Goal: Task Accomplishment & Management: Manage account settings

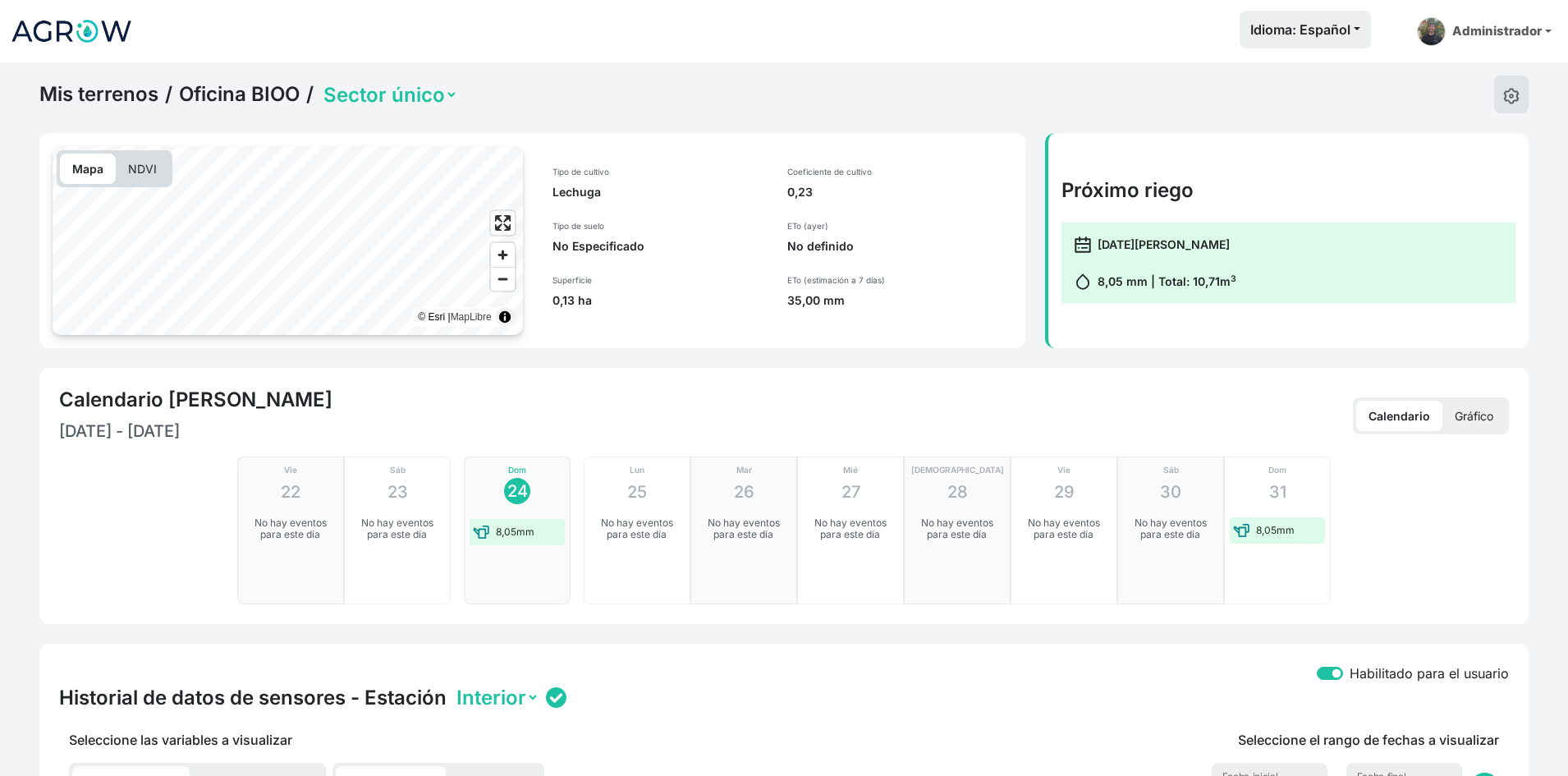
scroll to position [621, 0]
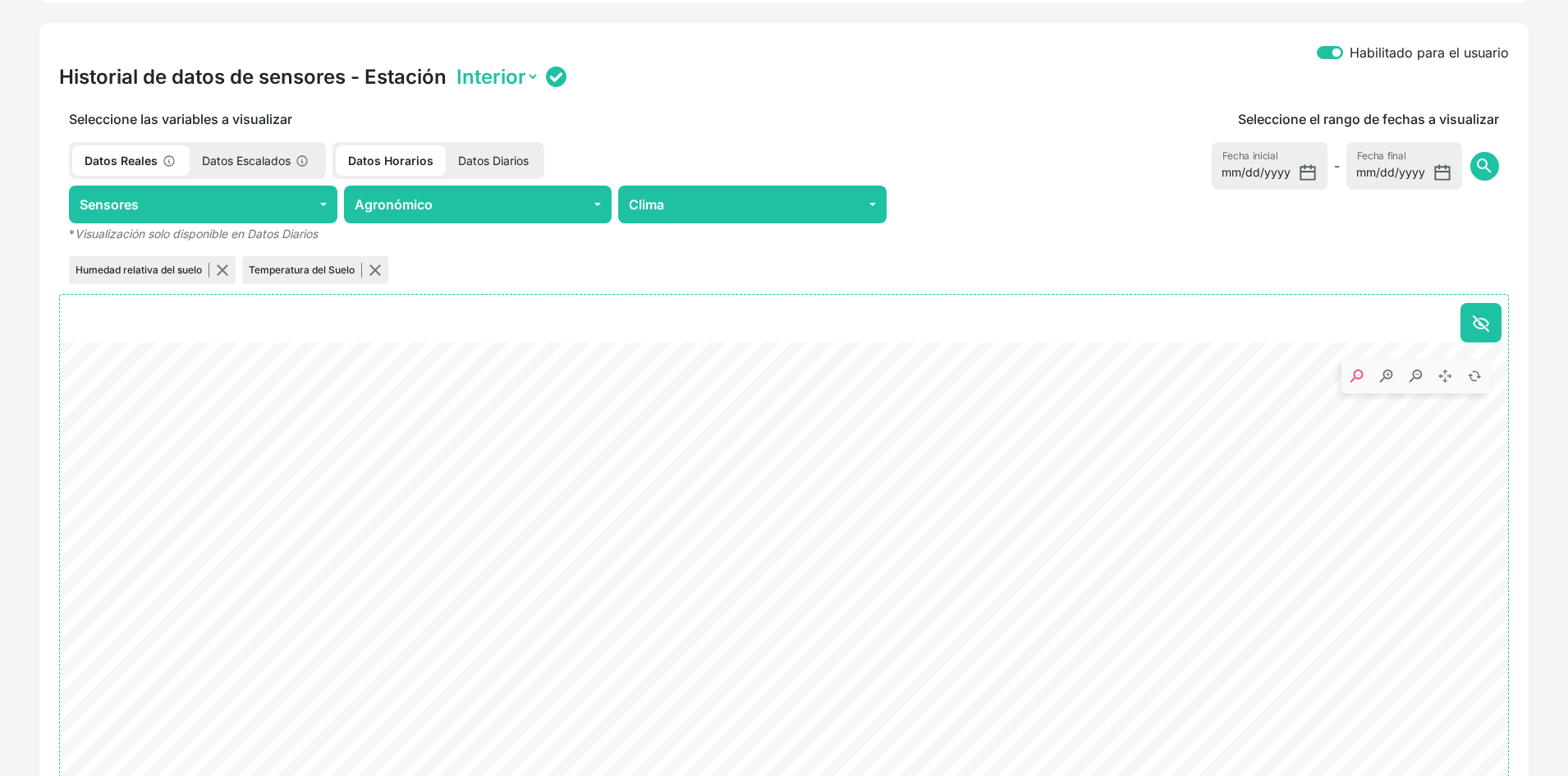
click at [747, 43] on div "Habilitado para el usuario" at bounding box center [784, 53] width 1450 height 21
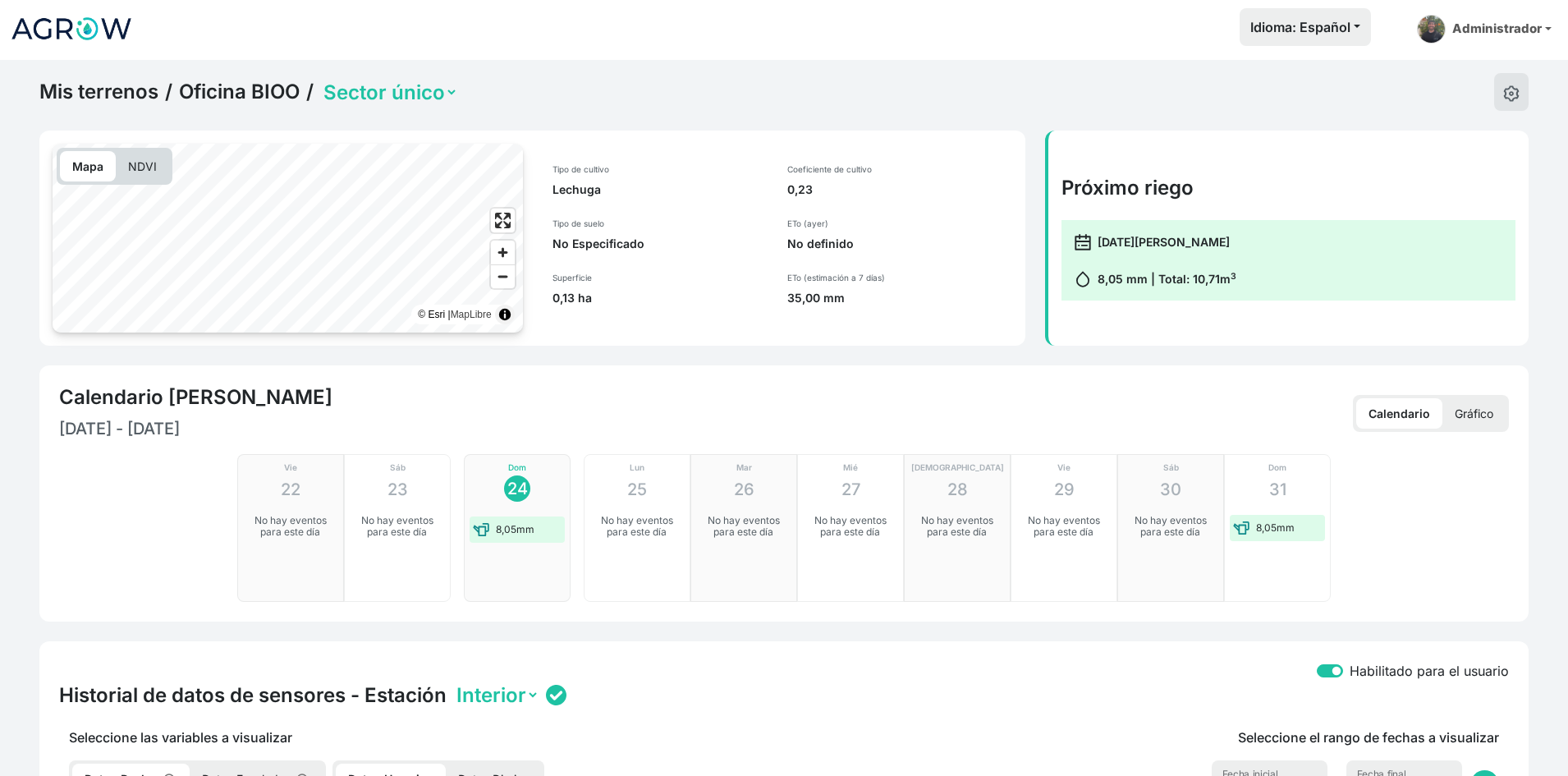
scroll to position [0, 0]
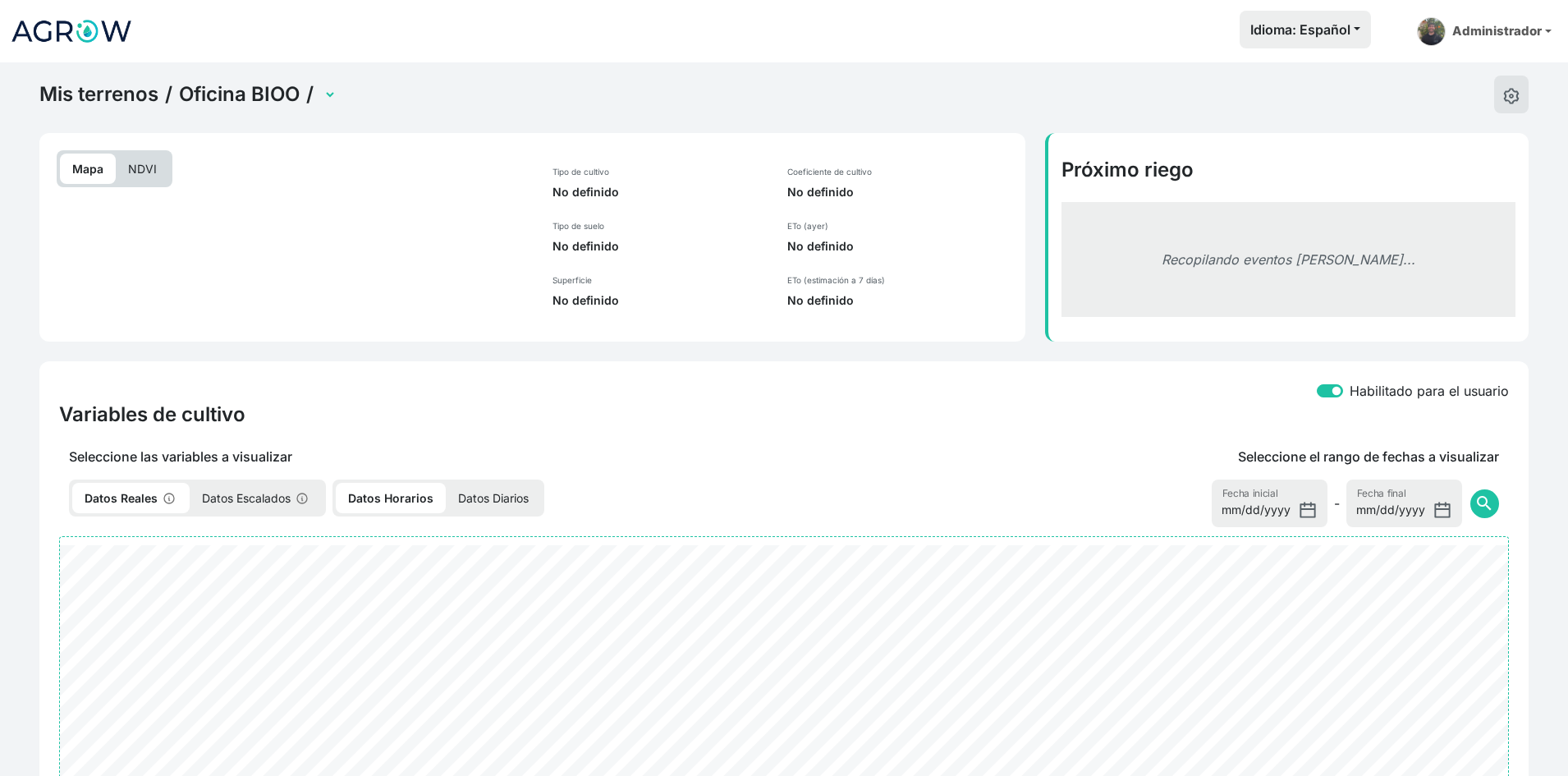
select select "2701"
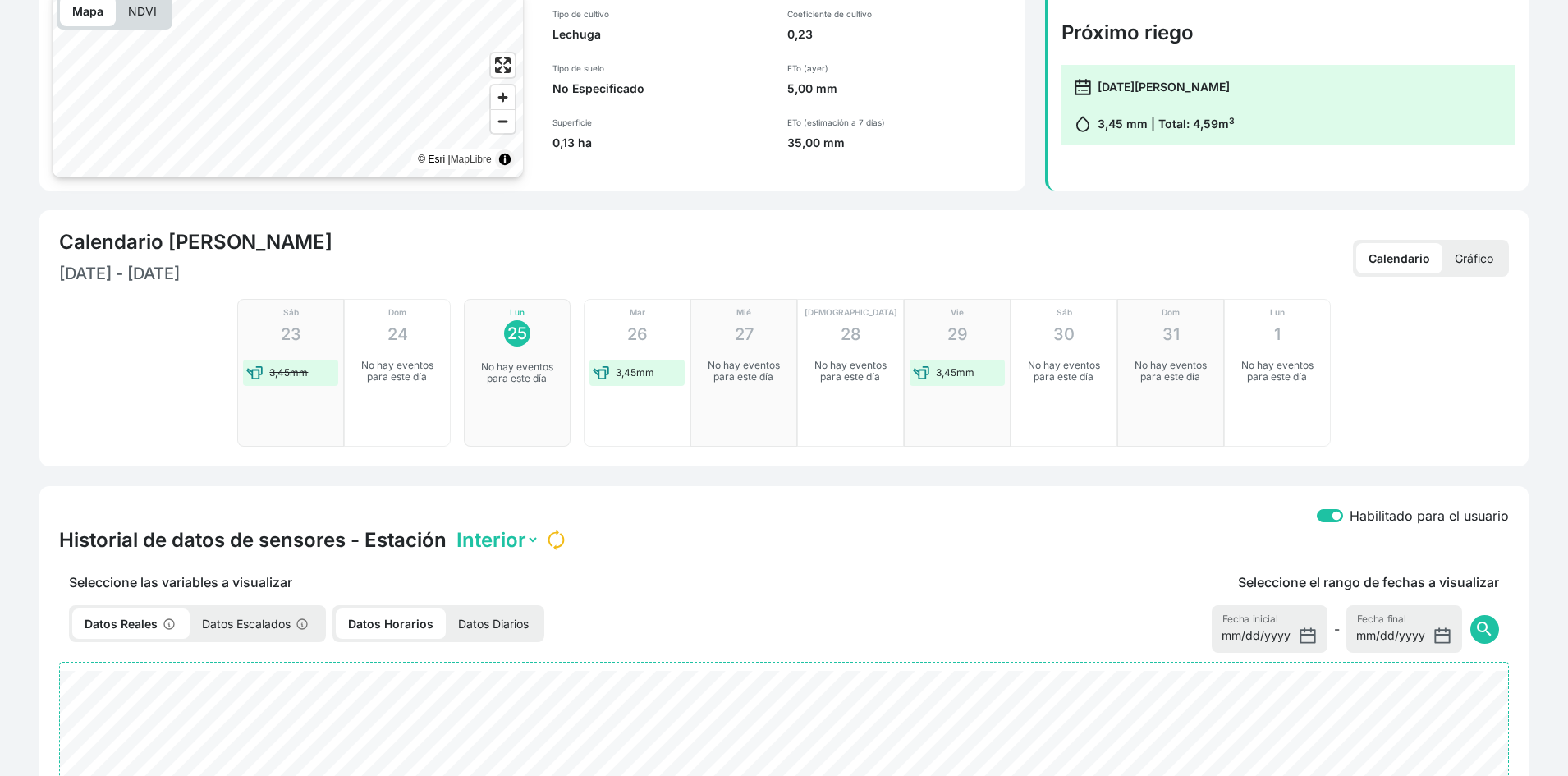
scroll to position [164, 0]
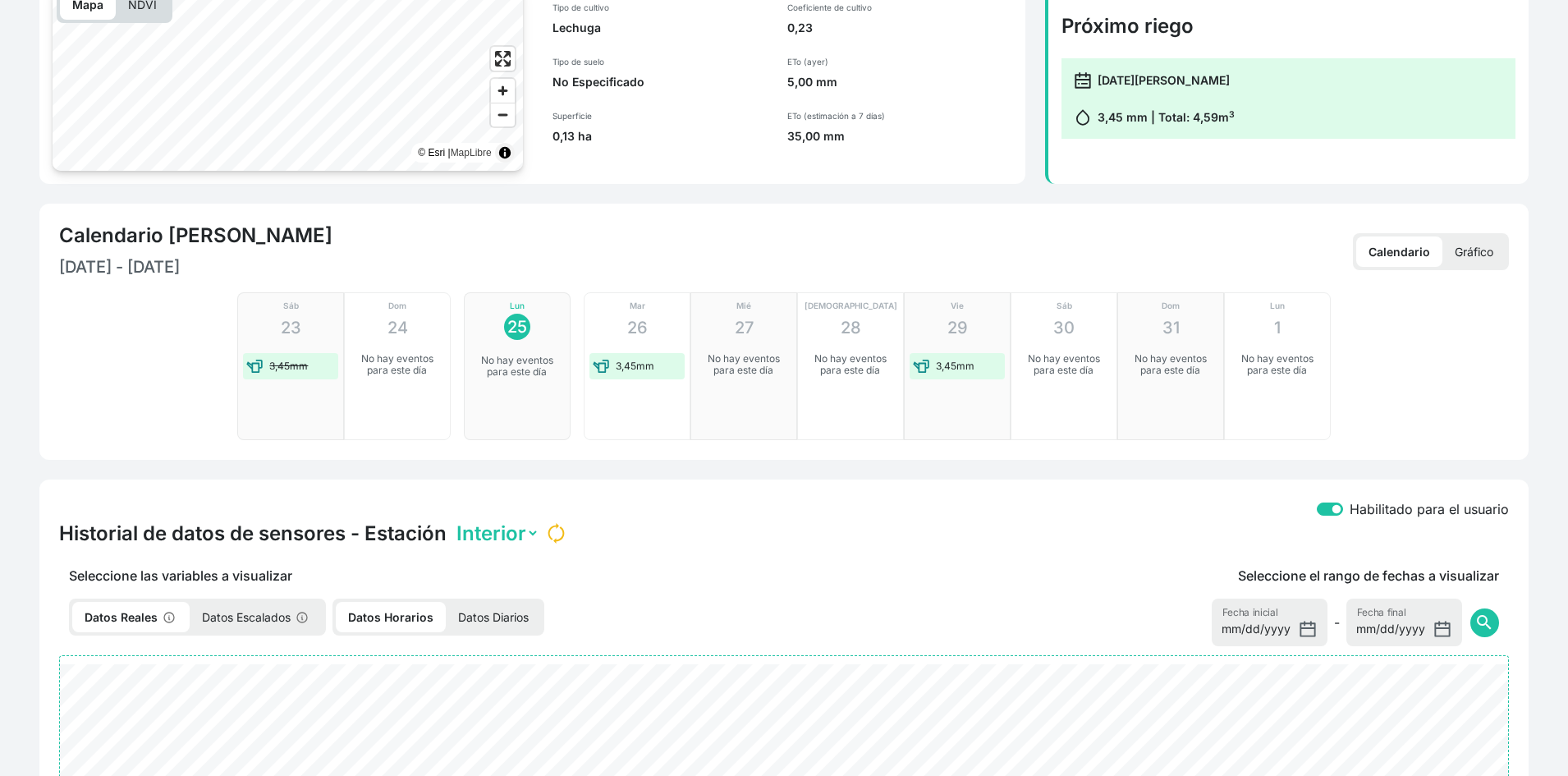
click at [1494, 250] on p "Gráfico" at bounding box center [1474, 251] width 63 height 30
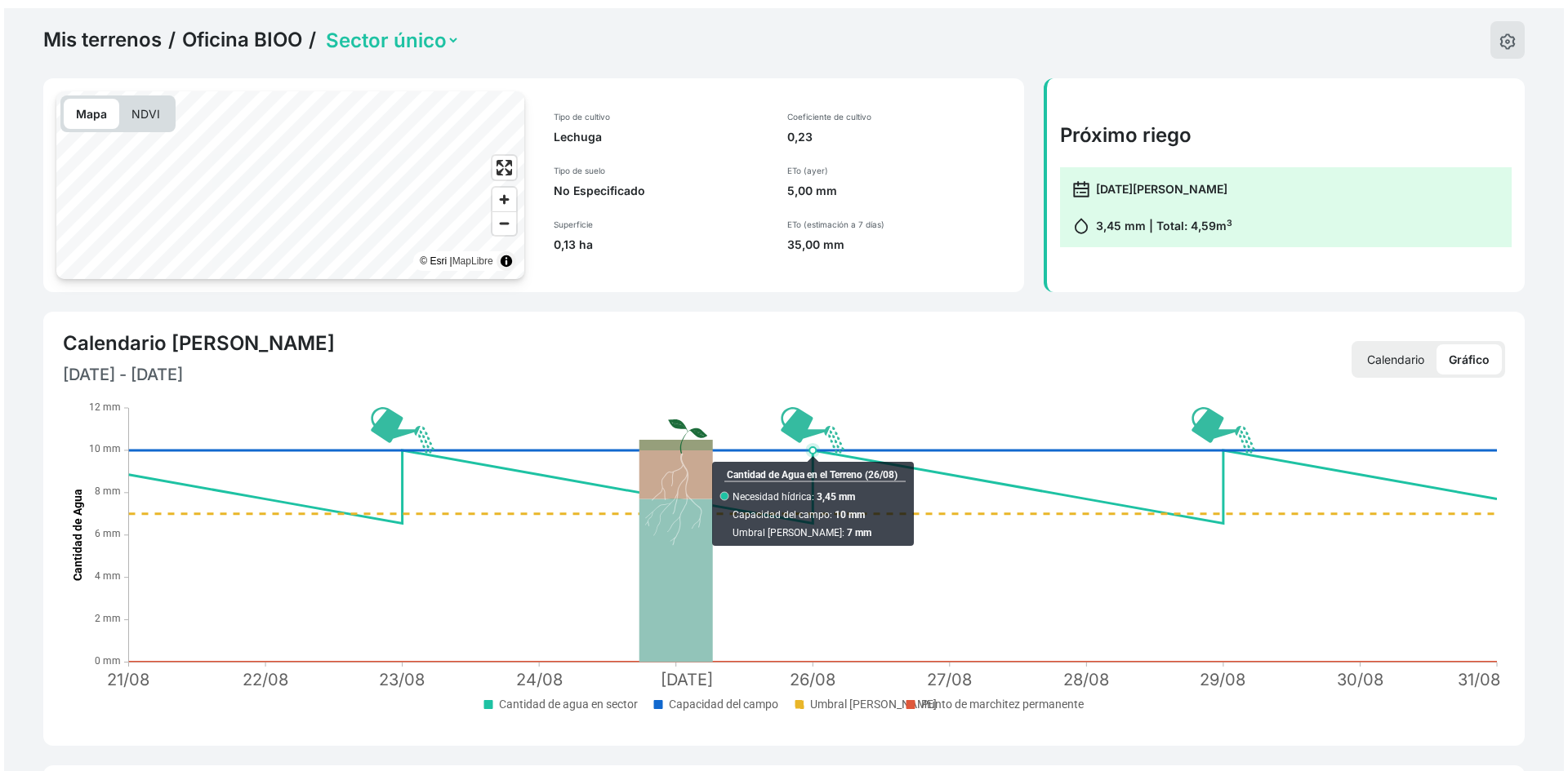
scroll to position [0, 0]
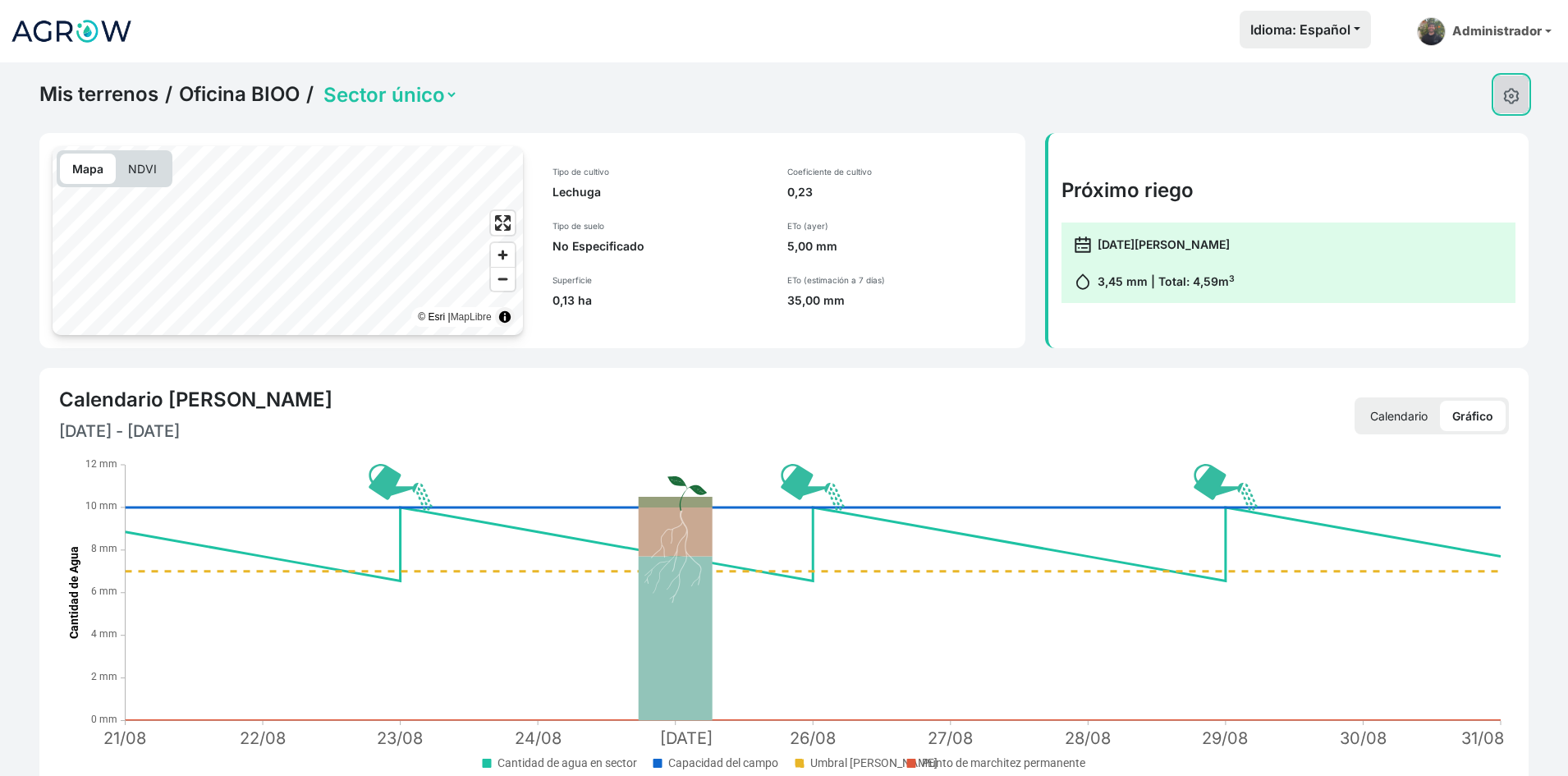
click at [1506, 91] on img at bounding box center [1512, 97] width 17 height 17
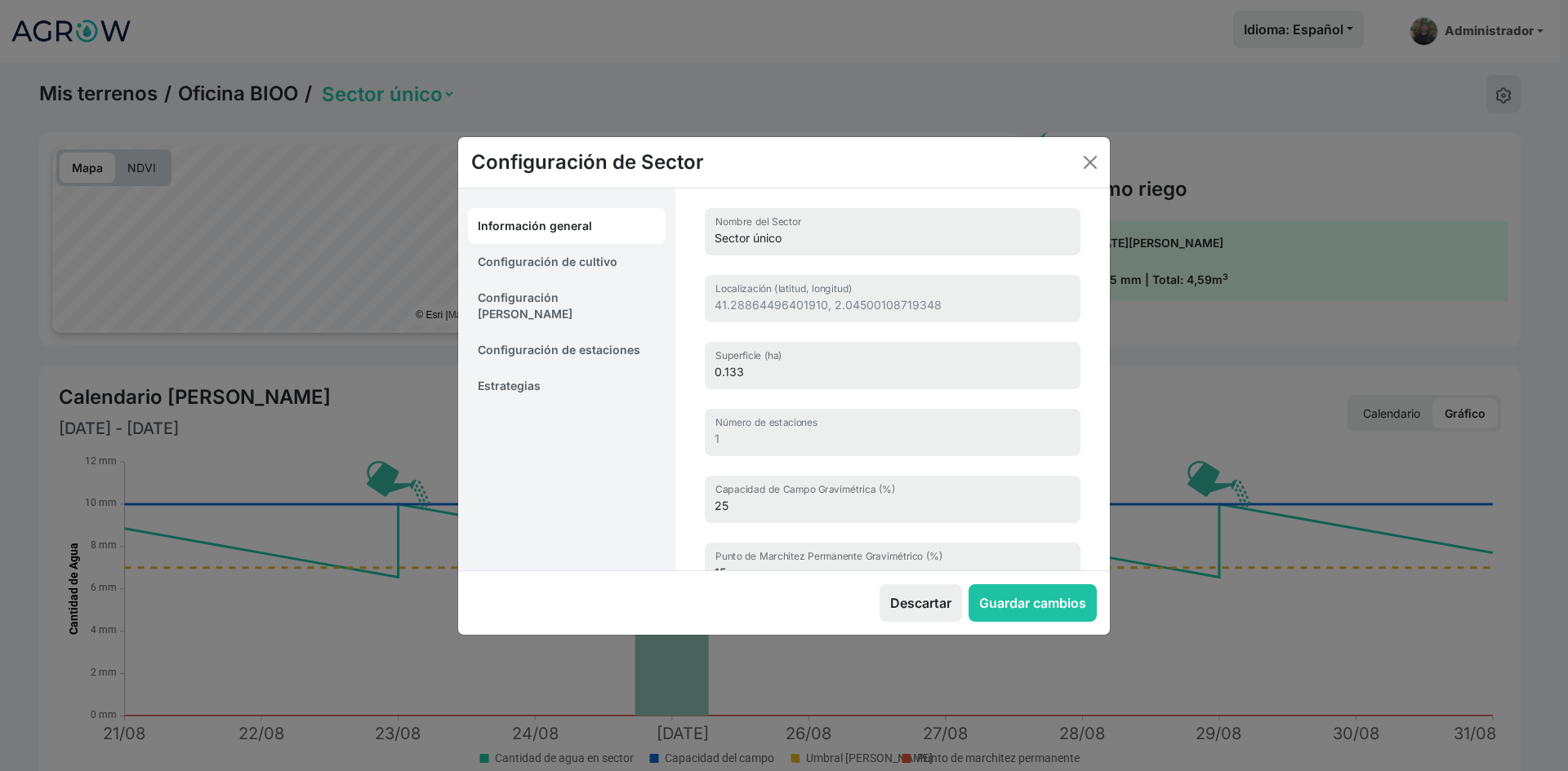
click at [564, 250] on link "Configuración de cultivo" at bounding box center [567, 261] width 197 height 36
click at [560, 268] on link "Configuración de cultivo" at bounding box center [567, 261] width 197 height 36
select select "1313"
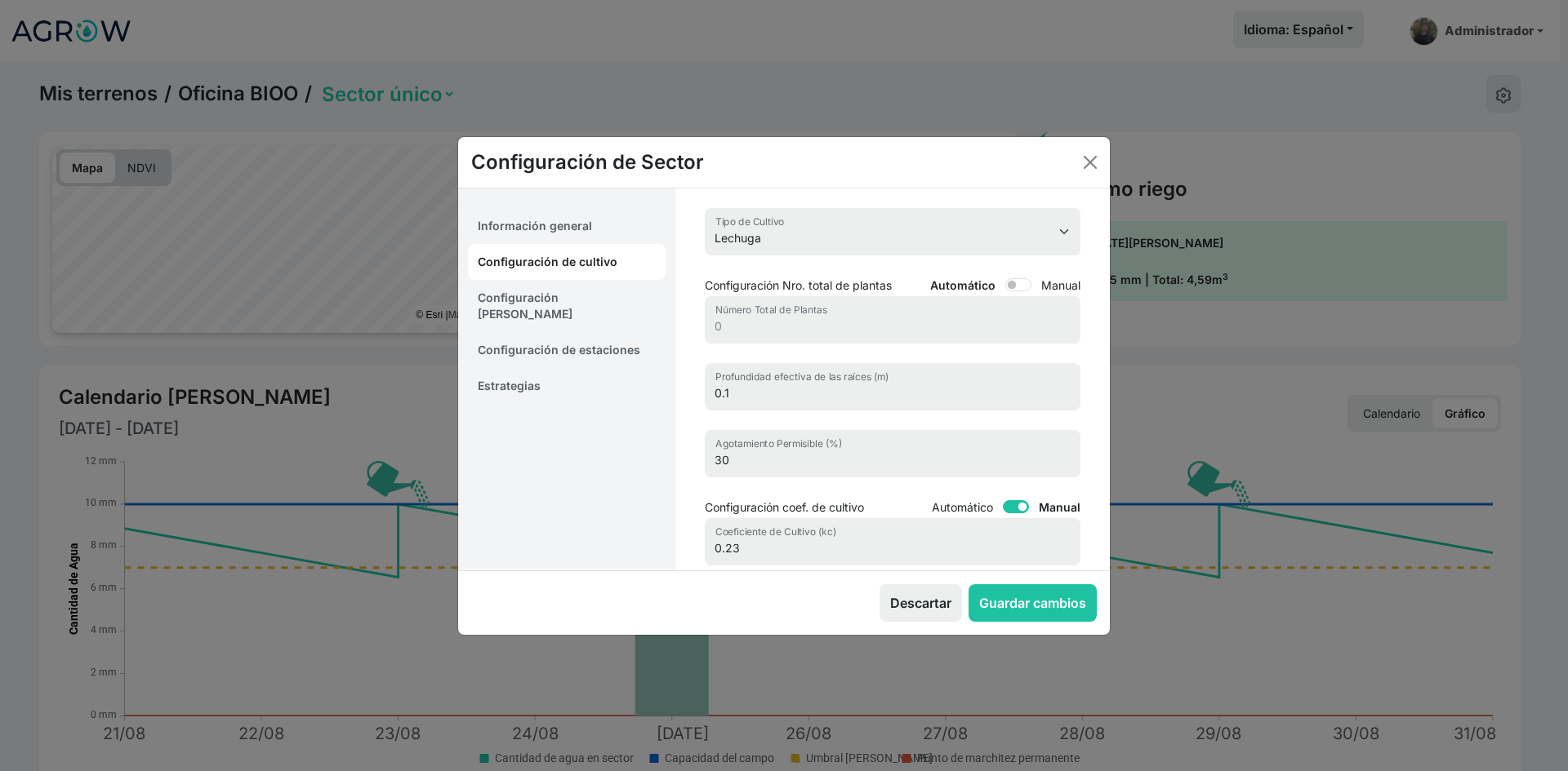
scroll to position [82, 0]
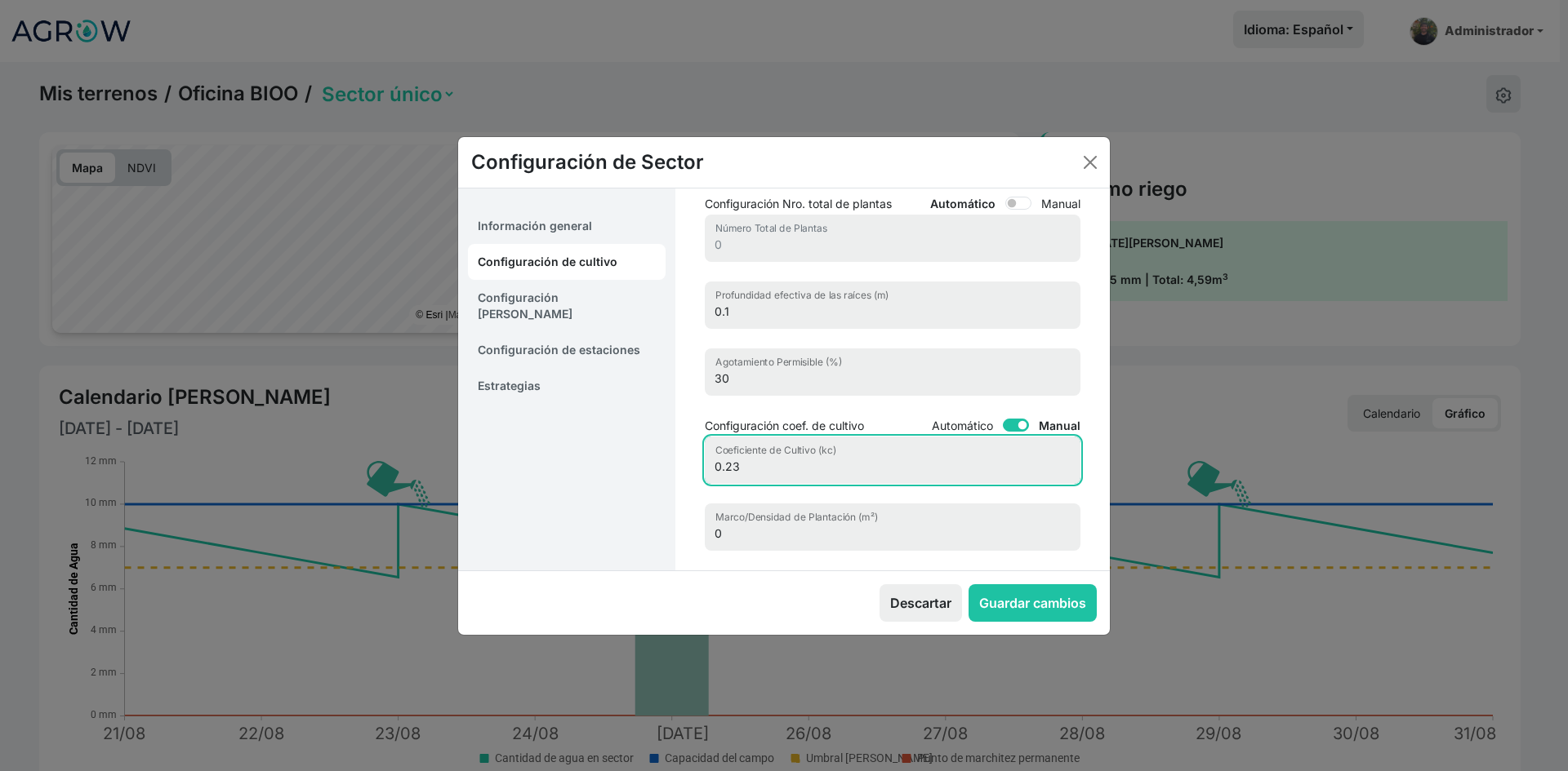
drag, startPoint x: 725, startPoint y: 462, endPoint x: 768, endPoint y: 469, distance: 43.6
click at [768, 469] on input "0.23" at bounding box center [893, 460] width 376 height 48
type input "0.18"
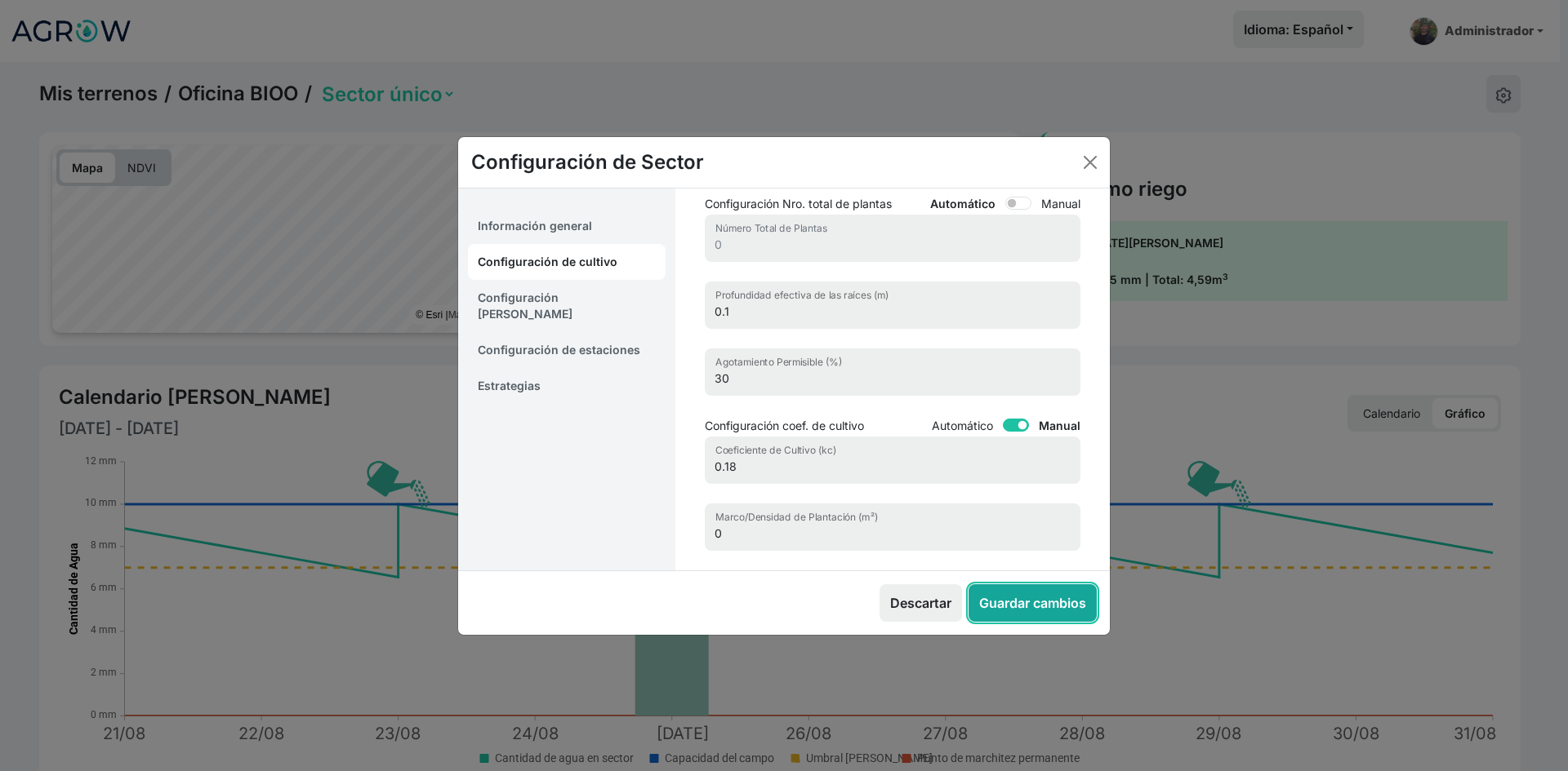
click at [1029, 600] on button "Guardar cambios" at bounding box center [1032, 603] width 128 height 38
select select "0"
select select "1"
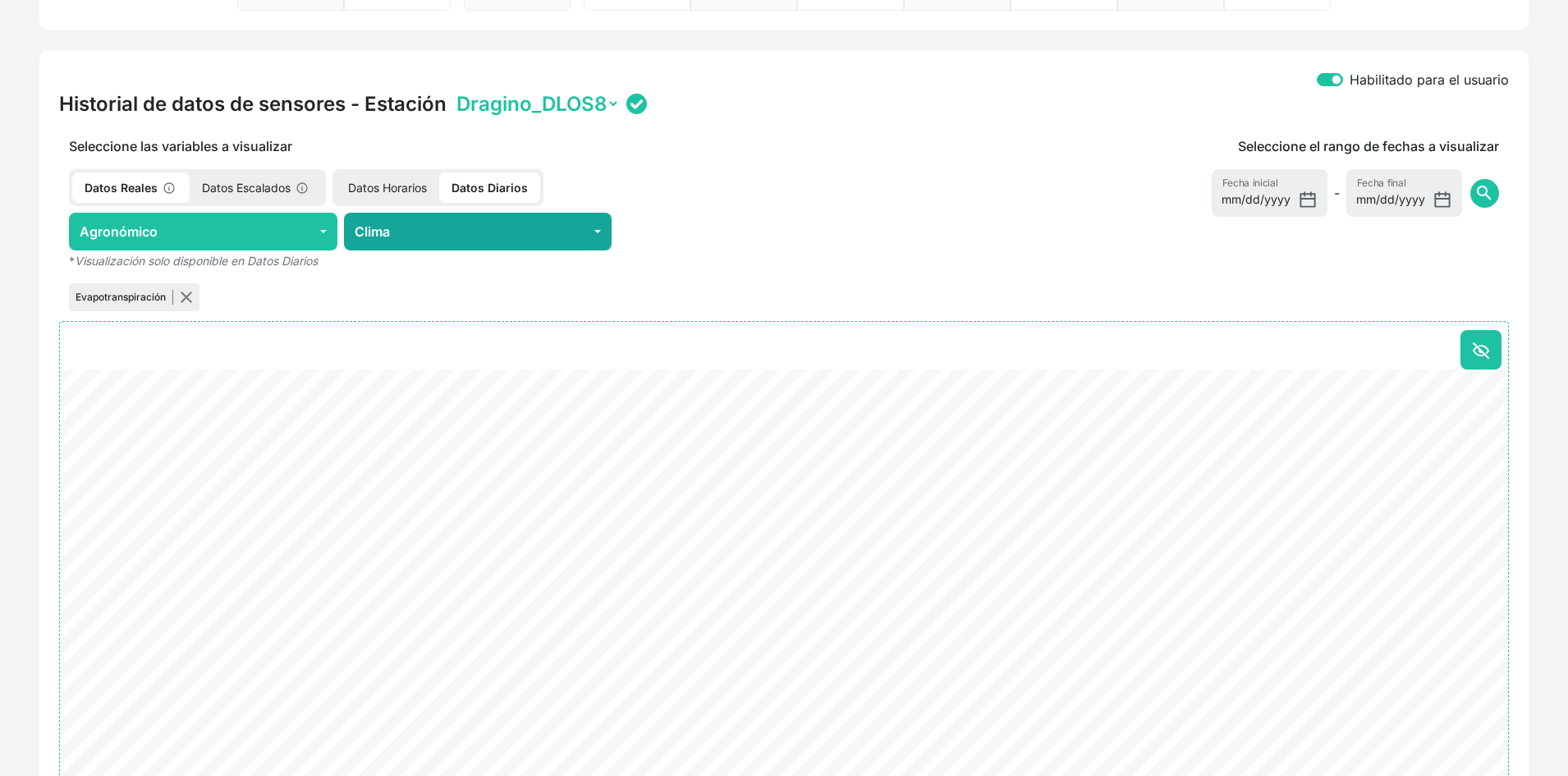
scroll to position [657, 0]
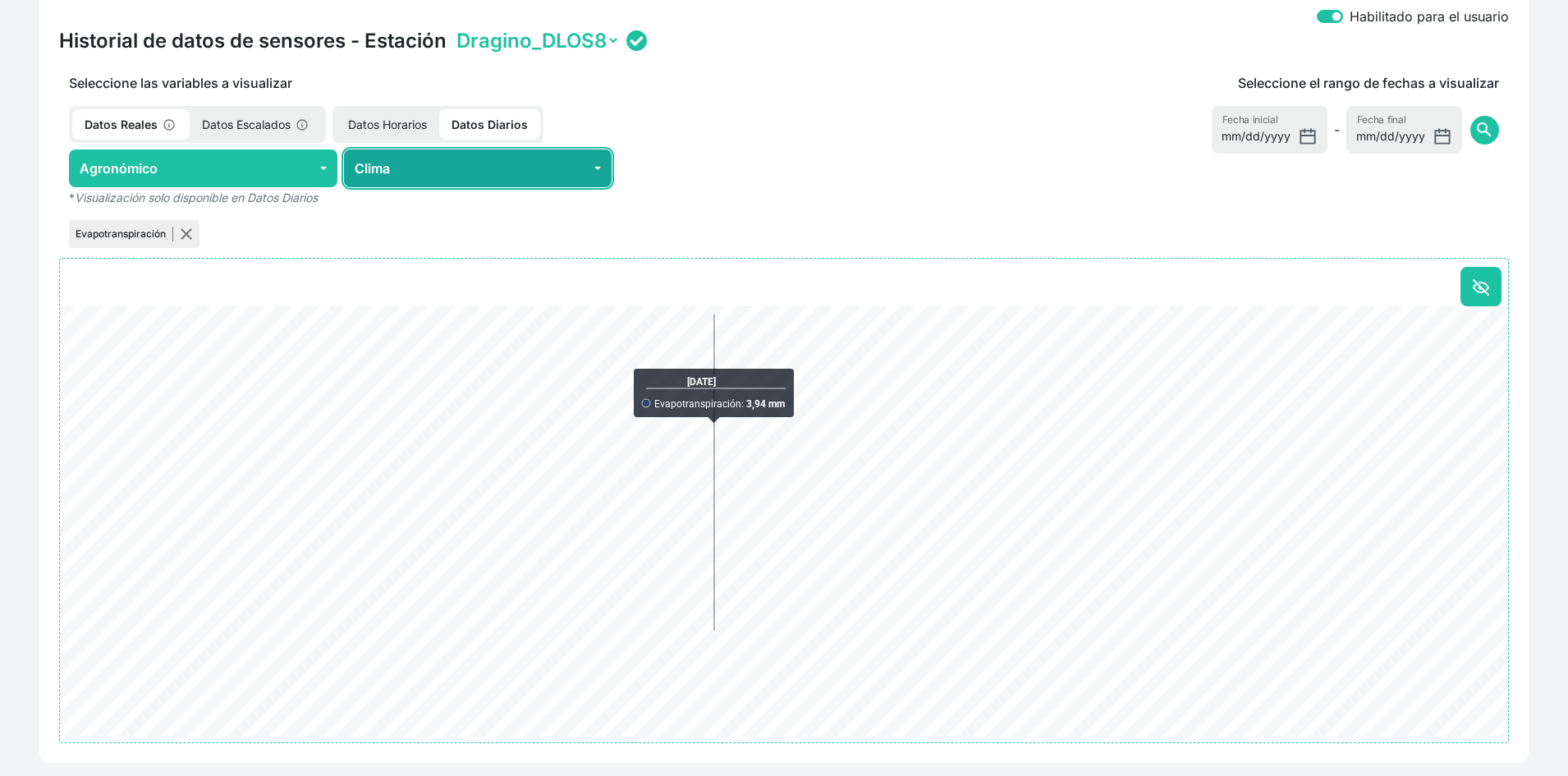
click at [392, 168] on button "Clima" at bounding box center [478, 168] width 269 height 38
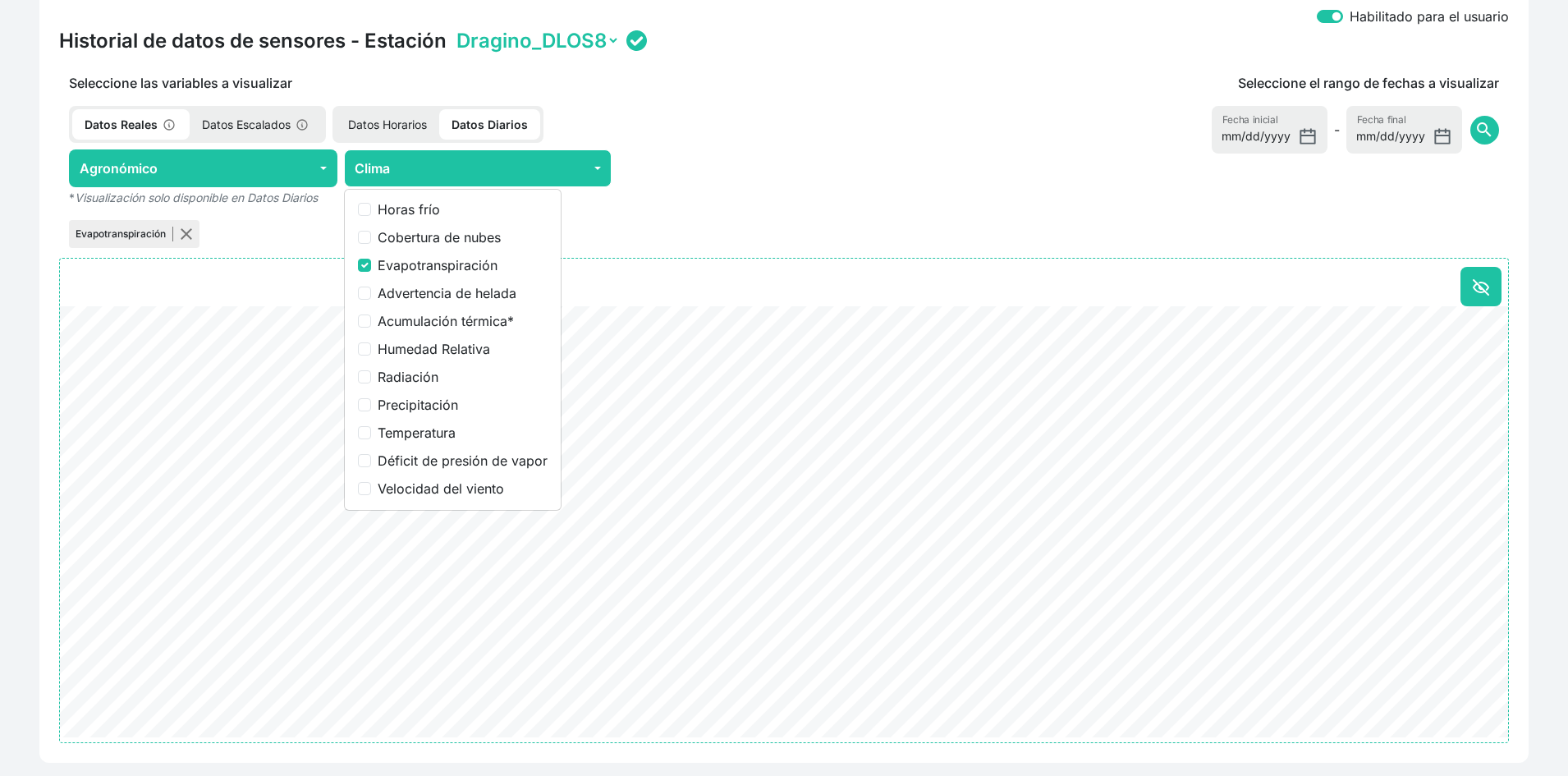
click at [697, 218] on div "Evapotranspiración" at bounding box center [477, 234] width 838 height 34
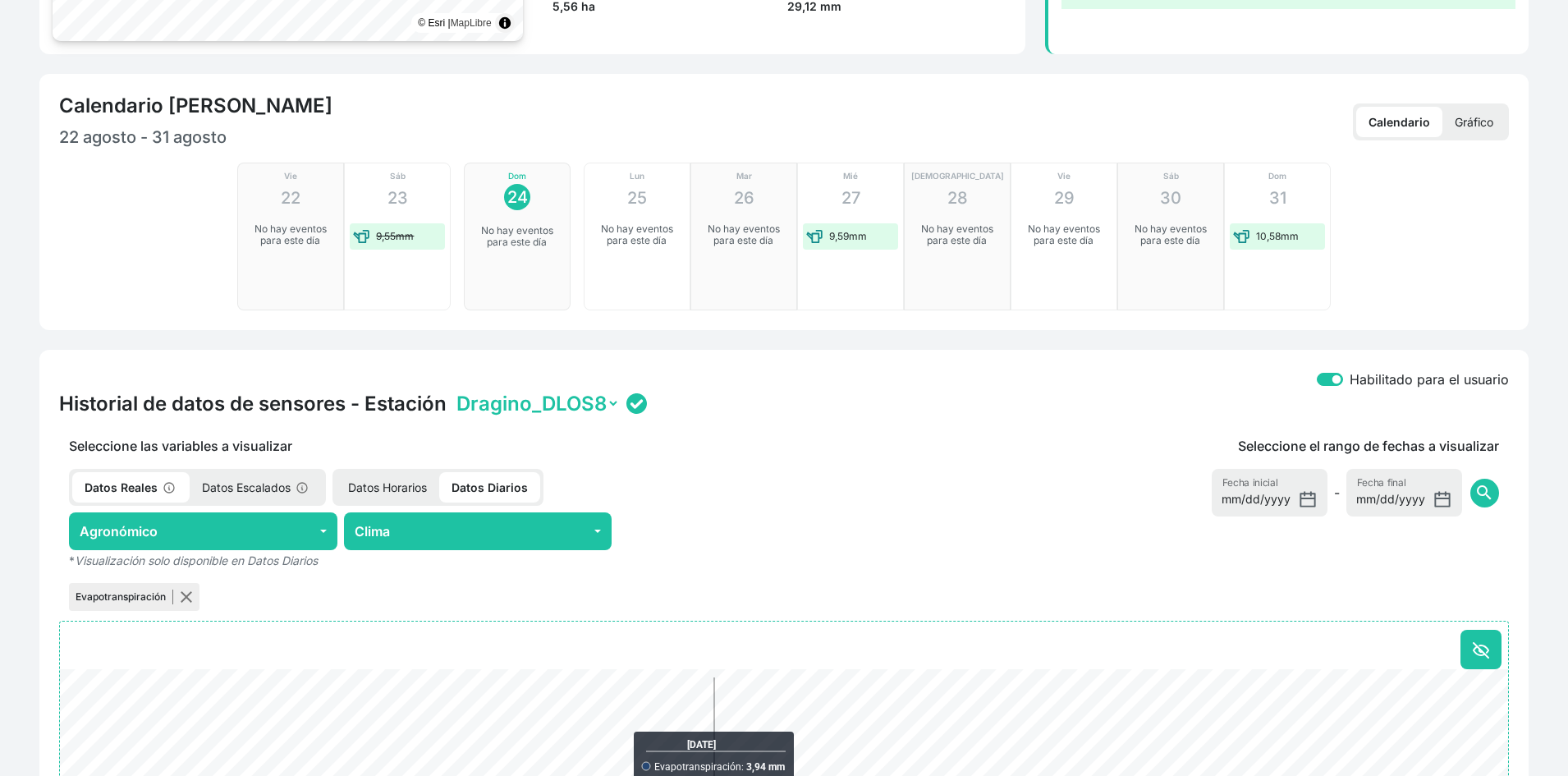
scroll to position [293, 0]
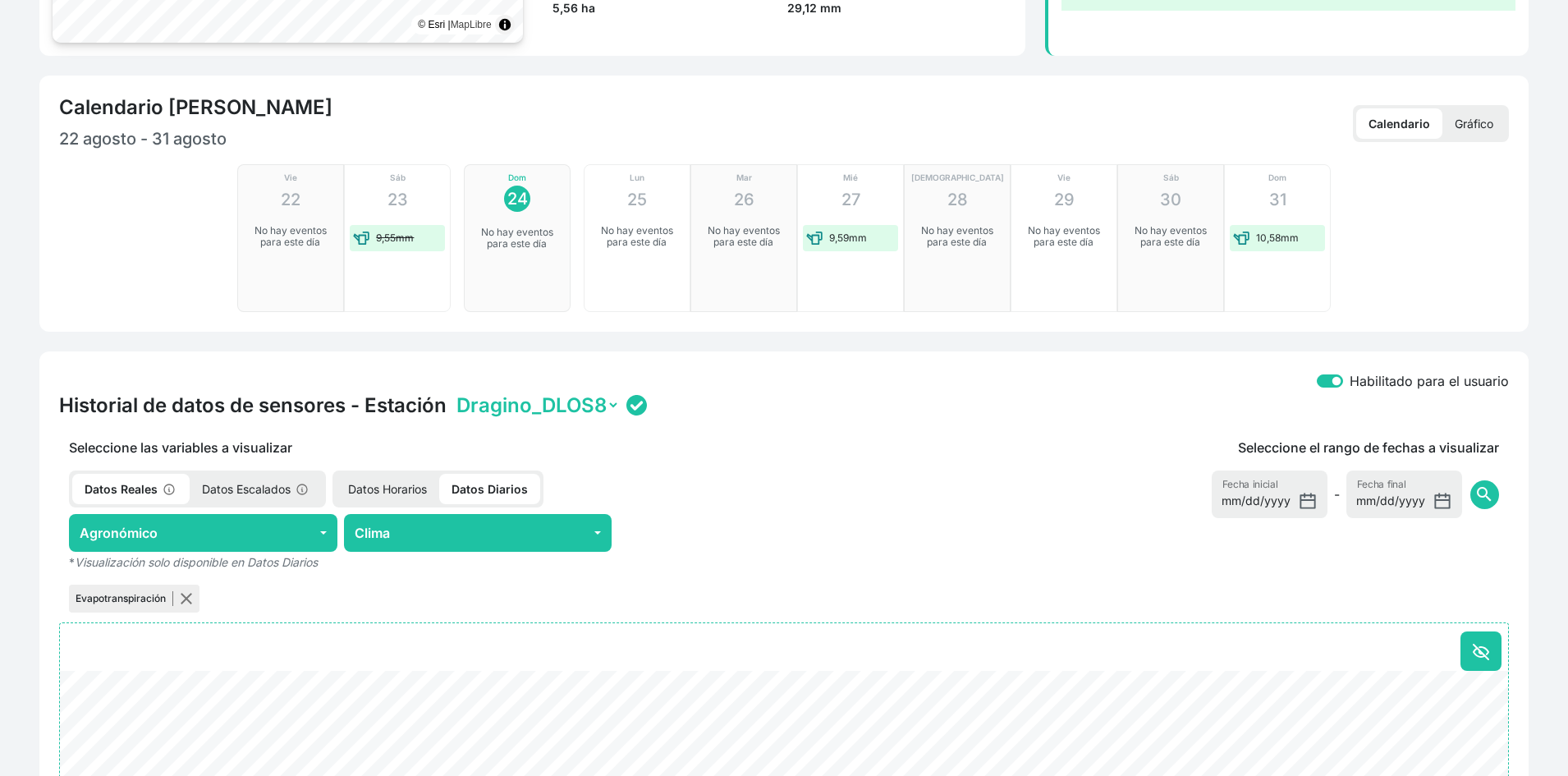
click at [567, 404] on select "Dragino_DLOS8" at bounding box center [536, 405] width 166 height 25
click at [665, 394] on div "Historial de datos de sensores - Estación Dragino_DLOS8" at bounding box center [784, 405] width 1450 height 25
click at [581, 403] on select "Dragino_DLOS8" at bounding box center [536, 405] width 166 height 25
click at [698, 395] on div "Historial de datos de sensores - Estación Dragino_DLOS8" at bounding box center [784, 405] width 1450 height 25
click at [608, 411] on select "Dragino_DLOS8" at bounding box center [536, 405] width 166 height 25
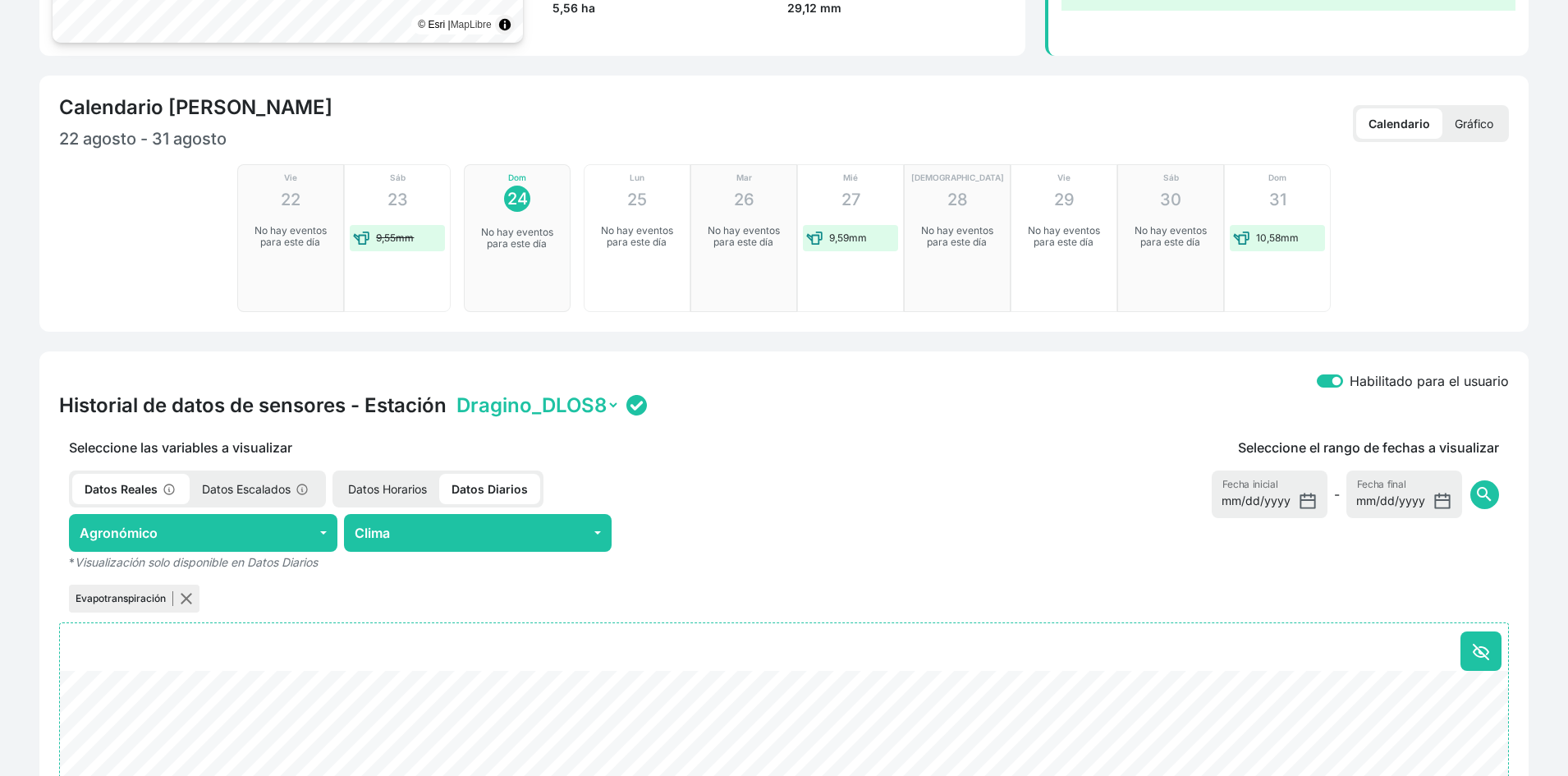
click at [677, 401] on div "Historial de datos de sensores - Estación Dragino_DLOS8" at bounding box center [784, 405] width 1450 height 25
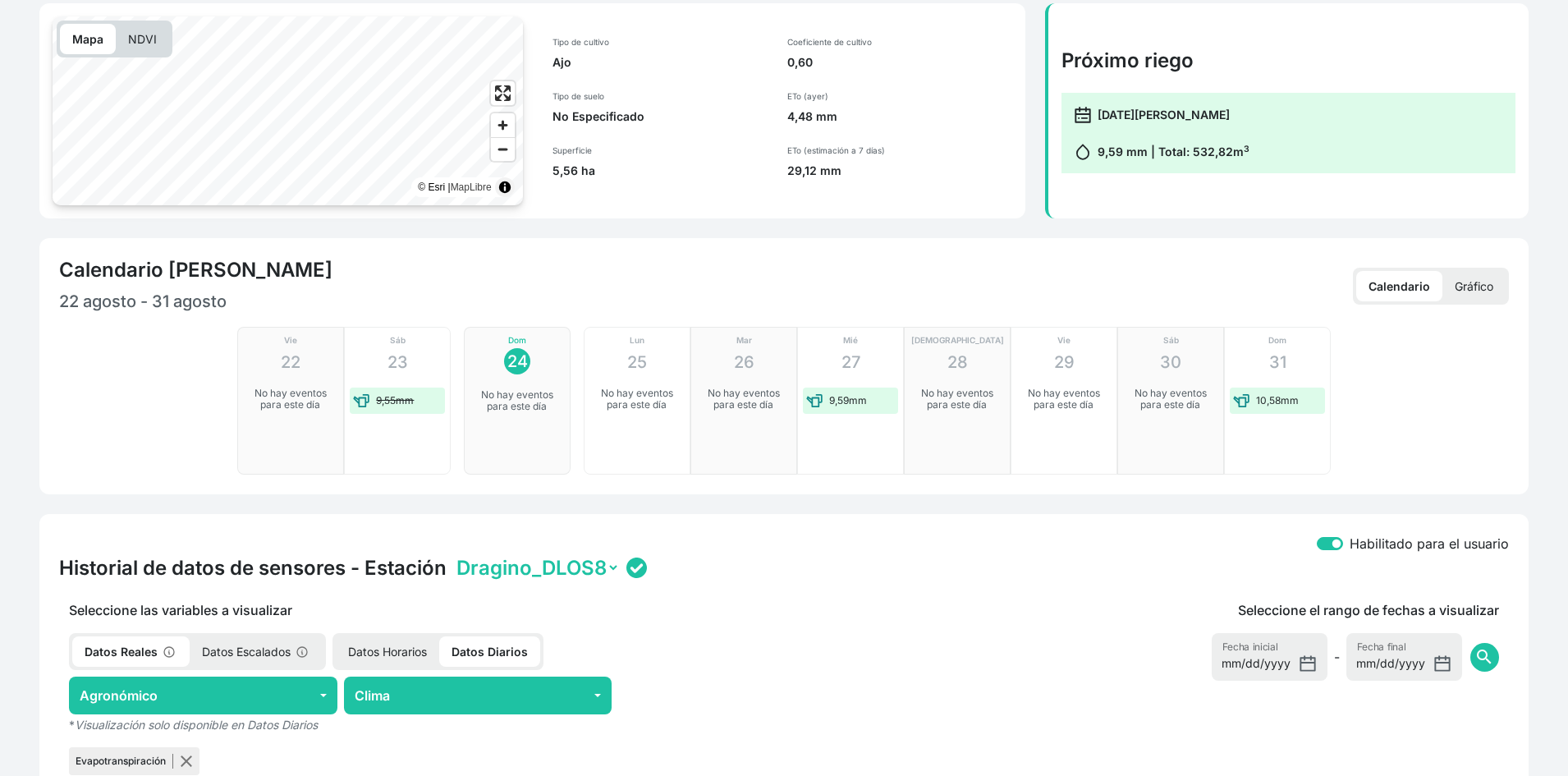
scroll to position [128, 0]
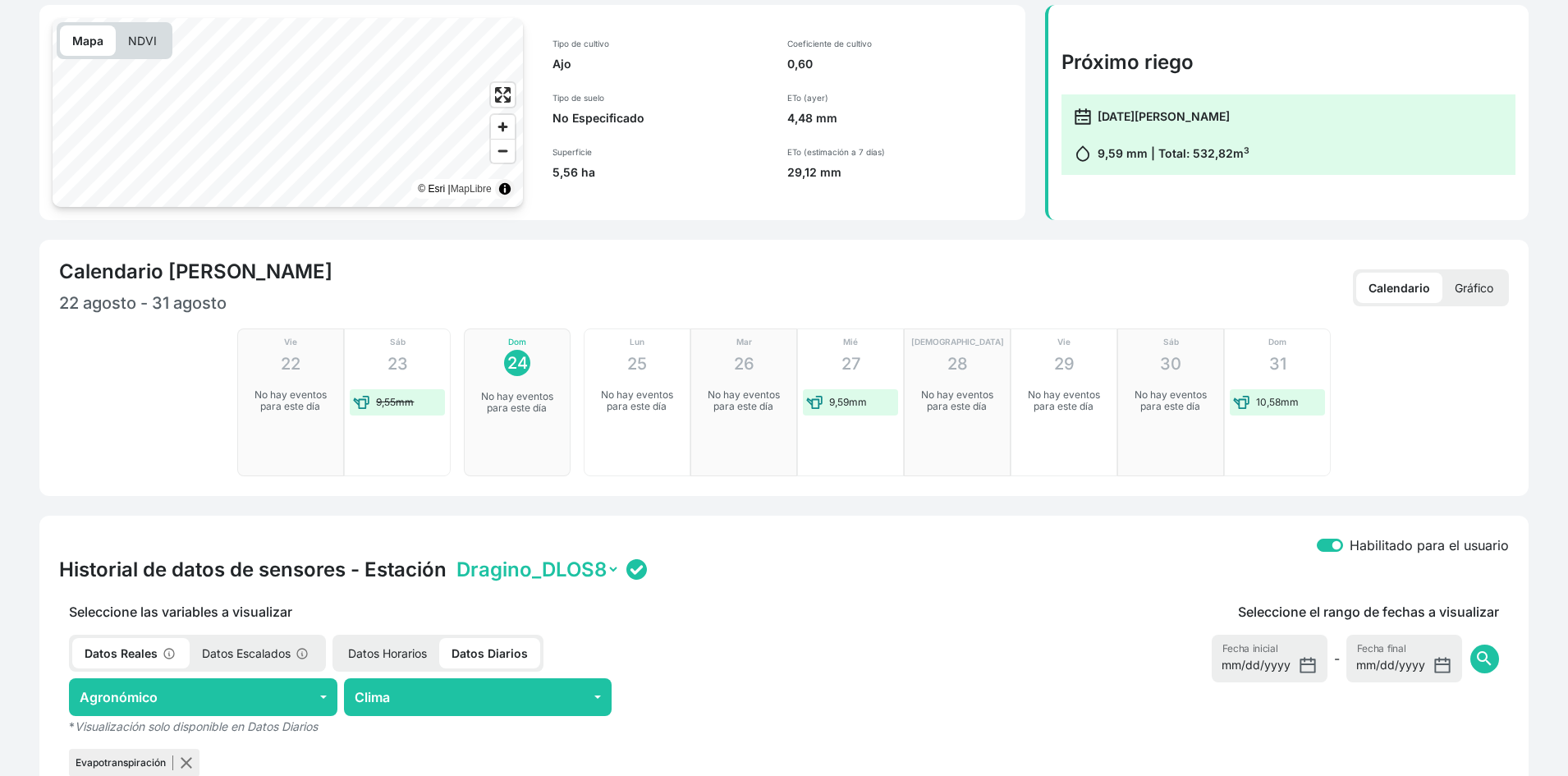
click at [1496, 288] on p "Gráfico" at bounding box center [1474, 288] width 63 height 30
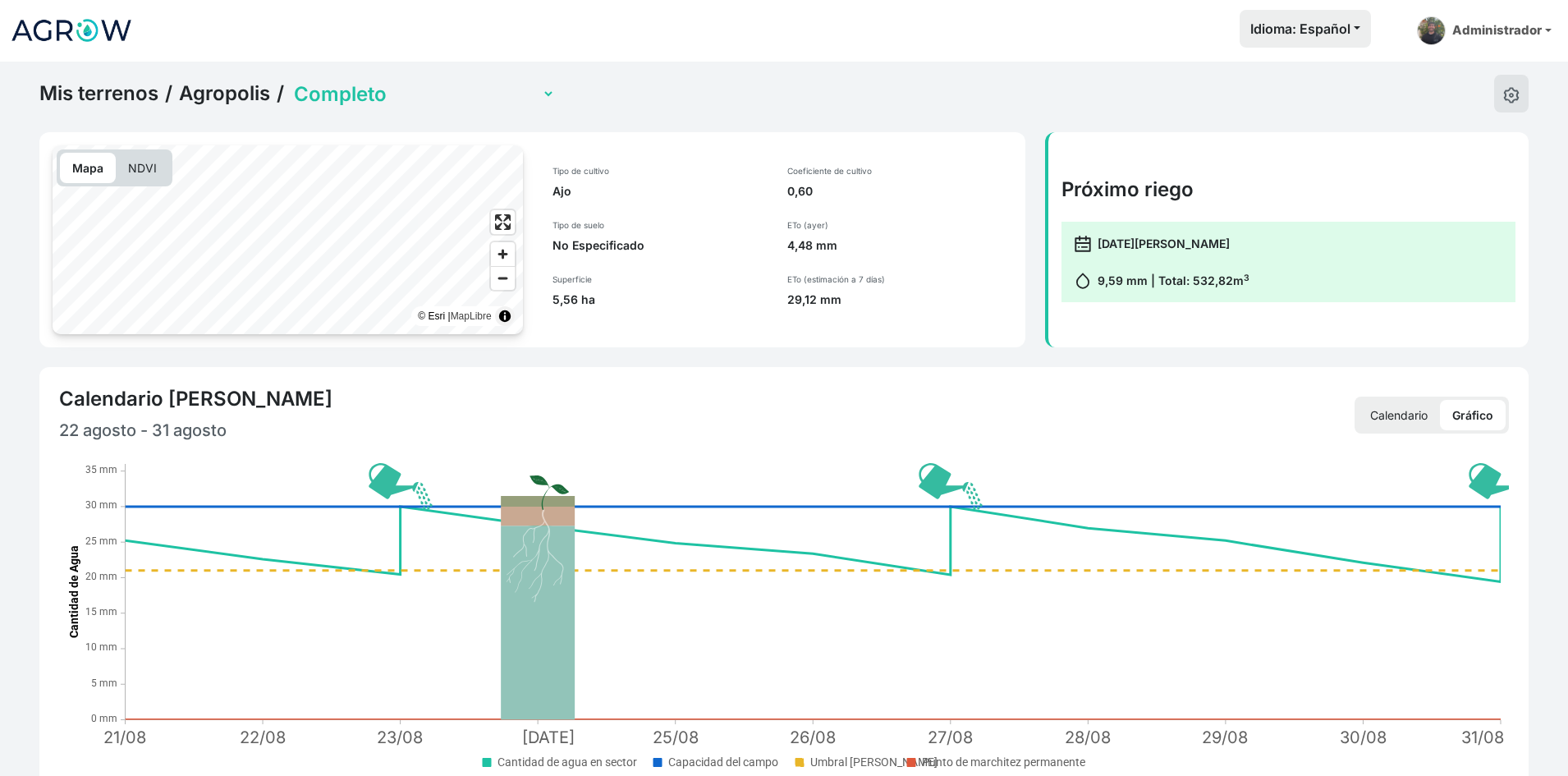
scroll to position [0, 0]
click at [380, 94] on select "Completo Finca Experimental Propia" at bounding box center [423, 95] width 265 height 25
click at [291, 82] on select "Completo Finca Experimental Propia" at bounding box center [423, 95] width 265 height 25
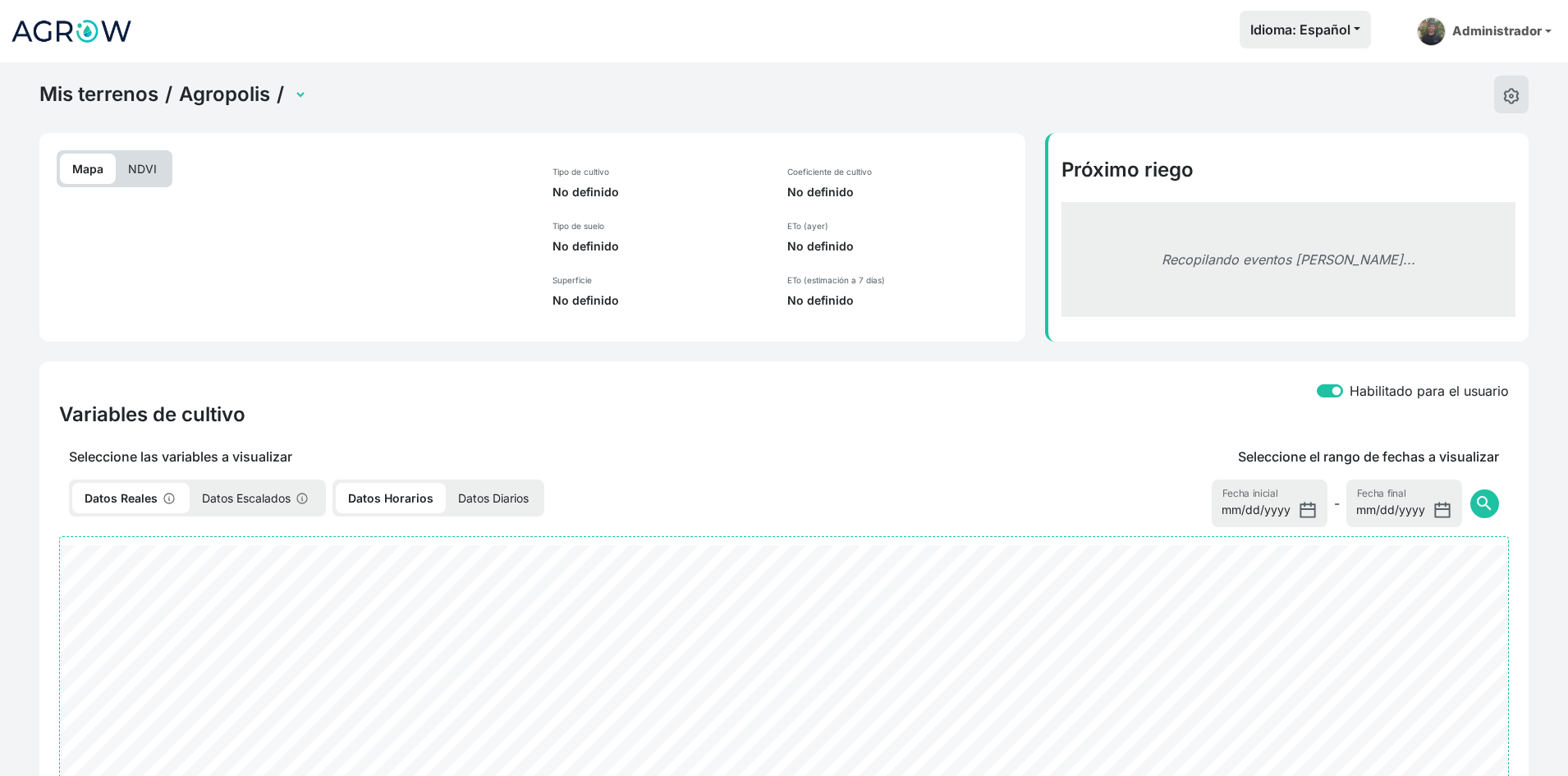
select select "2212"
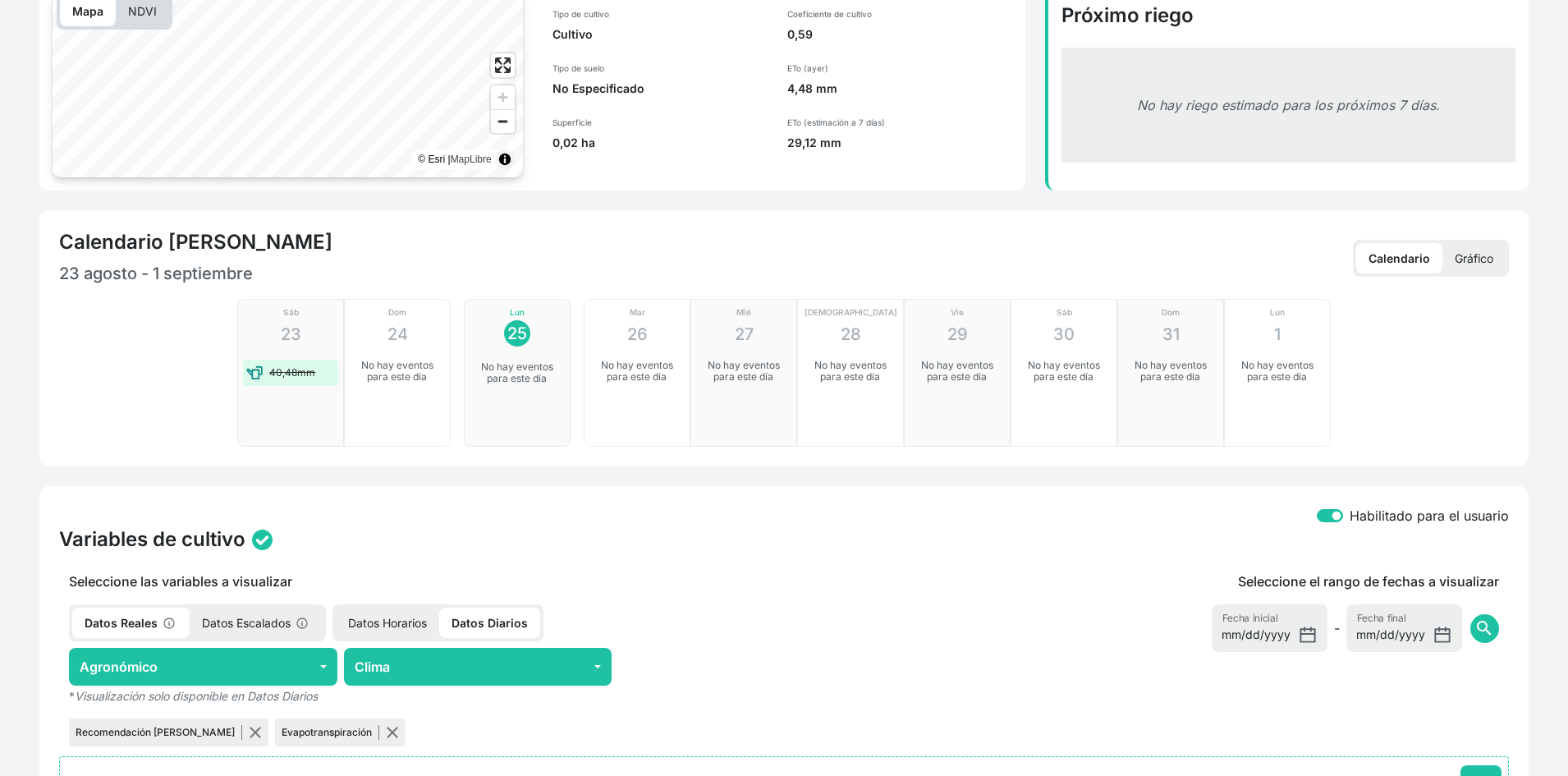
scroll to position [164, 0]
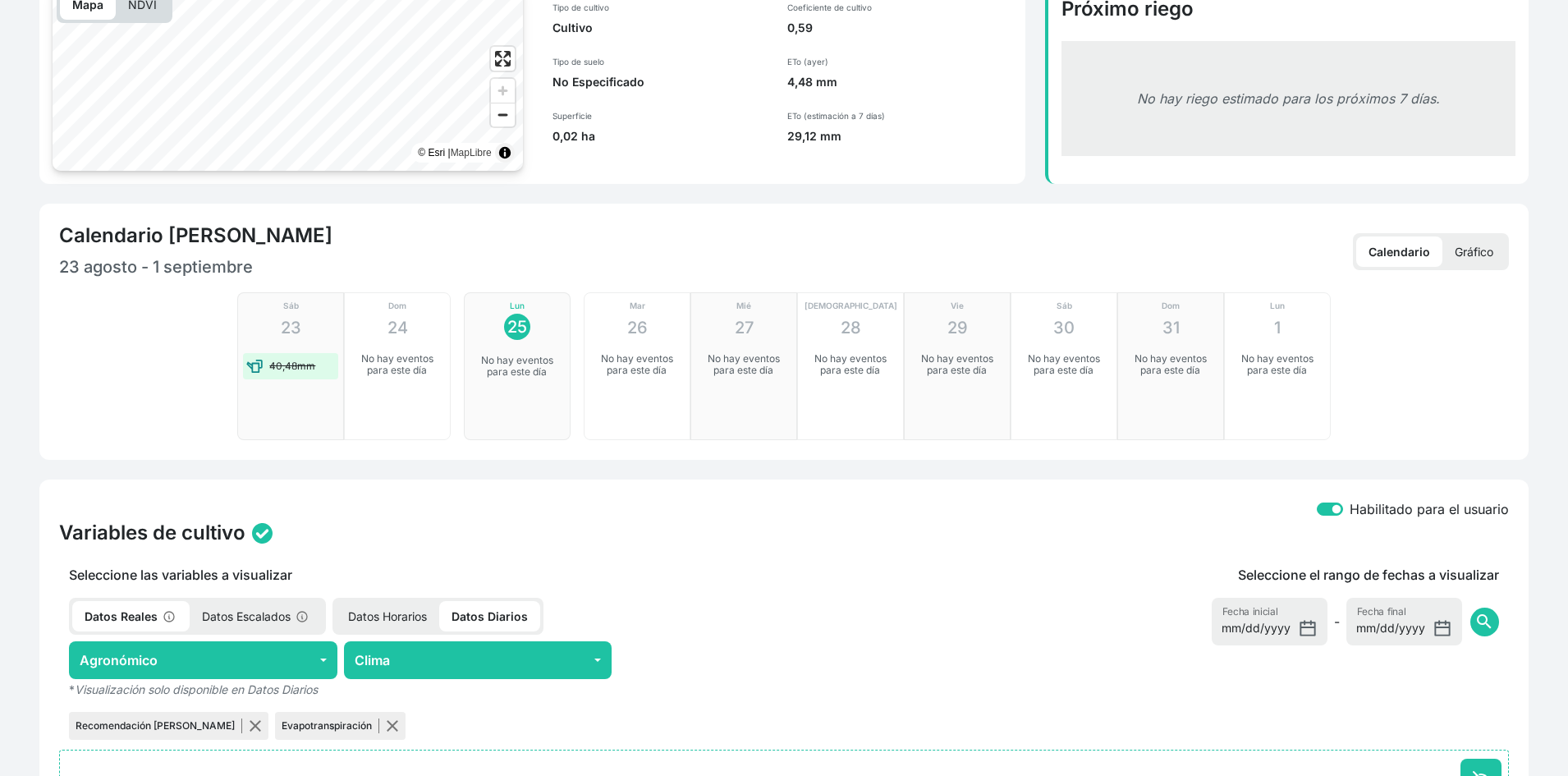
click at [1480, 256] on p "Gráfico" at bounding box center [1474, 251] width 63 height 30
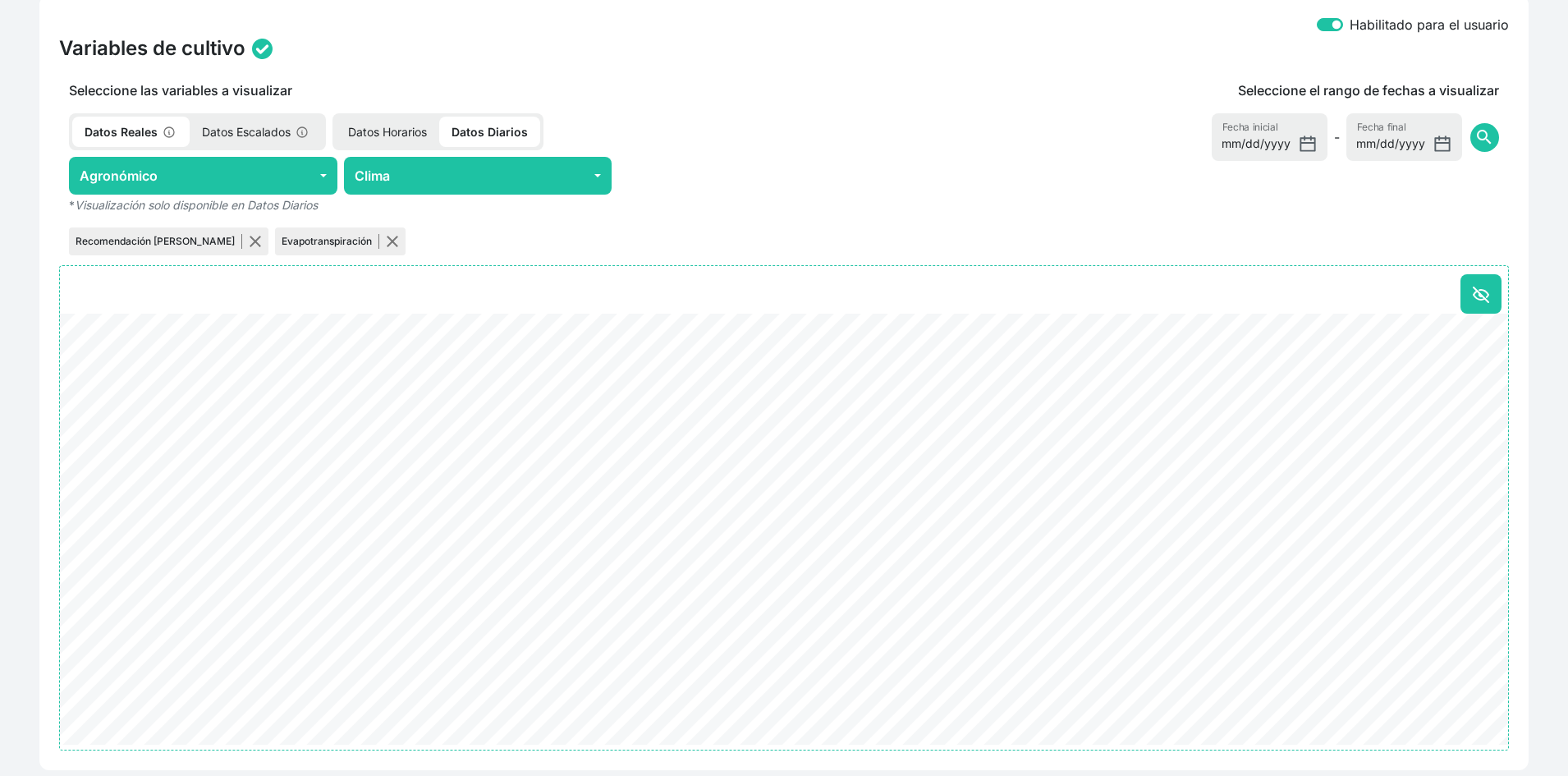
scroll to position [801, 0]
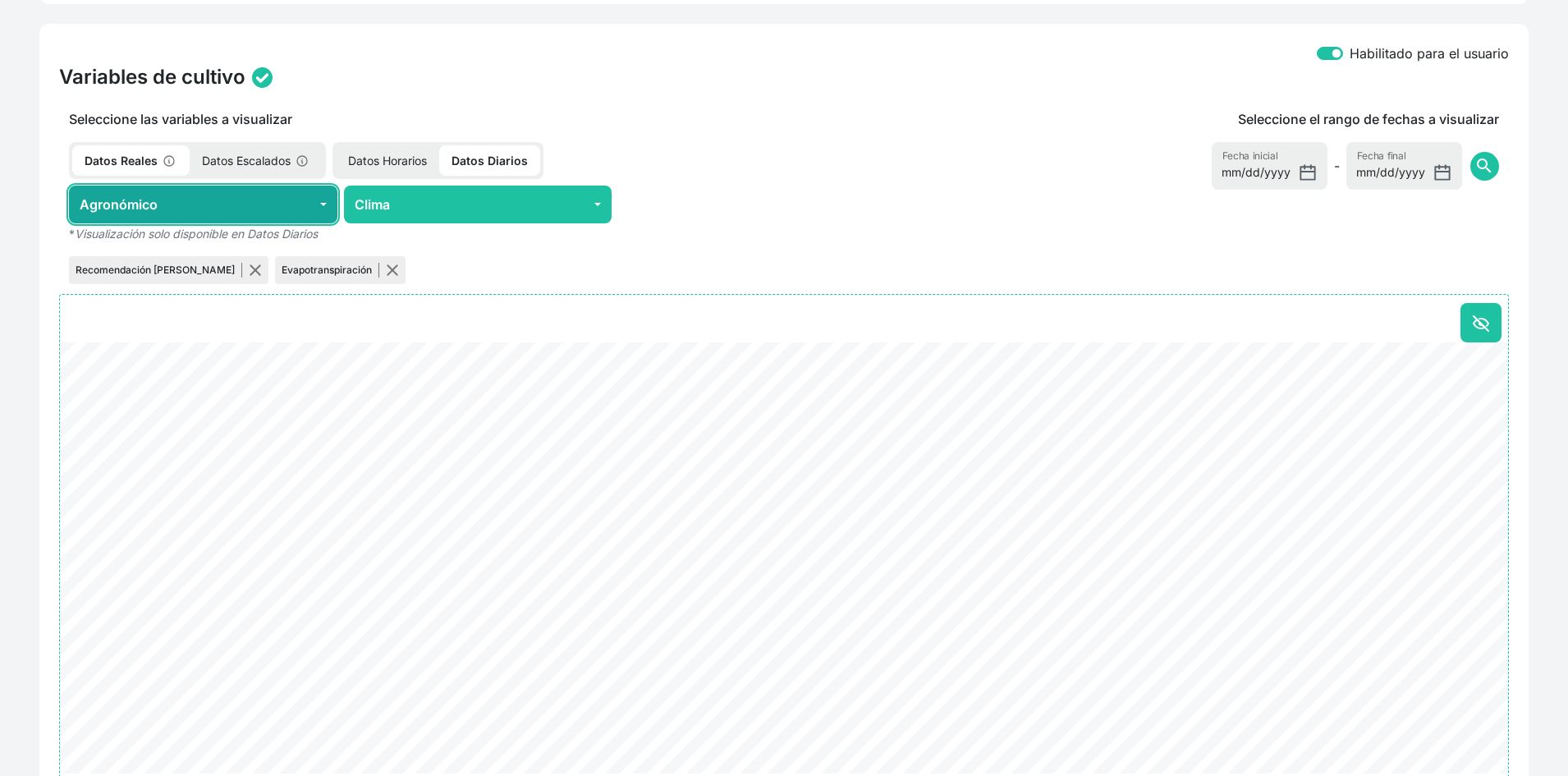
click at [228, 198] on button "Agronómico" at bounding box center [203, 204] width 269 height 38
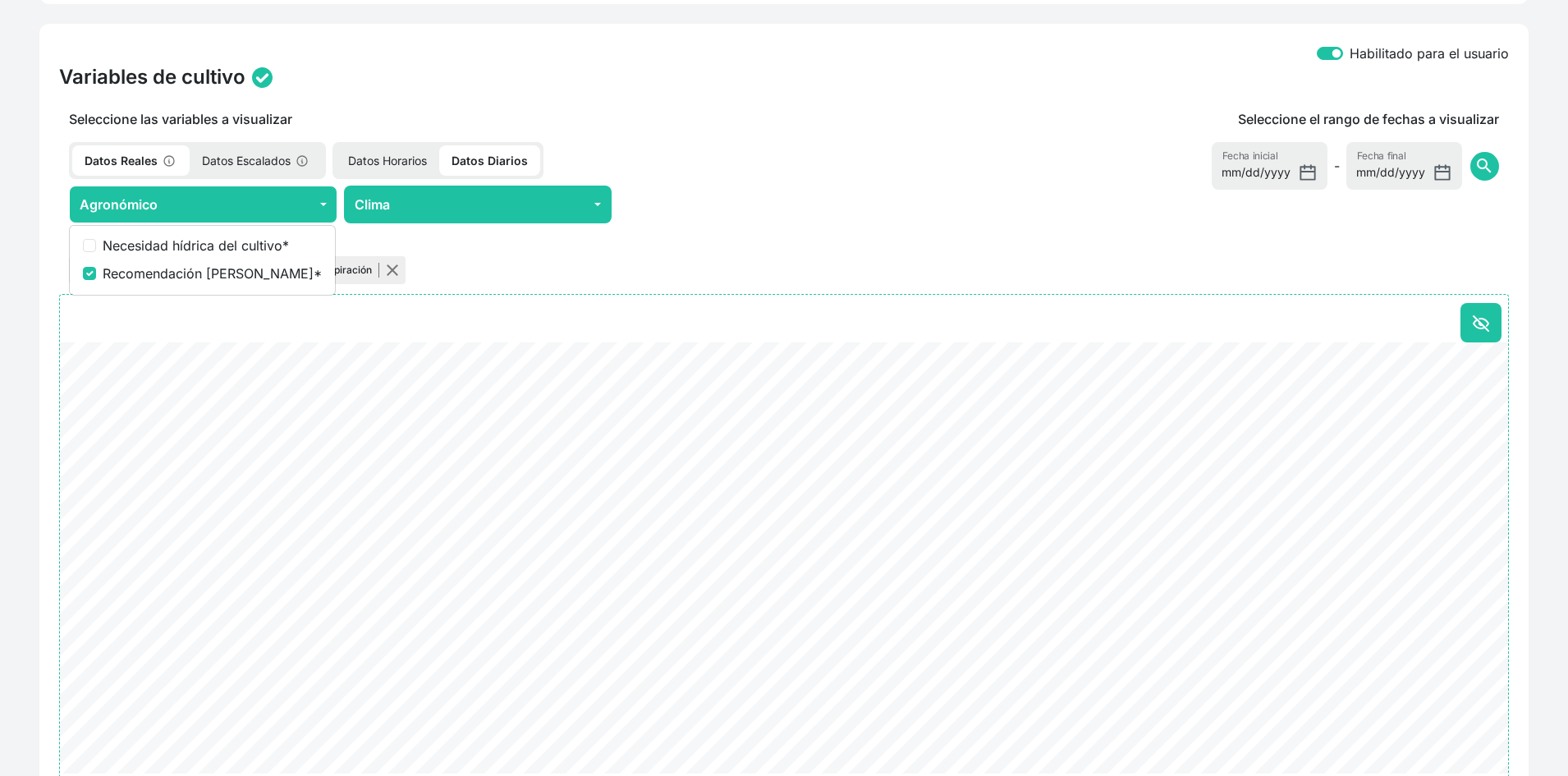
click at [760, 184] on div "Seleccione las variables a visualizar Datos Reales Datos Escalados Datos Horari…" at bounding box center [478, 198] width 857 height 178
click at [277, 161] on p "Datos Escalados" at bounding box center [256, 161] width 133 height 30
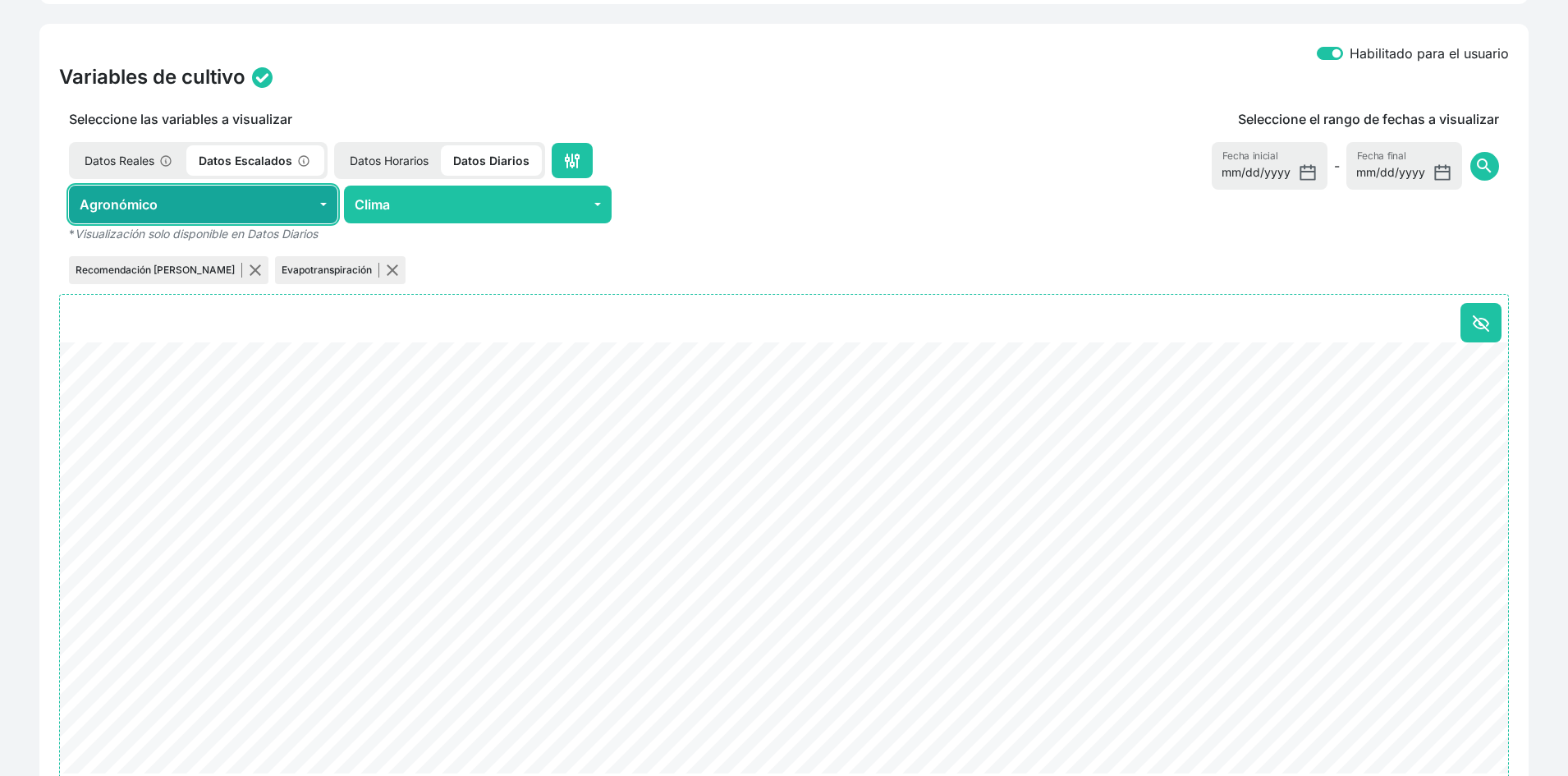
click at [236, 201] on button "Agronómico" at bounding box center [203, 204] width 269 height 38
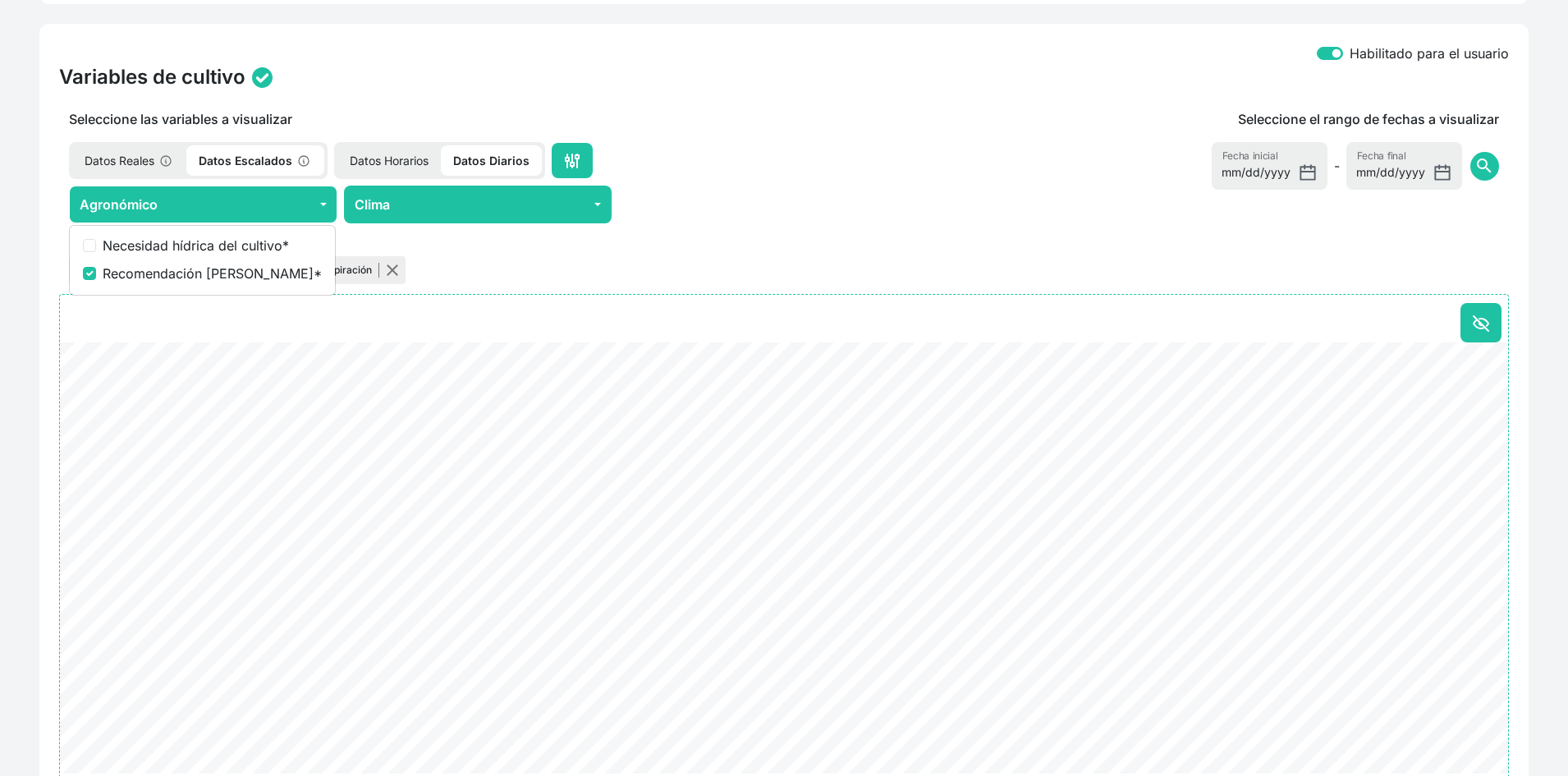
click at [749, 179] on div "Seleccione las variables a visualizar Datos Reales Datos Escalados Datos Horari…" at bounding box center [478, 198] width 857 height 178
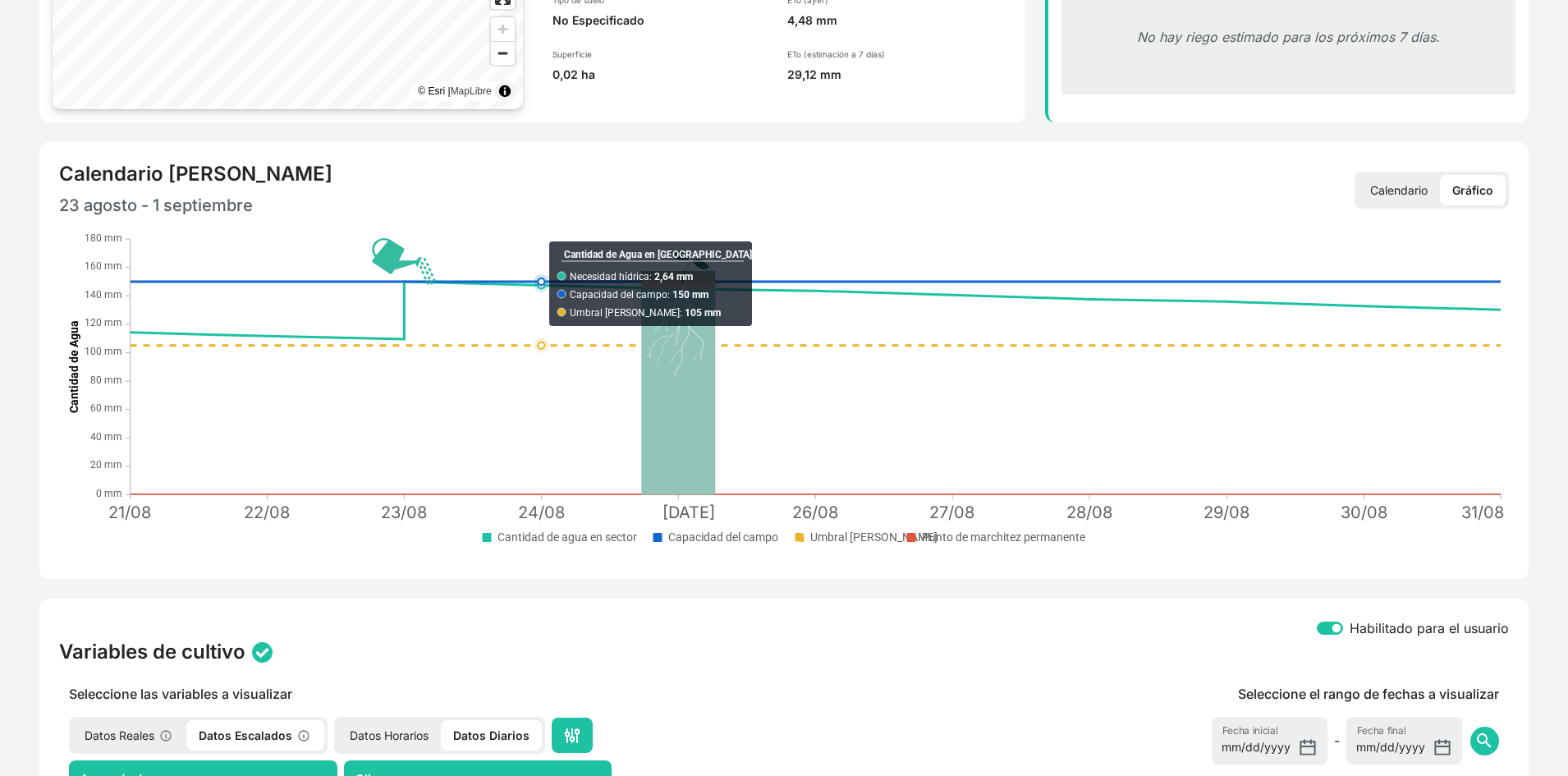
scroll to position [0, 0]
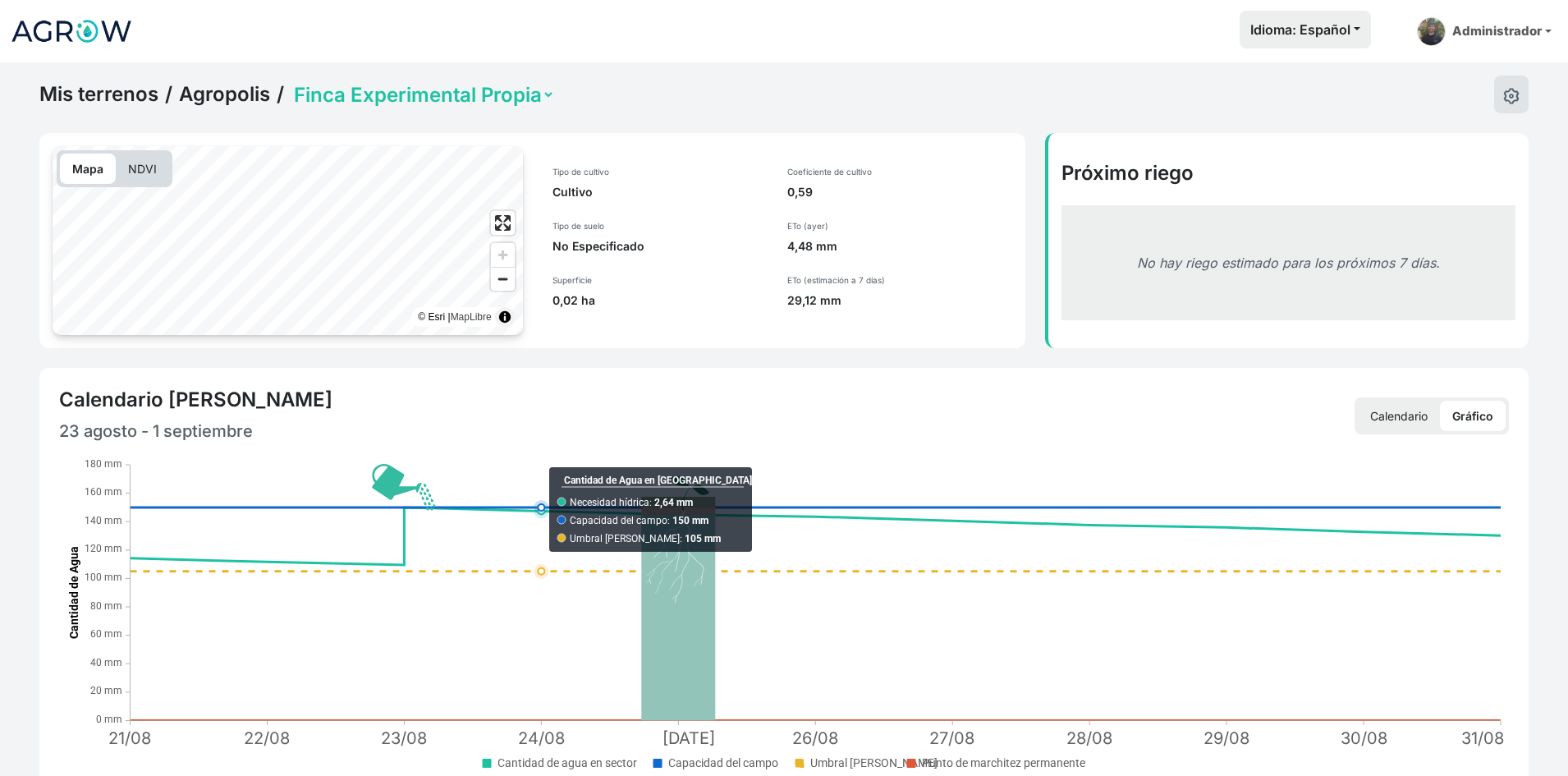
click at [518, 106] on select "Completo Finca Experimental Propia" at bounding box center [423, 95] width 265 height 25
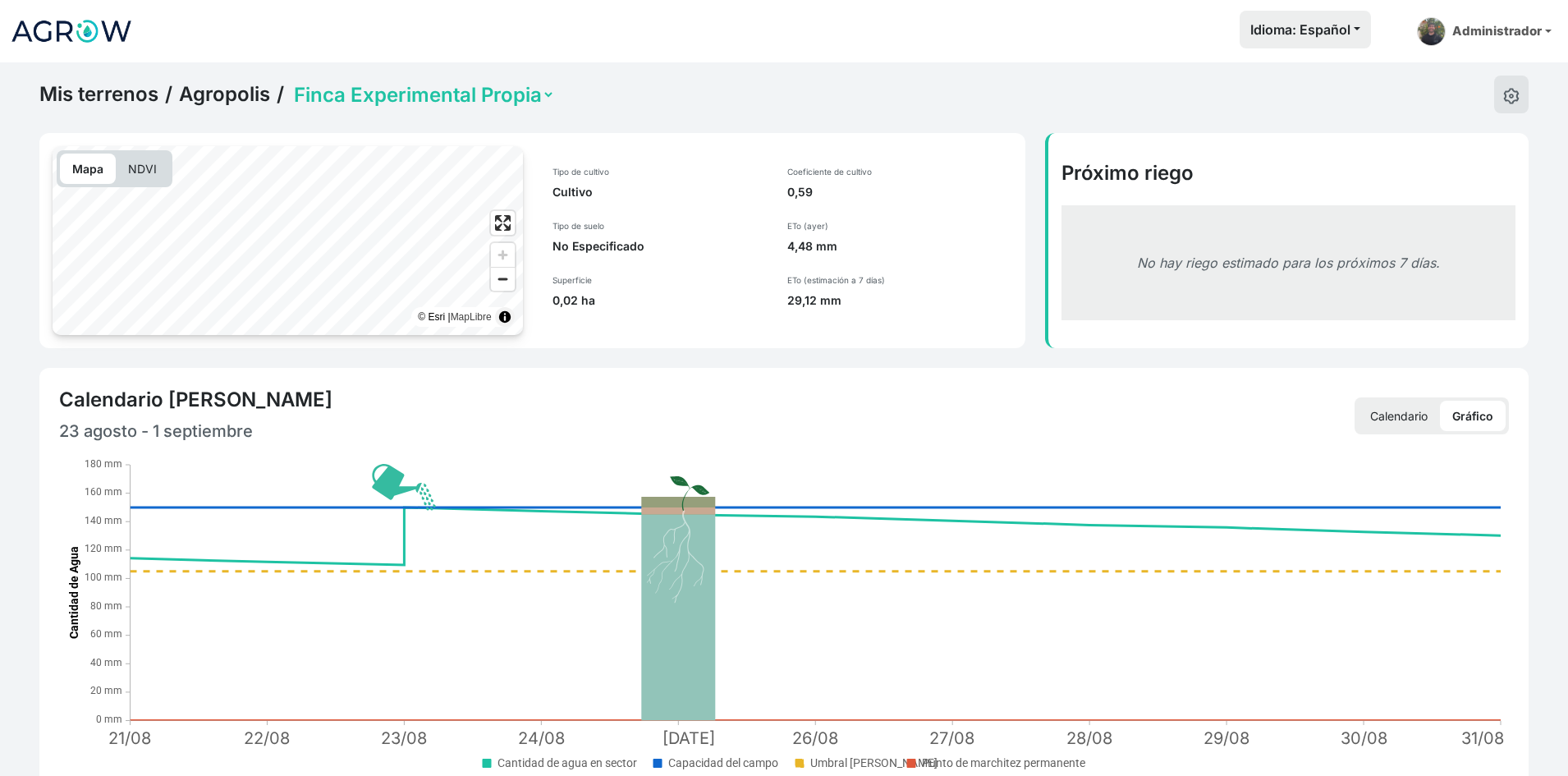
click at [291, 82] on select "Completo Finca Experimental Propia" at bounding box center [423, 95] width 265 height 25
click at [457, 110] on div "Mis terrenos / Agropolis / Completo Finca Experimental Propia" at bounding box center [297, 94] width 516 height 38
click at [454, 101] on select "Completo Finca Experimental Propia" at bounding box center [423, 95] width 265 height 25
click at [291, 82] on select "Completo Finca Experimental Propia" at bounding box center [423, 95] width 265 height 25
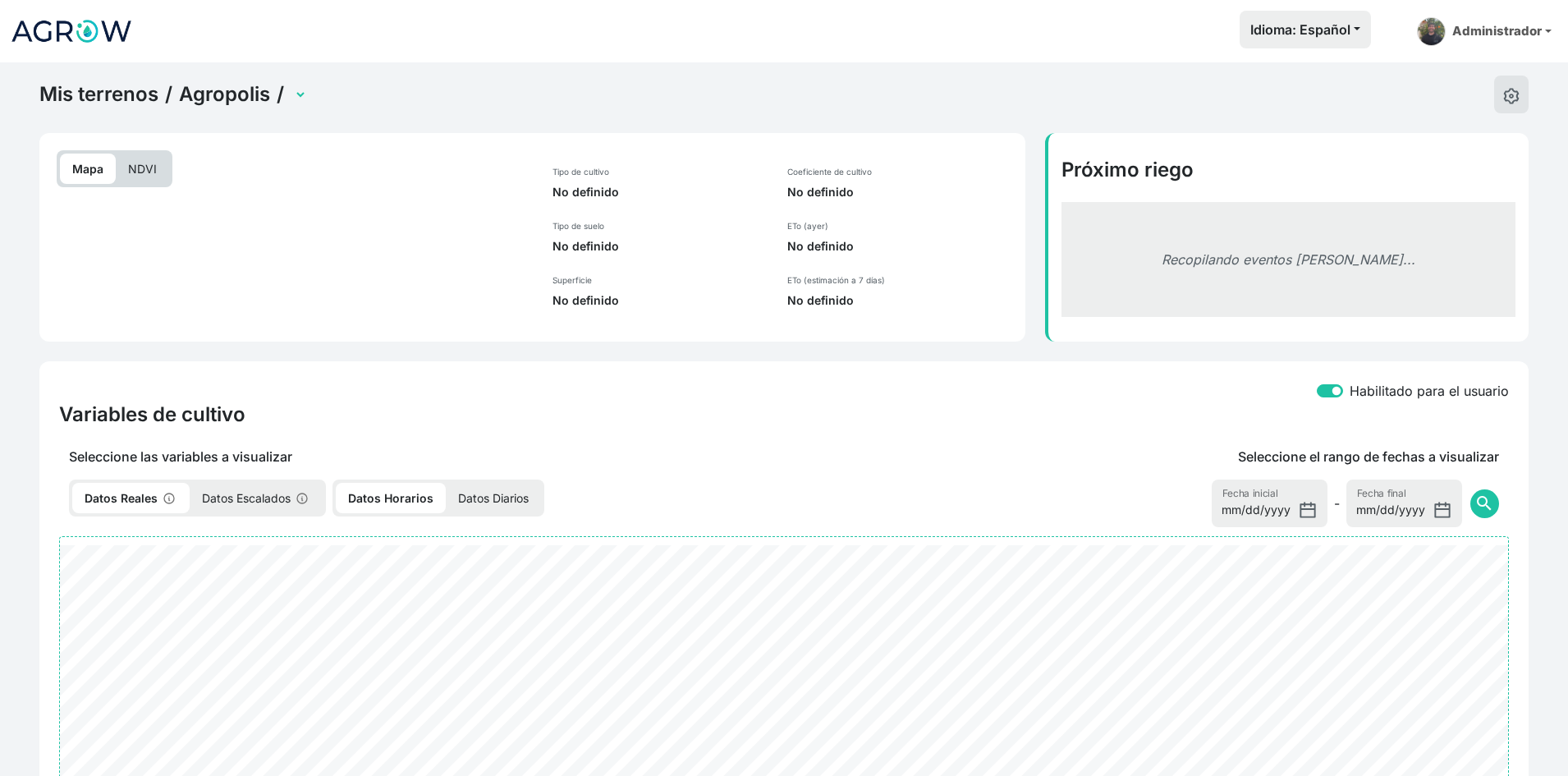
select select "2216"
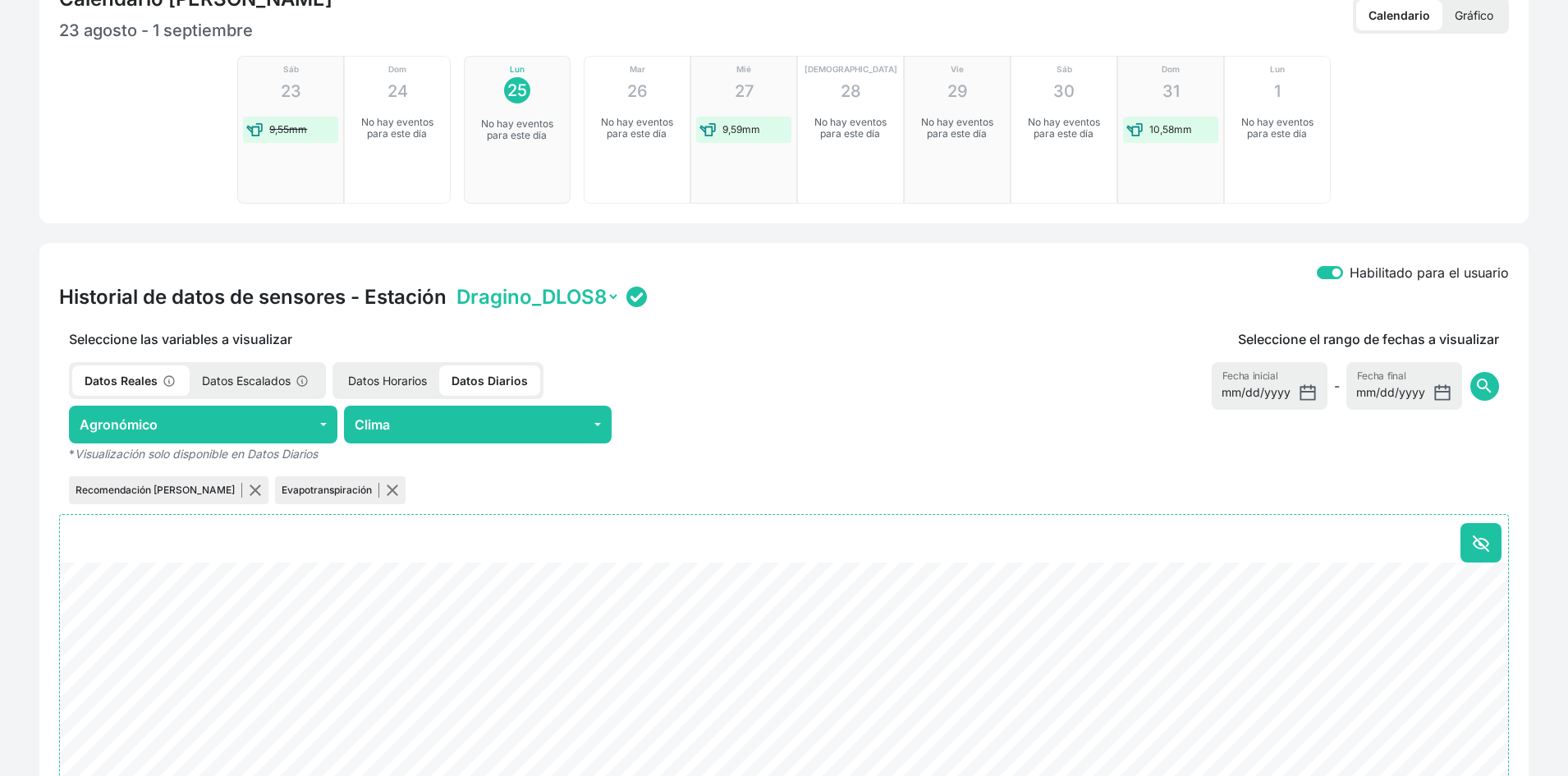
scroll to position [411, 0]
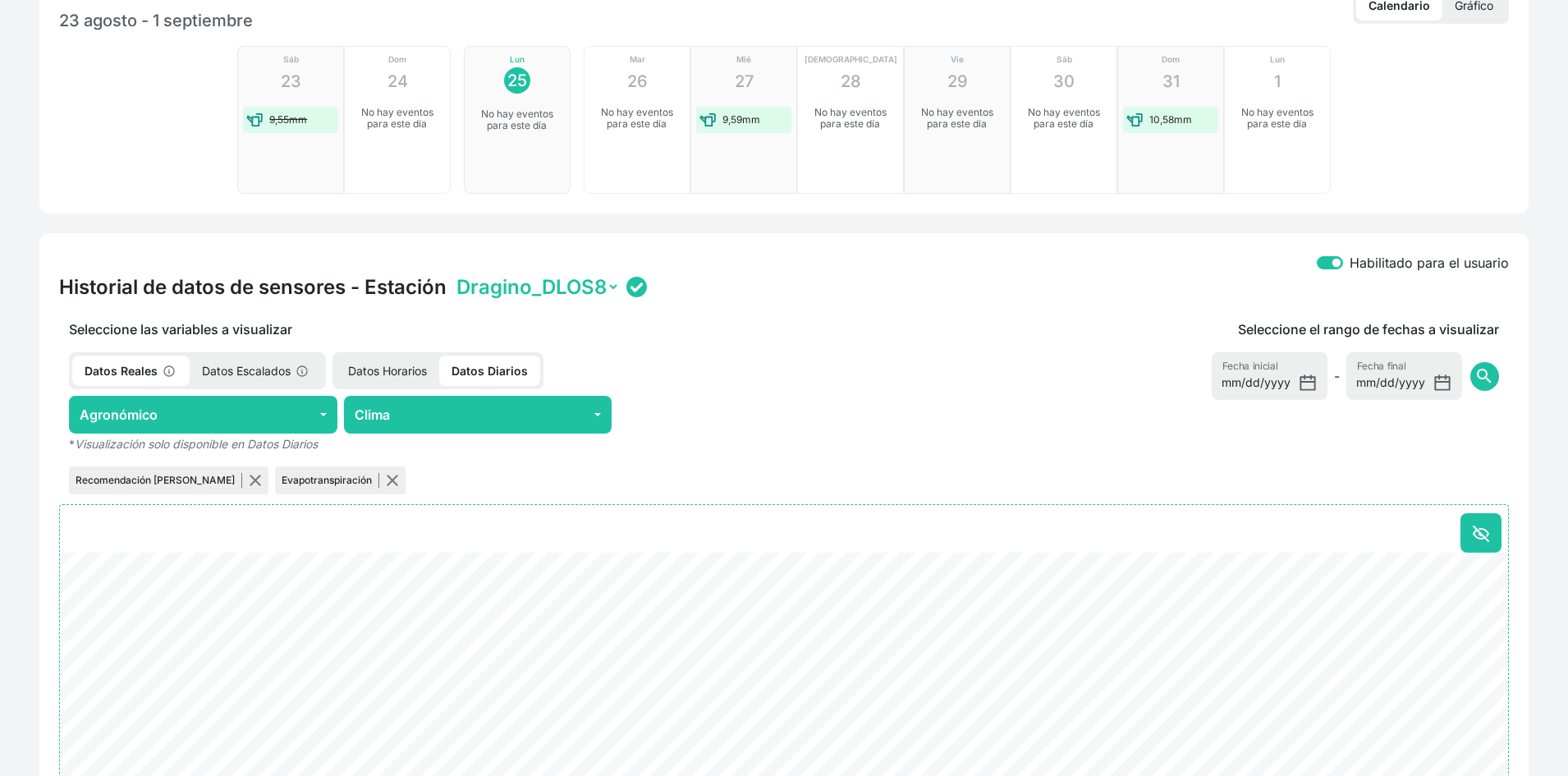
click at [541, 292] on select "Dragino_DLOS8" at bounding box center [536, 287] width 166 height 25
drag, startPoint x: 587, startPoint y: 288, endPoint x: 594, endPoint y: 288, distance: 7.0
click at [587, 288] on select "Dragino_DLOS8" at bounding box center [536, 287] width 166 height 25
click at [758, 315] on div "Habilitado para el usuario Historial de datos de sensores - Estación Dragino_DL…" at bounding box center [784, 621] width 1490 height 776
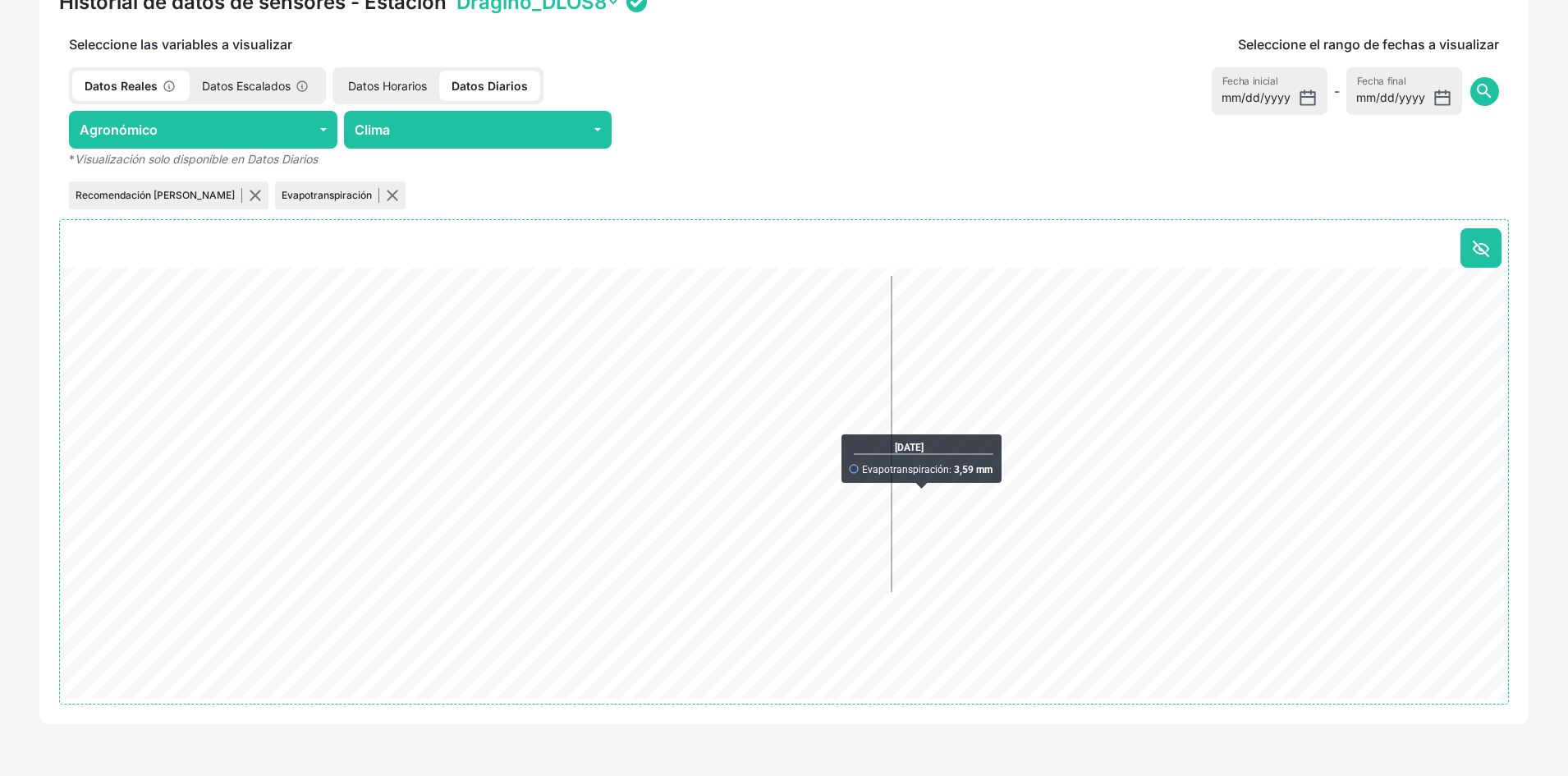
scroll to position [703, 0]
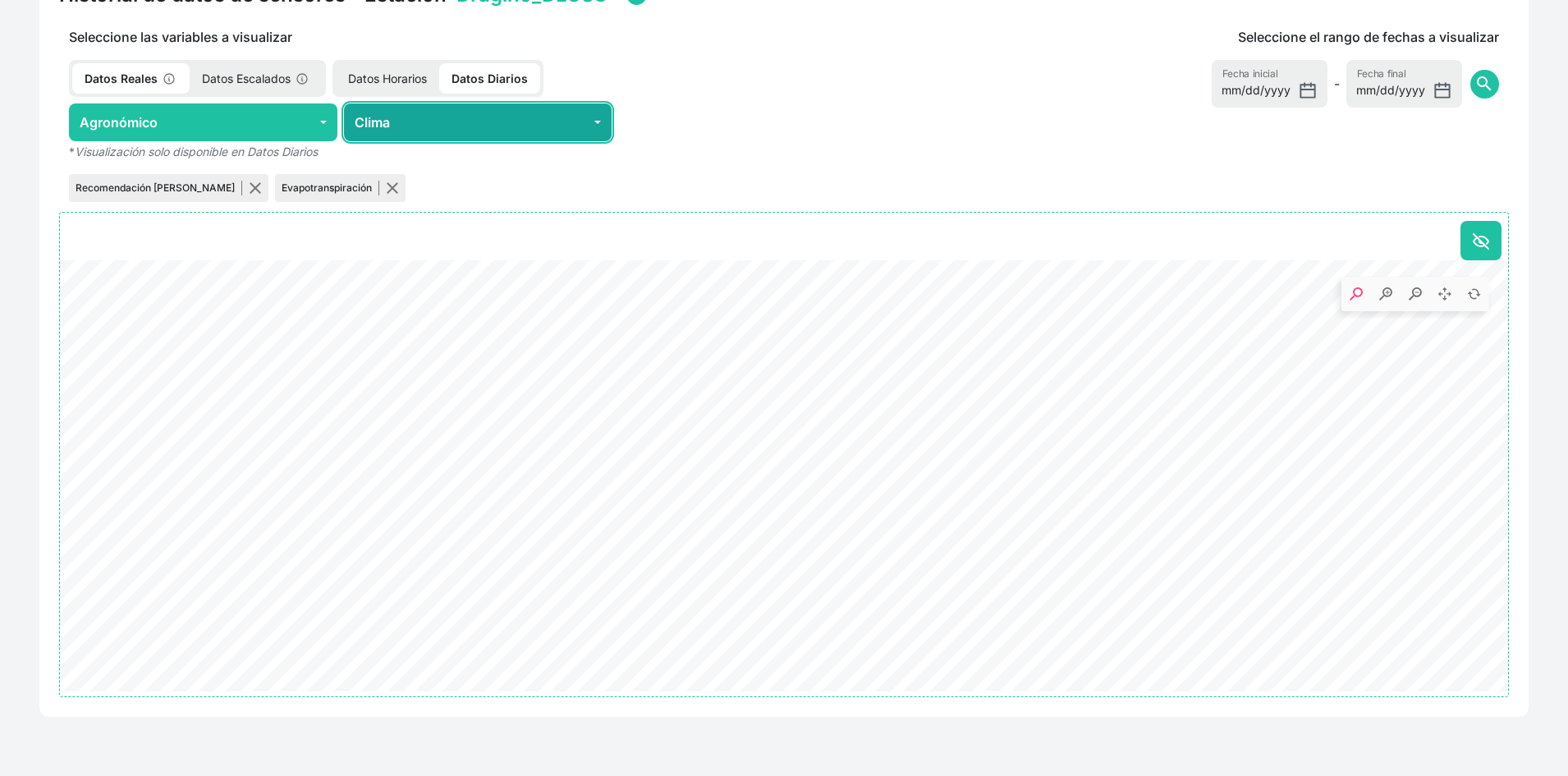
click at [516, 124] on button "Clima" at bounding box center [478, 122] width 269 height 38
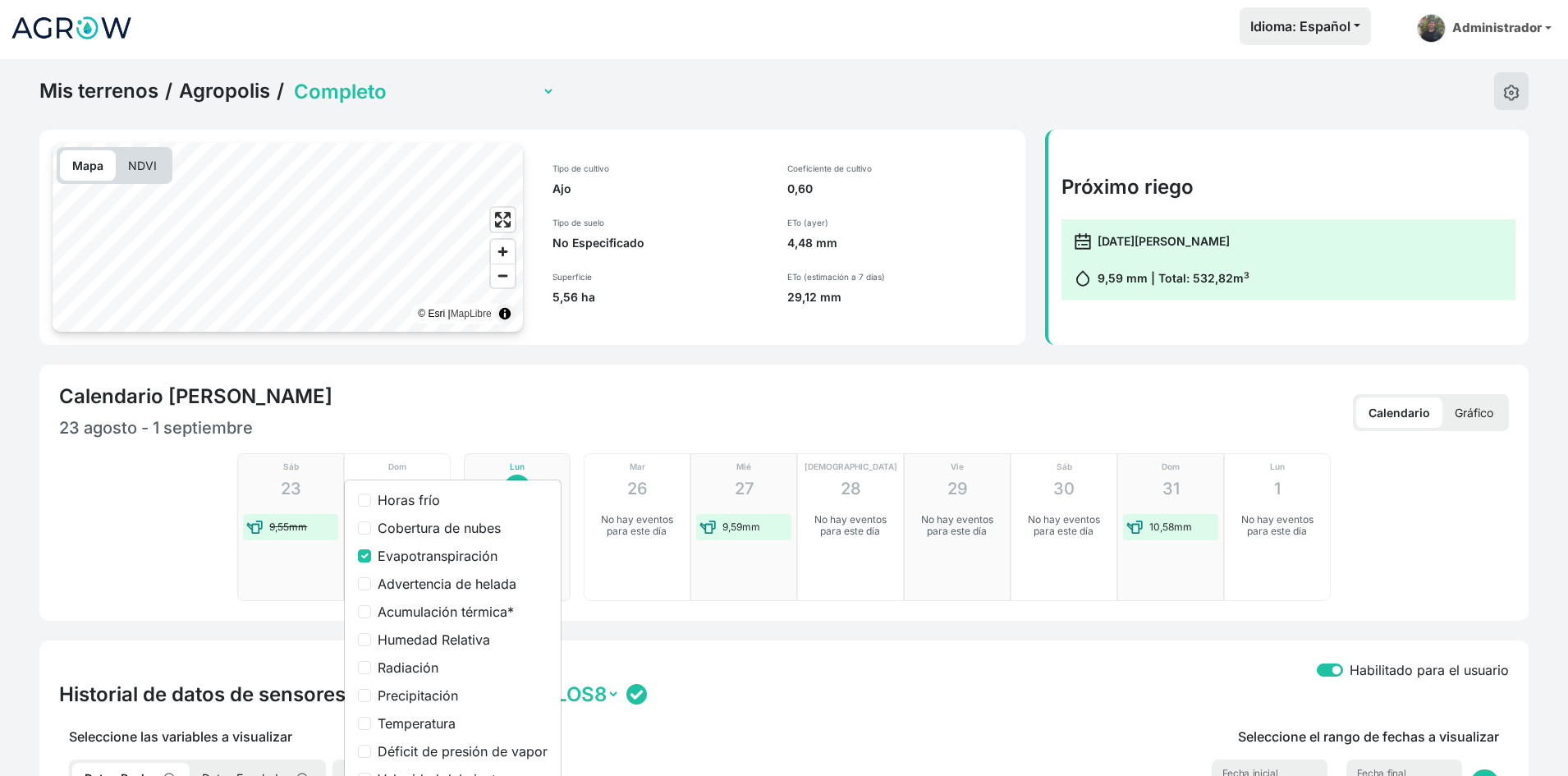
scroll to position [0, 0]
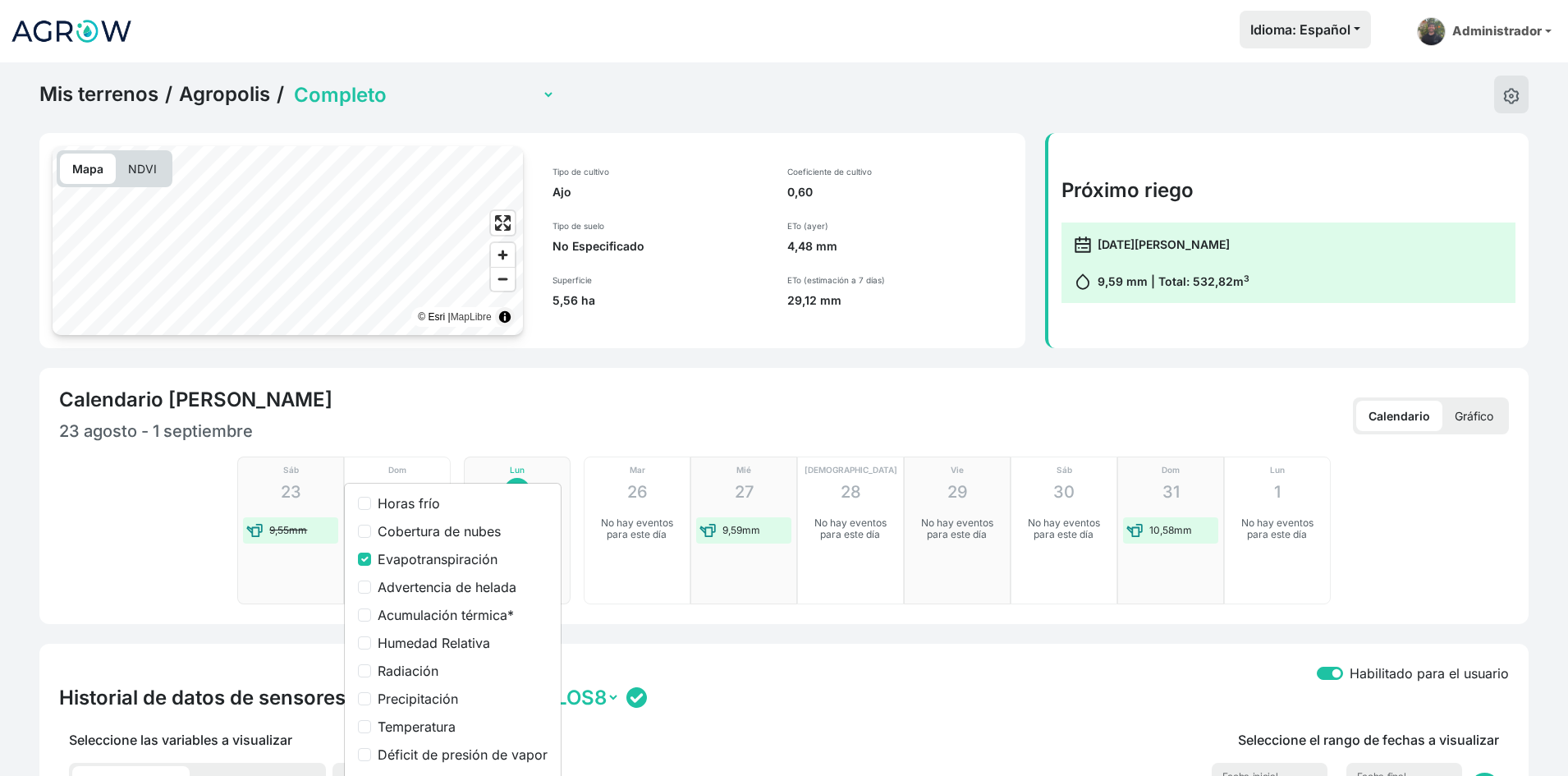
click at [727, 400] on div "Calendario de riego 23 agosto - 1 septiembre" at bounding box center [421, 415] width 725 height 55
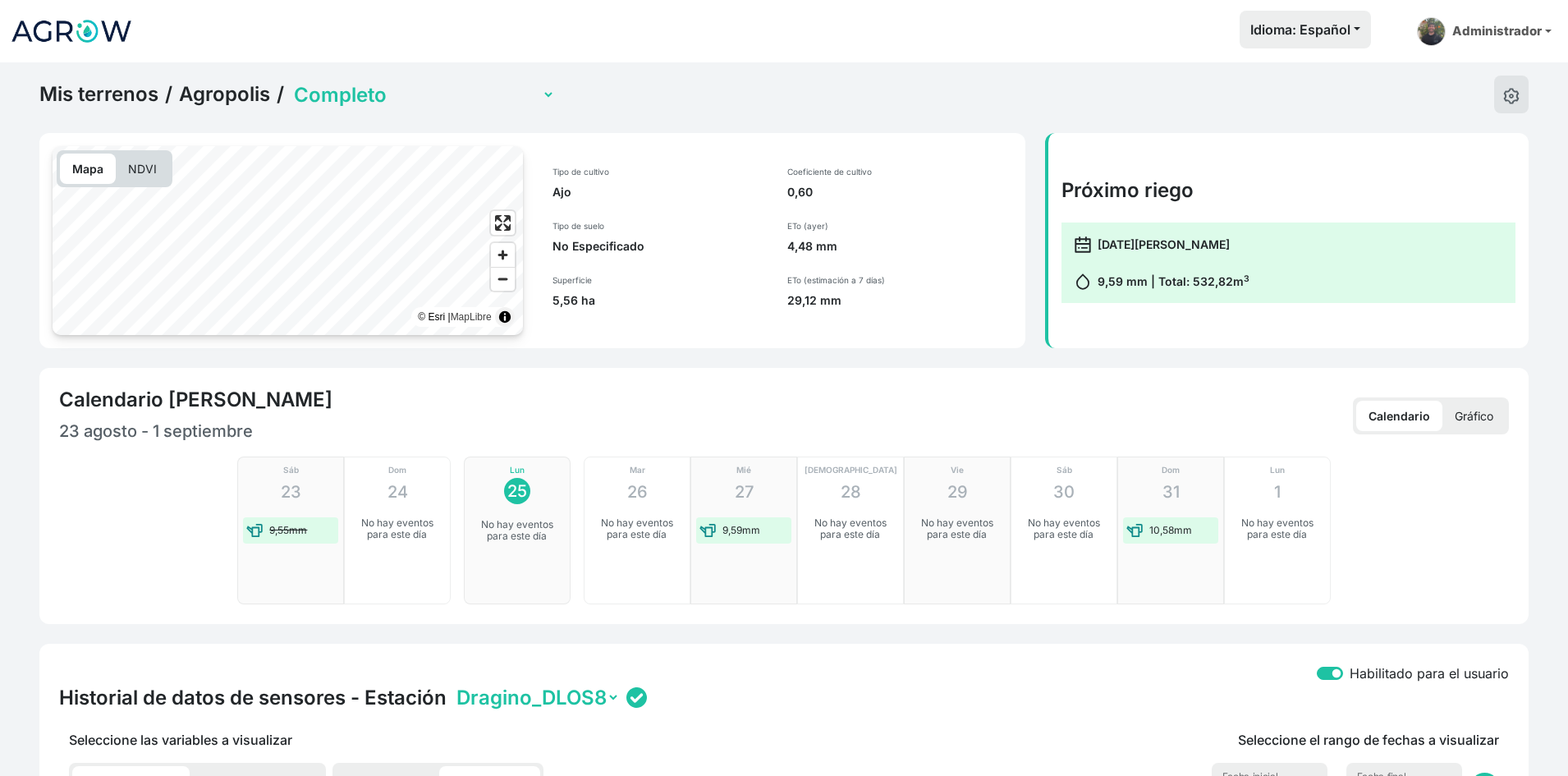
click at [664, 104] on div "Mis terrenos / Agropolis / Completo Finca Experimental Propia" at bounding box center [784, 94] width 1490 height 38
click at [1505, 89] on img at bounding box center [1512, 97] width 17 height 17
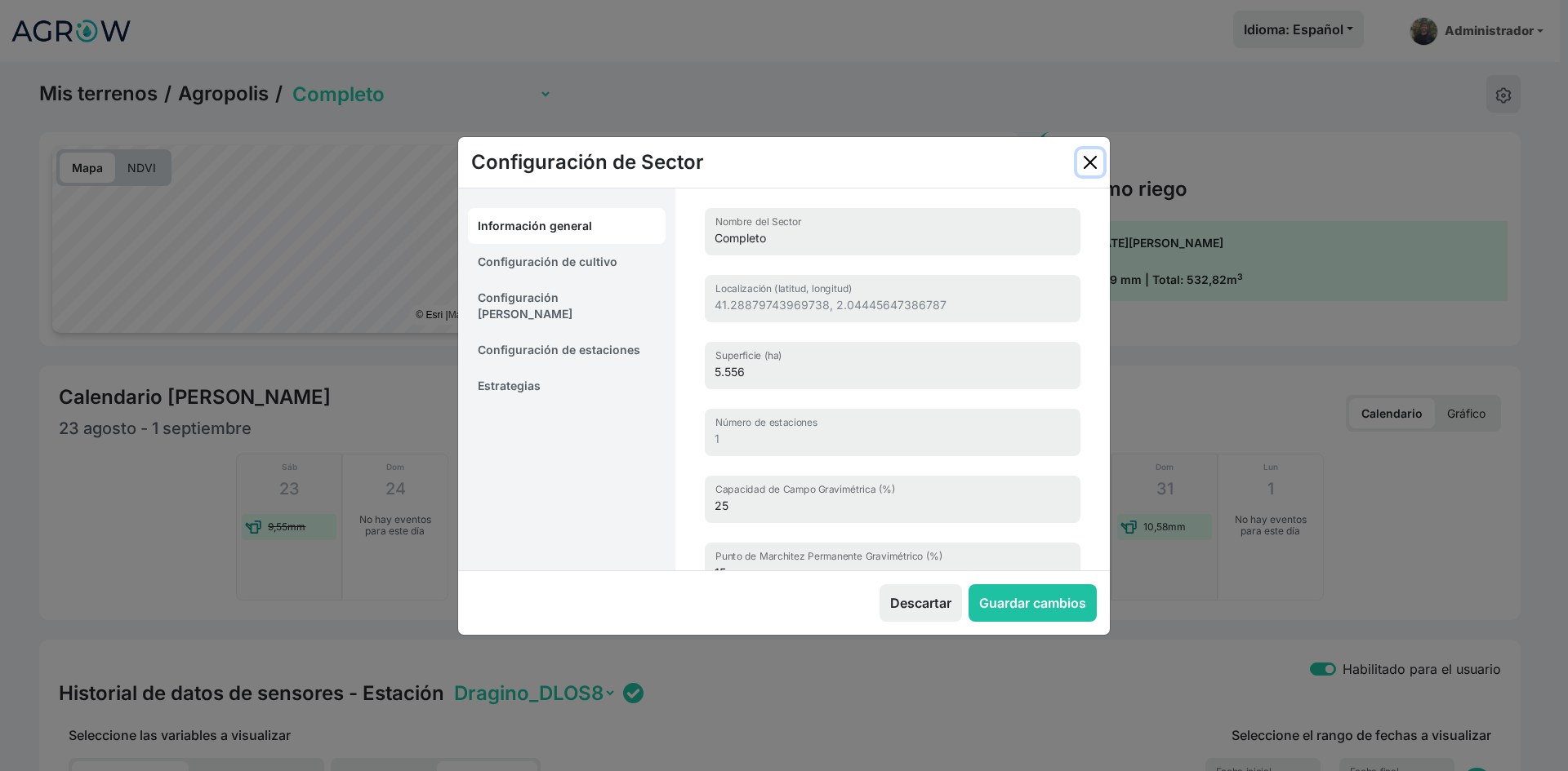
click at [1092, 150] on button "Close" at bounding box center [1090, 162] width 26 height 26
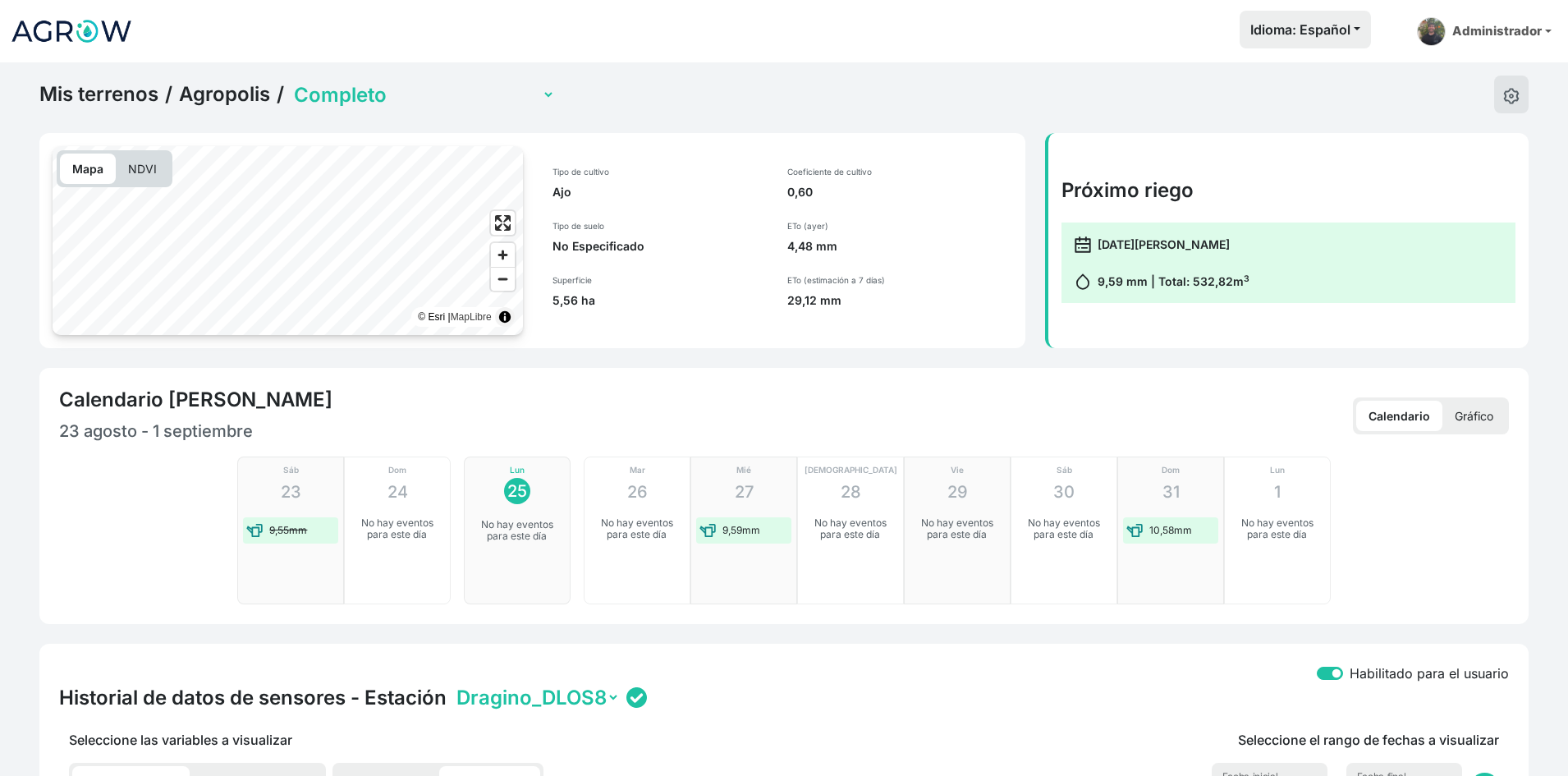
click at [136, 91] on link "Mis terrenos" at bounding box center [99, 94] width 119 height 24
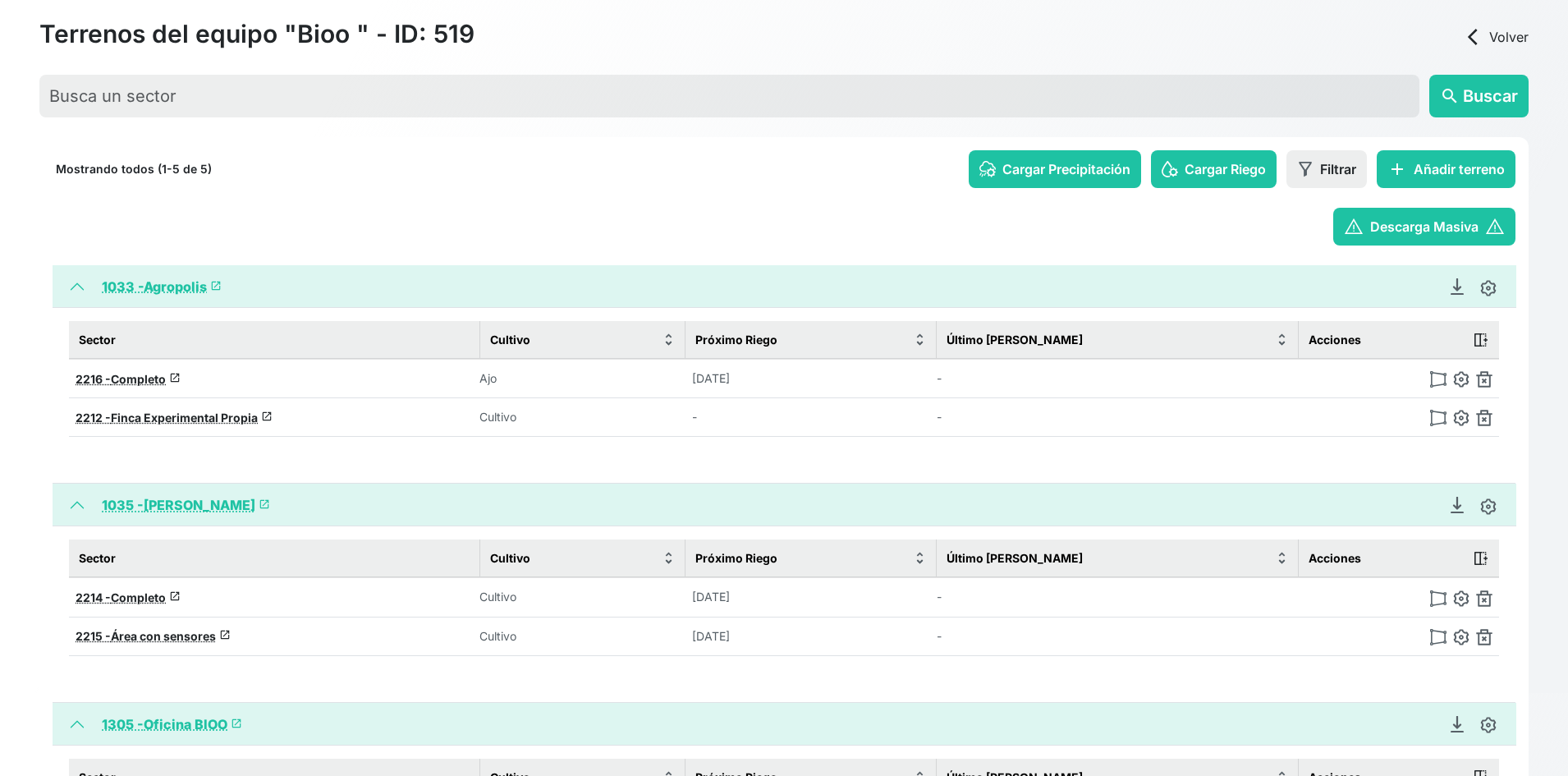
scroll to position [164, 0]
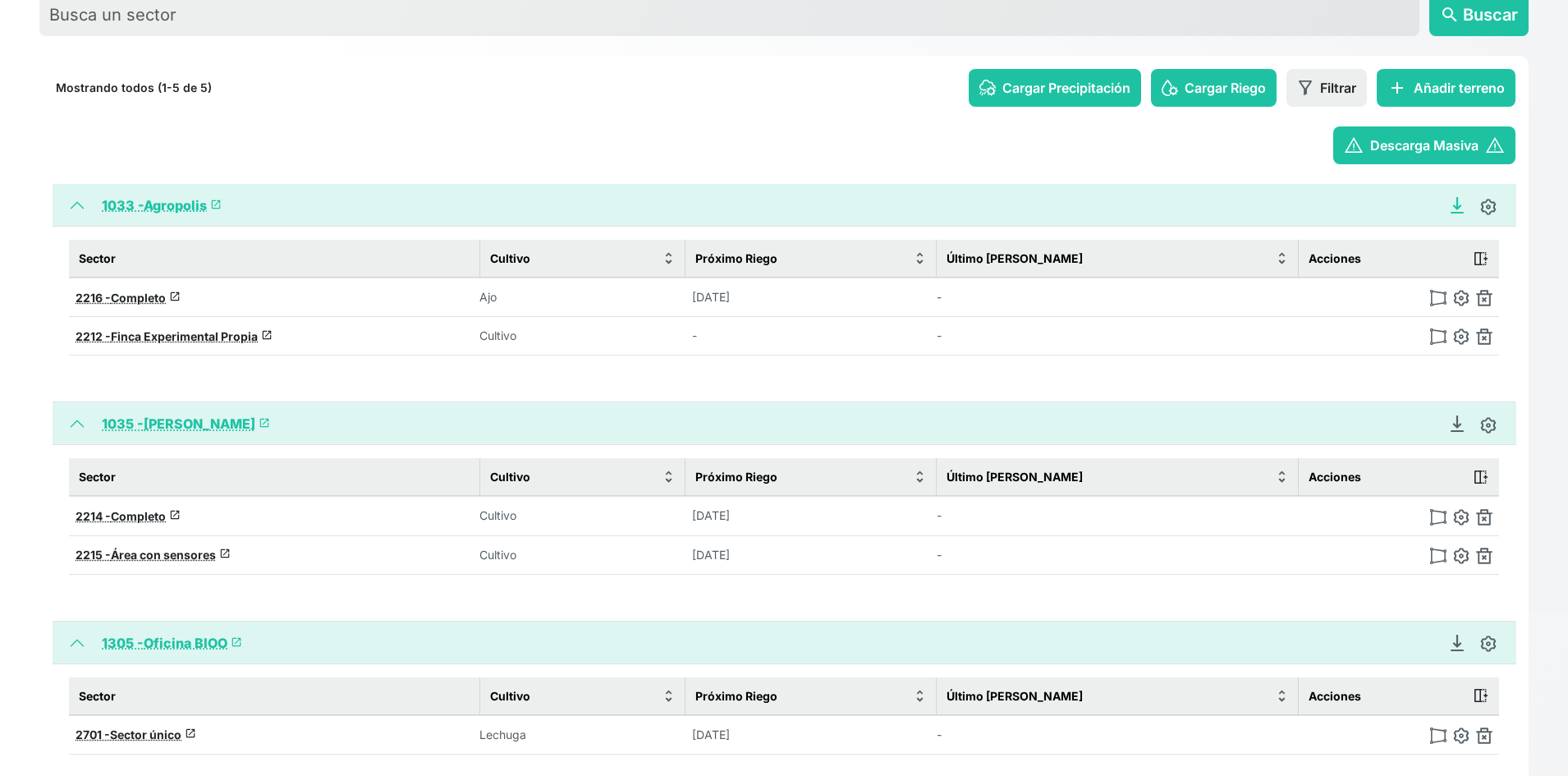
click at [1456, 206] on icon "Descargar Recomendación de Riego en PDF" at bounding box center [1458, 204] width 7 height 12
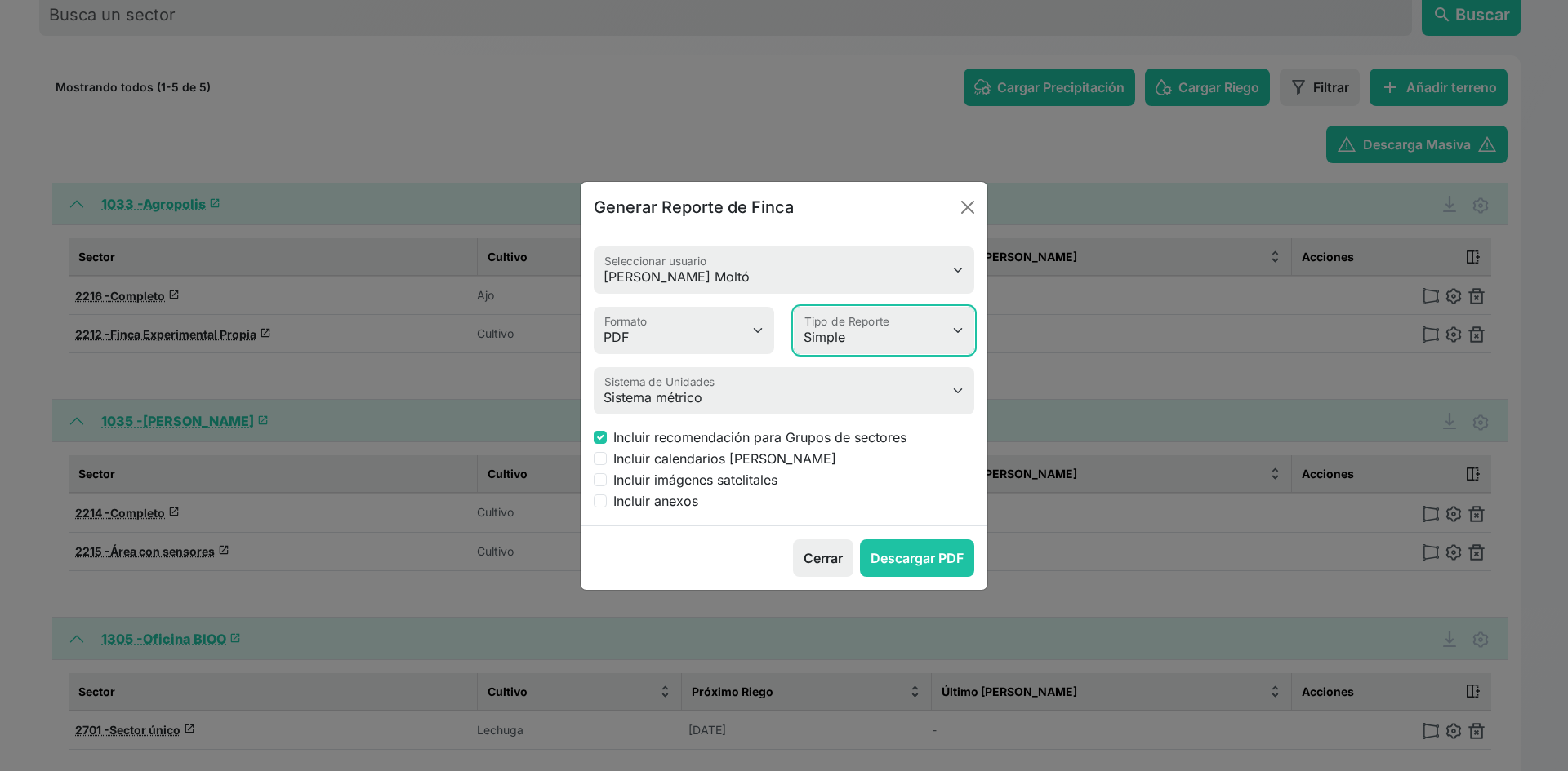
click at [907, 325] on select "Simple Avanzado" at bounding box center [884, 330] width 181 height 48
click at [906, 325] on select "Simple Avanzado" at bounding box center [884, 330] width 181 height 48
click at [835, 443] on label "Incluir recomendación para Grupos de sectores" at bounding box center [760, 437] width 293 height 19
click at [607, 443] on input "Incluir recomendación para Grupos de sectores" at bounding box center [600, 438] width 13 height 13
checkbox input "false"
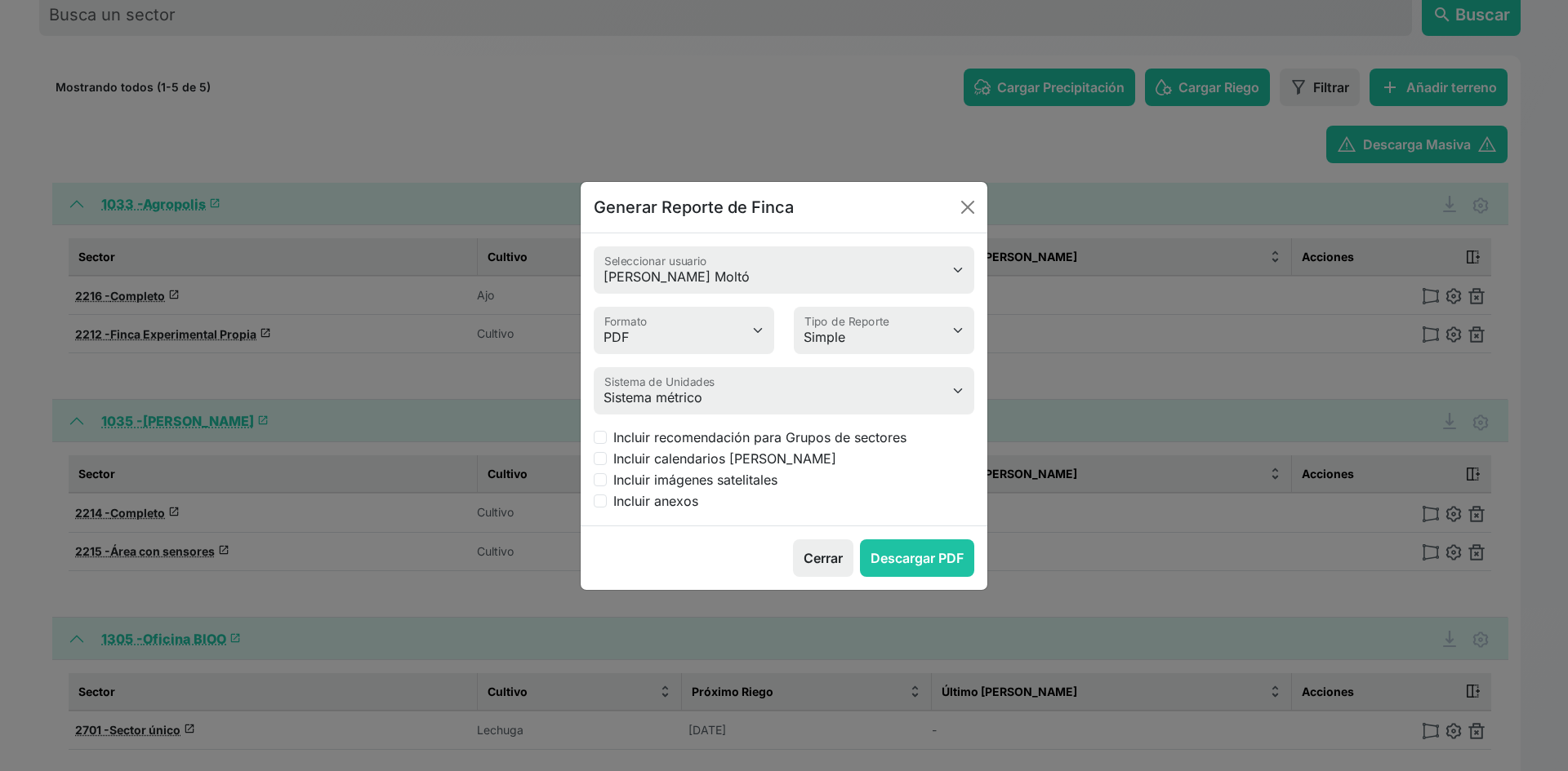
click at [753, 459] on label "Incluir calendarios de riego" at bounding box center [725, 458] width 223 height 19
click at [607, 459] on input "Incluir calendarios de riego" at bounding box center [600, 459] width 13 height 13
checkbox input "true"
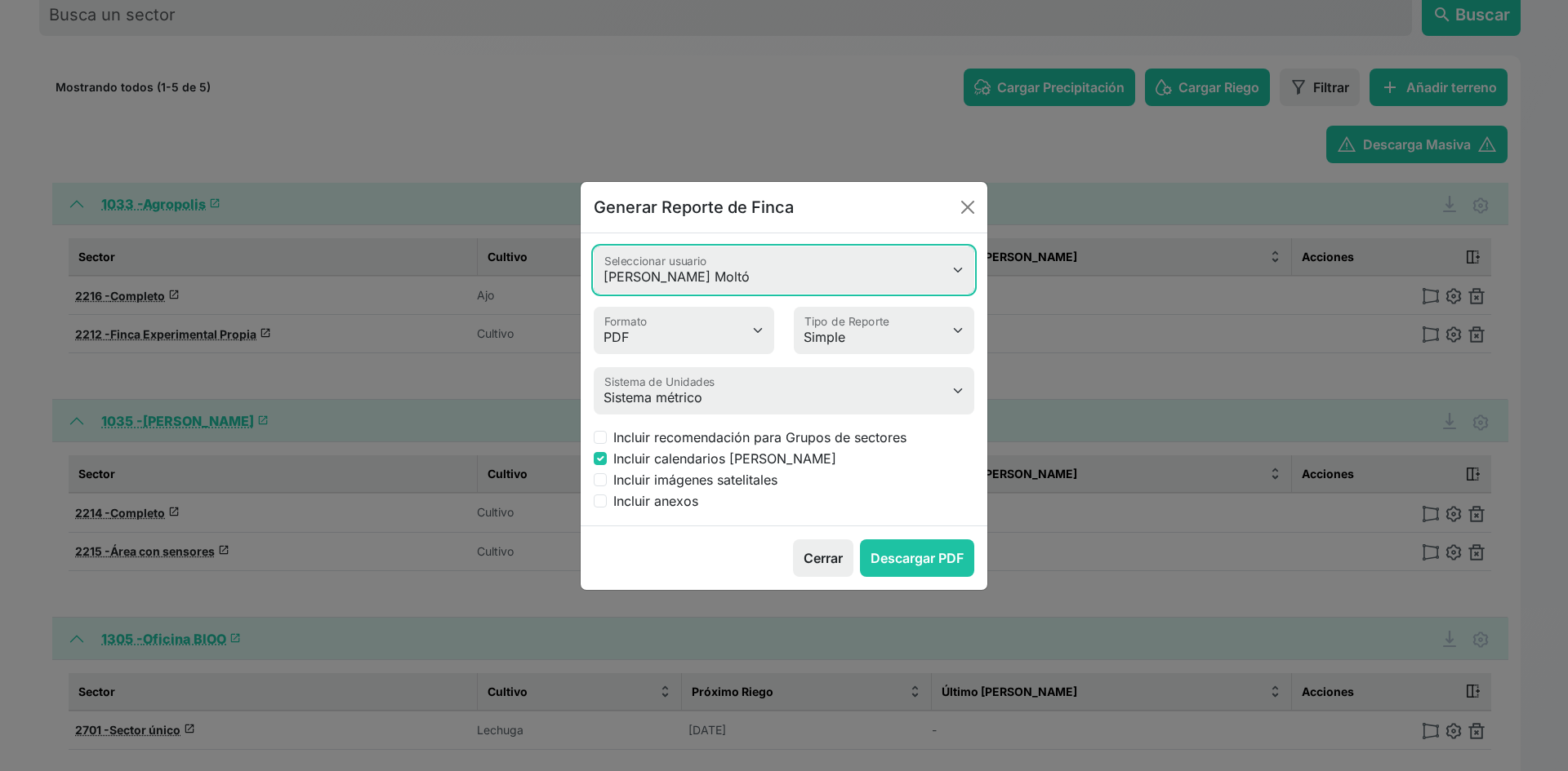
click at [849, 274] on select "Naroa Uria Moltó Ignacio J. Moro Camilo Polo John Morales" at bounding box center [783, 270] width 380 height 48
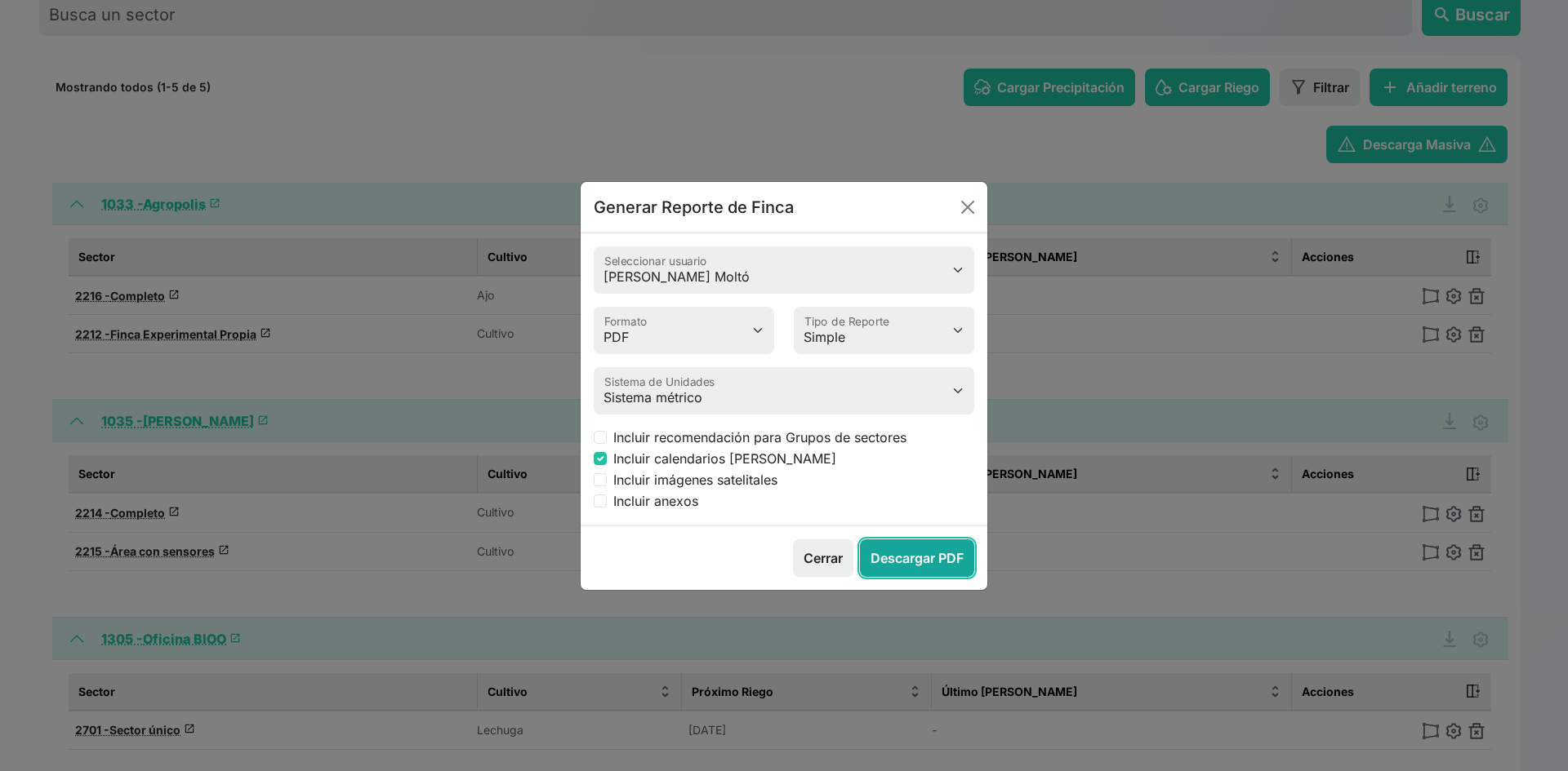
click at [901, 560] on button "Descargar PDF" at bounding box center [917, 558] width 115 height 38
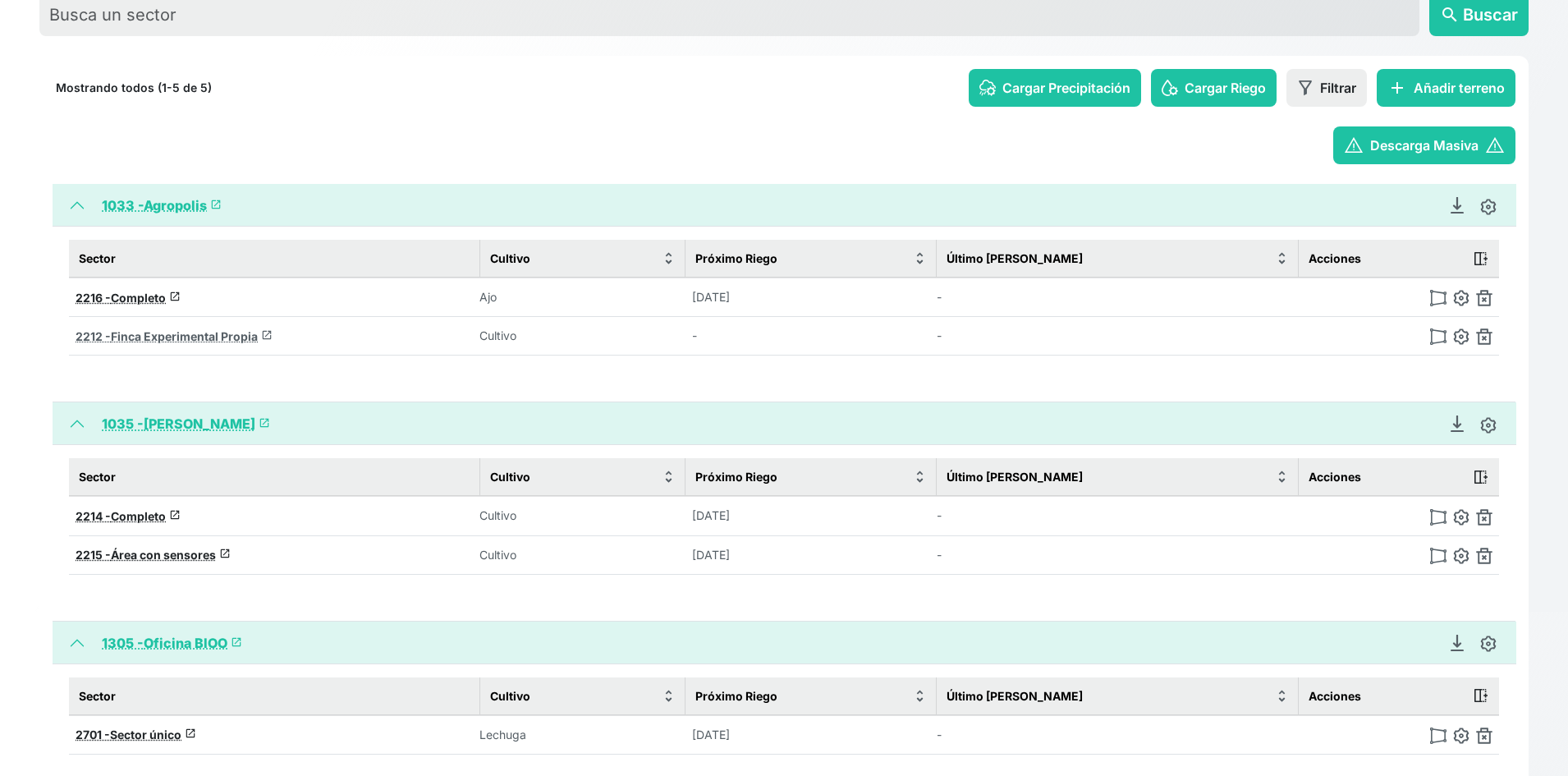
click at [200, 338] on span "Finca Experimental Propia" at bounding box center [184, 336] width 147 height 14
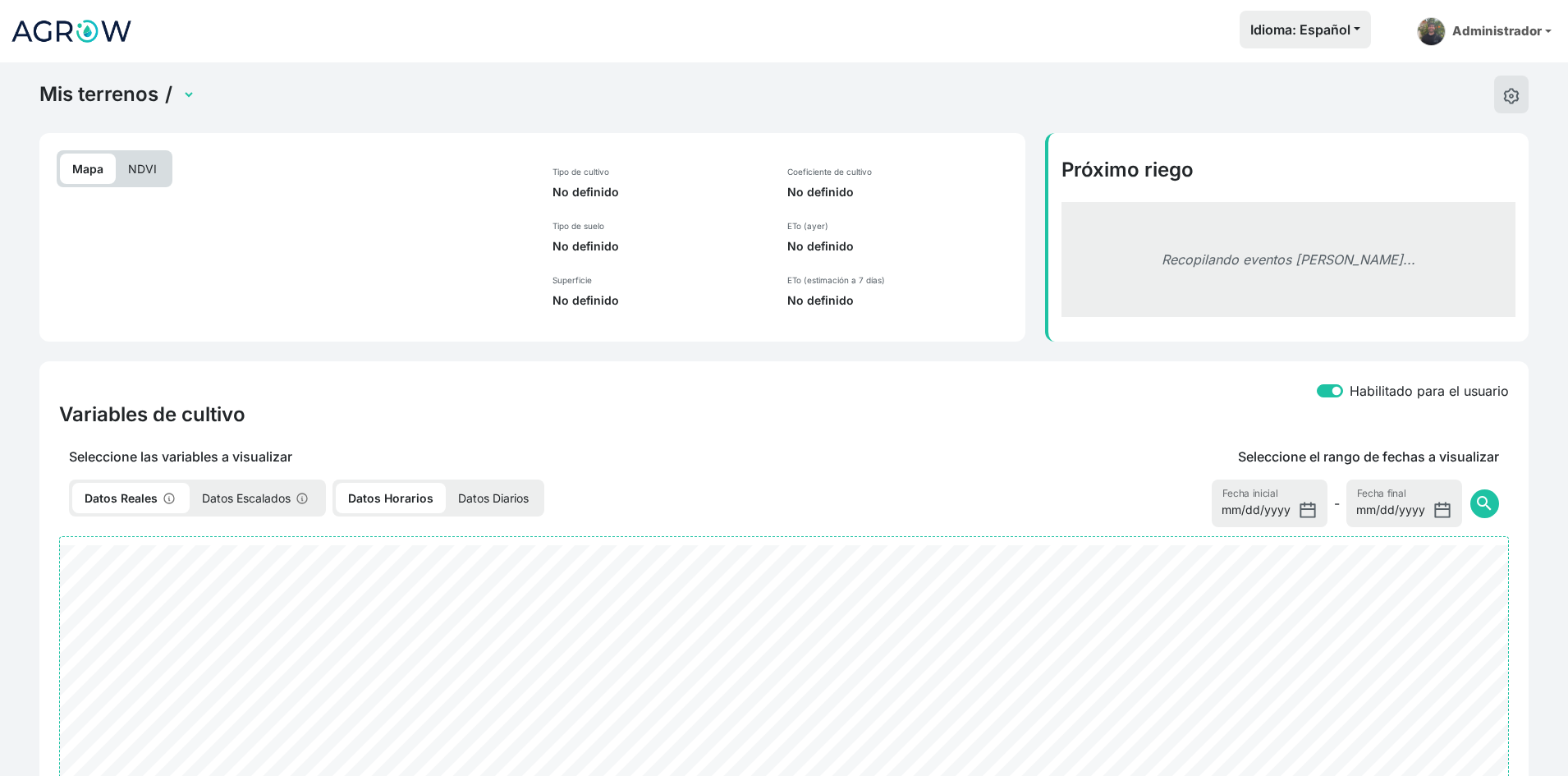
select select "2212"
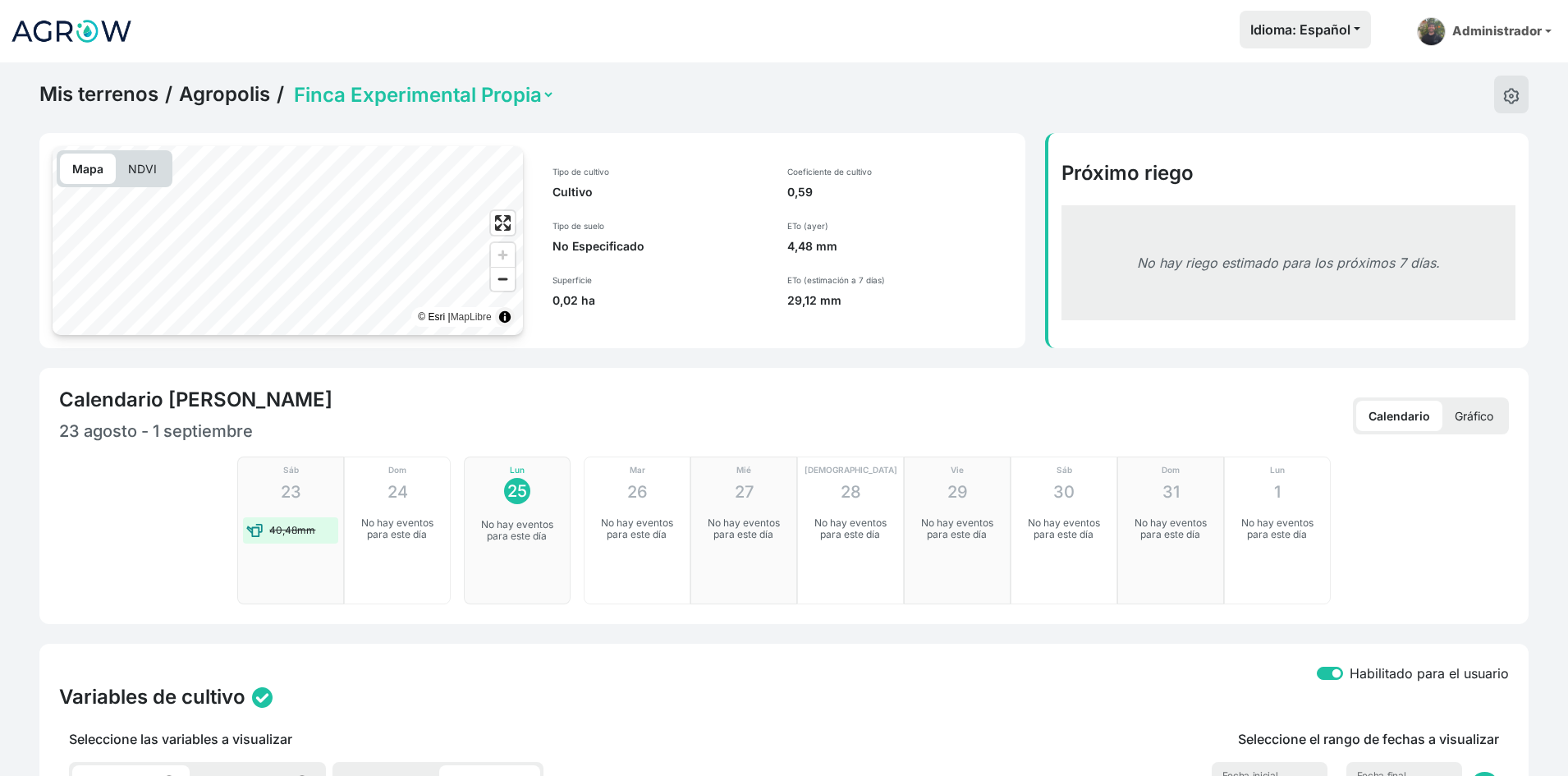
click at [1476, 407] on p "Gráfico" at bounding box center [1474, 416] width 63 height 30
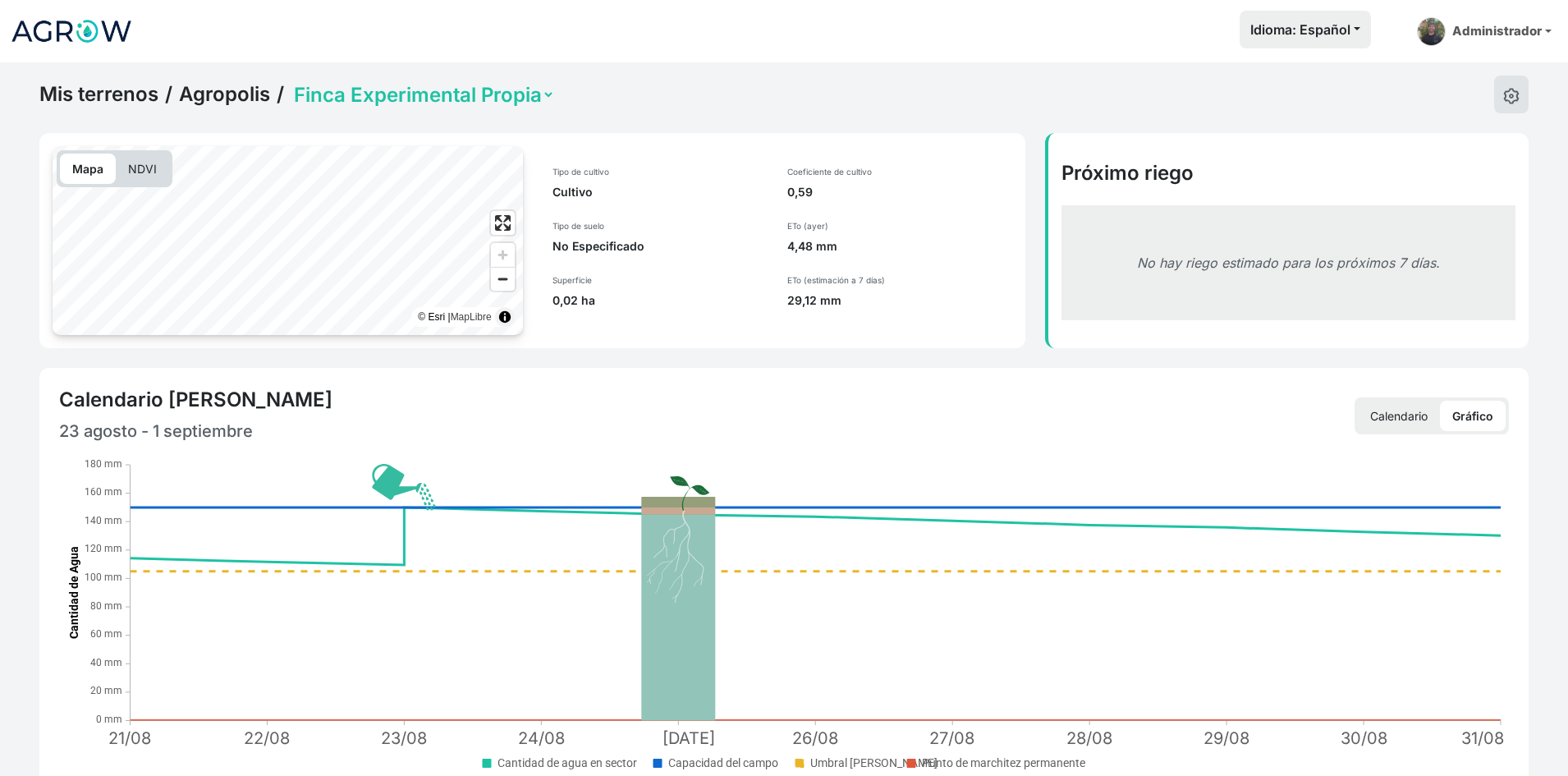
click at [99, 92] on link "Mis terrenos" at bounding box center [99, 94] width 119 height 24
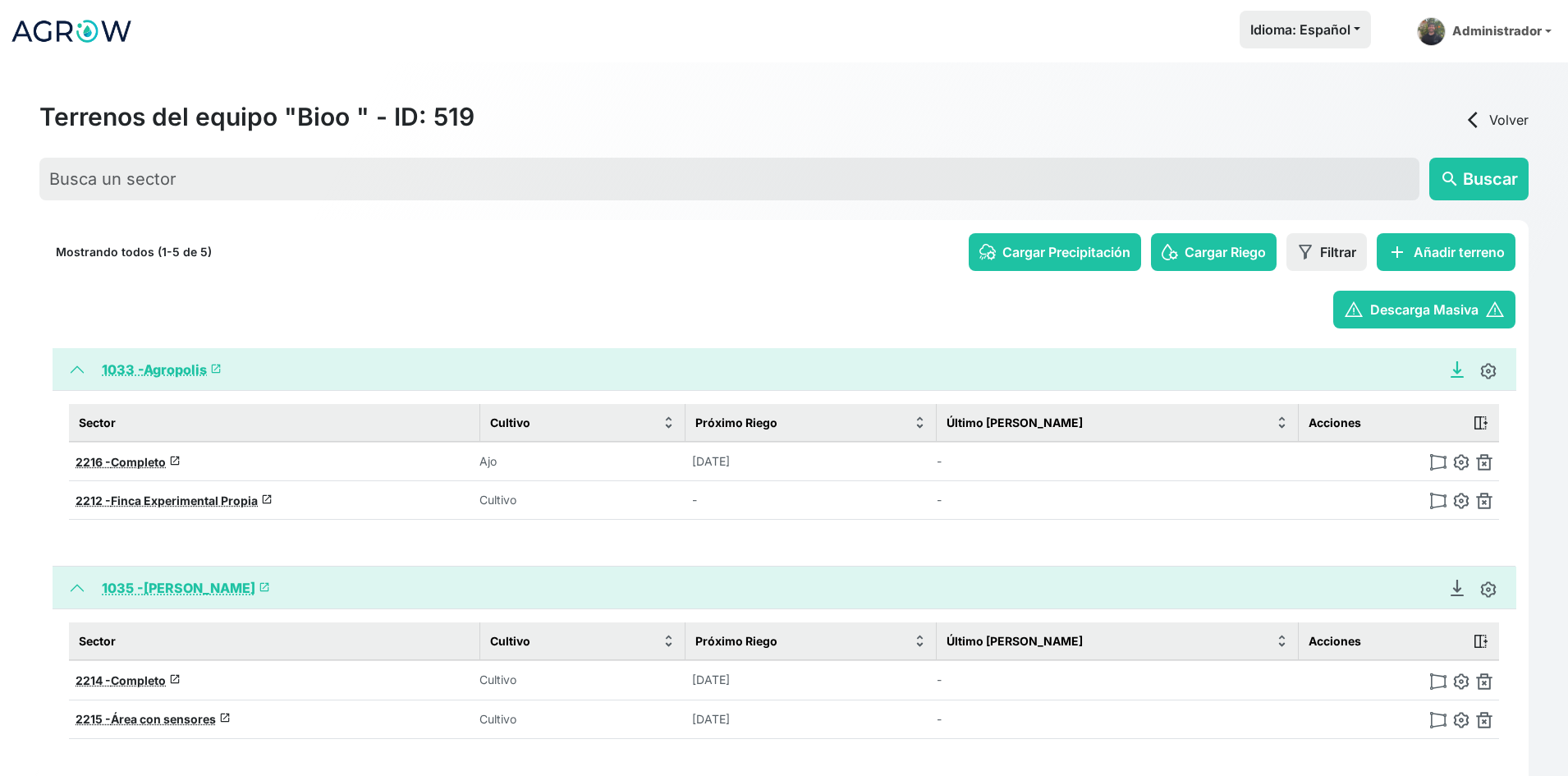
click at [1458, 375] on icon "Descargar Recomendación de Riego en PDF" at bounding box center [1458, 370] width 17 height 17
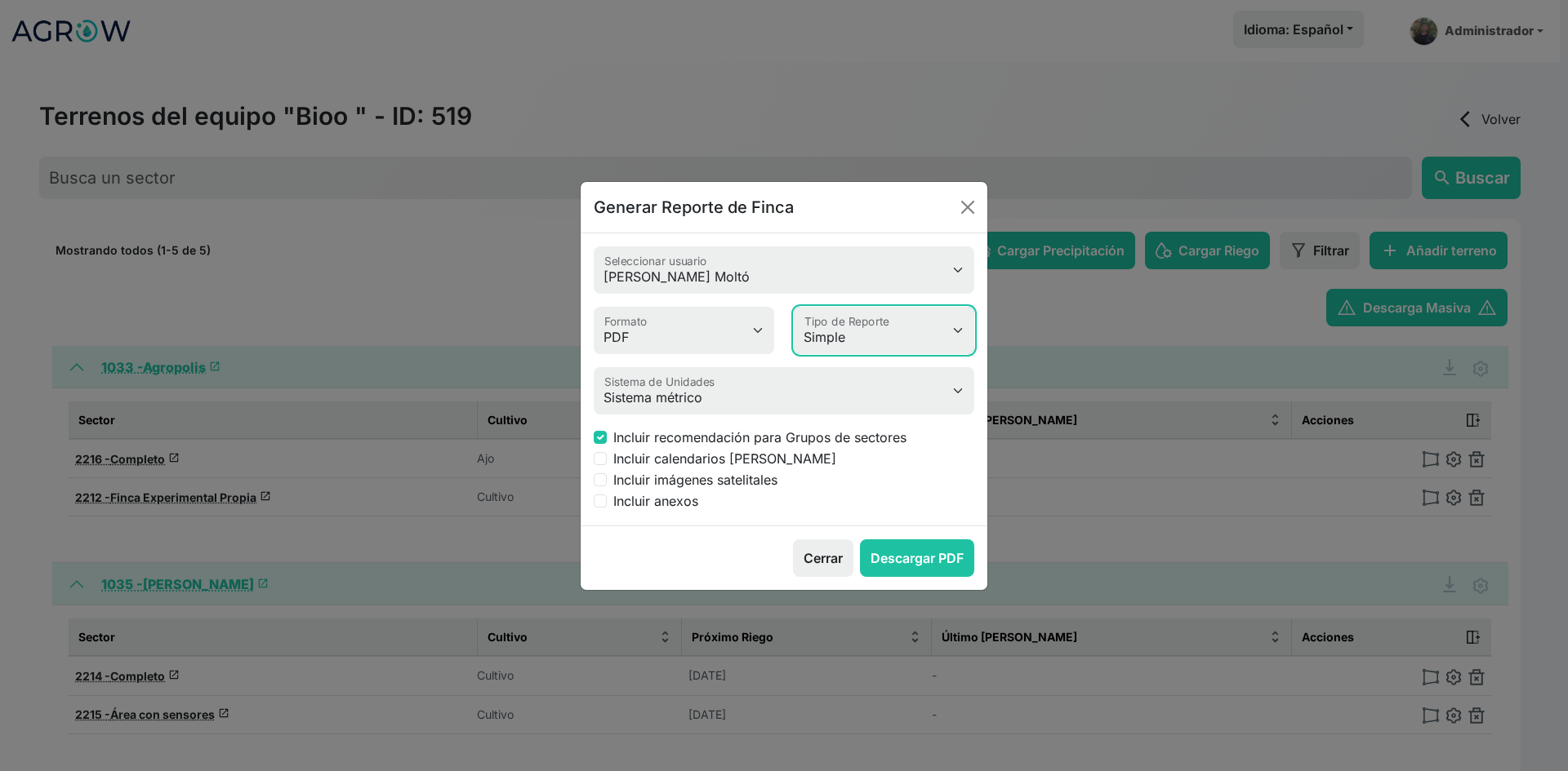
click at [870, 332] on select "Simple Avanzado" at bounding box center [884, 330] width 181 height 48
select select "advanced"
click at [794, 307] on select "Simple Avanzado" at bounding box center [884, 330] width 181 height 48
click at [900, 547] on button "Descargar PDF" at bounding box center [917, 558] width 115 height 38
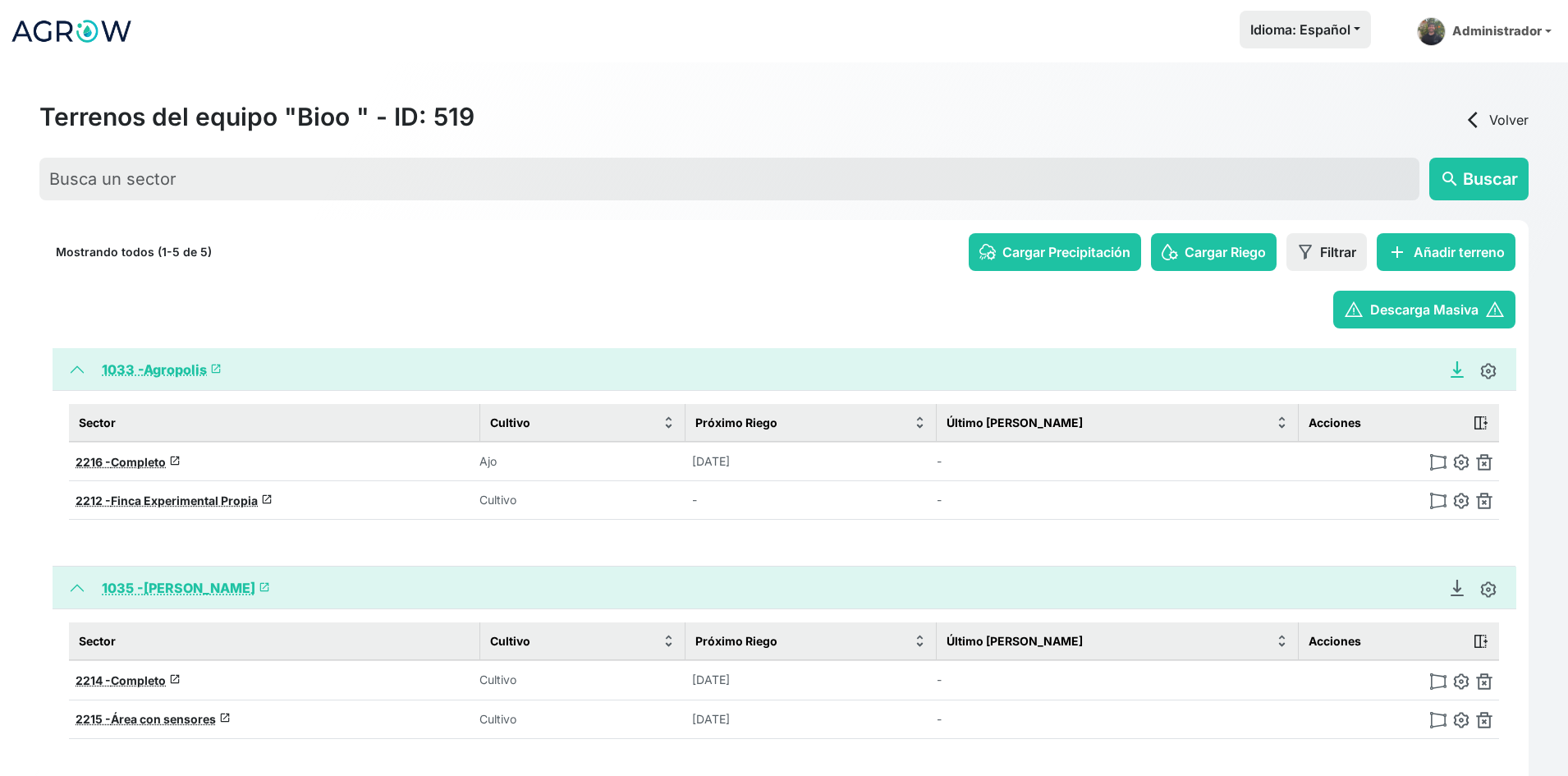
click at [1462, 375] on icon "Descargar Recomendación de Riego en PDF" at bounding box center [1458, 370] width 17 height 17
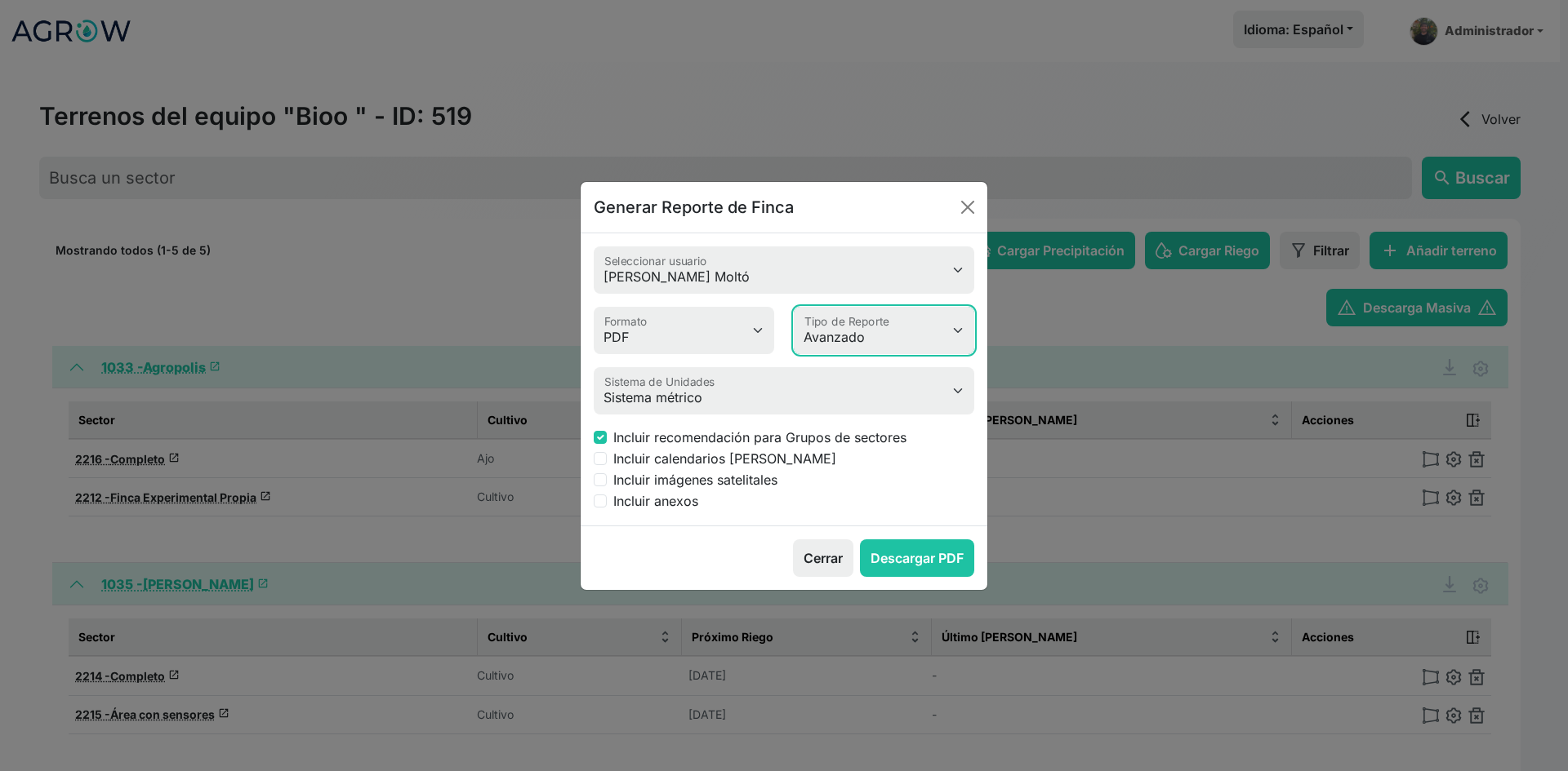
click at [840, 322] on select "Simple Avanzado" at bounding box center [884, 330] width 181 height 48
click at [970, 198] on button "Close" at bounding box center [967, 207] width 26 height 26
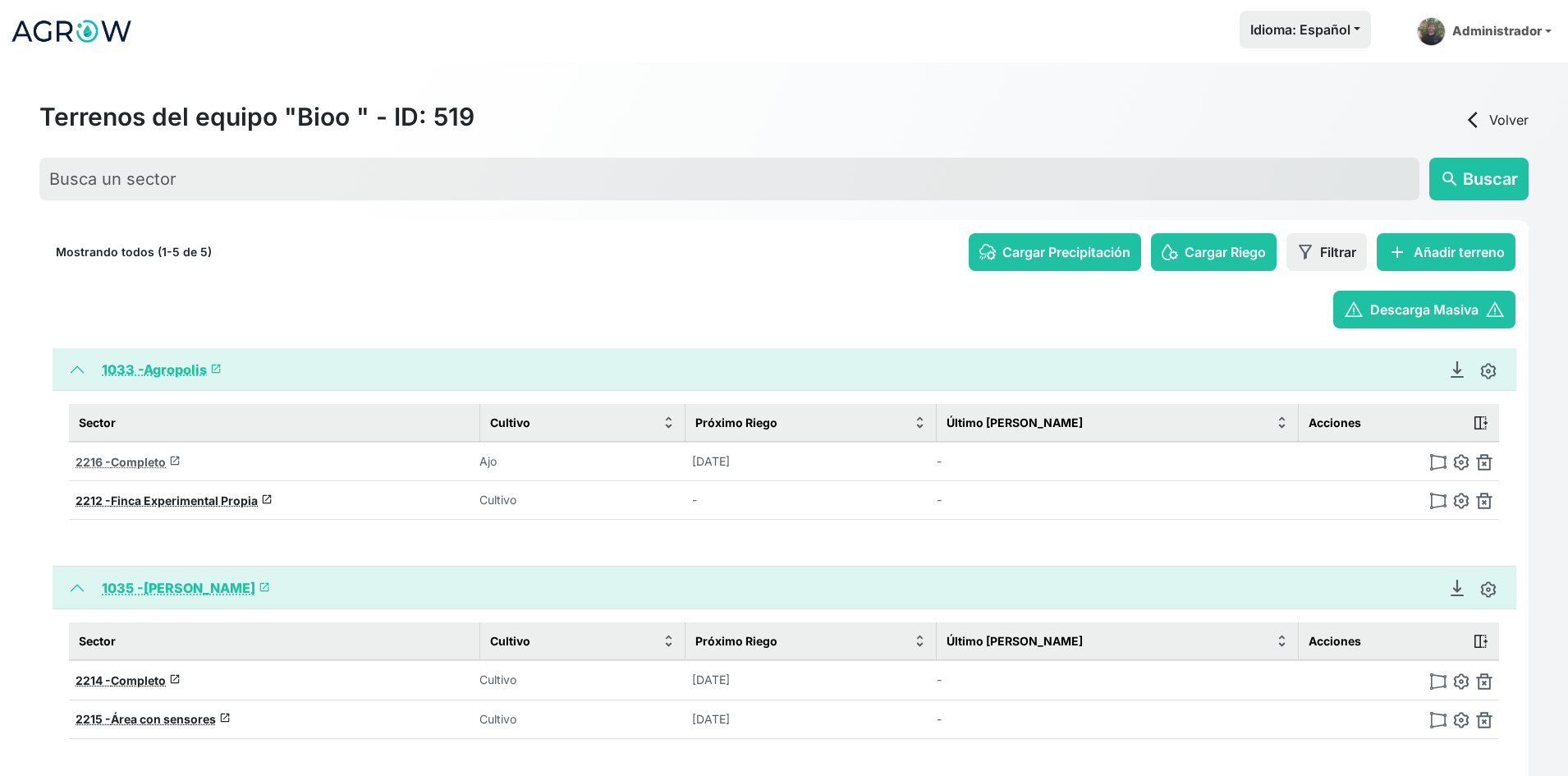
click at [140, 465] on span "Completo" at bounding box center [138, 462] width 55 height 14
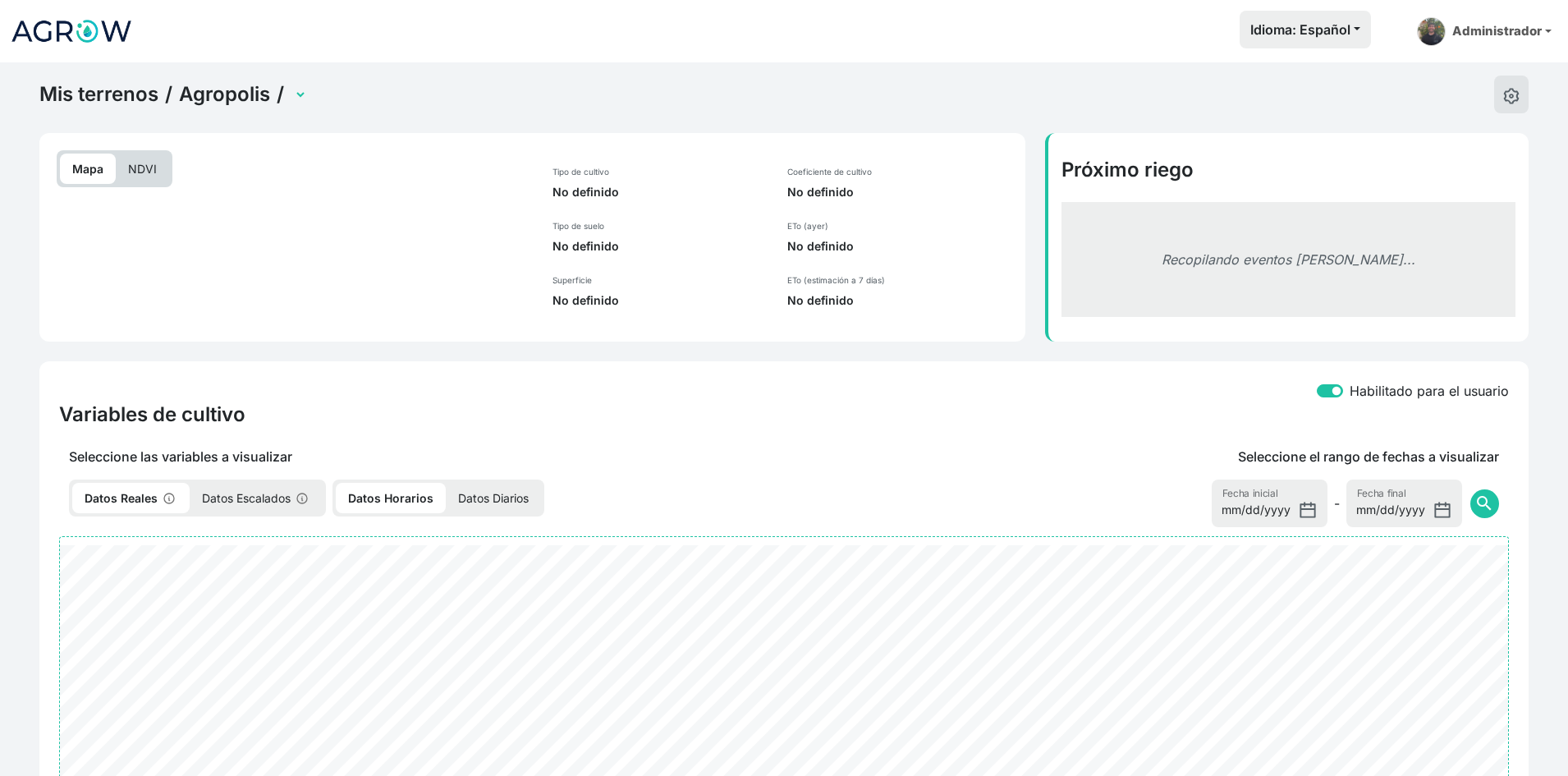
select select "2216"
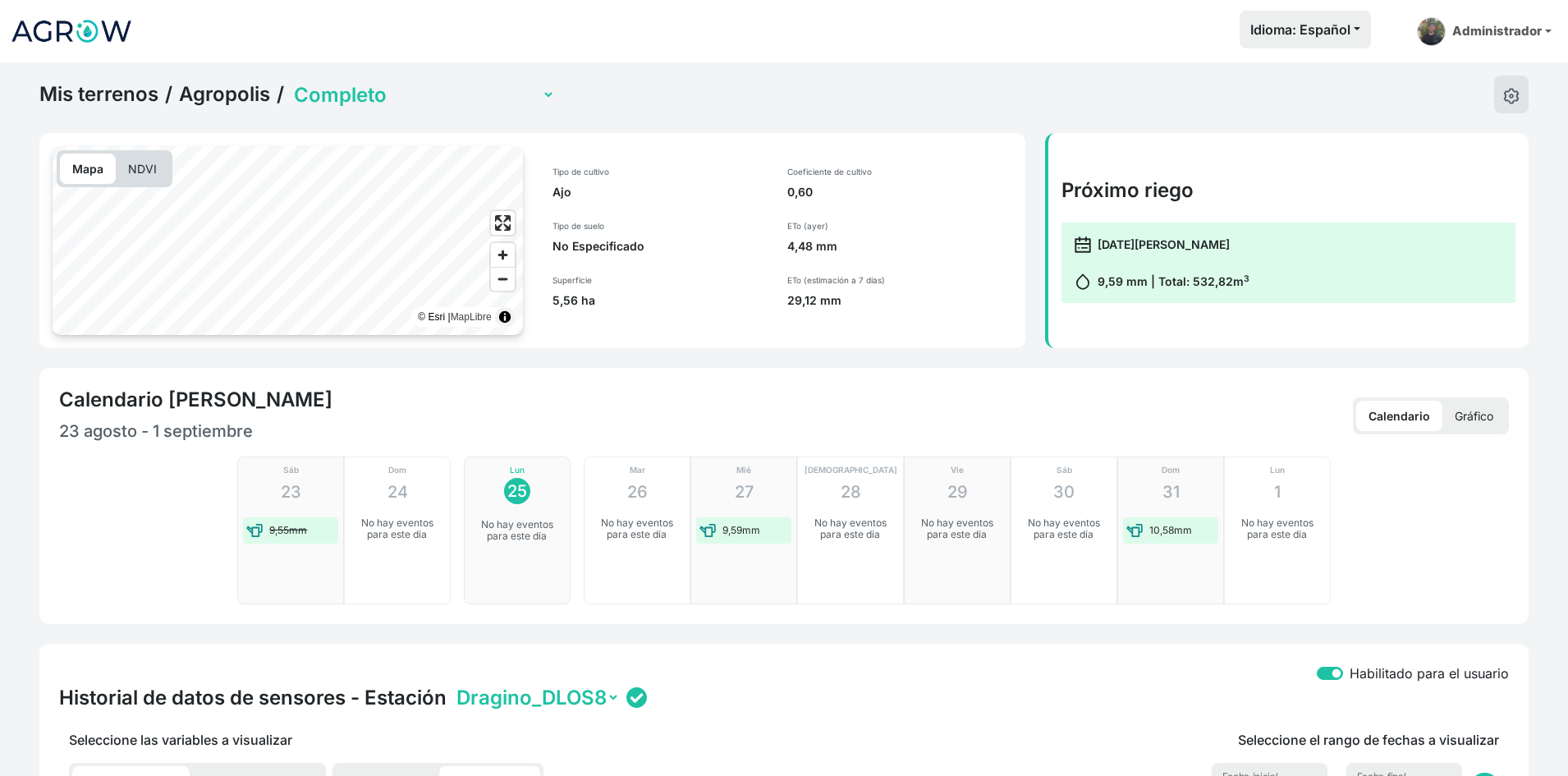
click at [325, 87] on select "Completo Finca Experimental Propia" at bounding box center [423, 95] width 265 height 25
click at [291, 82] on select "Completo Finca Experimental Propia" at bounding box center [423, 95] width 265 height 25
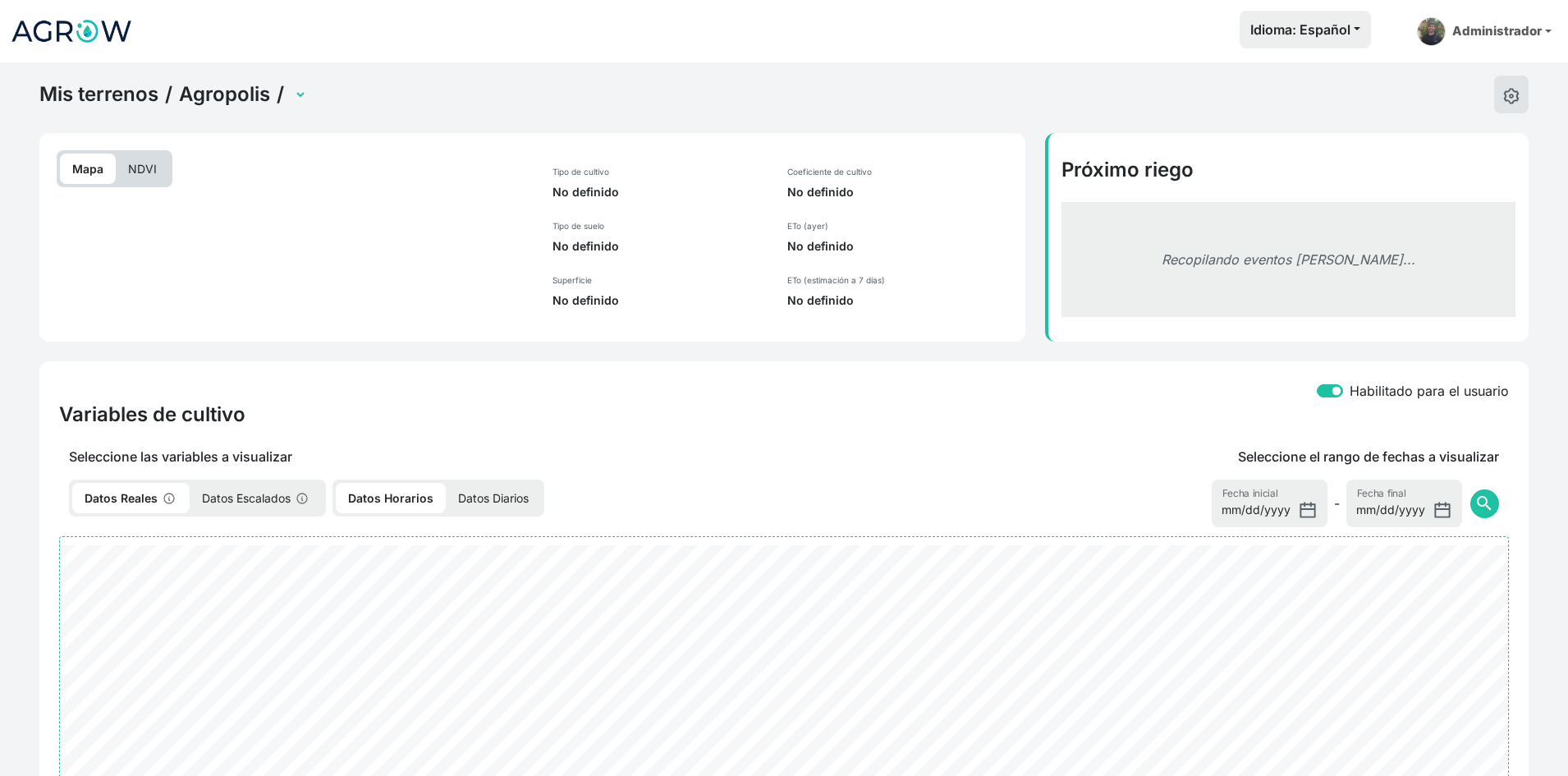
select select "2212"
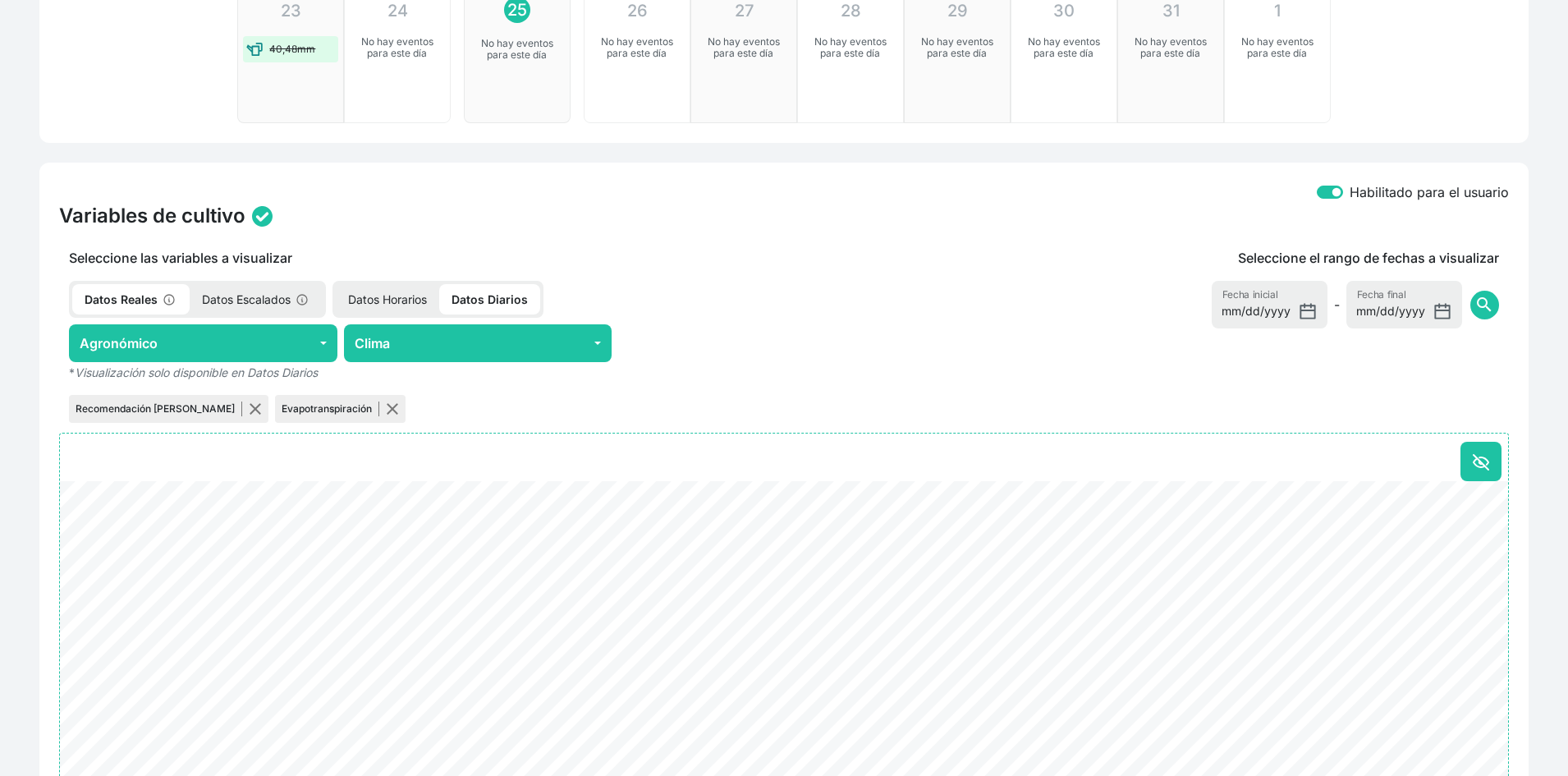
scroll to position [575, 0]
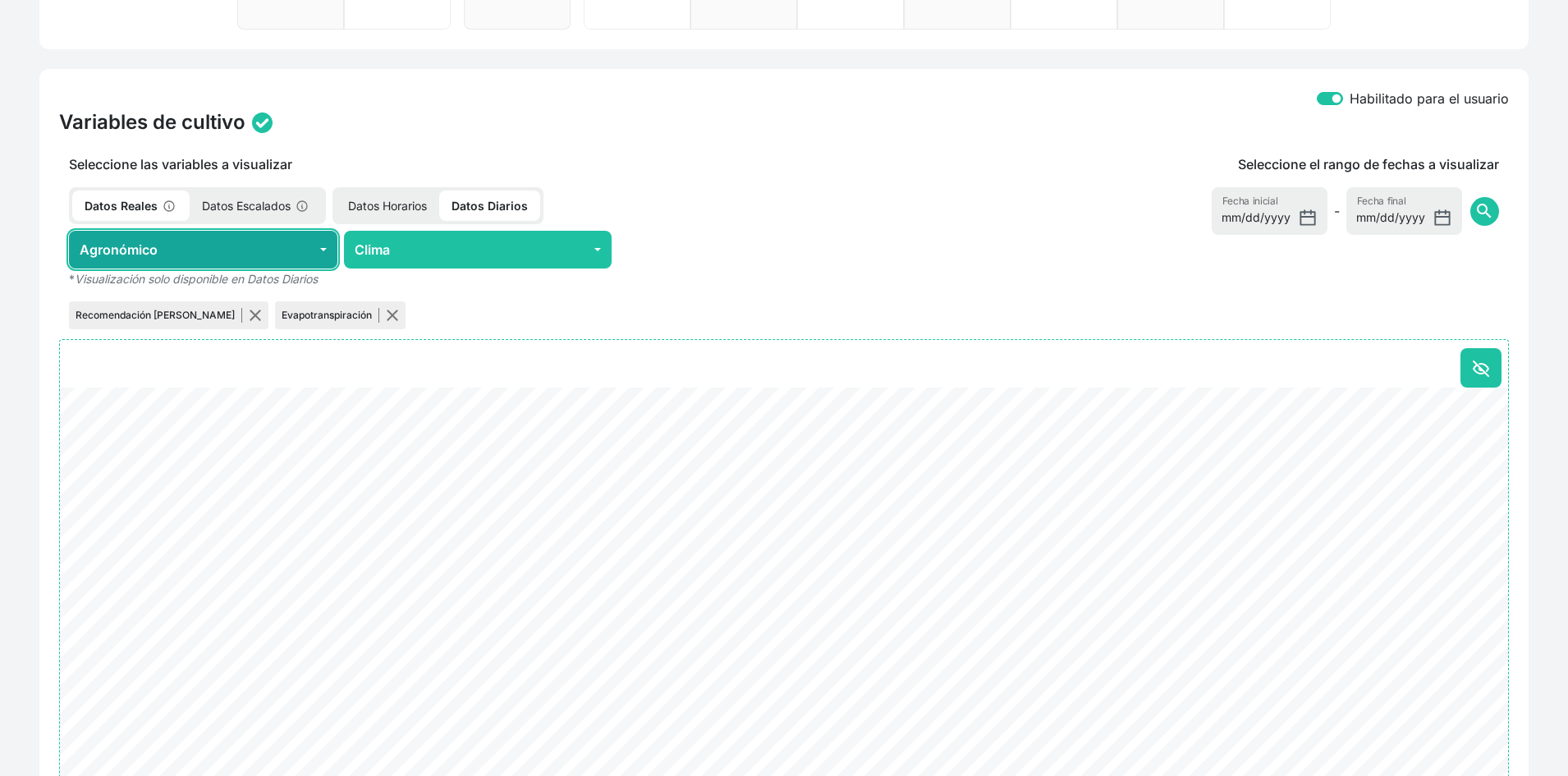
click at [306, 251] on button "Agronómico" at bounding box center [203, 250] width 269 height 38
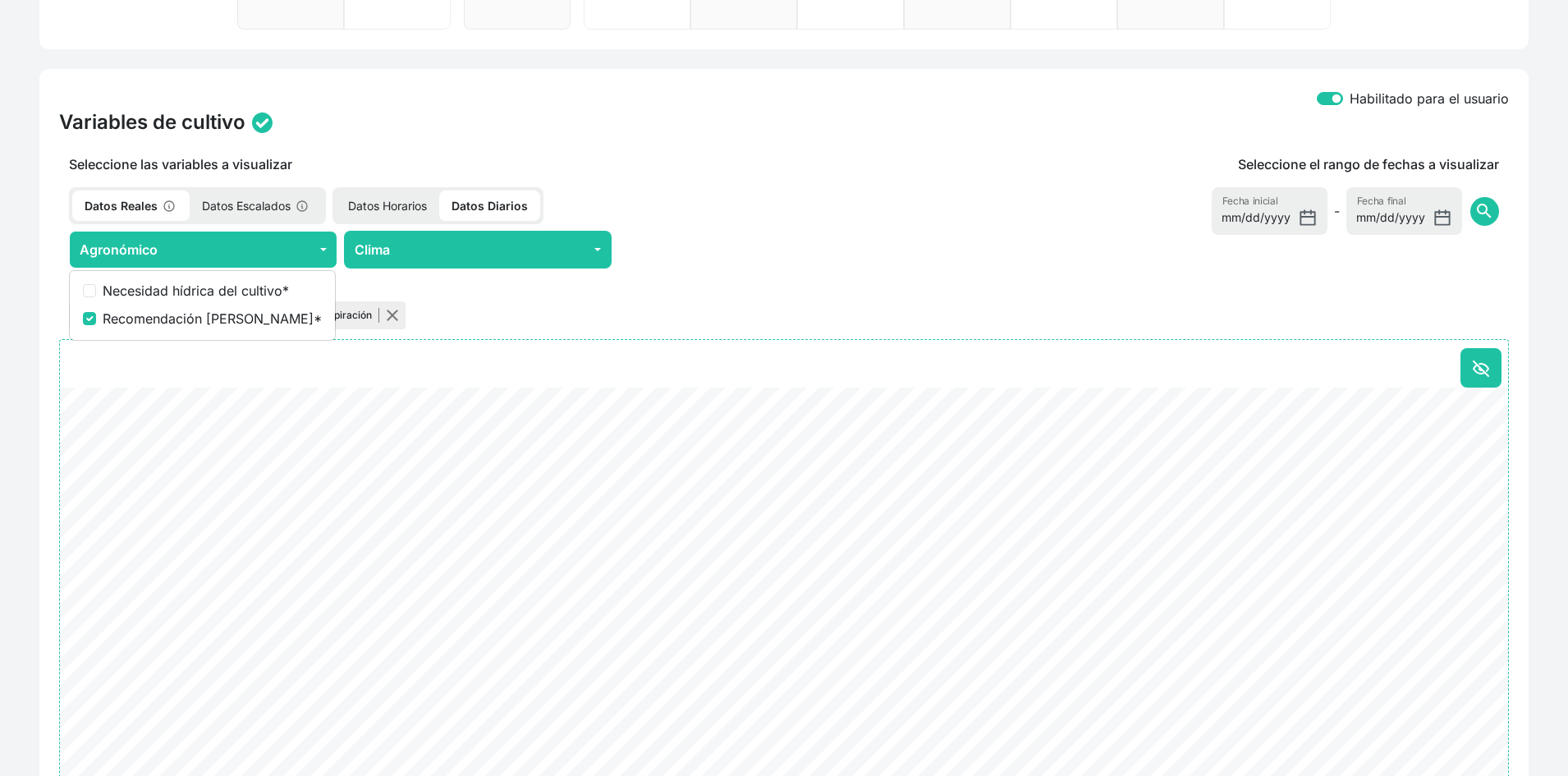
click at [519, 309] on div "Recomendación de riego Evapotranspiración" at bounding box center [477, 315] width 838 height 34
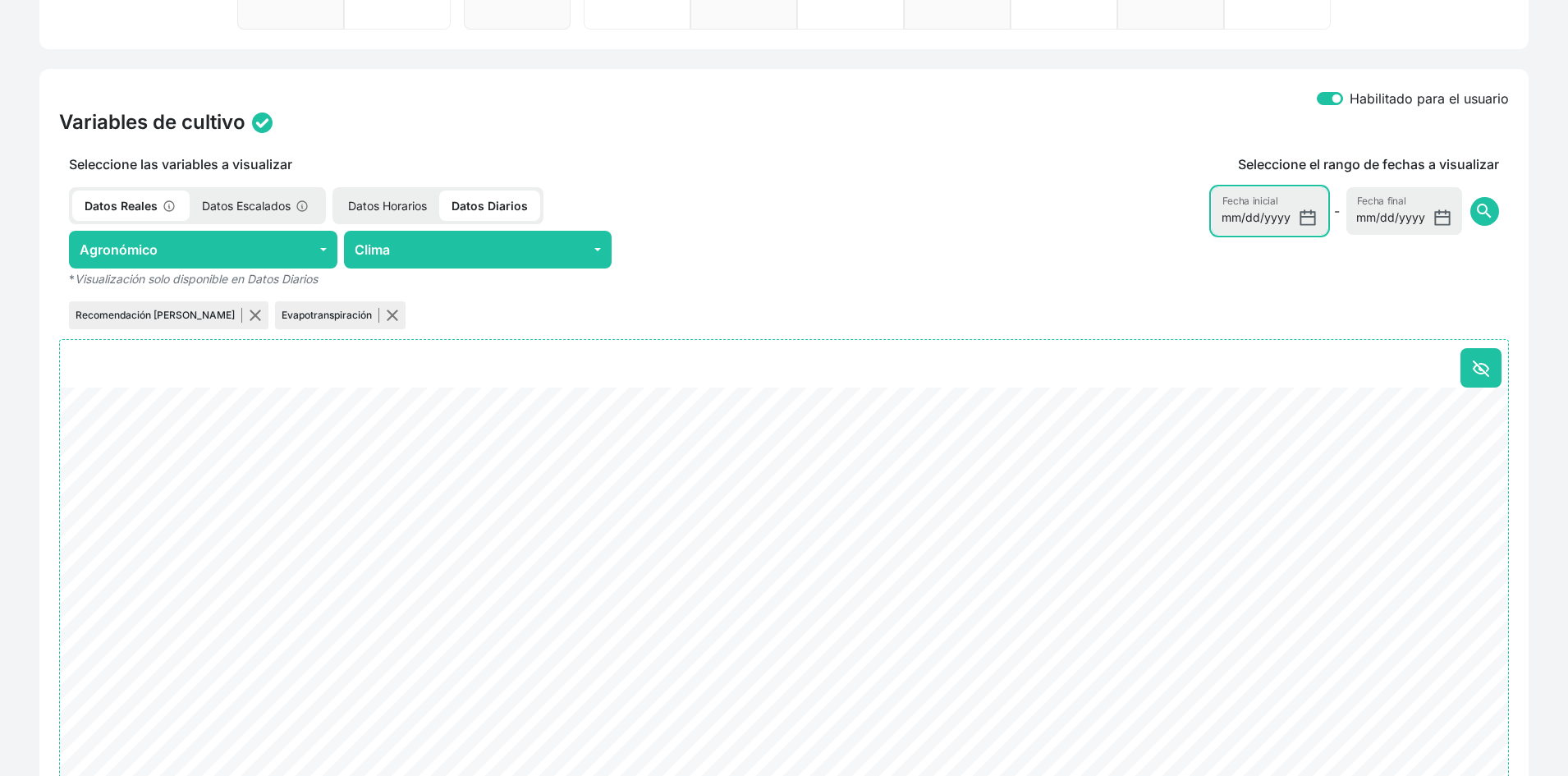
click at [1278, 217] on input "[DATE]" at bounding box center [1270, 211] width 116 height 48
click at [1298, 217] on input "[DATE]" at bounding box center [1270, 211] width 116 height 48
type input "2025-07-01"
click at [1475, 211] on button "search" at bounding box center [1485, 212] width 29 height 29
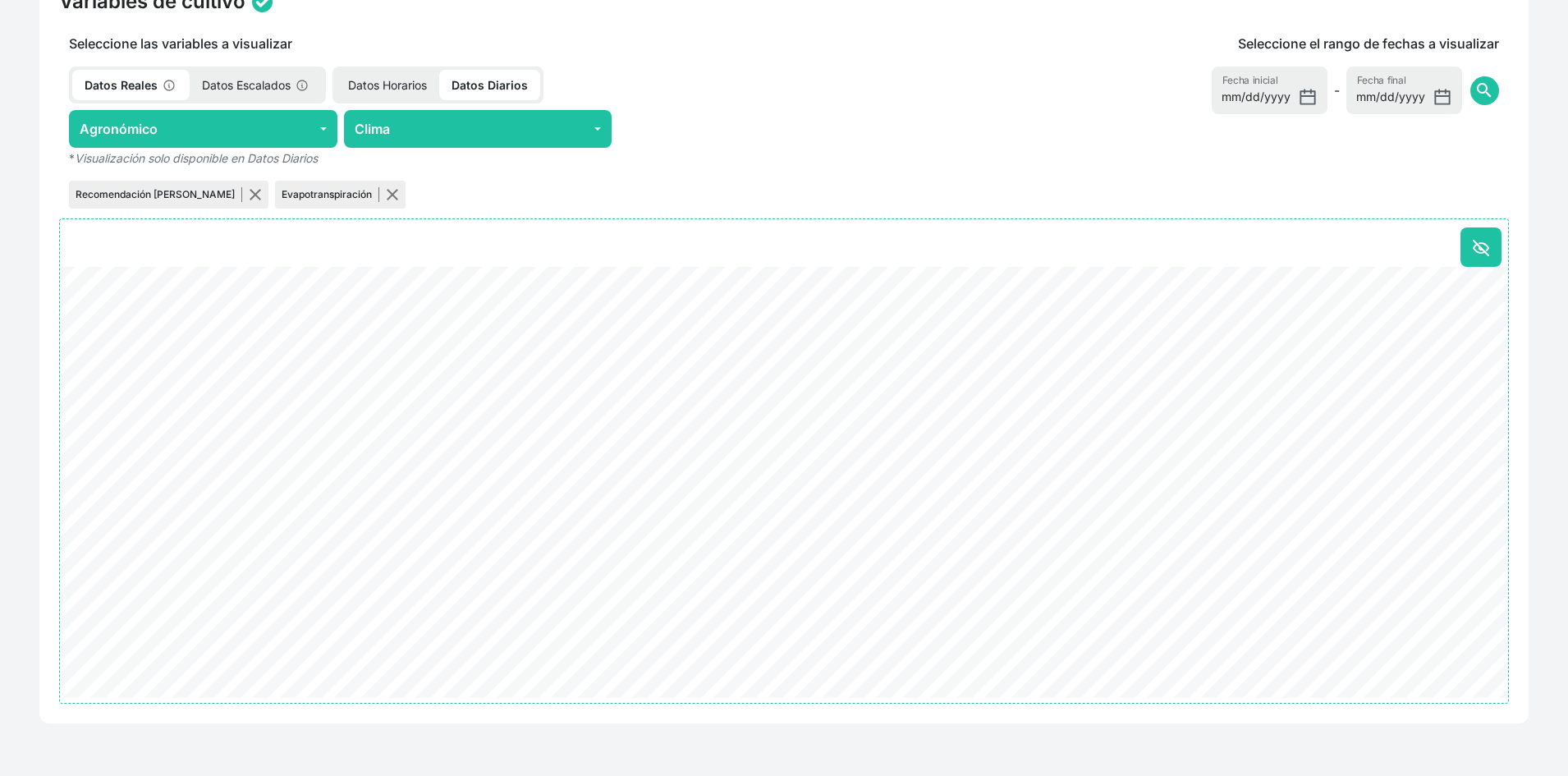
scroll to position [702, 0]
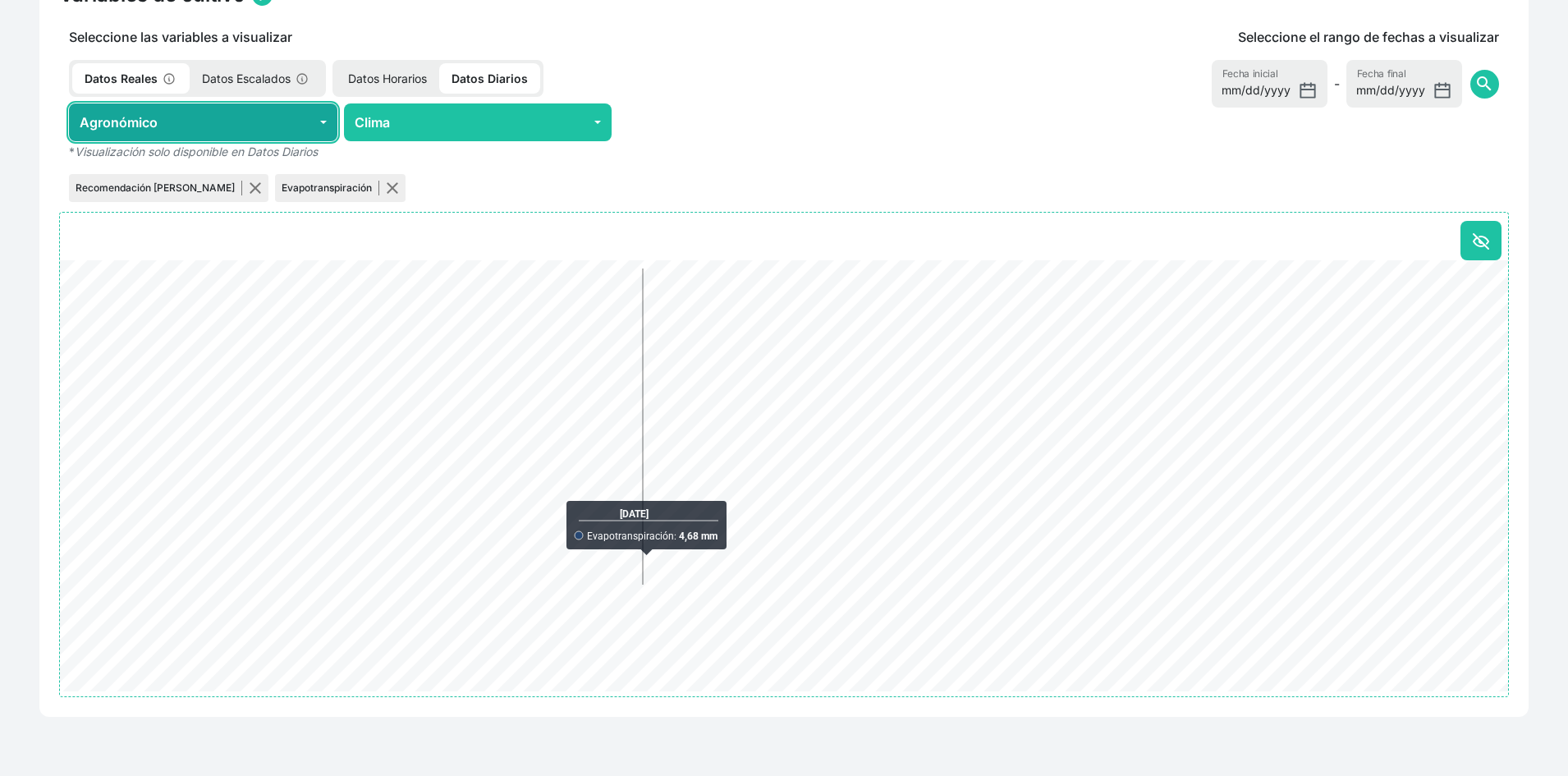
click at [234, 125] on button "Agronómico" at bounding box center [203, 122] width 269 height 38
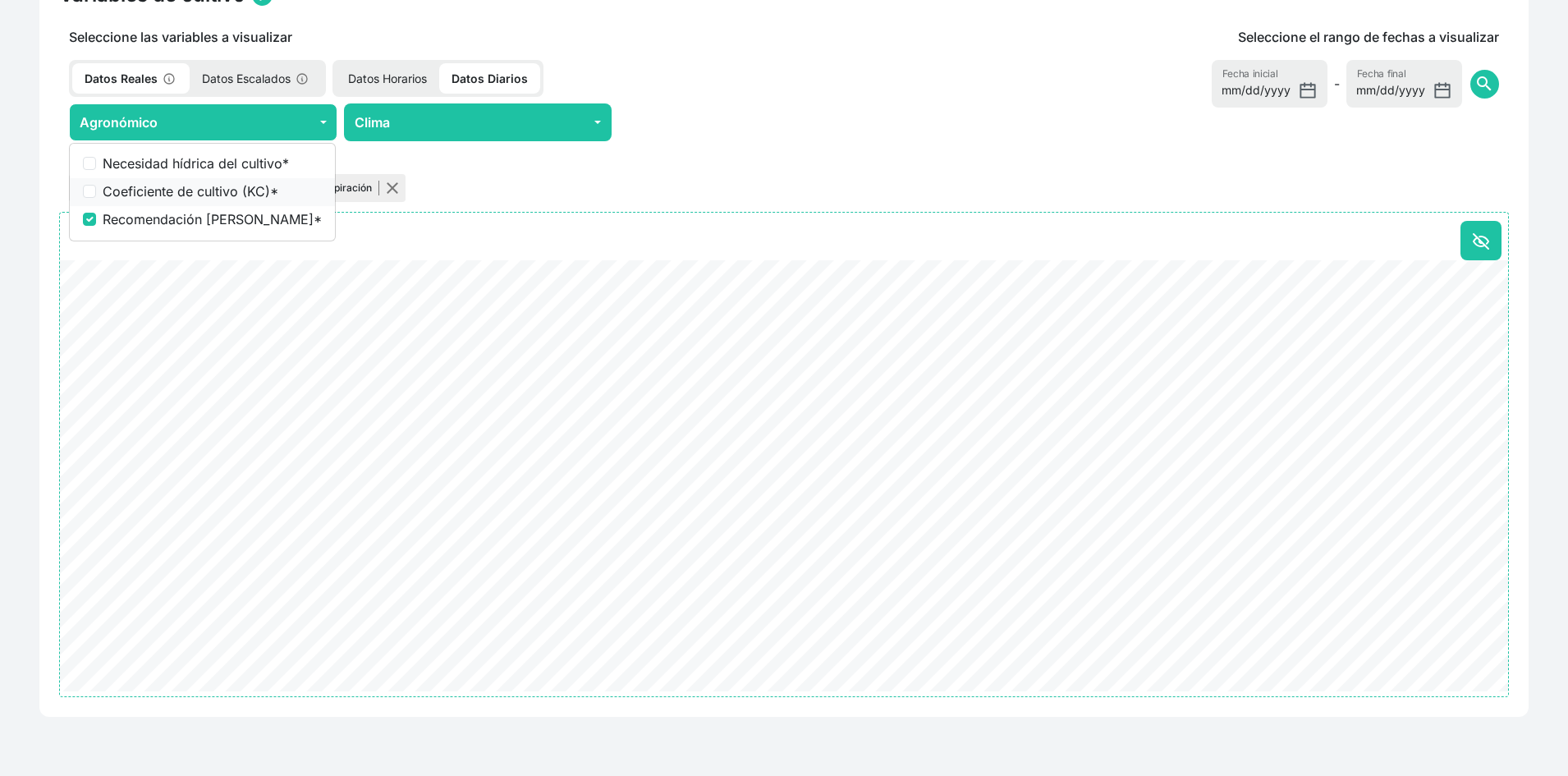
click at [219, 184] on label "Coeficiente de cultivo (KC) *" at bounding box center [212, 191] width 219 height 19
click at [96, 185] on input "Coeficiente de cultivo (KC) *" at bounding box center [90, 192] width 13 height 13
checkbox input "true"
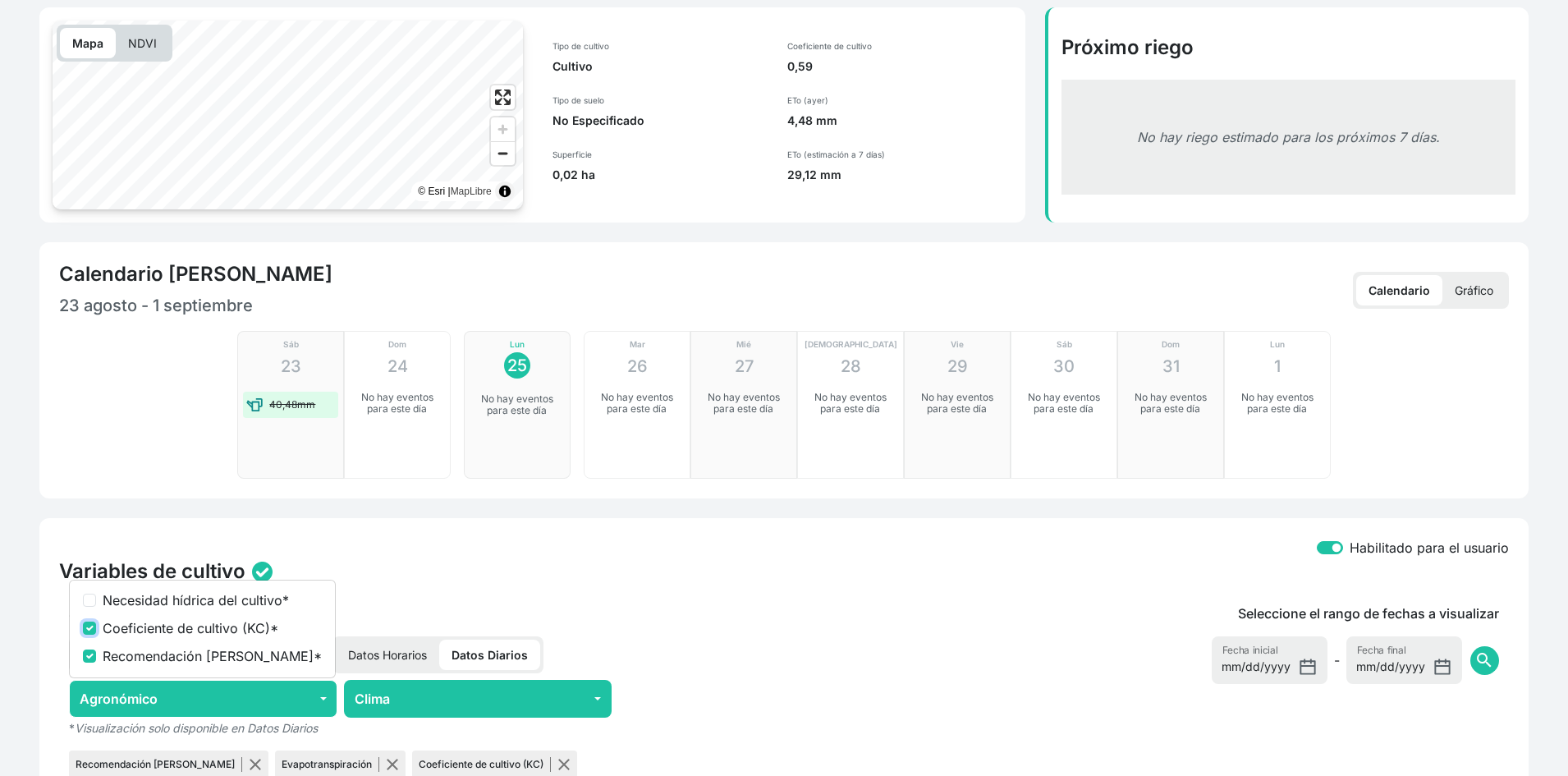
scroll to position [0, 0]
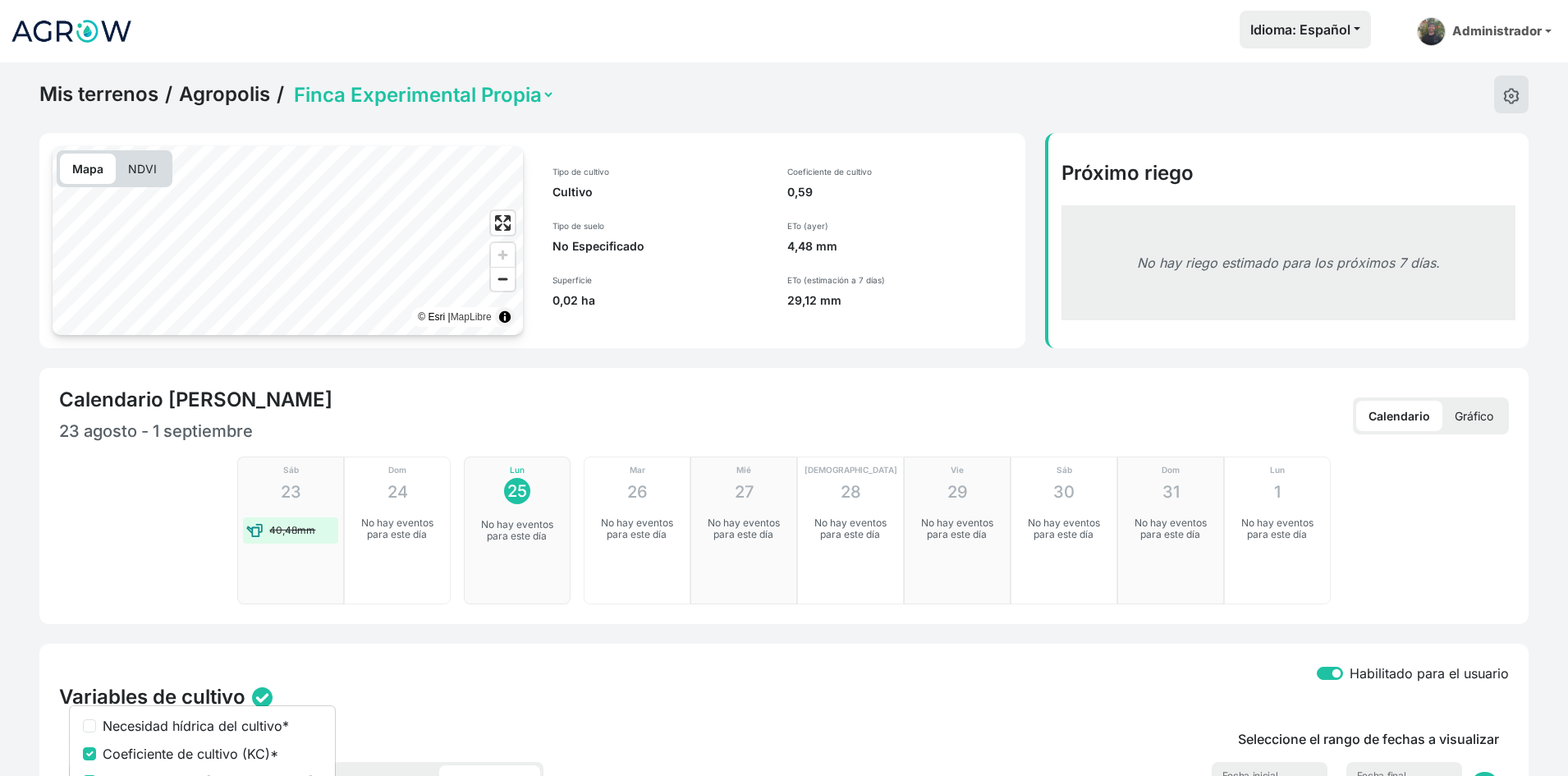
click at [112, 94] on link "Mis terrenos" at bounding box center [99, 94] width 119 height 24
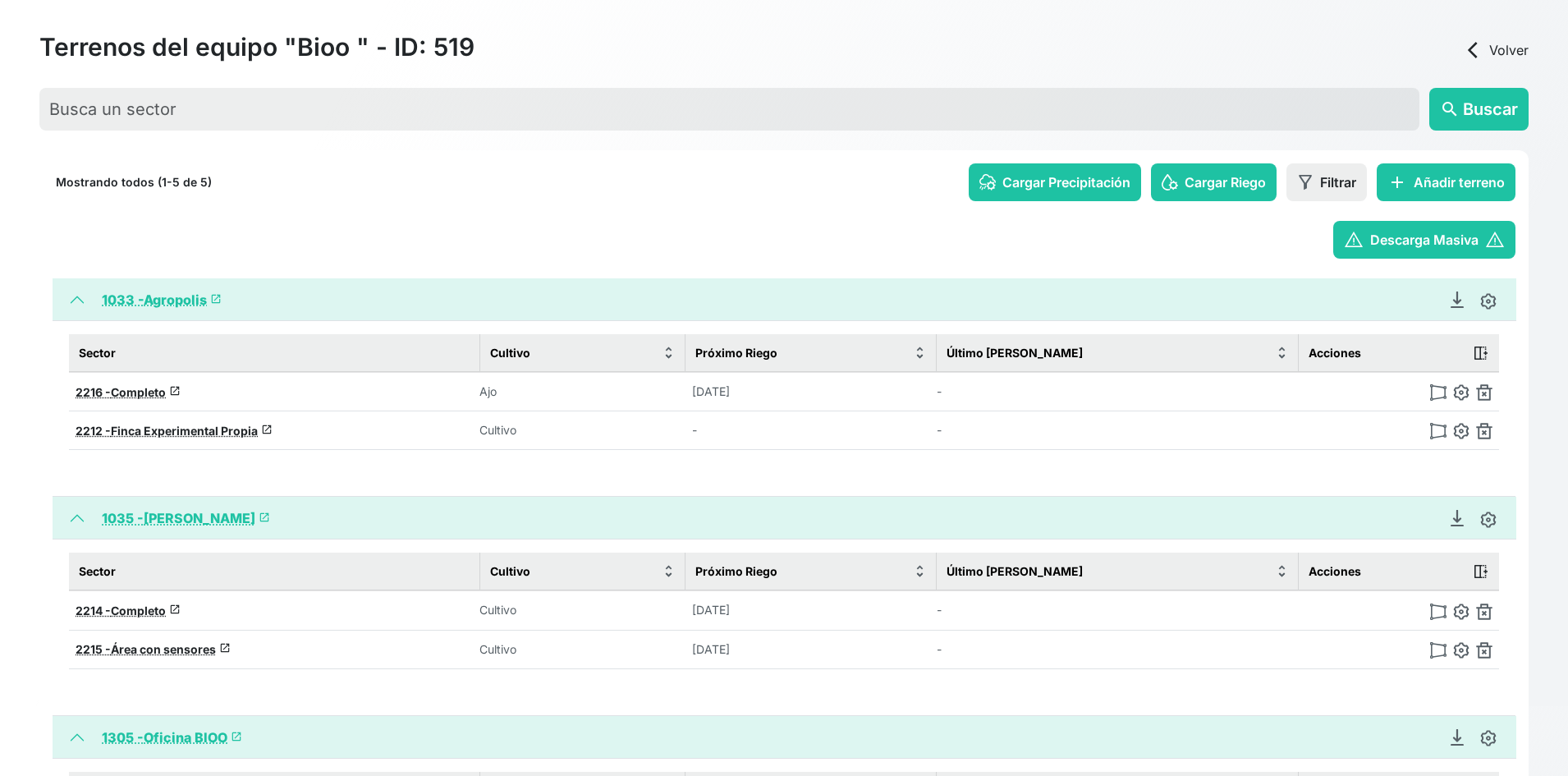
scroll to position [241, 0]
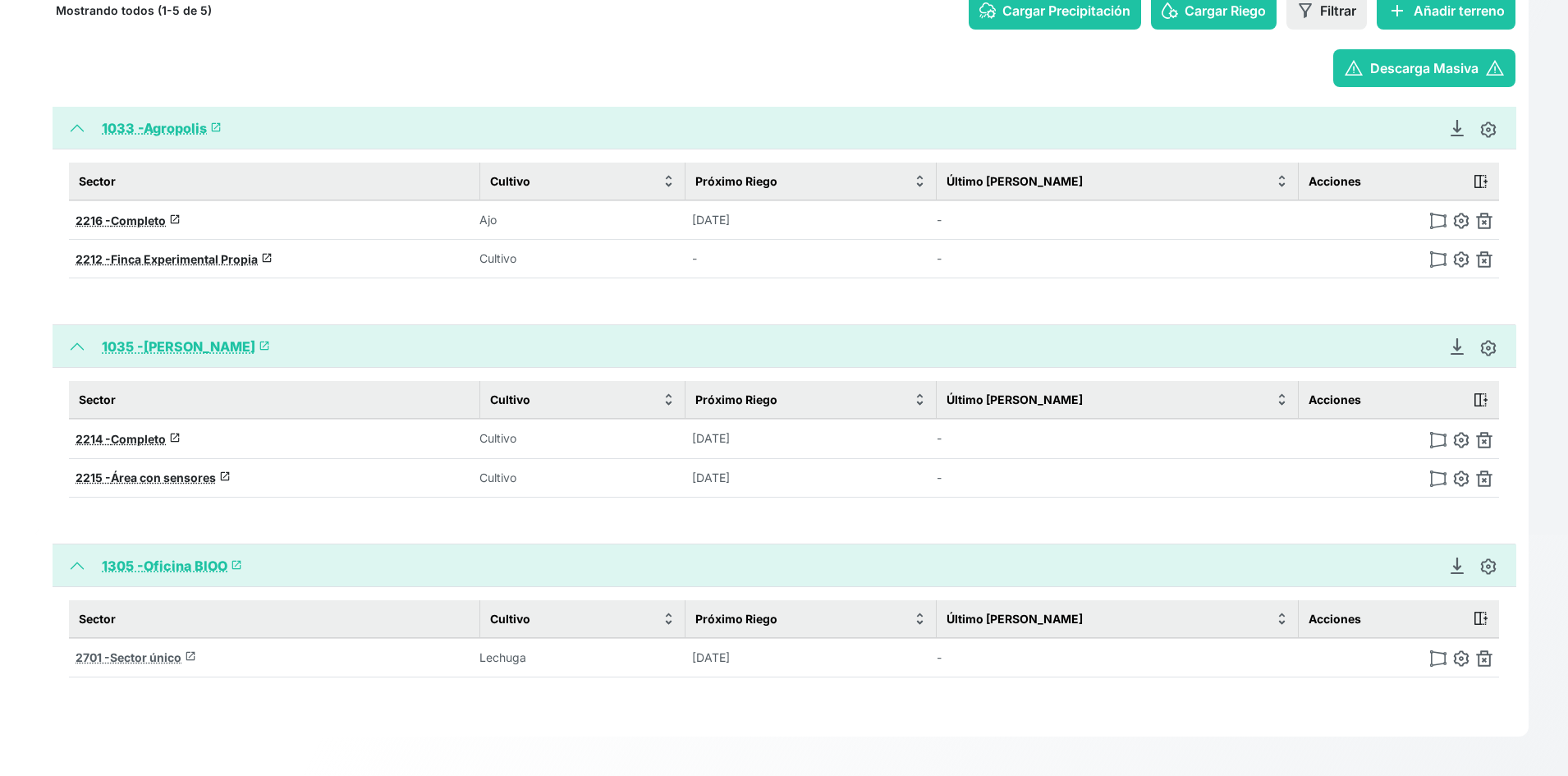
click at [152, 656] on span "Sector único" at bounding box center [145, 657] width 71 height 14
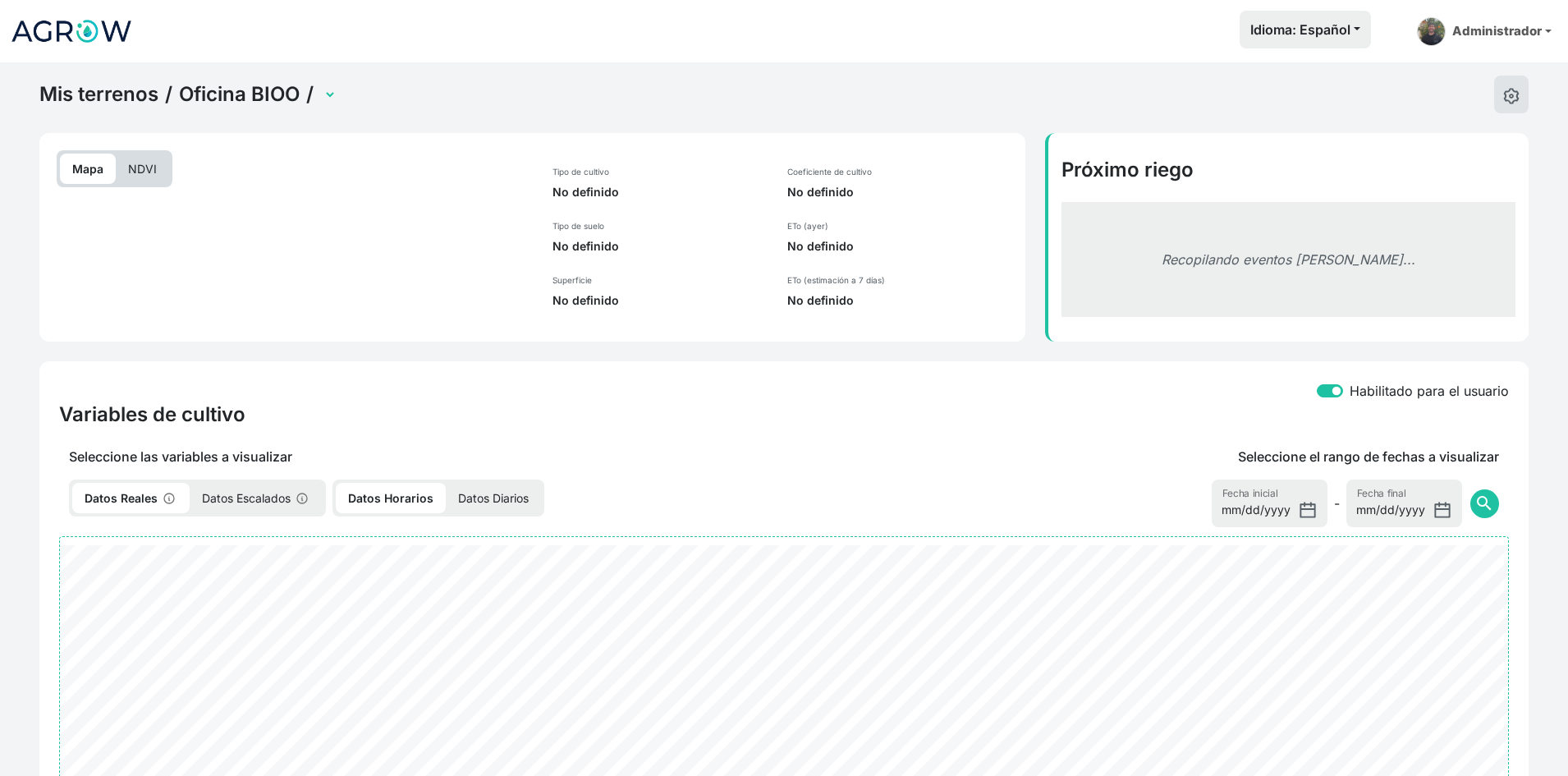
select select "2701"
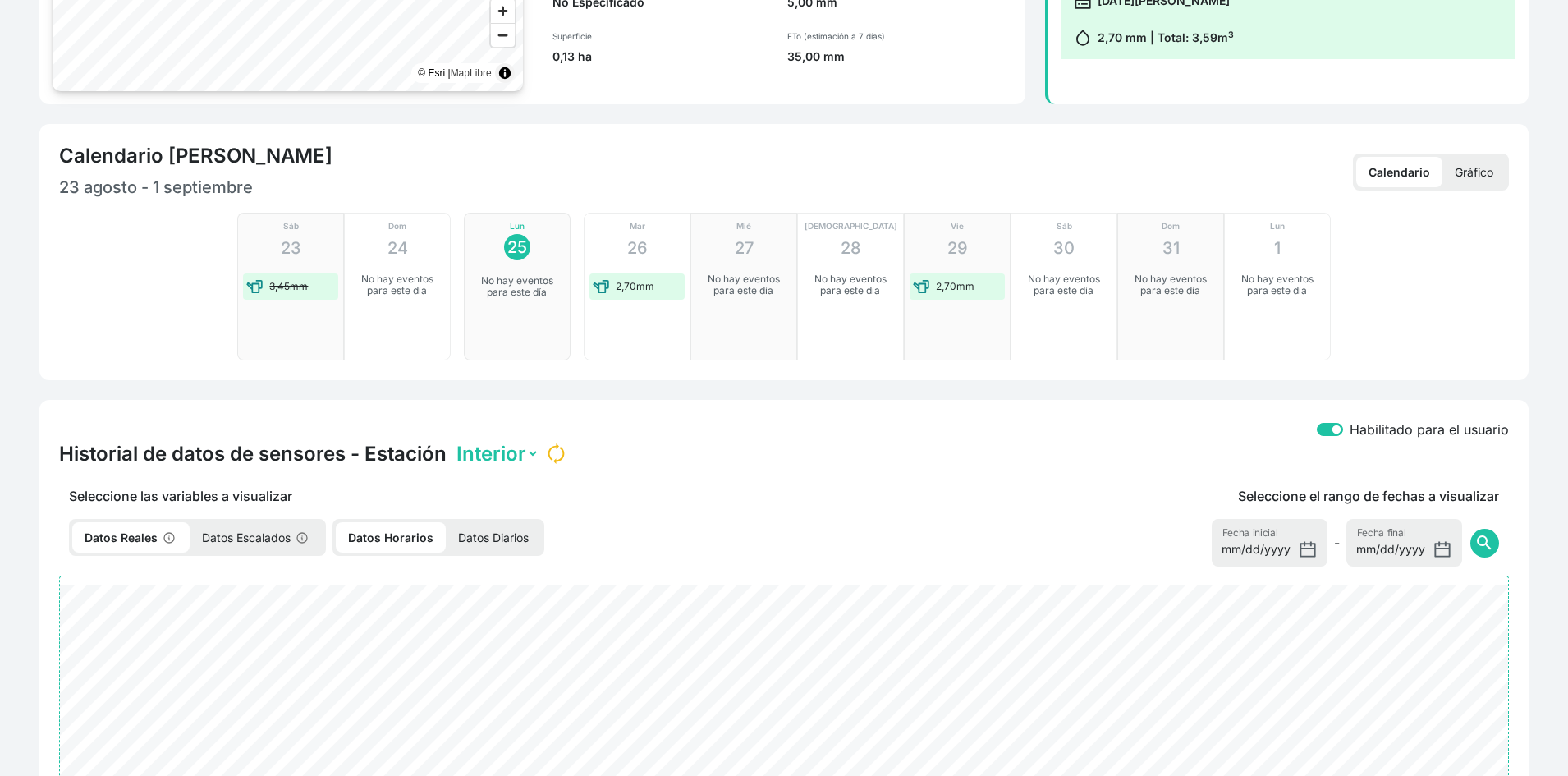
scroll to position [246, 0]
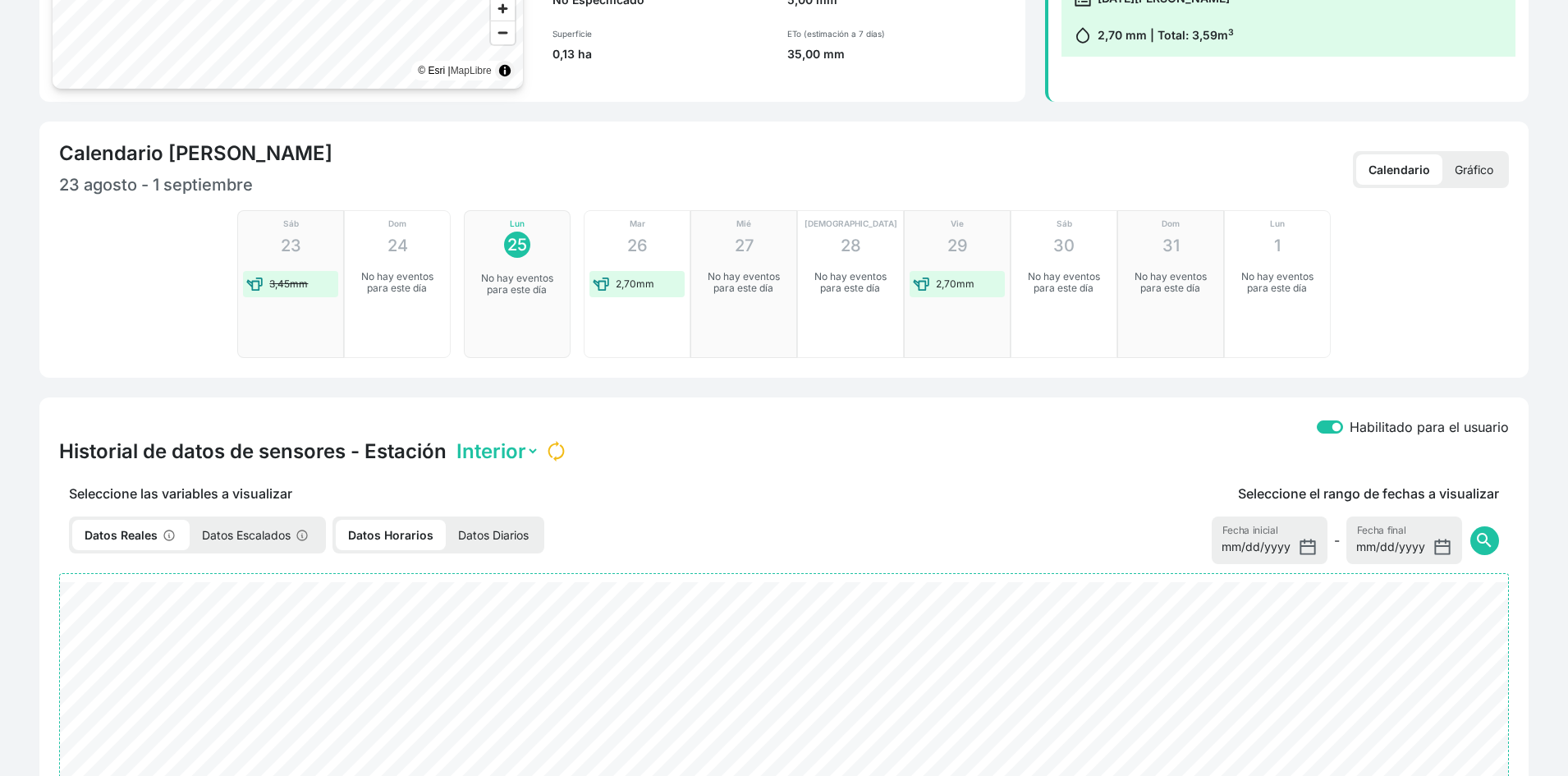
click at [1463, 166] on p "Gráfico" at bounding box center [1474, 170] width 63 height 30
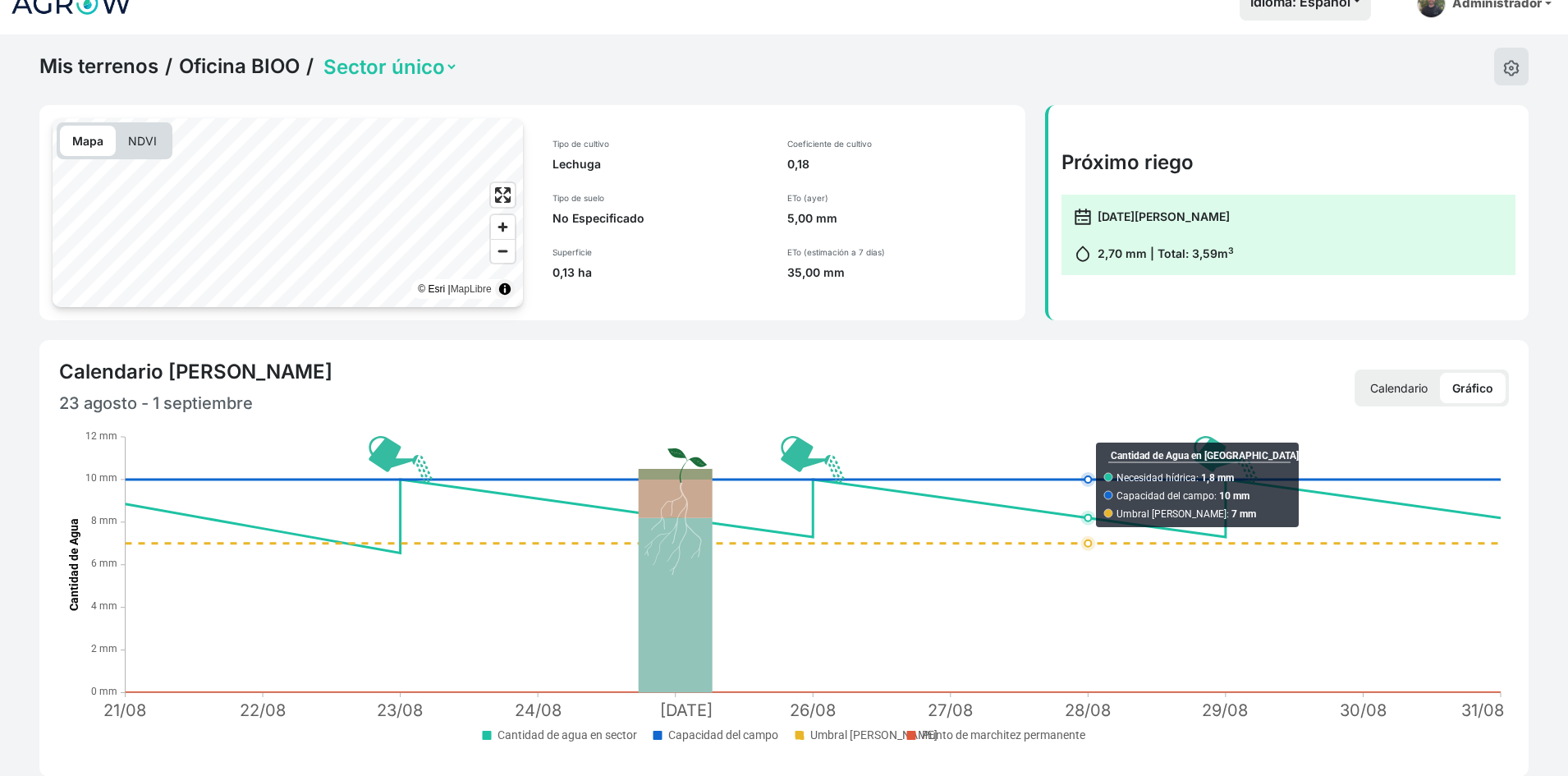
scroll to position [0, 0]
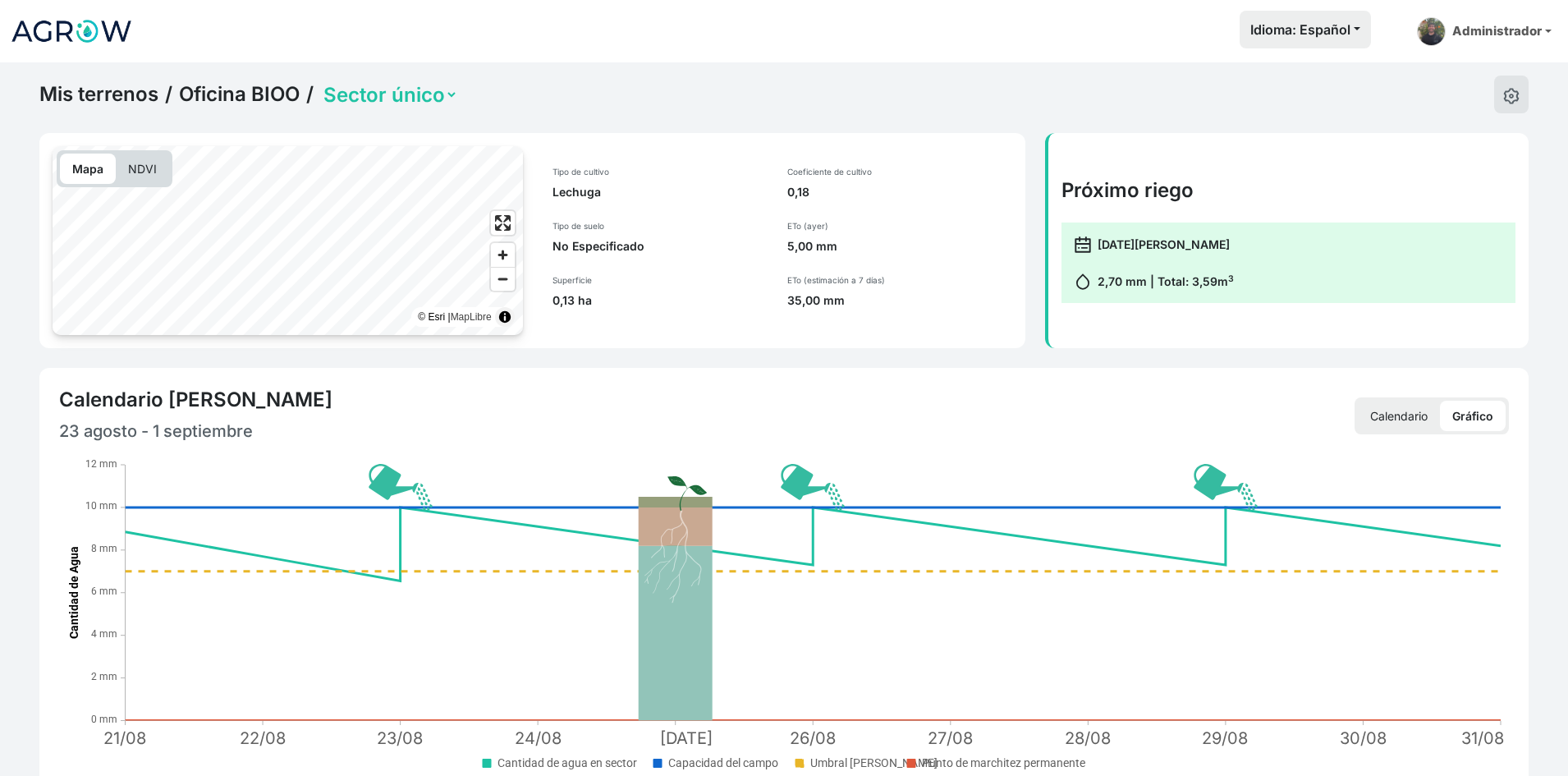
drag, startPoint x: 781, startPoint y: 192, endPoint x: 825, endPoint y: 197, distance: 44.3
click at [824, 197] on div "Coeficiente de cultivo 0,18 ETo (ayer) 5,00 mm ETo (estimación a 7 días) 35,00 …" at bounding box center [899, 237] width 245 height 182
click at [905, 316] on div "Coeficiente de cultivo 0,18 ETo (ayer) 5,00 mm ETo (estimación a 7 días) 35,00 …" at bounding box center [899, 237] width 245 height 182
click at [1505, 98] on img at bounding box center [1512, 97] width 17 height 17
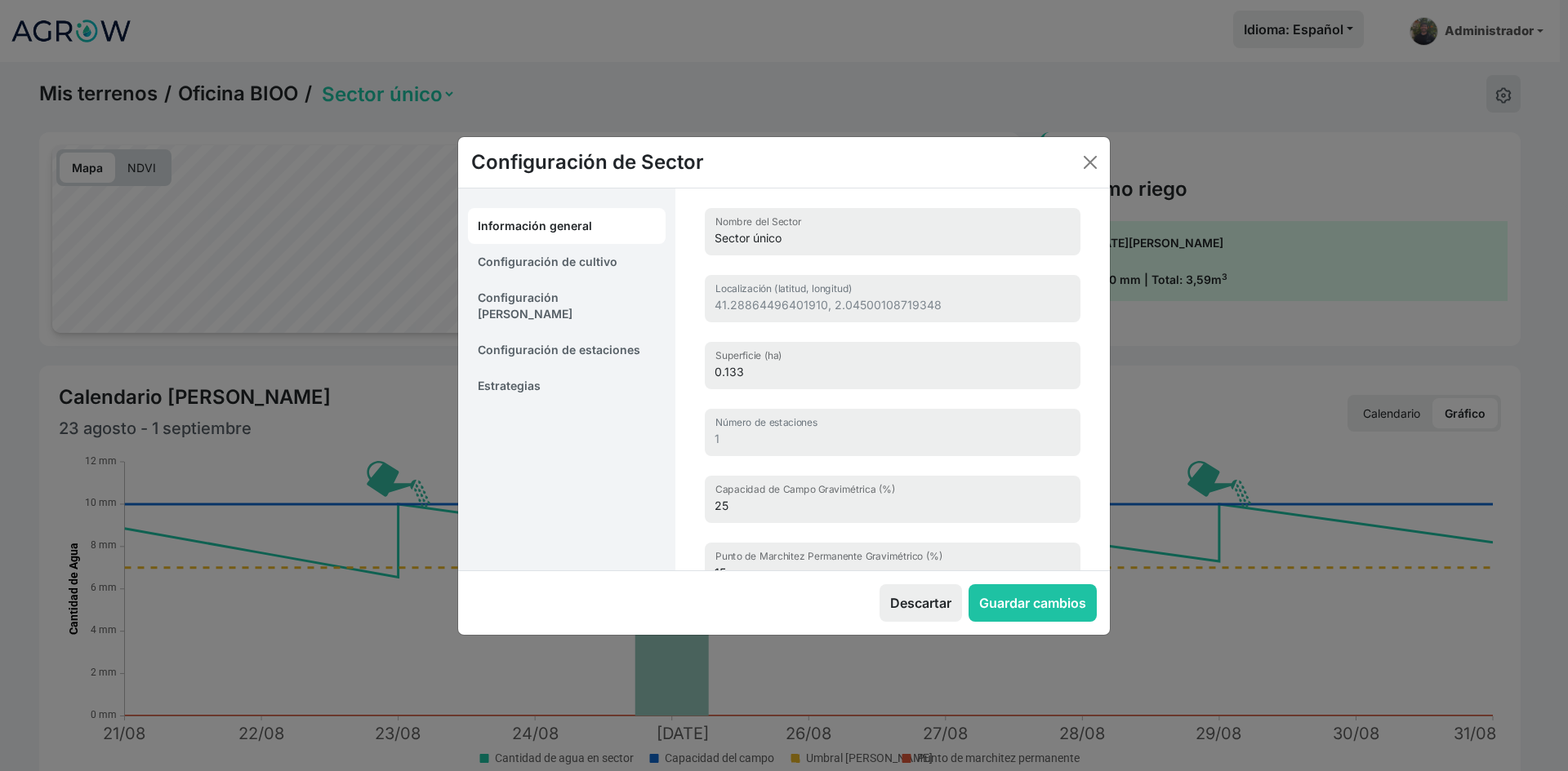
click at [563, 295] on link "Configuración de riego" at bounding box center [567, 306] width 197 height 53
select select "8"
click at [568, 257] on link "Configuración de cultivo" at bounding box center [567, 261] width 197 height 36
select select "1313"
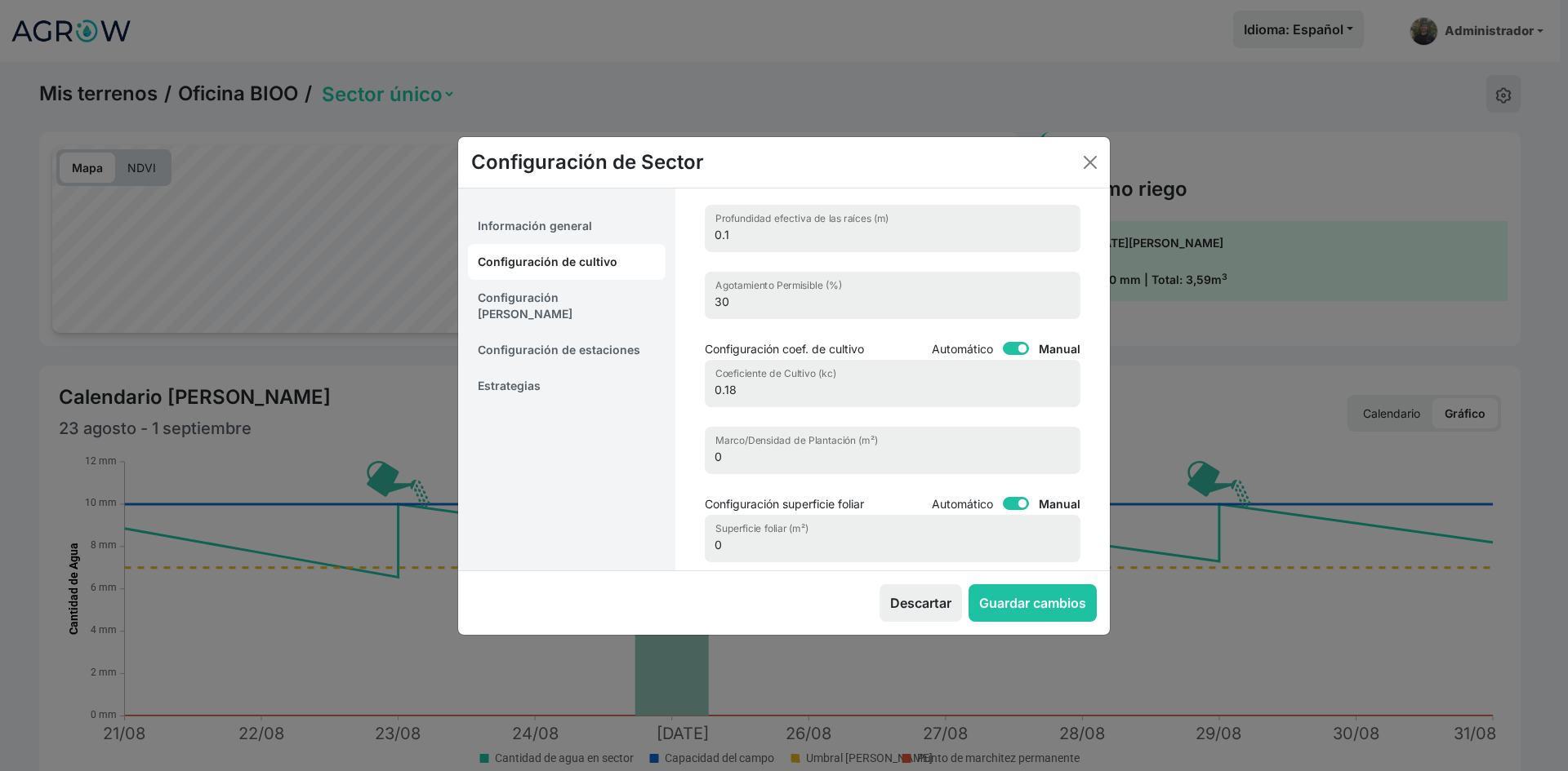
scroll to position [163, 0]
drag, startPoint x: 725, startPoint y: 383, endPoint x: 735, endPoint y: 382, distance: 10.0
click at [735, 382] on input "0.18" at bounding box center [893, 378] width 376 height 48
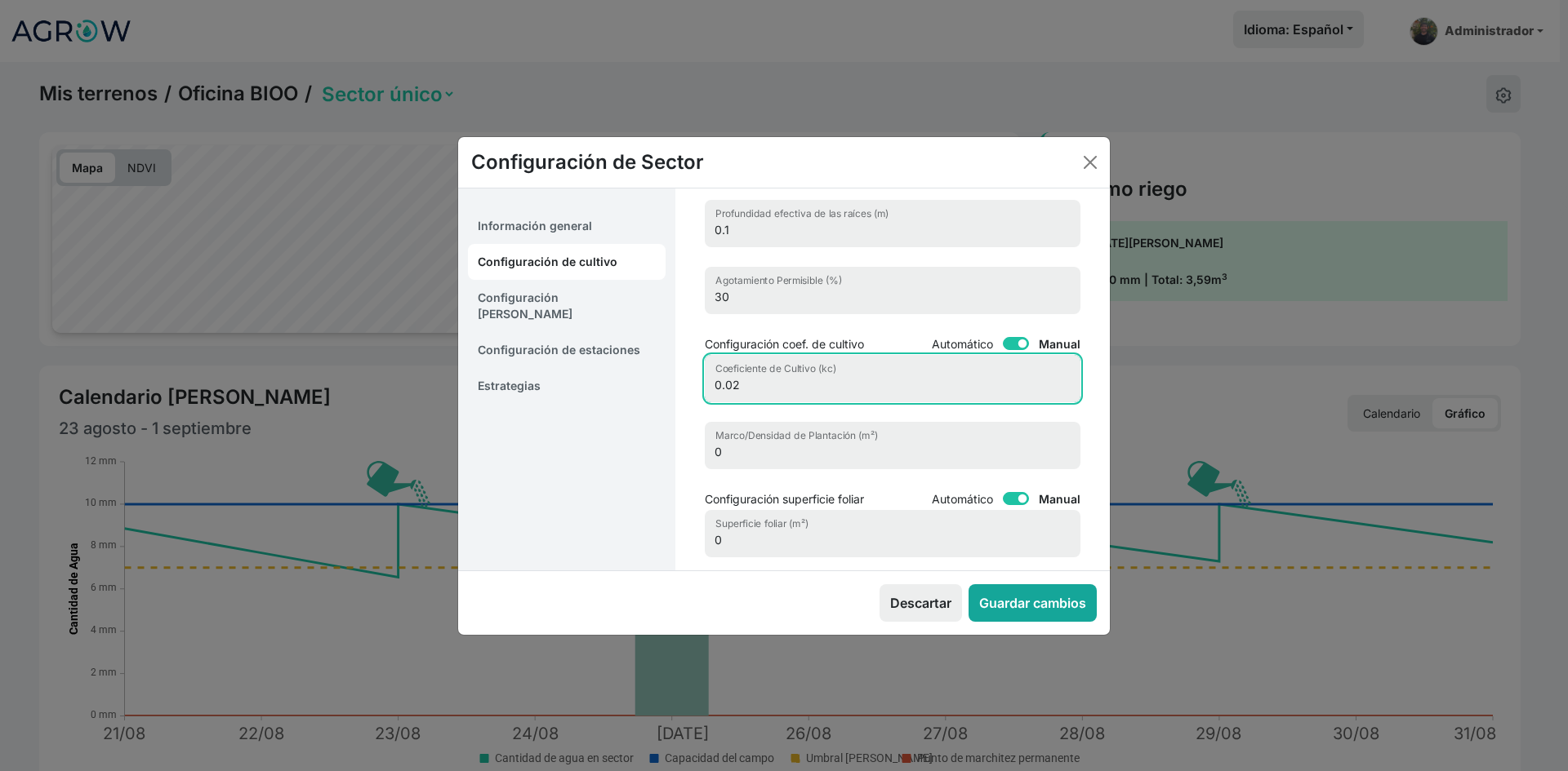
type input "0.02"
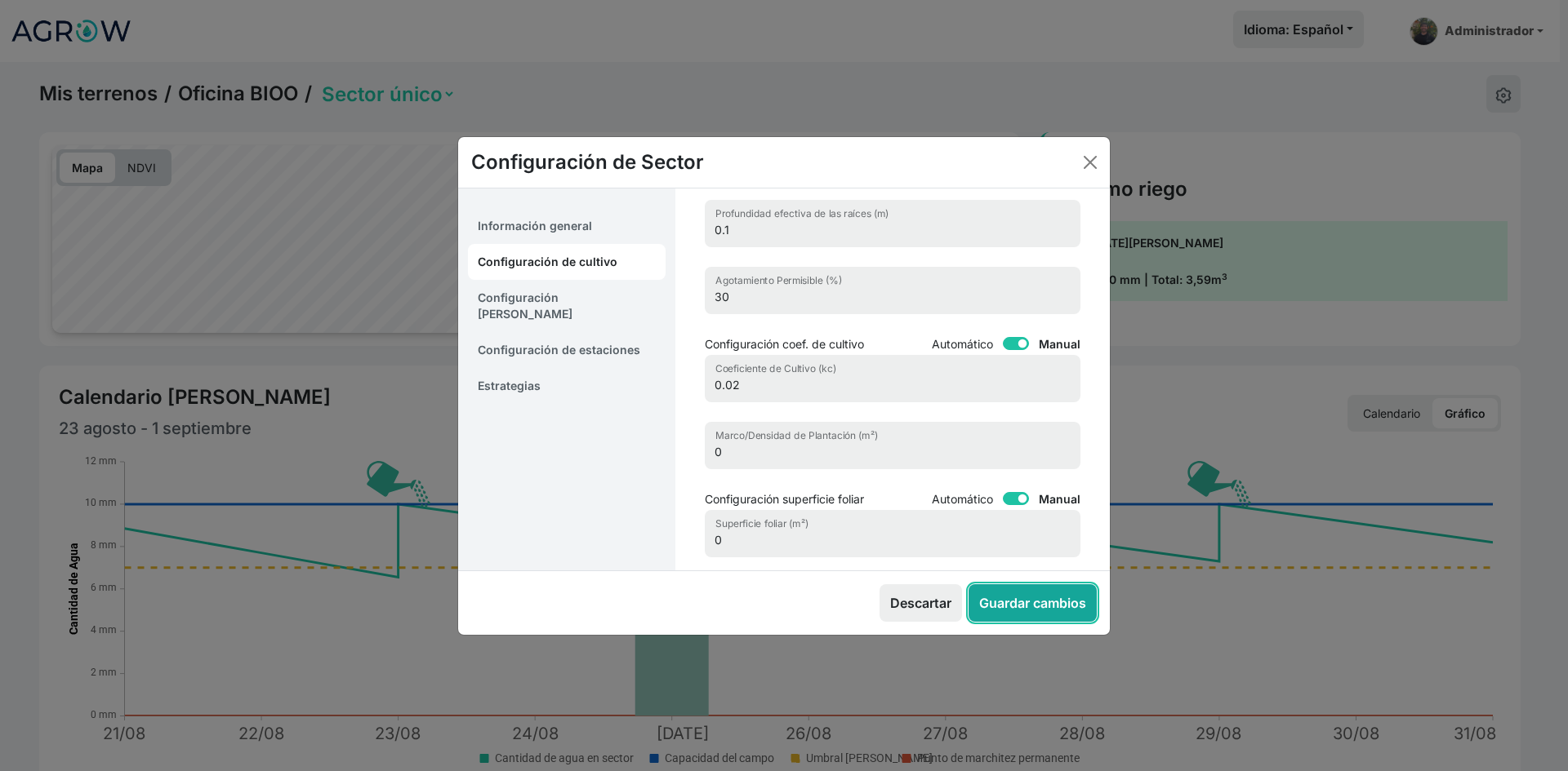
click at [1027, 603] on button "Guardar cambios" at bounding box center [1032, 603] width 128 height 38
select select "0"
select select "1"
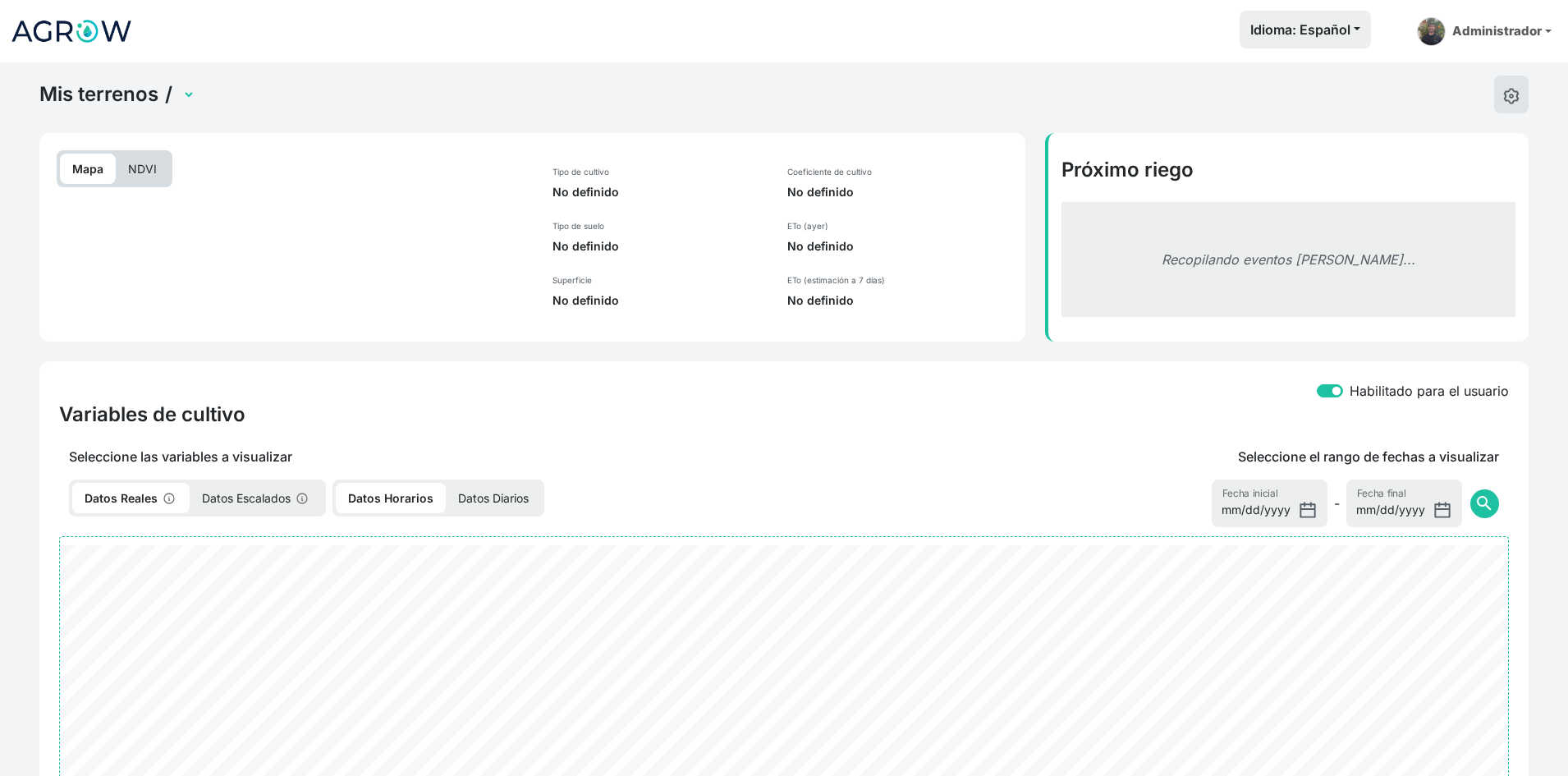
select select "2701"
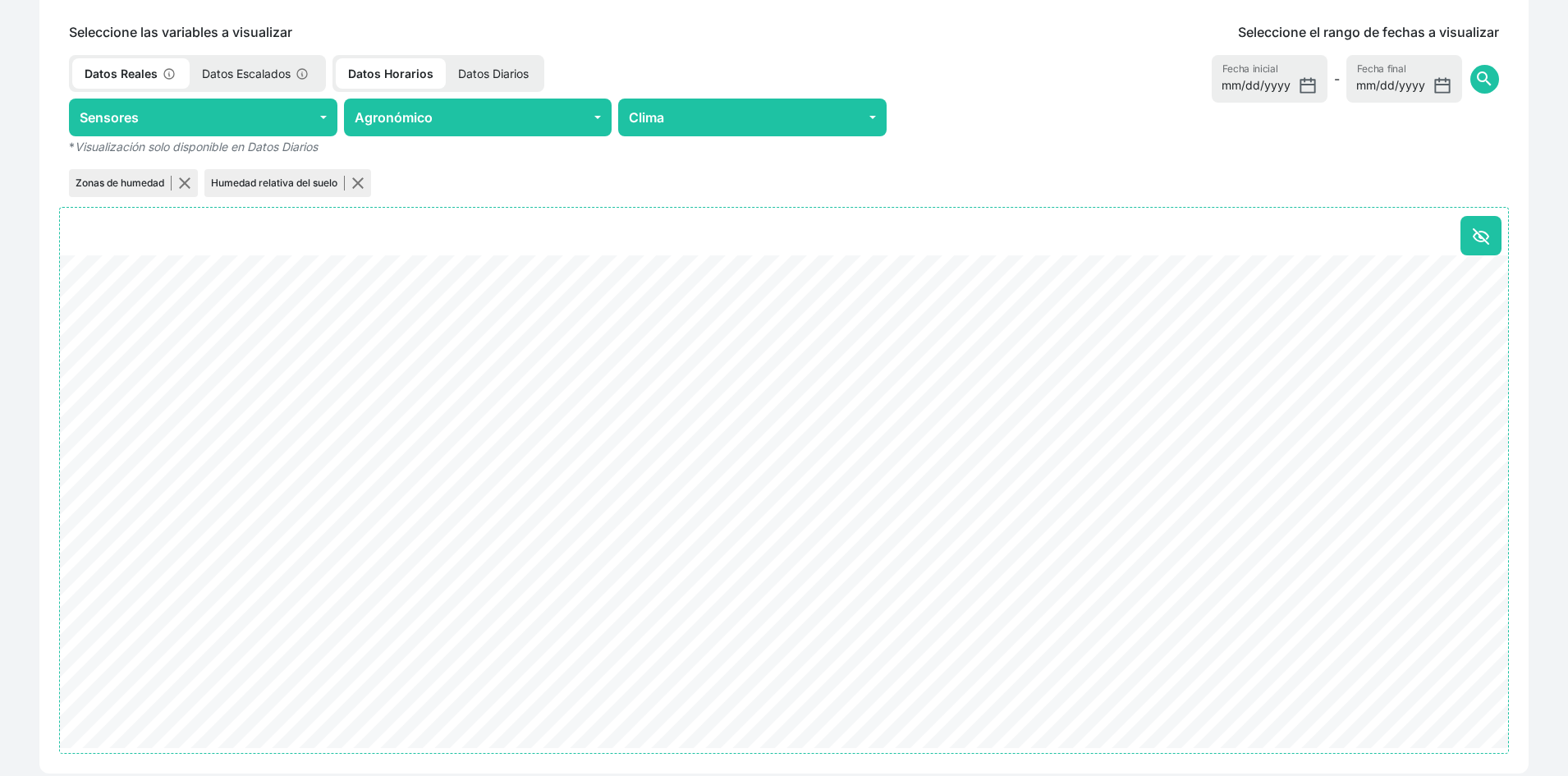
scroll to position [739, 0]
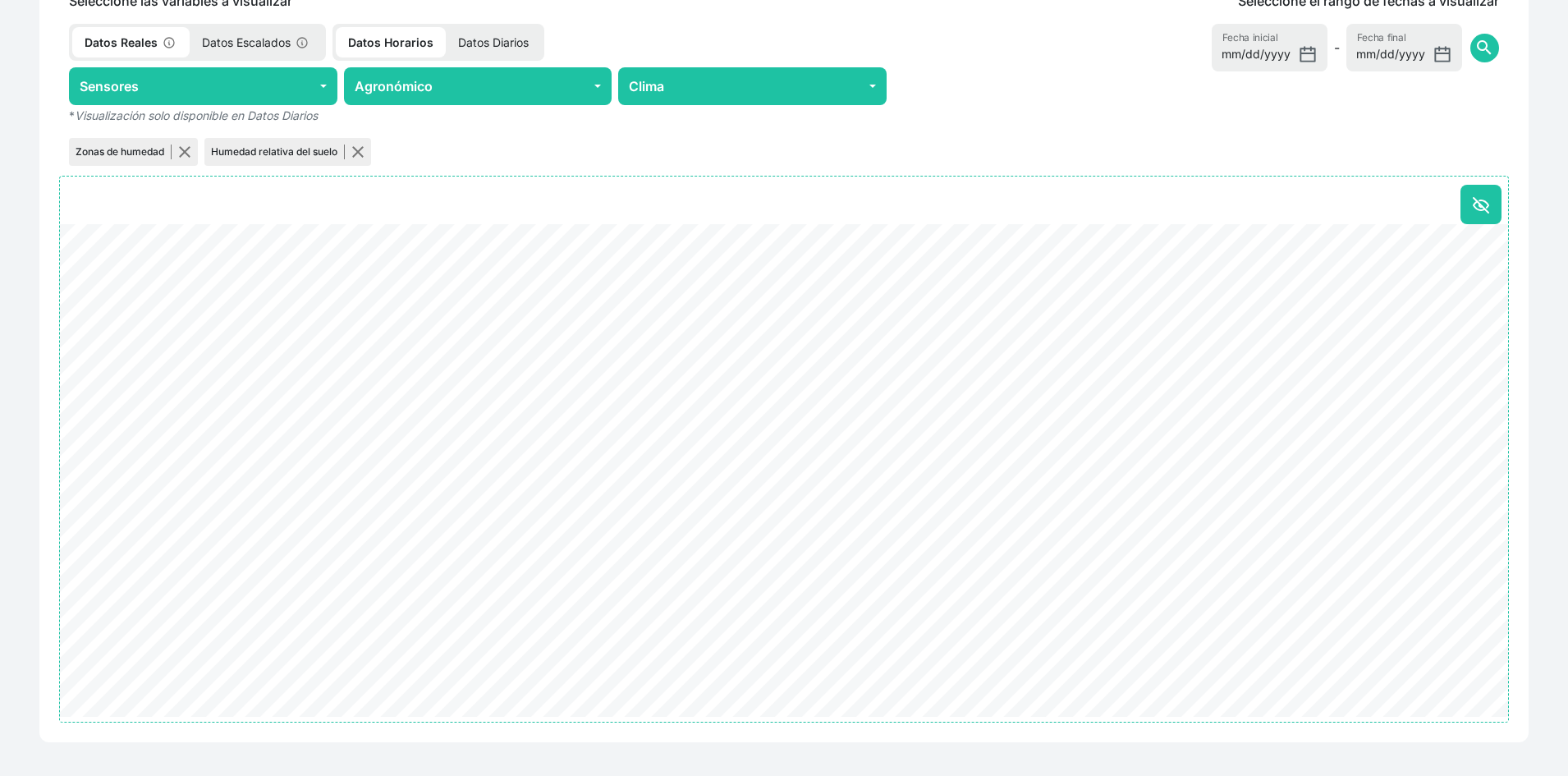
click at [512, 47] on p "Datos Diarios" at bounding box center [493, 42] width 95 height 30
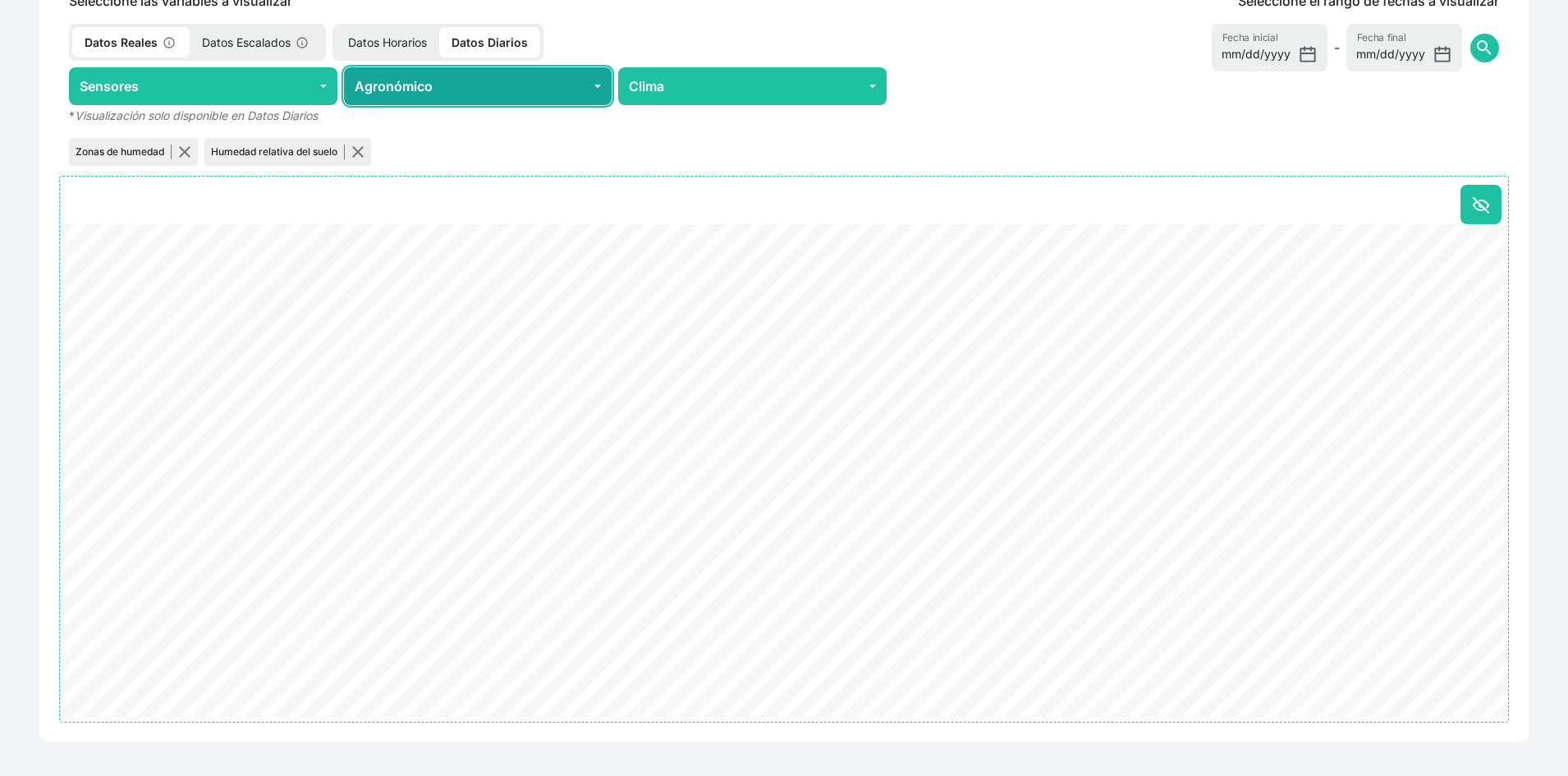
click at [517, 87] on button "Agronómico" at bounding box center [478, 86] width 269 height 38
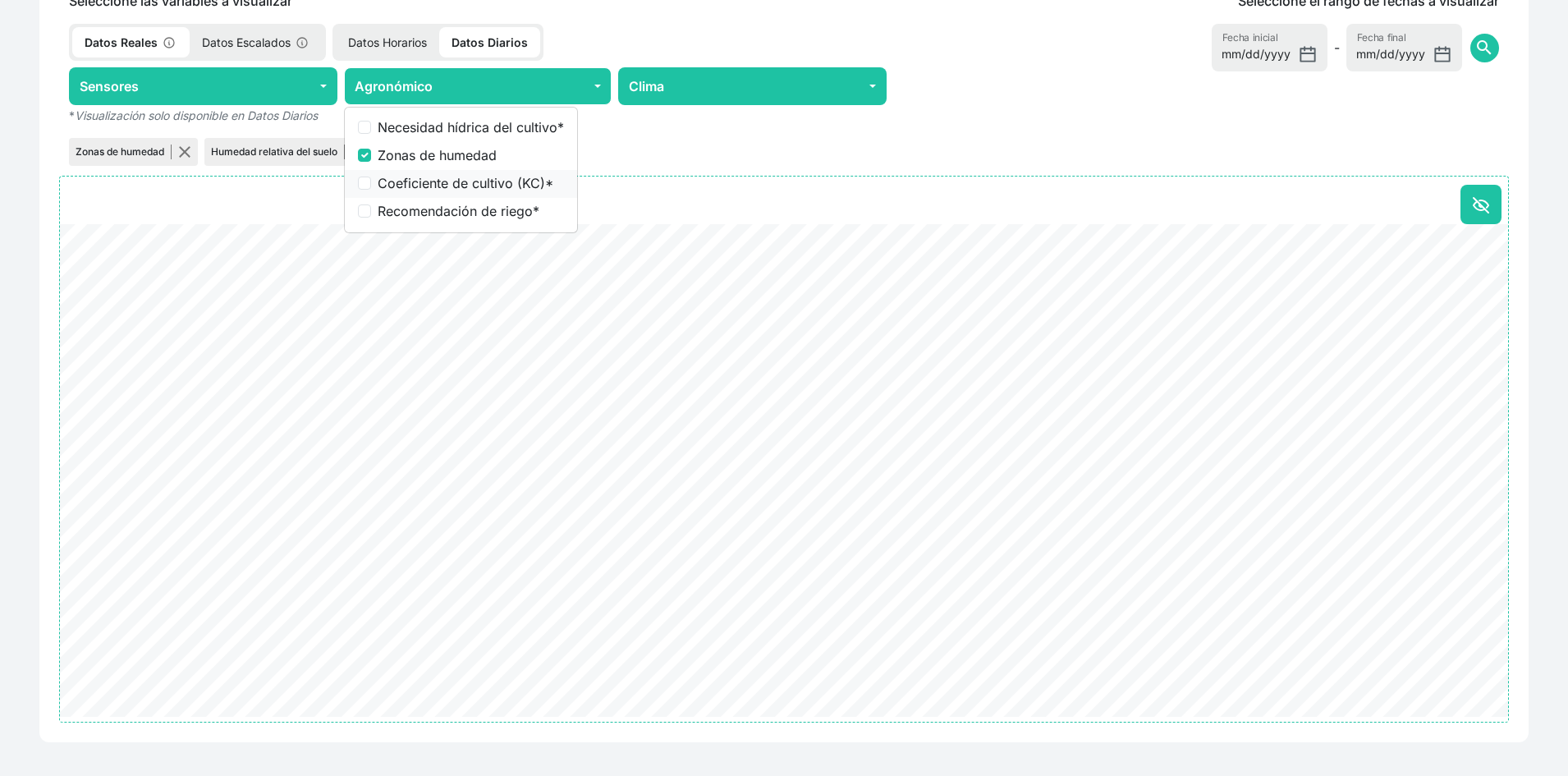
click at [490, 188] on label "Coeficiente de cultivo (KC) *" at bounding box center [471, 182] width 187 height 19
click at [371, 188] on input "Coeficiente de cultivo (KC) *" at bounding box center [365, 183] width 13 height 13
checkbox input "true"
click at [713, 144] on div "Zonas de humedad Humedad relativa del suelo Coeficiente de cultivo (KC)" at bounding box center [477, 151] width 838 height 34
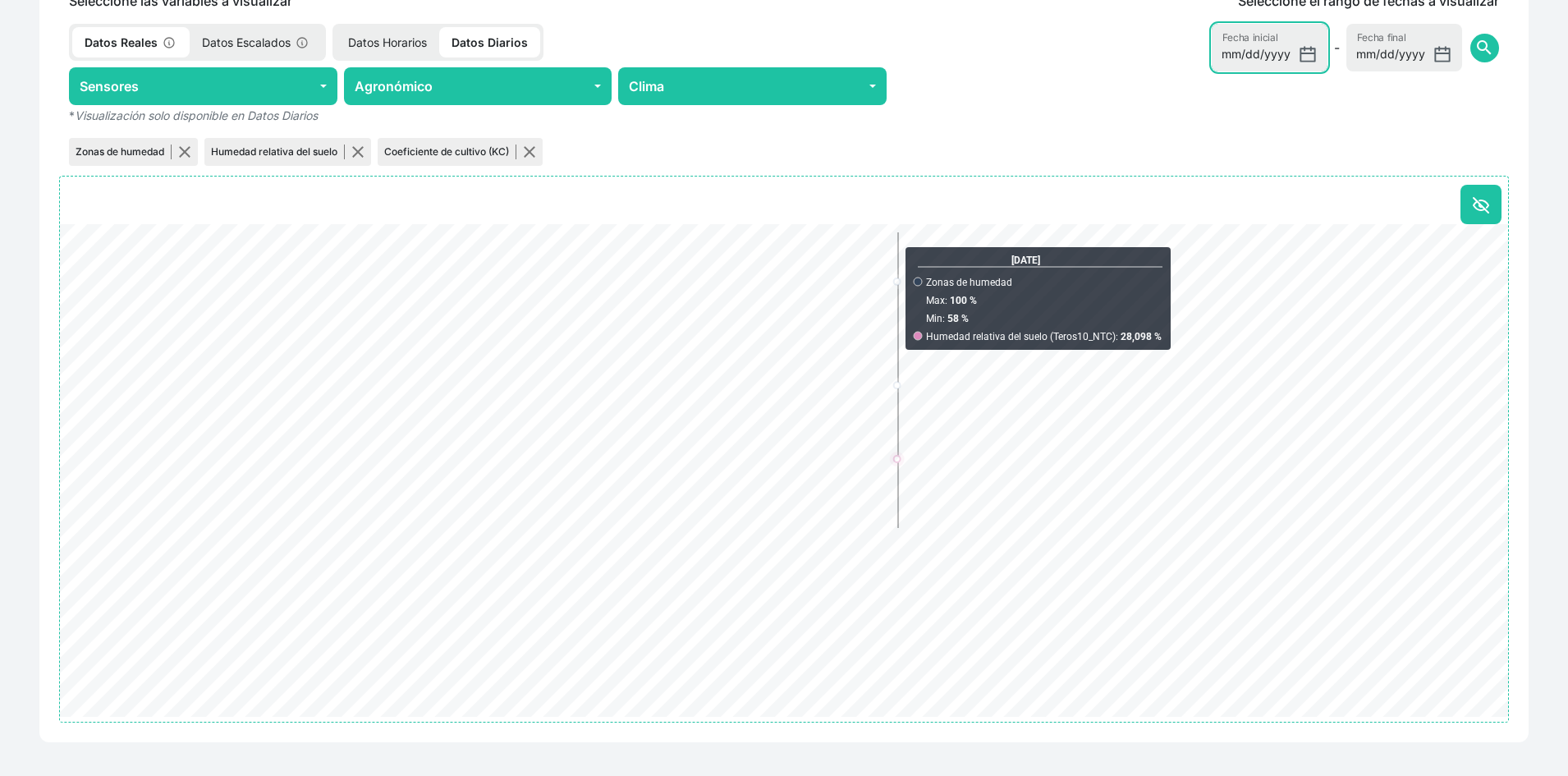
click at [1308, 58] on input "[DATE]" at bounding box center [1270, 47] width 116 height 48
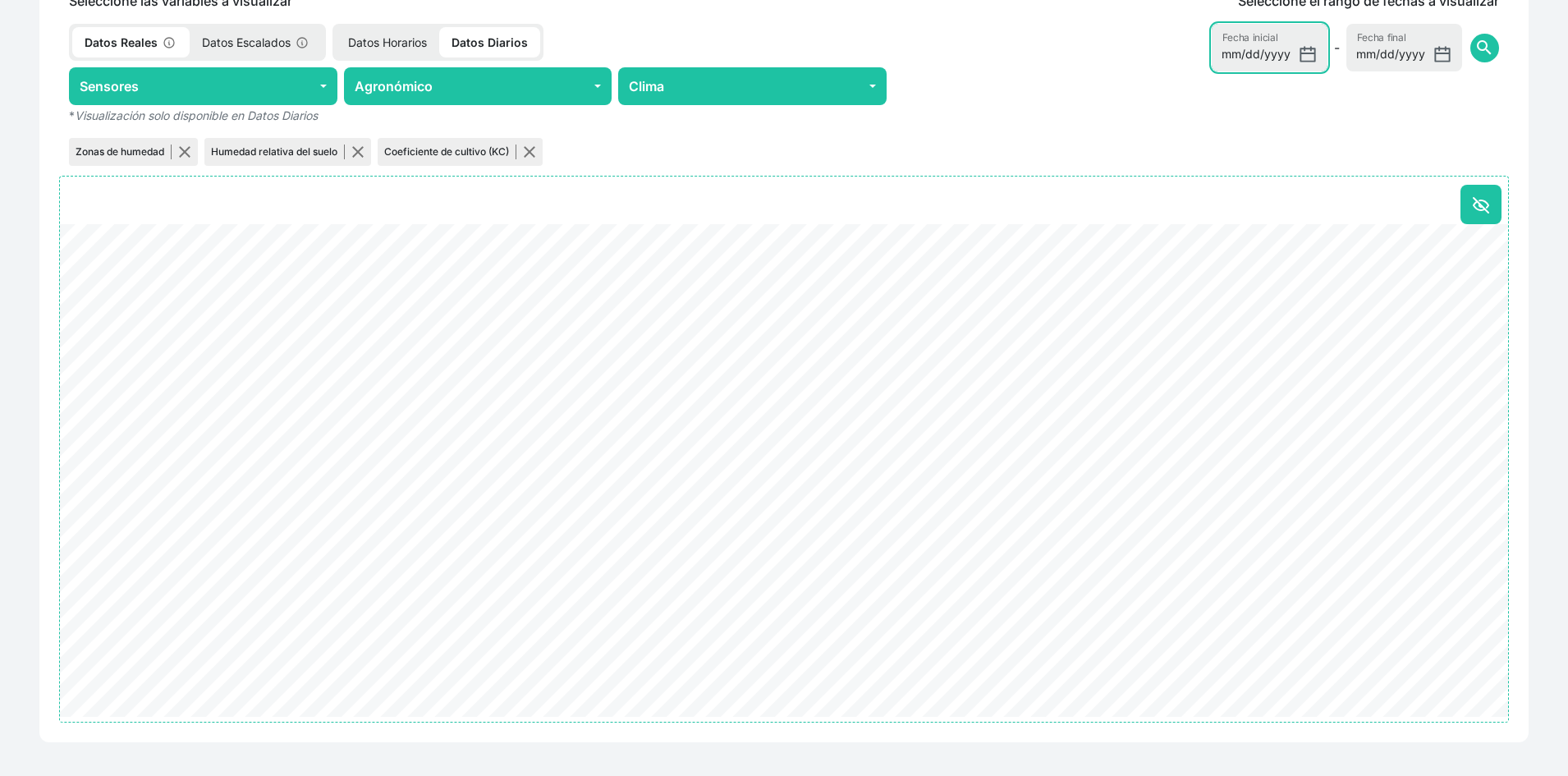
type input "2025-08-01"
click at [1481, 43] on span "search" at bounding box center [1484, 47] width 19 height 19
click at [363, 151] on button "button" at bounding box center [358, 152] width 13 height 13
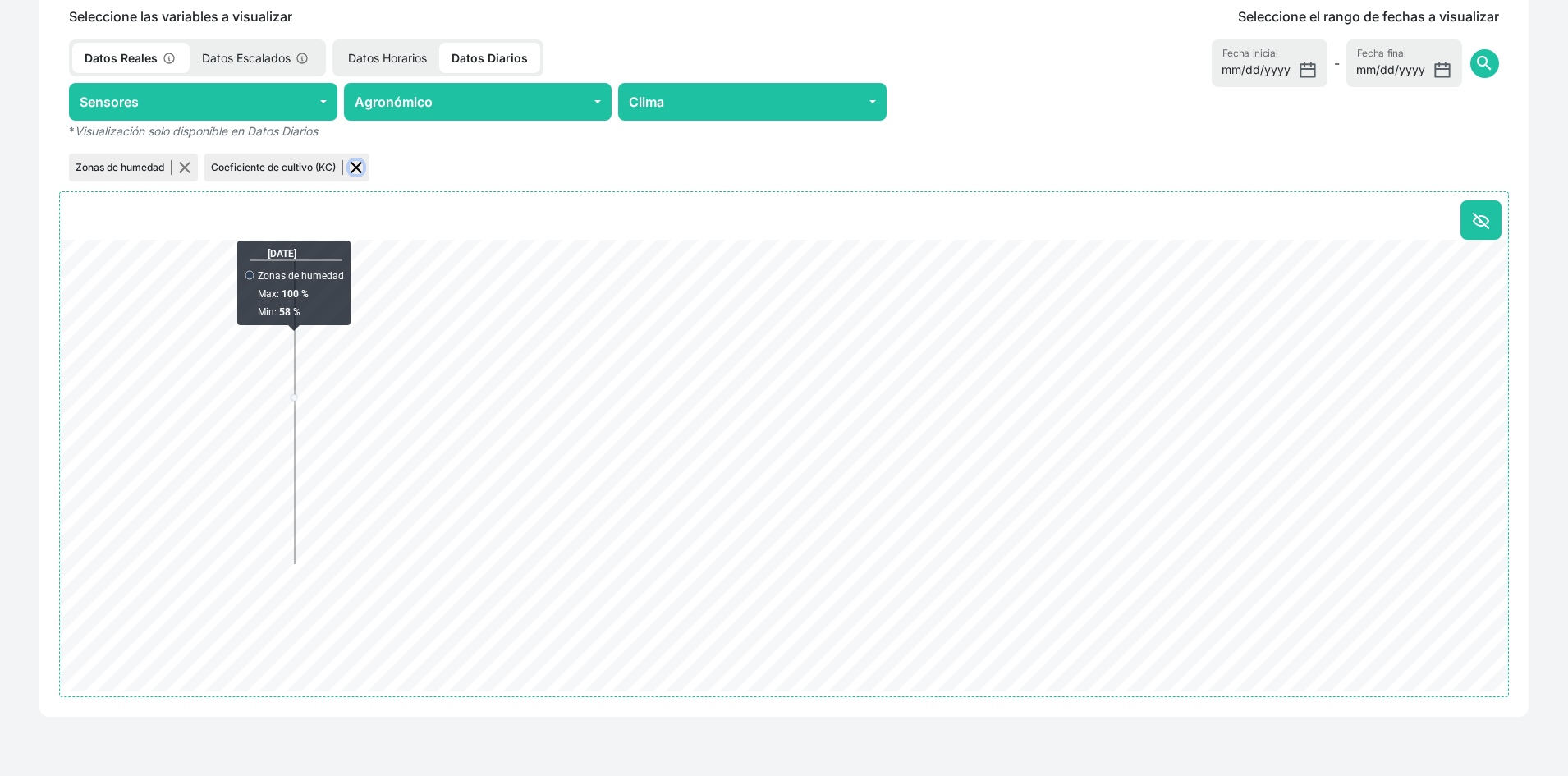
scroll to position [703, 0]
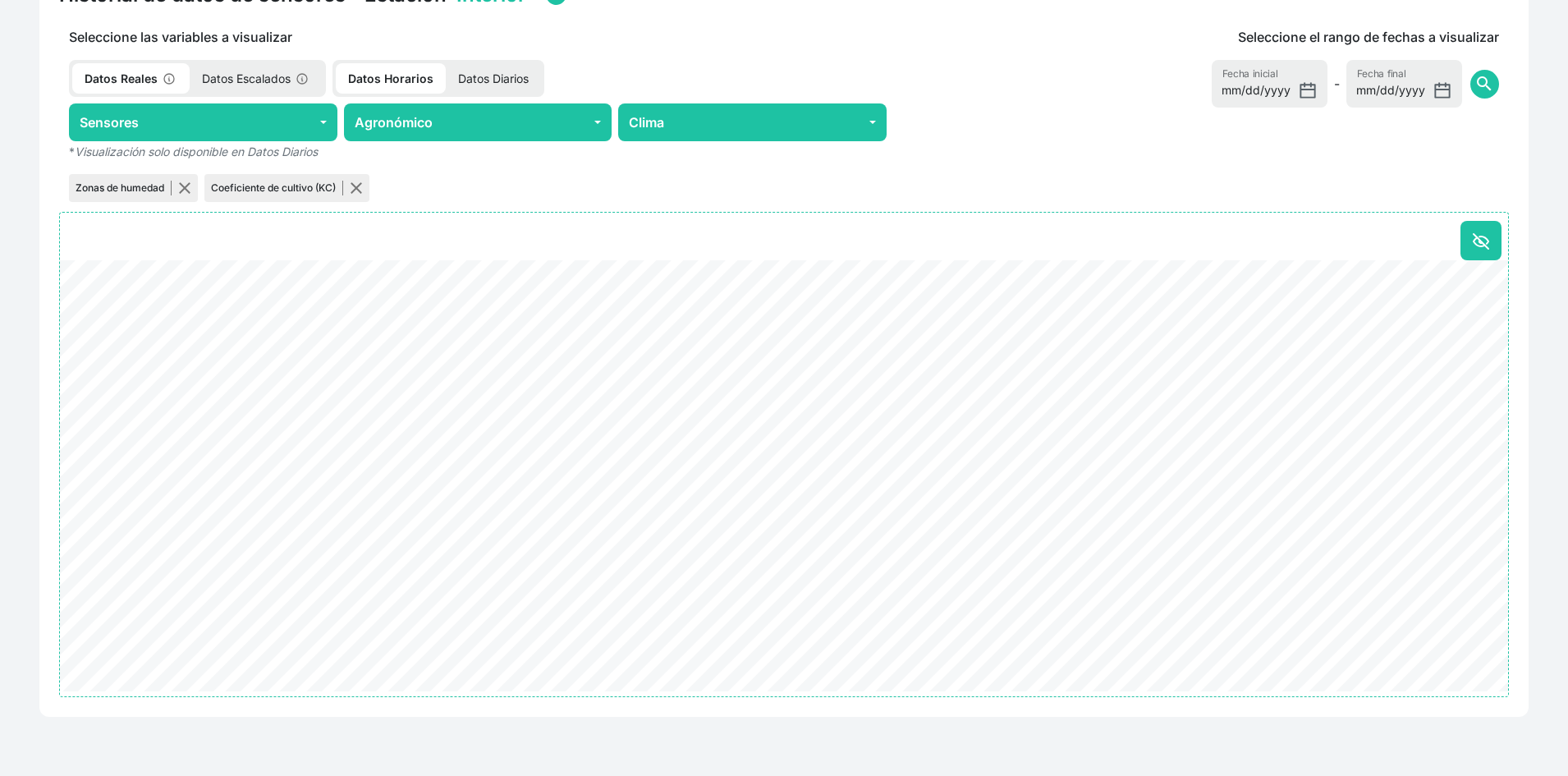
click at [407, 186] on div "Zonas de humedad Coeficiente de cultivo (KC)" at bounding box center [477, 187] width 838 height 34
click at [190, 194] on button "button" at bounding box center [185, 188] width 13 height 13
click at [1489, 86] on span "search" at bounding box center [1484, 83] width 19 height 19
click at [485, 71] on p "Datos Diarios" at bounding box center [493, 78] width 95 height 30
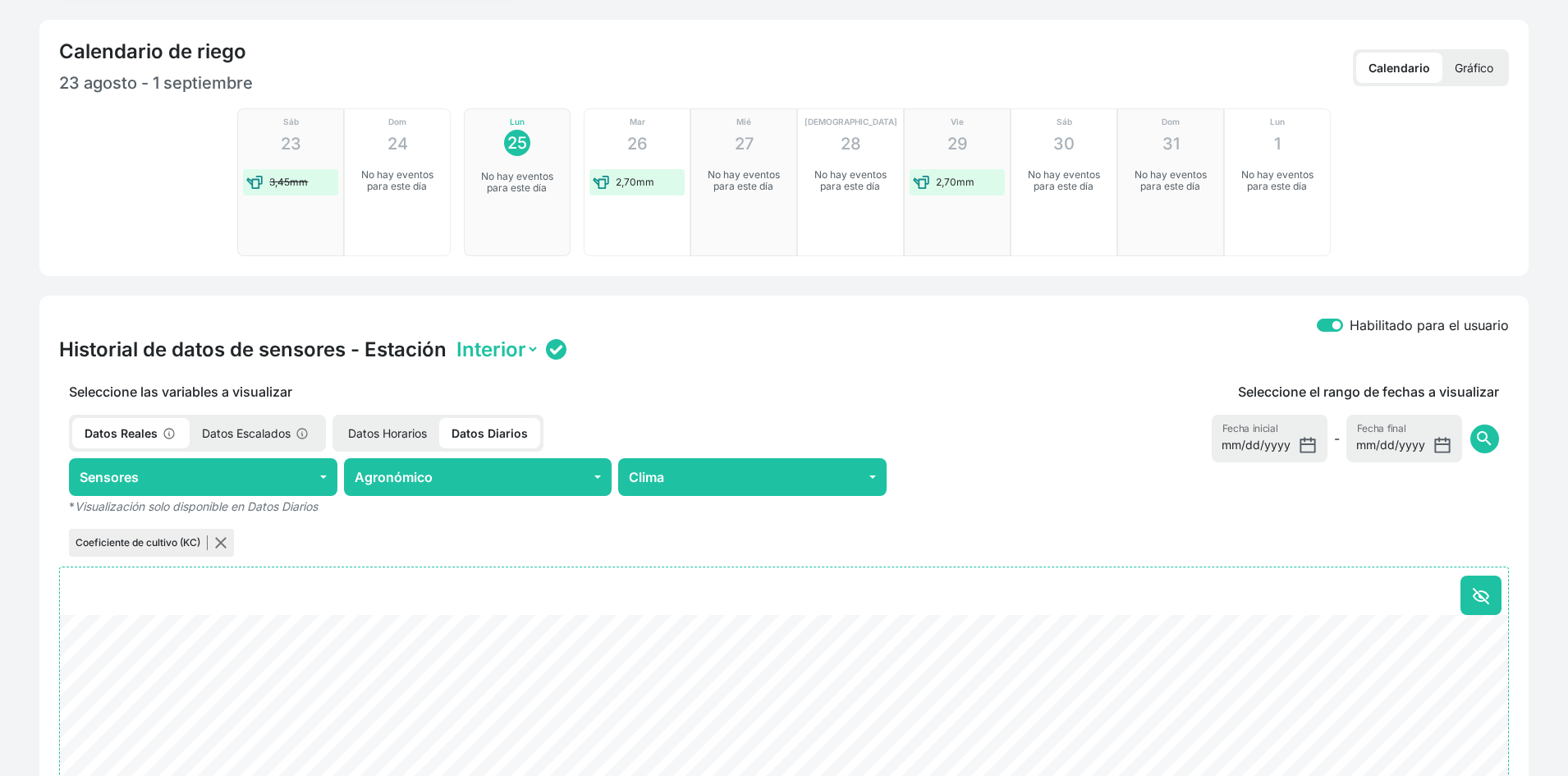
scroll to position [246, 0]
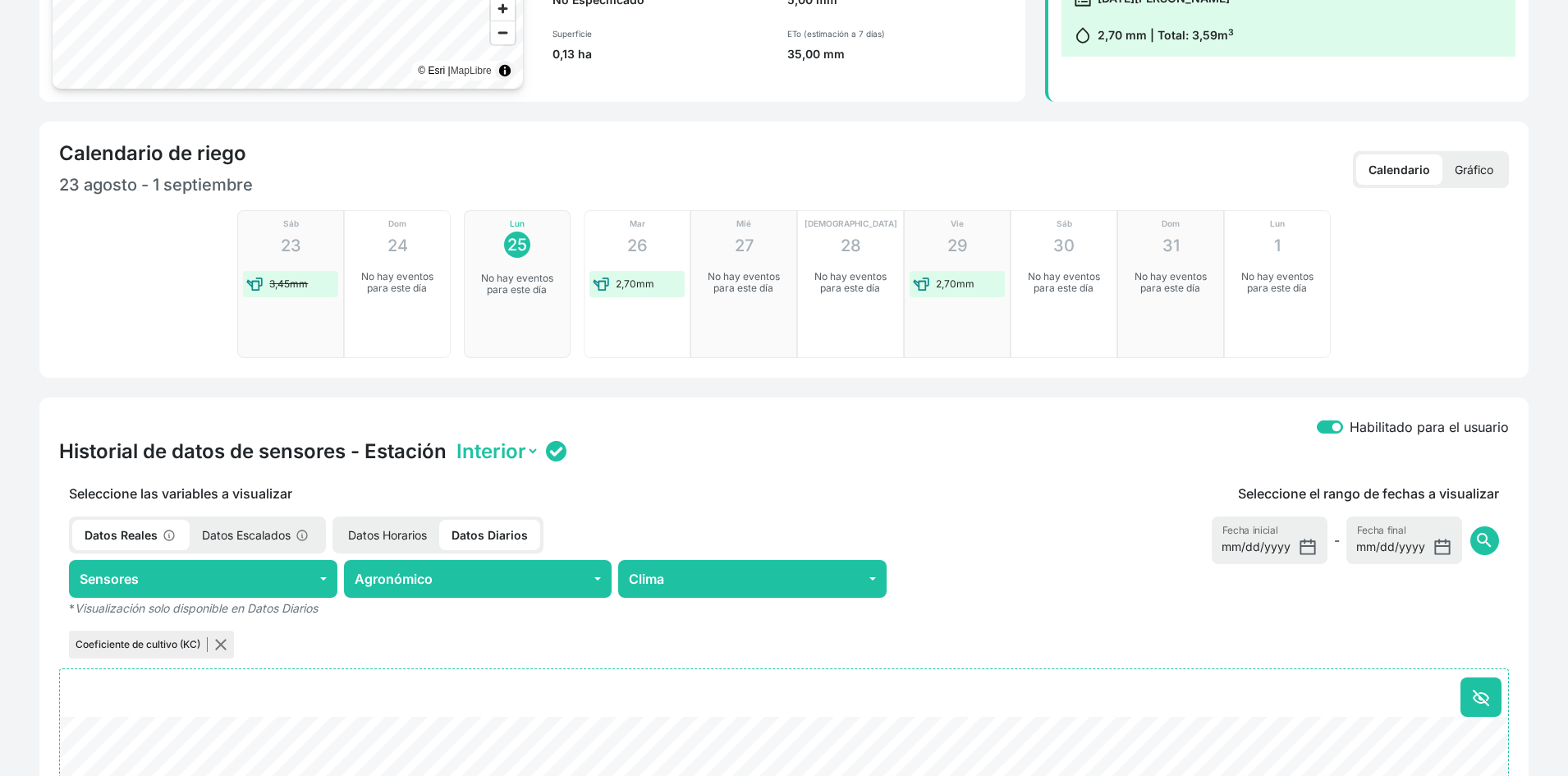
click at [1490, 162] on p "Gráfico" at bounding box center [1474, 170] width 63 height 30
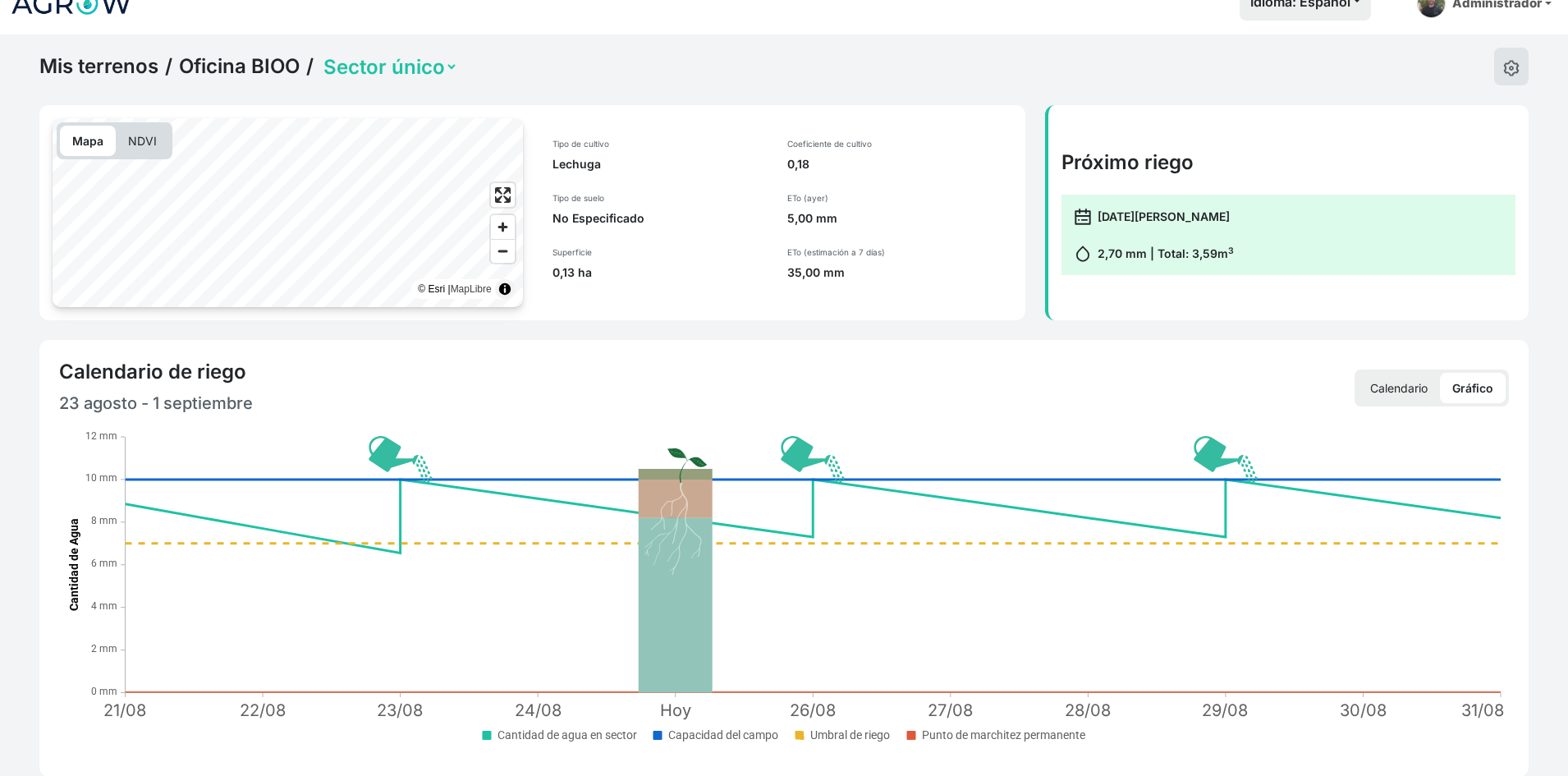
scroll to position [0, 0]
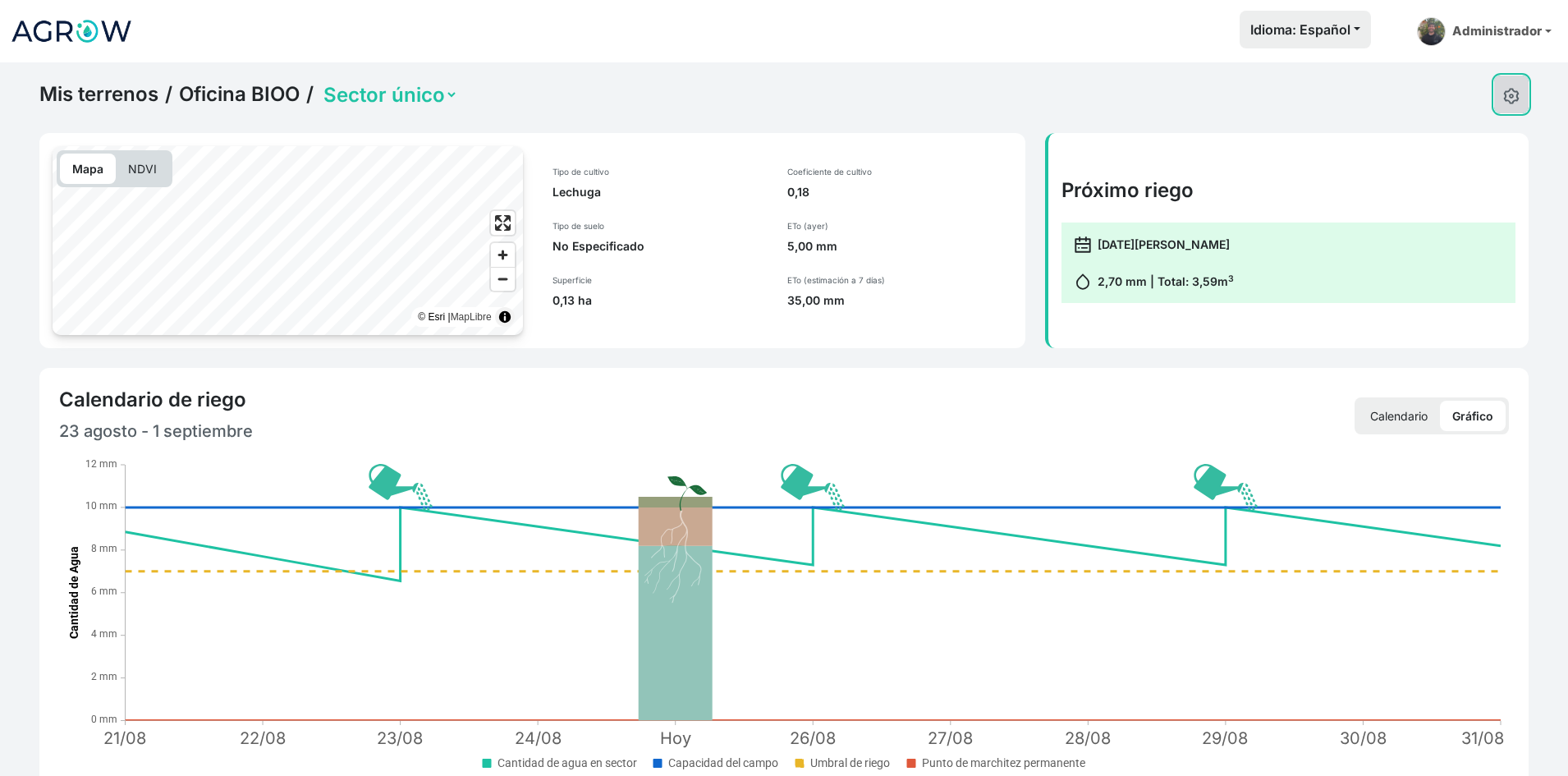
click at [1514, 99] on img at bounding box center [1512, 97] width 17 height 17
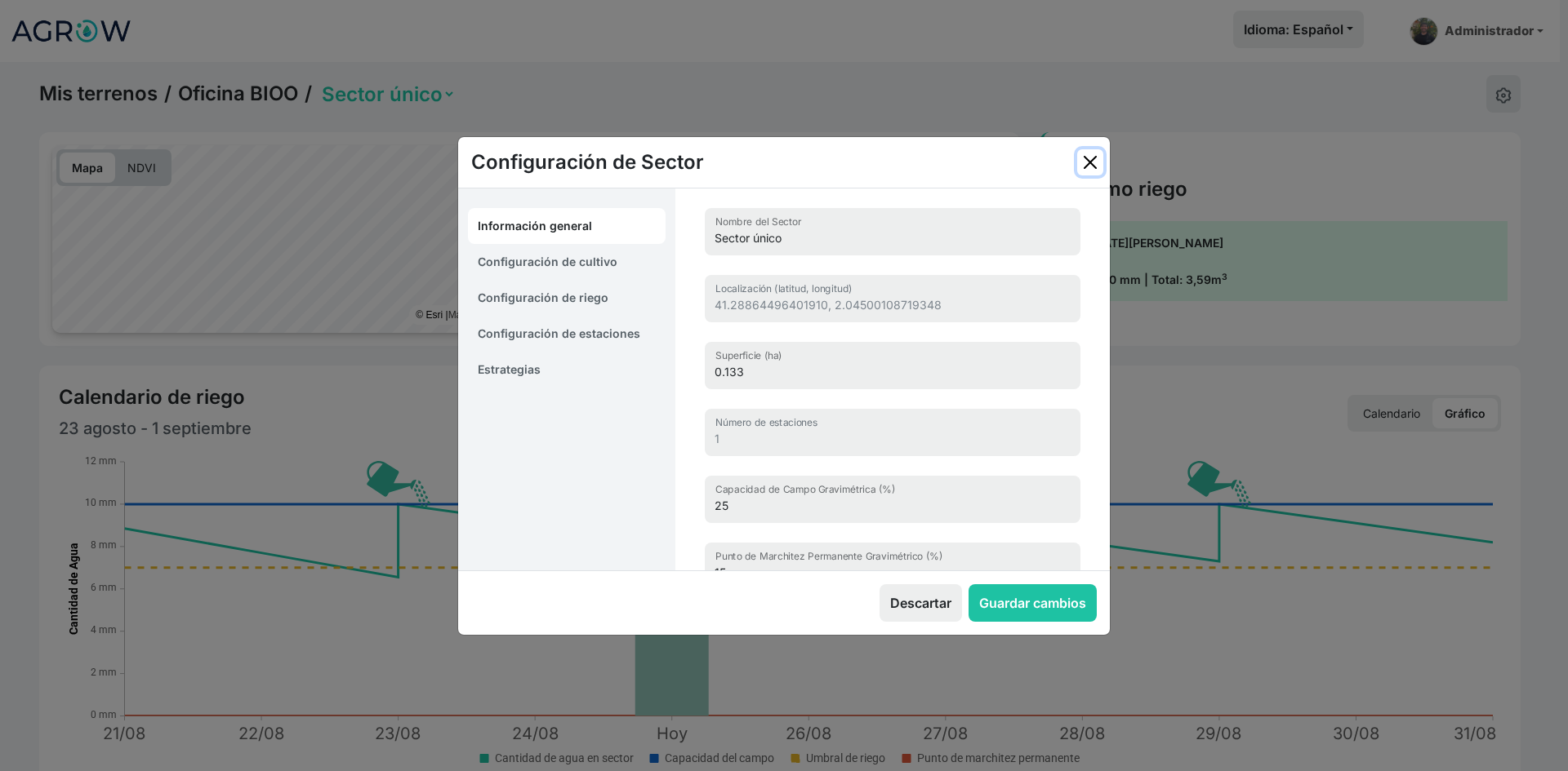
click at [1097, 161] on button "Close" at bounding box center [1090, 162] width 26 height 26
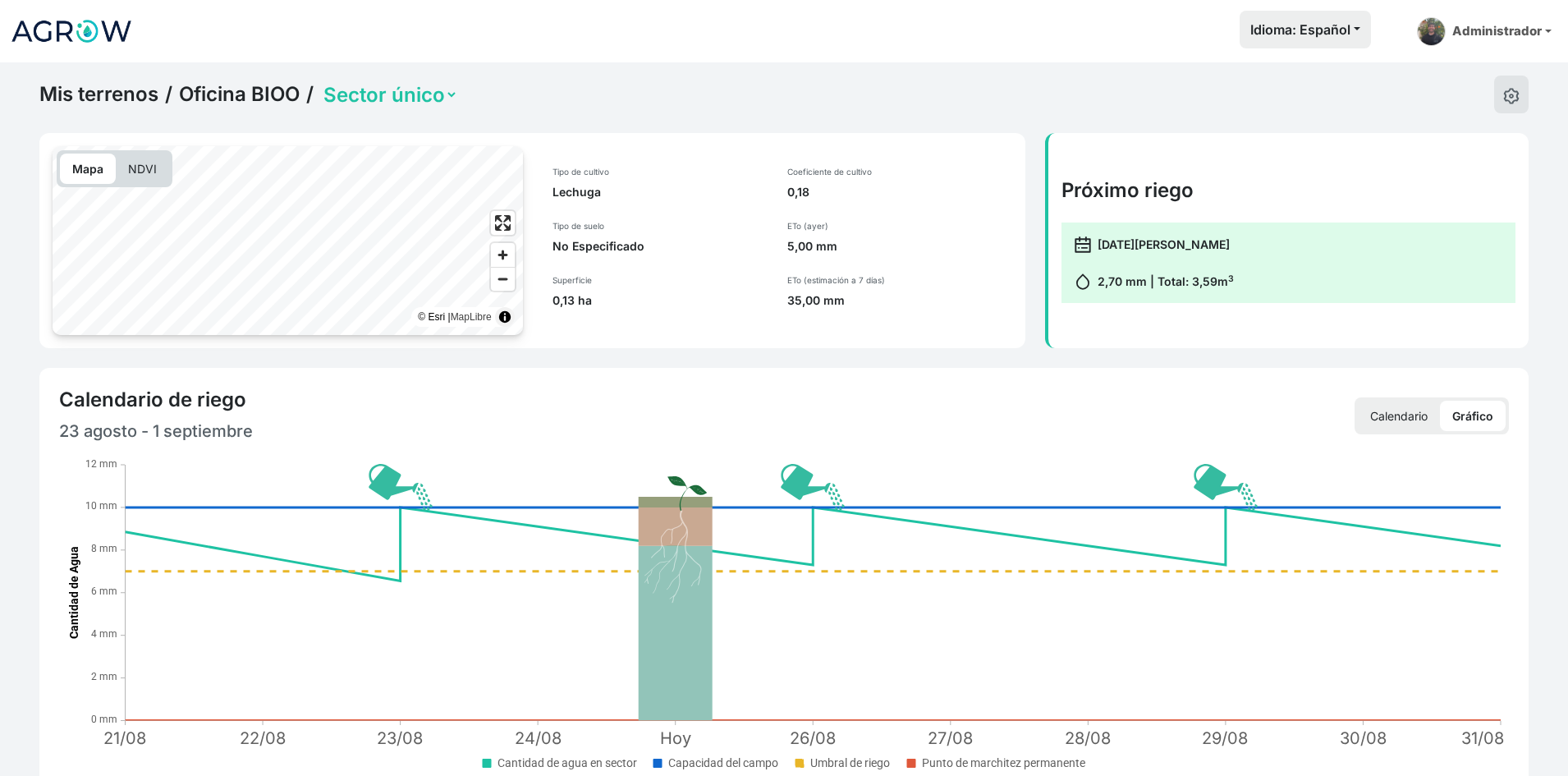
click at [587, 90] on div "Mis terrenos / Oficina BIOO / Sector único" at bounding box center [784, 94] width 1490 height 38
click at [1496, 103] on button at bounding box center [1511, 94] width 34 height 38
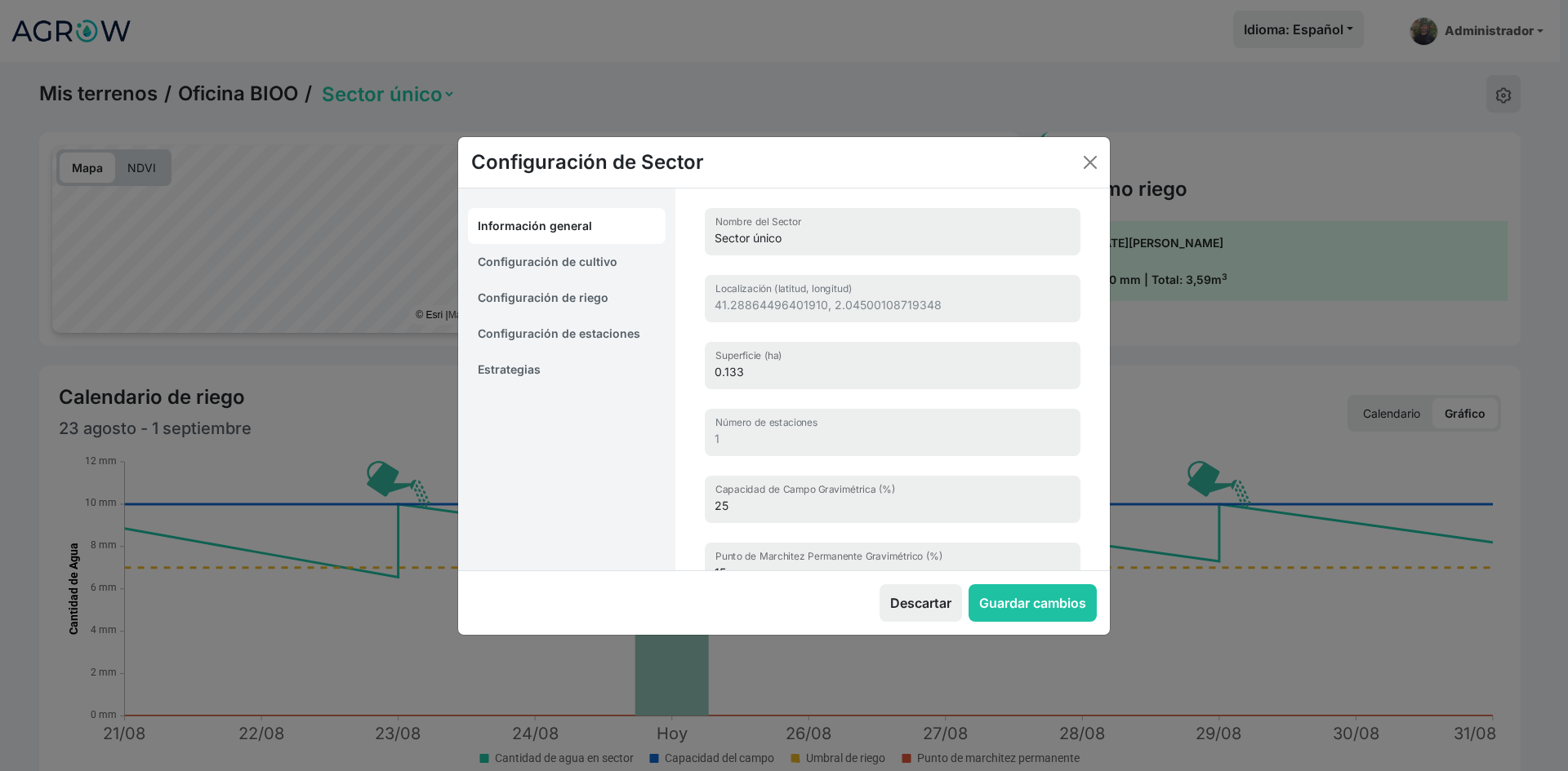
click at [601, 259] on link "Configuración de cultivo" at bounding box center [567, 261] width 197 height 36
select select "1313"
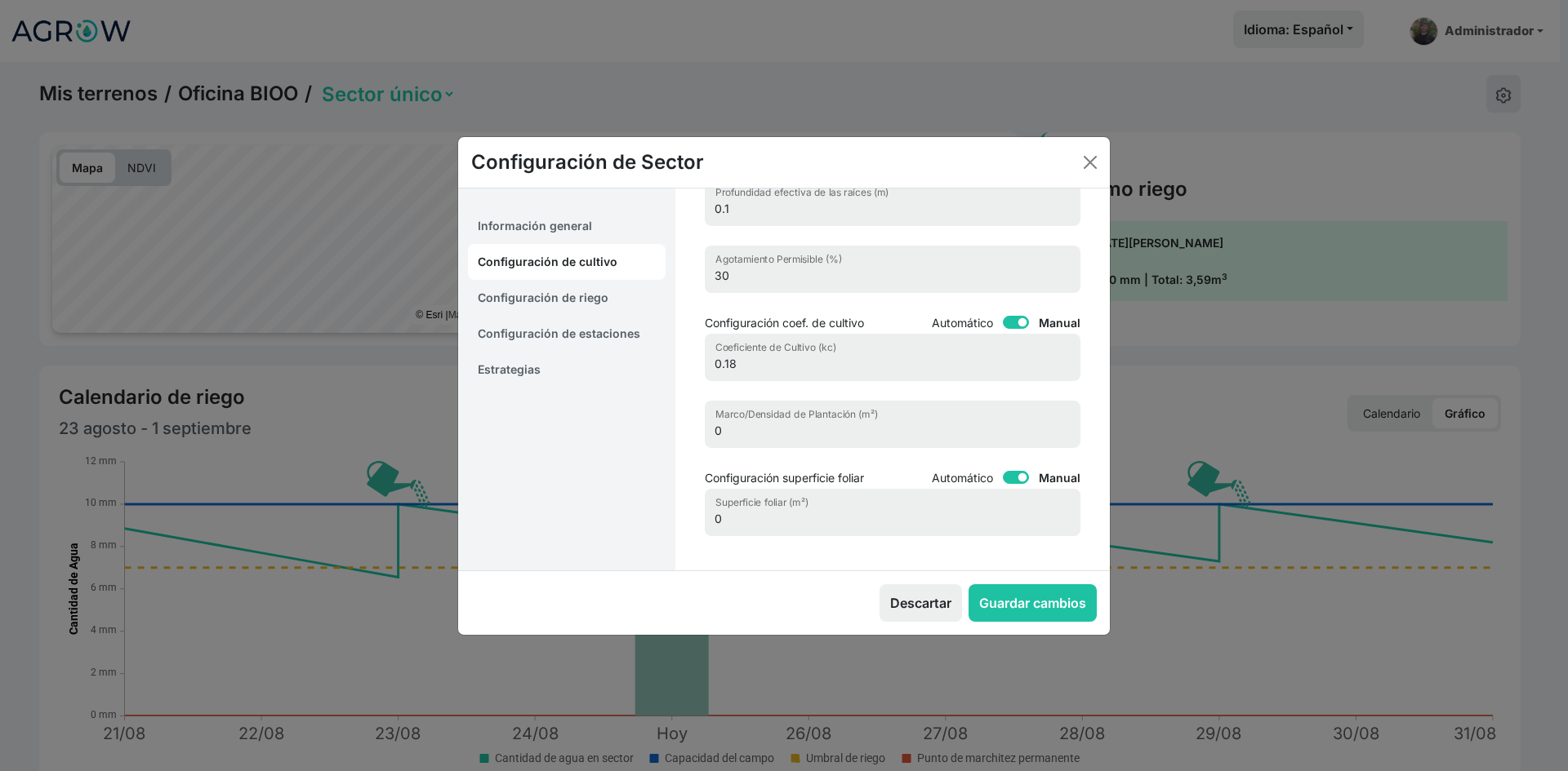
scroll to position [190, 0]
click at [587, 296] on link "Configuración de riego" at bounding box center [567, 297] width 197 height 36
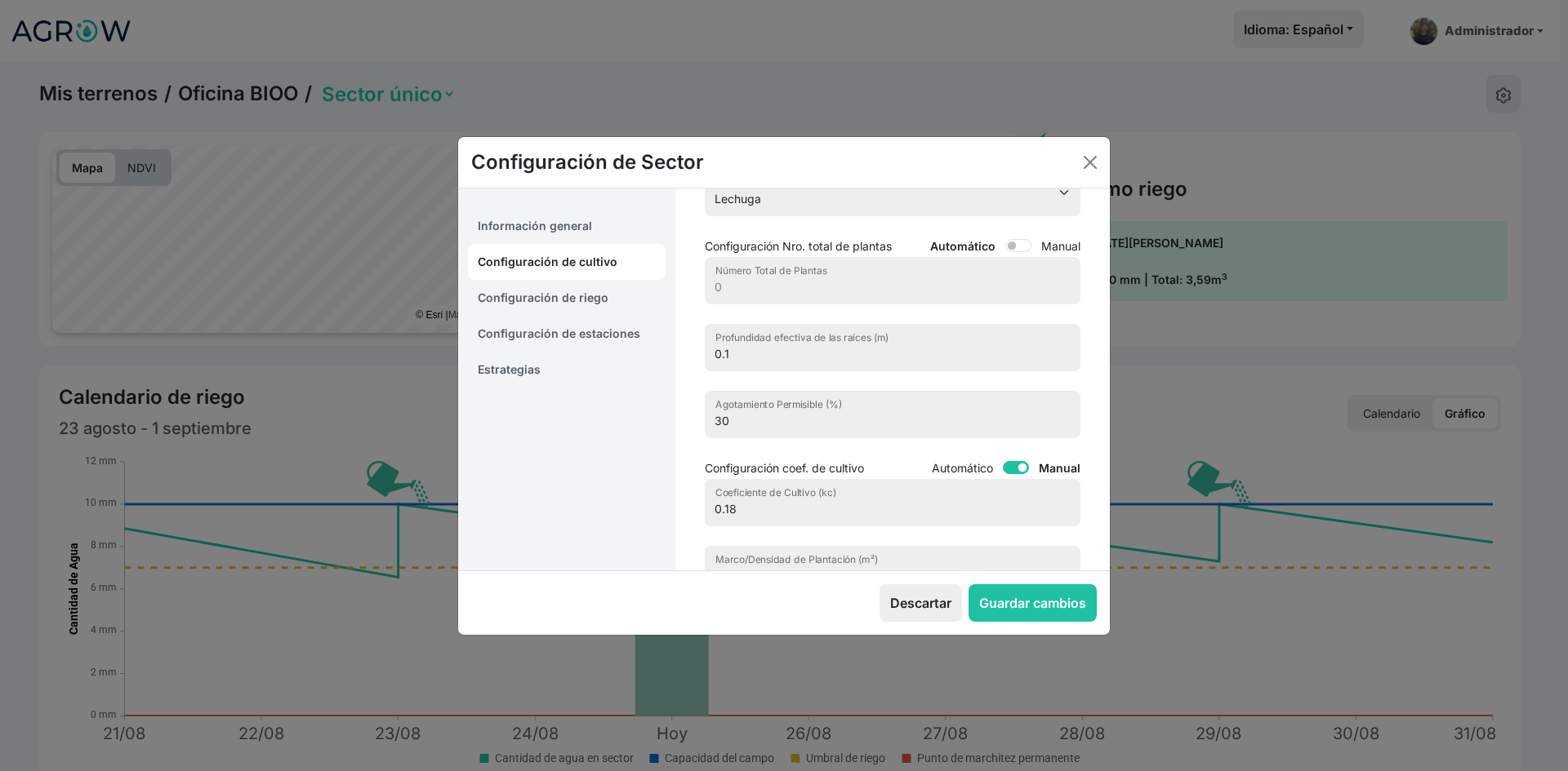
select select "8"
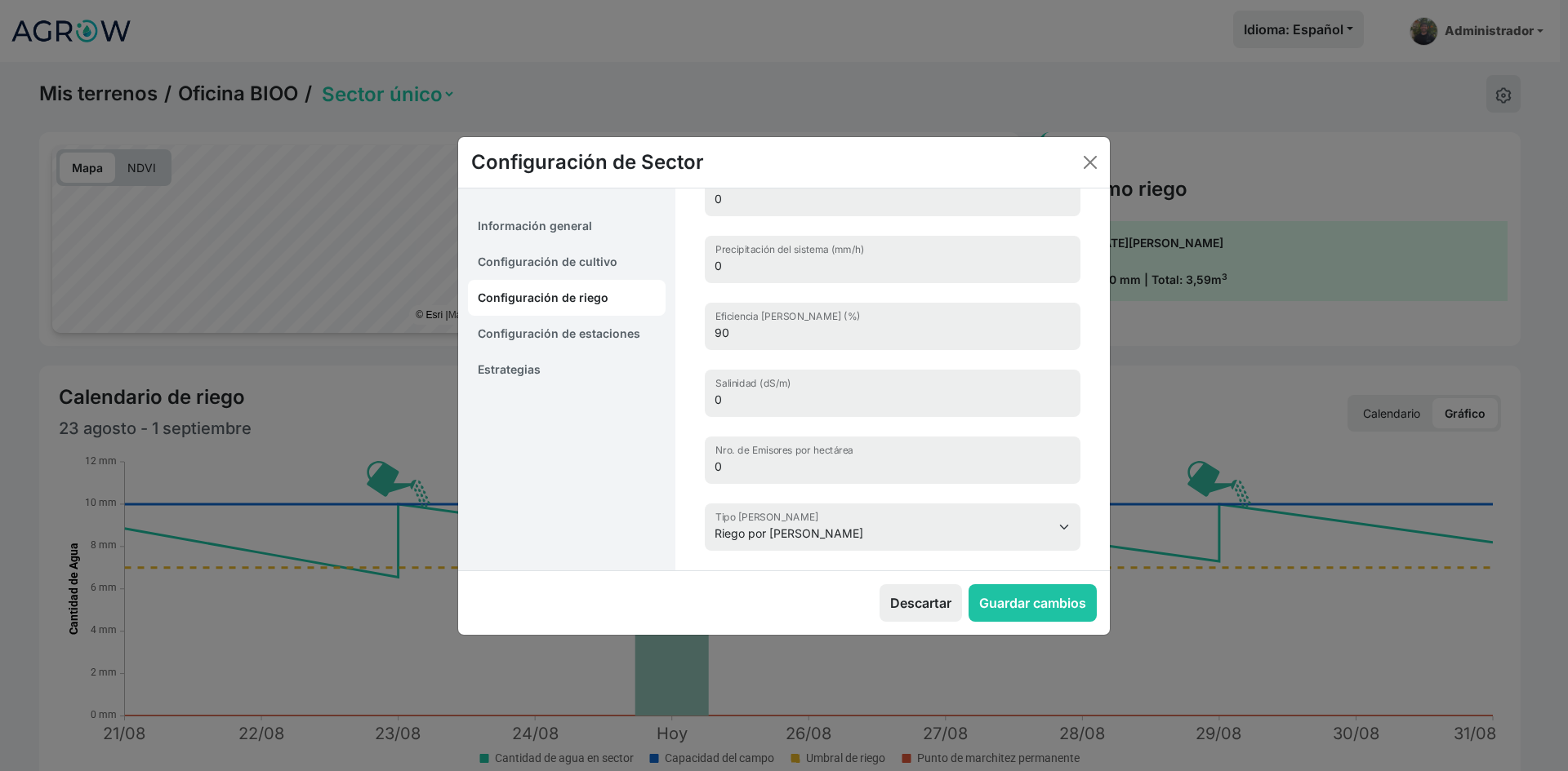
click at [568, 334] on link "Configuración de estaciones" at bounding box center [567, 333] width 197 height 36
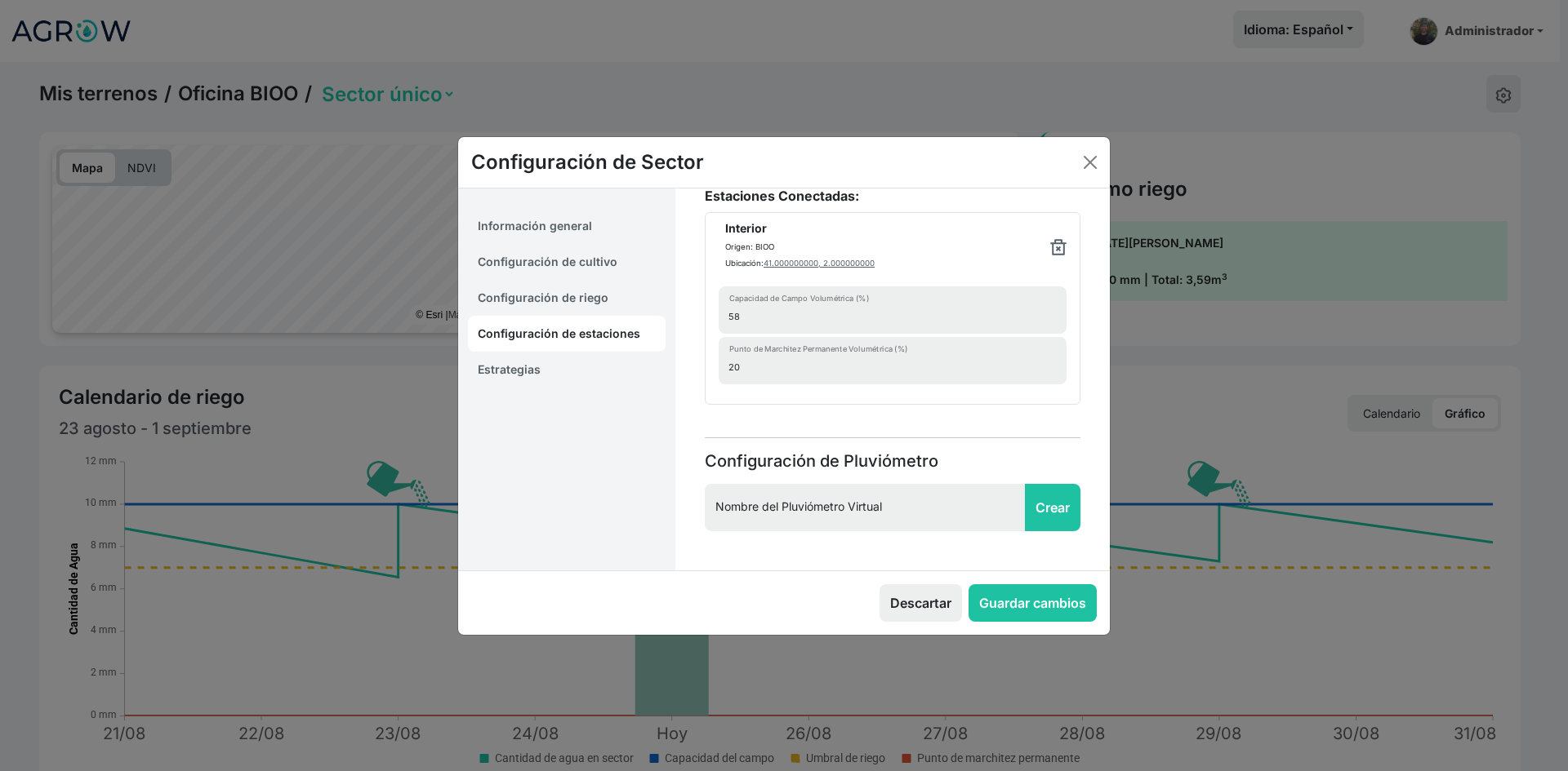
click at [519, 357] on link "Estrategias" at bounding box center [567, 369] width 197 height 36
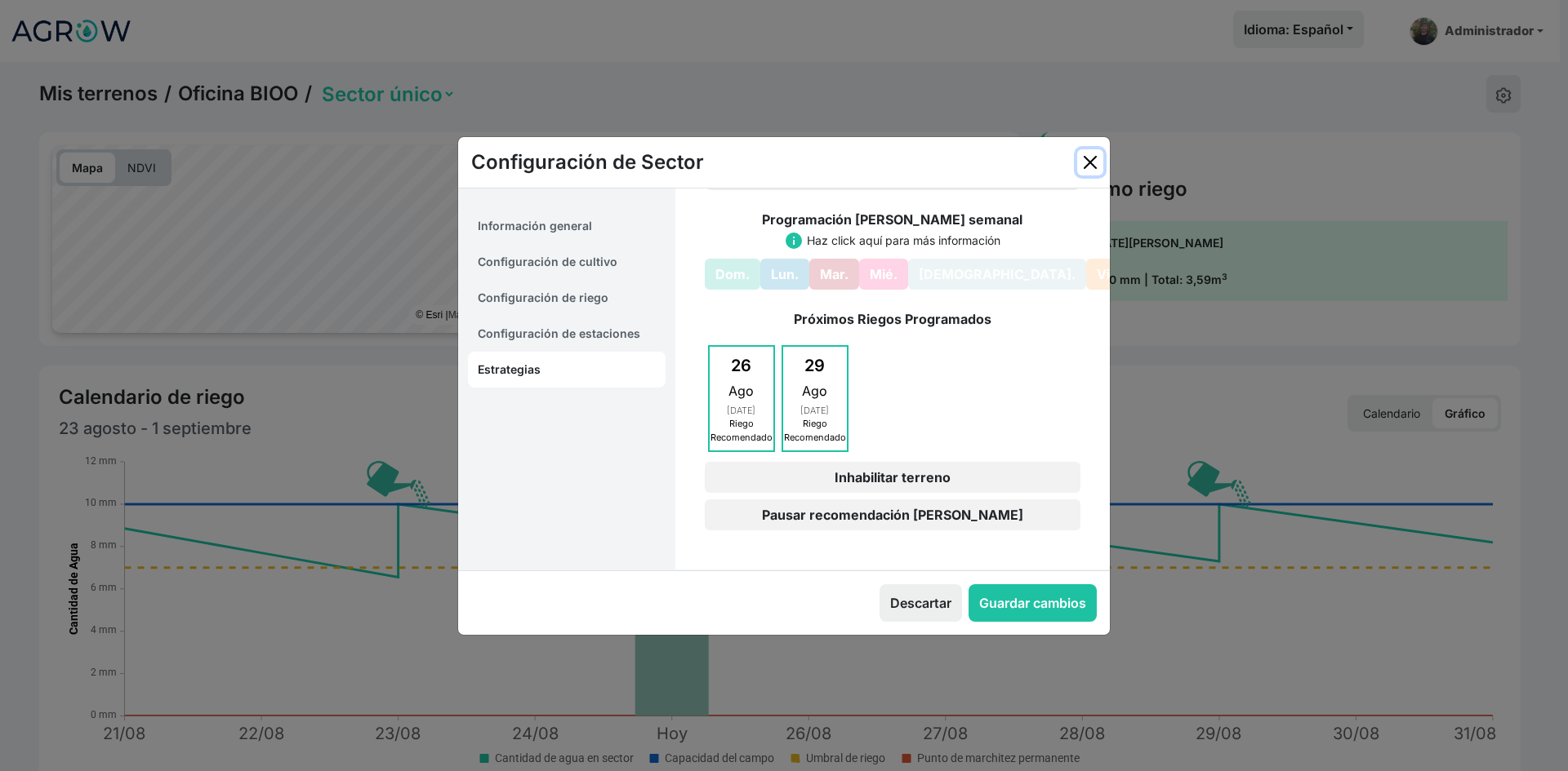
click at [1092, 169] on button "Close" at bounding box center [1090, 162] width 26 height 26
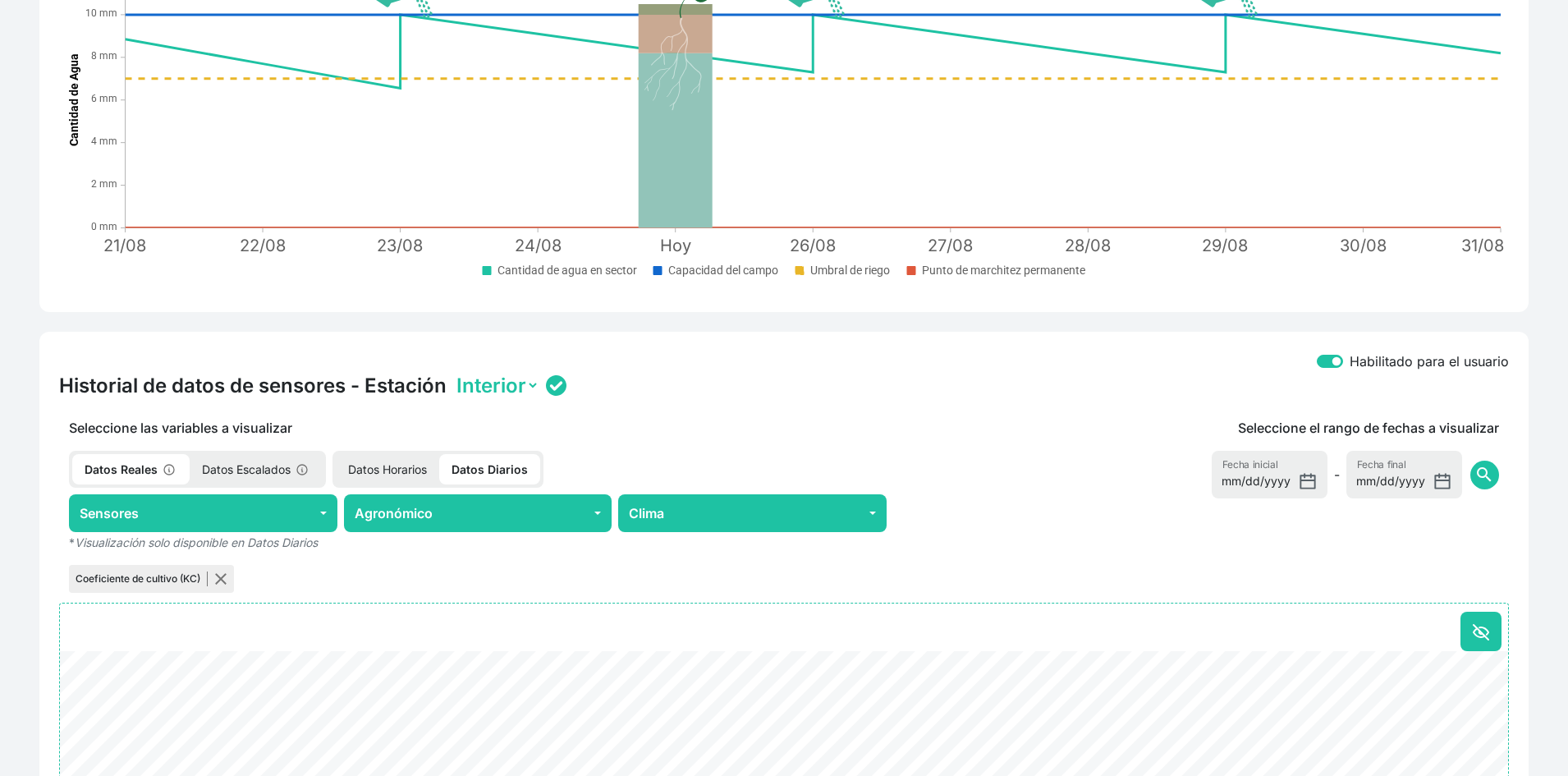
scroll to position [82, 0]
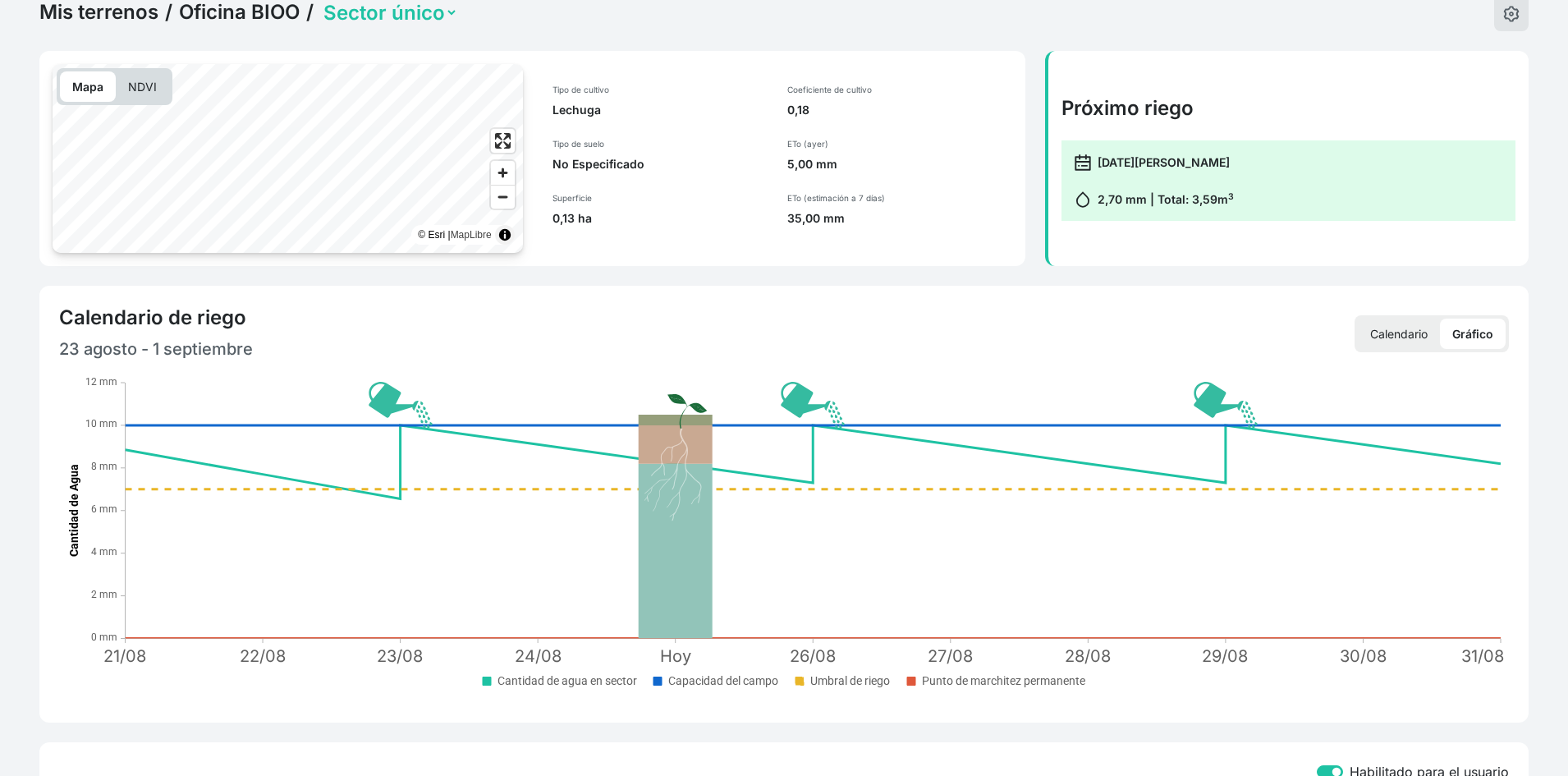
click at [1046, 230] on div "Próximo riego 26 de agosto de 2025 2,70 mm | Total: 3,59 m 3" at bounding box center [1287, 159] width 484 height 215
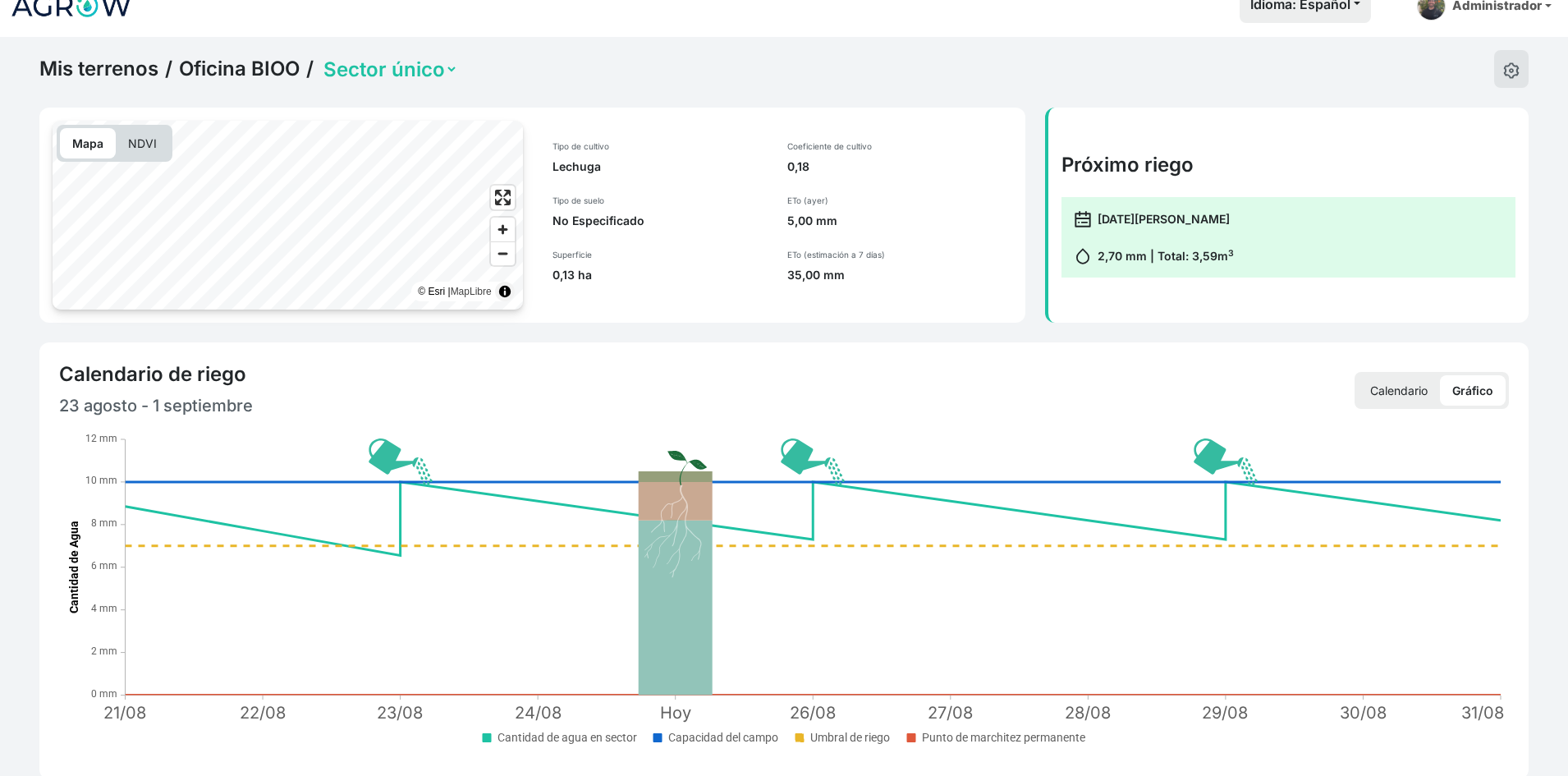
scroll to position [0, 0]
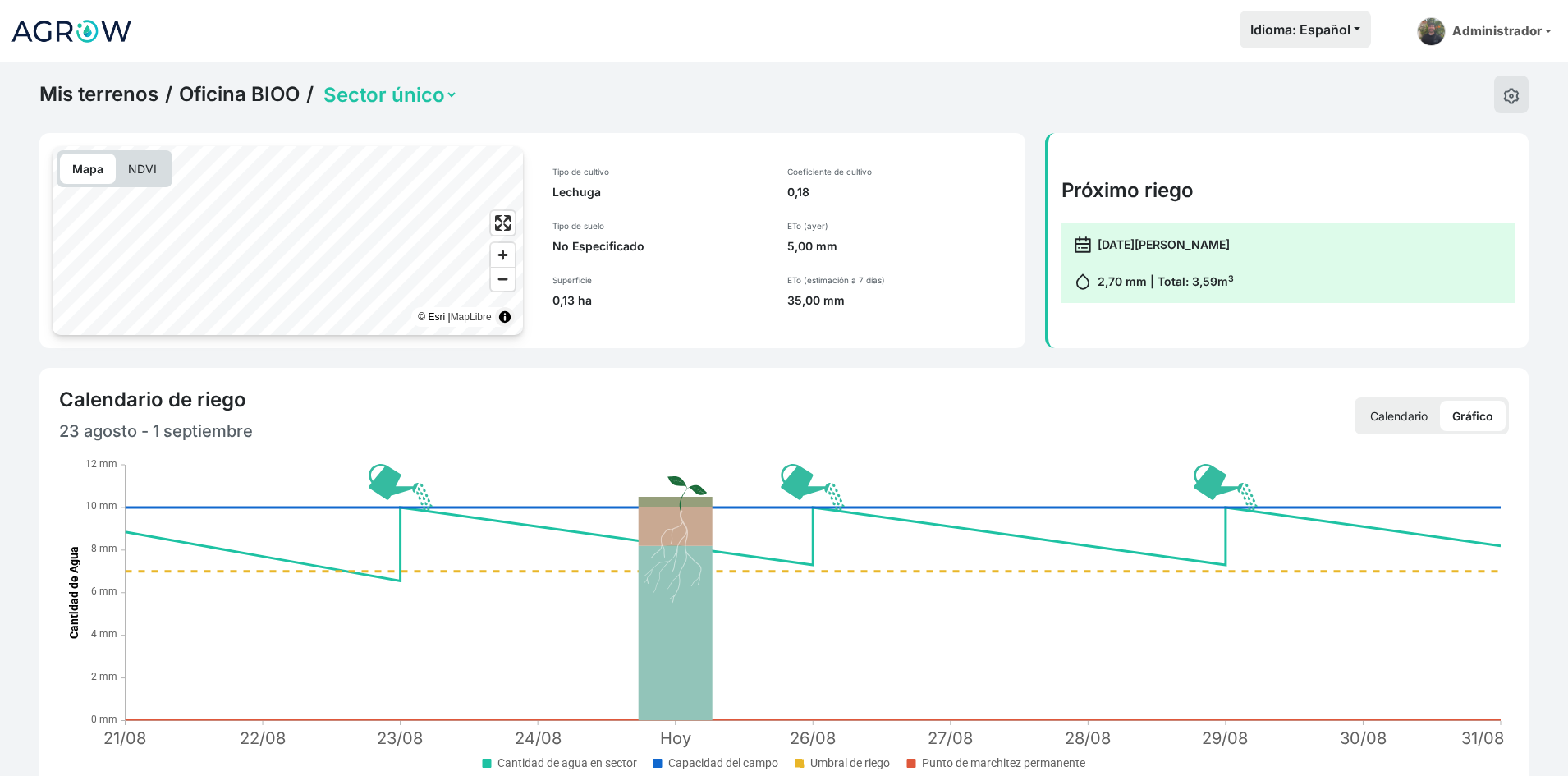
click at [87, 96] on link "Mis terrenos" at bounding box center [99, 94] width 119 height 24
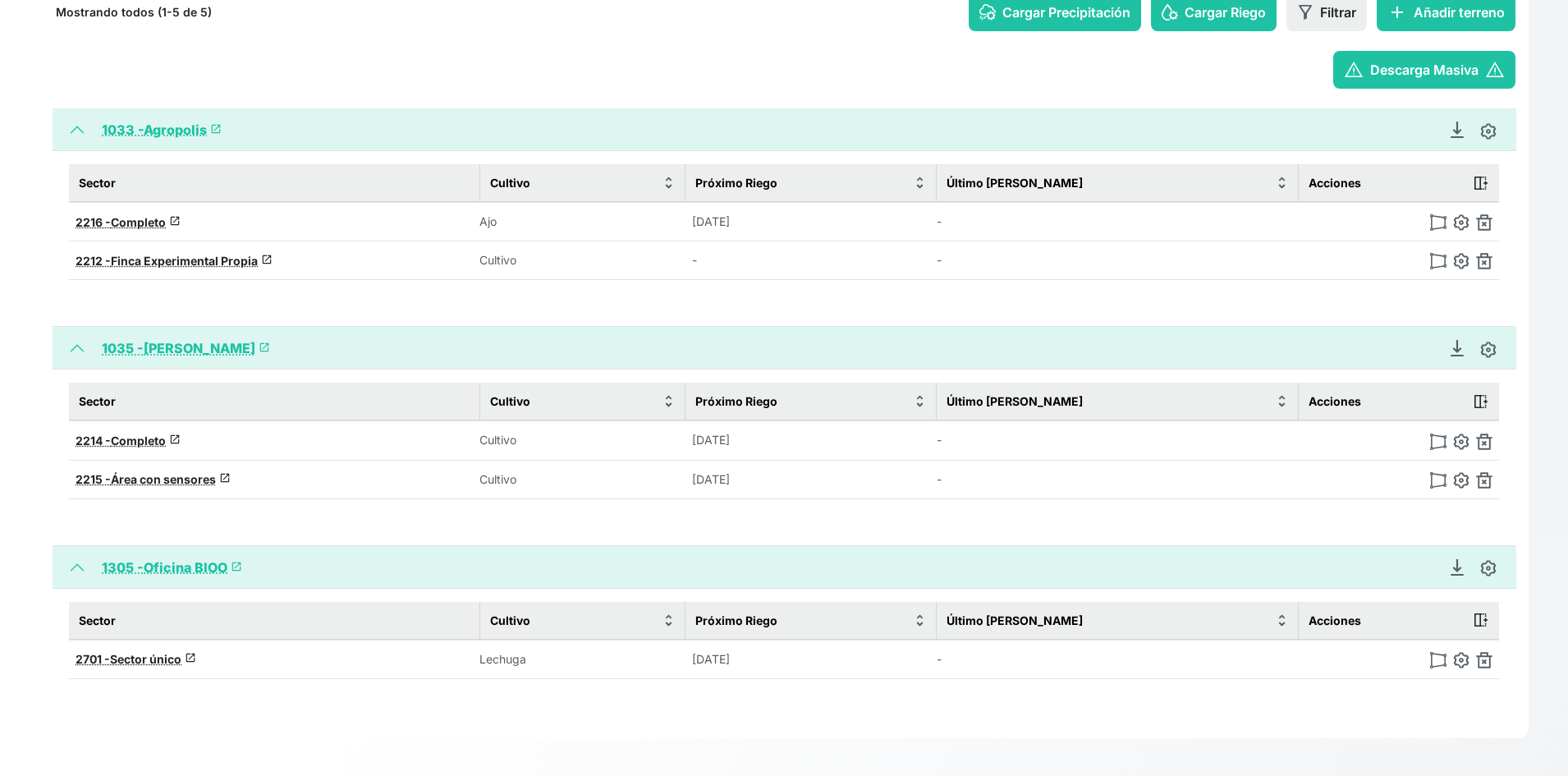
scroll to position [241, 0]
click at [153, 217] on span "Completo" at bounding box center [138, 220] width 55 height 14
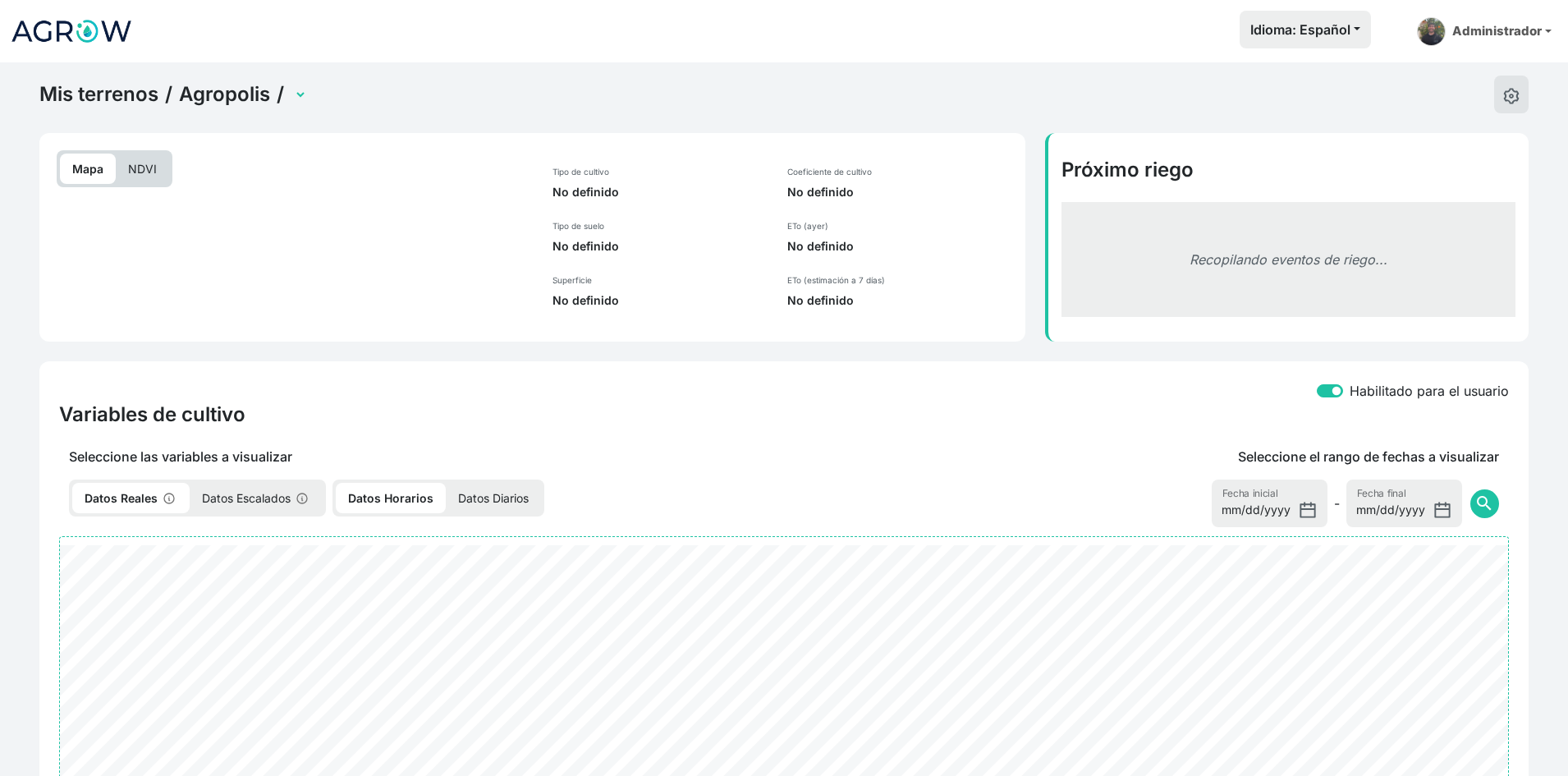
select select "2216"
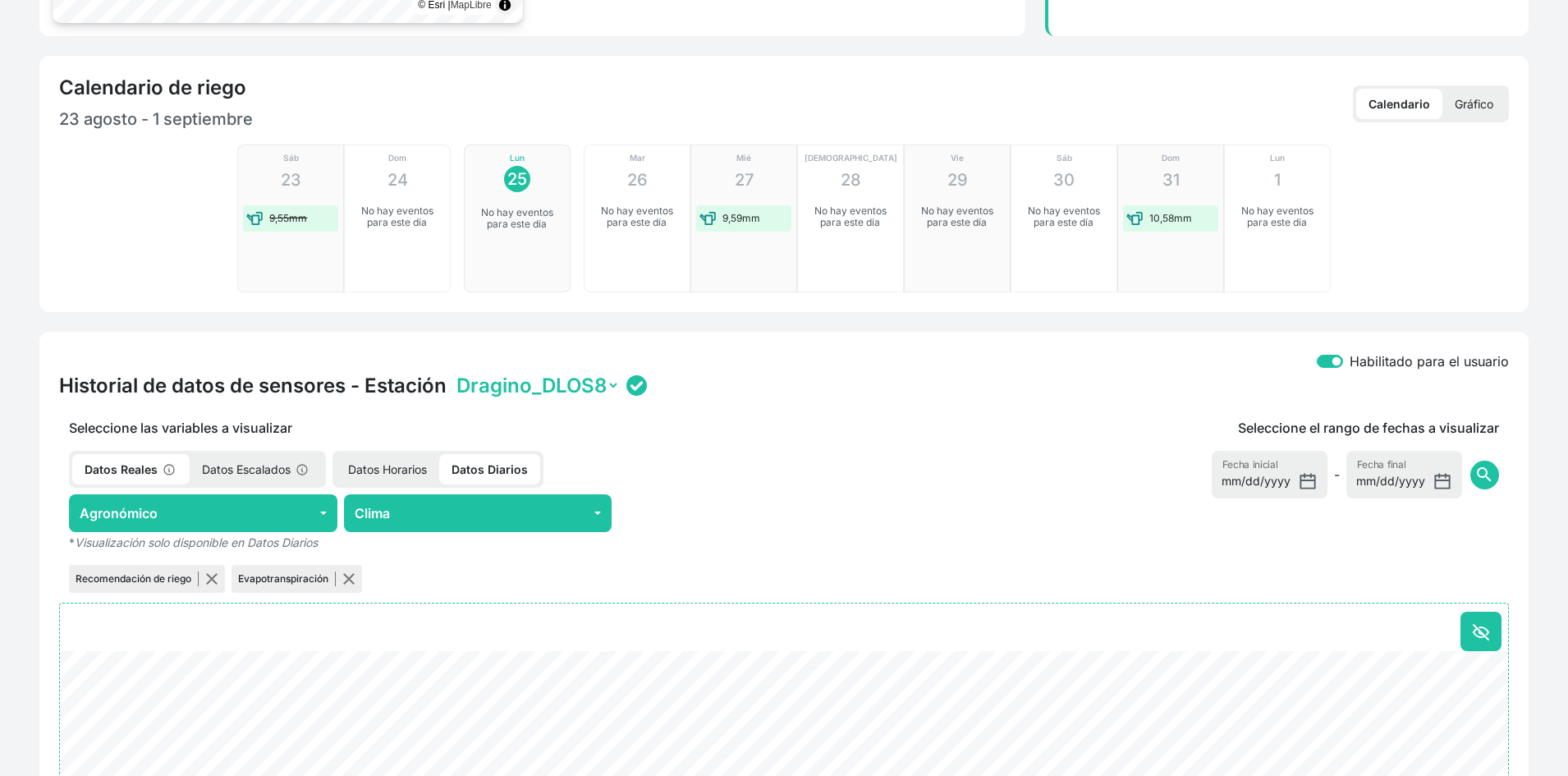
scroll to position [411, 0]
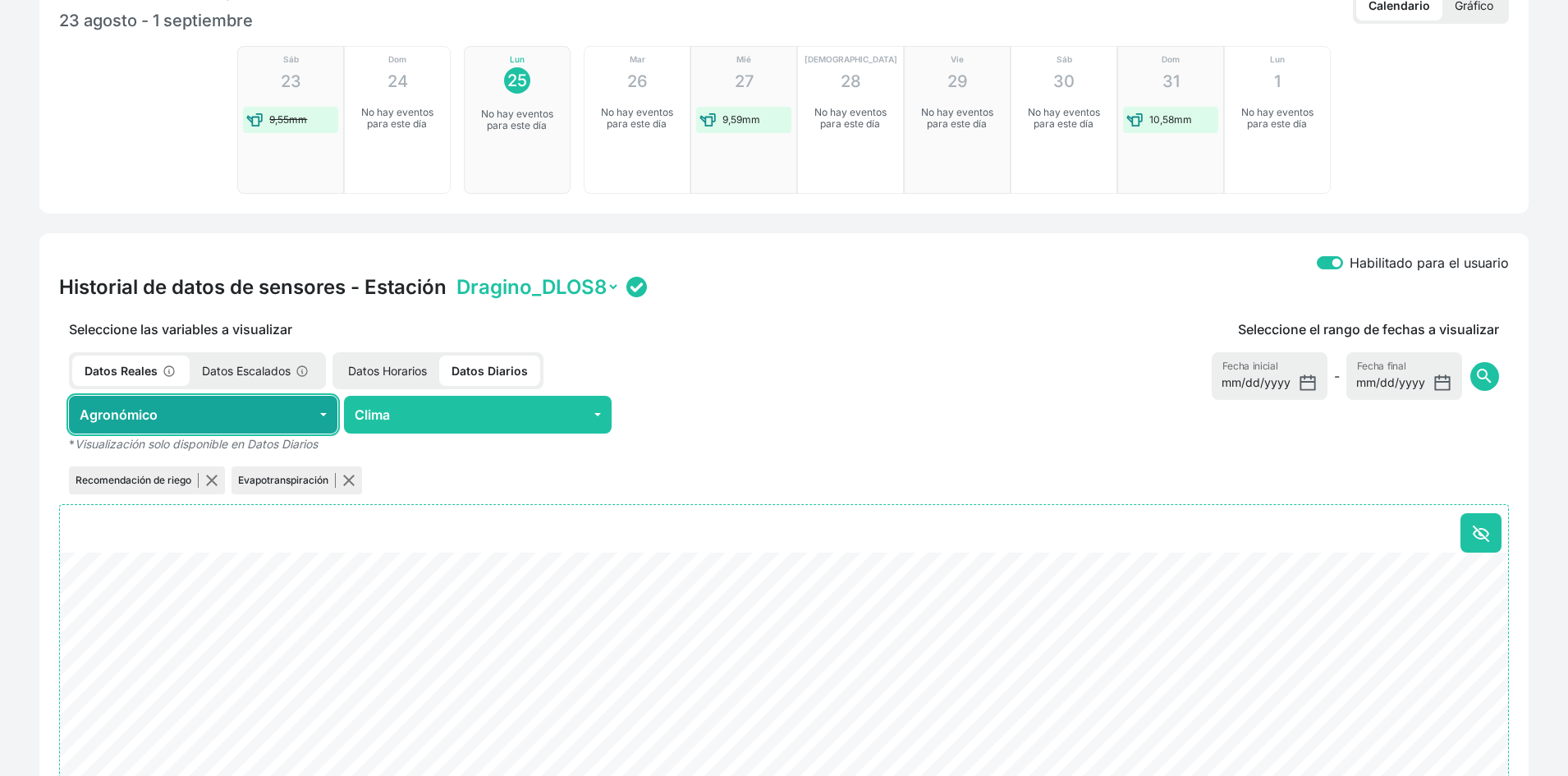
click at [253, 414] on button "Agronómico" at bounding box center [203, 414] width 269 height 38
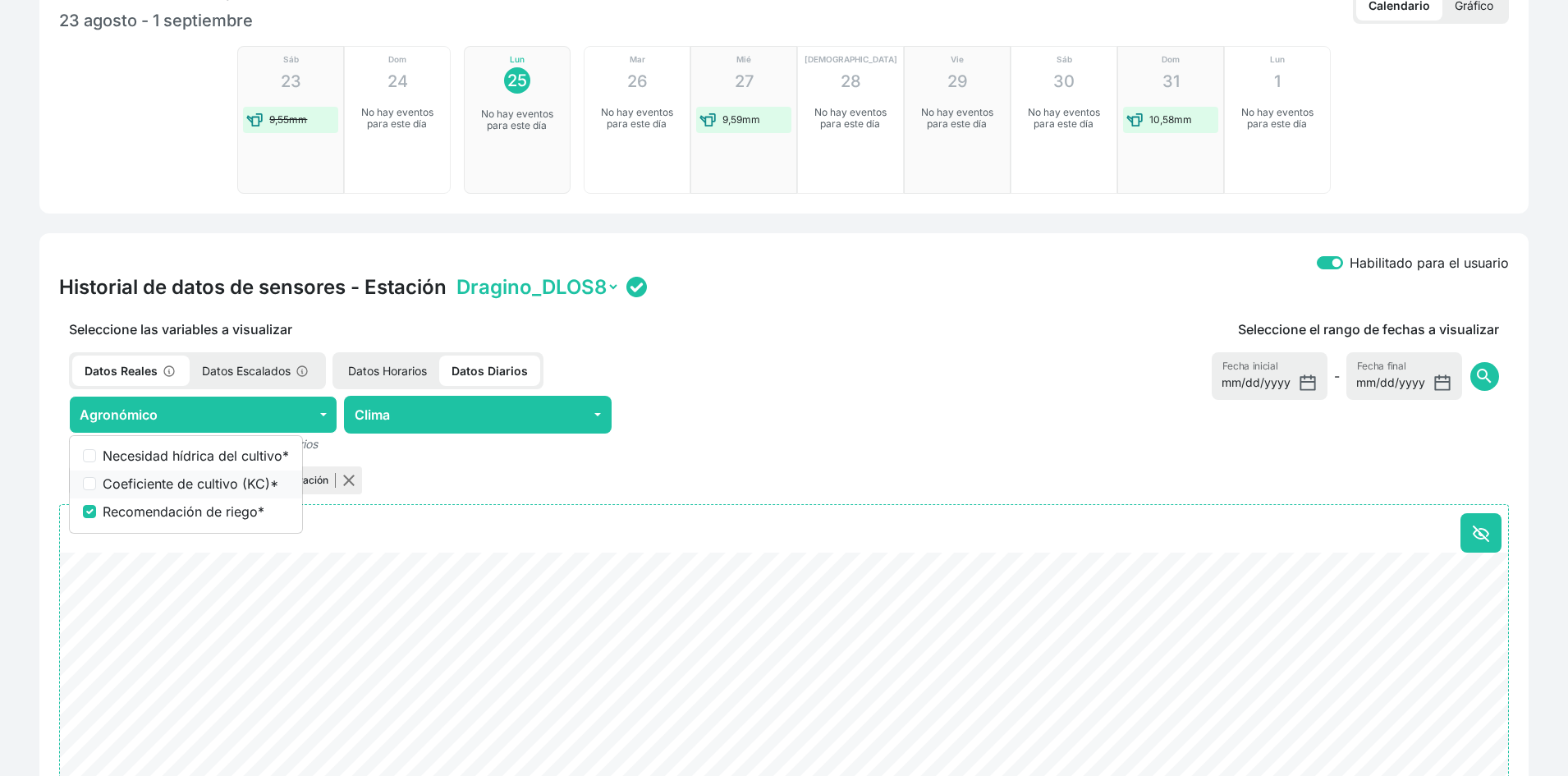
click at [219, 485] on label "Coeficiente de cultivo (KC) *" at bounding box center [196, 483] width 187 height 19
click at [96, 485] on input "Coeficiente de cultivo (KC) *" at bounding box center [90, 484] width 13 height 13
checkbox input "true"
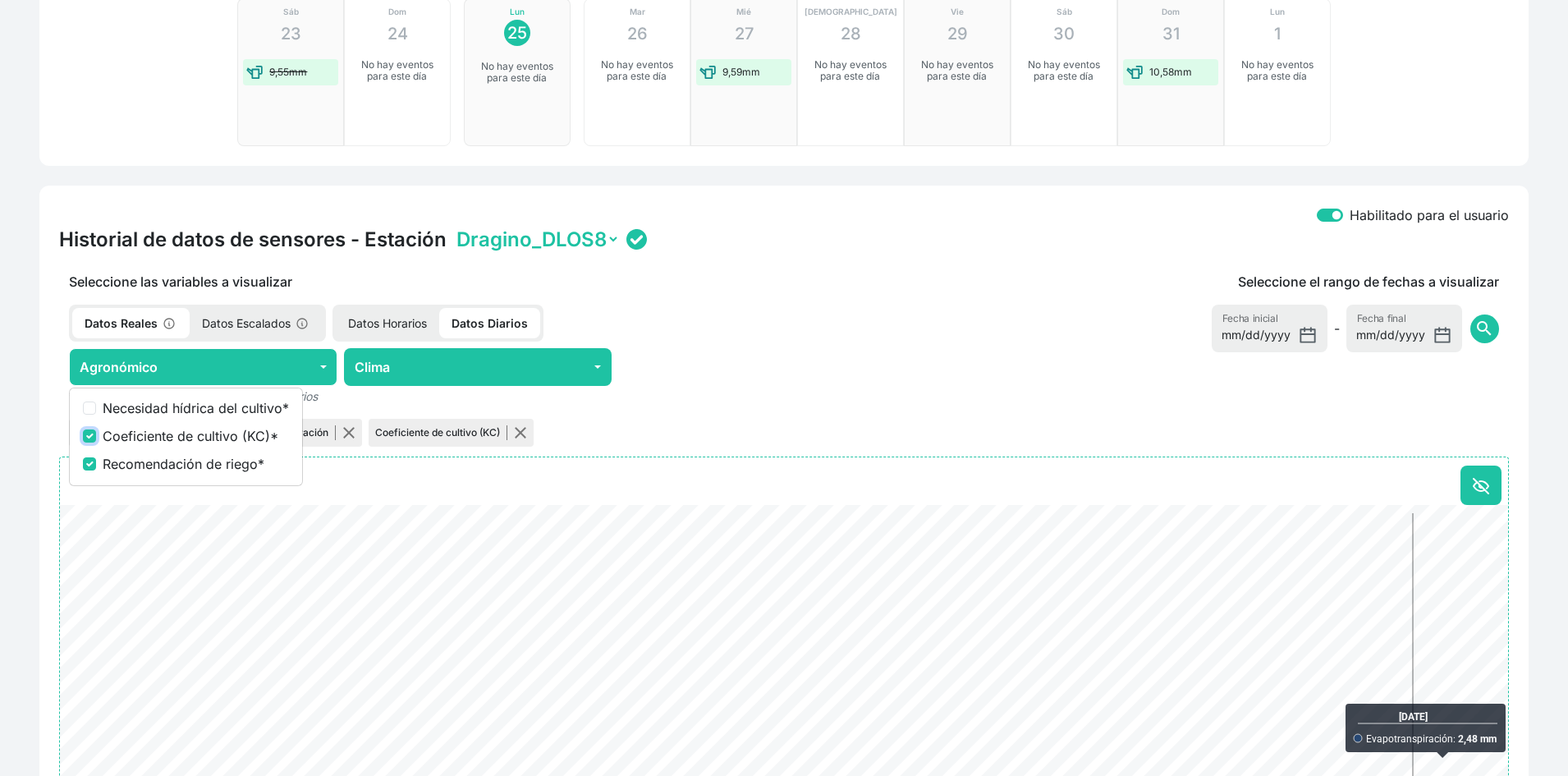
scroll to position [457, 0]
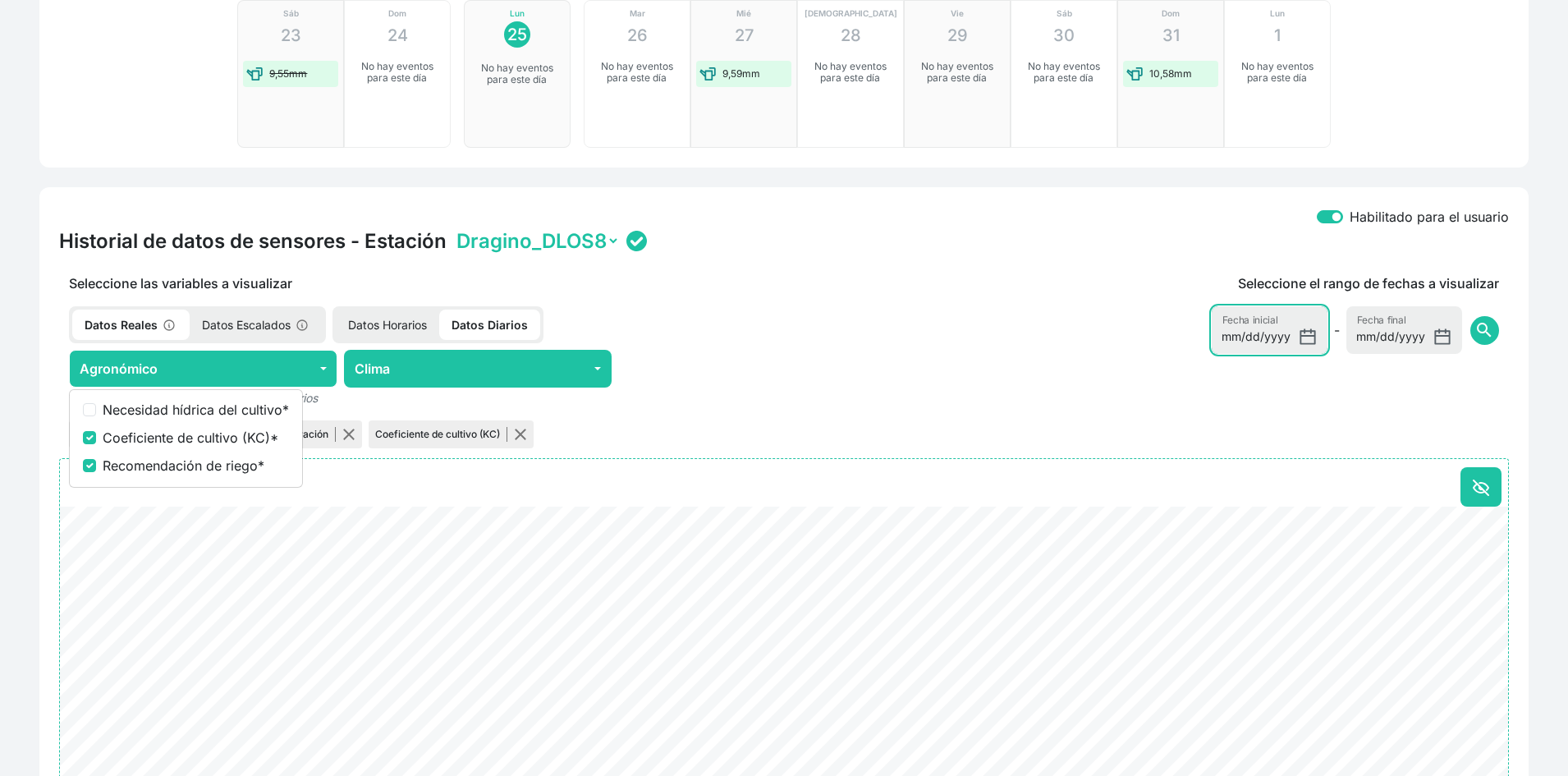
click at [1306, 338] on input "[DATE]" at bounding box center [1270, 330] width 116 height 48
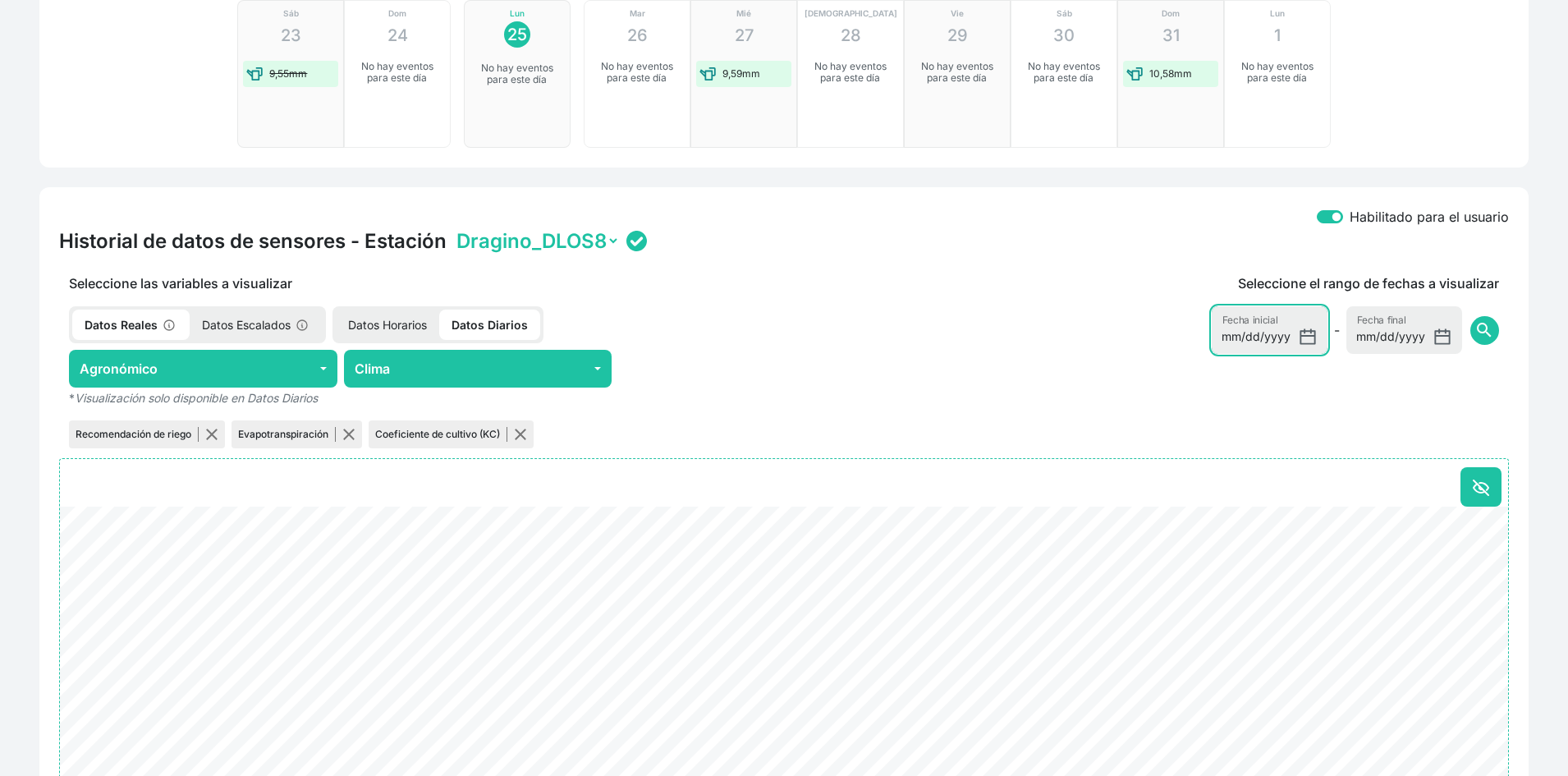
type input "2025-08-01"
click at [1490, 334] on span "search" at bounding box center [1484, 330] width 19 height 19
click at [349, 436] on button "button" at bounding box center [349, 435] width 13 height 13
click at [211, 438] on button "button" at bounding box center [212, 435] width 13 height 13
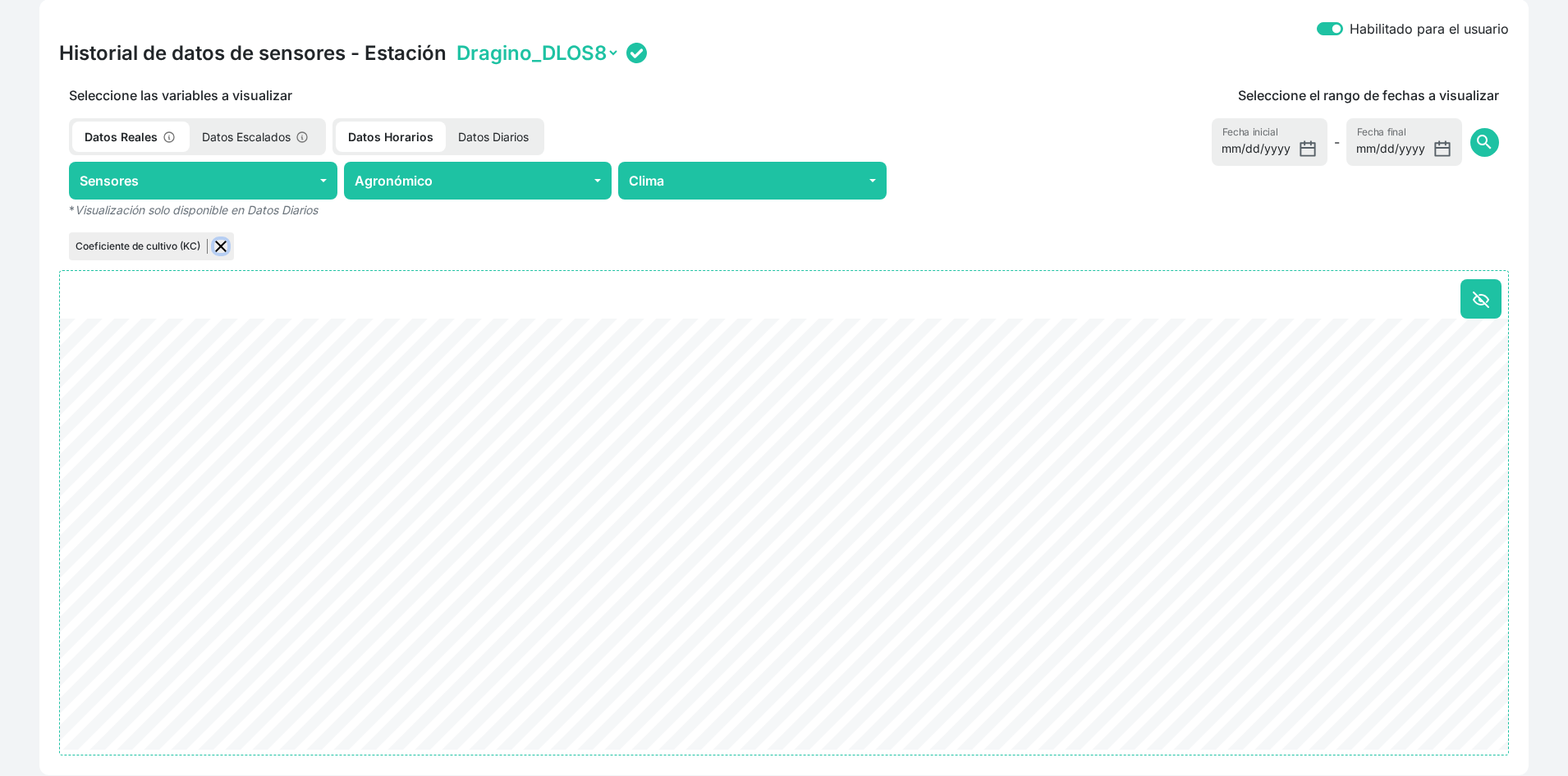
scroll to position [621, 0]
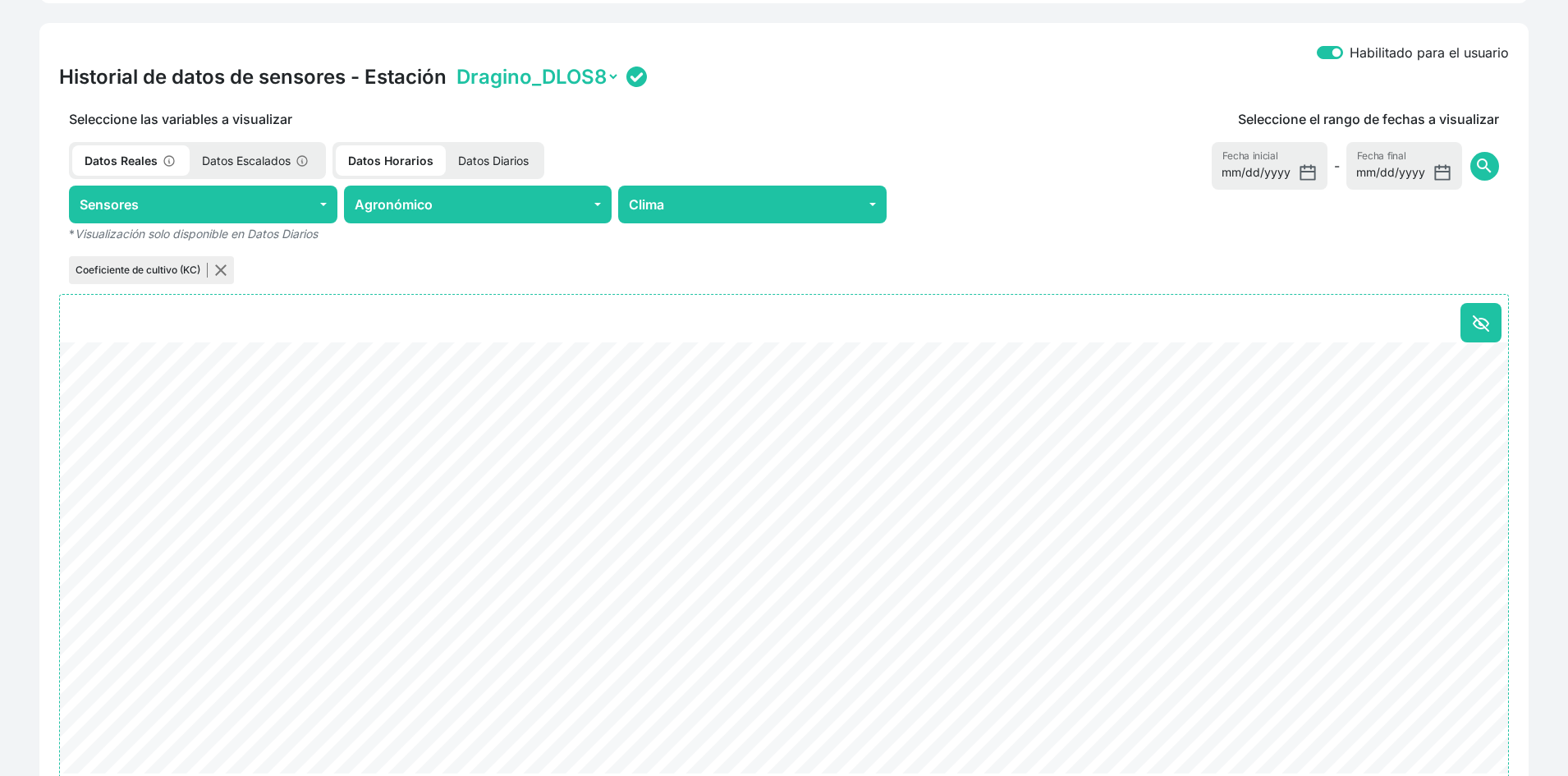
drag, startPoint x: 1355, startPoint y: 248, endPoint x: 1446, endPoint y: 191, distance: 107.4
click at [1364, 244] on div "Seleccione el rango de fechas a visualizar 2025-08-01 Fecha inicial - 2025-08-2…" at bounding box center [1202, 198] width 613 height 178
click at [1483, 162] on span "search" at bounding box center [1484, 166] width 19 height 19
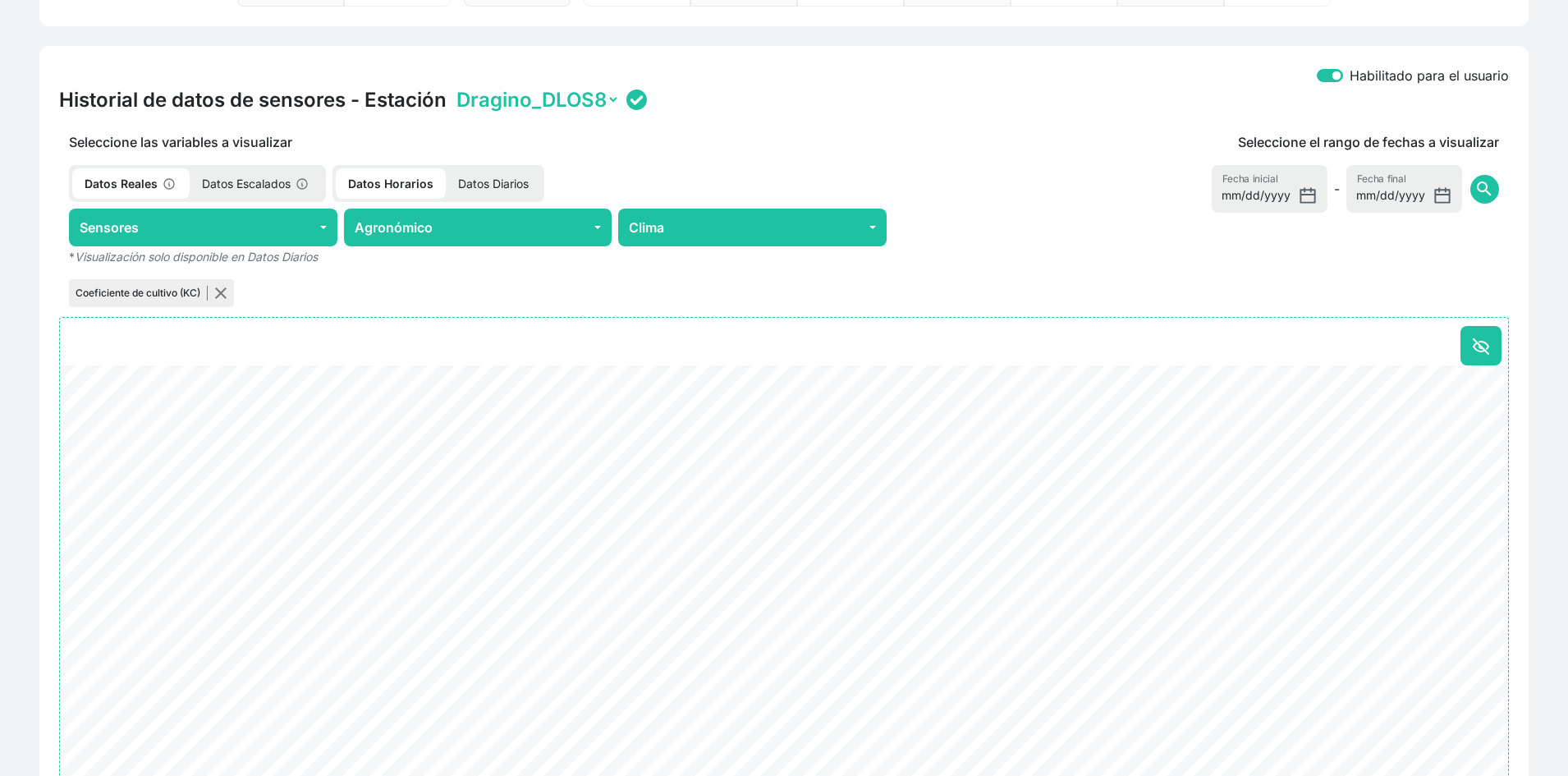
scroll to position [703, 0]
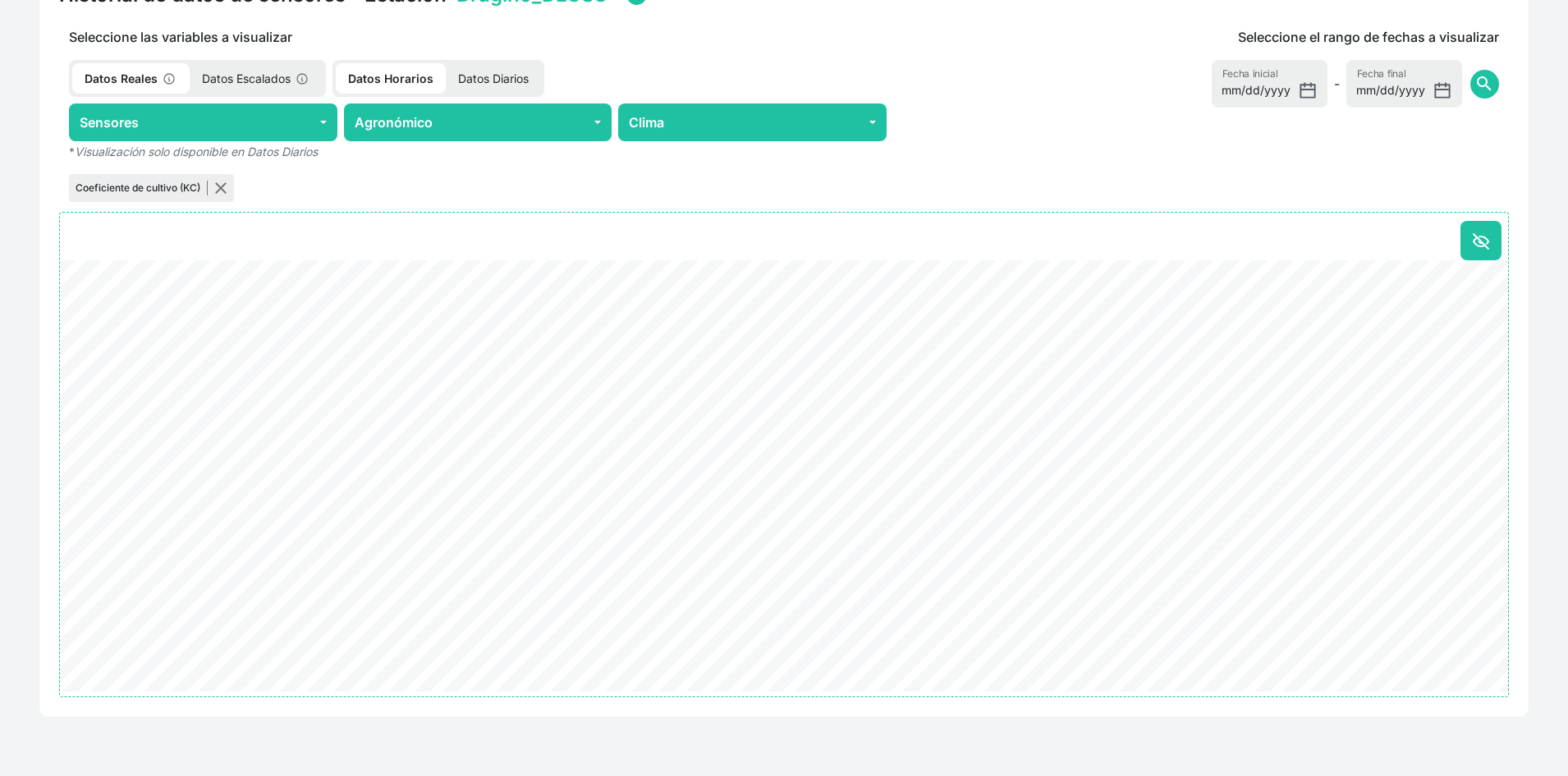
click at [491, 79] on p "Datos Diarios" at bounding box center [493, 78] width 95 height 30
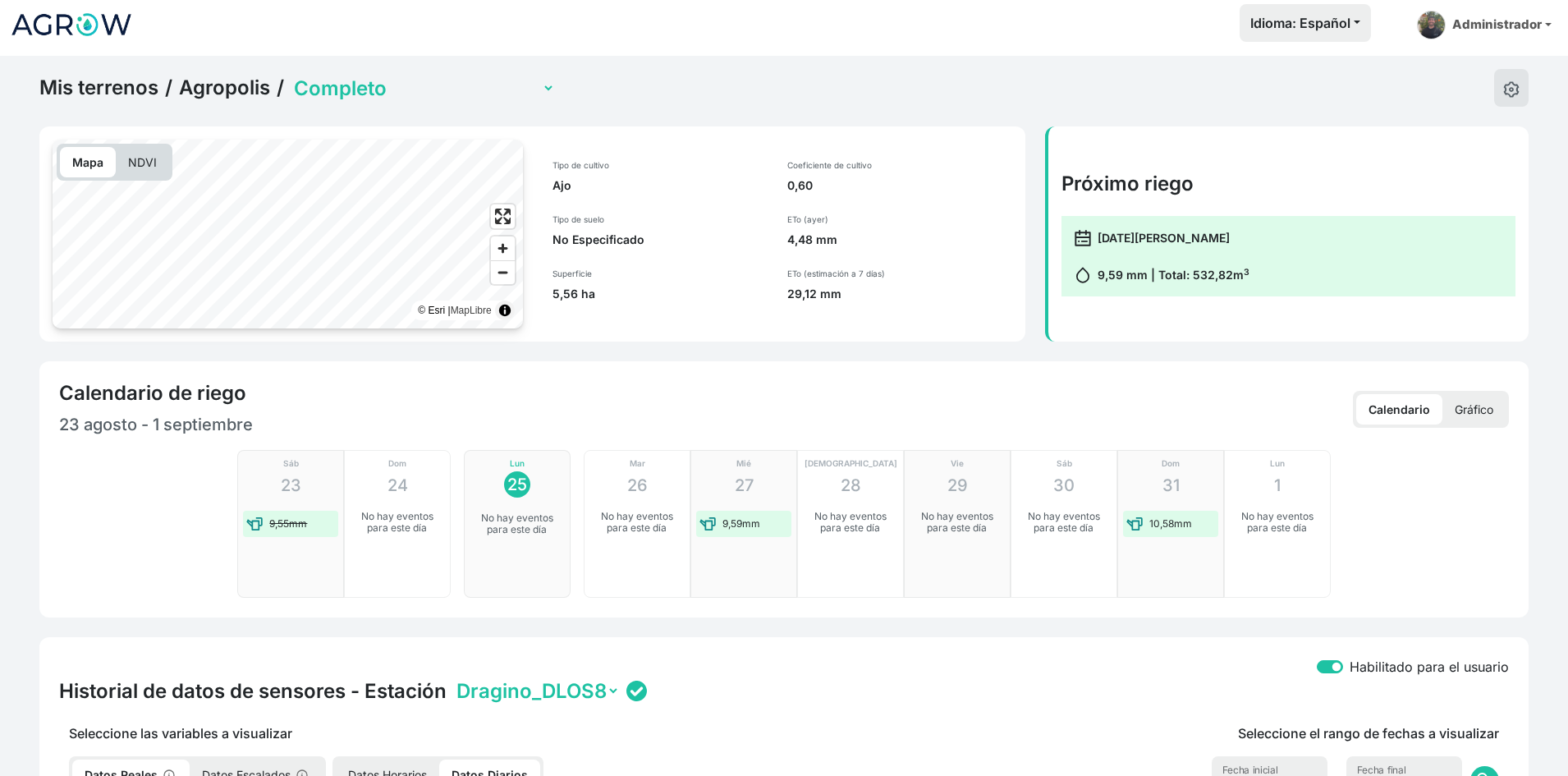
scroll to position [0, 0]
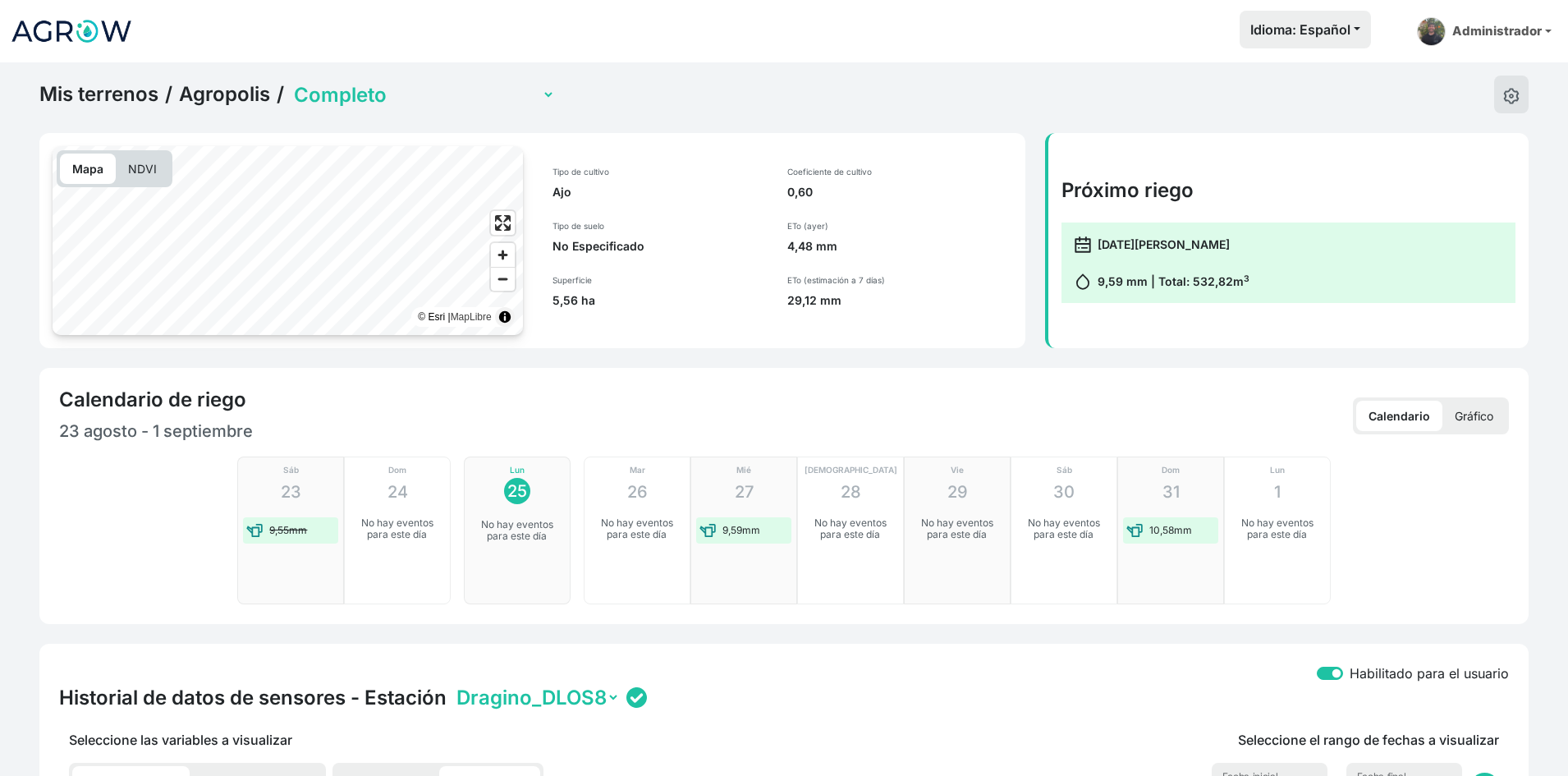
click at [350, 98] on select "Completo Finca Experimental Propia" at bounding box center [423, 95] width 265 height 25
click at [342, 100] on select "Completo Finca Experimental Propia" at bounding box center [423, 95] width 265 height 25
click at [291, 82] on select "Completo Finca Experimental Propia" at bounding box center [423, 95] width 265 height 25
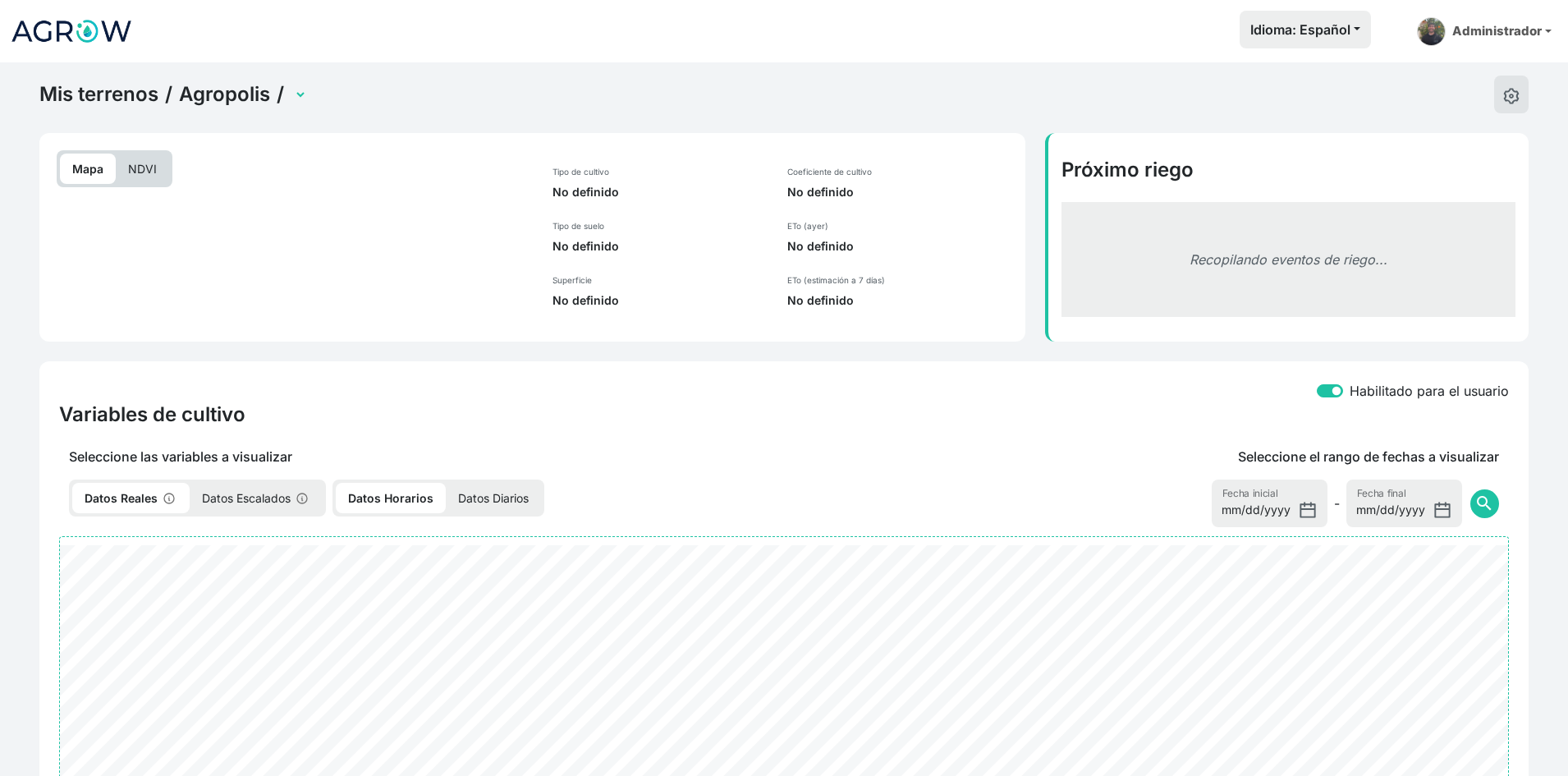
select select "2212"
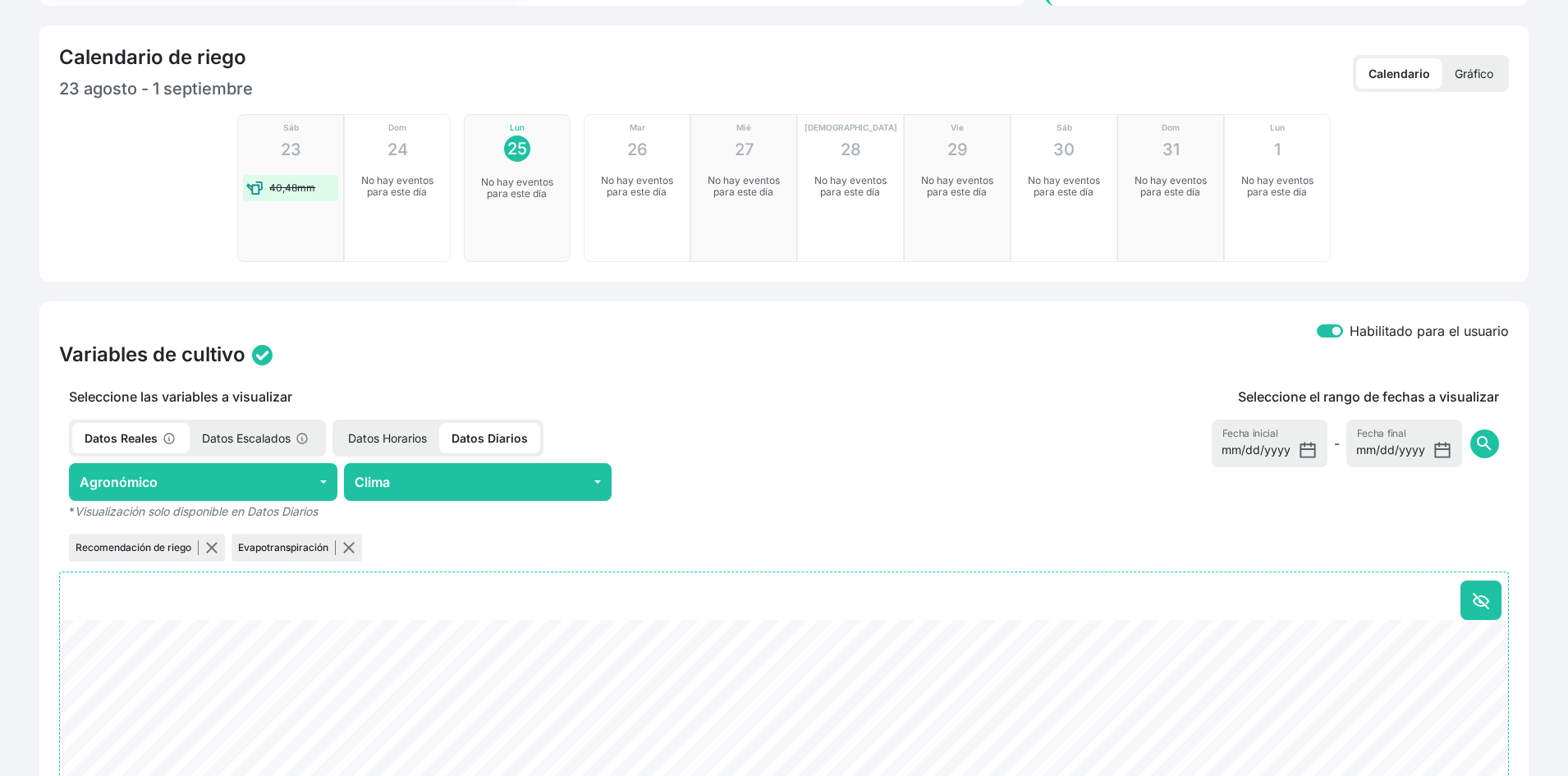
scroll to position [493, 0]
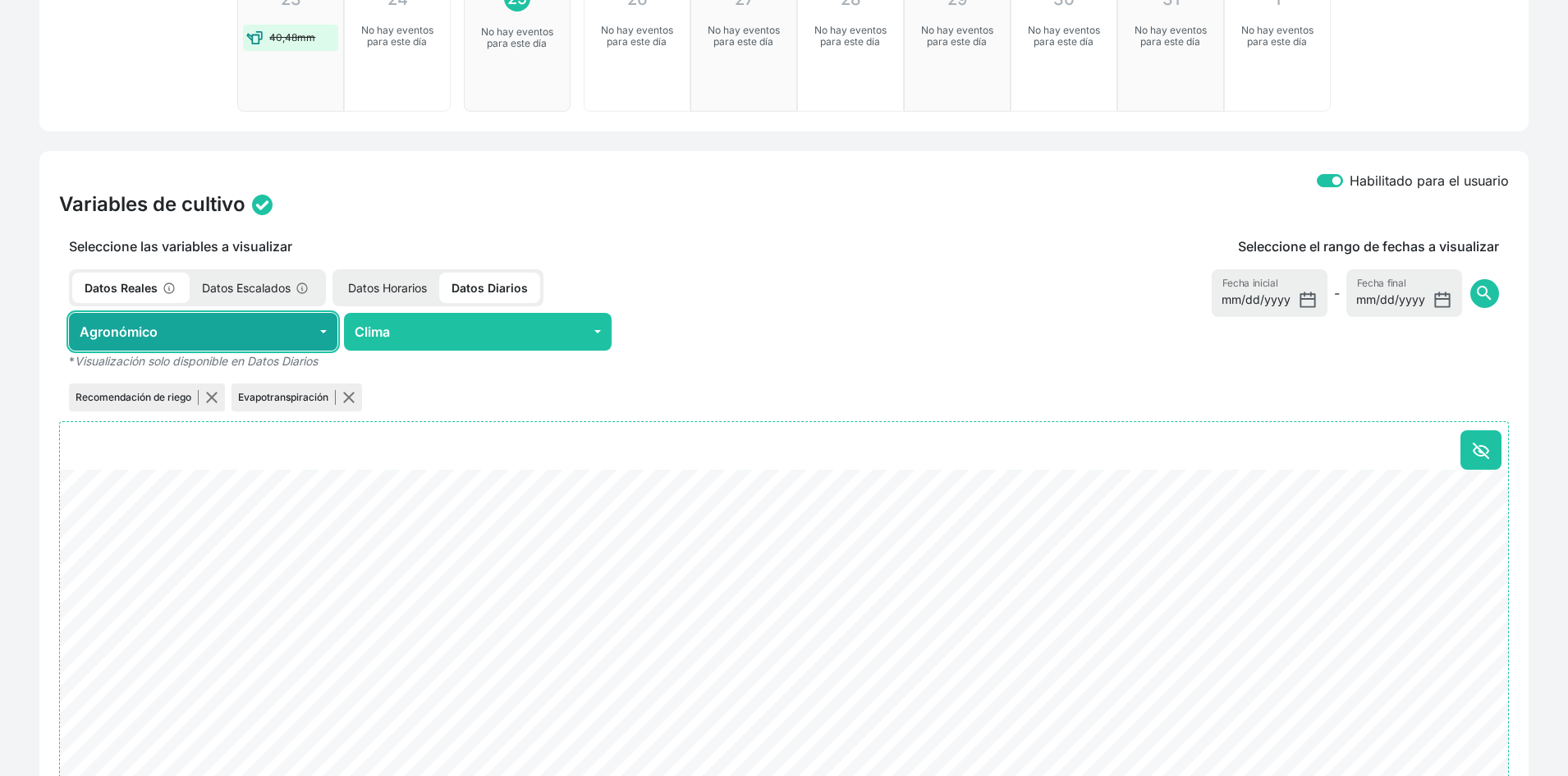
click at [279, 325] on button "Agronómico" at bounding box center [203, 331] width 269 height 38
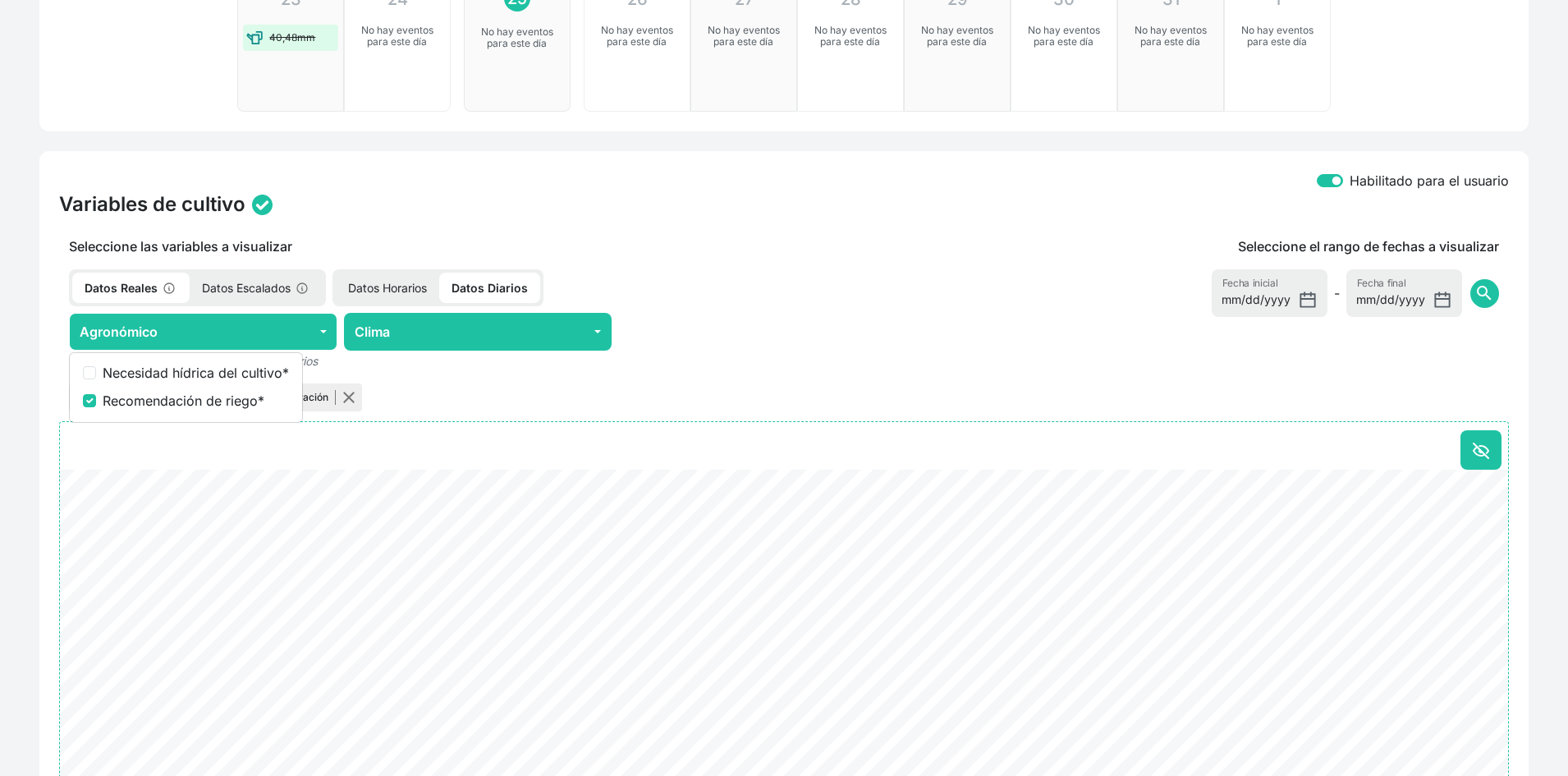
click at [519, 385] on div "Recomendación de riego Evapotranspiración" at bounding box center [477, 397] width 838 height 34
click at [491, 288] on p "Datos Diarios" at bounding box center [490, 288] width 101 height 30
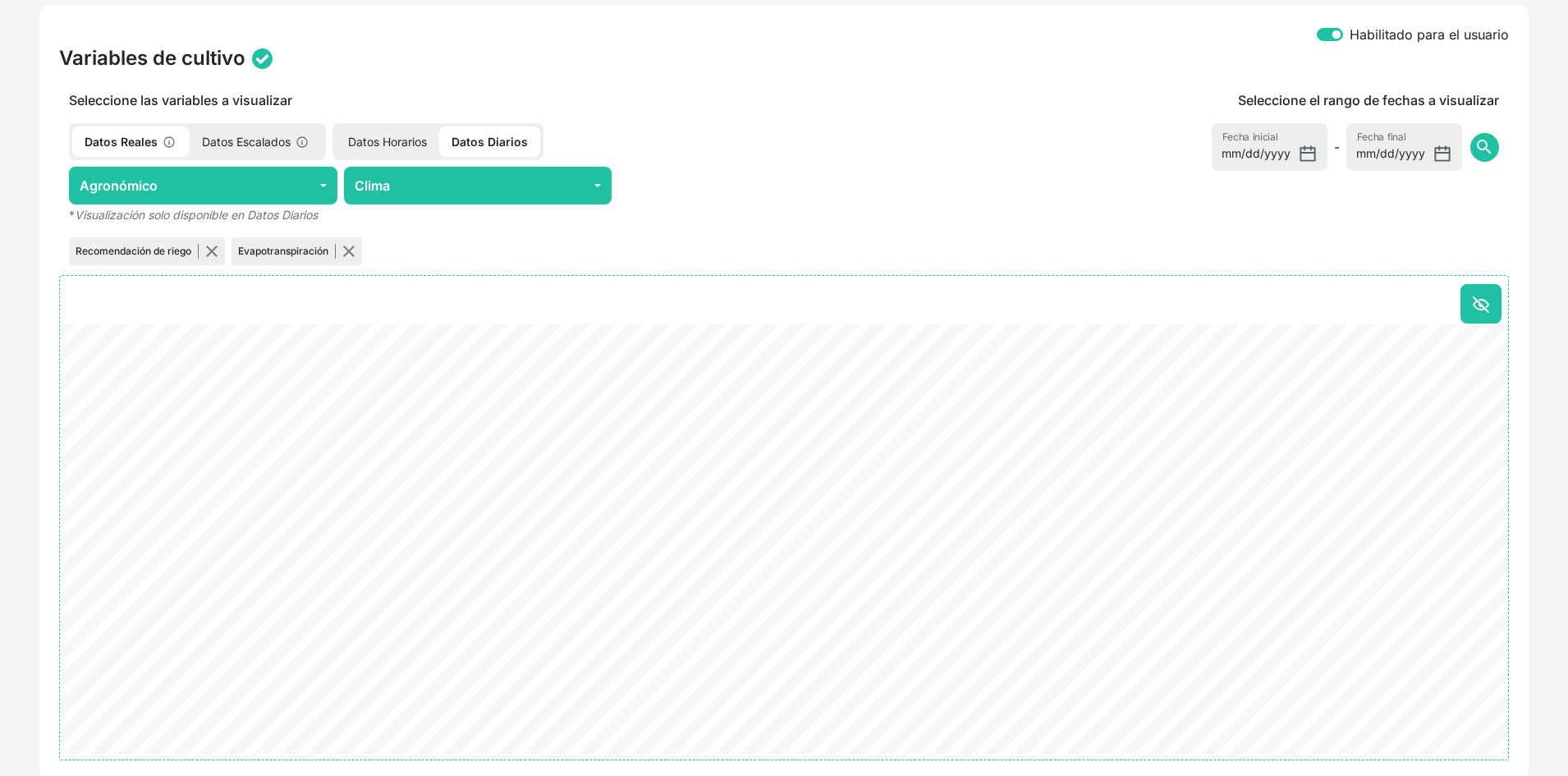
scroll to position [657, 0]
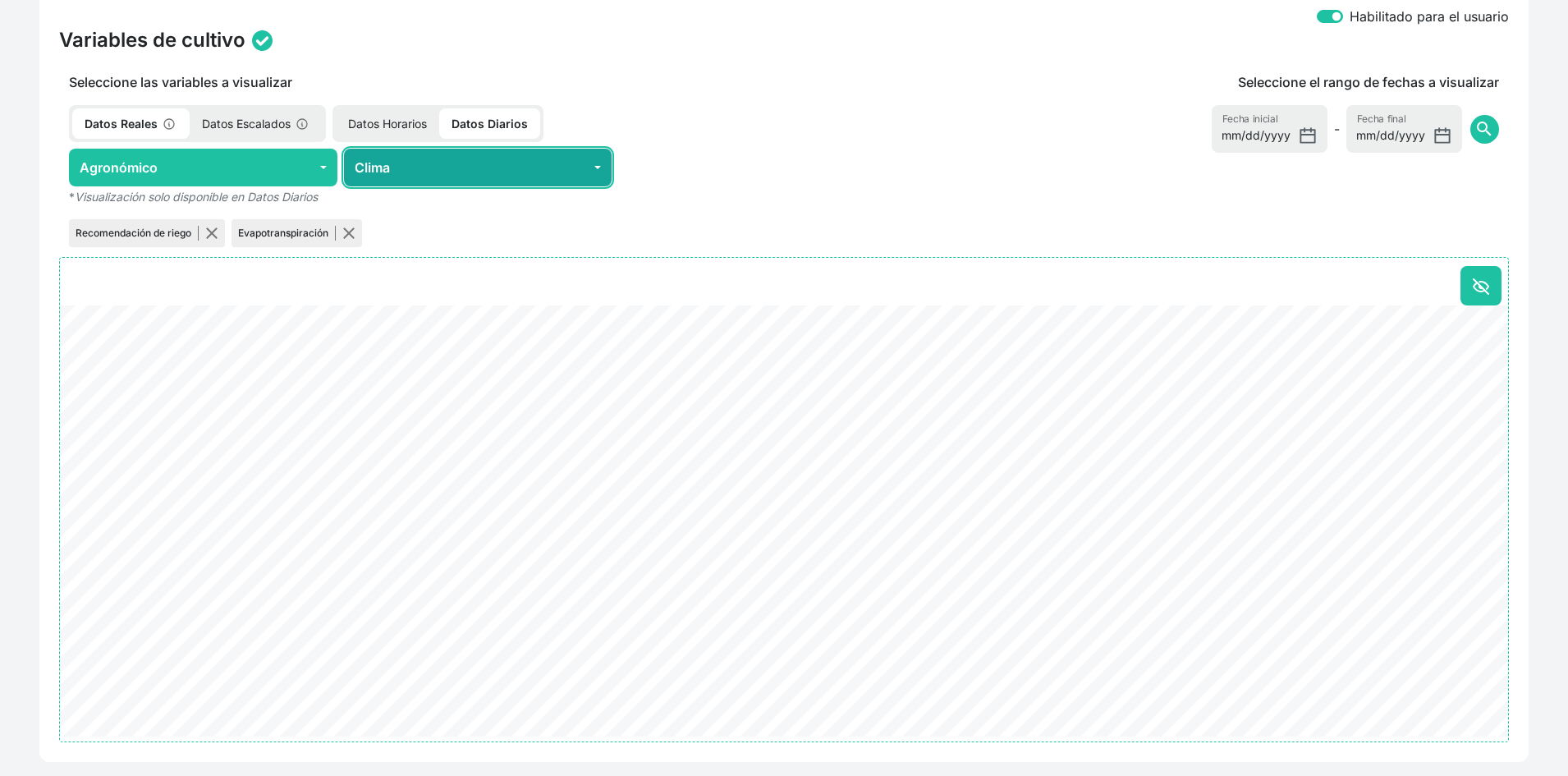
click at [438, 178] on button "Clima" at bounding box center [478, 167] width 269 height 38
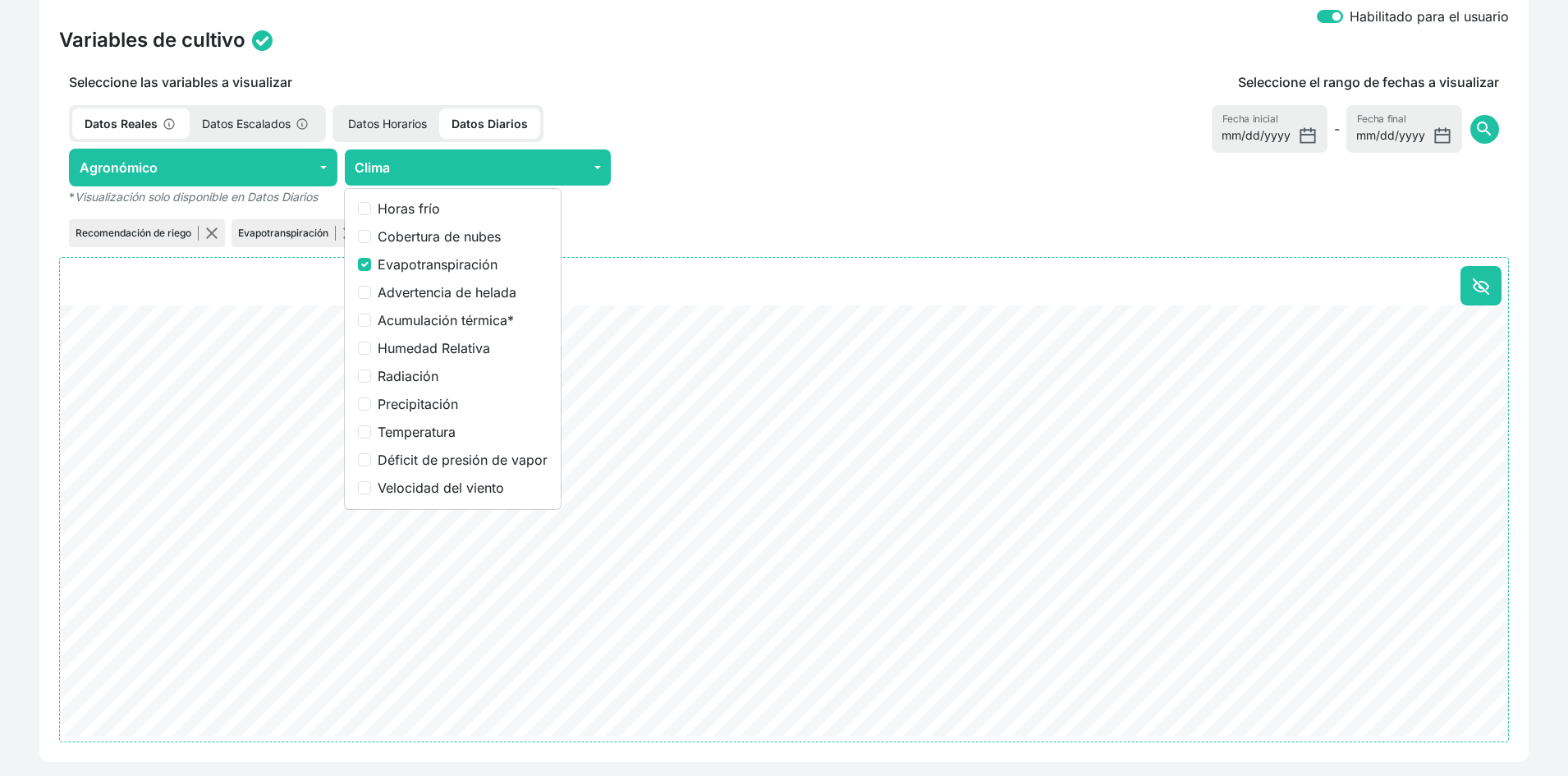
click at [804, 168] on div at bounding box center [753, 167] width 269 height 38
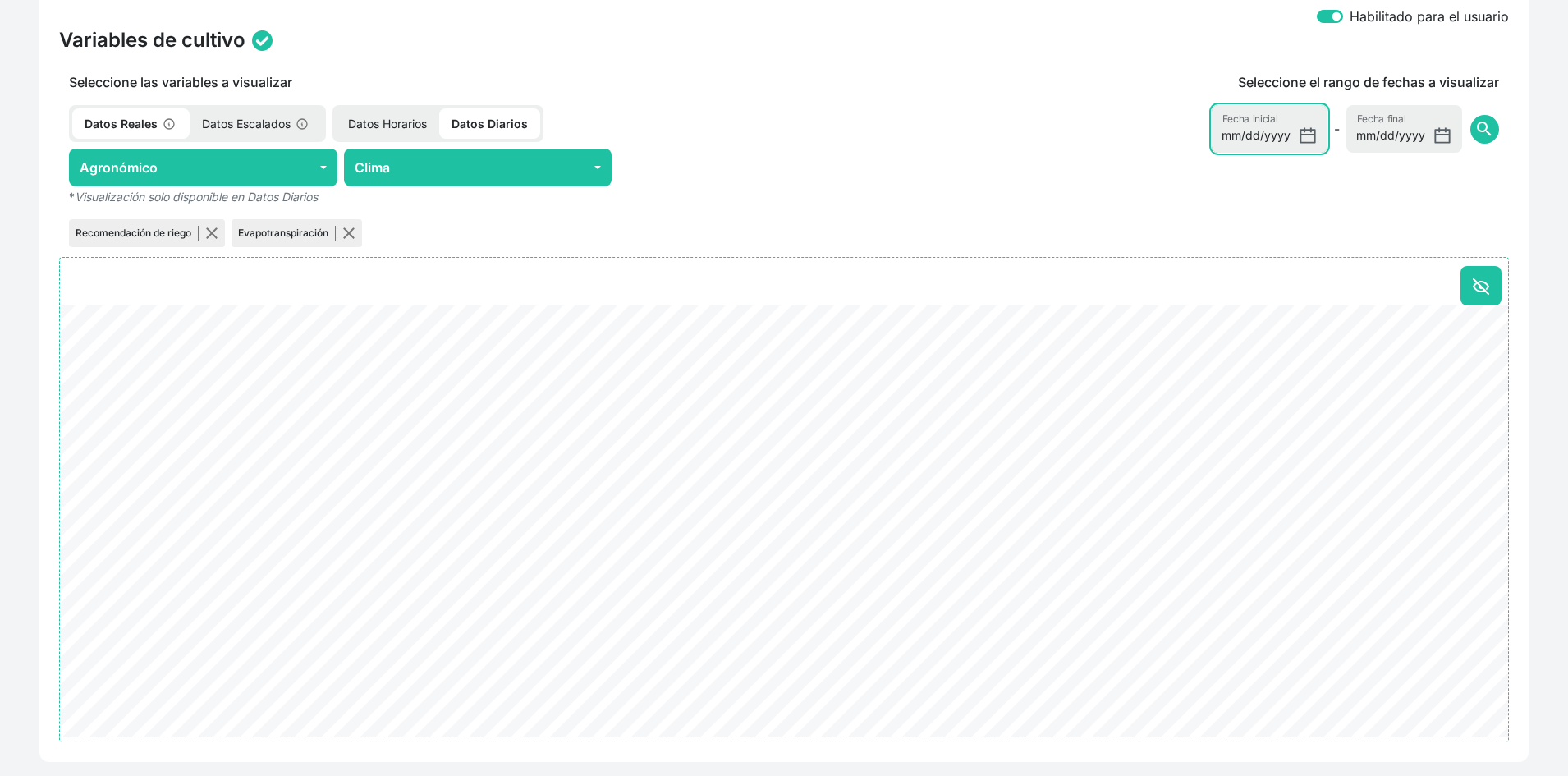
click at [1305, 134] on input "[DATE]" at bounding box center [1270, 129] width 116 height 48
click at [1481, 126] on span "search" at bounding box center [1484, 129] width 19 height 19
click at [213, 233] on button "button" at bounding box center [212, 234] width 13 height 13
click at [183, 230] on button "button" at bounding box center [187, 234] width 13 height 13
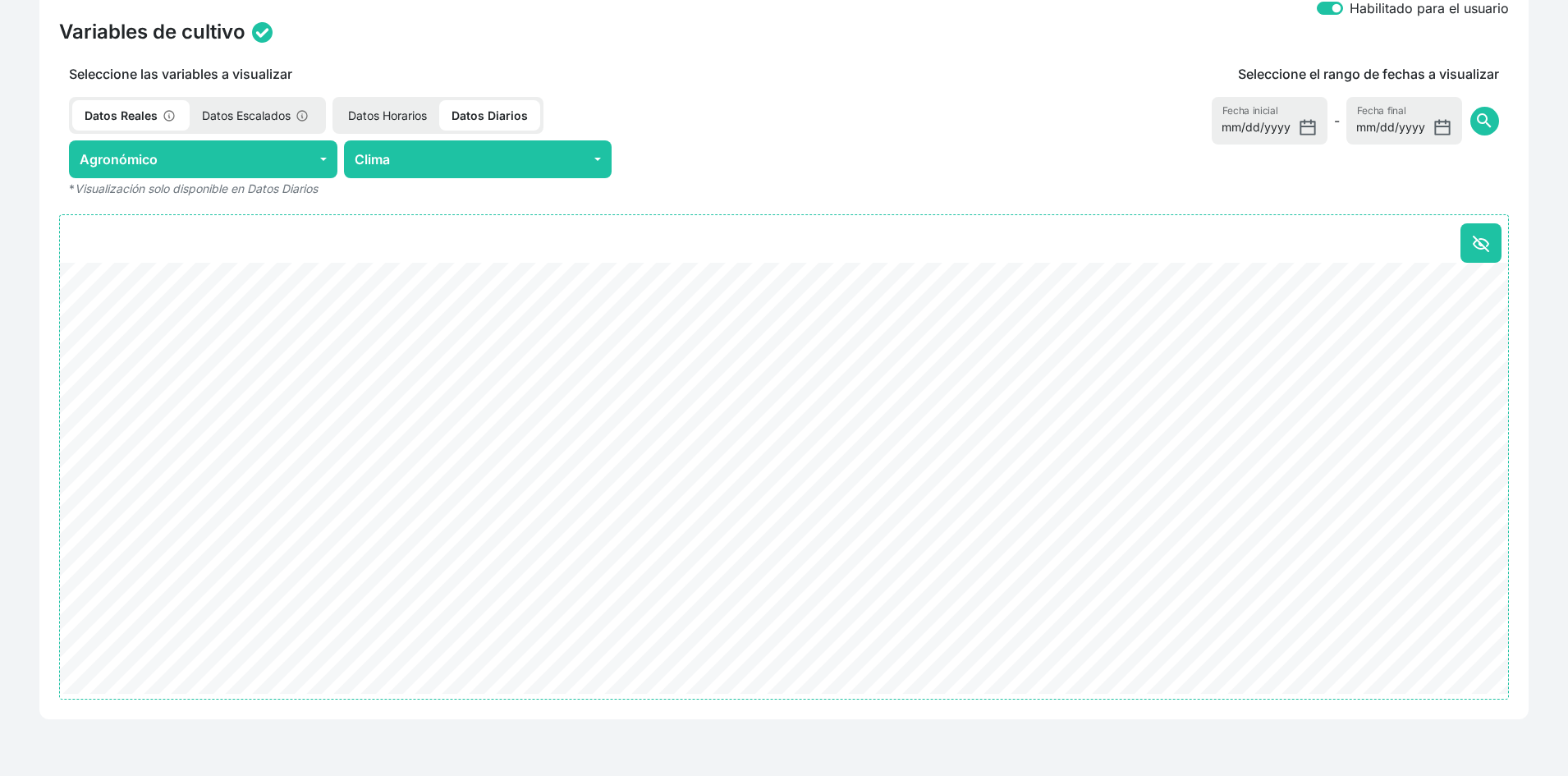
scroll to position [668, 0]
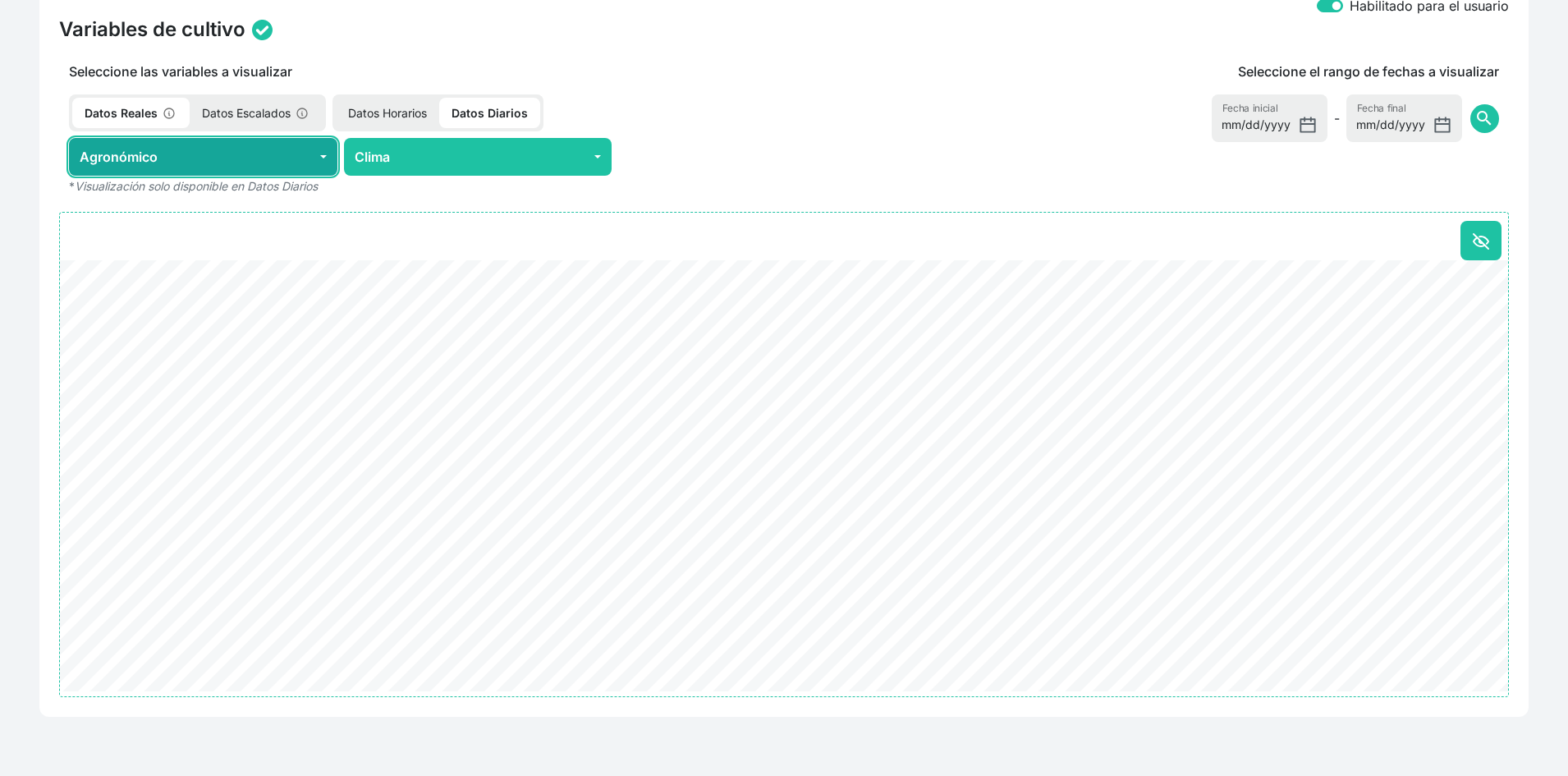
click at [255, 149] on button "Agronómico" at bounding box center [203, 156] width 269 height 38
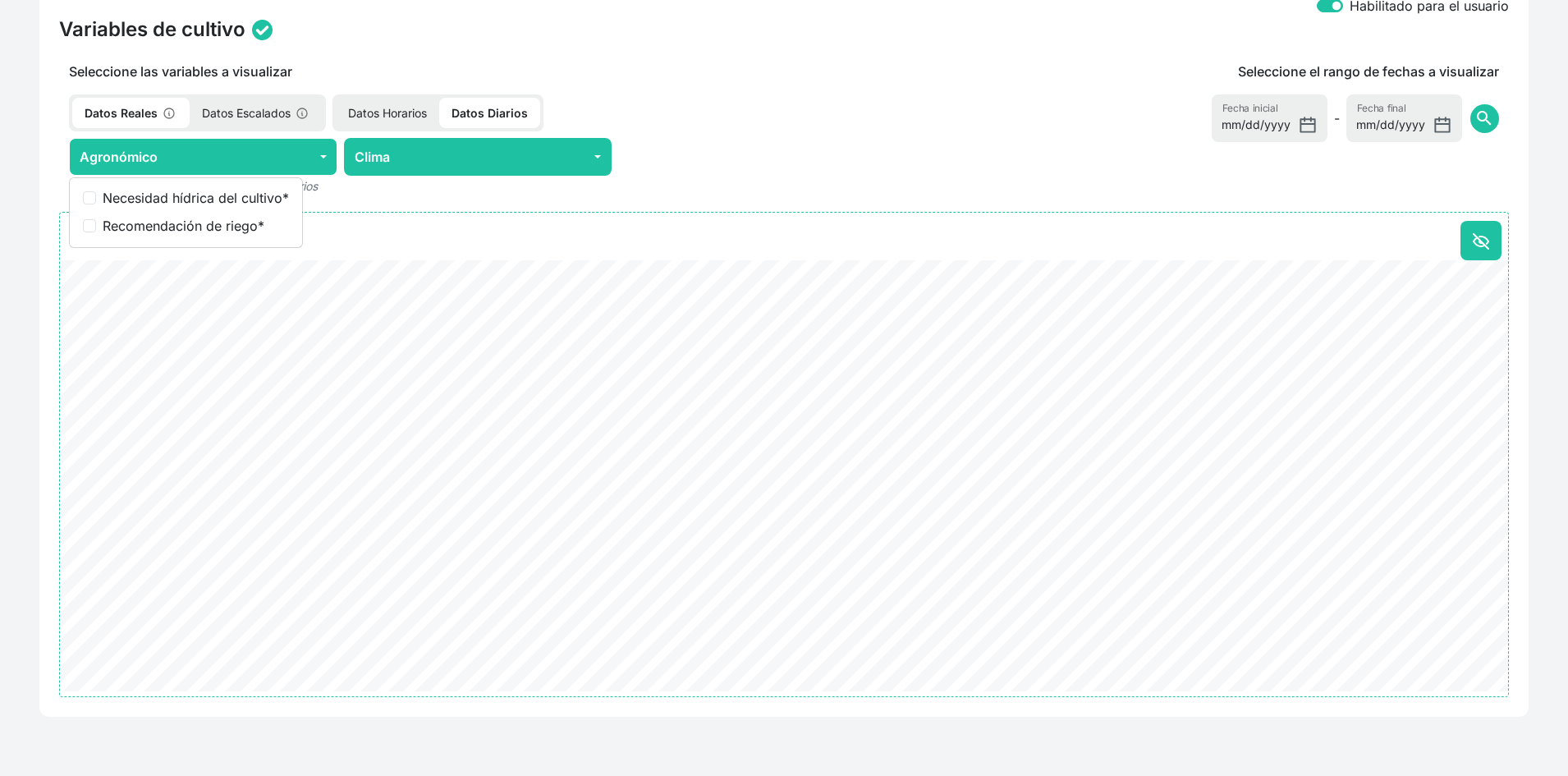
click at [444, 182] on p "* Visualización solo disponible en Datos Diarios" at bounding box center [477, 185] width 838 height 19
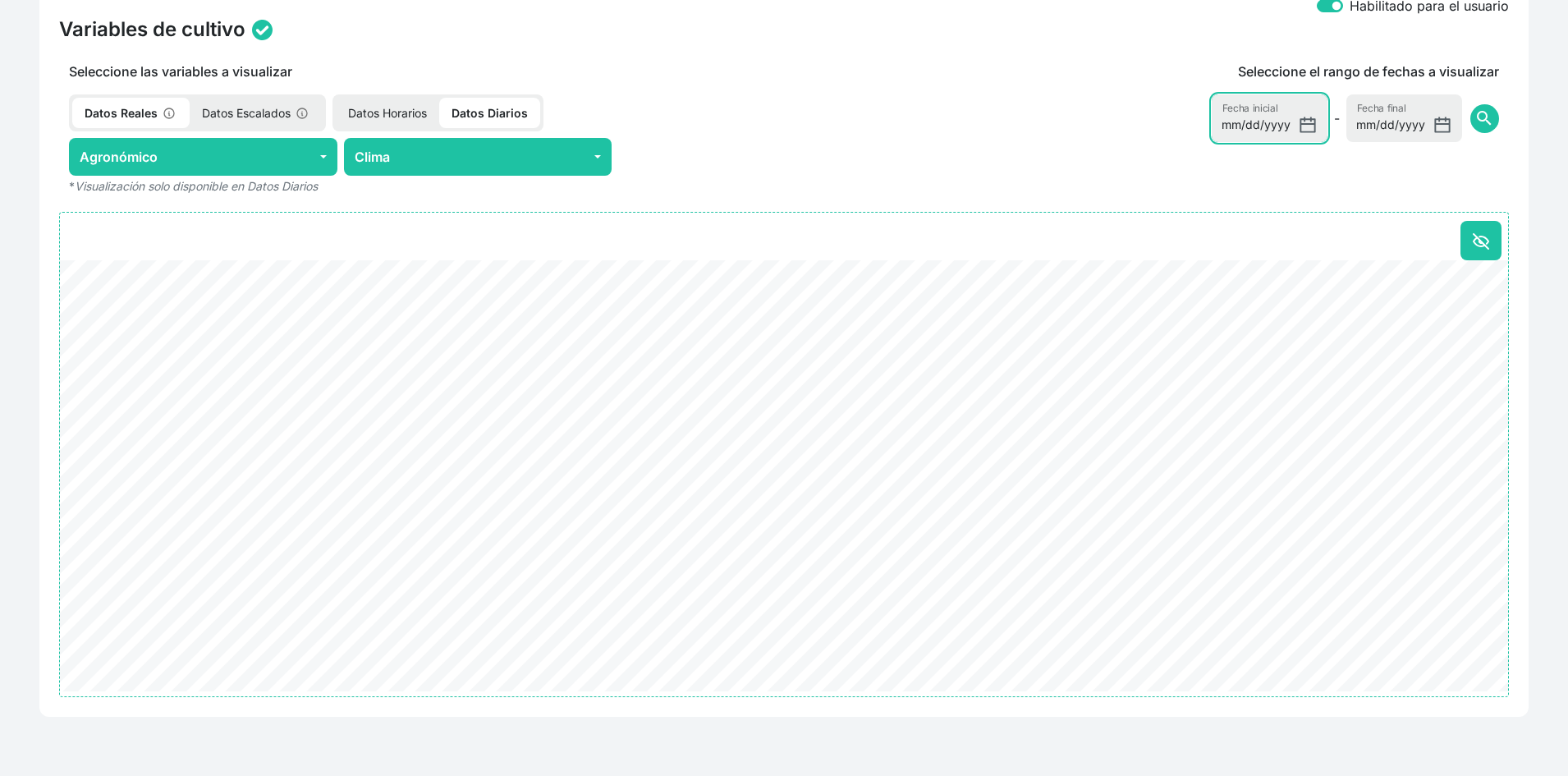
click at [1318, 128] on input "2025-08-01" at bounding box center [1270, 118] width 116 height 48
type input "2025-06-01"
click at [1485, 119] on span "search" at bounding box center [1484, 118] width 19 height 19
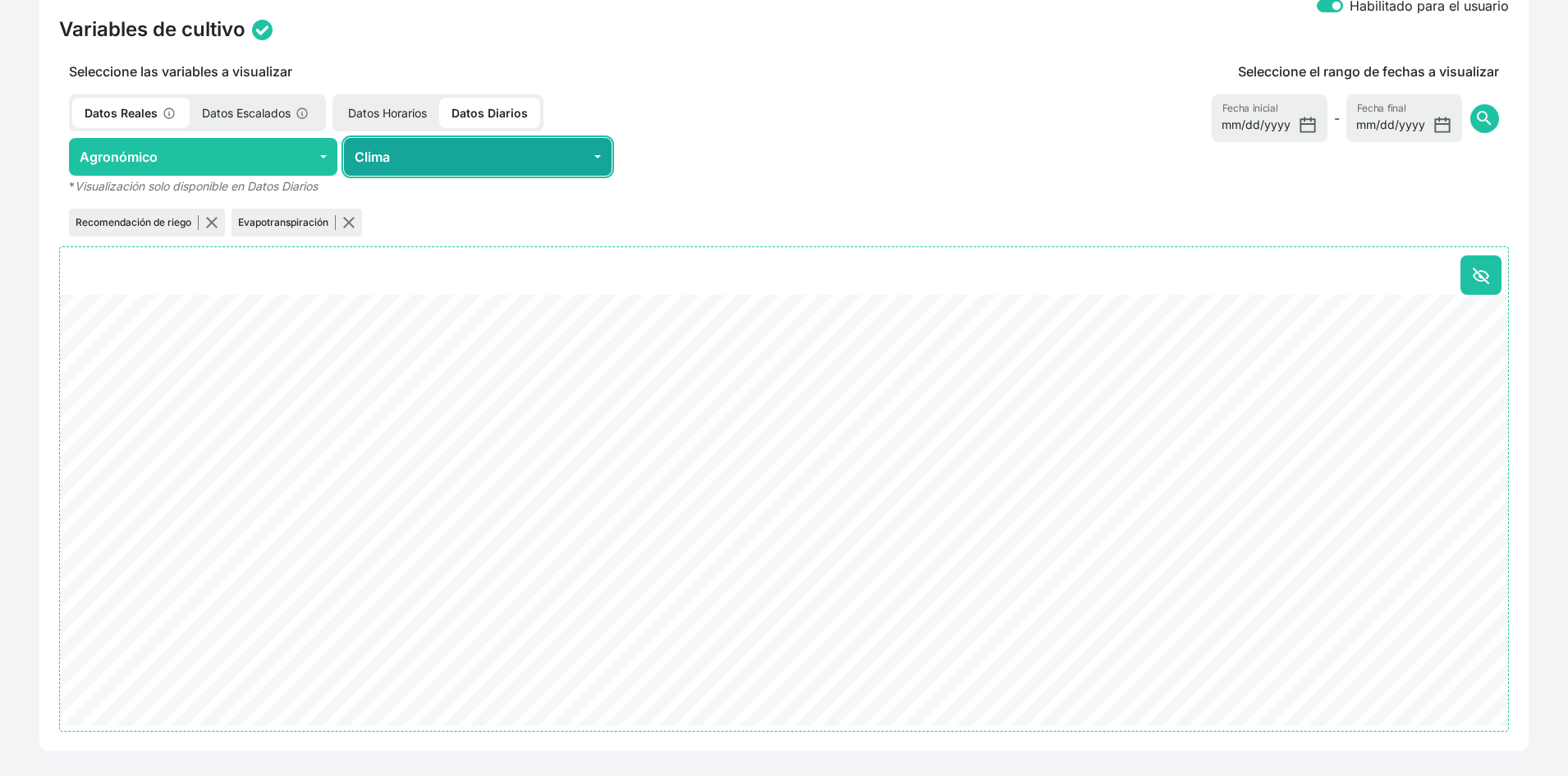
click at [426, 164] on button "Clima" at bounding box center [478, 156] width 269 height 38
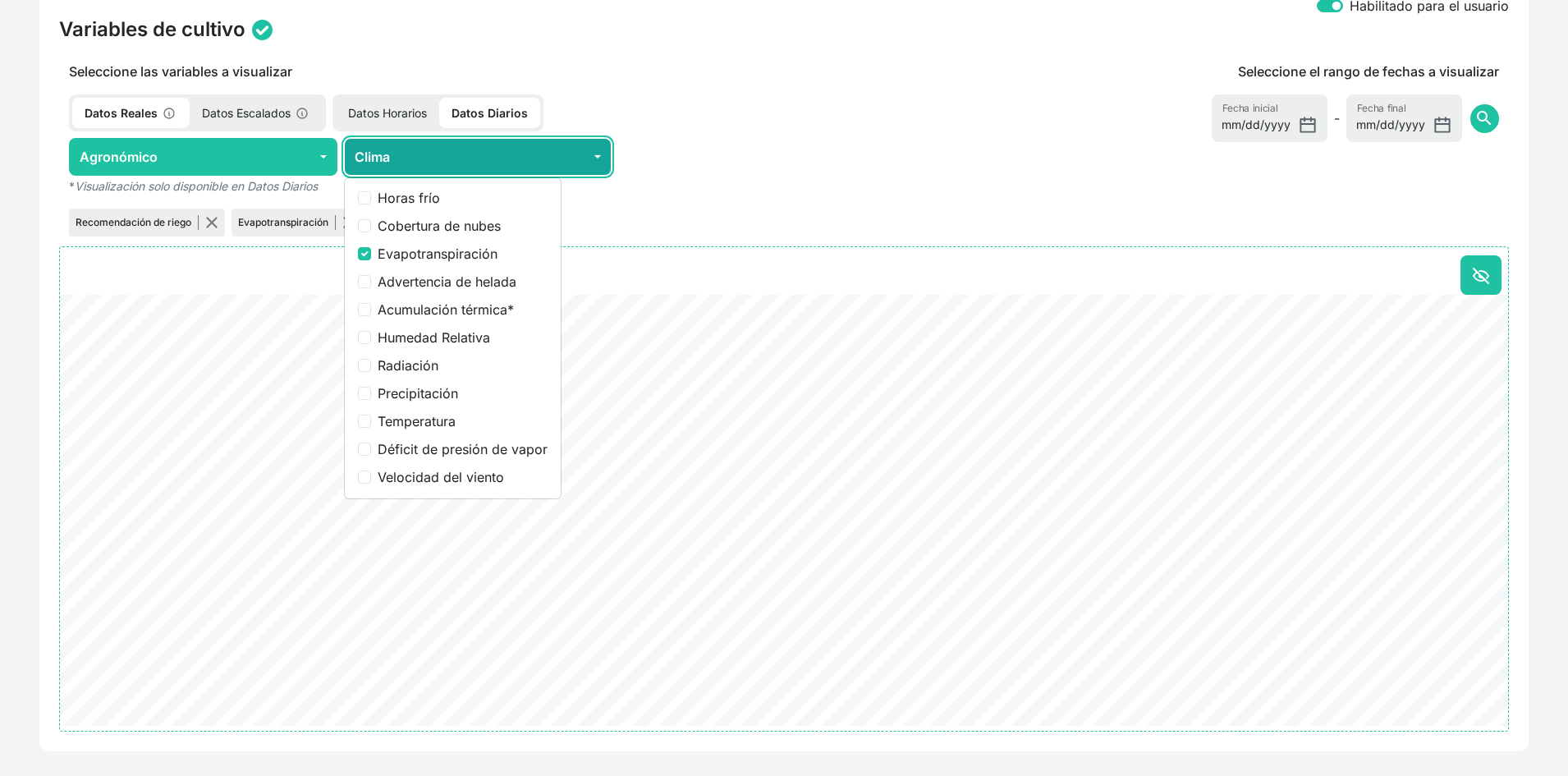
click at [425, 164] on button "Clima" at bounding box center [478, 156] width 269 height 38
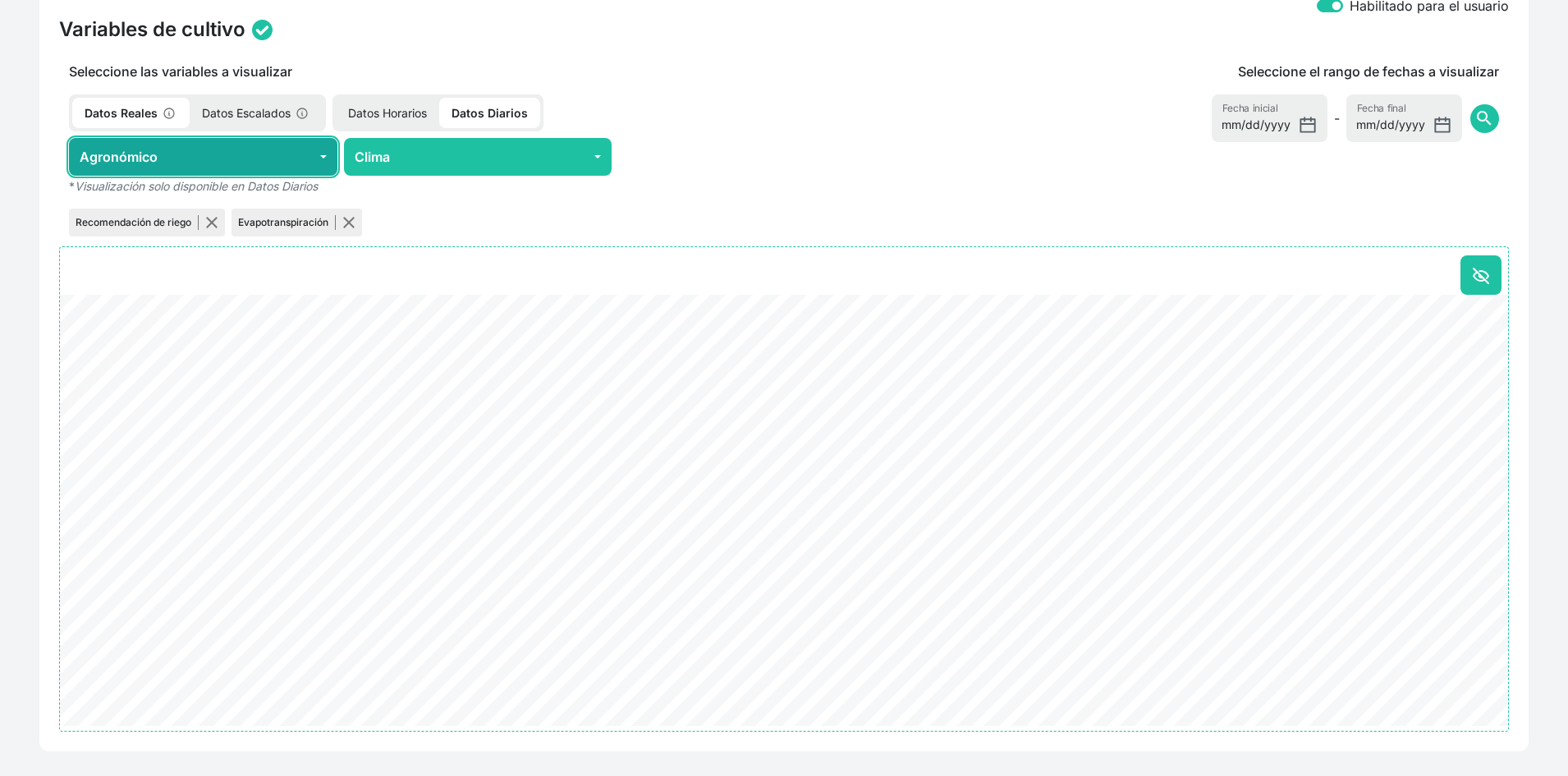
click at [243, 162] on button "Agronómico" at bounding box center [203, 156] width 269 height 38
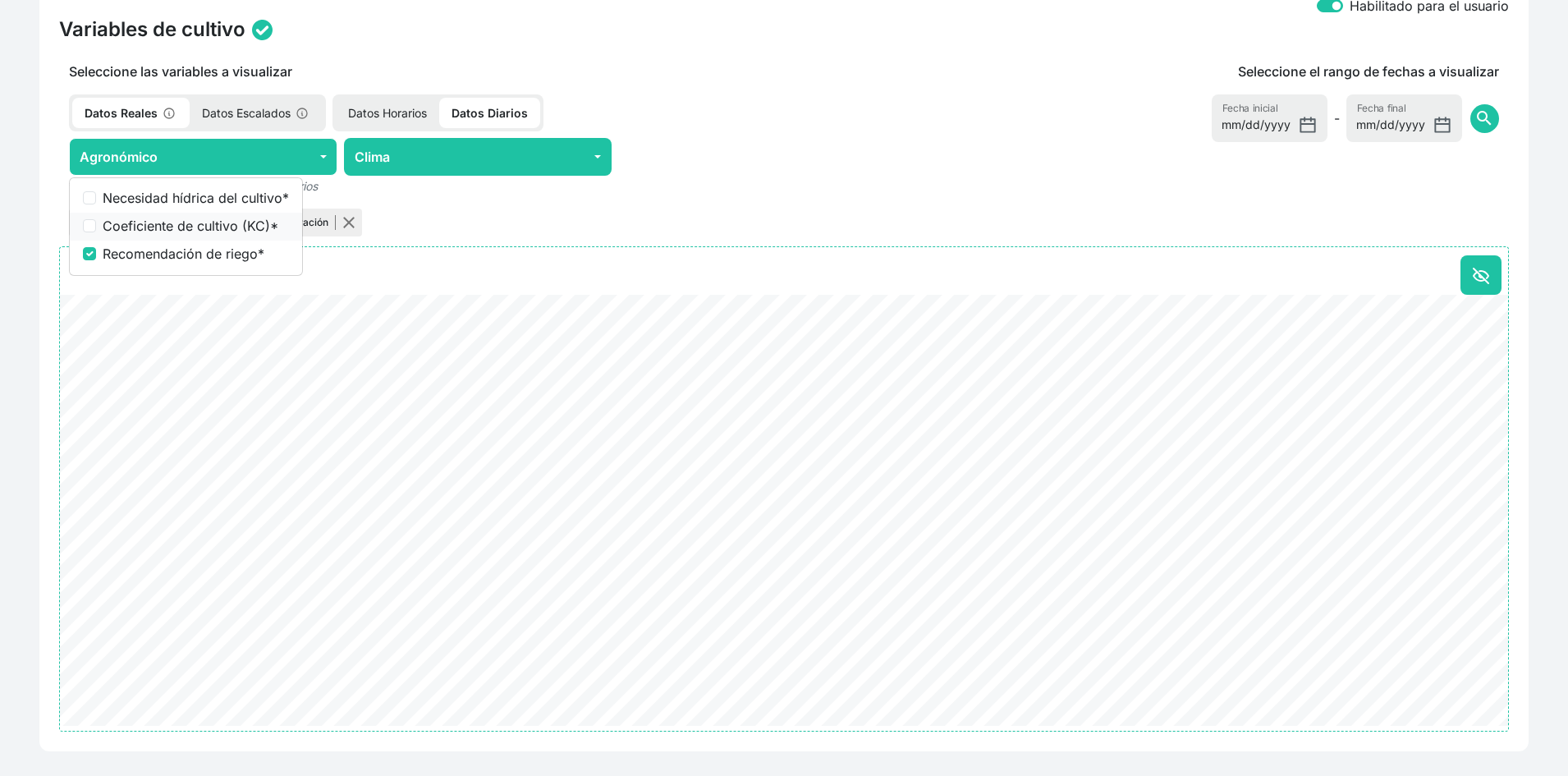
click at [200, 217] on label "Coeficiente de cultivo (KC) *" at bounding box center [196, 225] width 187 height 19
click at [96, 219] on input "Coeficiente de cultivo (KC) *" at bounding box center [90, 226] width 13 height 13
checkbox input "true"
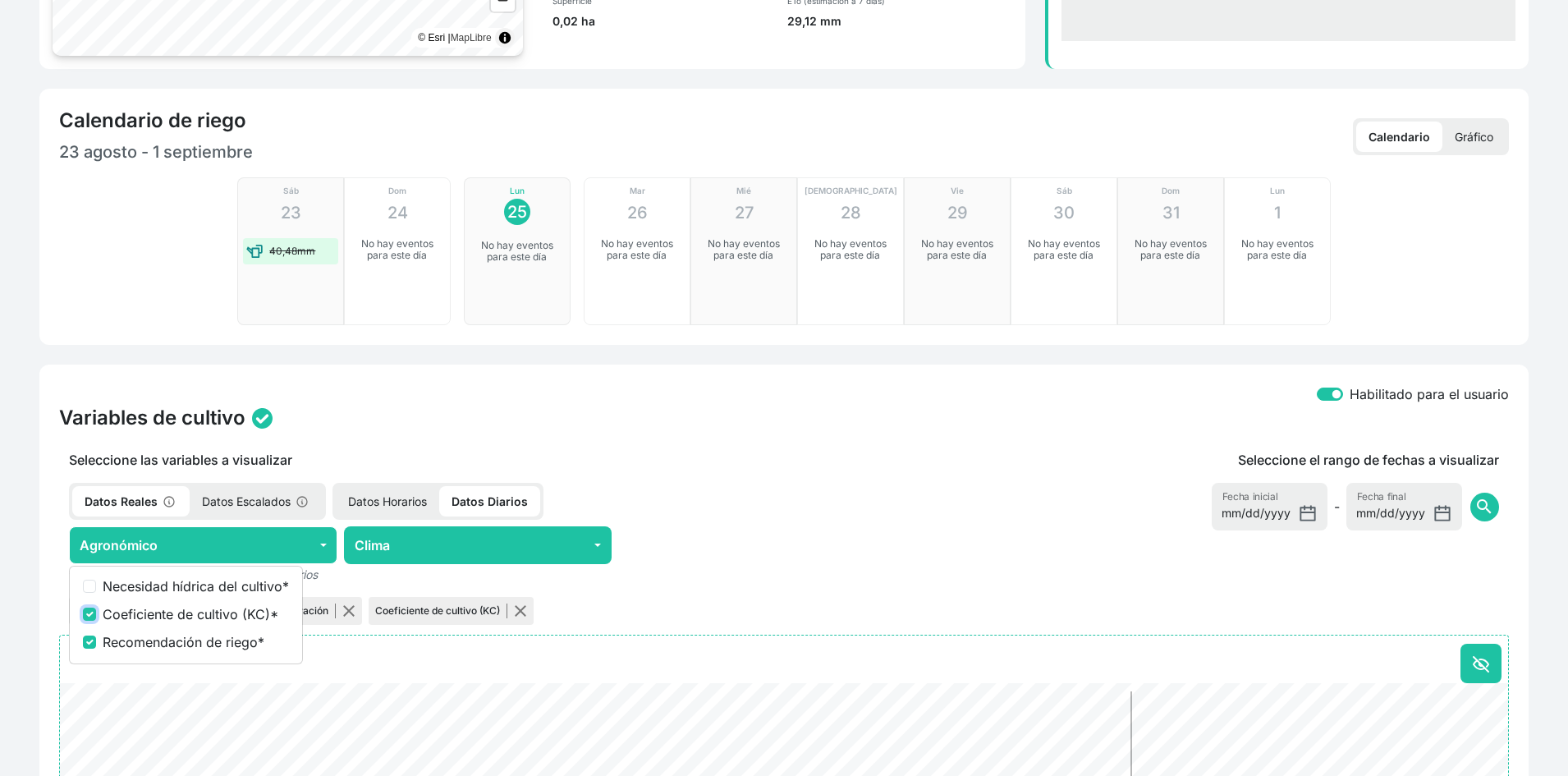
scroll to position [175, 0]
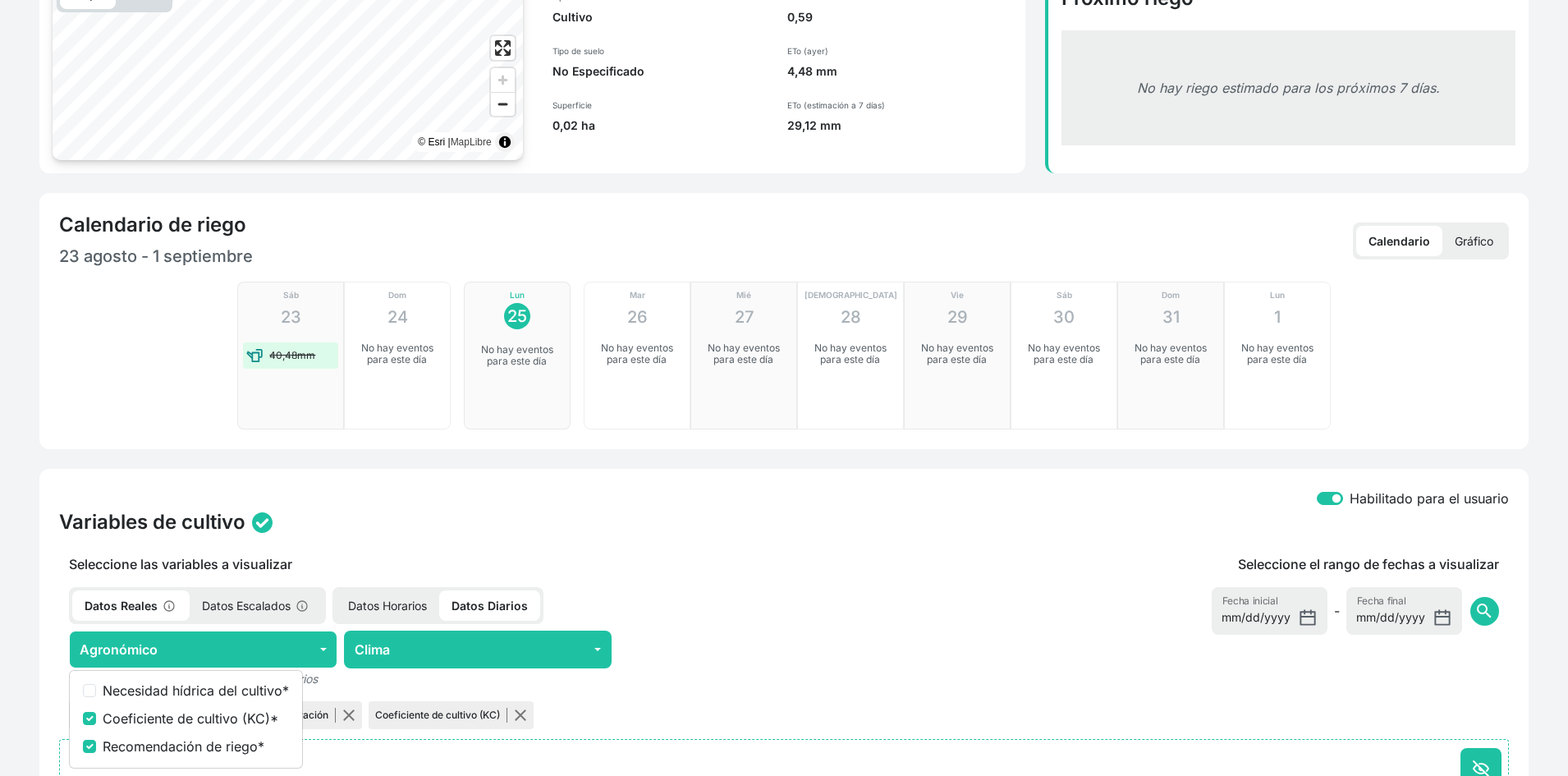
click at [919, 234] on div "Calendario Gráfico" at bounding box center [1146, 241] width 725 height 37
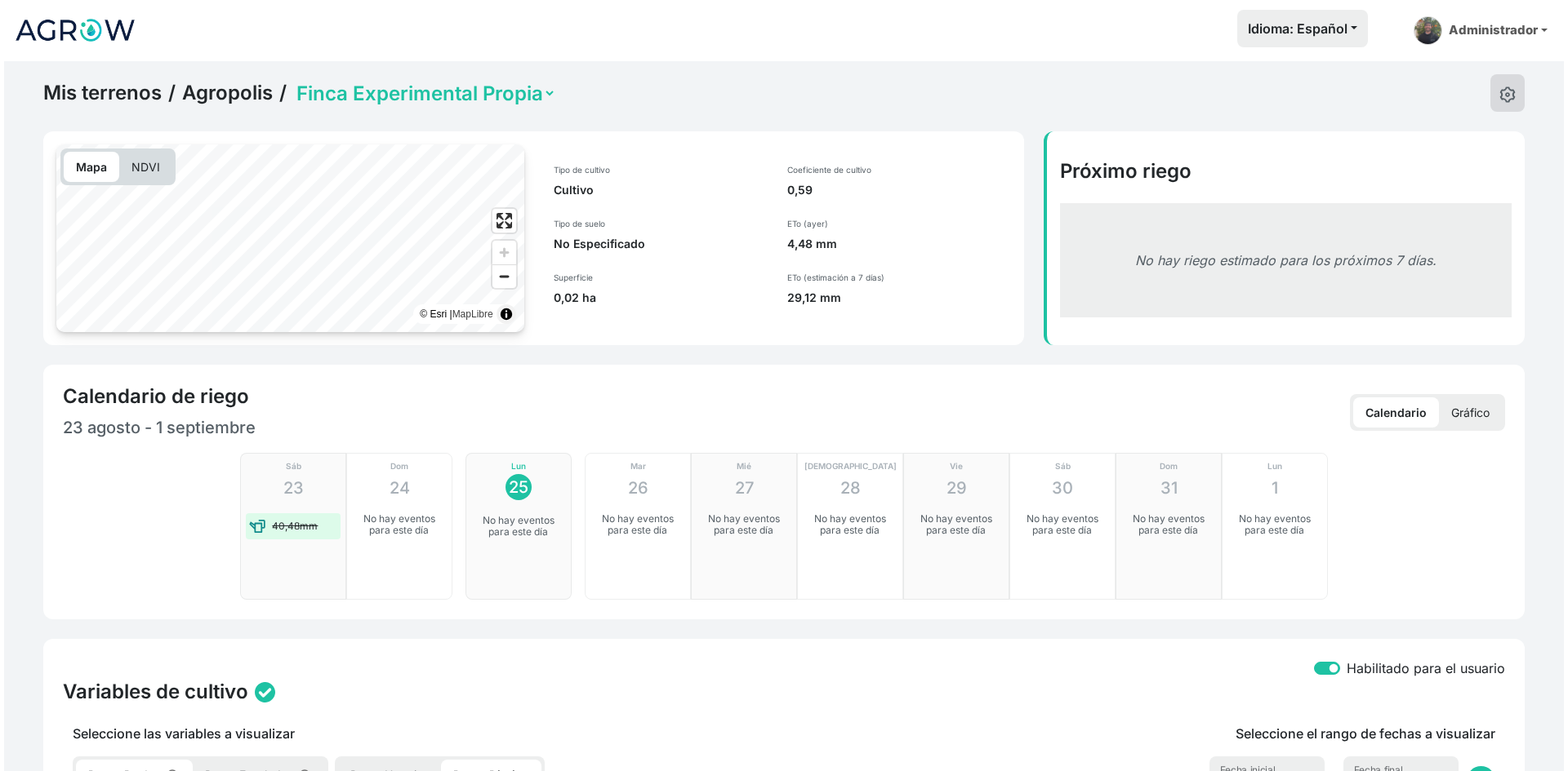
scroll to position [0, 0]
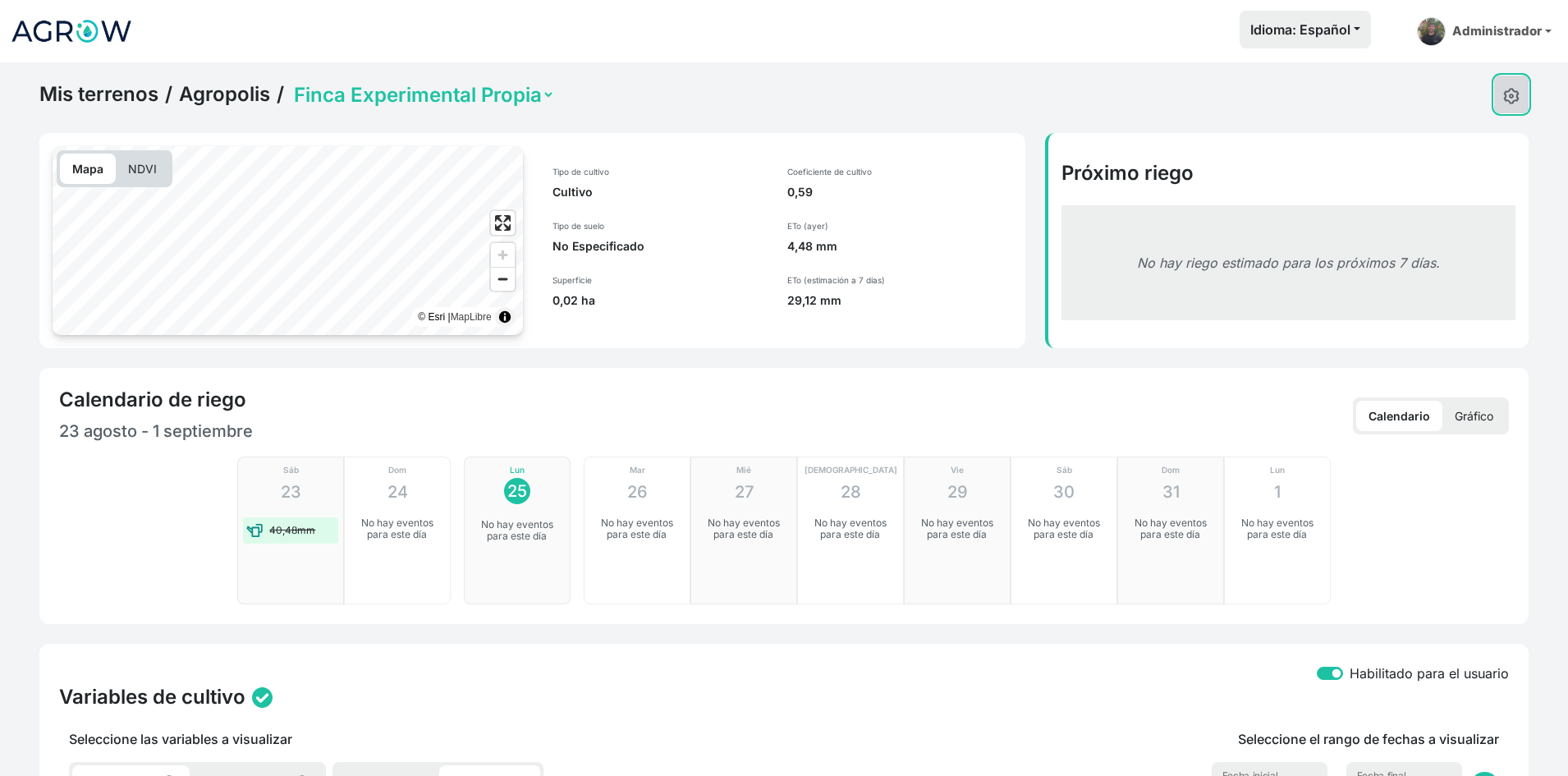
click at [1516, 90] on img at bounding box center [1512, 97] width 17 height 17
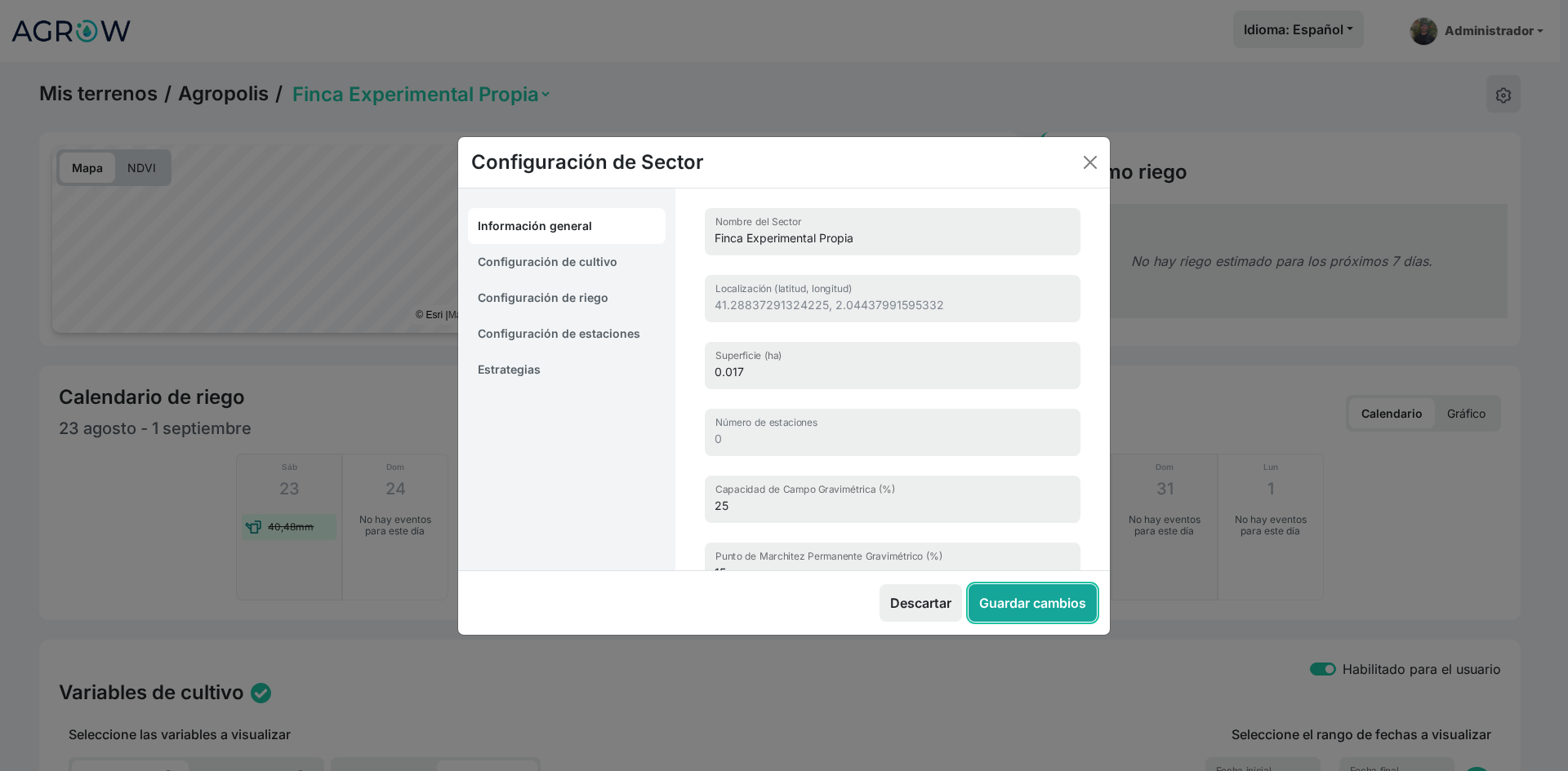
click at [1042, 599] on button "Guardar cambios" at bounding box center [1032, 603] width 128 height 38
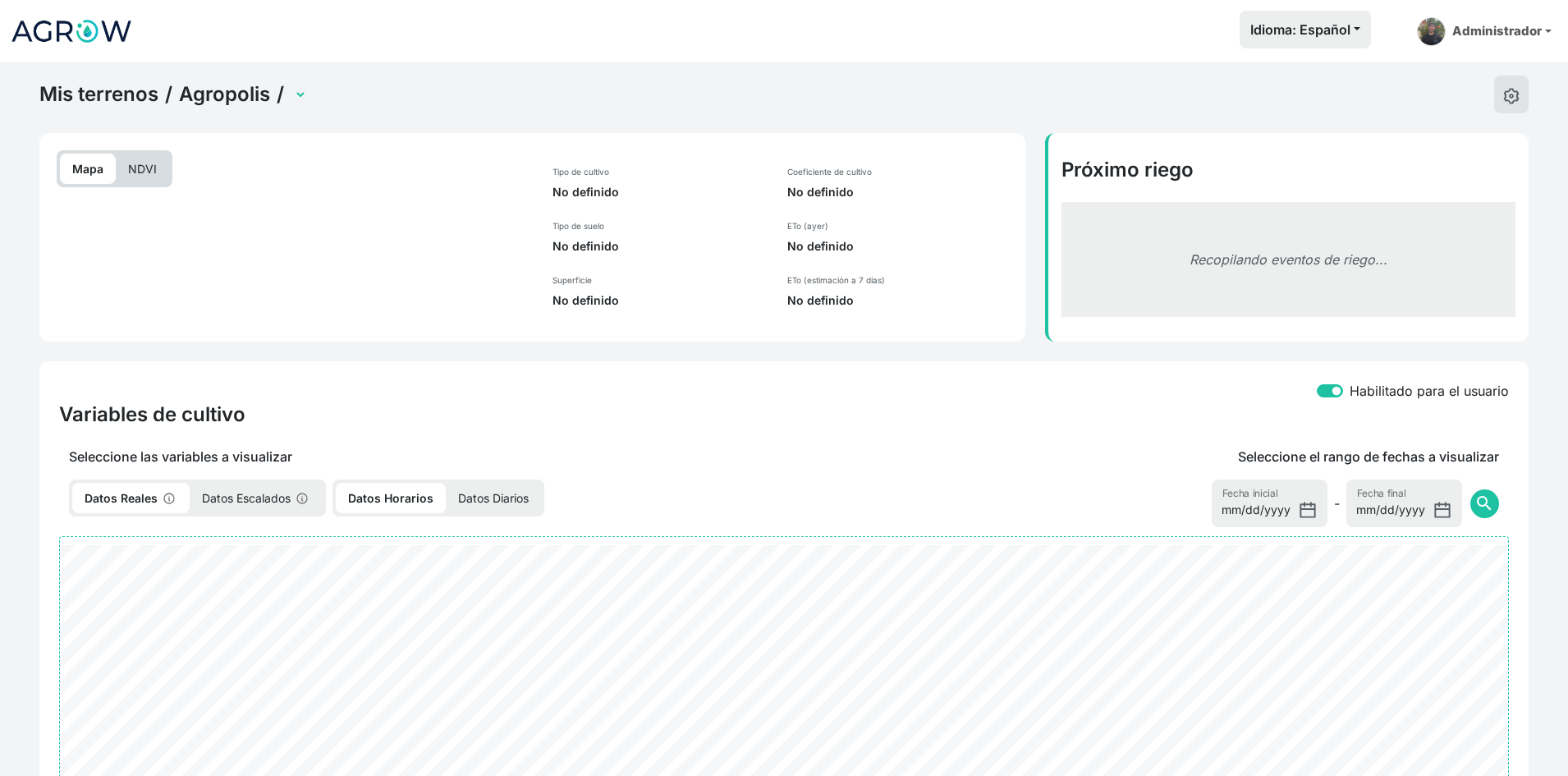
select select "2212"
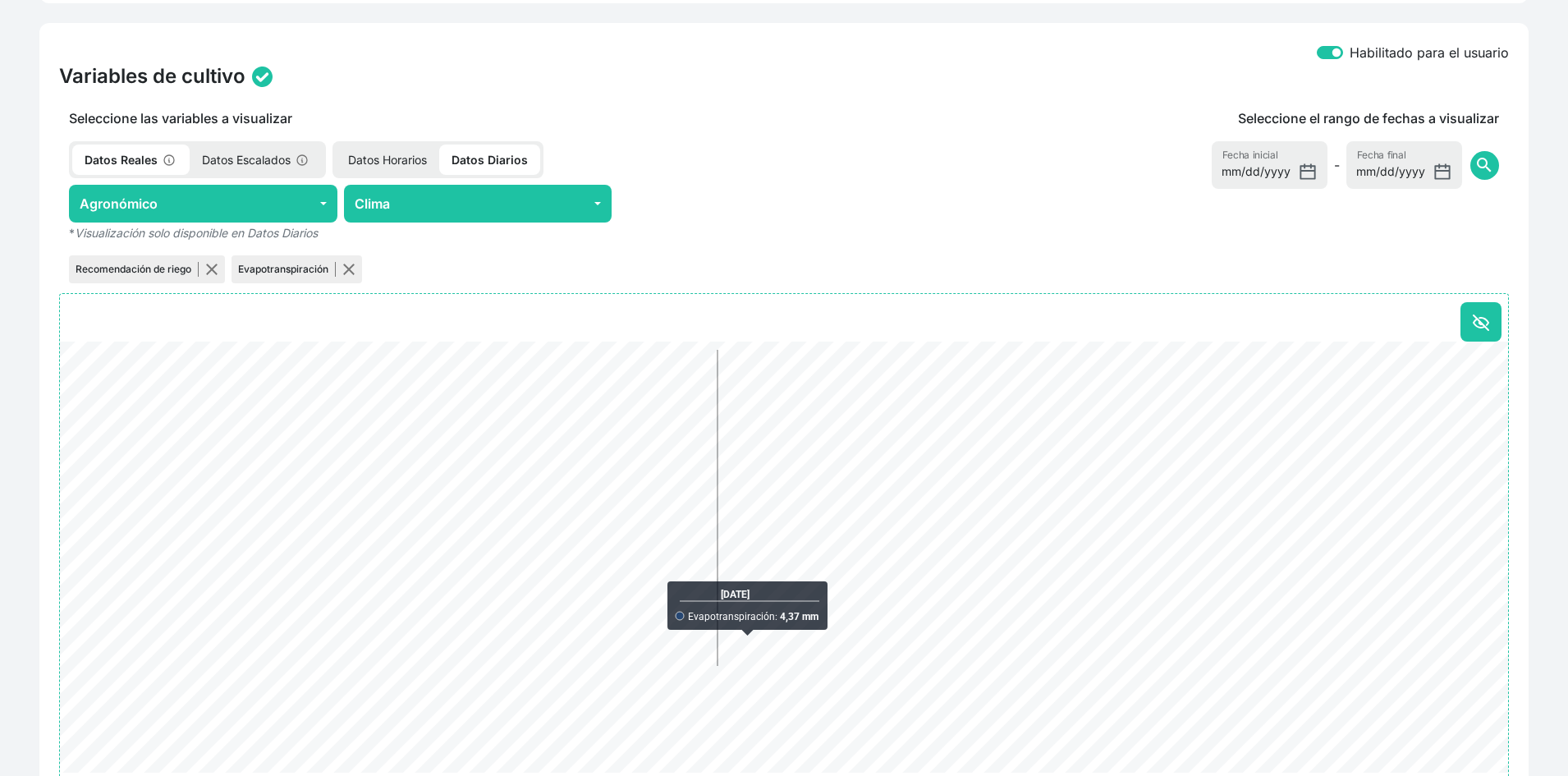
scroll to position [620, 0]
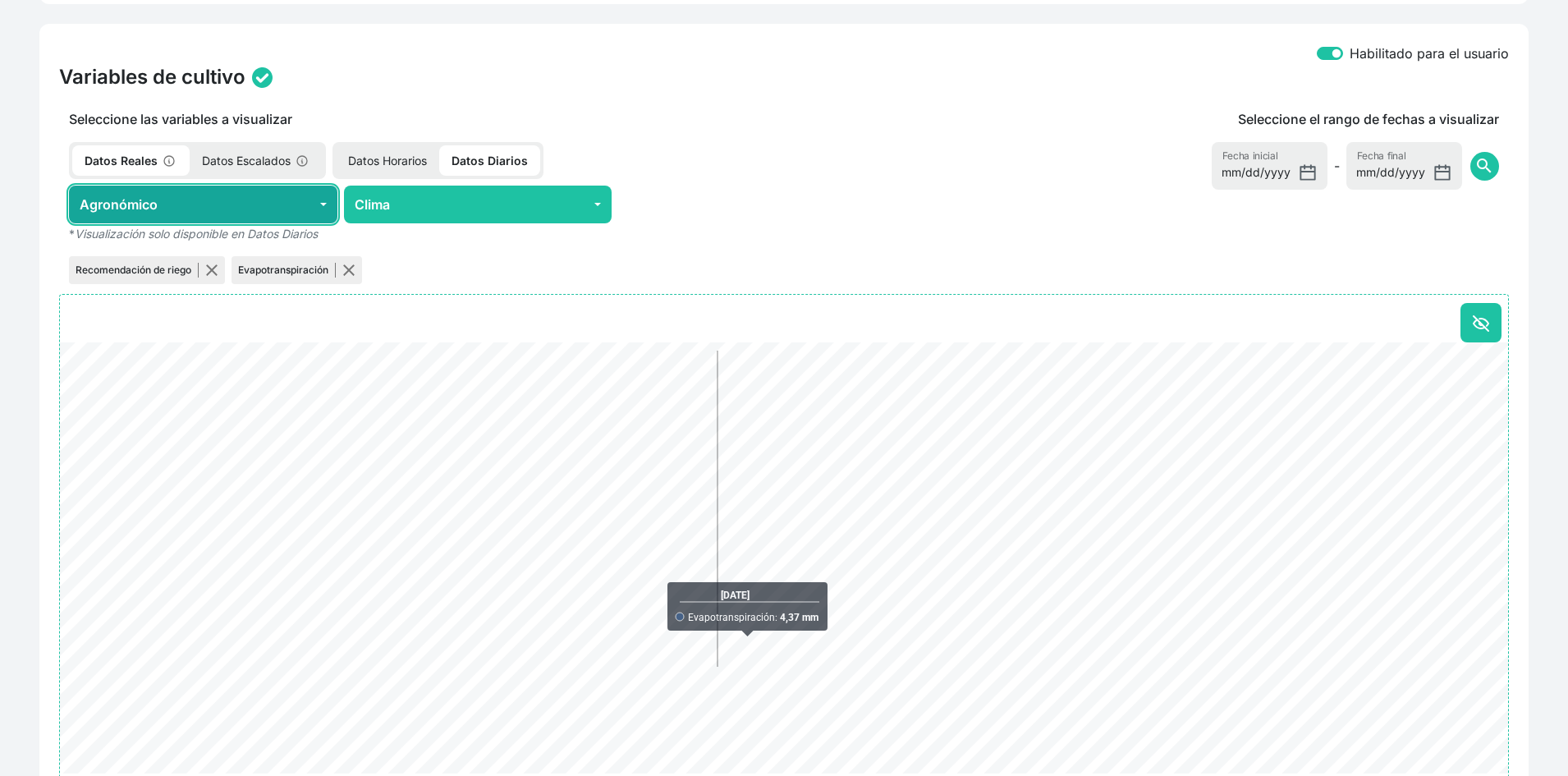
click at [276, 204] on button "Agronómico" at bounding box center [203, 204] width 269 height 38
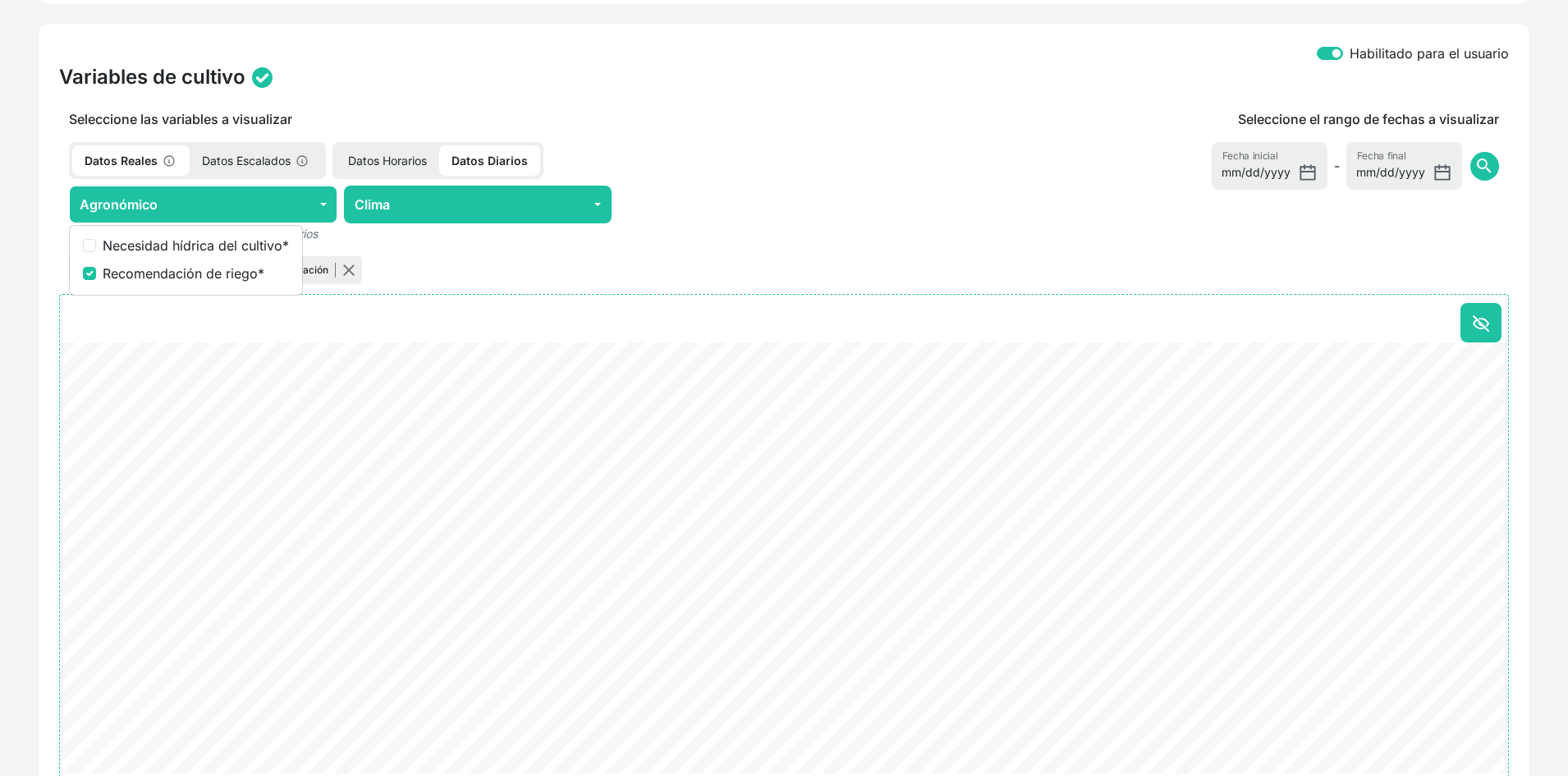
click at [684, 155] on div "Datos Reales Datos Escalados Datos Horarios Datos Diarios" at bounding box center [477, 161] width 838 height 37
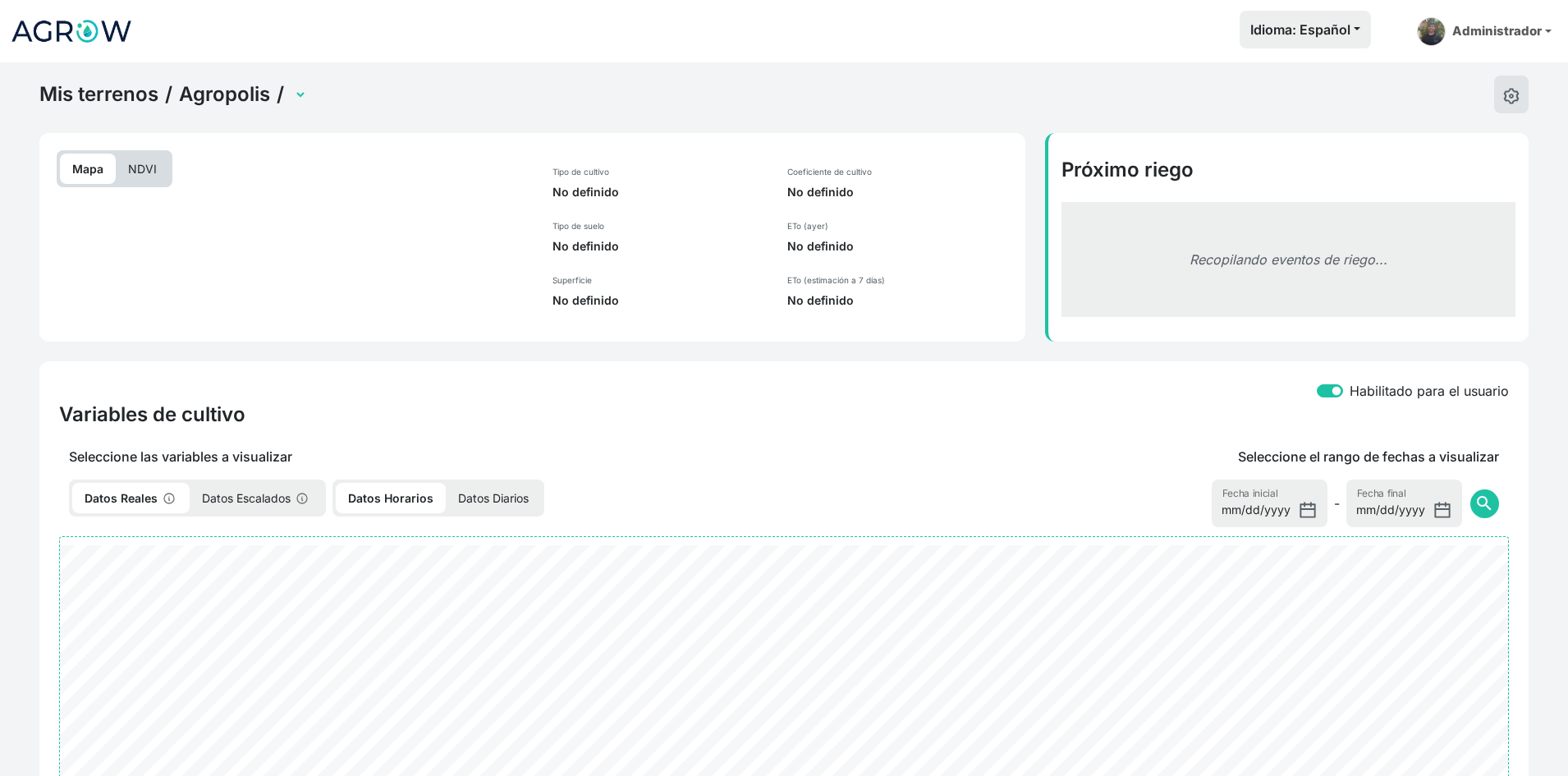
select select "2212"
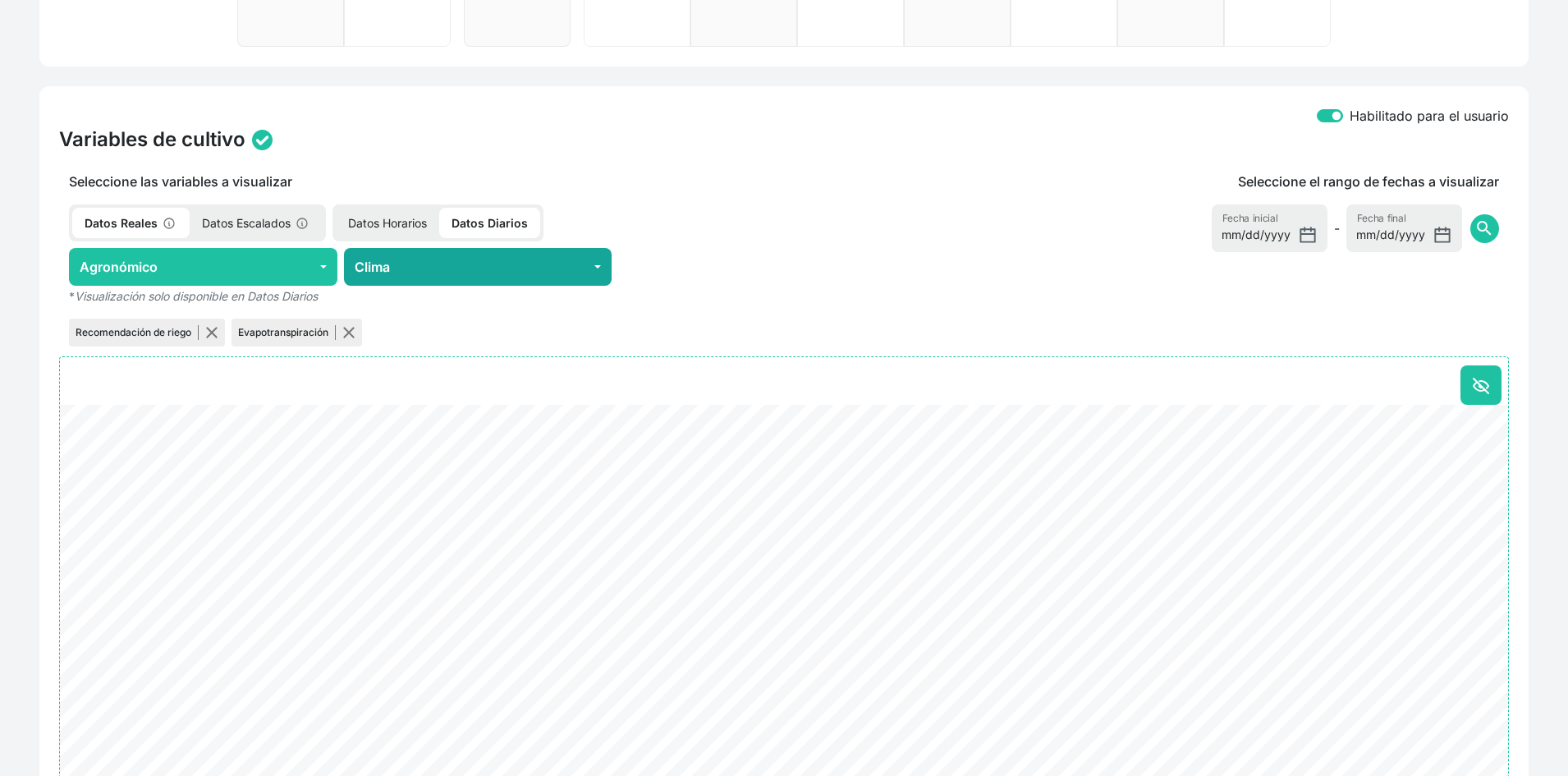
scroll to position [575, 0]
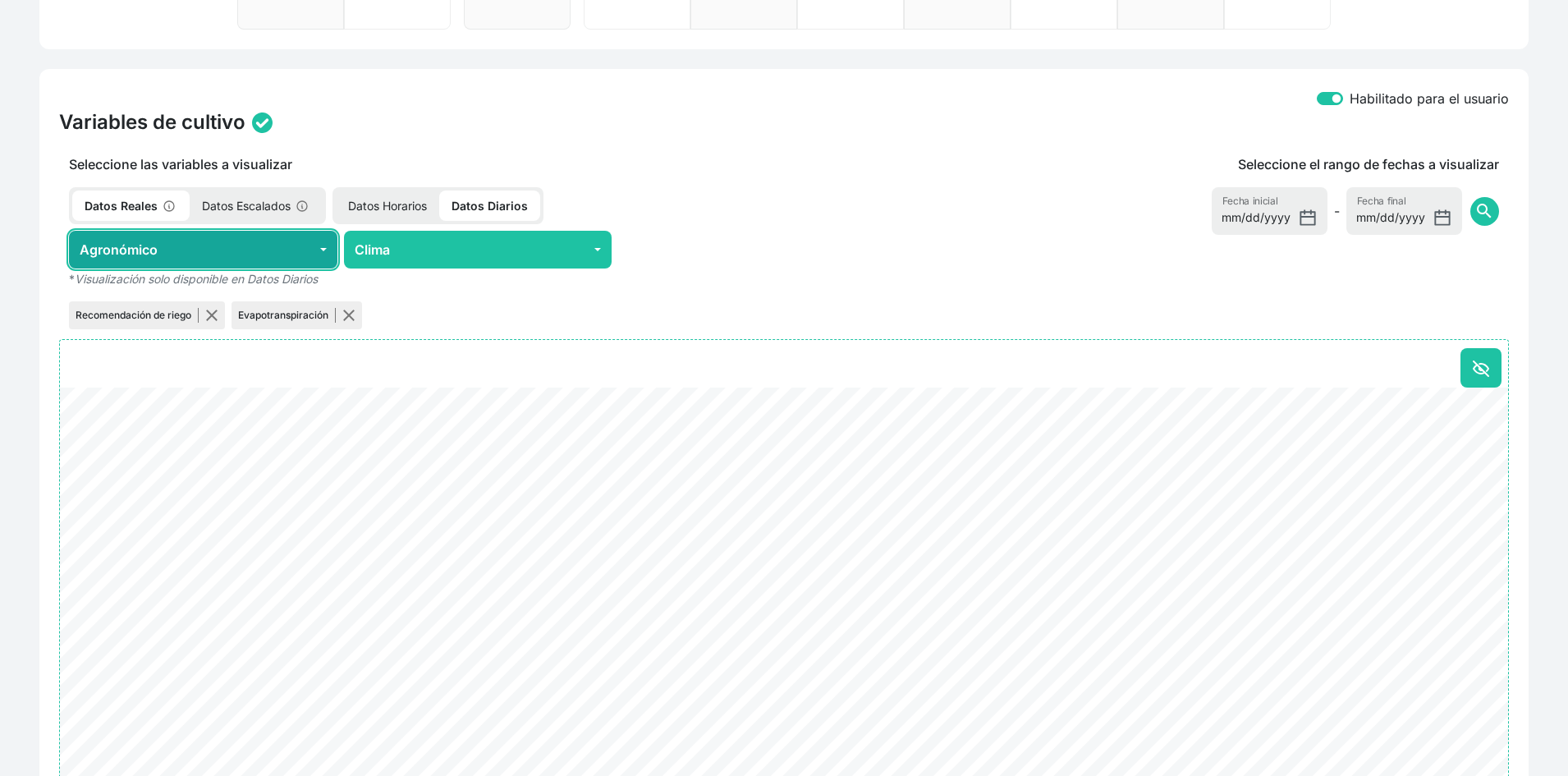
click at [283, 242] on button "Agronómico" at bounding box center [203, 250] width 269 height 38
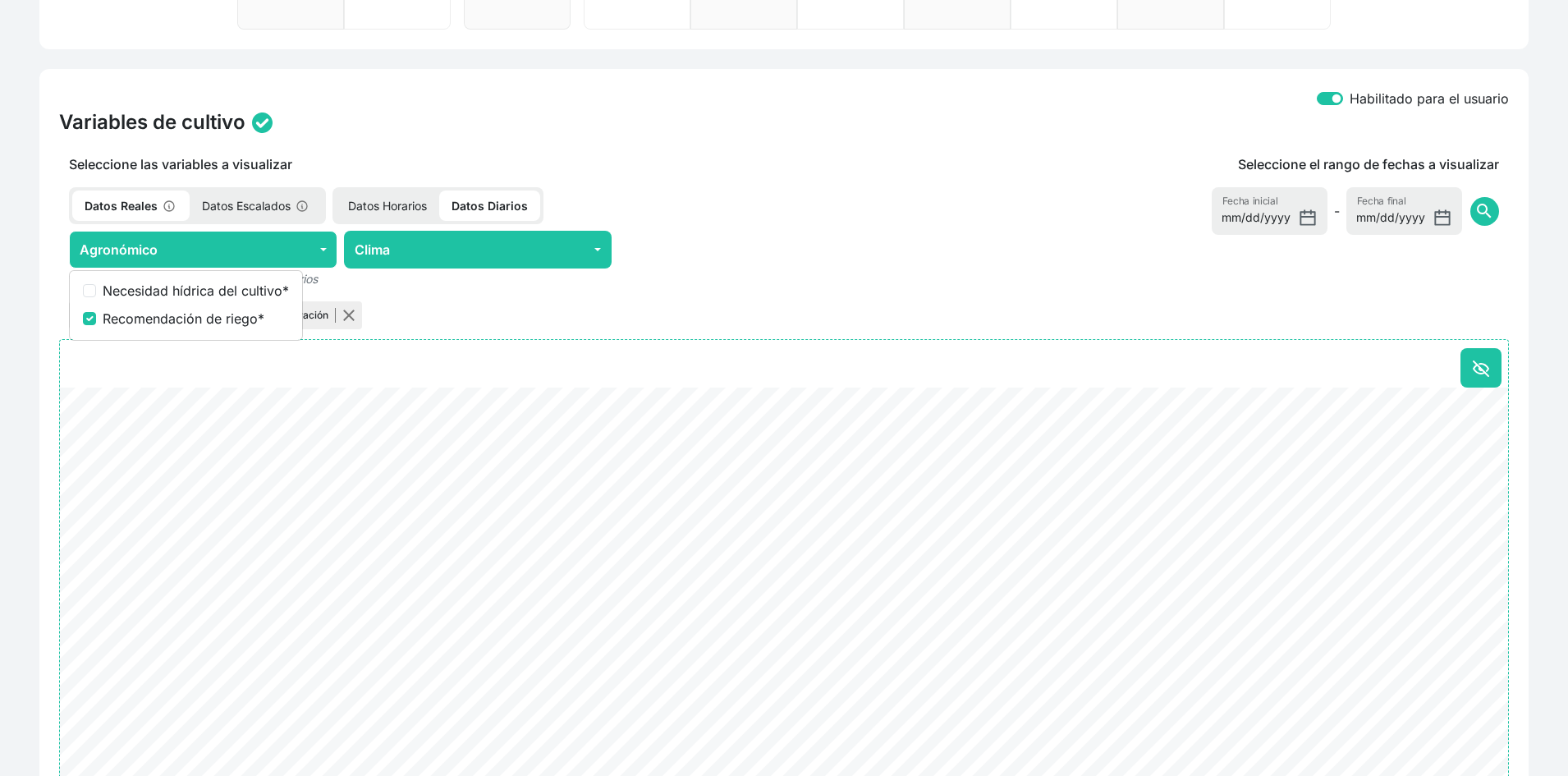
click at [1076, 223] on div "Seleccione el rango de fechas a visualizar [DATE] Fecha inicial - [DATE] Fecha …" at bounding box center [1202, 244] width 613 height 178
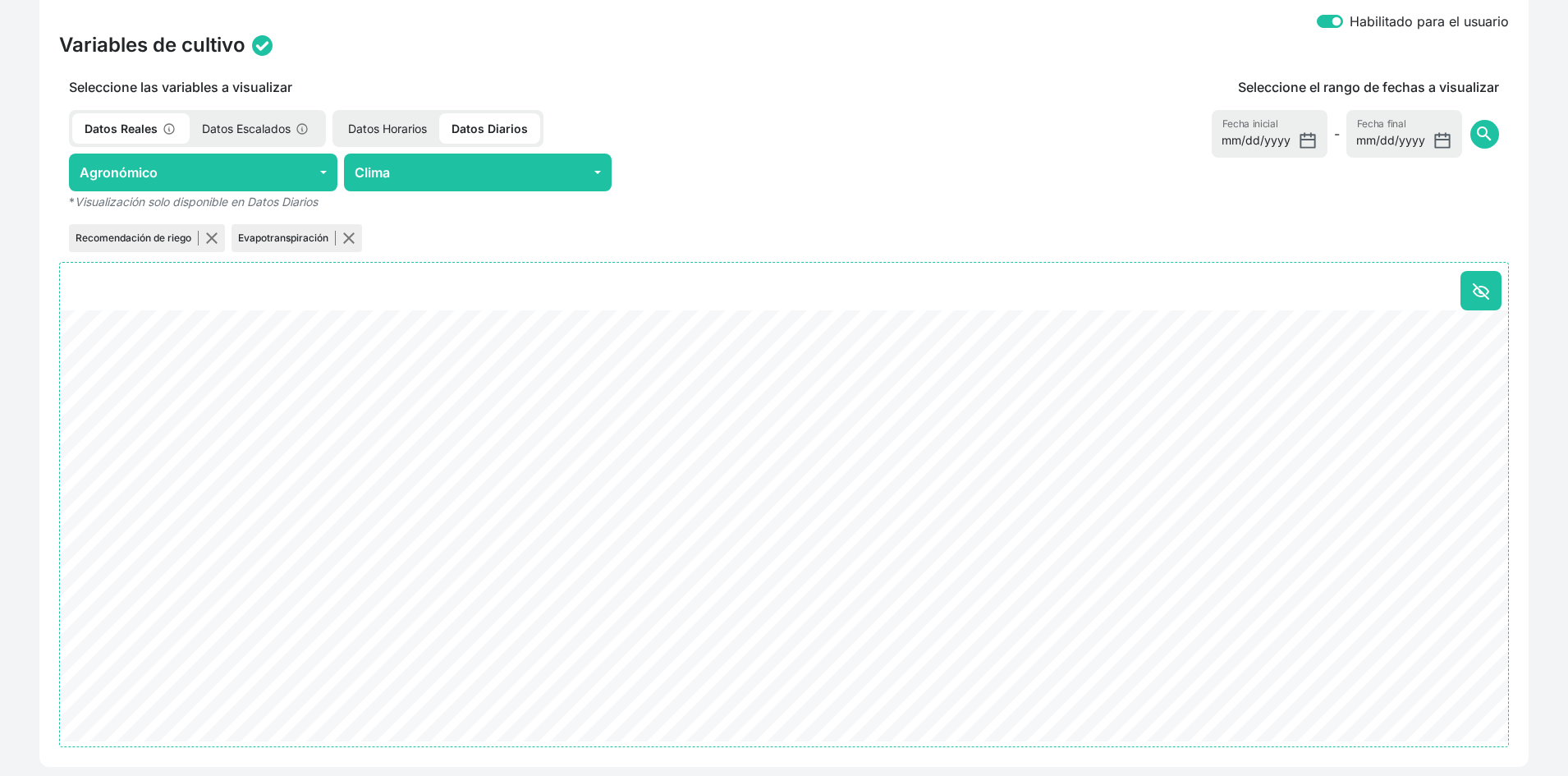
scroll to position [657, 0]
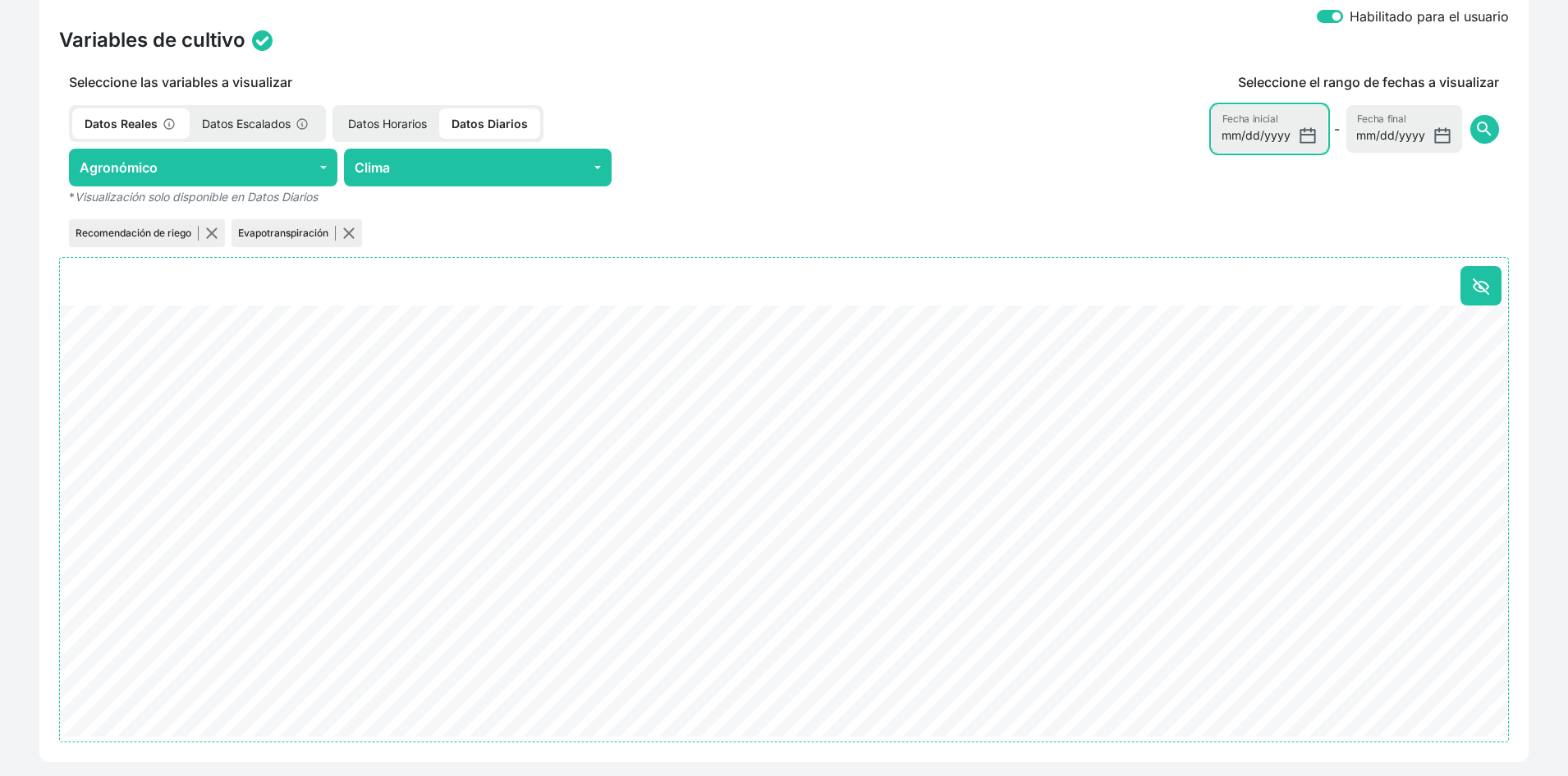
click at [1313, 137] on input "[DATE]" at bounding box center [1270, 129] width 116 height 48
click at [1097, 167] on div "Seleccione el rango de fechas a visualizar [DATE] Fecha inicial - [DATE] Fecha …" at bounding box center [1202, 161] width 613 height 178
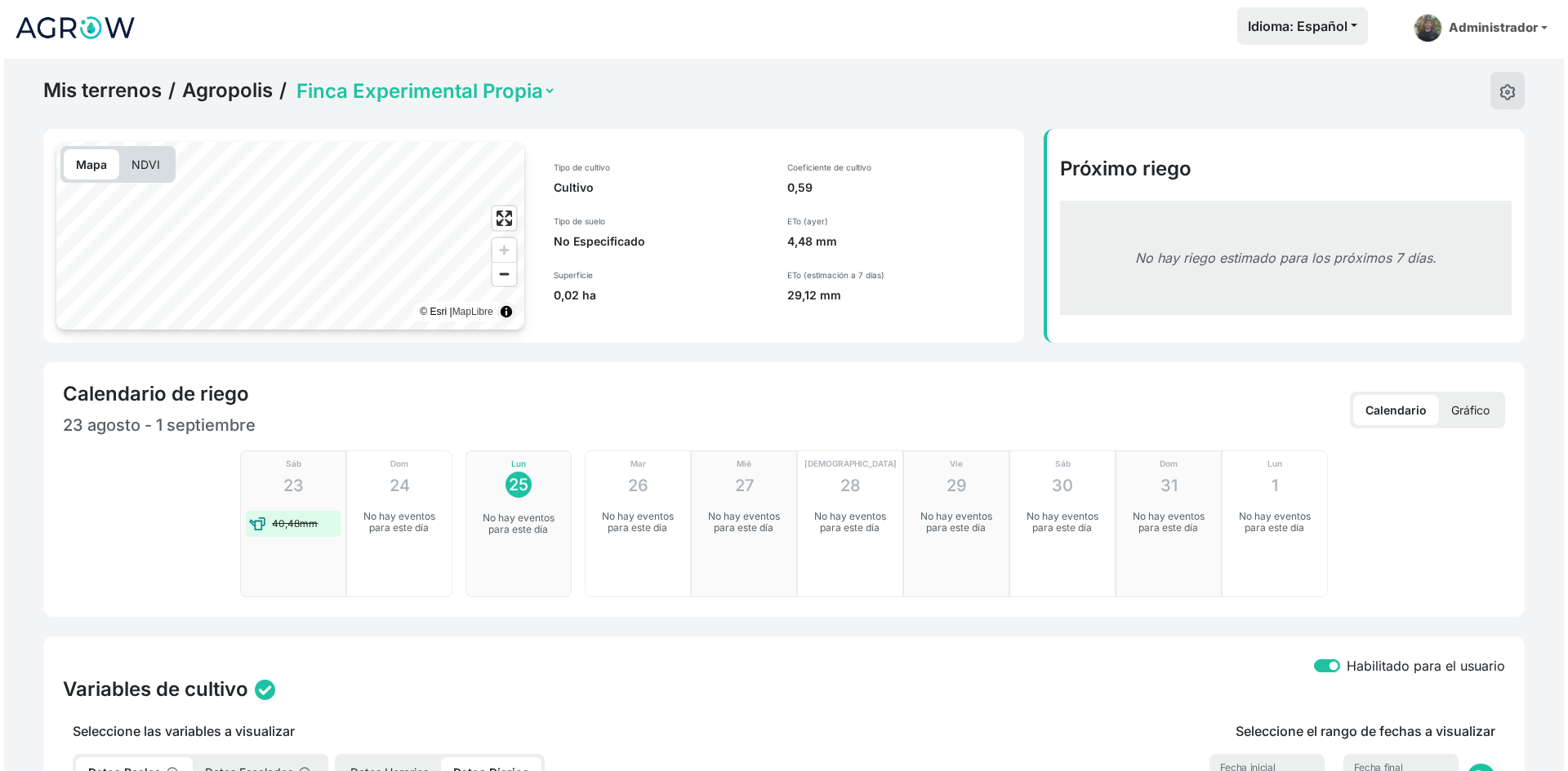
scroll to position [0, 0]
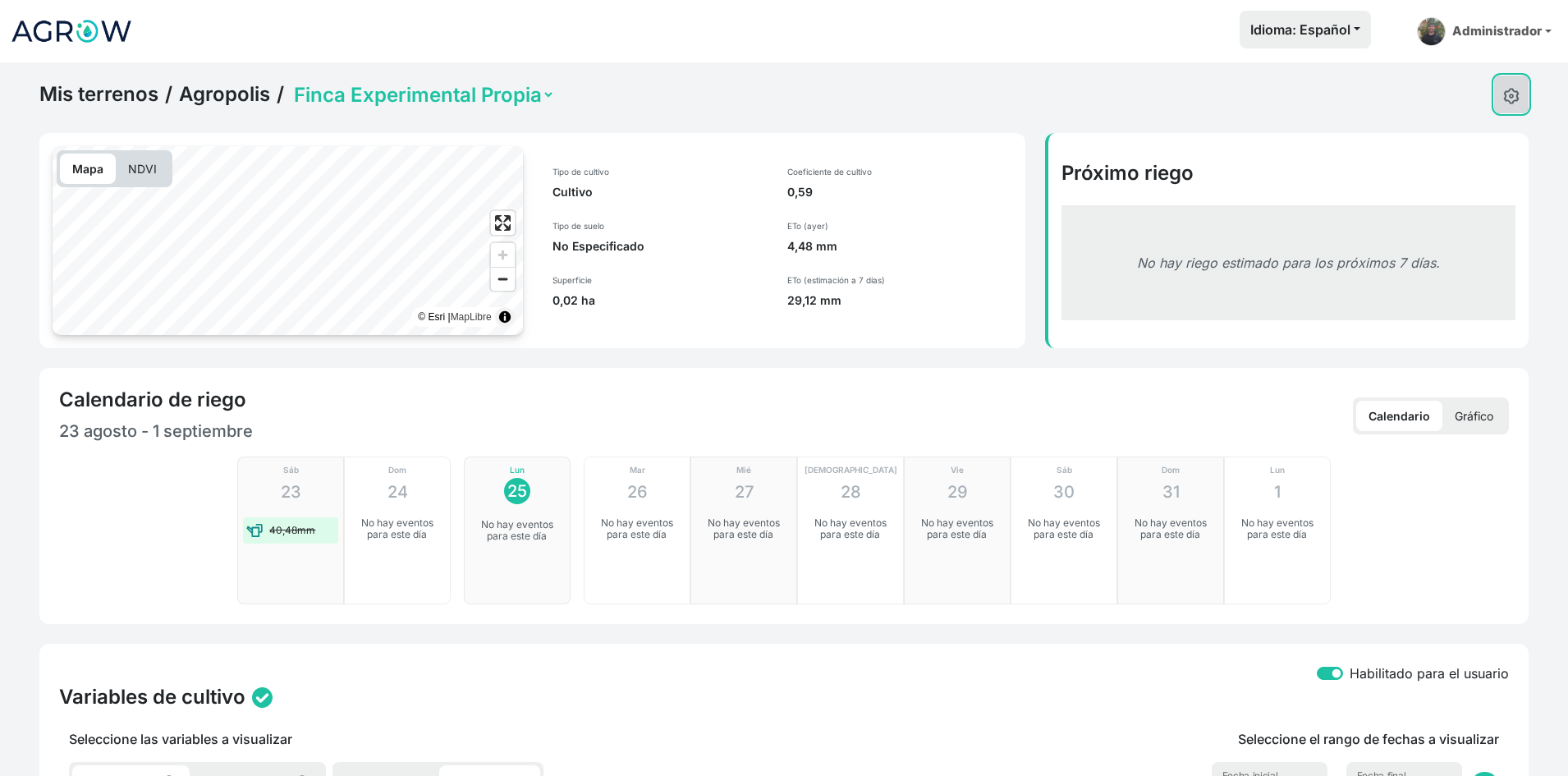
click at [1520, 87] on button at bounding box center [1511, 94] width 34 height 38
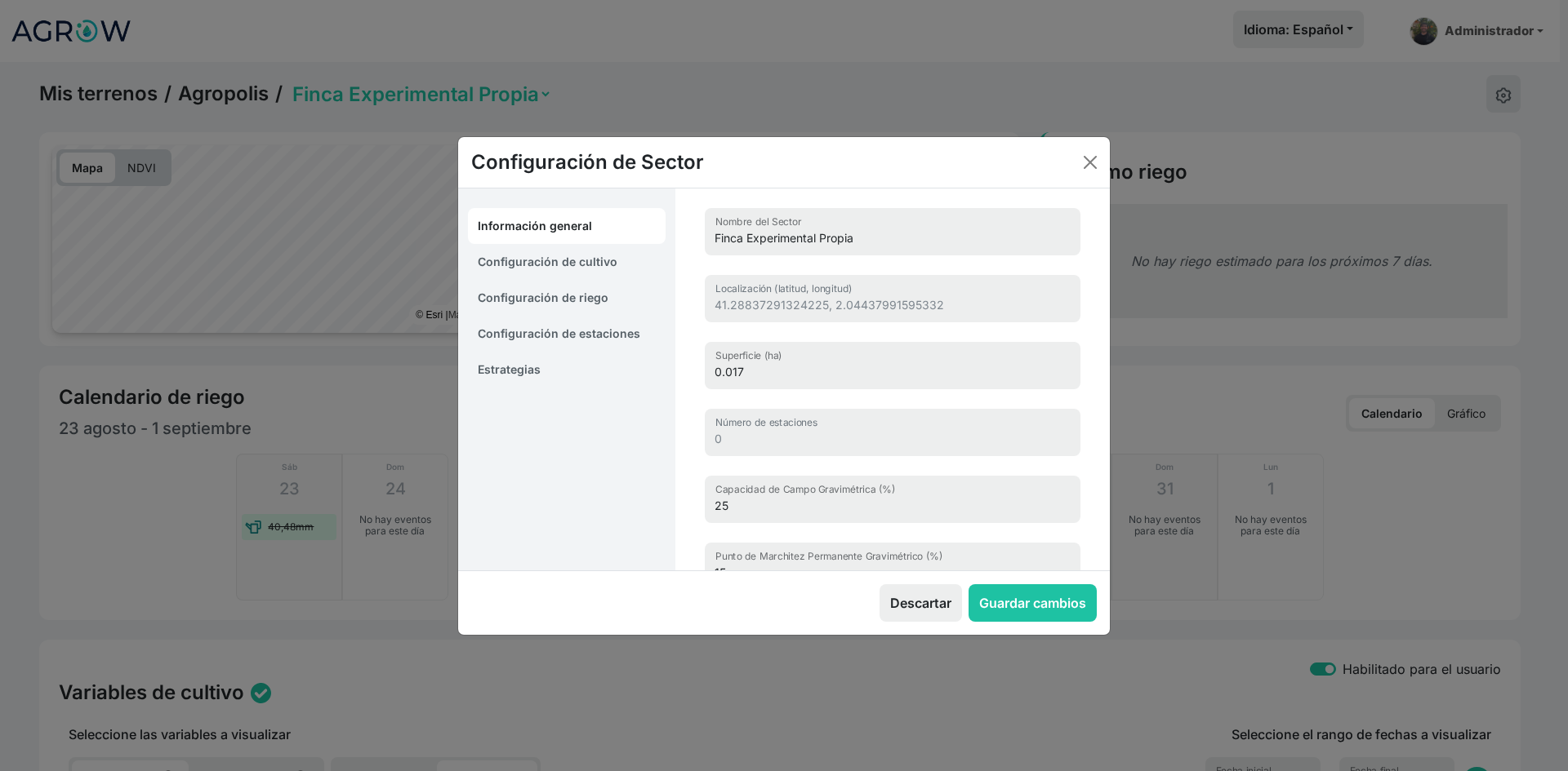
click at [599, 251] on link "Configuración de cultivo" at bounding box center [567, 261] width 197 height 36
select select "16212"
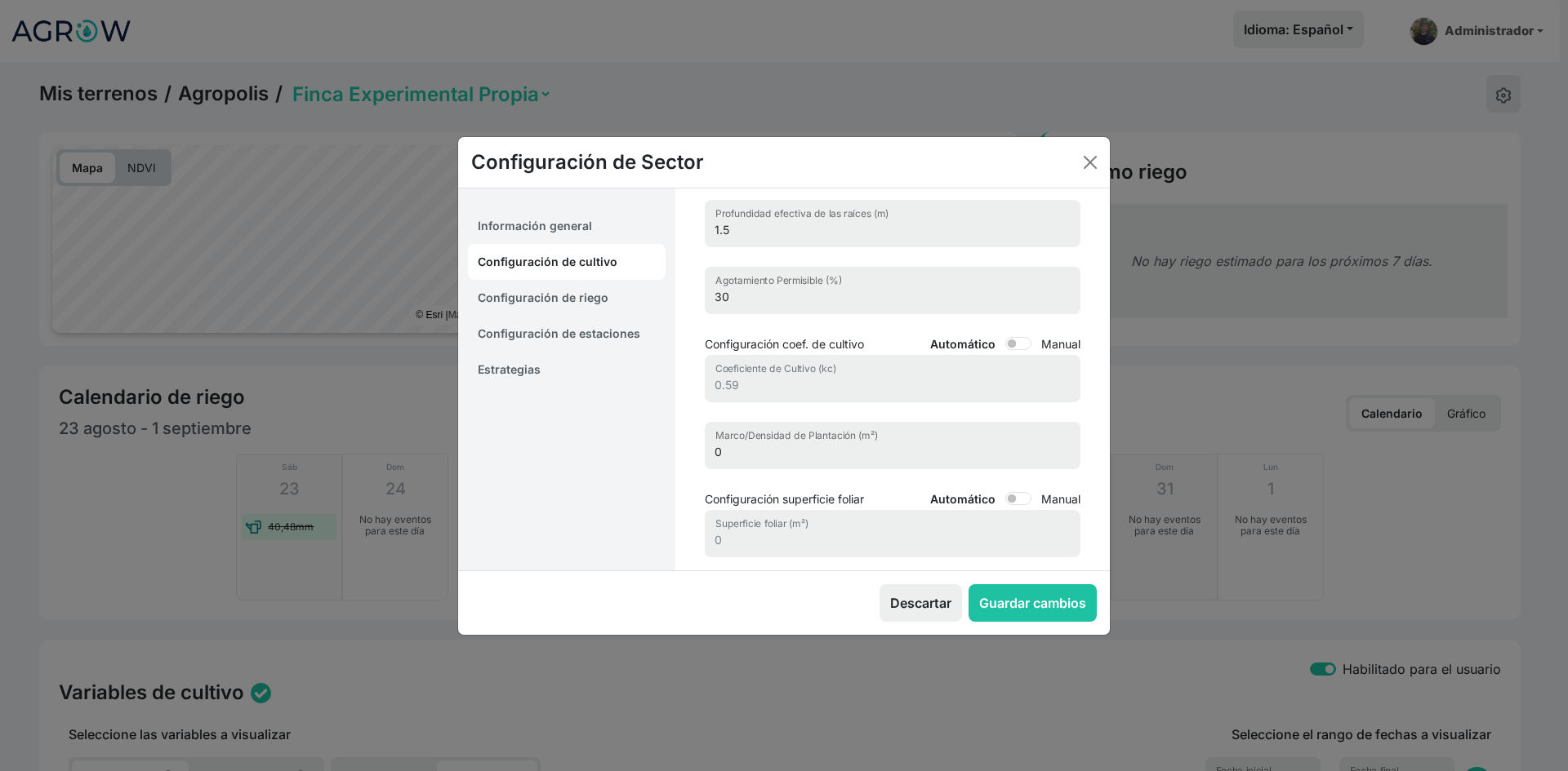
scroll to position [190, 0]
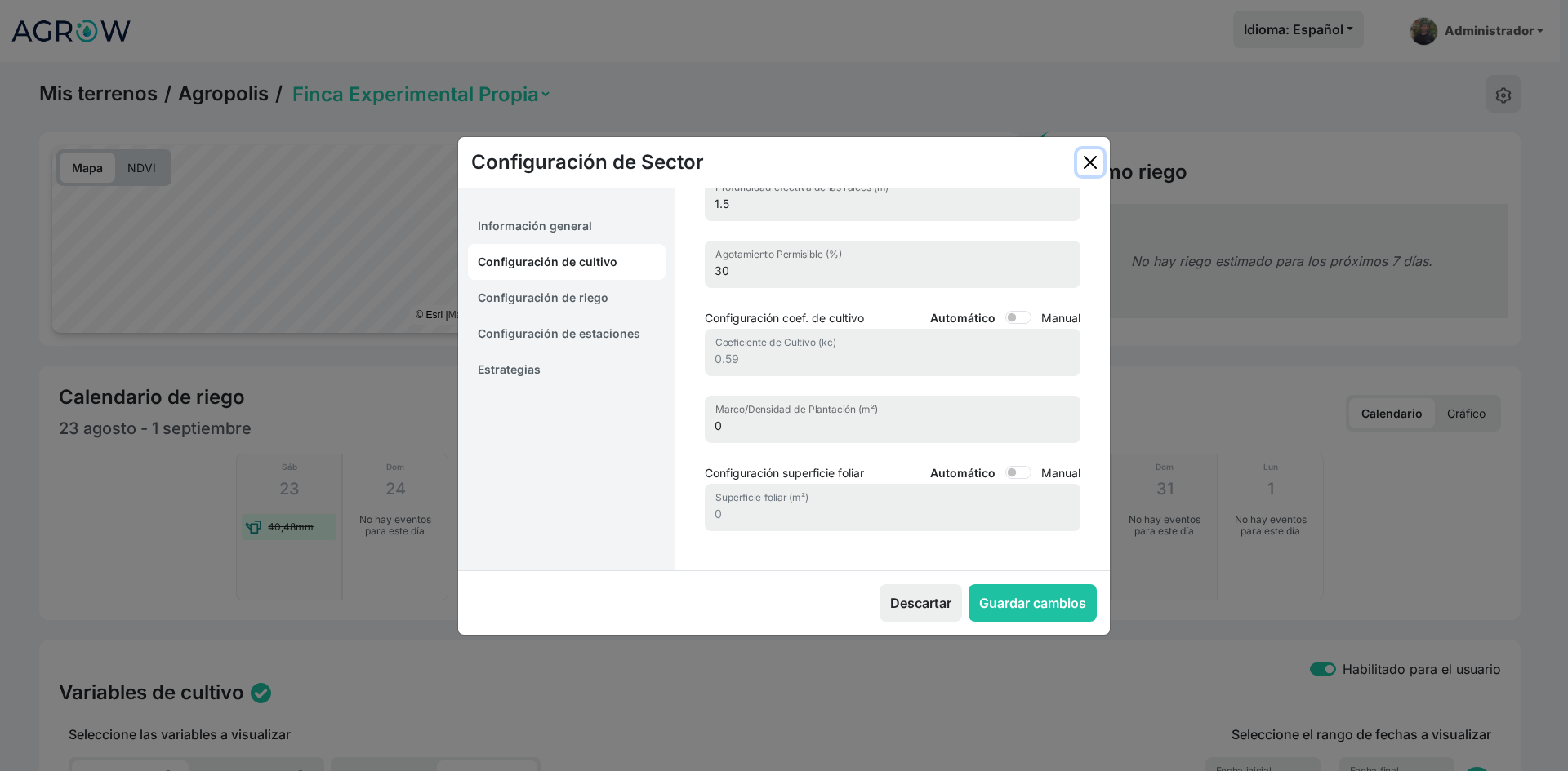
click at [1088, 167] on button "Close" at bounding box center [1090, 162] width 26 height 26
select select "0"
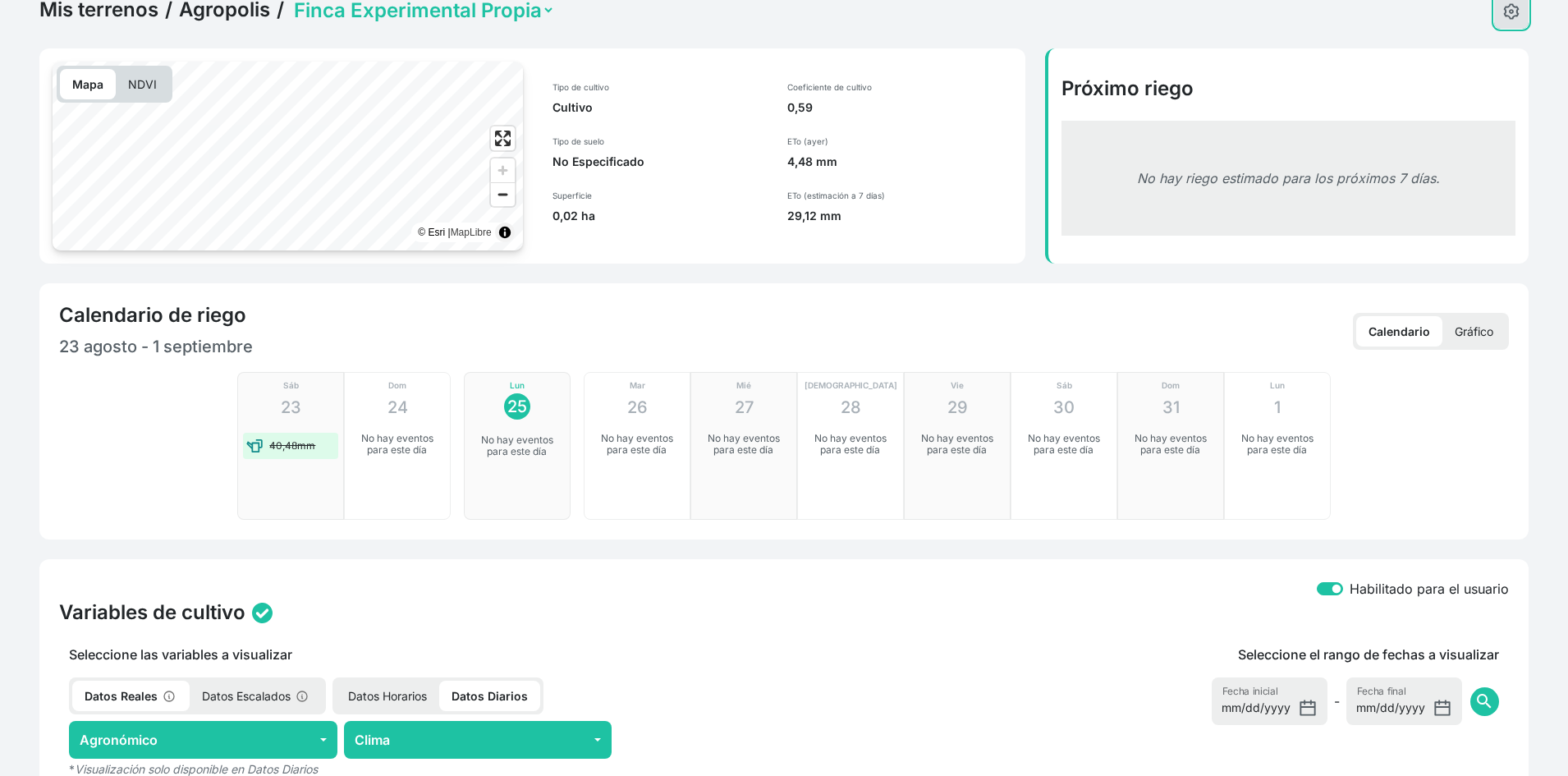
scroll to position [329, 0]
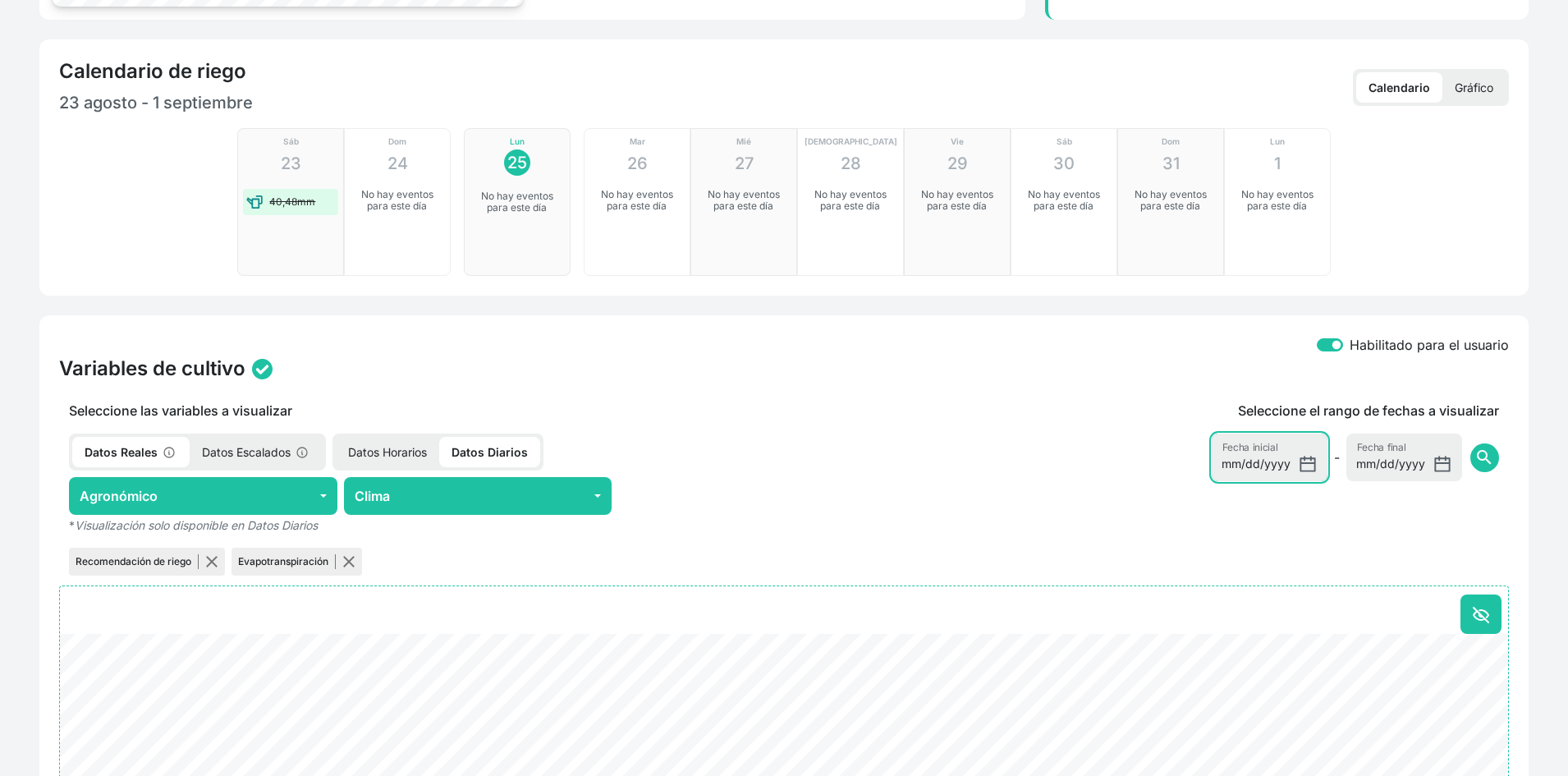
click at [1294, 462] on input "[DATE]" at bounding box center [1270, 457] width 116 height 48
click at [1308, 460] on input "[DATE]" at bounding box center [1270, 457] width 116 height 48
type input "2025-07-01"
click at [1492, 452] on span "search" at bounding box center [1484, 457] width 19 height 19
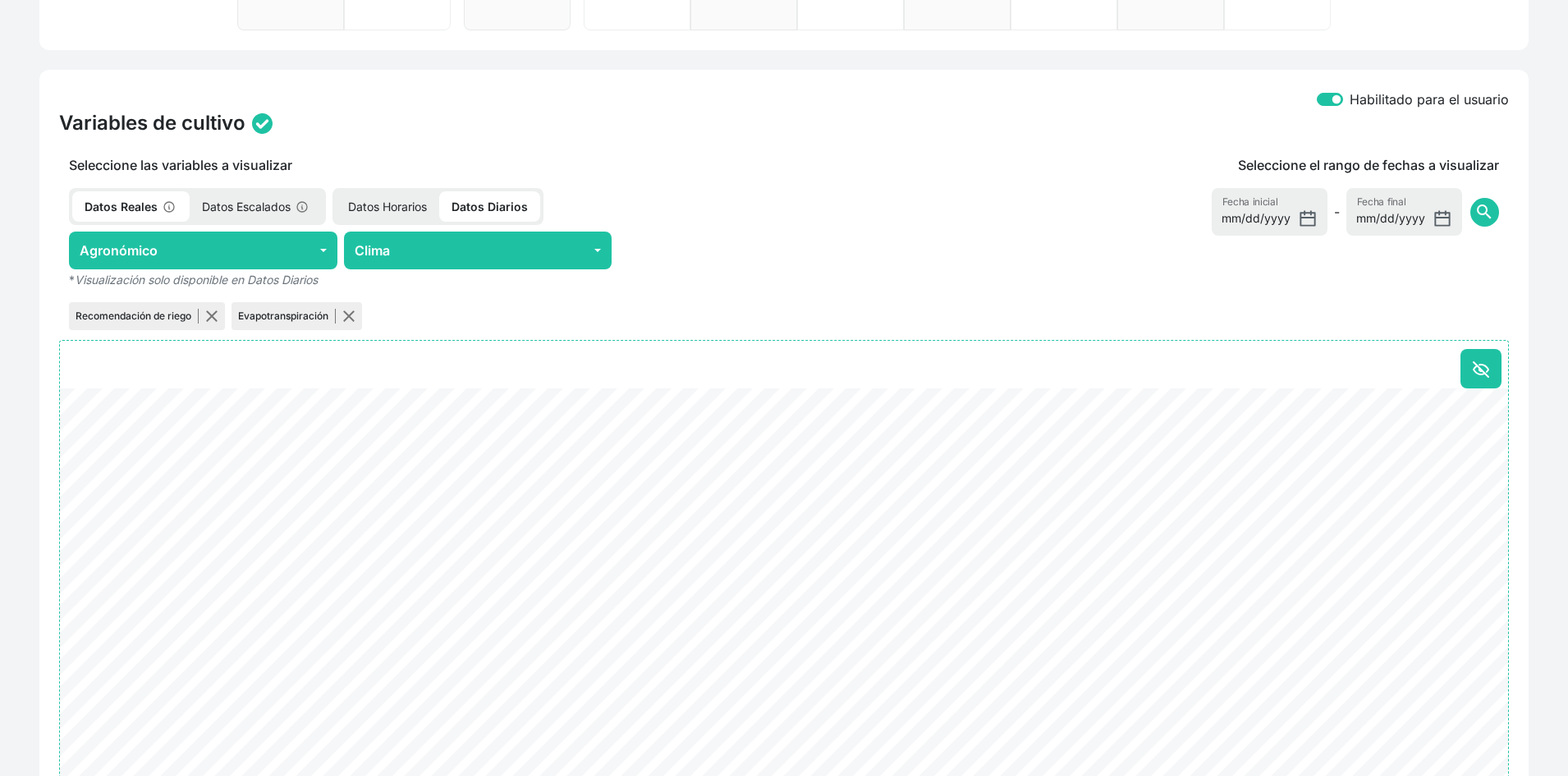
scroll to position [575, 0]
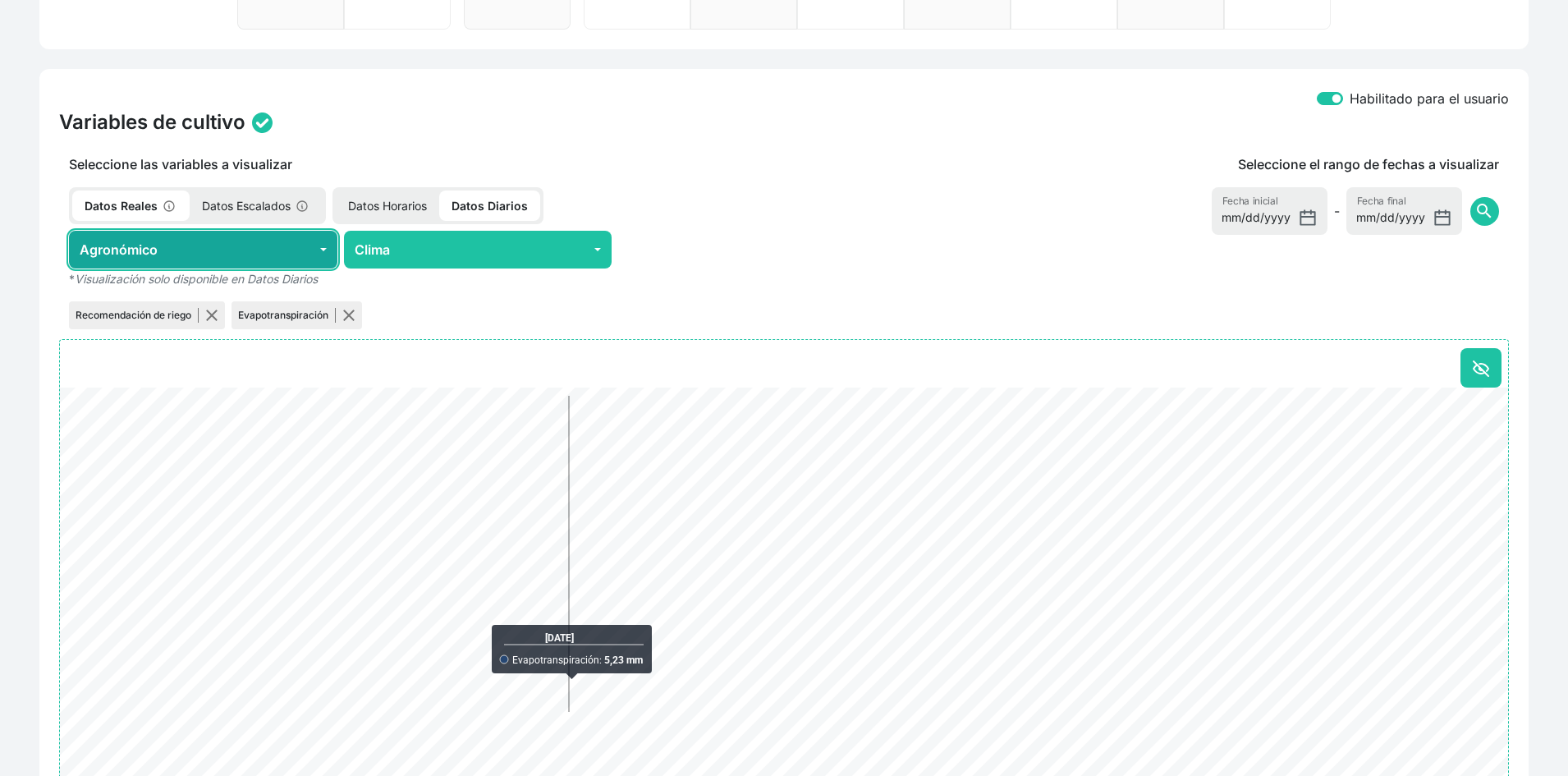
click at [272, 251] on button "Agronómico" at bounding box center [203, 250] width 269 height 38
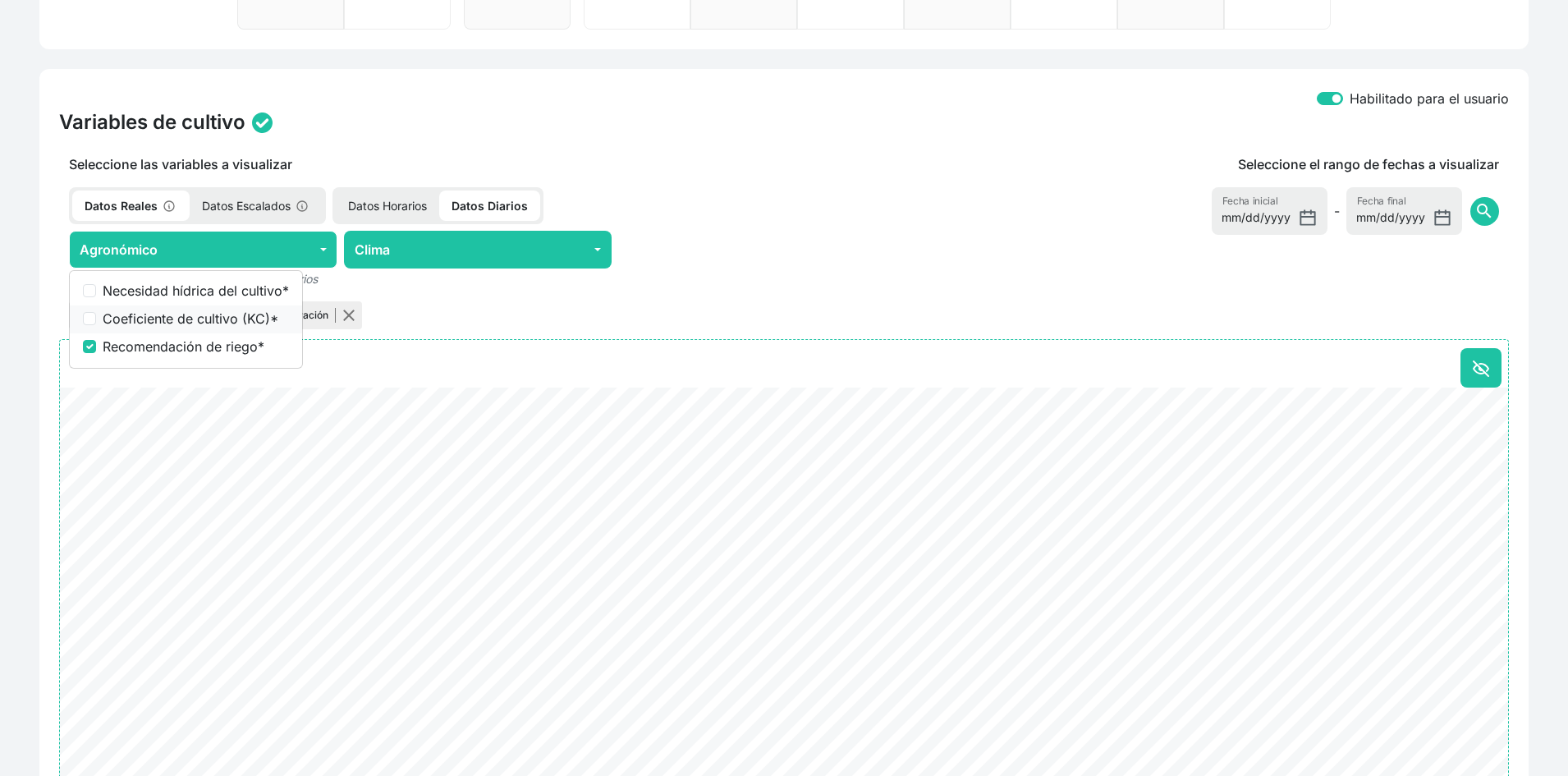
click at [228, 321] on label "Coeficiente de cultivo (KC) *" at bounding box center [196, 318] width 187 height 19
click at [96, 321] on input "Coeficiente de cultivo (KC) *" at bounding box center [90, 319] width 13 height 13
checkbox input "true"
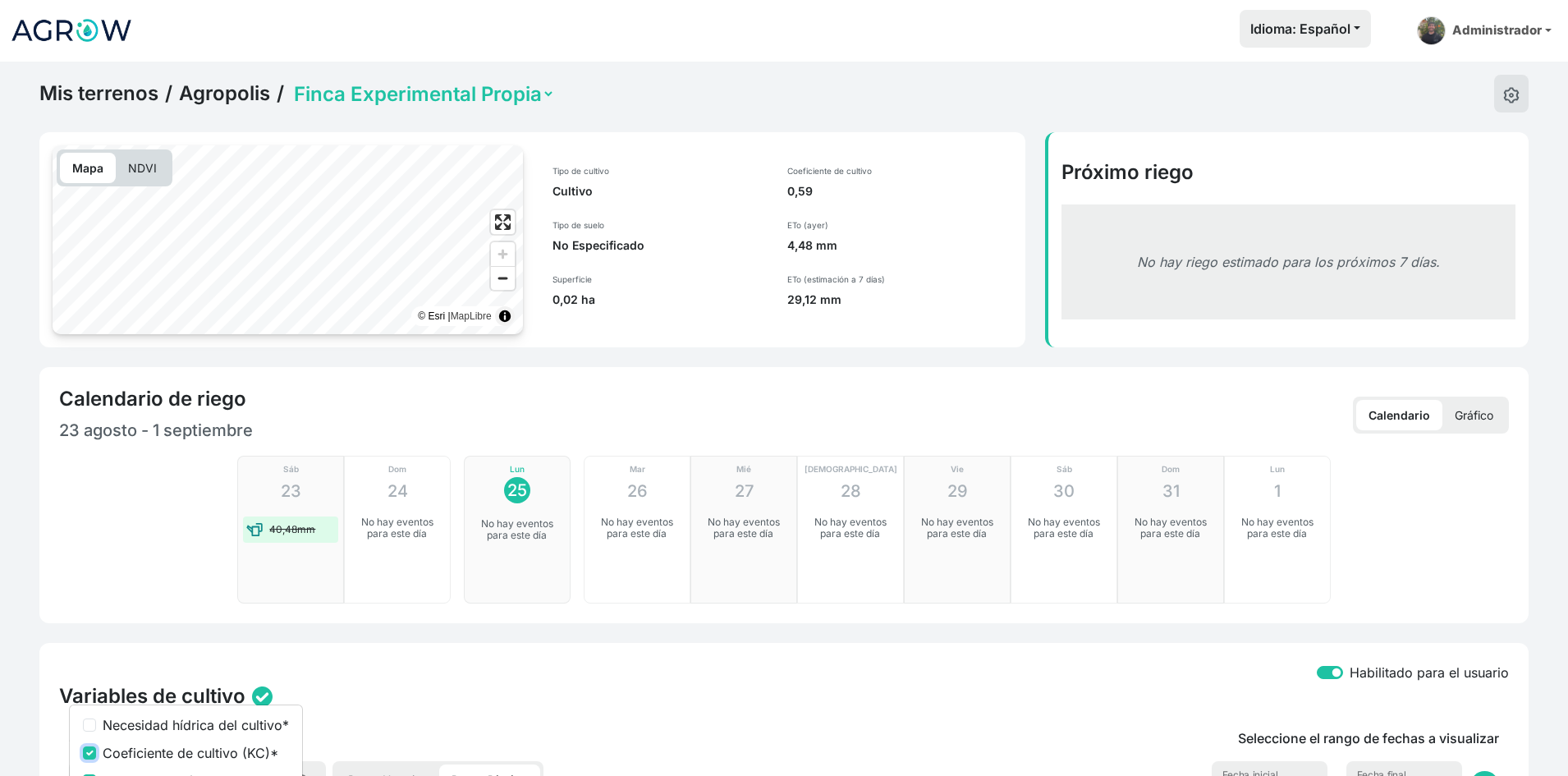
scroll to position [0, 0]
click at [490, 90] on select "Completo Finca Experimental Propia" at bounding box center [423, 95] width 265 height 25
click at [329, 61] on nav "Idioma: Español Español English Português Administrador Preferencias Usuarios d…" at bounding box center [784, 31] width 1568 height 62
click at [92, 92] on link "Mis terrenos" at bounding box center [99, 94] width 119 height 24
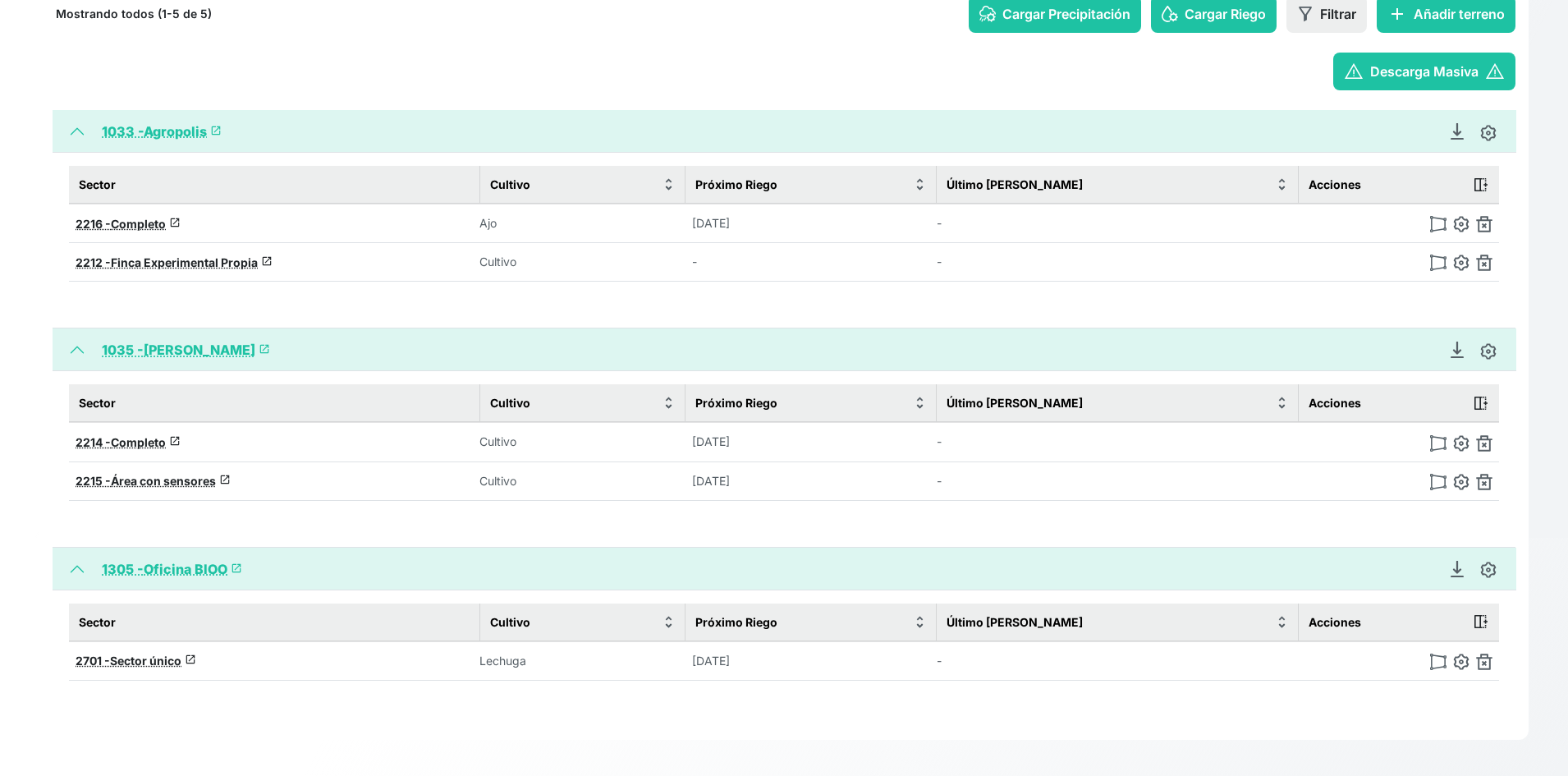
scroll to position [241, 0]
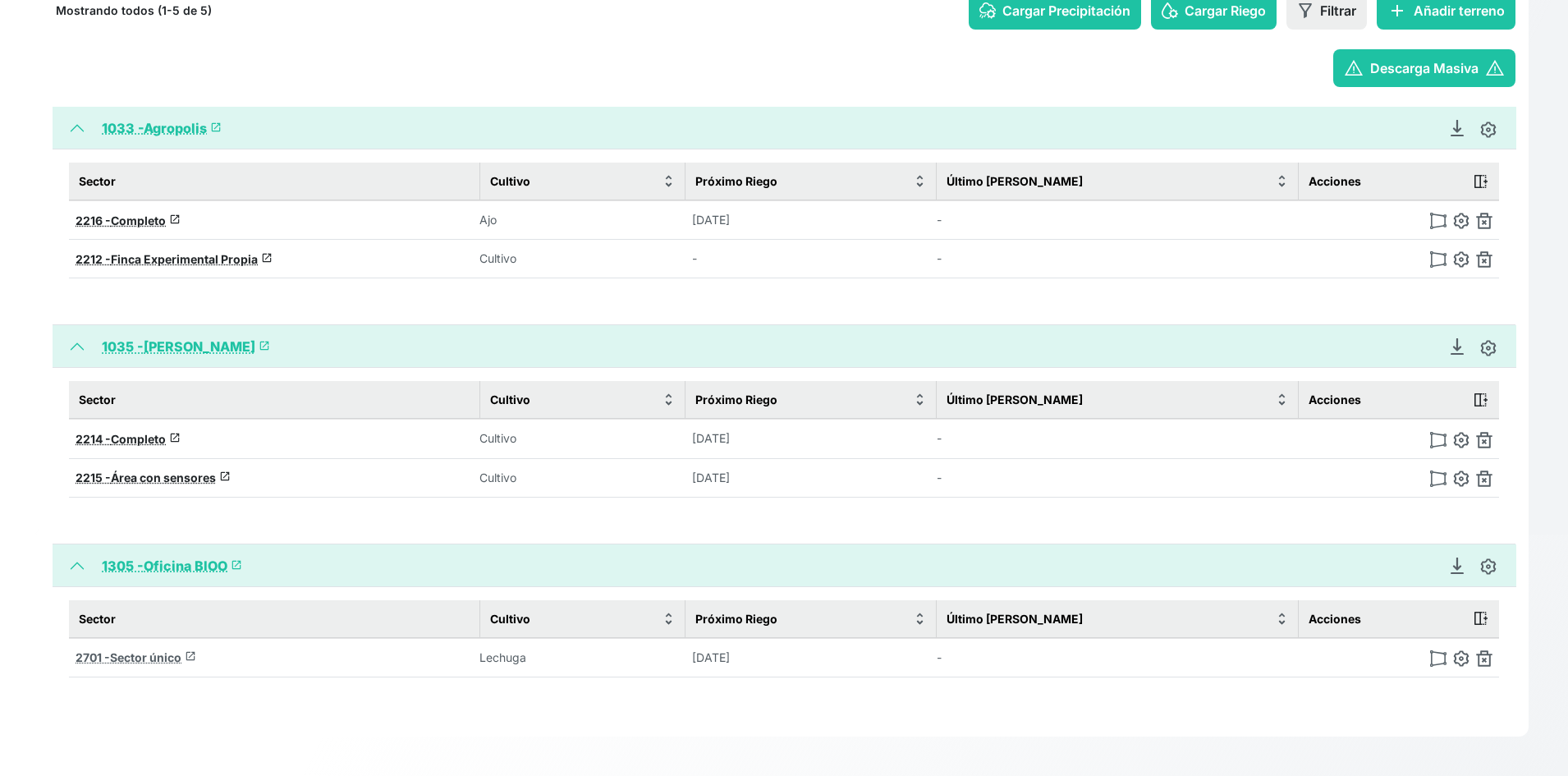
click at [149, 656] on span "Sector único" at bounding box center [145, 657] width 71 height 14
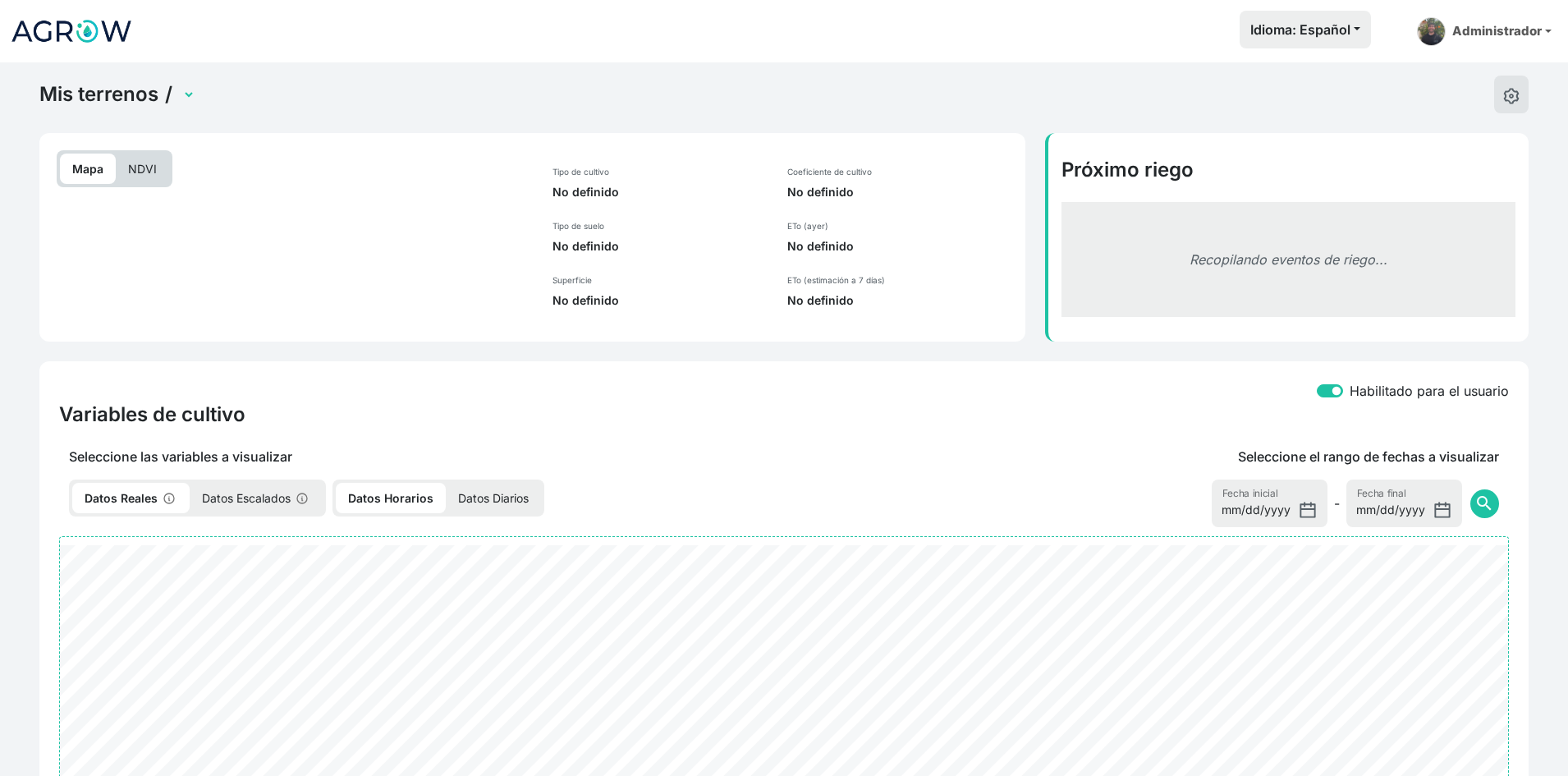
select select "2701"
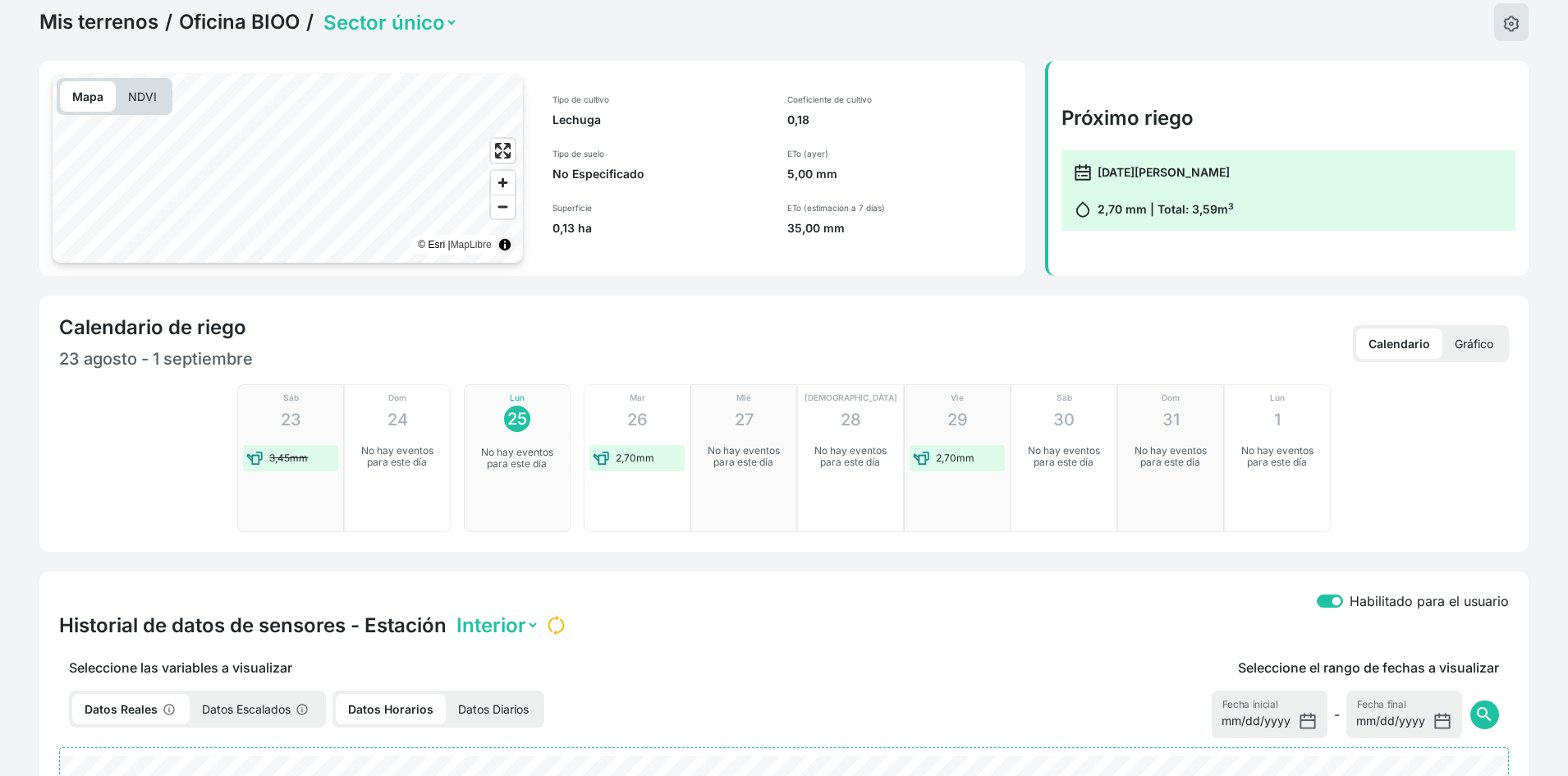
scroll to position [164, 0]
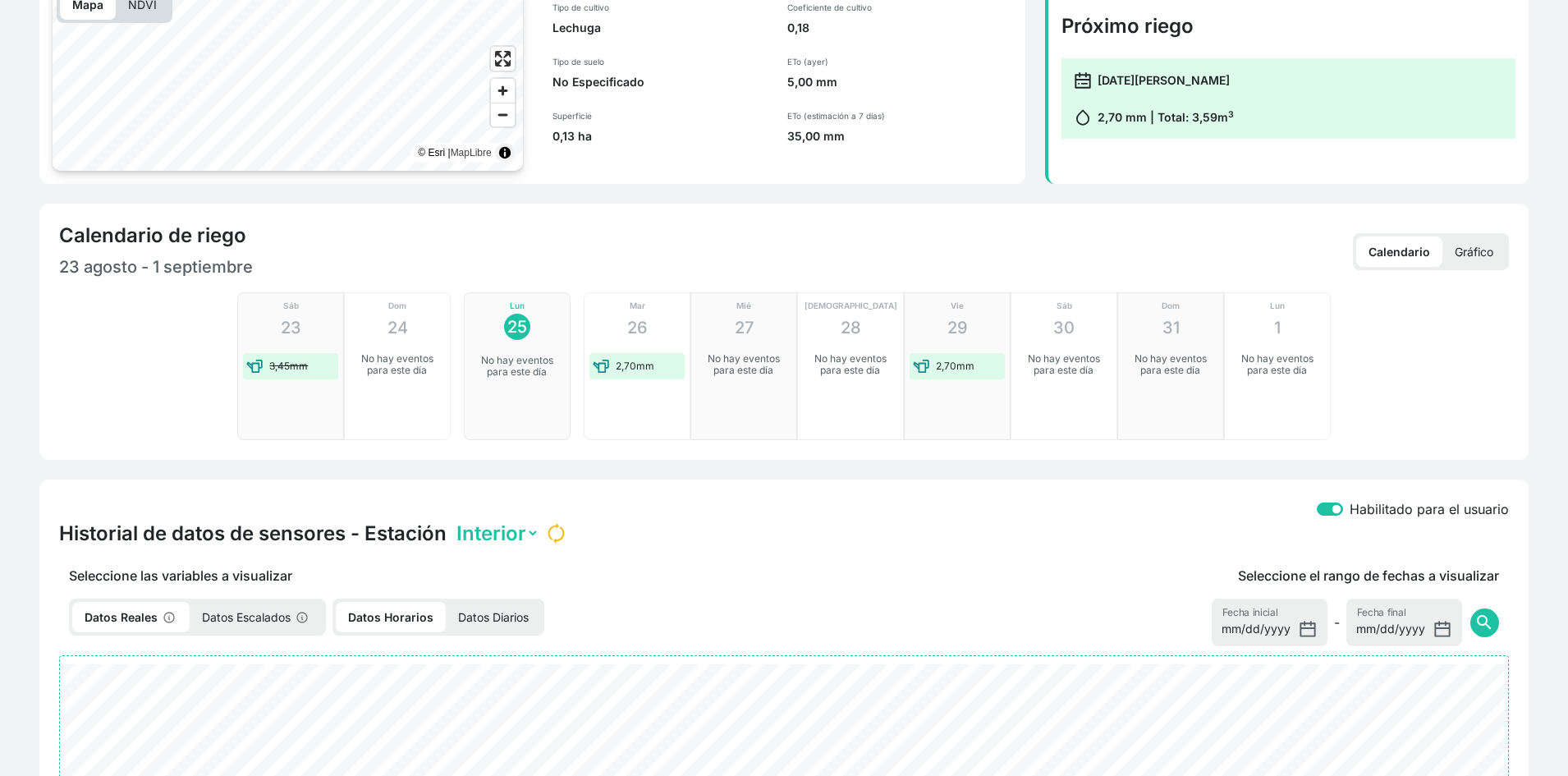
click at [1489, 253] on p "Gráfico" at bounding box center [1474, 251] width 63 height 30
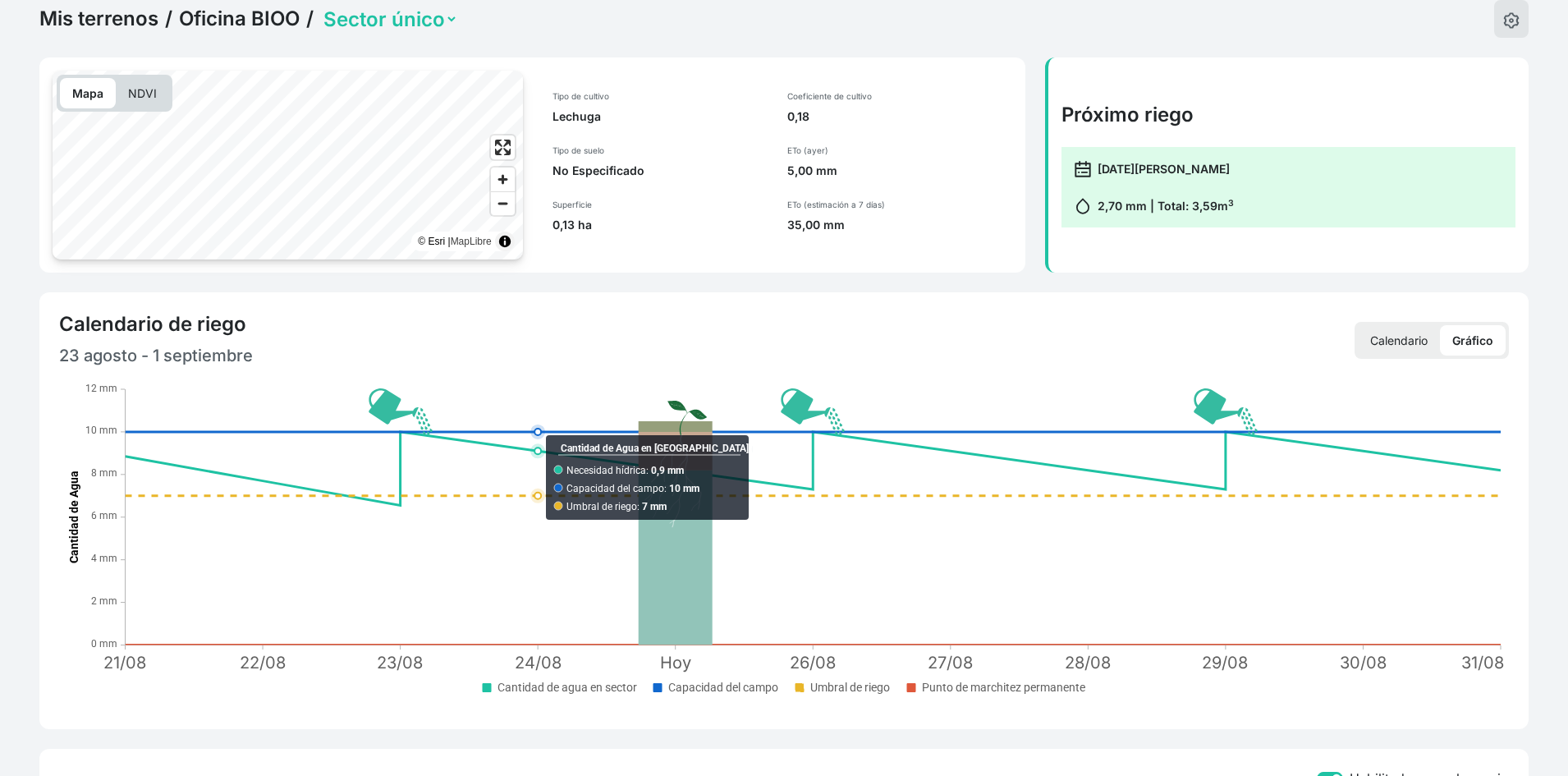
scroll to position [0, 0]
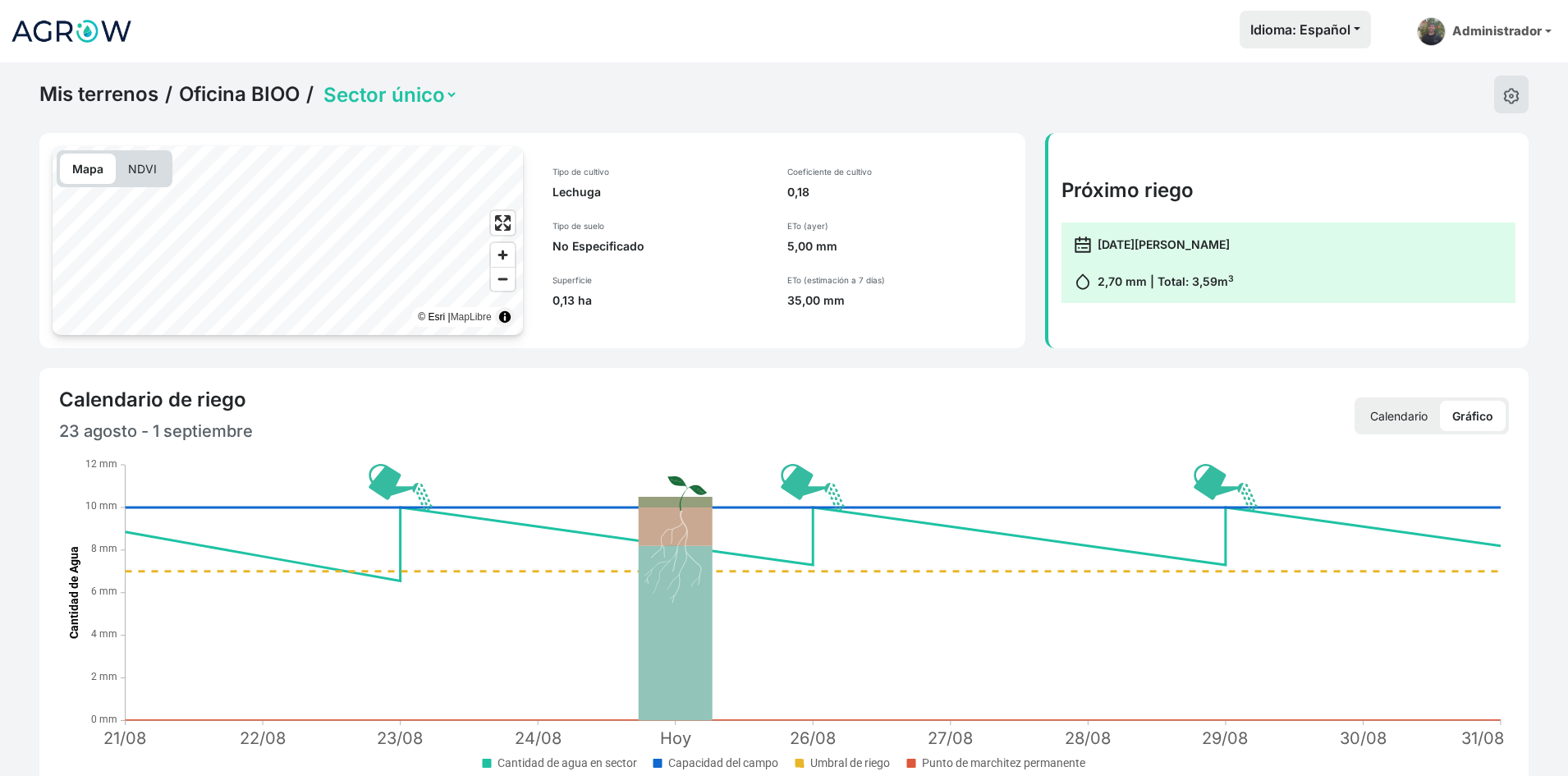
click at [97, 92] on link "Mis terrenos" at bounding box center [99, 94] width 119 height 24
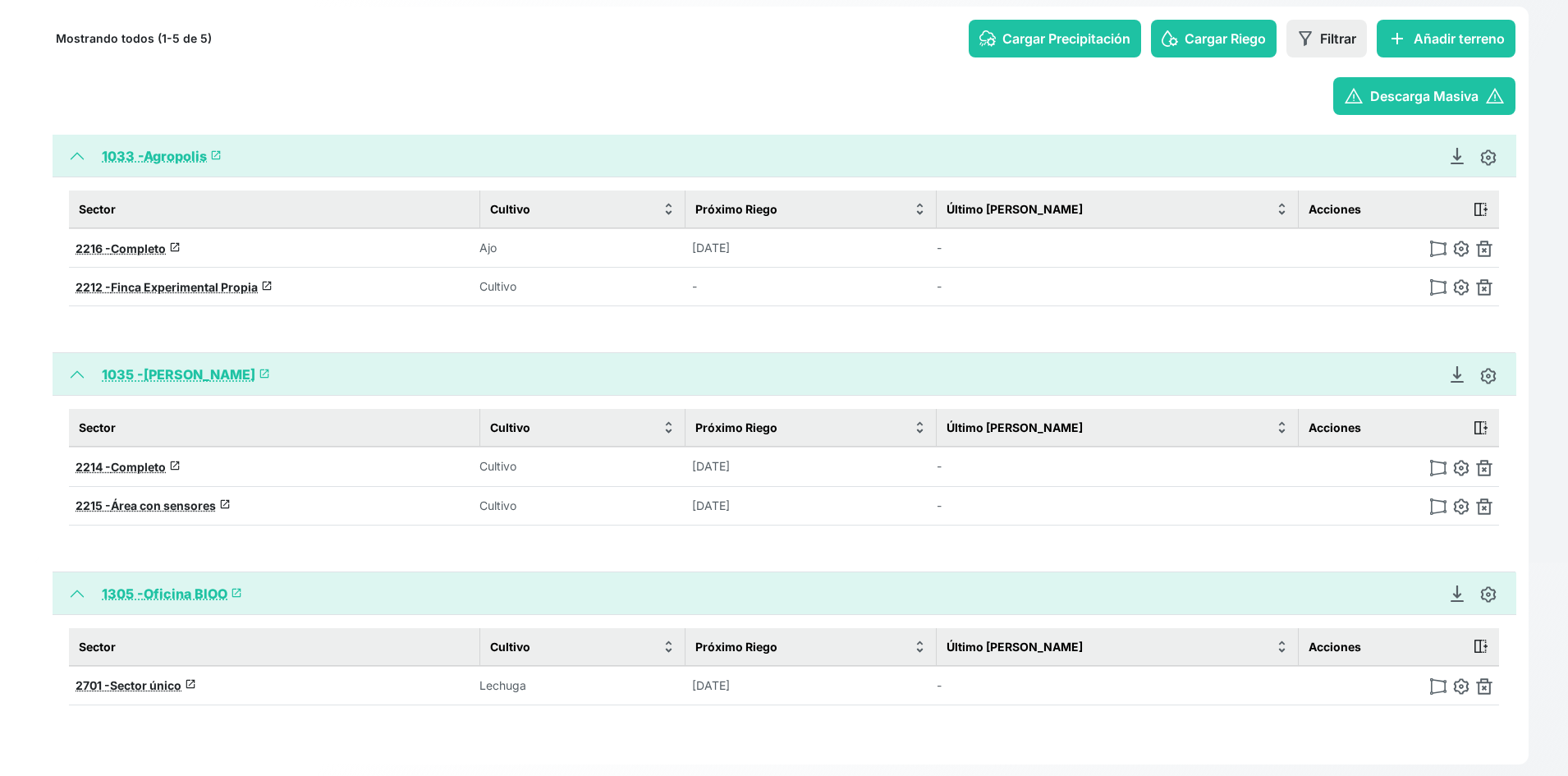
scroll to position [241, 0]
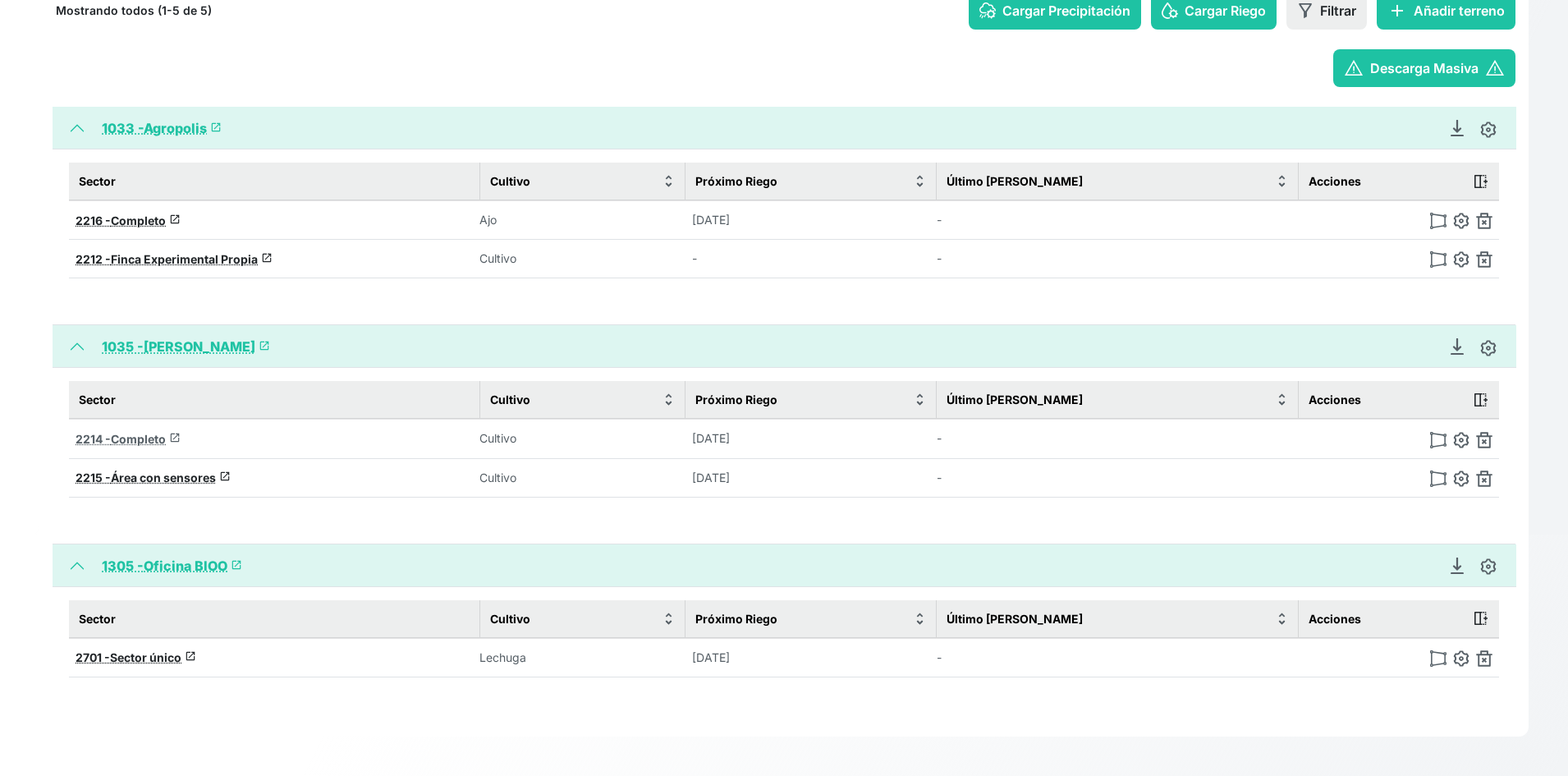
click at [137, 439] on span "Completo" at bounding box center [138, 439] width 55 height 14
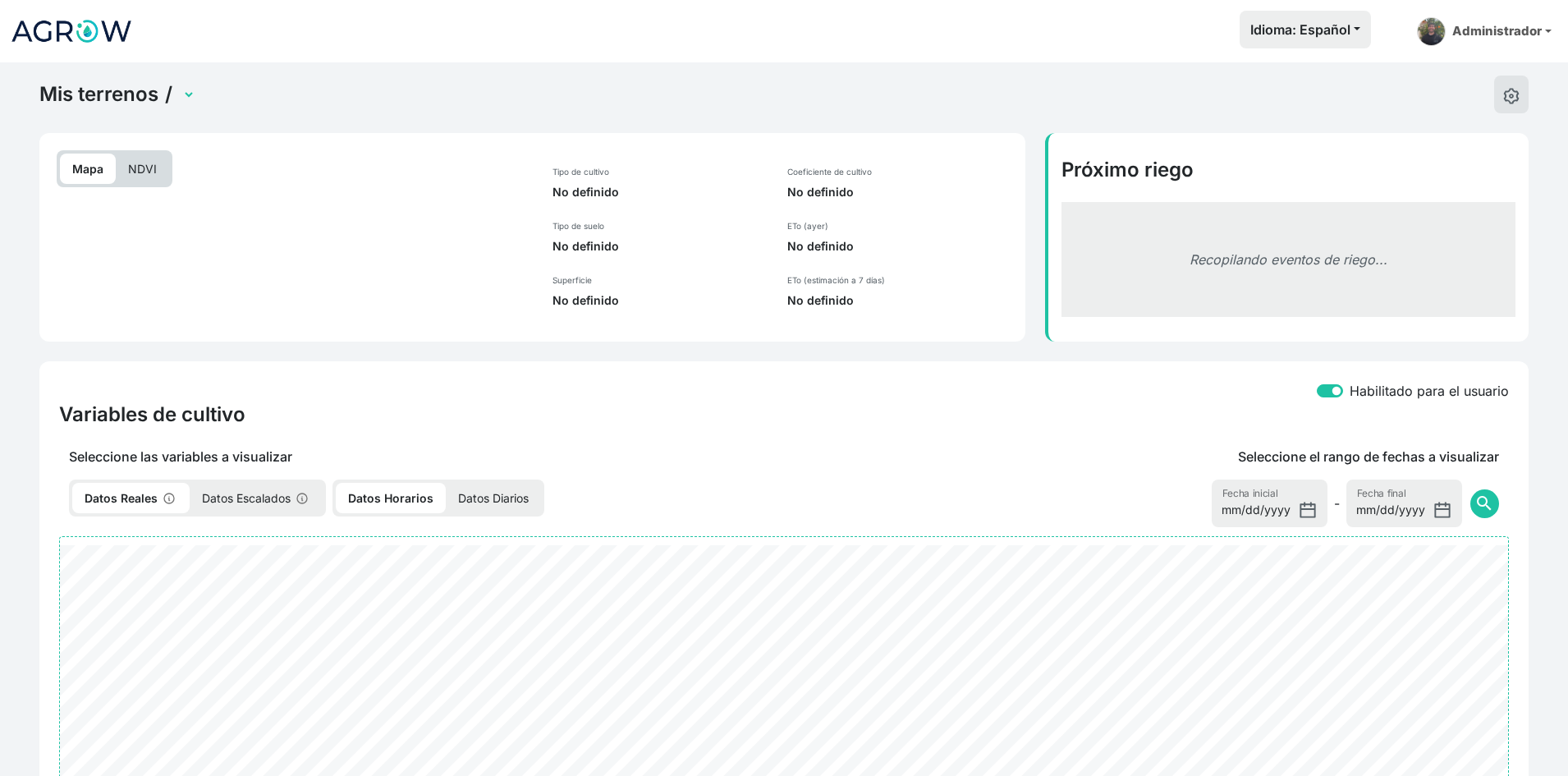
select select "2214"
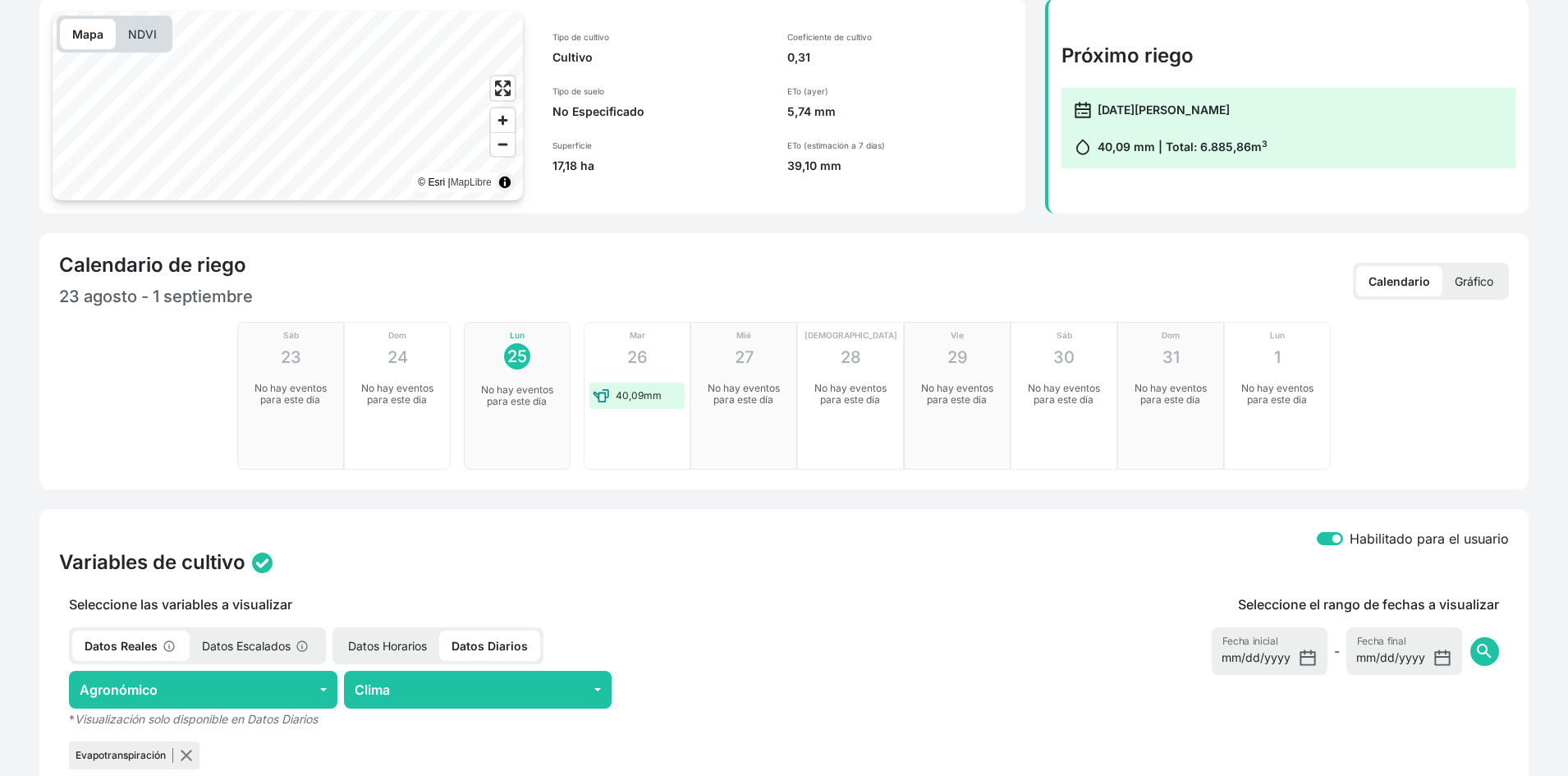
scroll to position [164, 0]
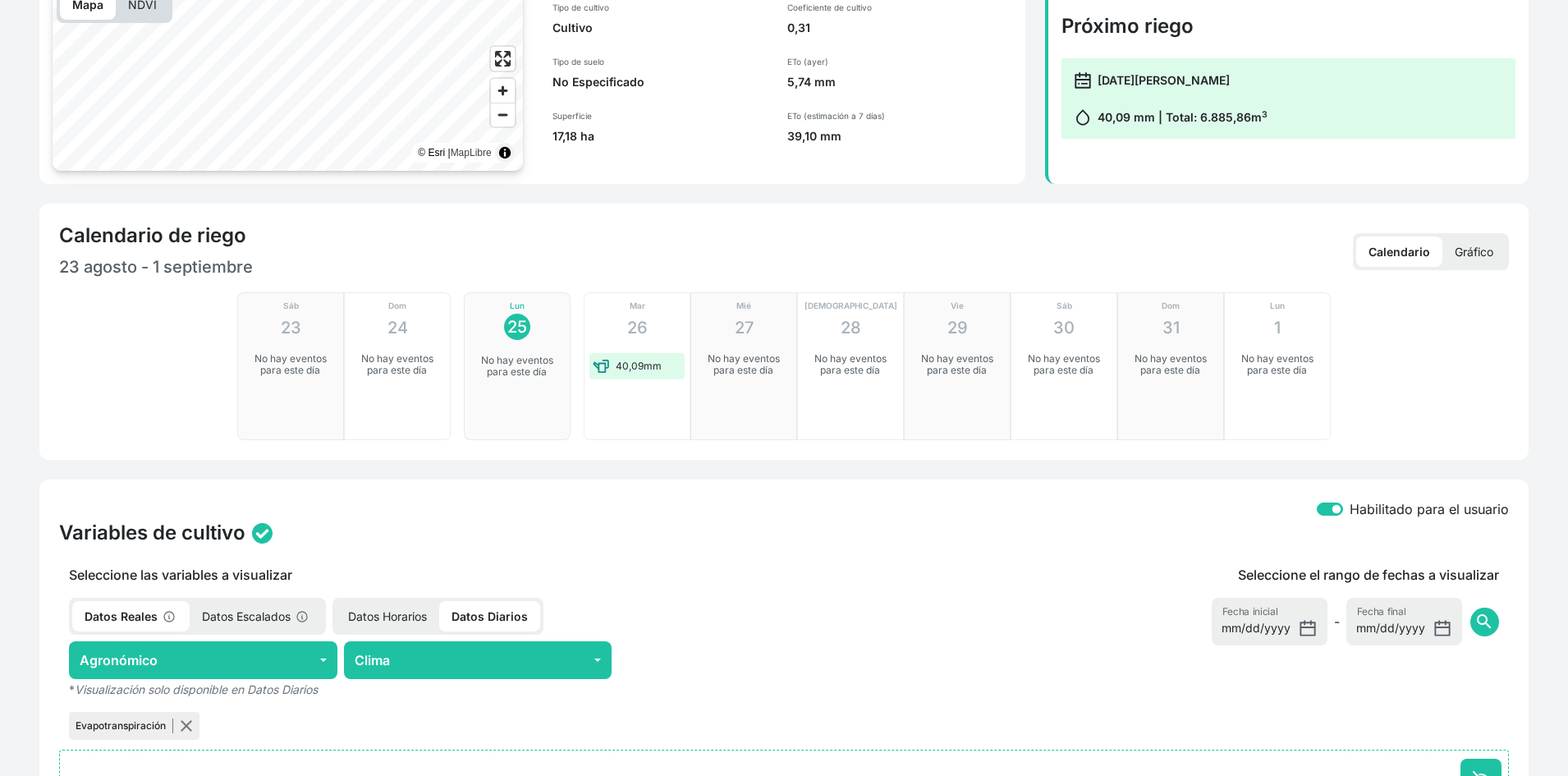
click at [1473, 243] on p "Gráfico" at bounding box center [1474, 251] width 63 height 30
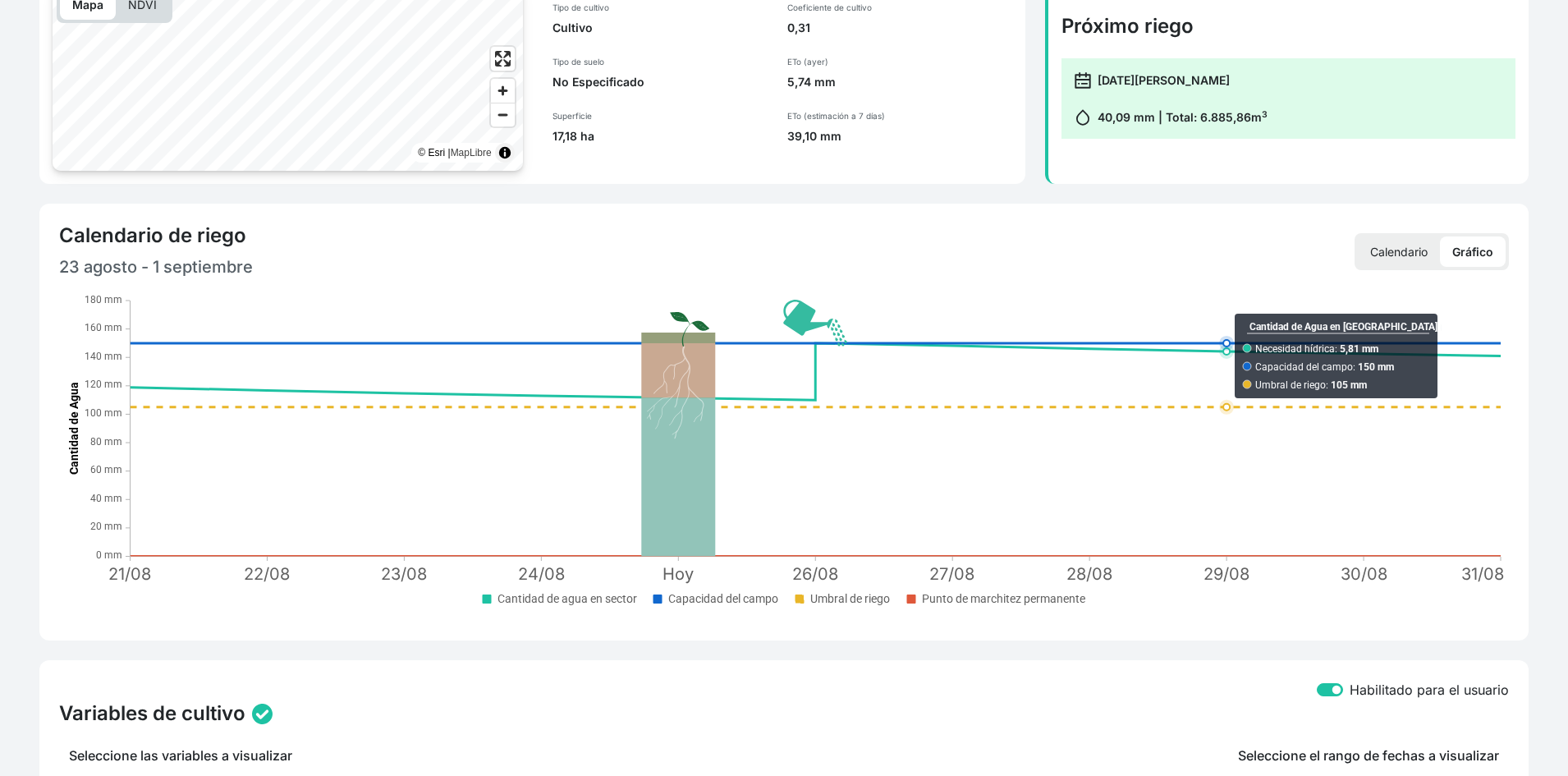
click at [1402, 248] on p "Calendario" at bounding box center [1399, 251] width 82 height 30
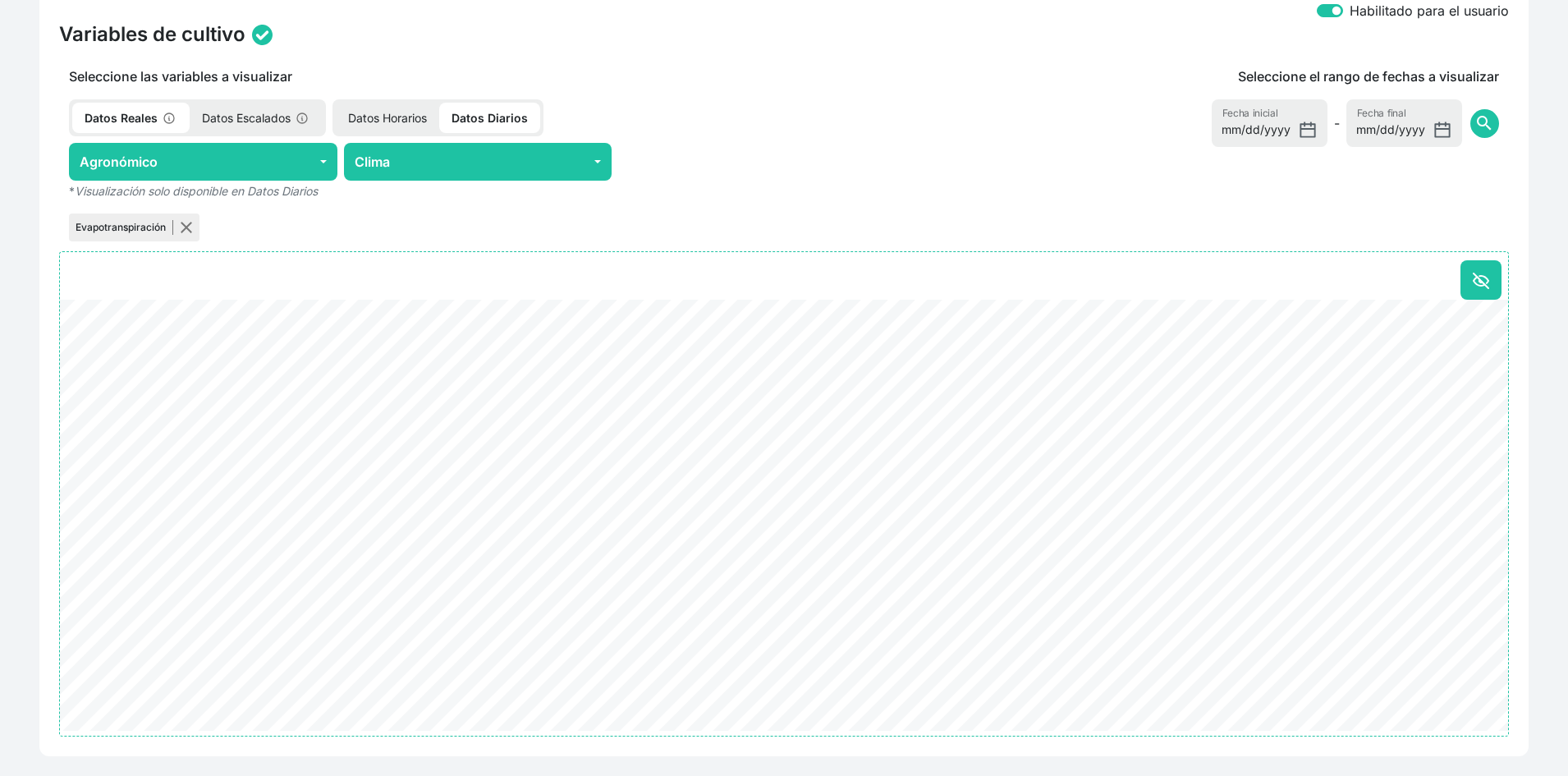
scroll to position [620, 0]
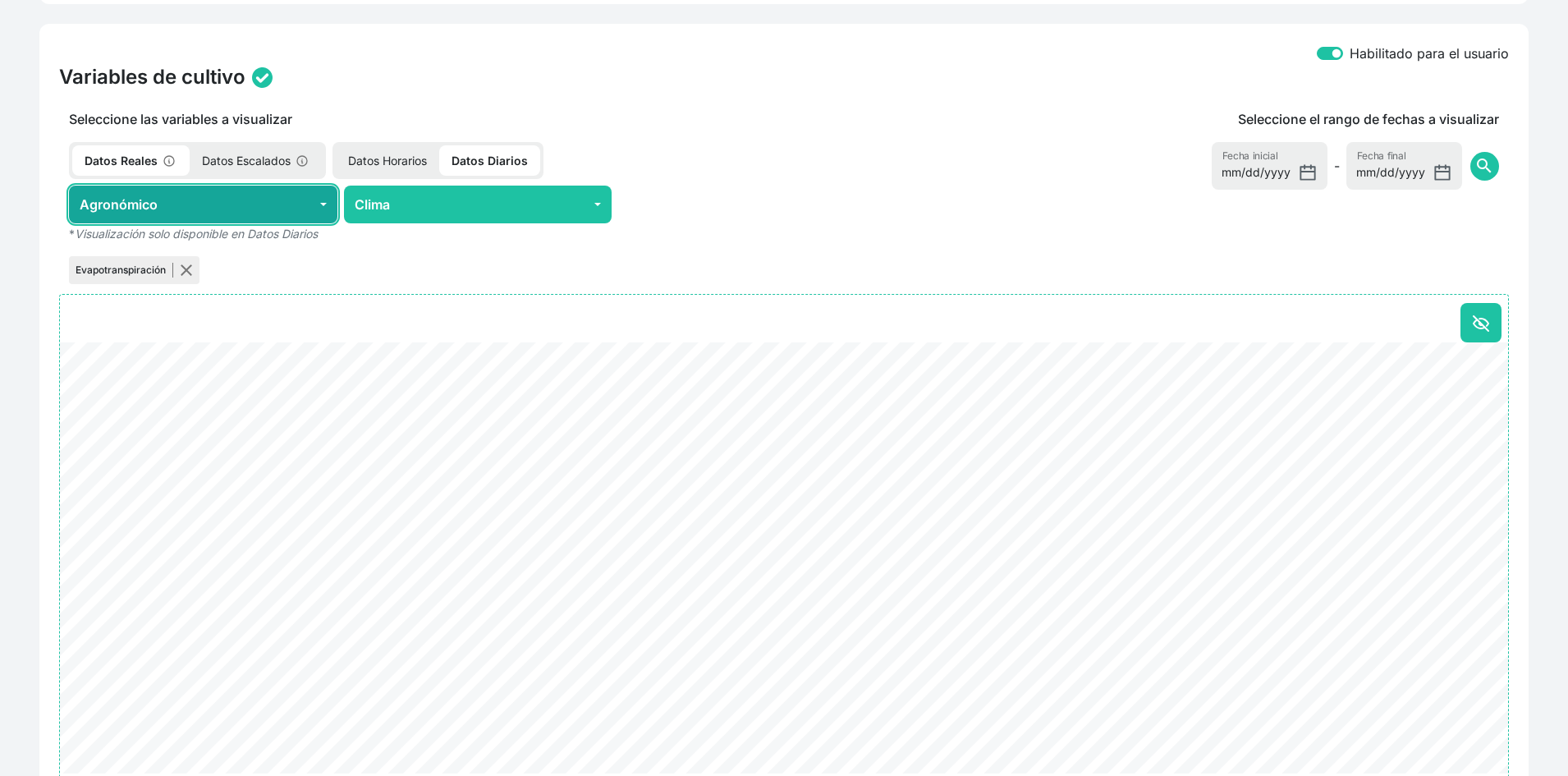
click at [245, 203] on button "Agronómico" at bounding box center [203, 204] width 269 height 38
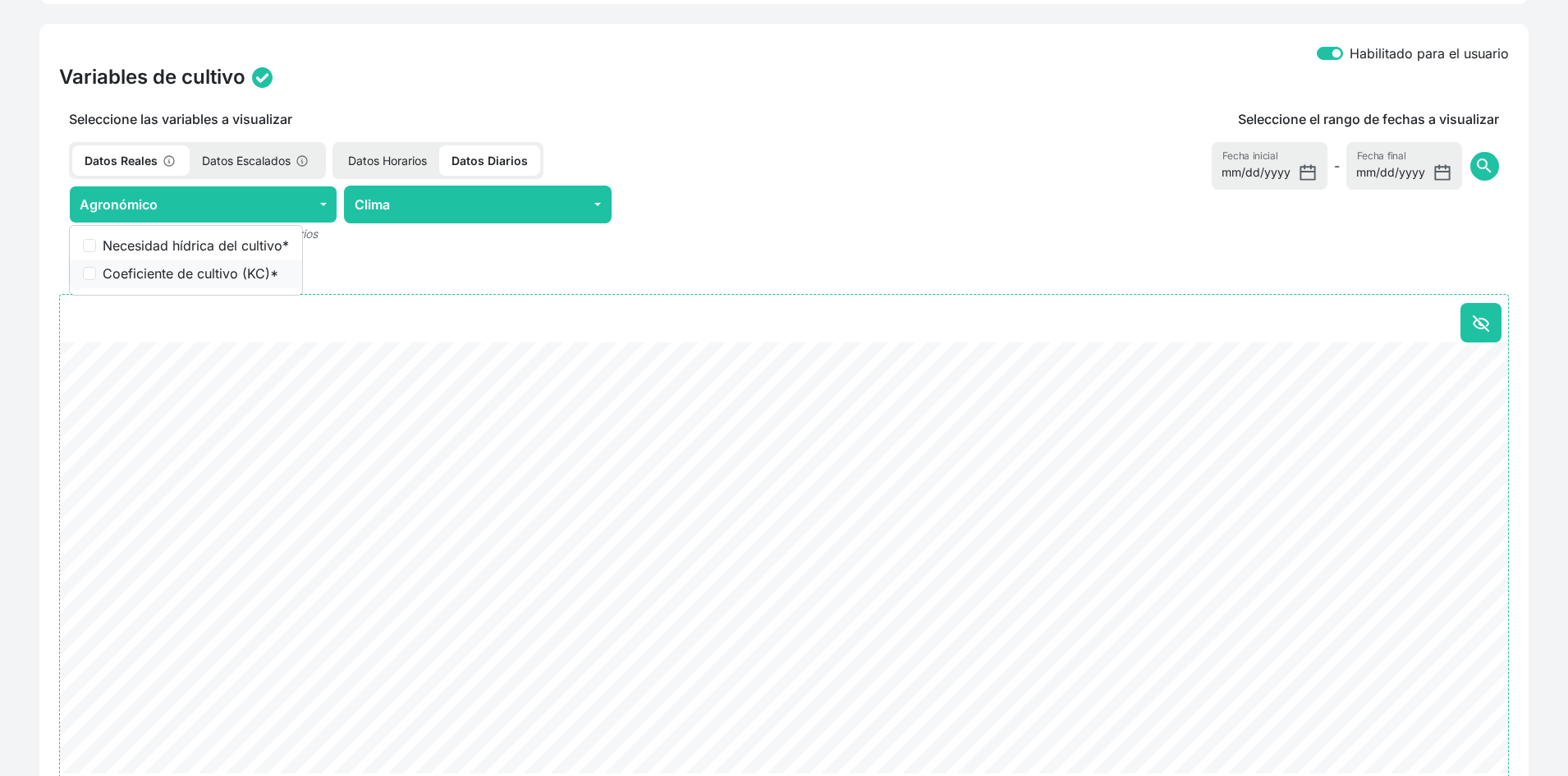
click at [236, 277] on label "Coeficiente de cultivo (KC) *" at bounding box center [196, 273] width 187 height 19
click at [96, 277] on input "Coeficiente de cultivo (KC) *" at bounding box center [90, 274] width 13 height 13
checkbox input "true"
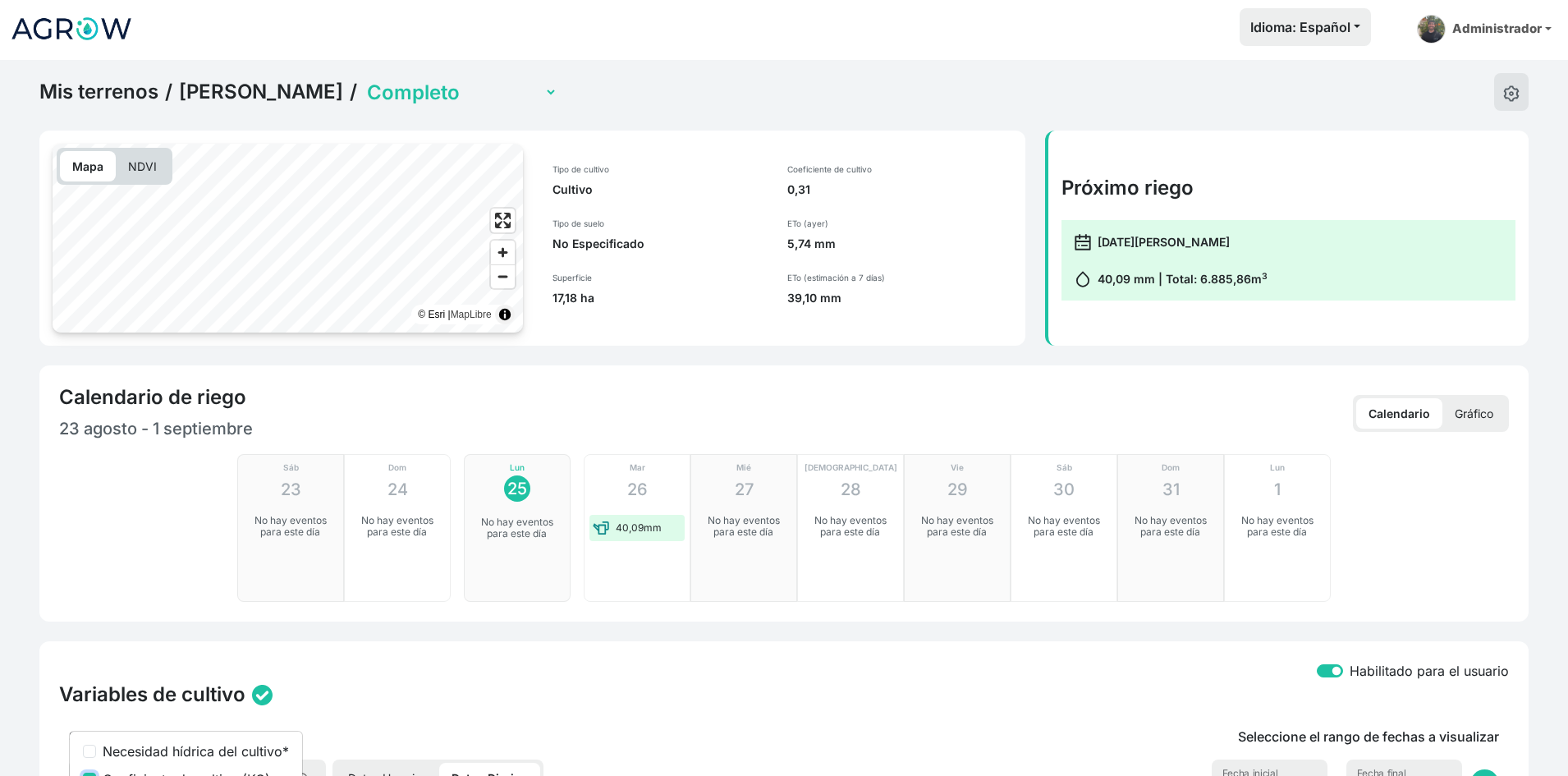
scroll to position [0, 0]
click at [416, 91] on select "Área con sensores Completo" at bounding box center [460, 95] width 194 height 25
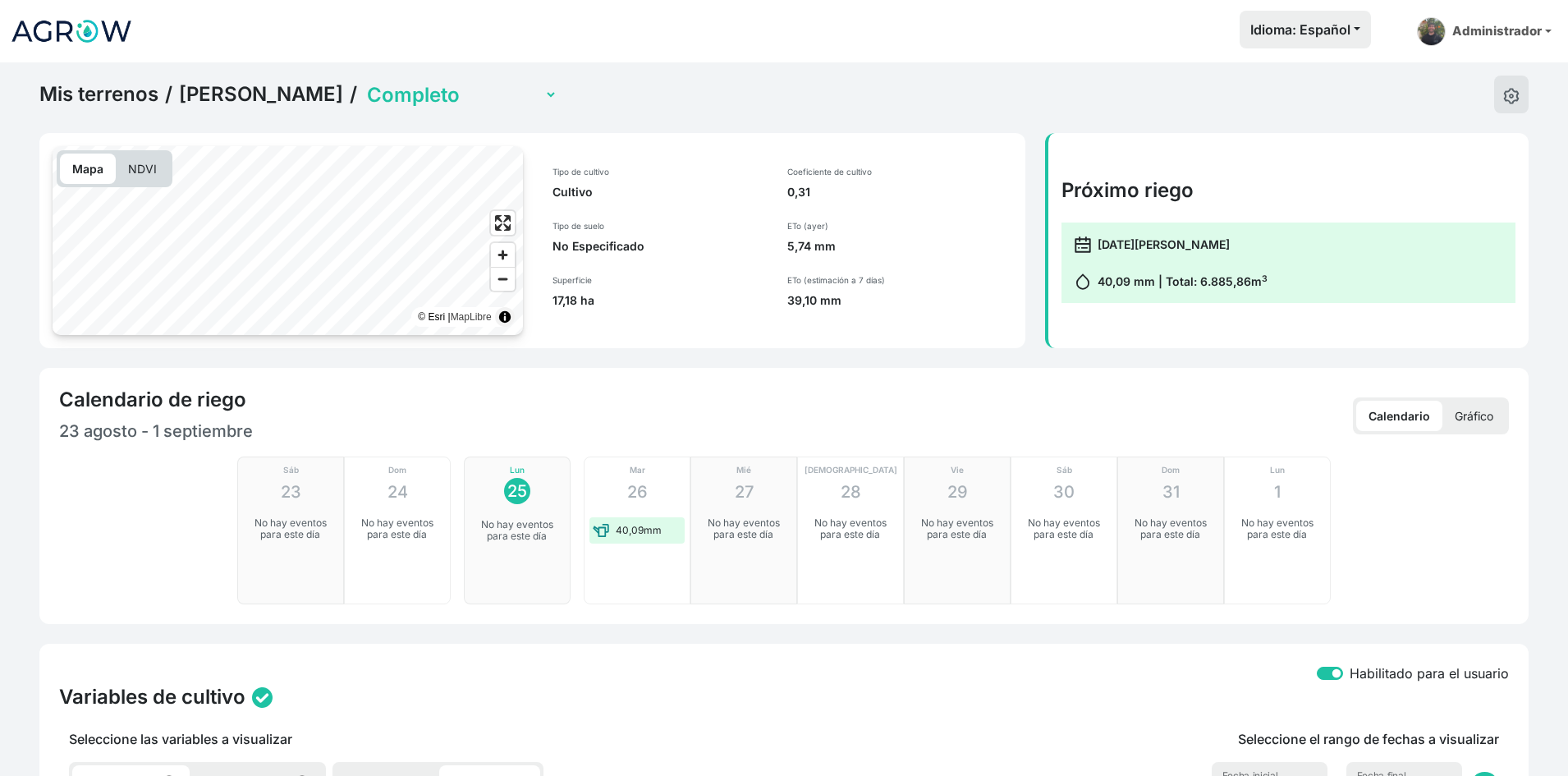
drag, startPoint x: 616, startPoint y: 87, endPoint x: 596, endPoint y: 90, distance: 20.2
click at [616, 87] on div "Mis terrenos / Campo de Brenes / Área con sensores Completo" at bounding box center [784, 94] width 1490 height 38
click at [272, 94] on link "Campo de Brenes" at bounding box center [260, 94] width 164 height 24
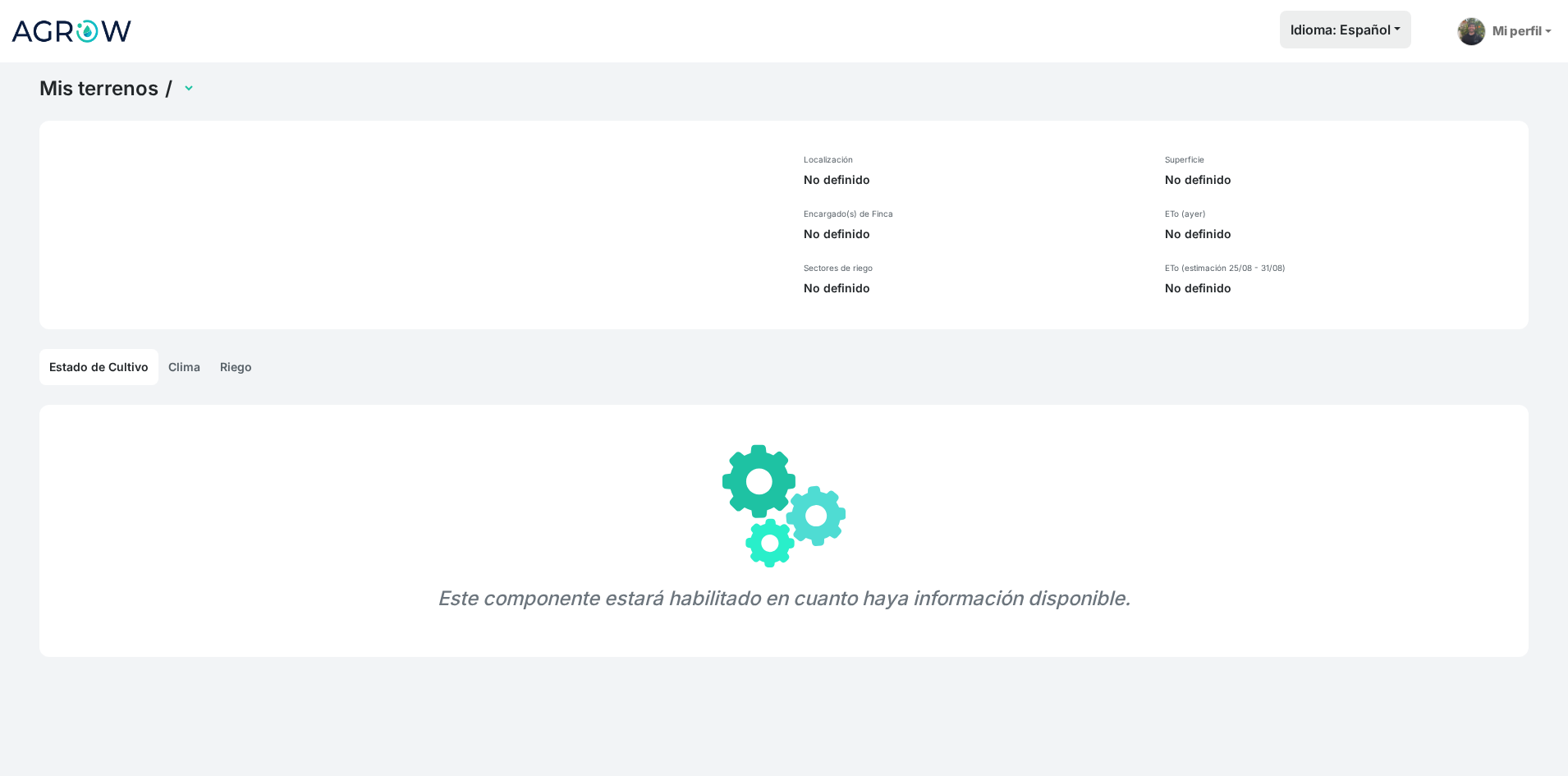
select select "1035"
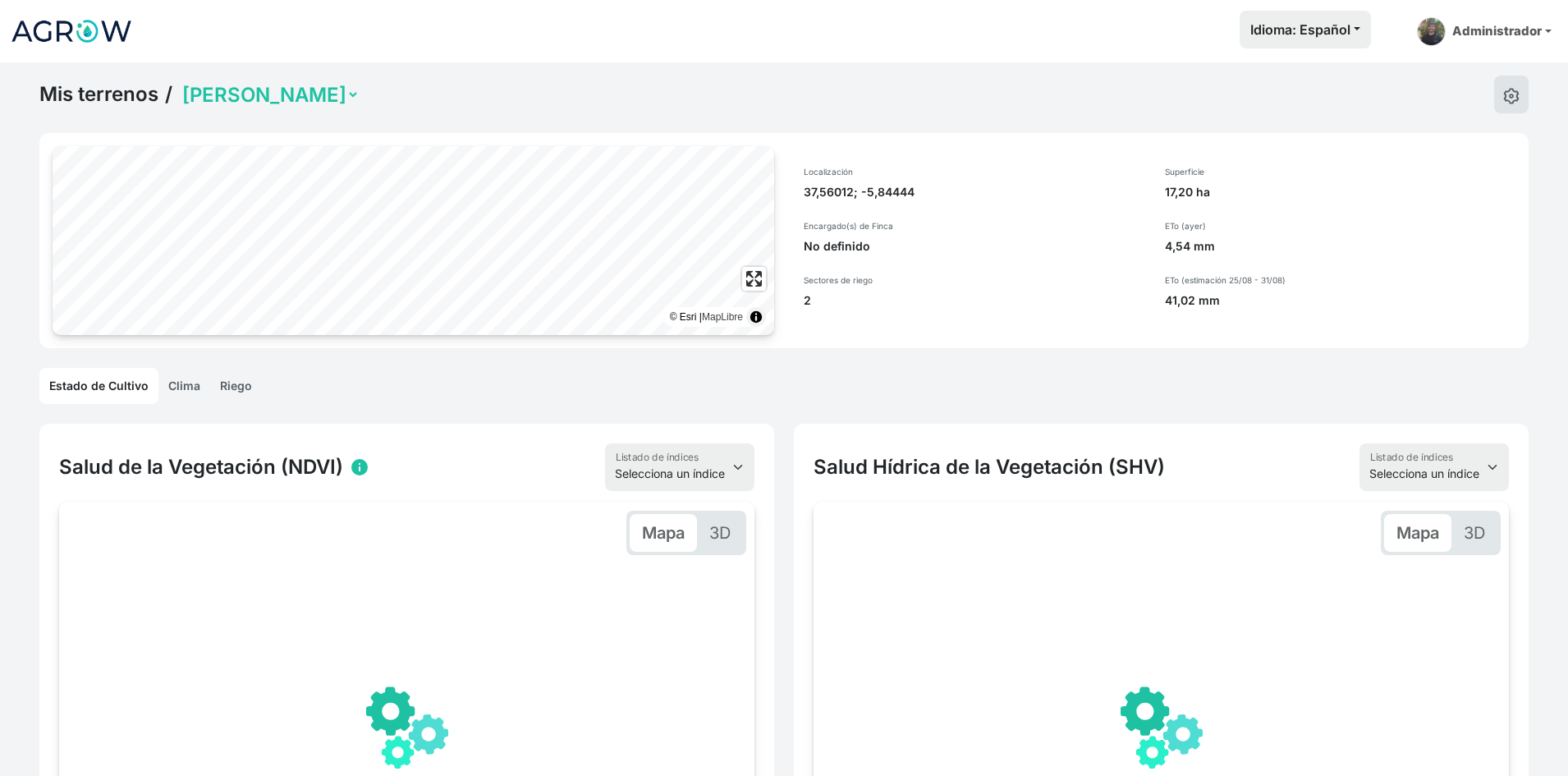
click at [134, 97] on link "Mis terrenos" at bounding box center [99, 94] width 119 height 24
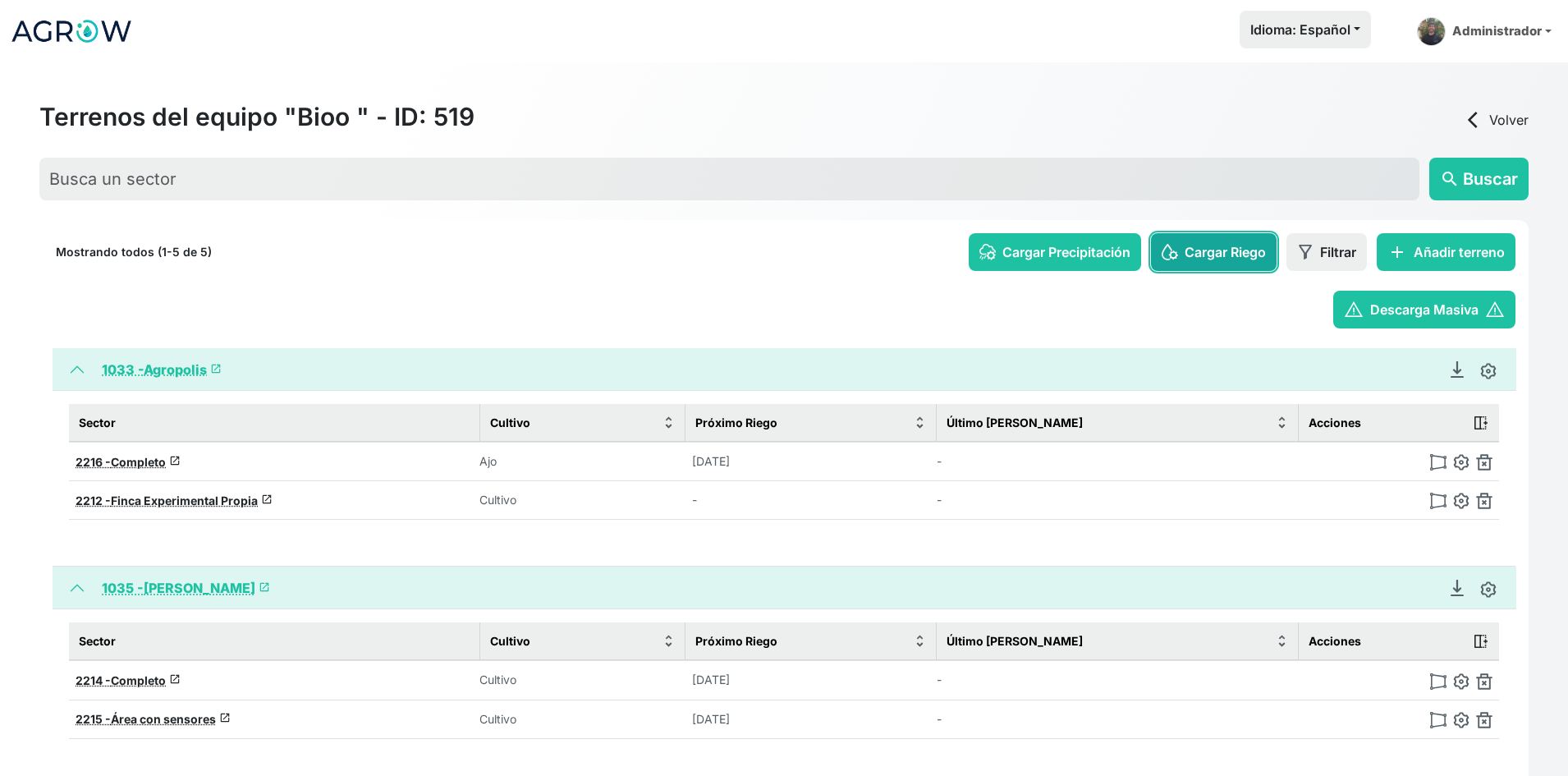
click at [1202, 257] on span "Cargar Riego" at bounding box center [1225, 251] width 82 height 19
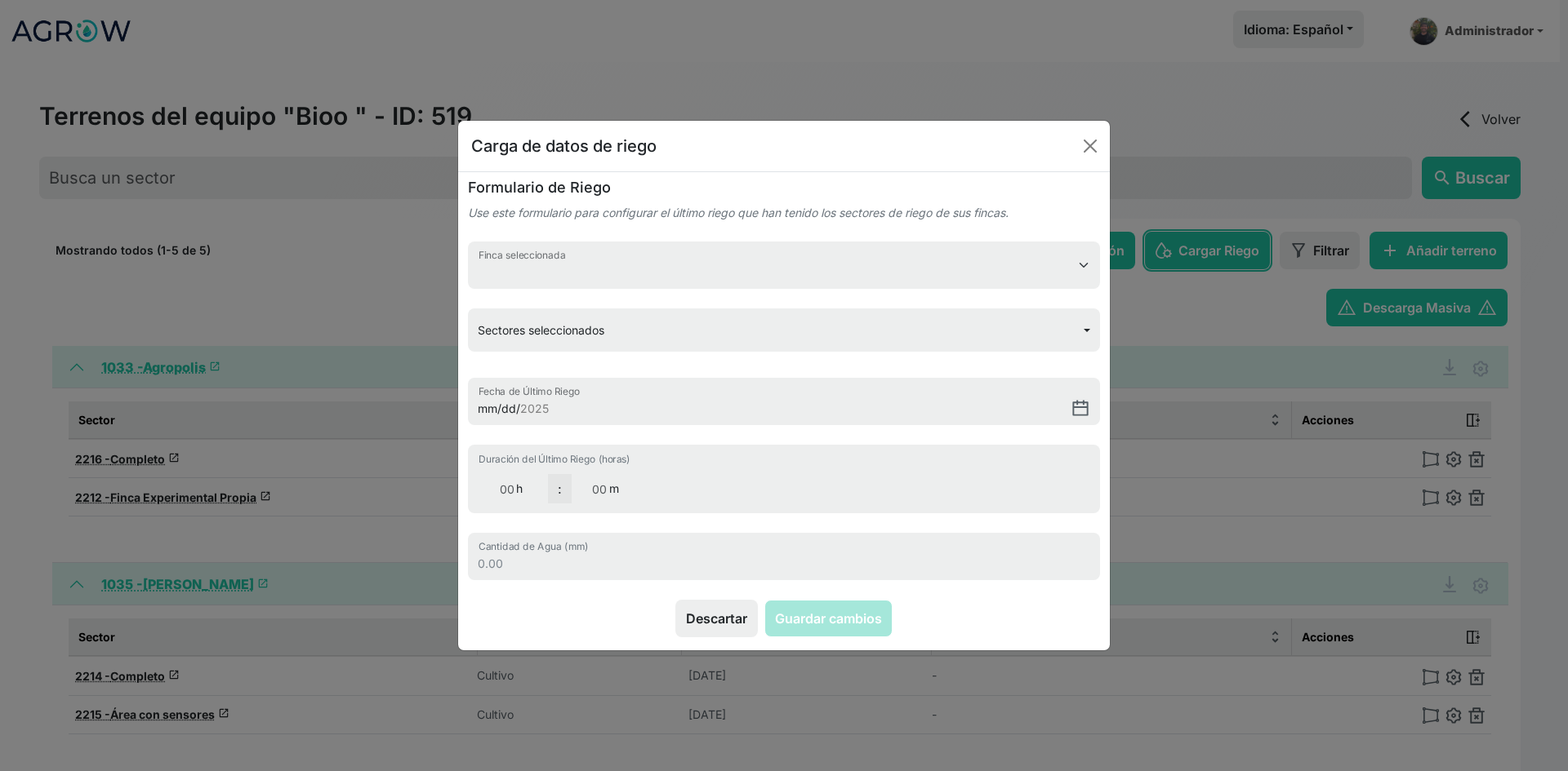
select select "1033"
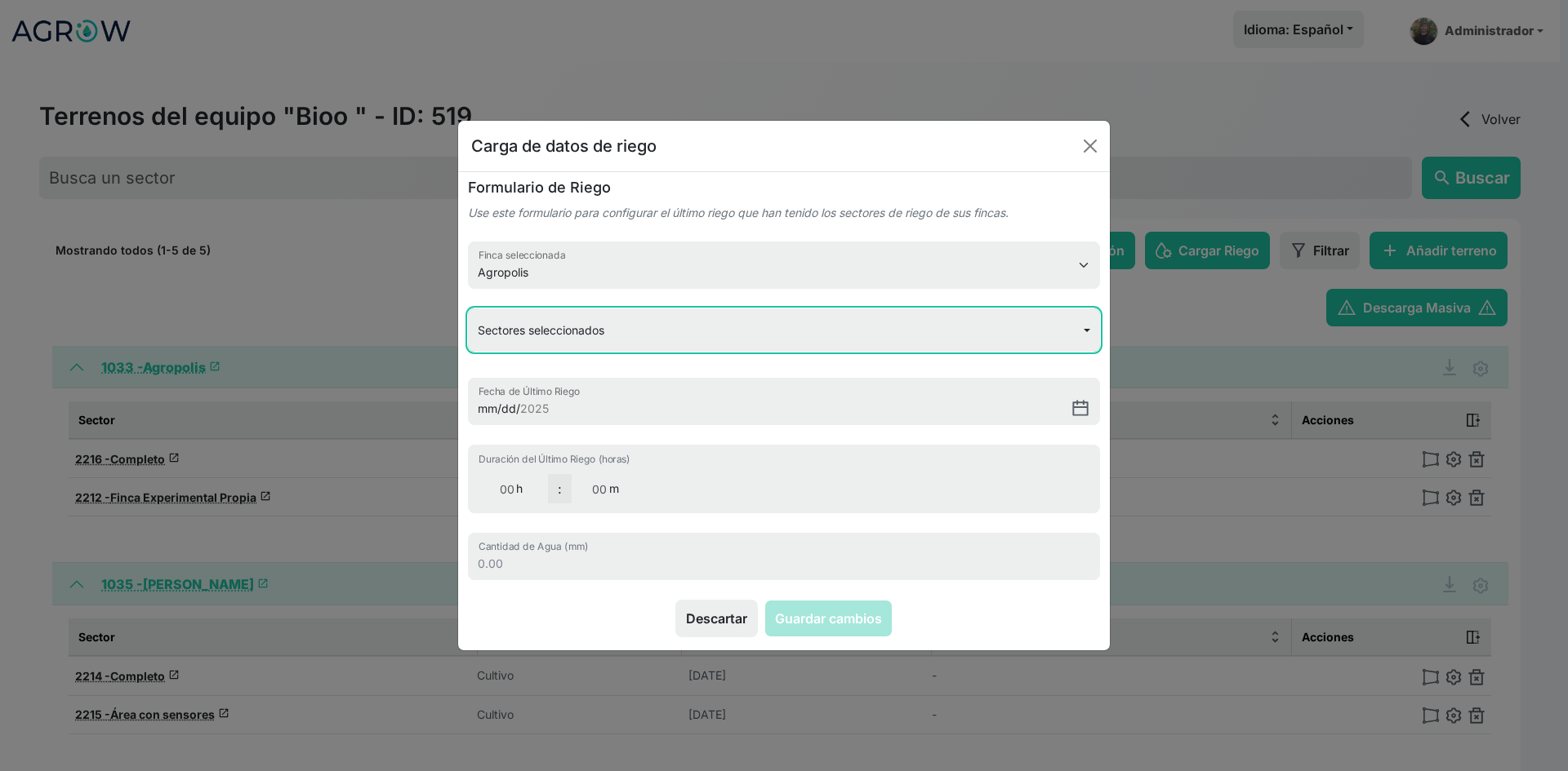
click at [666, 337] on button "Sectores seleccionados" at bounding box center [784, 330] width 632 height 43
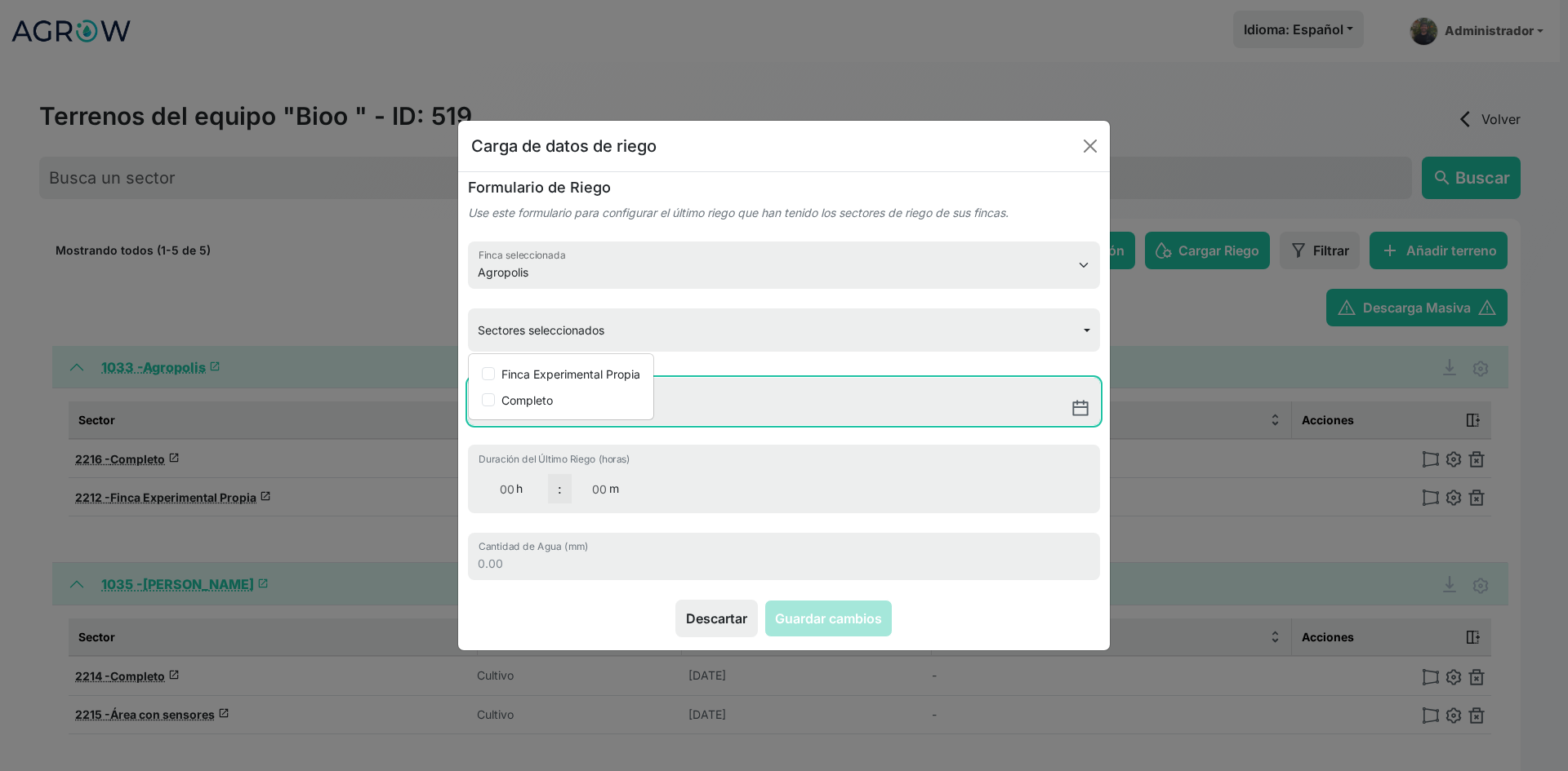
click at [878, 378] on input "Fecha de Último Riego" at bounding box center [784, 401] width 632 height 48
click at [812, 403] on input "Fecha de Último Riego" at bounding box center [784, 401] width 632 height 48
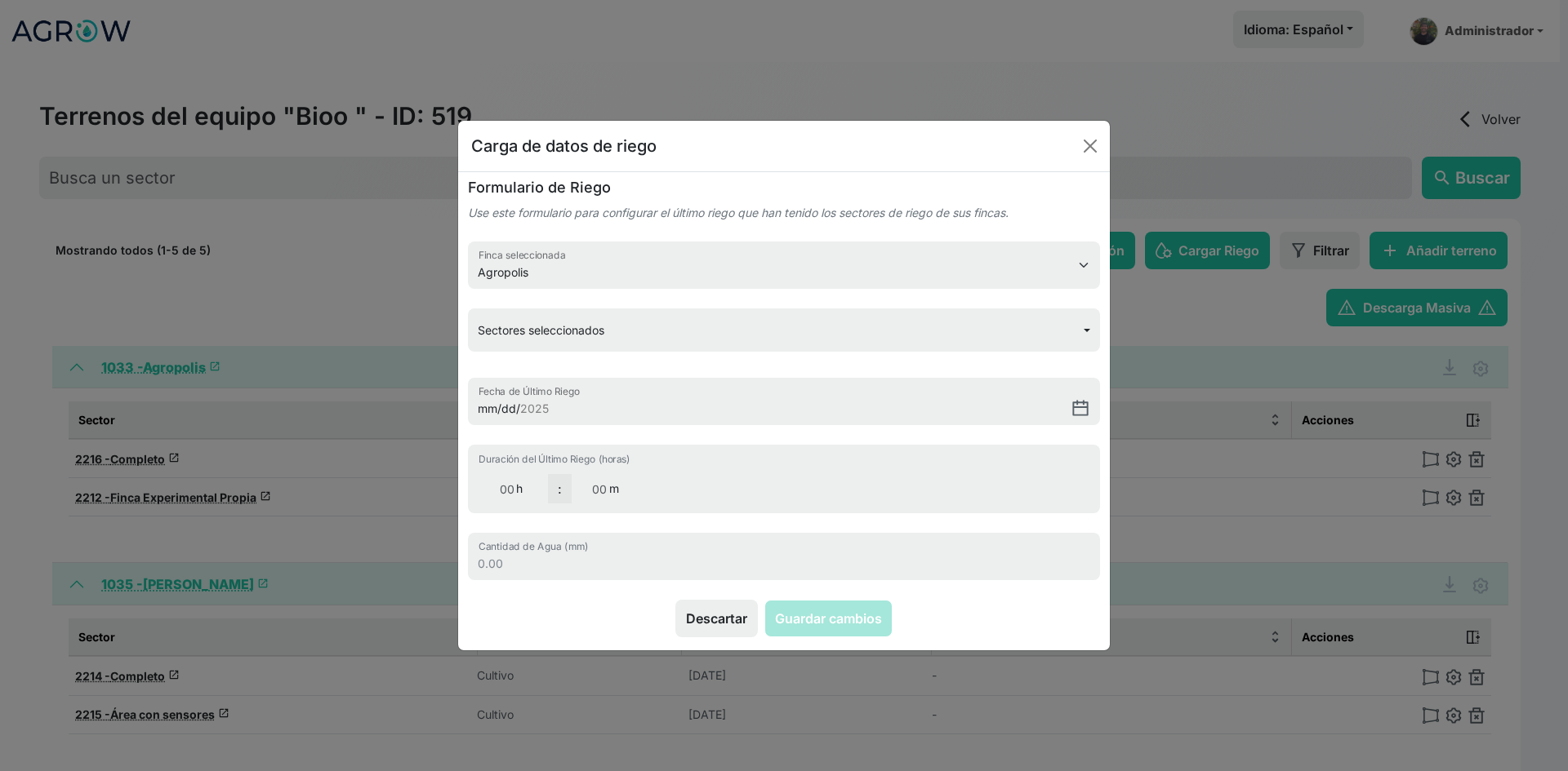
click at [617, 445] on div "Duración del Último Riego (horas) 00 h : 00 m" at bounding box center [784, 479] width 632 height 68
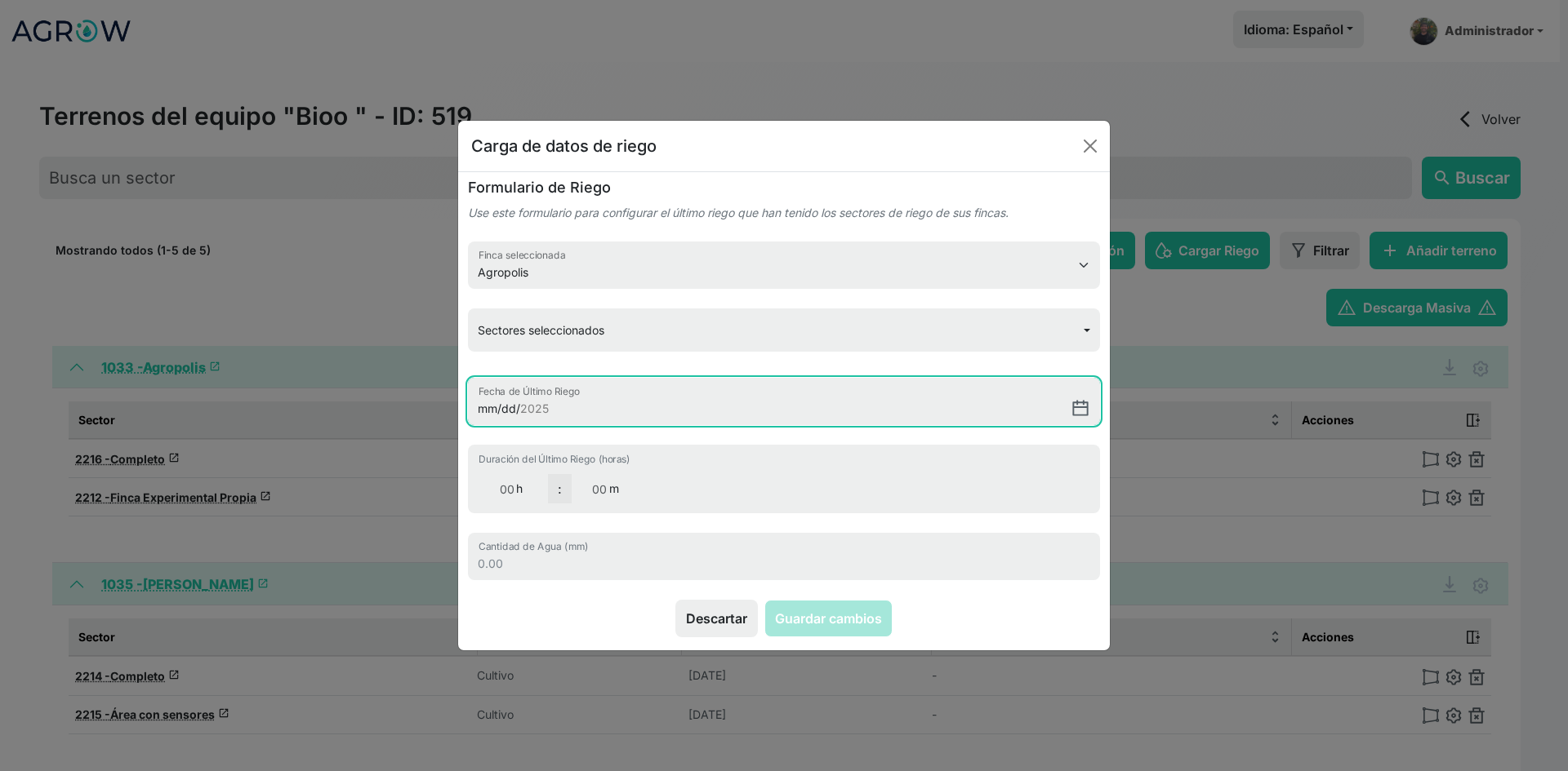
click at [516, 409] on input "Fecha de Último Riego" at bounding box center [784, 401] width 632 height 48
click at [587, 412] on input "Fecha de Último Riego" at bounding box center [784, 401] width 632 height 48
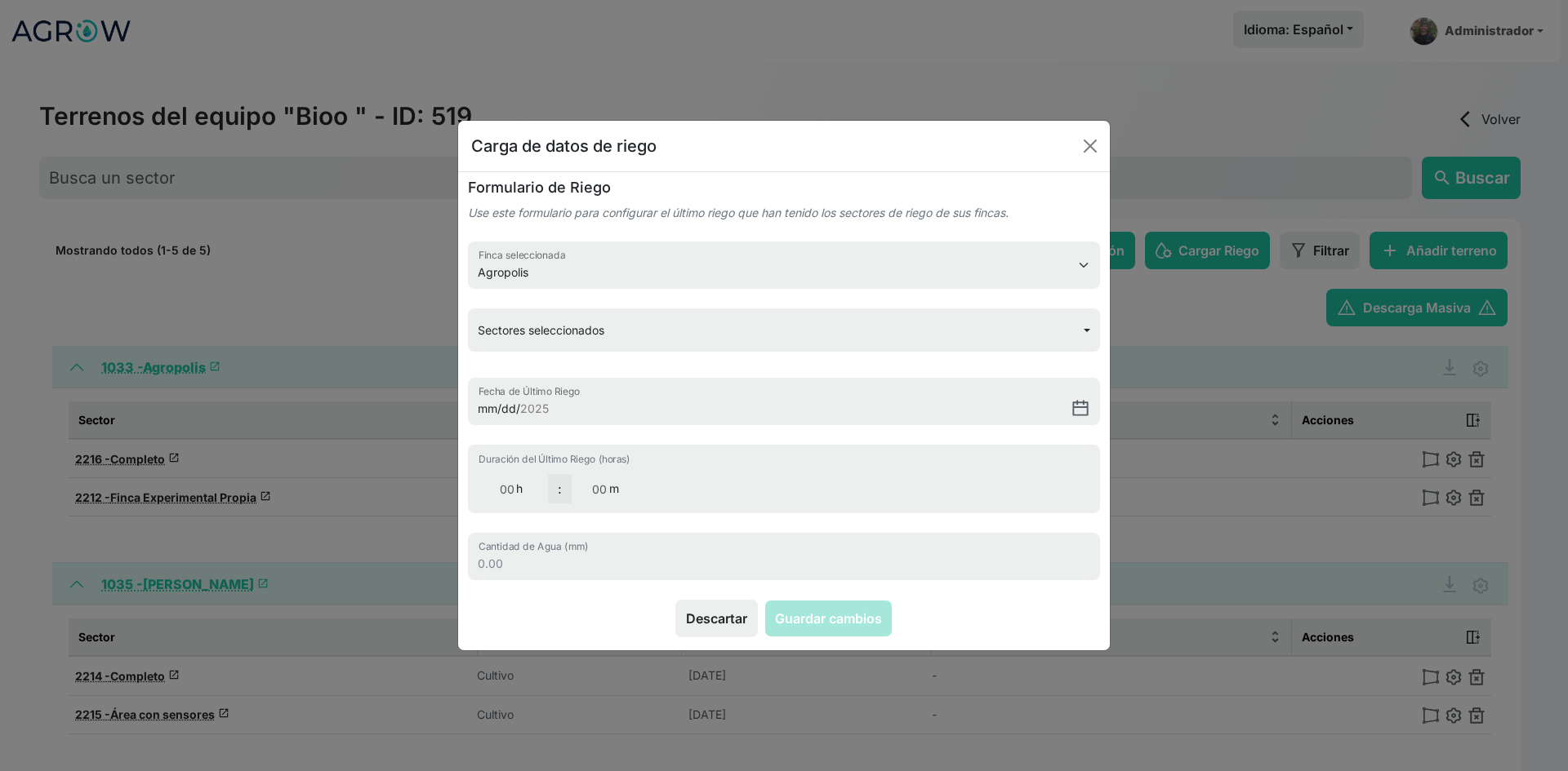
drag, startPoint x: 507, startPoint y: 434, endPoint x: 519, endPoint y: 430, distance: 12.6
click at [508, 434] on div "Fecha de Último Riego" at bounding box center [784, 411] width 632 height 67
drag, startPoint x: 657, startPoint y: 211, endPoint x: 715, endPoint y: 215, distance: 58.1
click at [715, 215] on small "Use este formulario para configurar el último riego que han tenido los sectores…" at bounding box center [738, 212] width 541 height 14
click at [1082, 155] on button "Close" at bounding box center [1090, 145] width 26 height 26
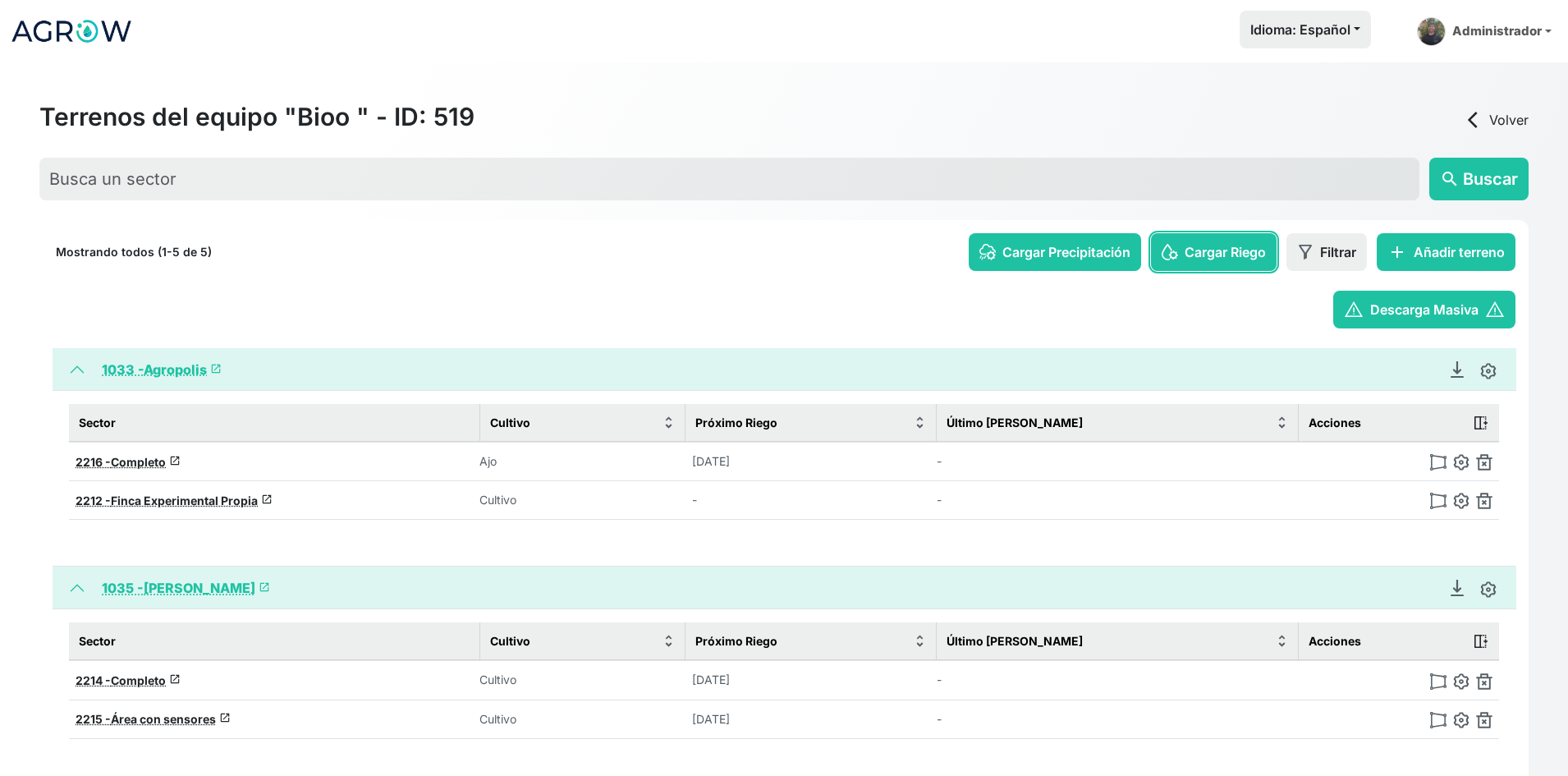
scroll to position [241, 0]
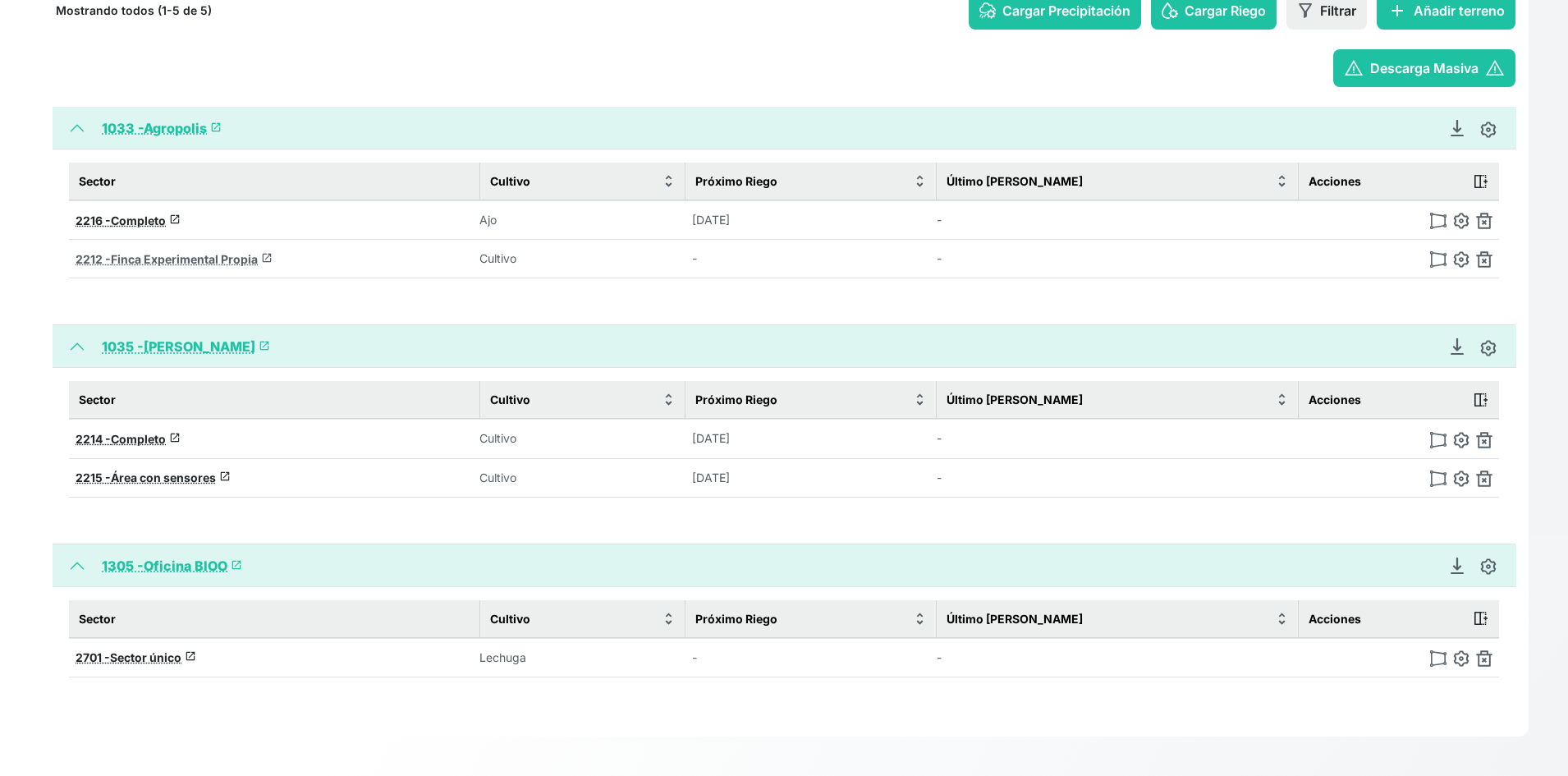
click at [184, 259] on span "Finca Experimental Propia" at bounding box center [184, 259] width 147 height 14
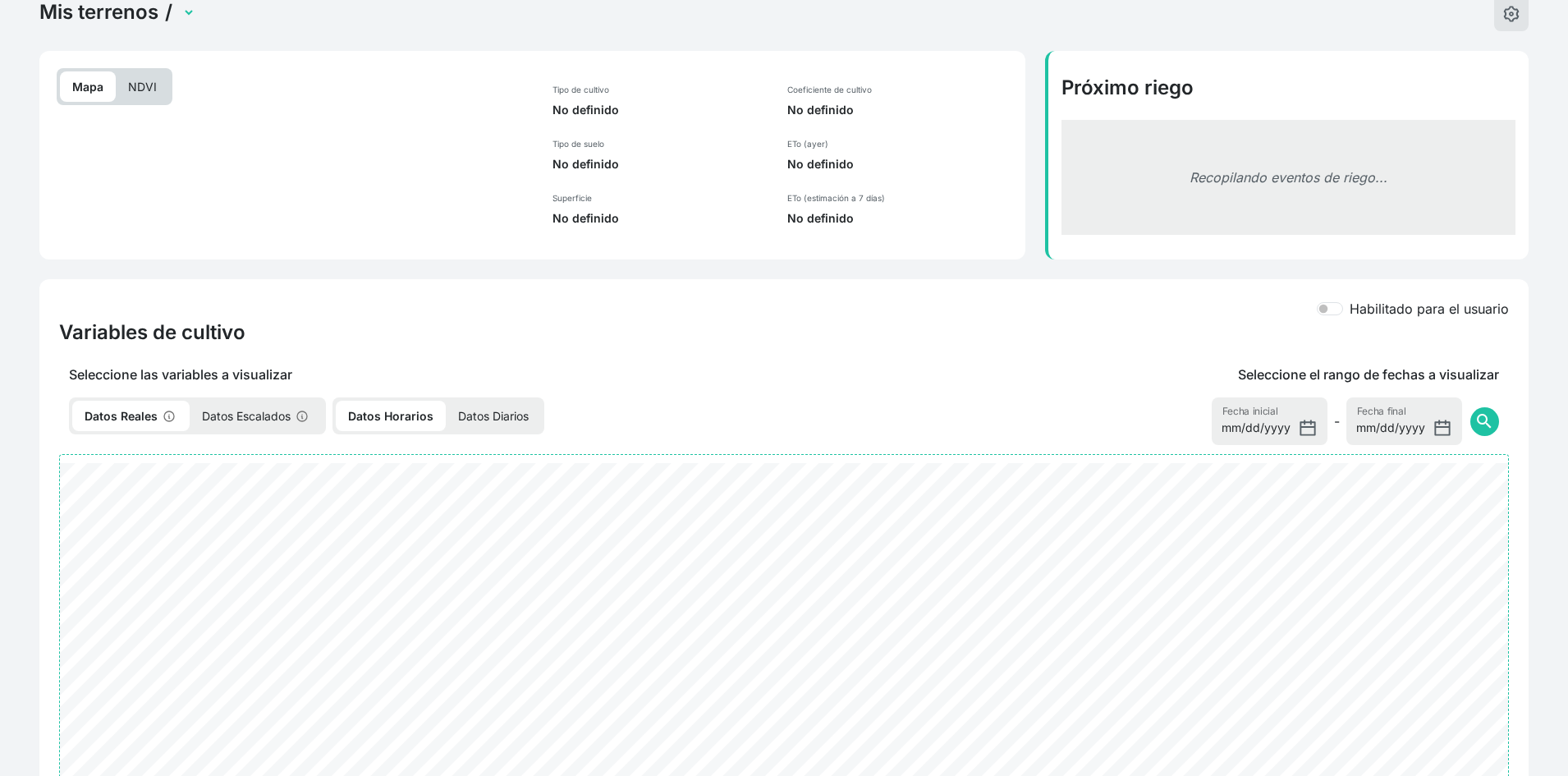
select select "2212"
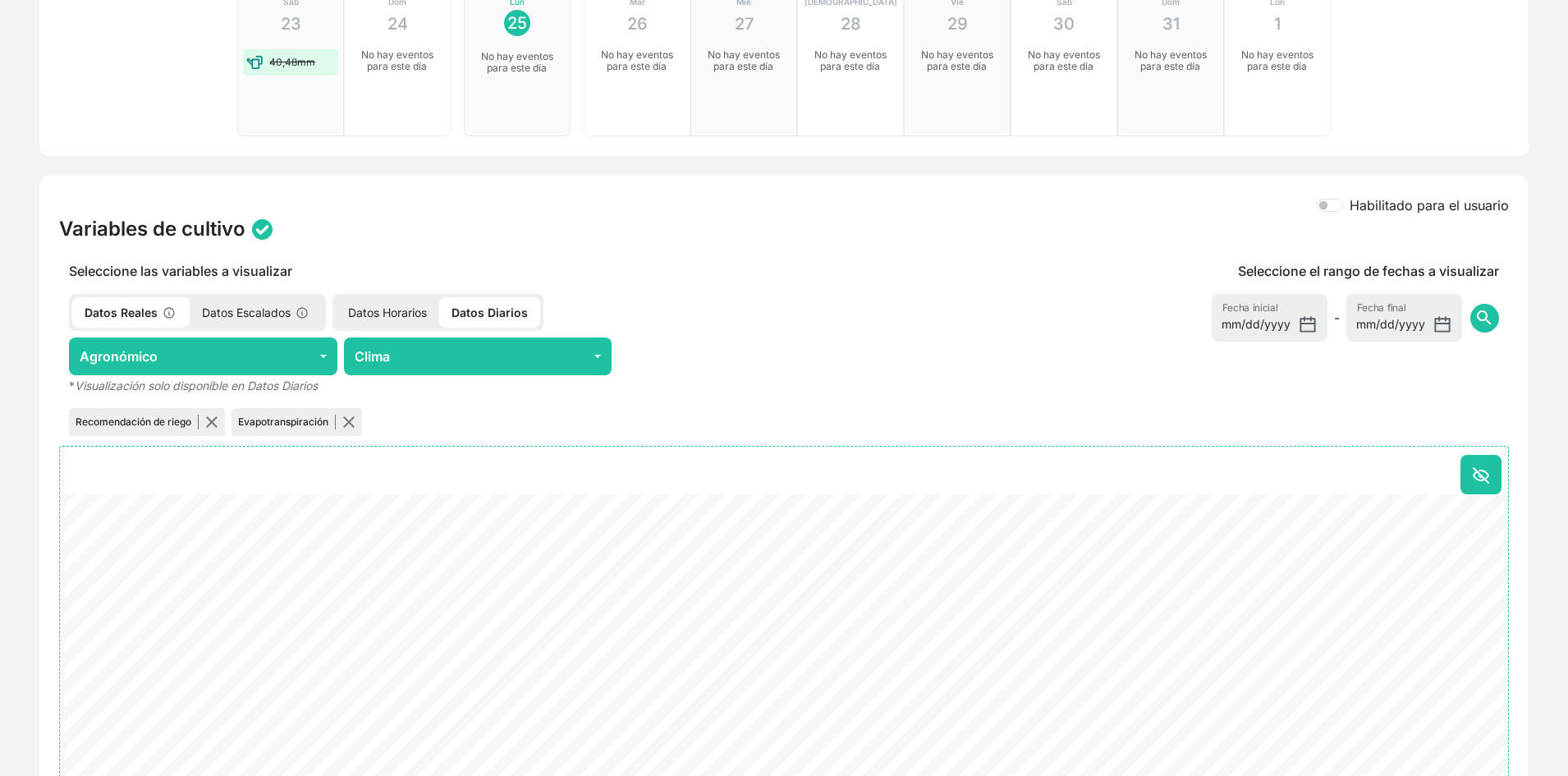
scroll to position [493, 0]
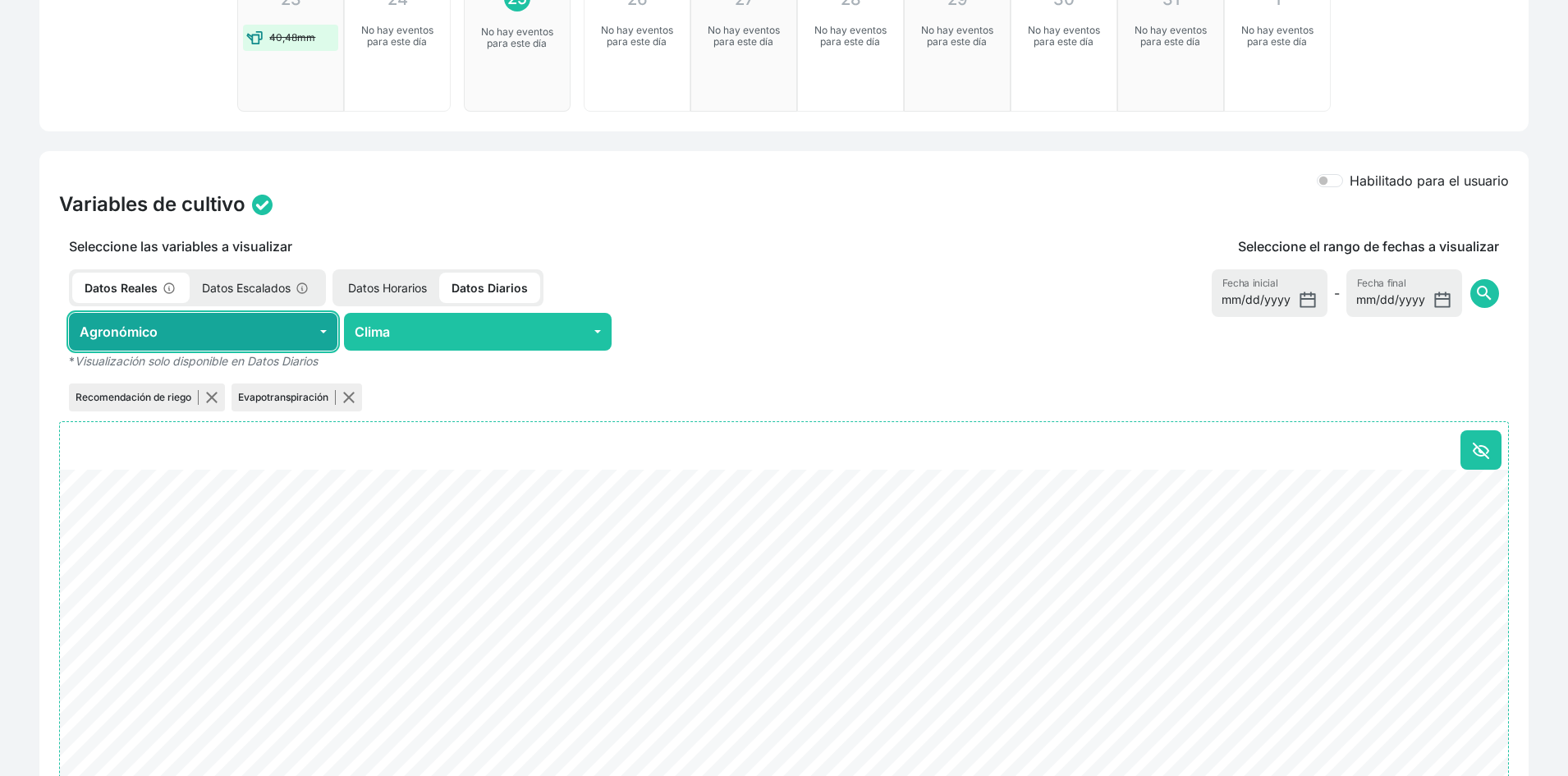
click at [239, 323] on button "Agronómico" at bounding box center [203, 331] width 269 height 38
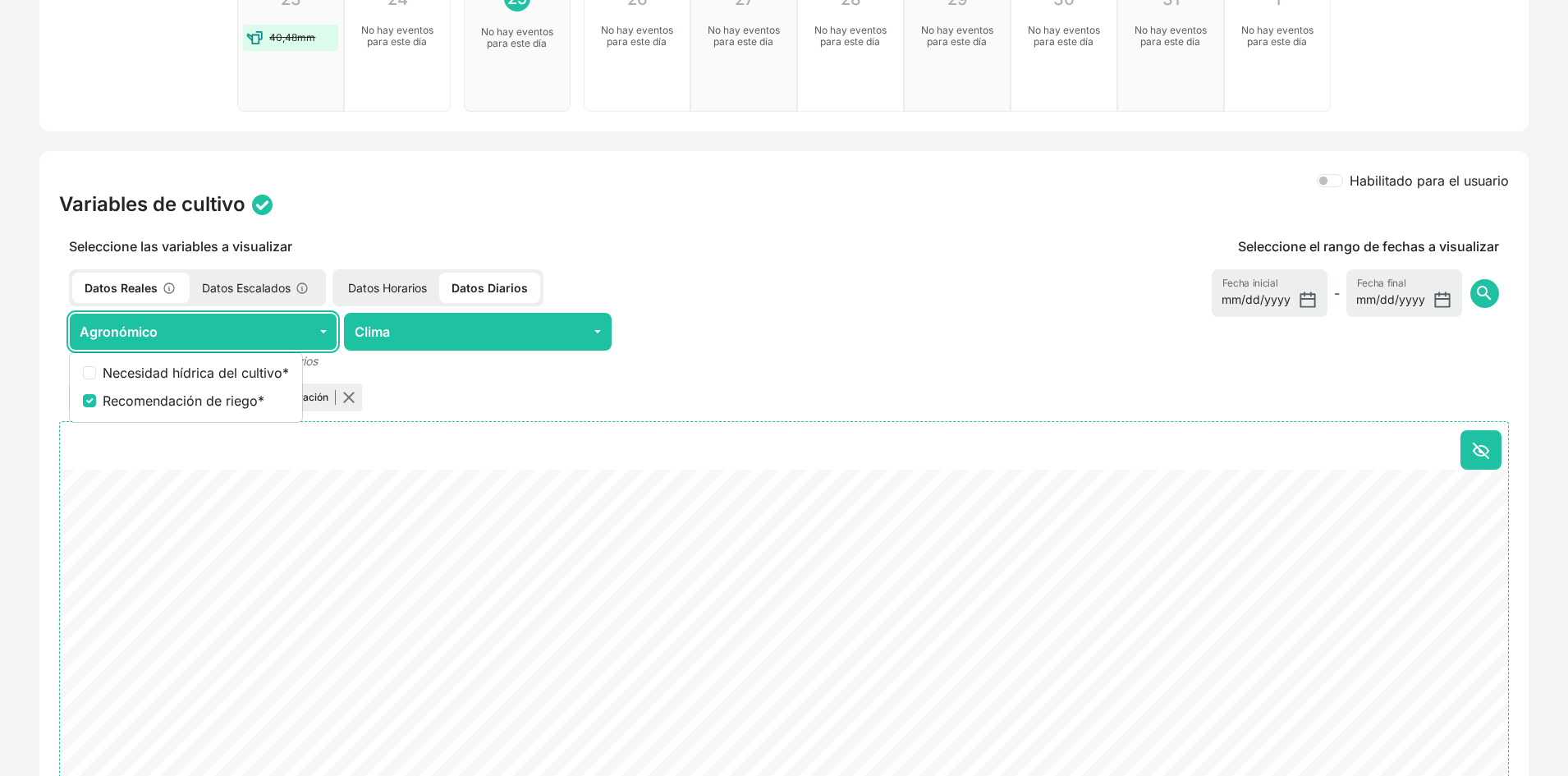
drag, startPoint x: 239, startPoint y: 323, endPoint x: 239, endPoint y: 312, distance: 11.0
click at [239, 325] on button "Agronómico" at bounding box center [203, 331] width 269 height 38
click at [238, 284] on p "Datos Escalados" at bounding box center [256, 288] width 133 height 30
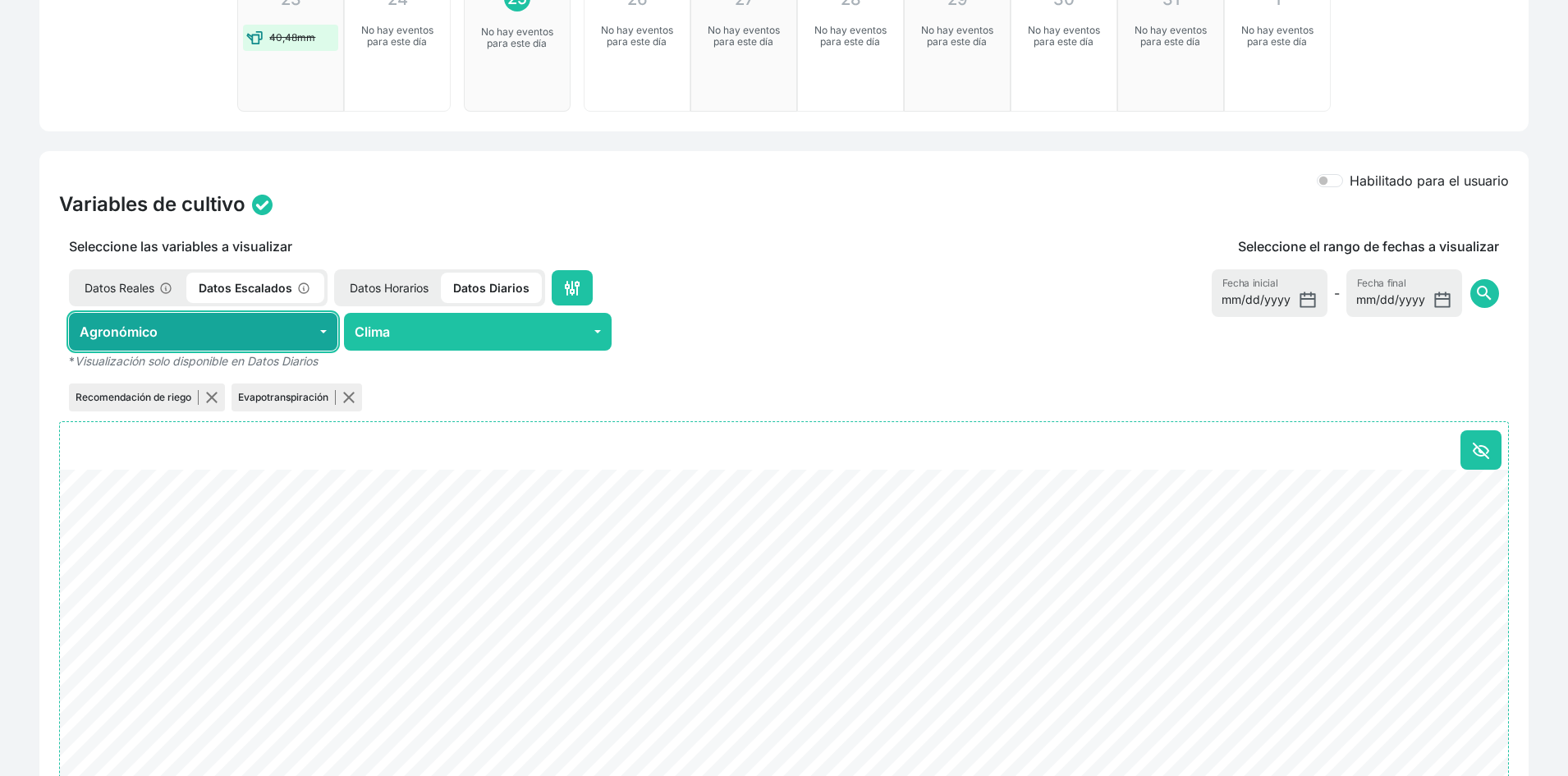
click at [241, 323] on button "Agronómico" at bounding box center [203, 331] width 269 height 38
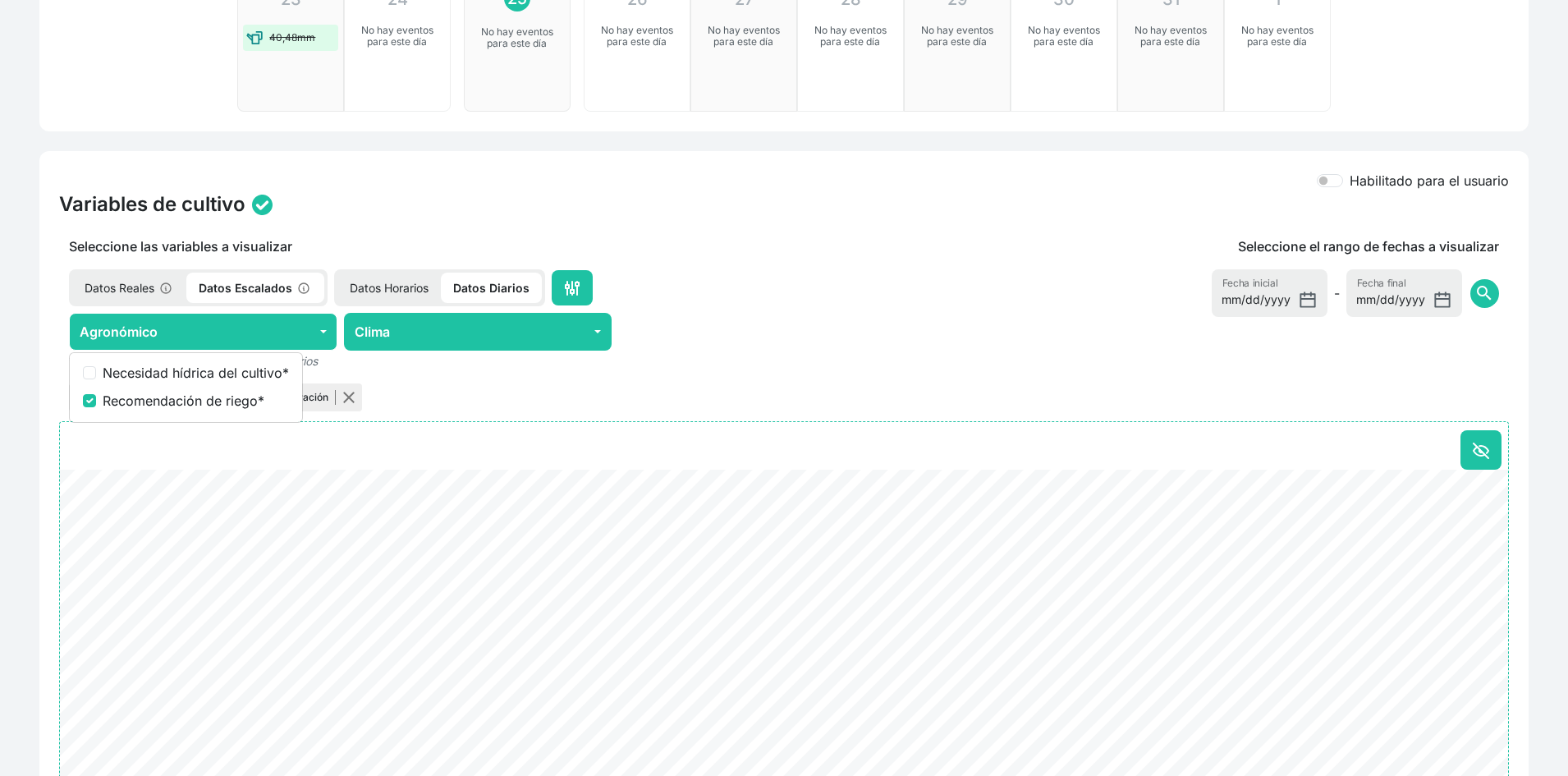
click at [384, 284] on p "Datos Horarios" at bounding box center [389, 288] width 103 height 30
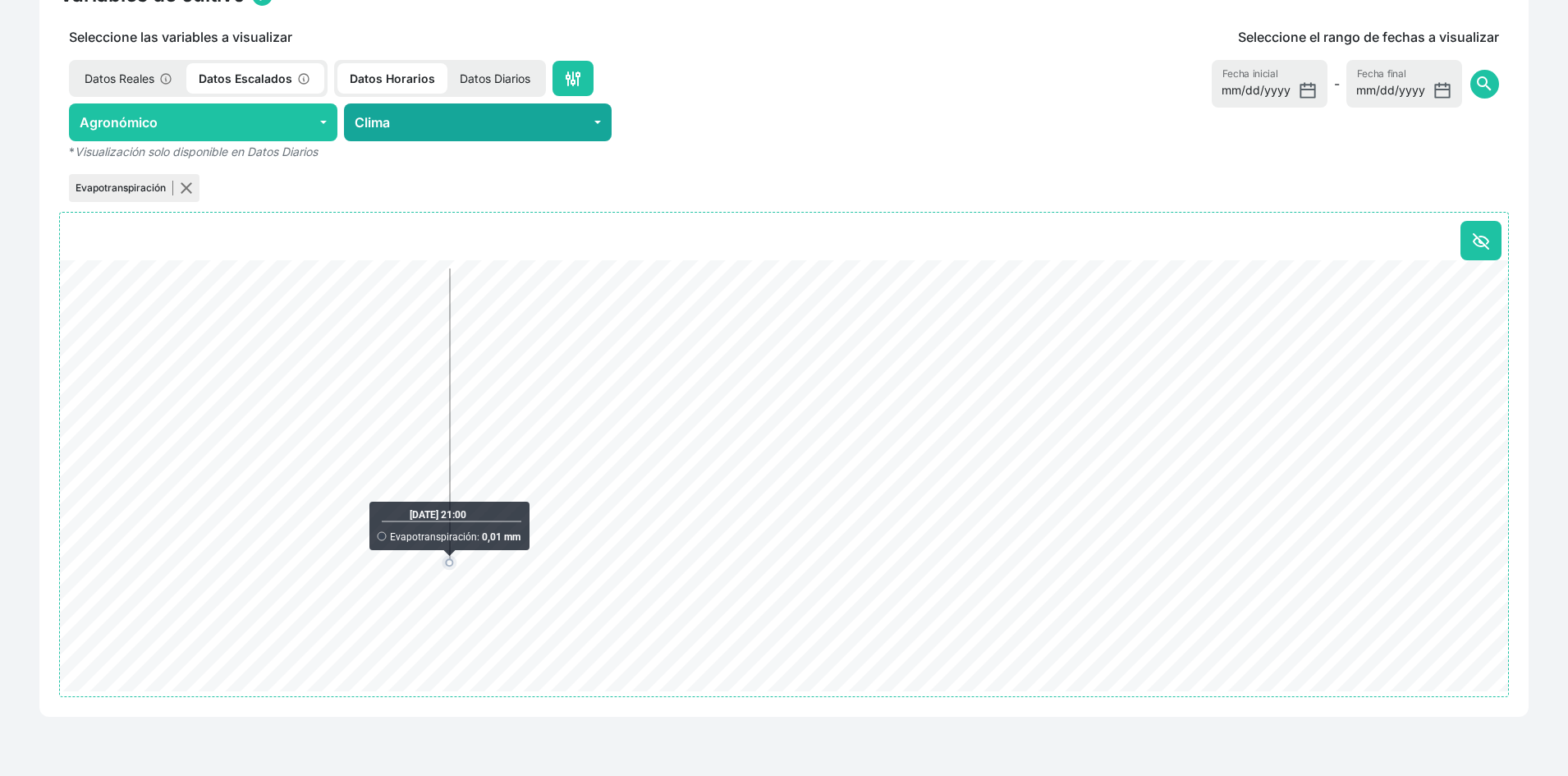
scroll to position [456, 0]
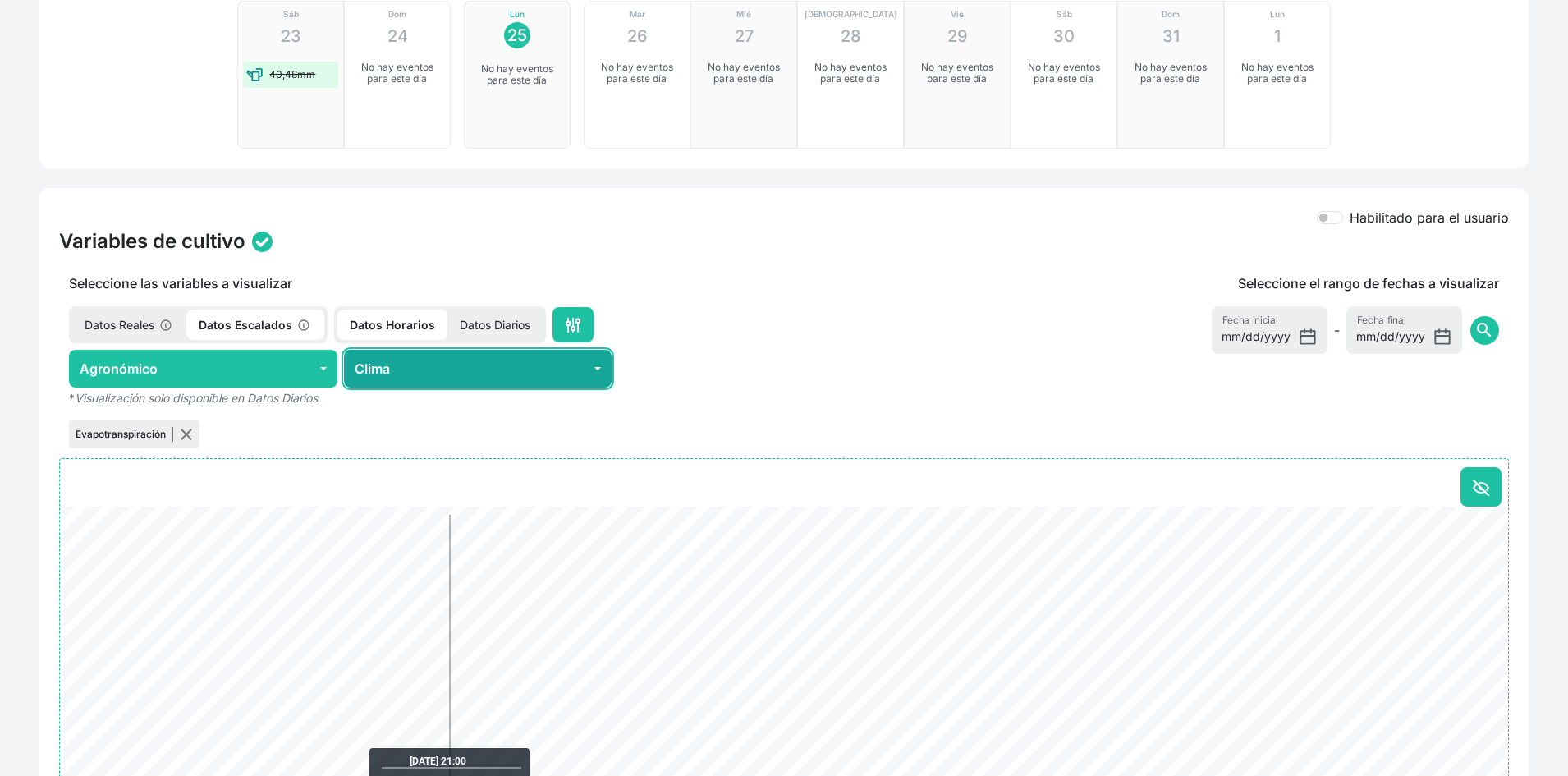
click at [418, 372] on button "Clima" at bounding box center [478, 368] width 269 height 38
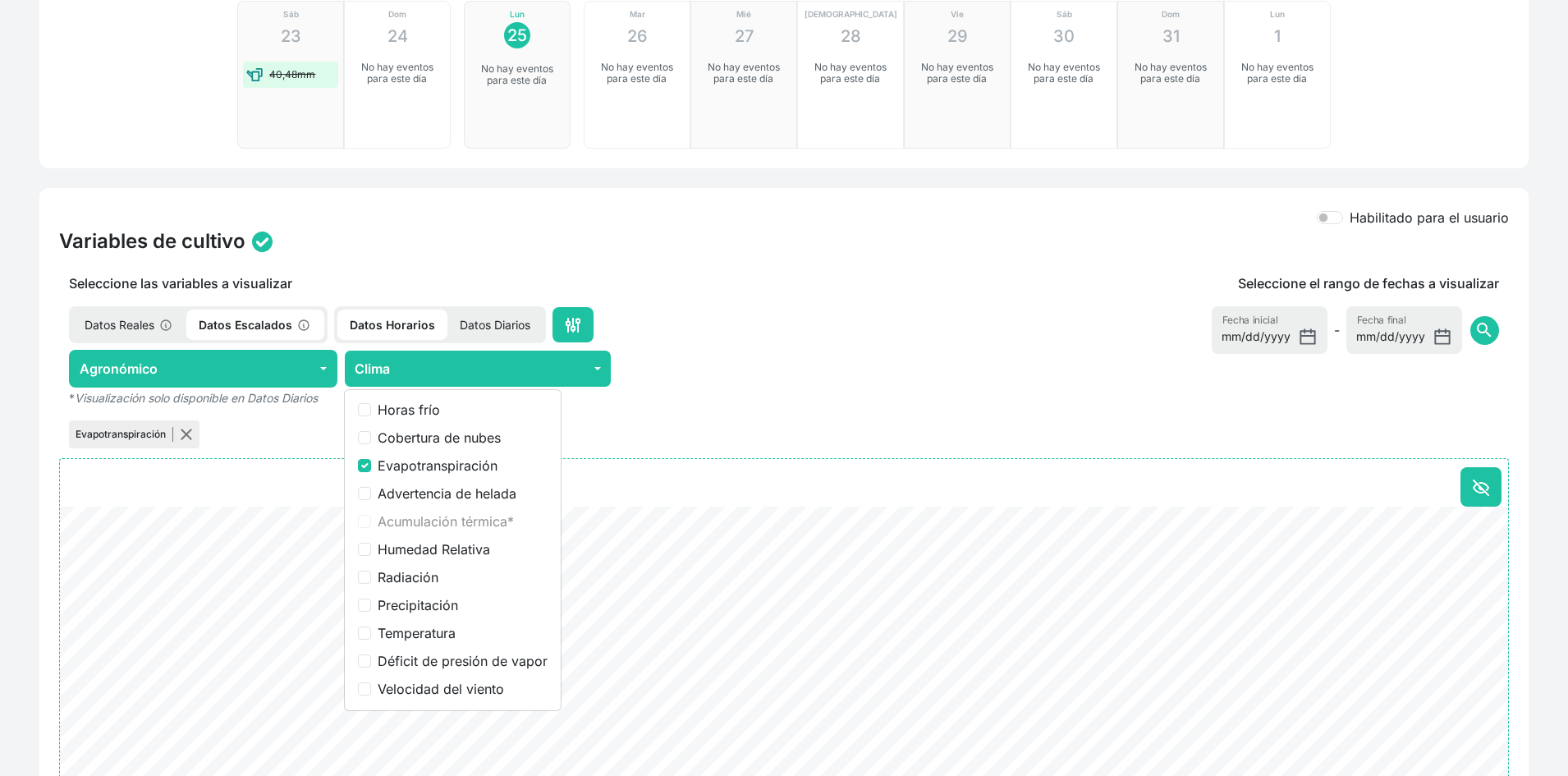
click at [709, 316] on div "Datos Reales Datos Escalados Datos Horarios Datos Diarios" at bounding box center [477, 325] width 838 height 37
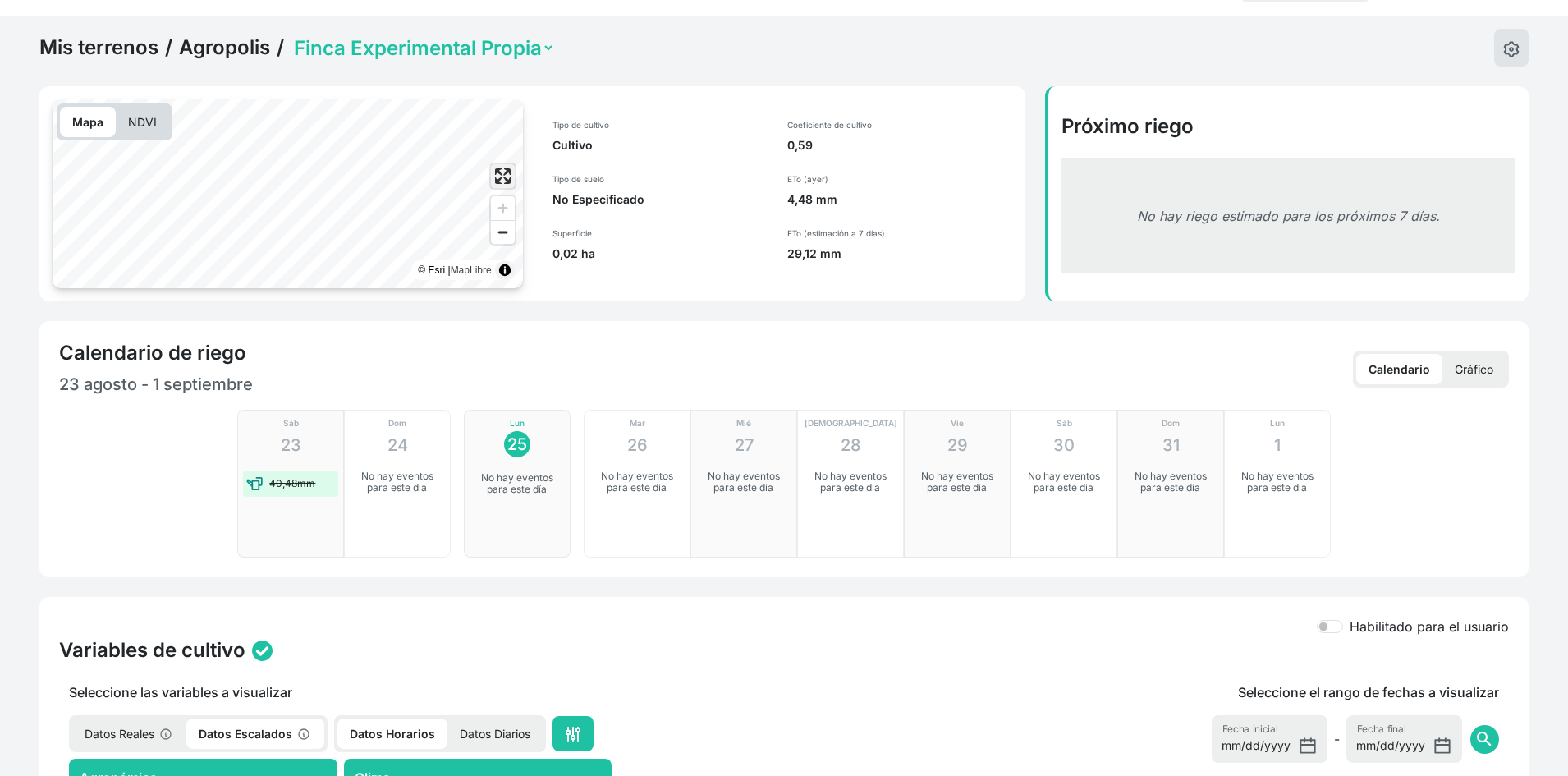
scroll to position [45, 0]
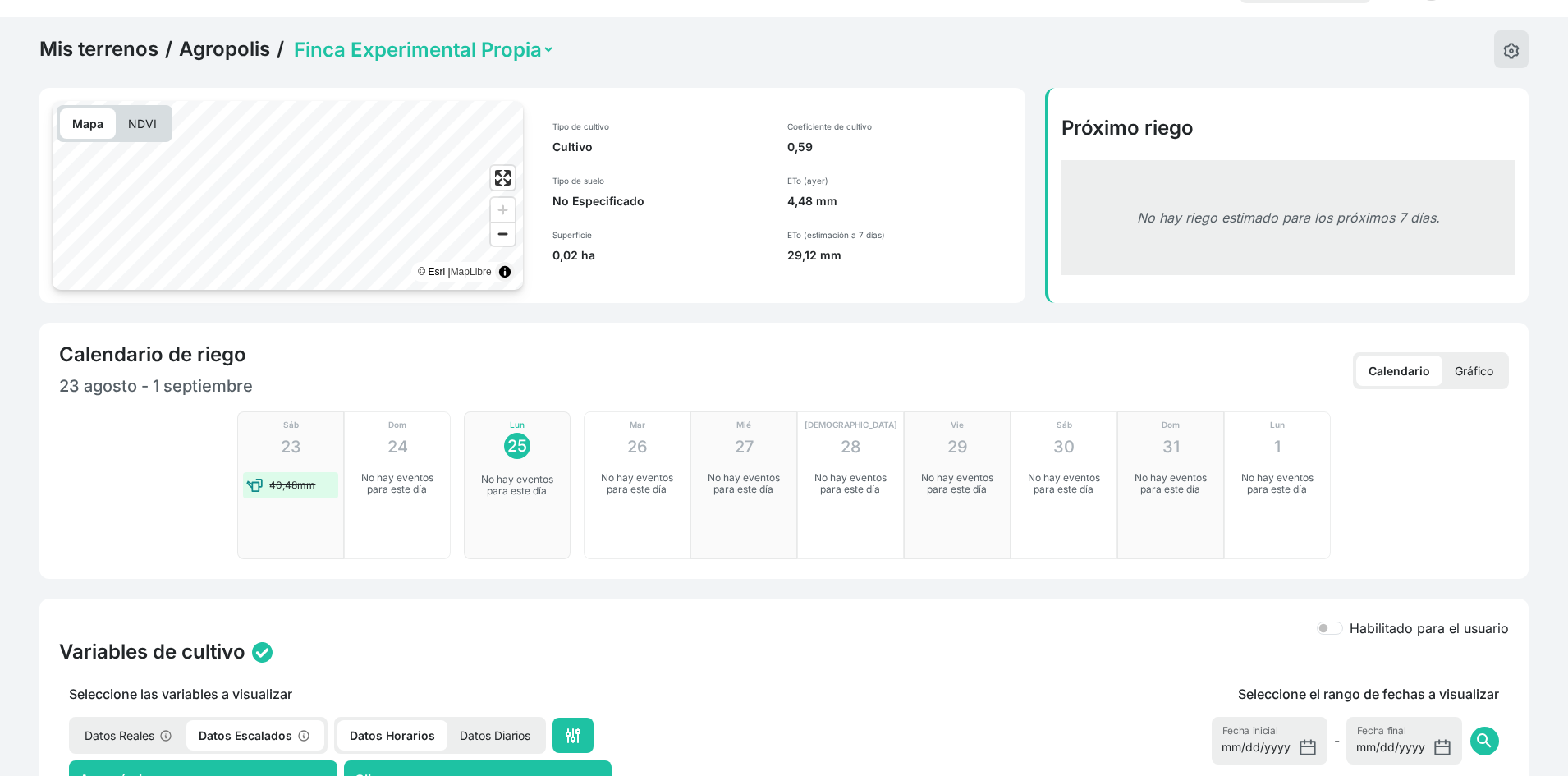
click at [441, 51] on select "Completo Finca Experimental Propia" at bounding box center [423, 50] width 265 height 25
click at [291, 37] on select "Completo Finca Experimental Propia" at bounding box center [423, 50] width 265 height 25
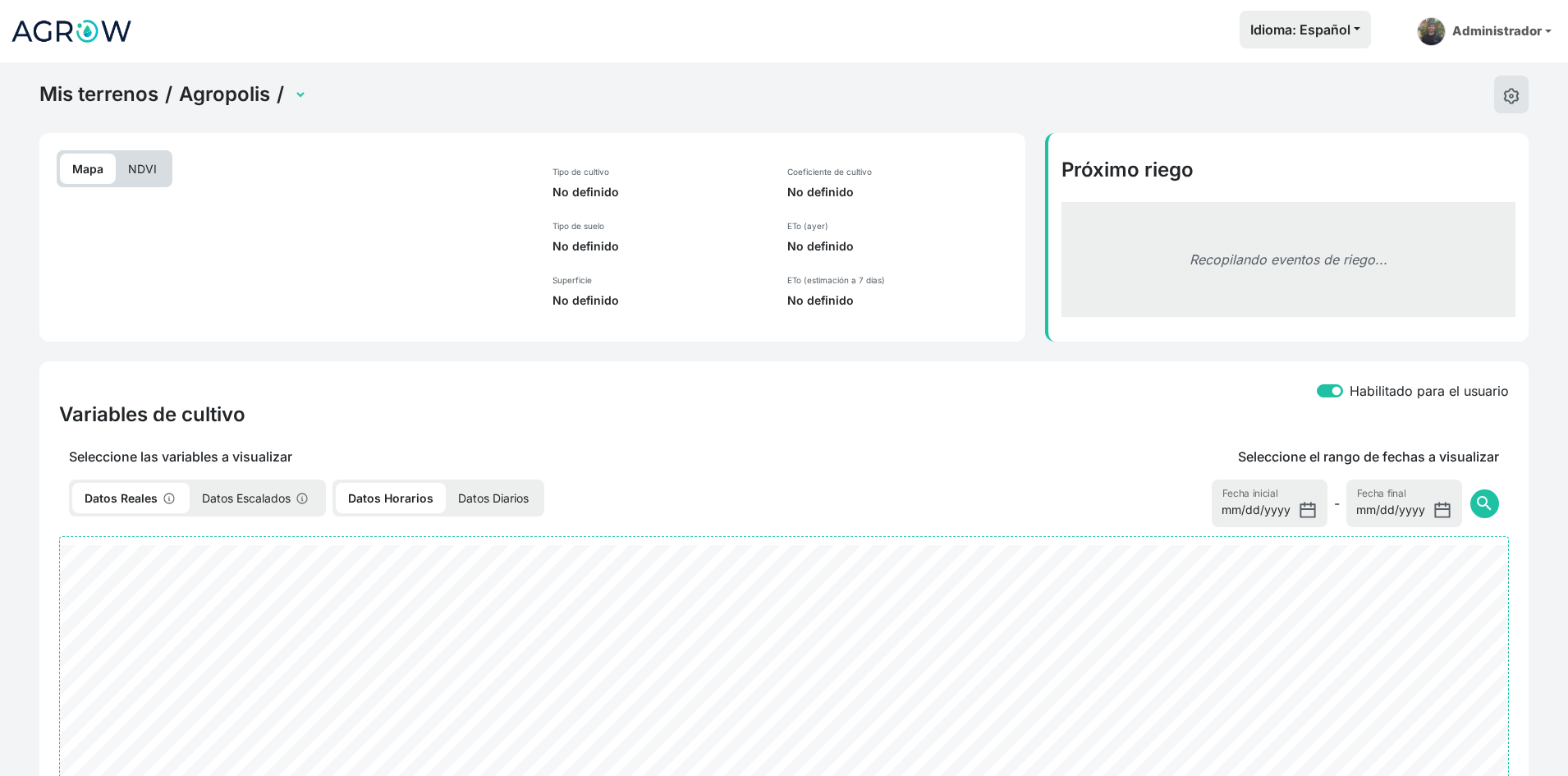
select select "2216"
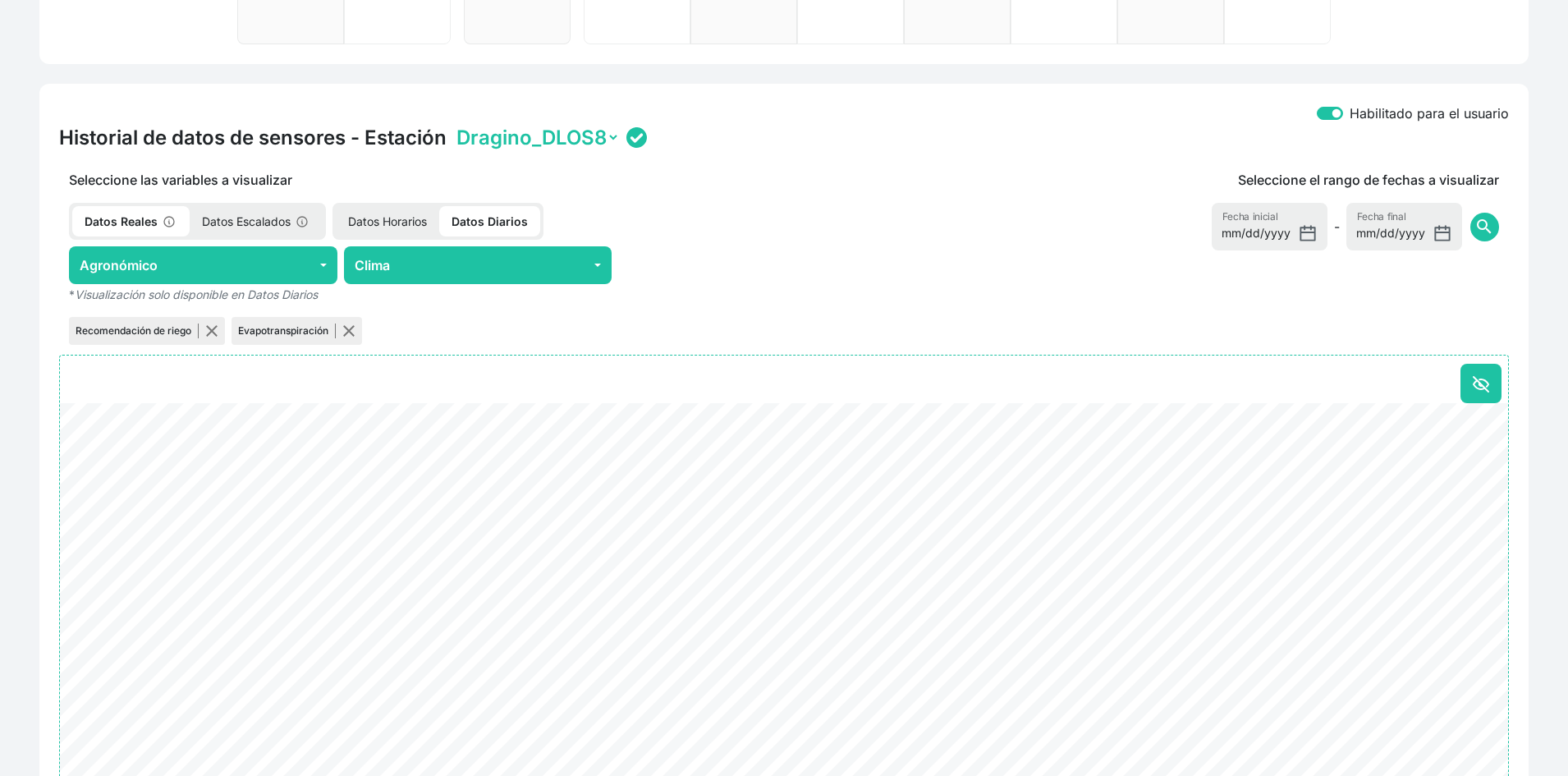
scroll to position [575, 0]
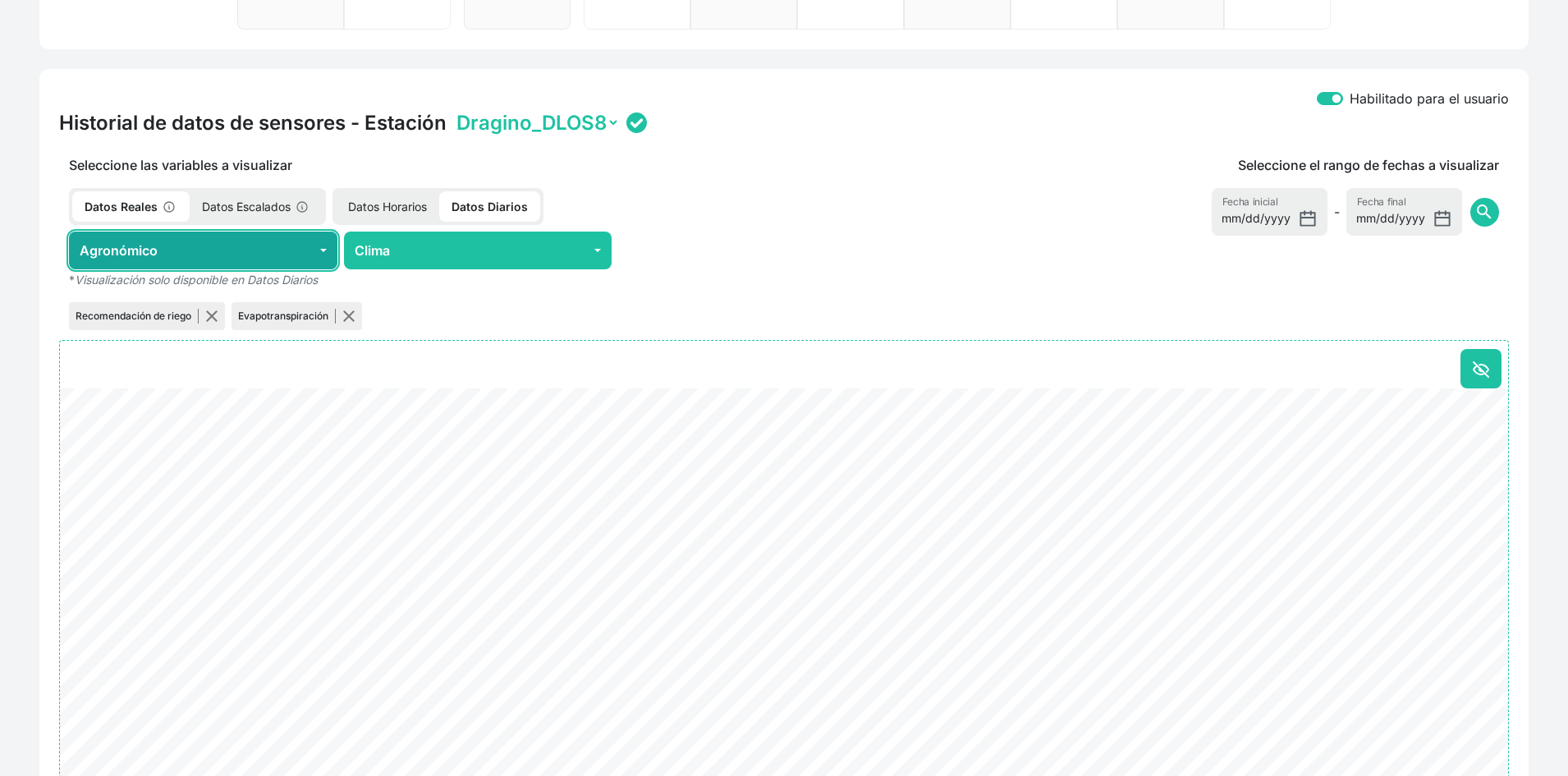
click at [267, 243] on button "Agronómico" at bounding box center [203, 251] width 269 height 38
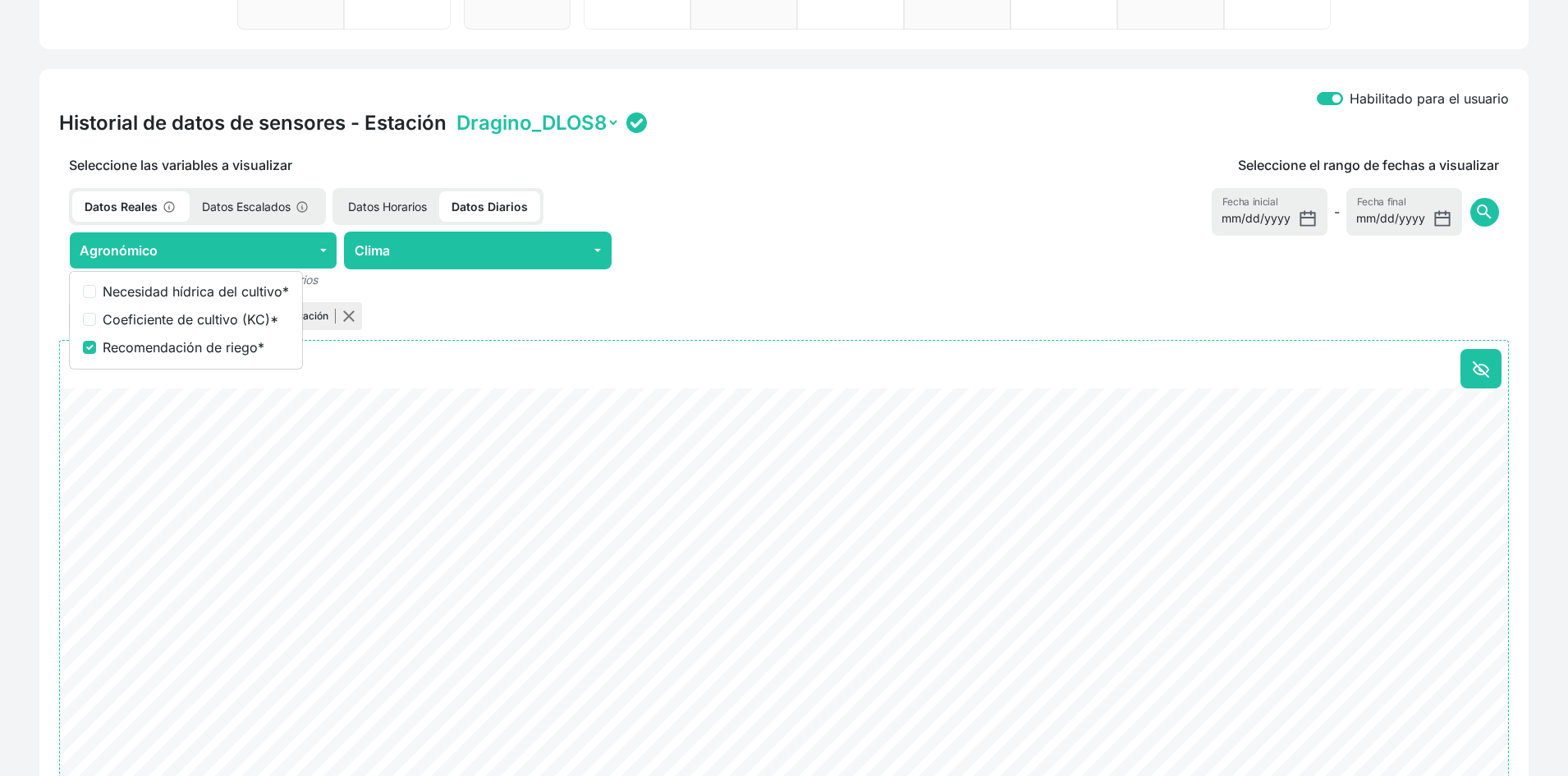
click at [242, 206] on p "Datos Escalados" at bounding box center [256, 207] width 133 height 30
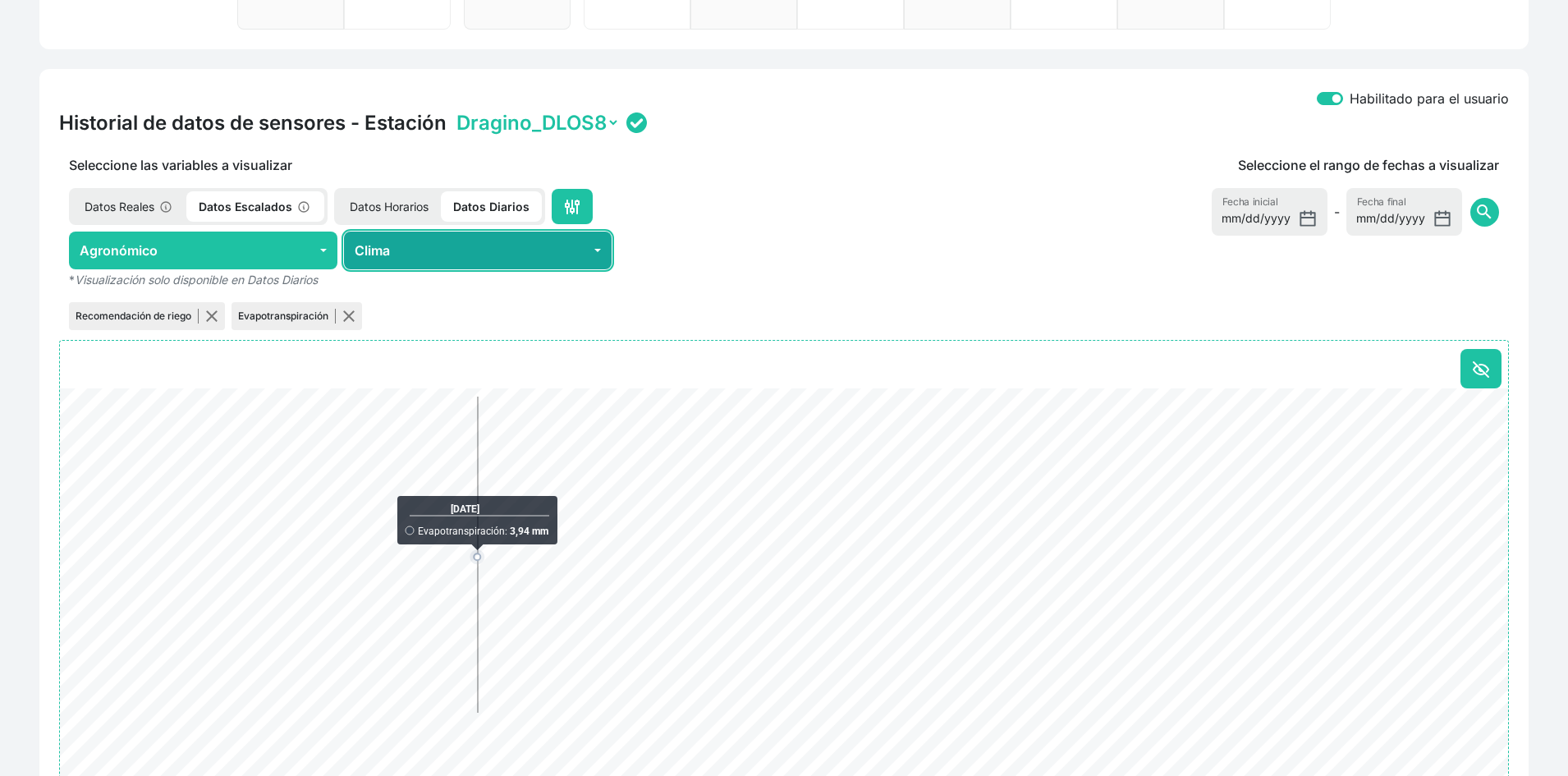
click at [428, 240] on button "Clima" at bounding box center [478, 251] width 269 height 38
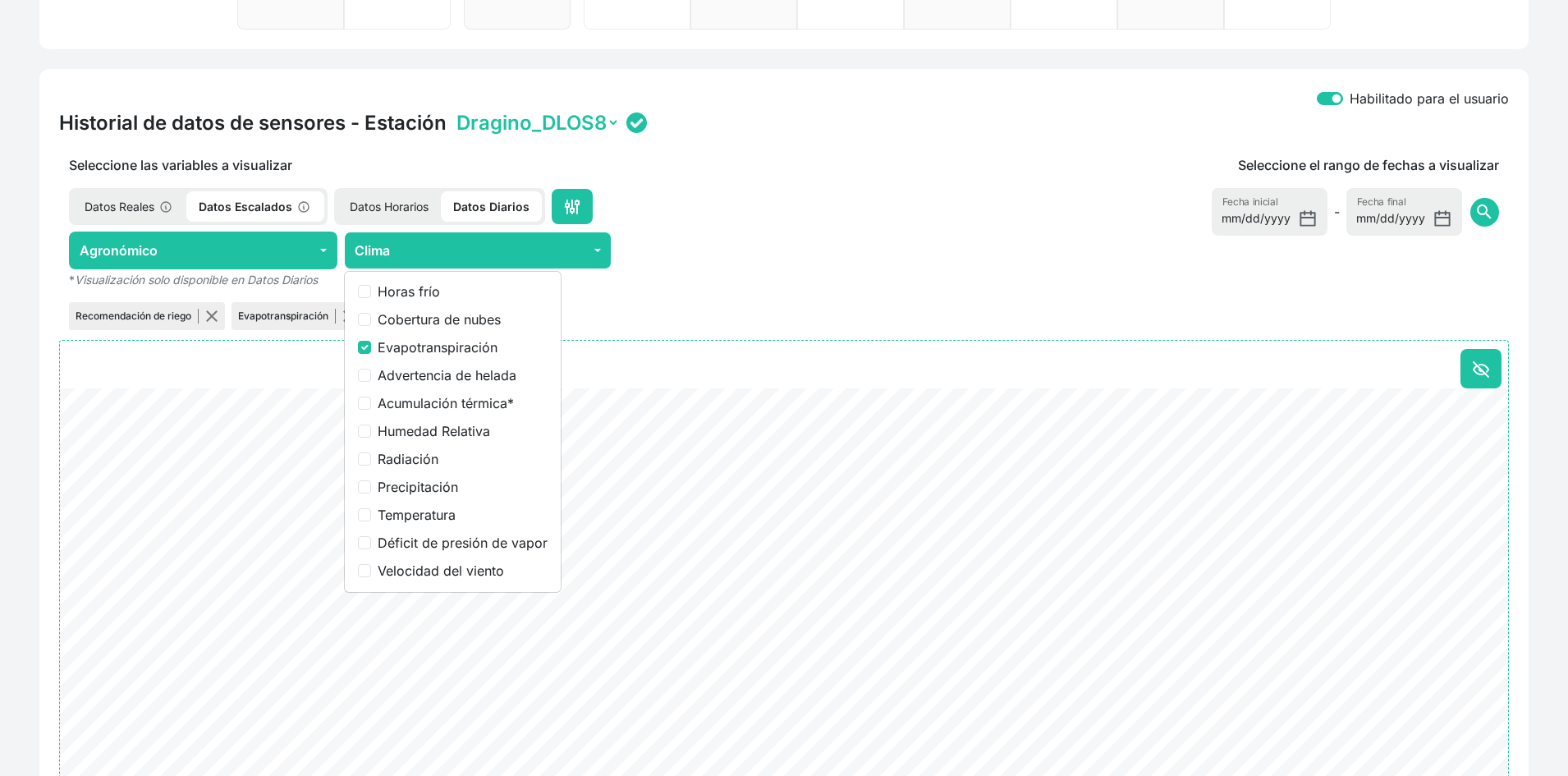
click at [685, 257] on div at bounding box center [753, 251] width 269 height 38
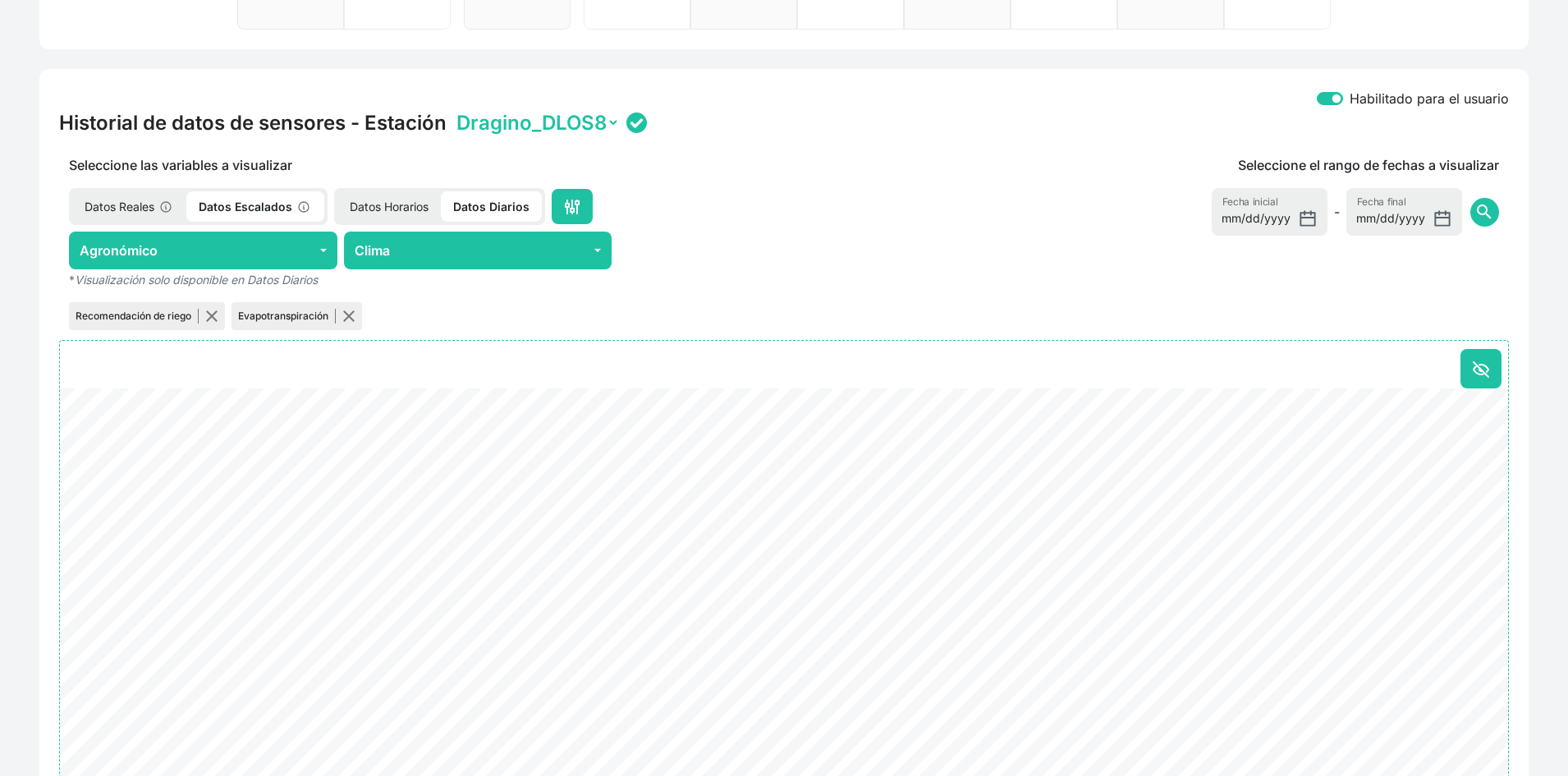
click at [526, 126] on select "Dragino_DLOS8" at bounding box center [536, 123] width 166 height 25
click at [371, 97] on div "Habilitado para el usuario" at bounding box center [784, 99] width 1450 height 21
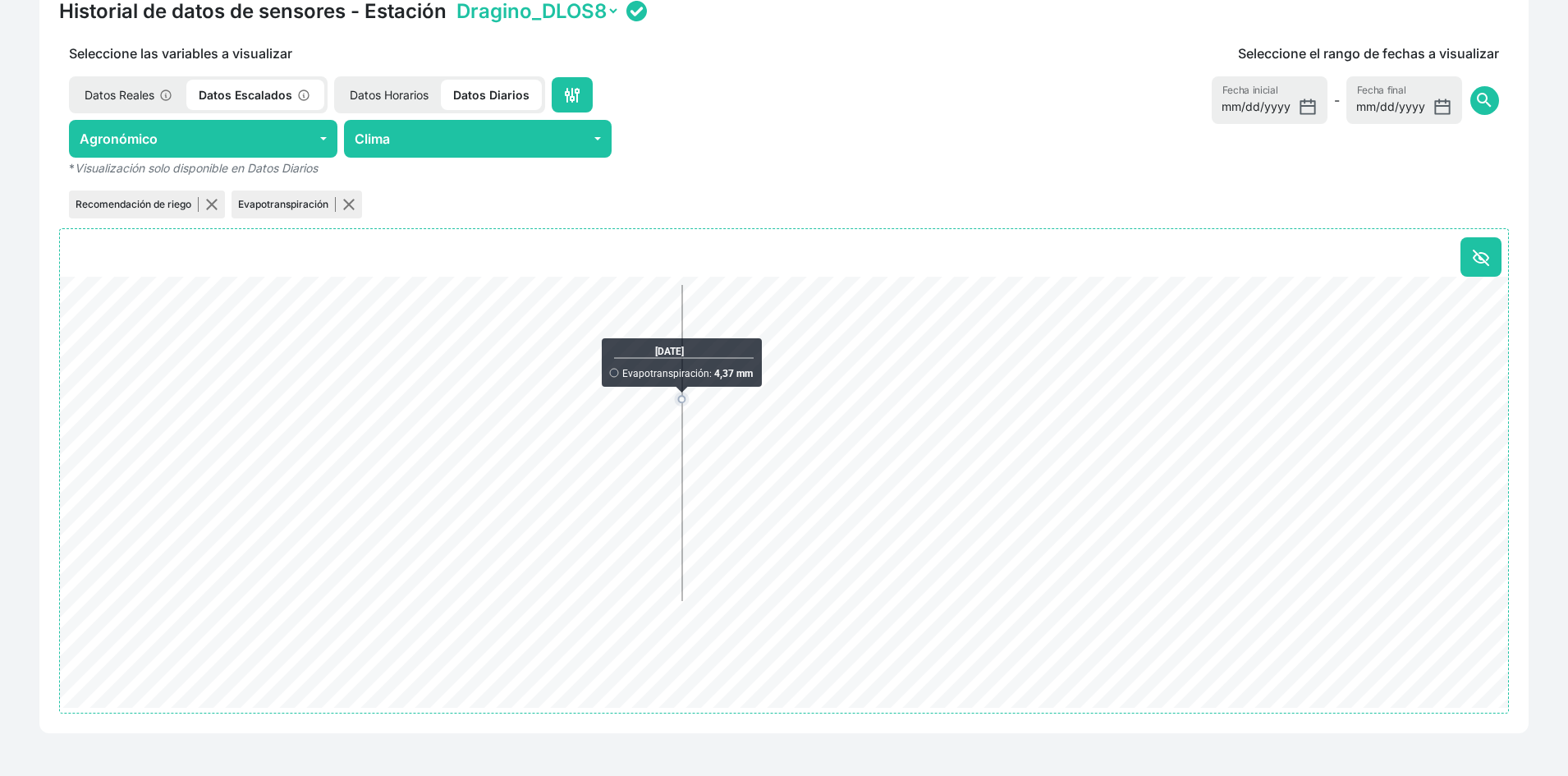
scroll to position [703, 0]
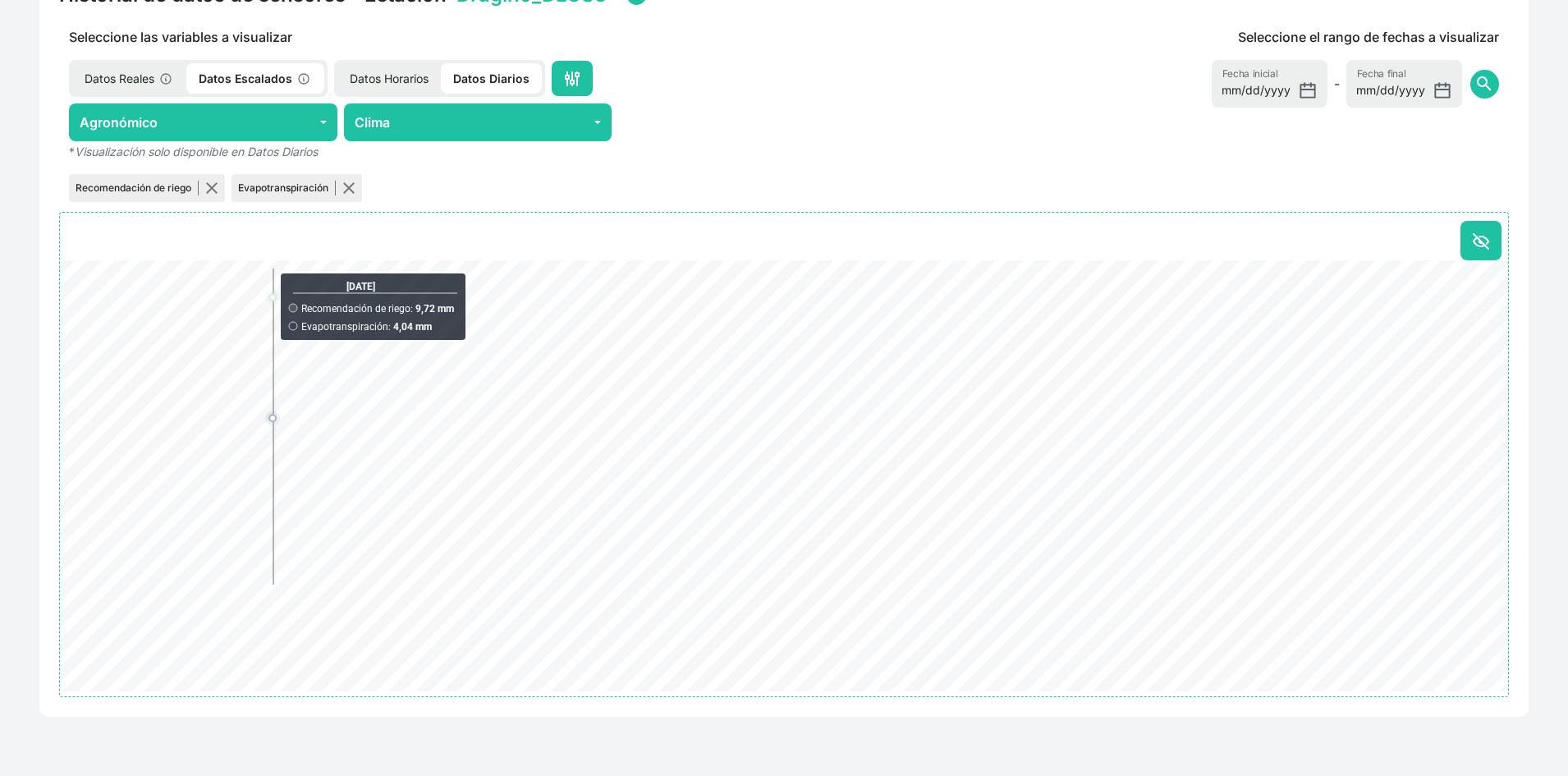
click at [129, 78] on p "Datos Reales" at bounding box center [129, 78] width 114 height 30
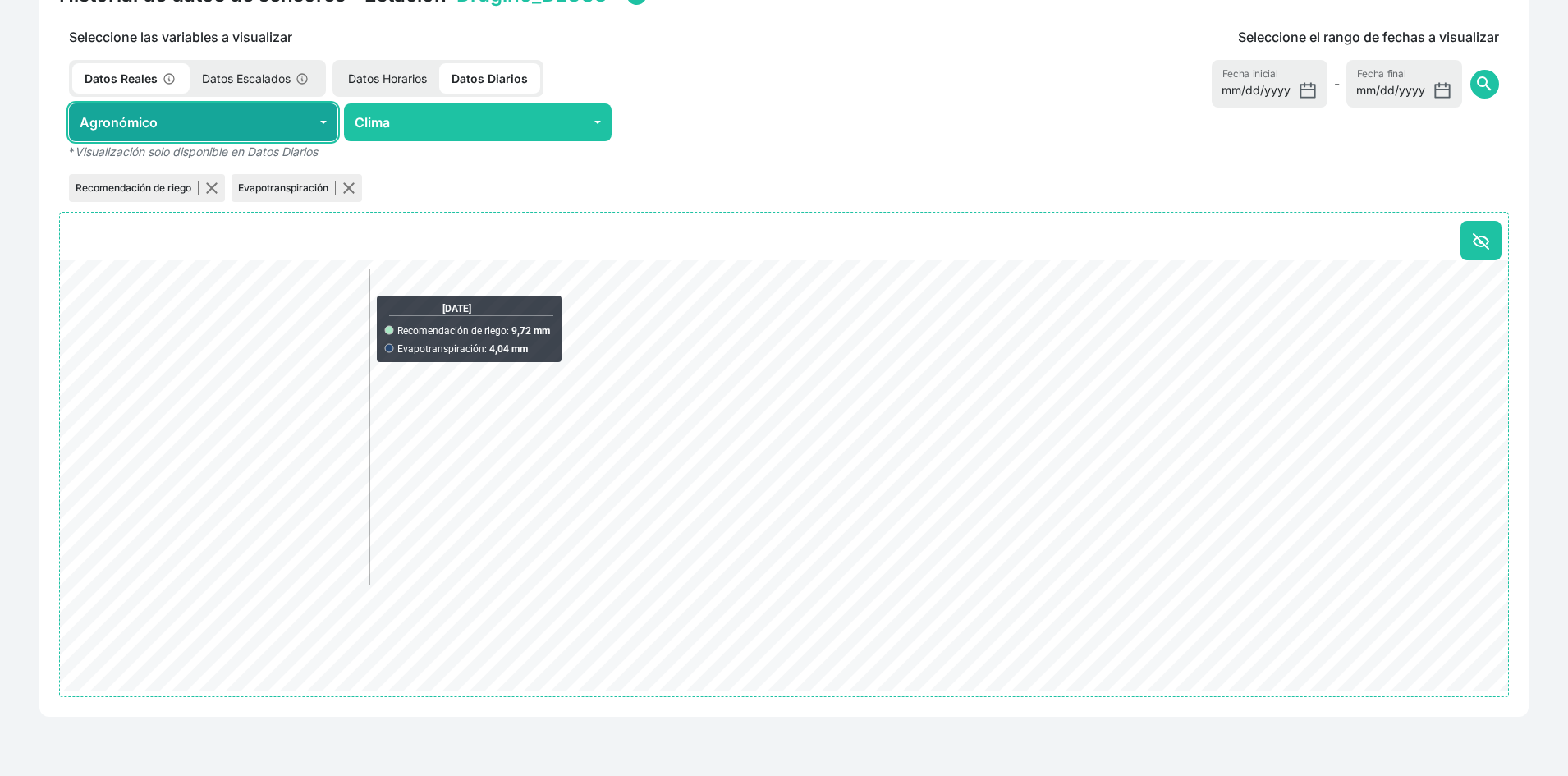
click at [222, 132] on button "Agronómico" at bounding box center [203, 122] width 269 height 38
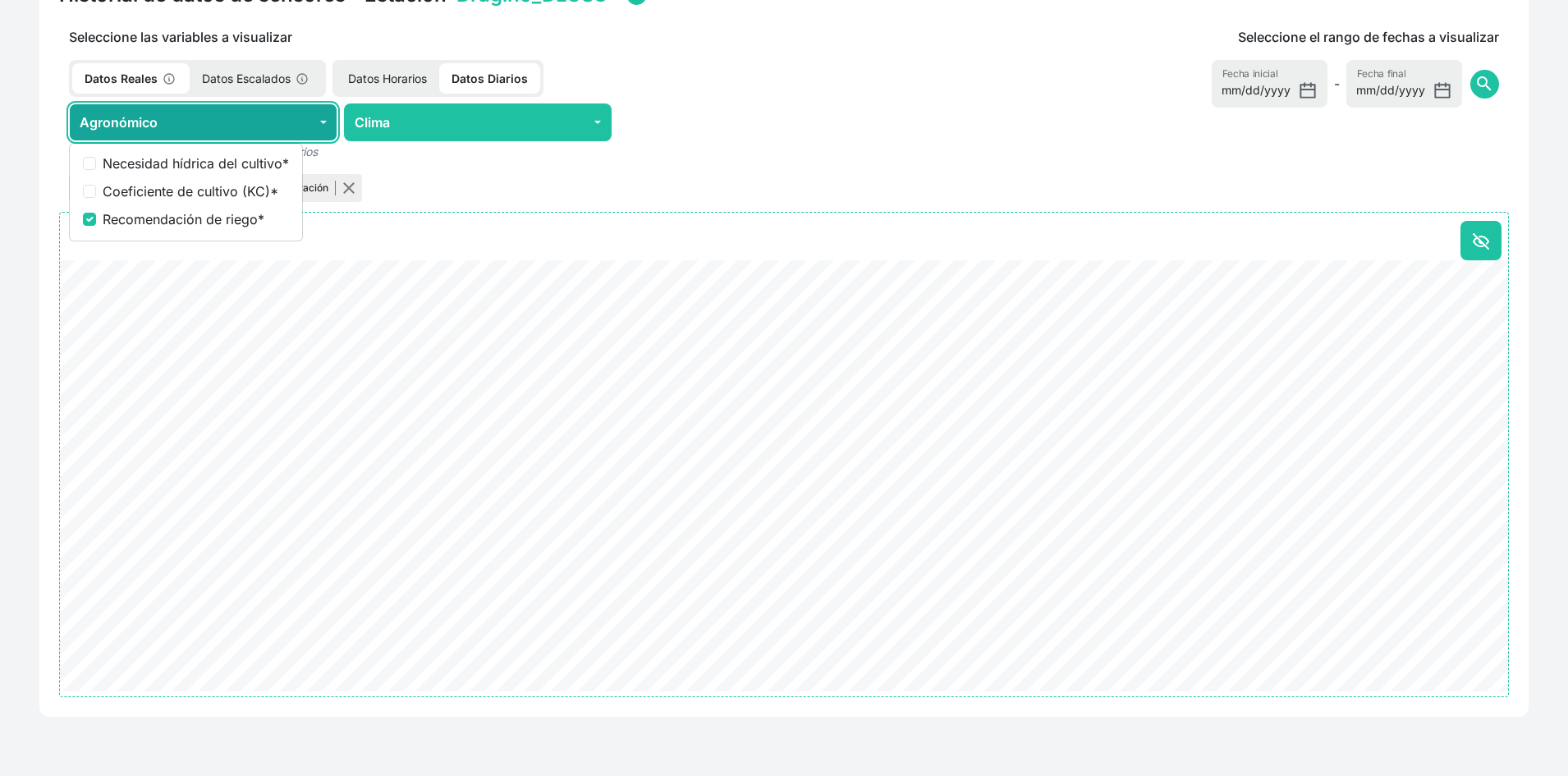
click at [223, 128] on button "Agronómico" at bounding box center [203, 122] width 269 height 38
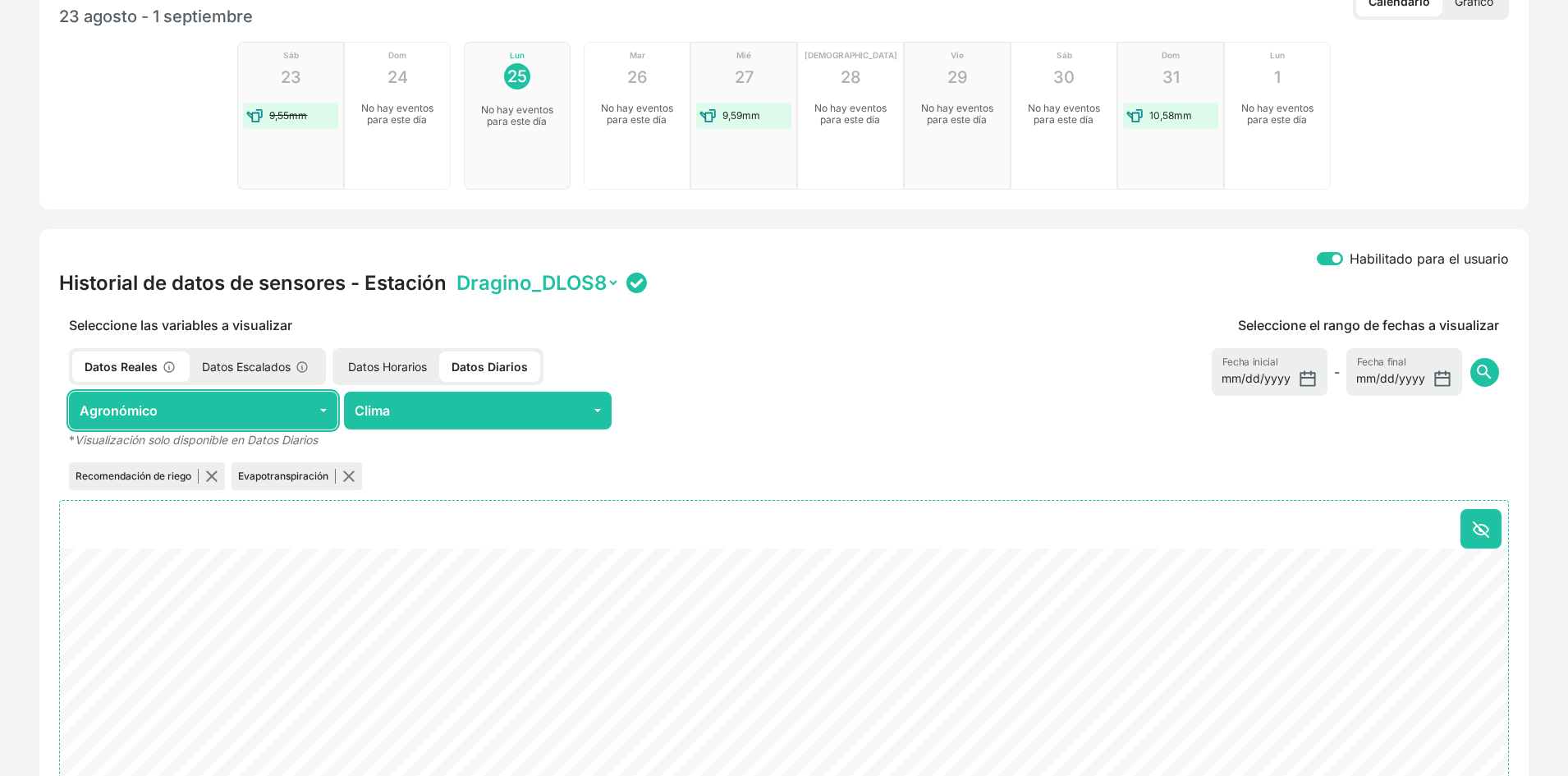
scroll to position [375, 0]
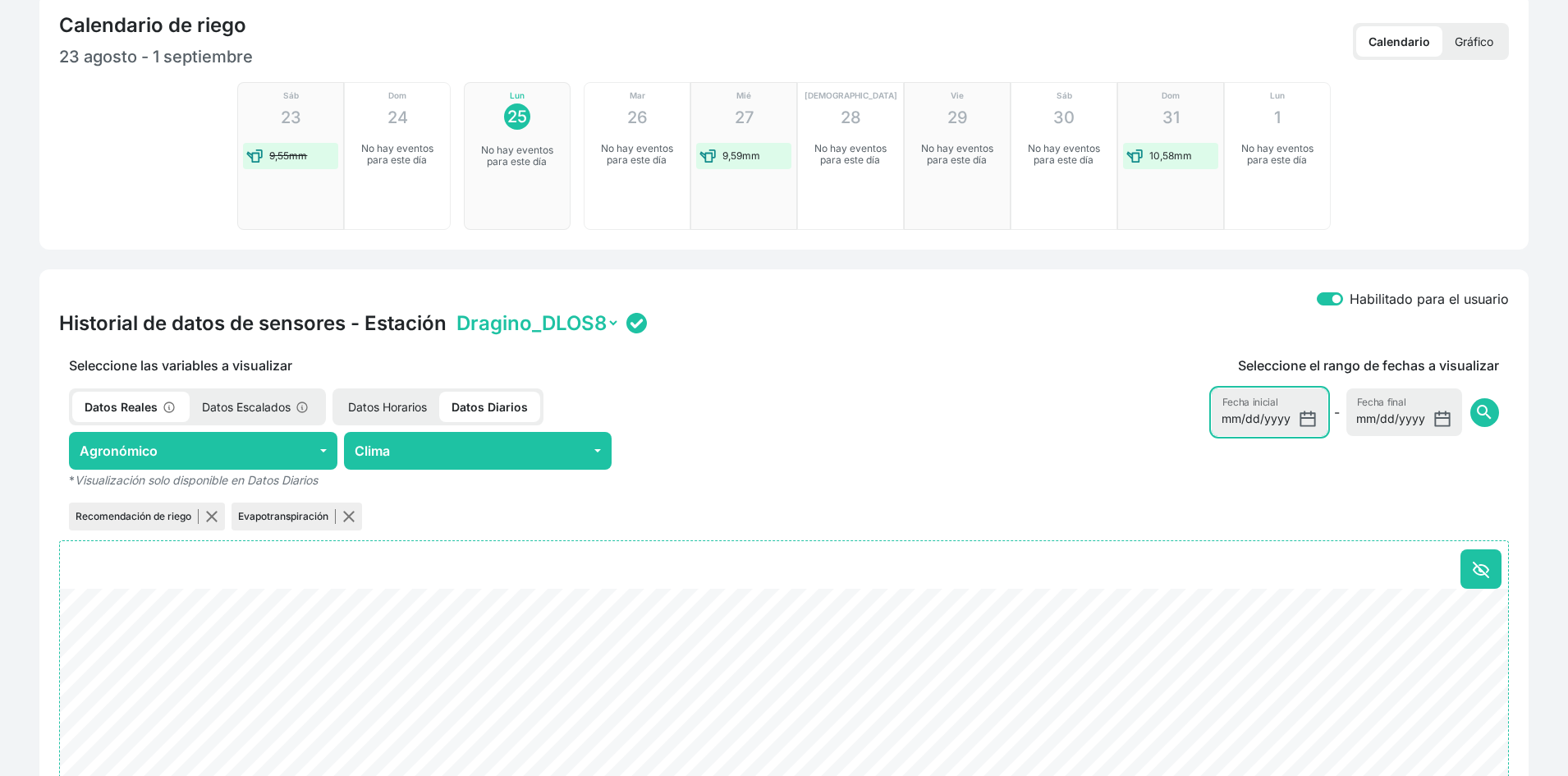
click at [1292, 420] on input "[DATE]" at bounding box center [1270, 412] width 116 height 48
click at [1307, 420] on input "[DATE]" at bounding box center [1270, 412] width 116 height 48
type input "2025-05-01"
click at [1494, 414] on span "search" at bounding box center [1484, 412] width 19 height 19
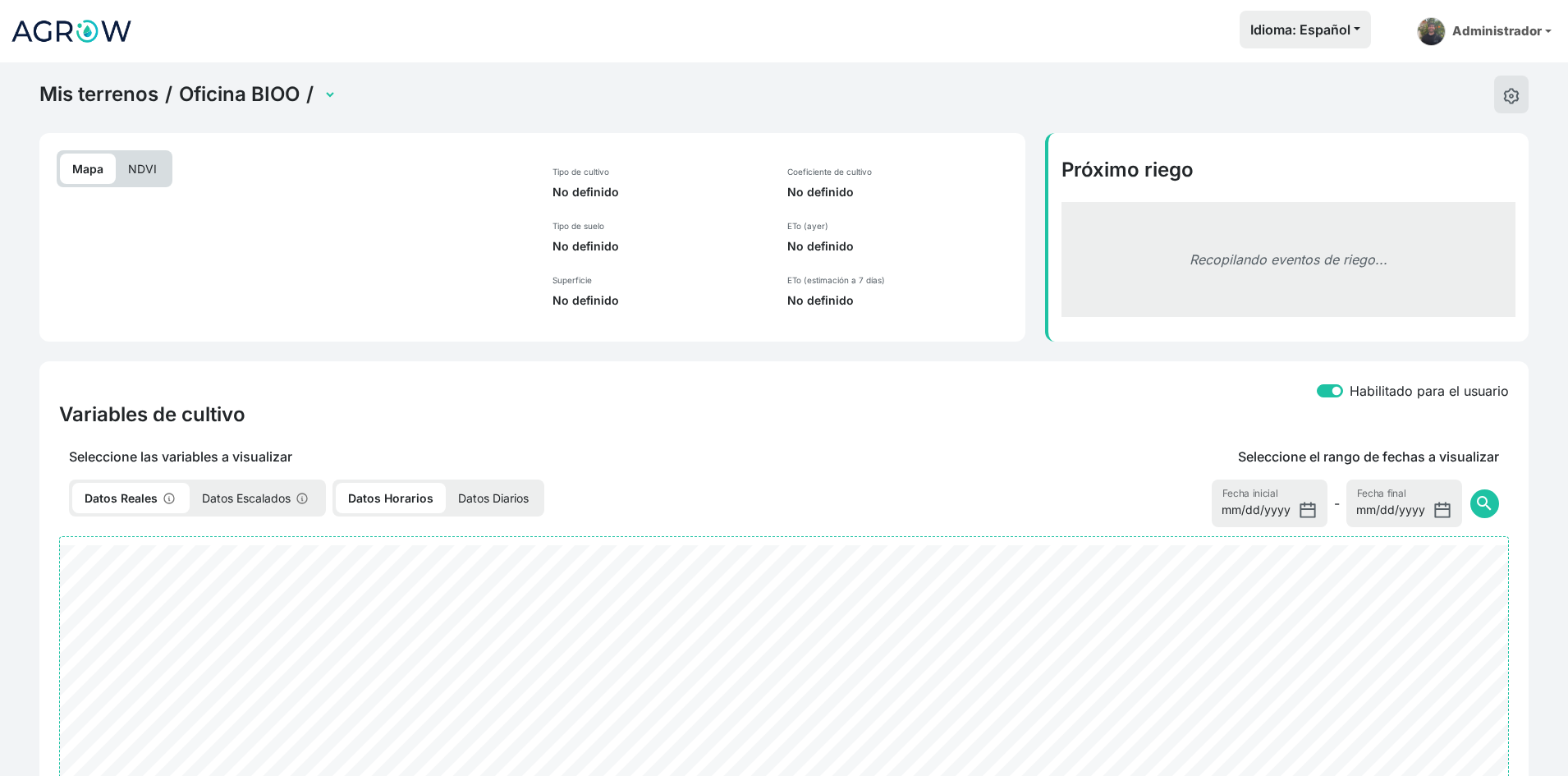
select select "2701"
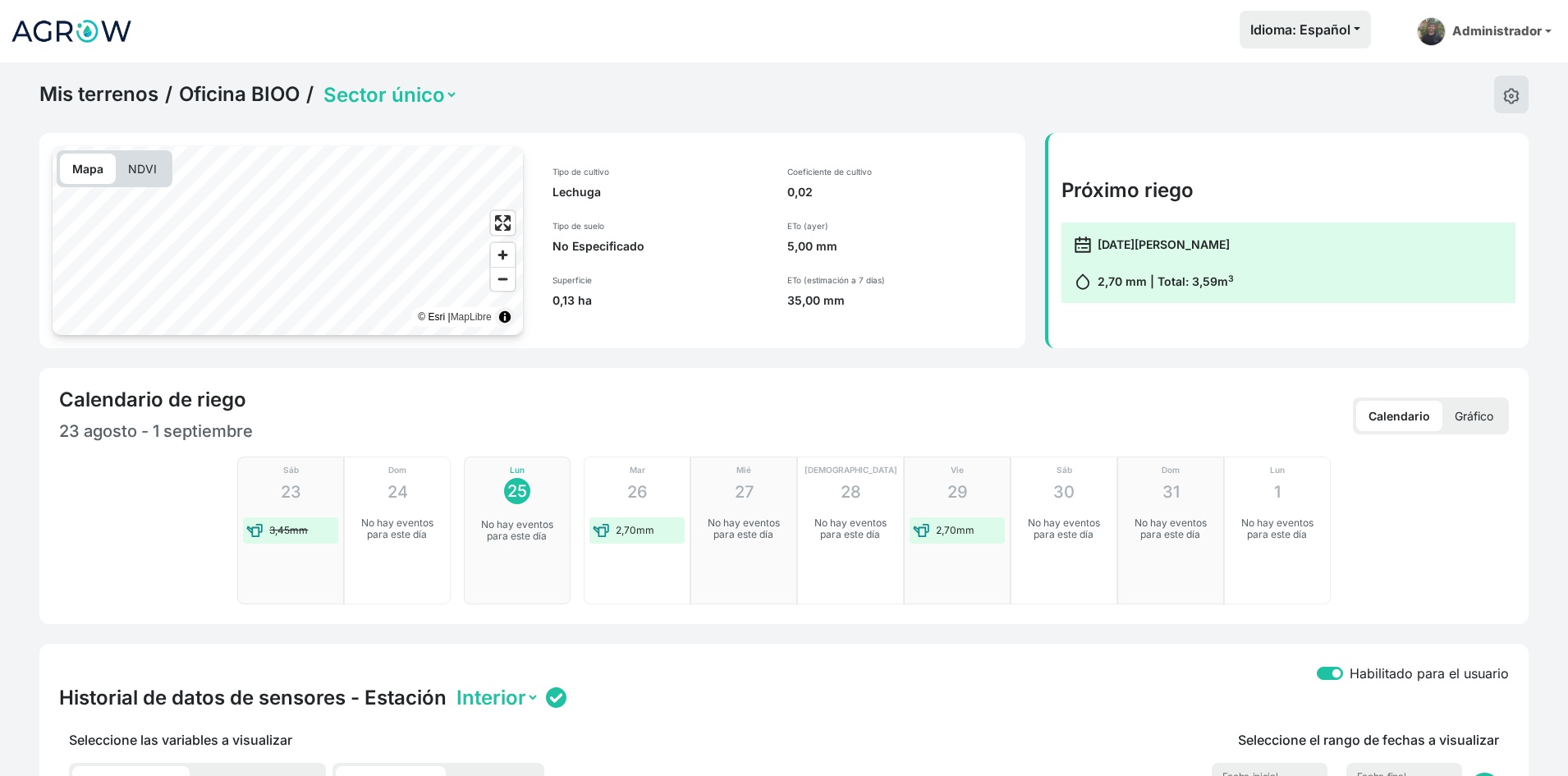
click at [1471, 420] on p "Gráfico" at bounding box center [1474, 416] width 63 height 30
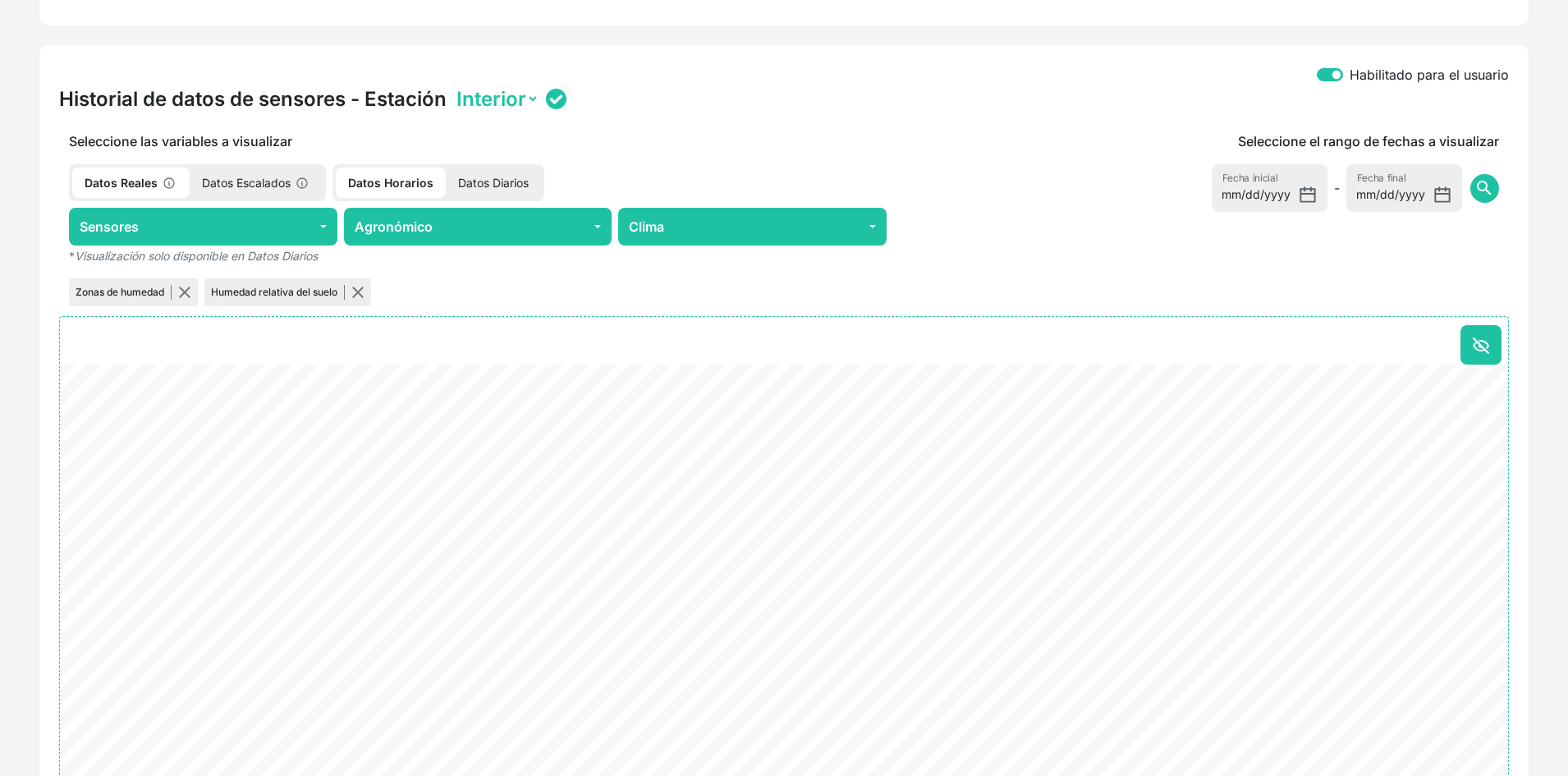
scroll to position [781, 0]
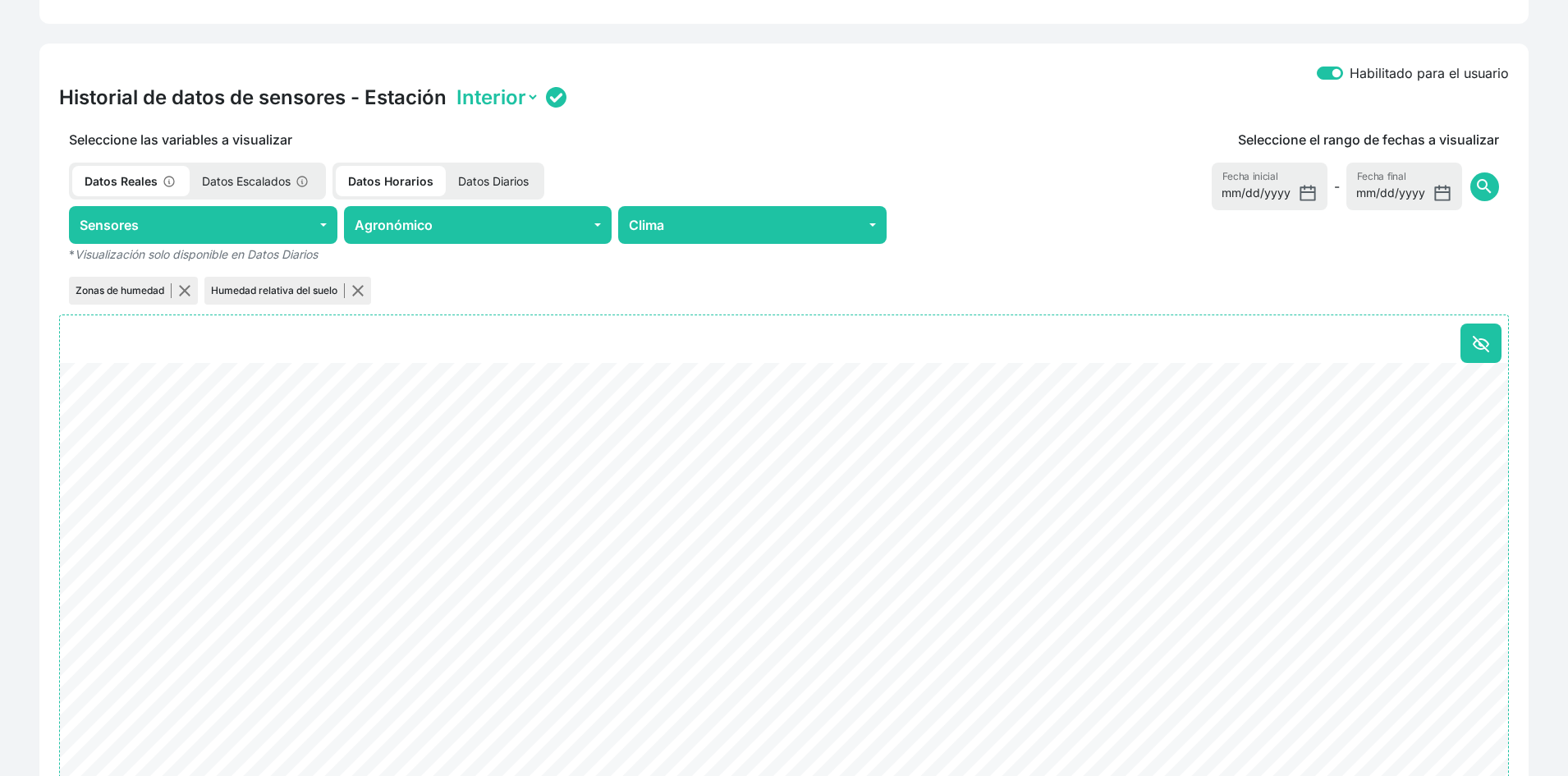
click at [506, 178] on p "Datos Diarios" at bounding box center [493, 181] width 95 height 30
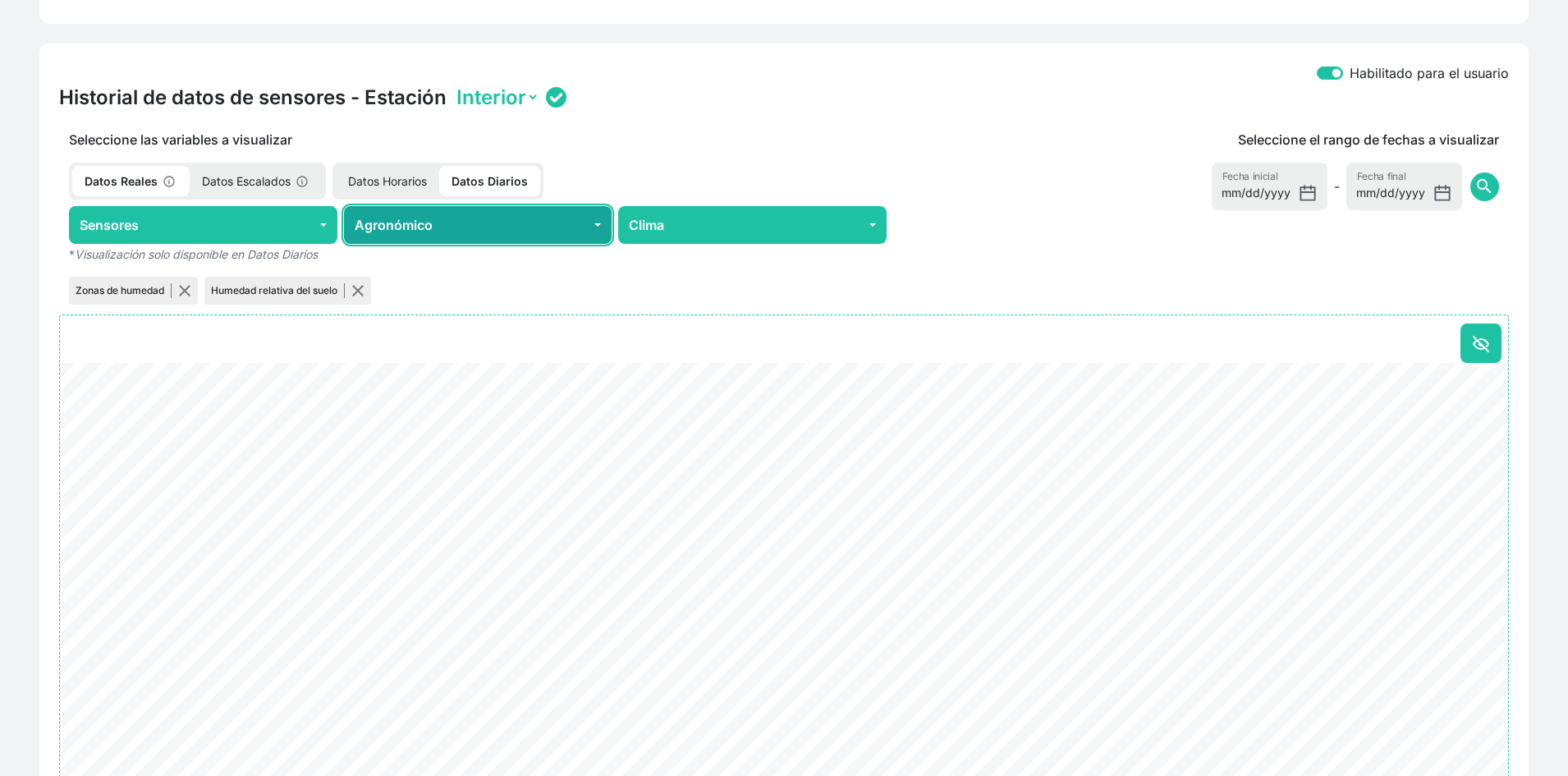
click at [452, 230] on button "Agronómico" at bounding box center [478, 224] width 269 height 38
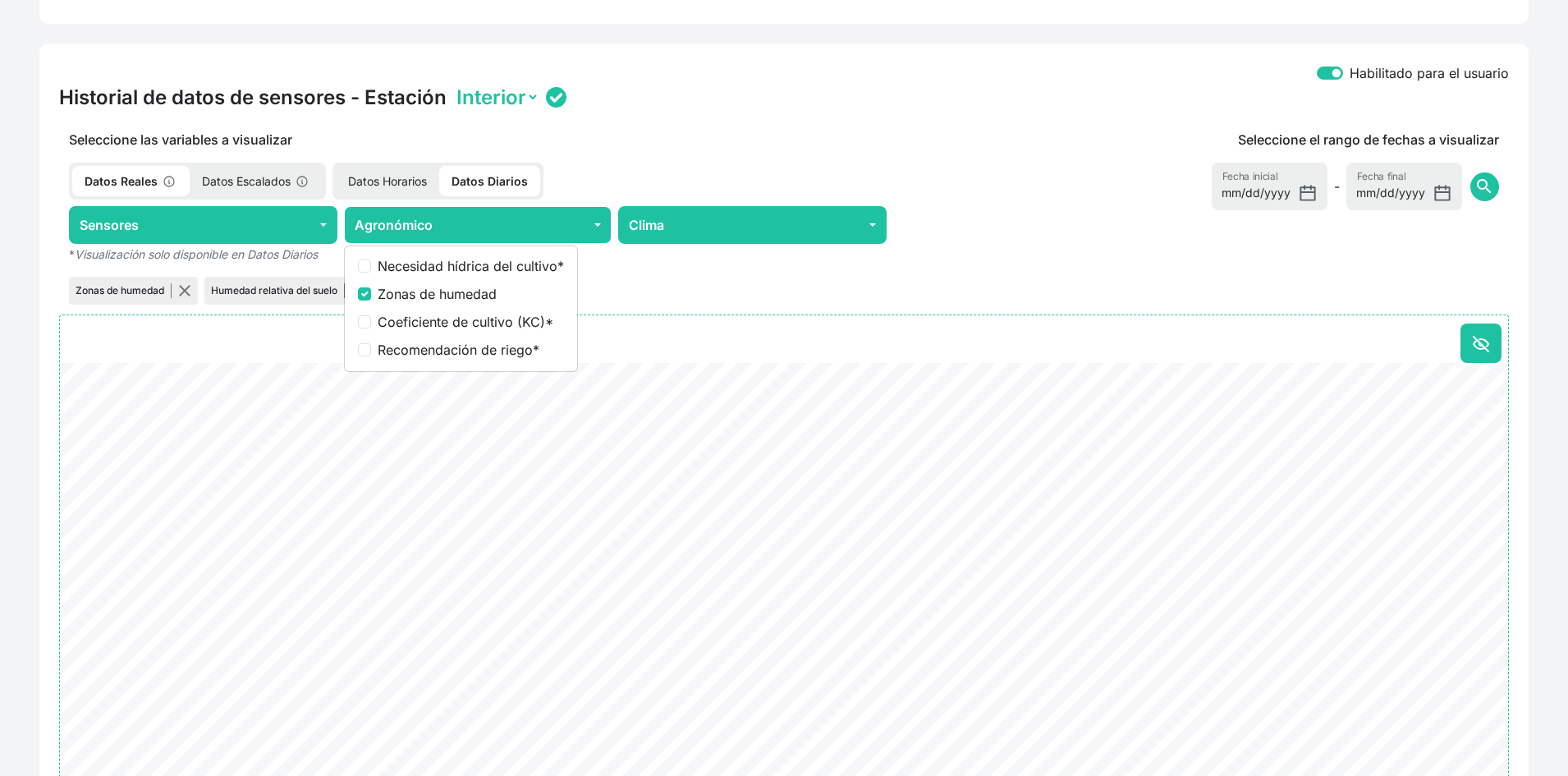
click at [619, 314] on div at bounding box center [784, 588] width 1450 height 547
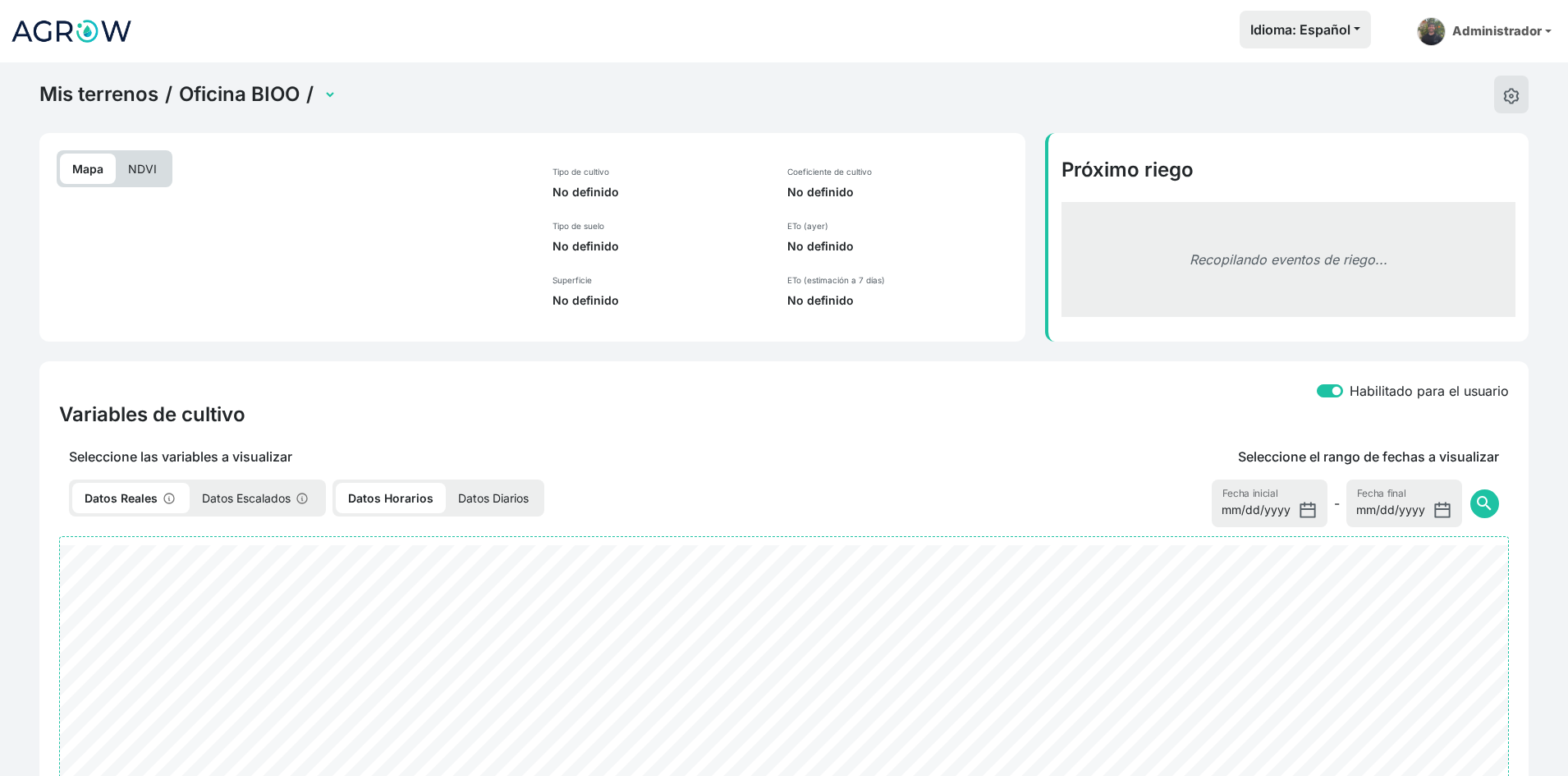
select select "2701"
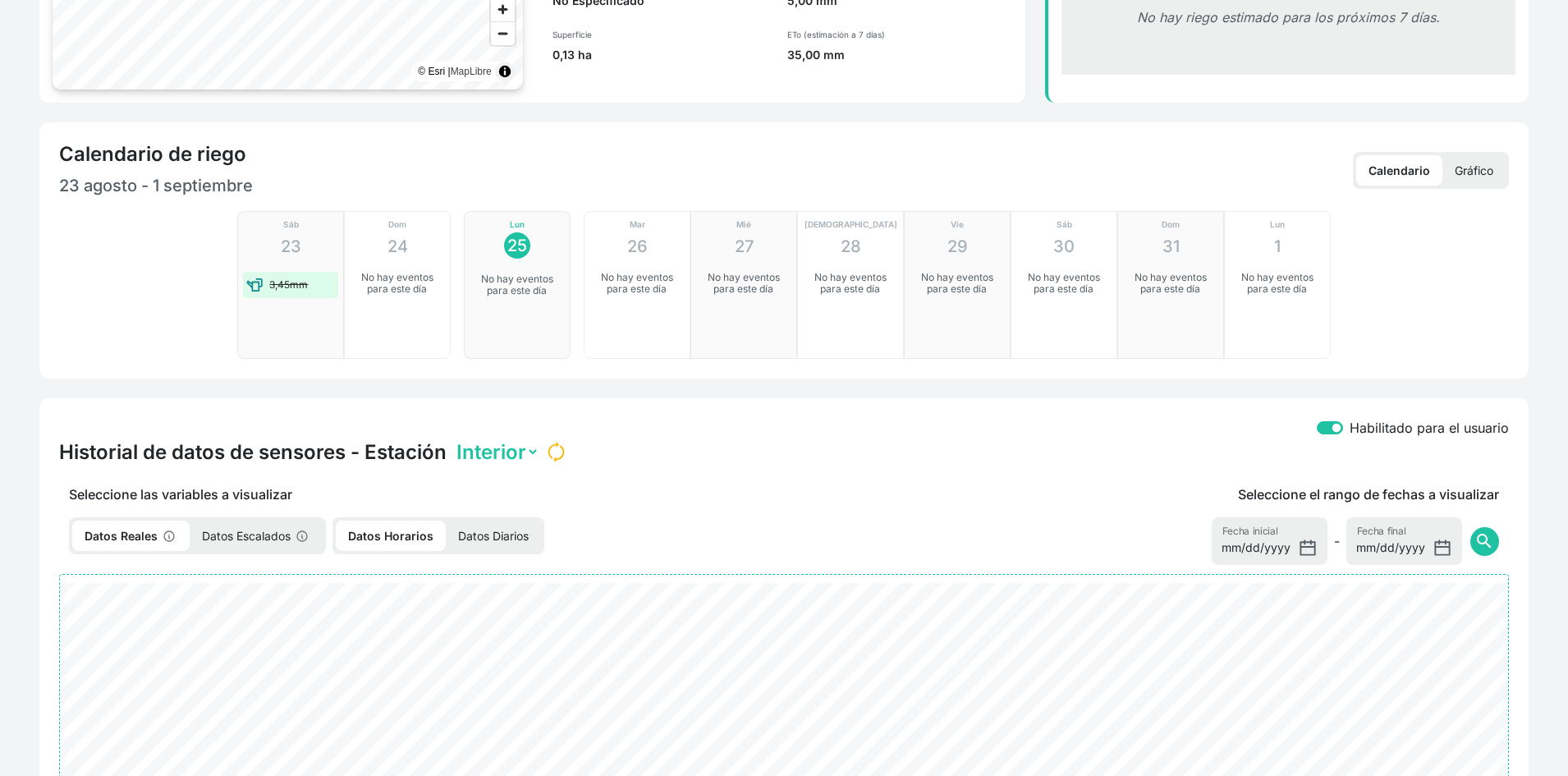
scroll to position [246, 0]
click at [1460, 169] on p "Gráfico" at bounding box center [1474, 170] width 63 height 30
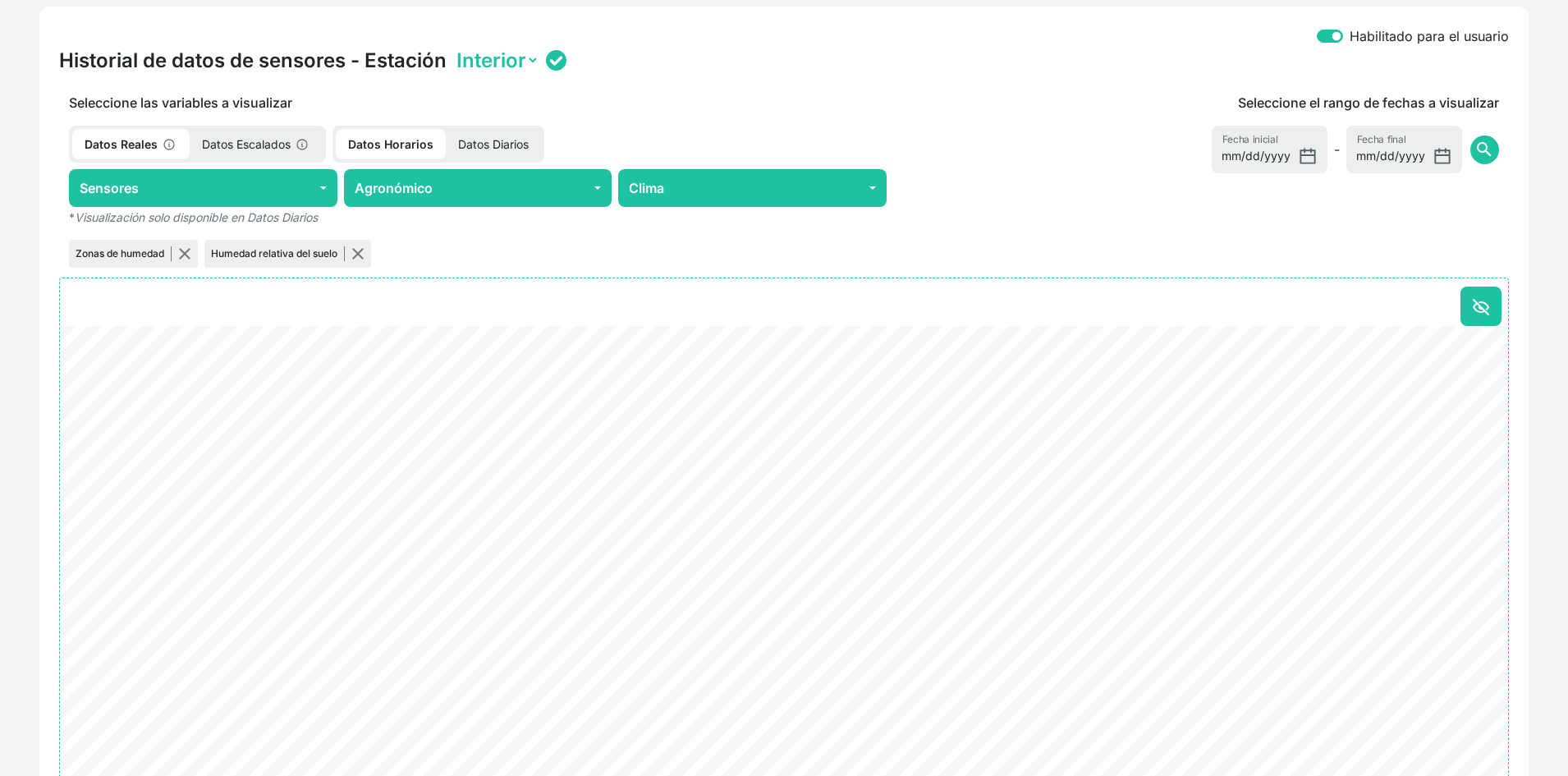
scroll to position [821, 0]
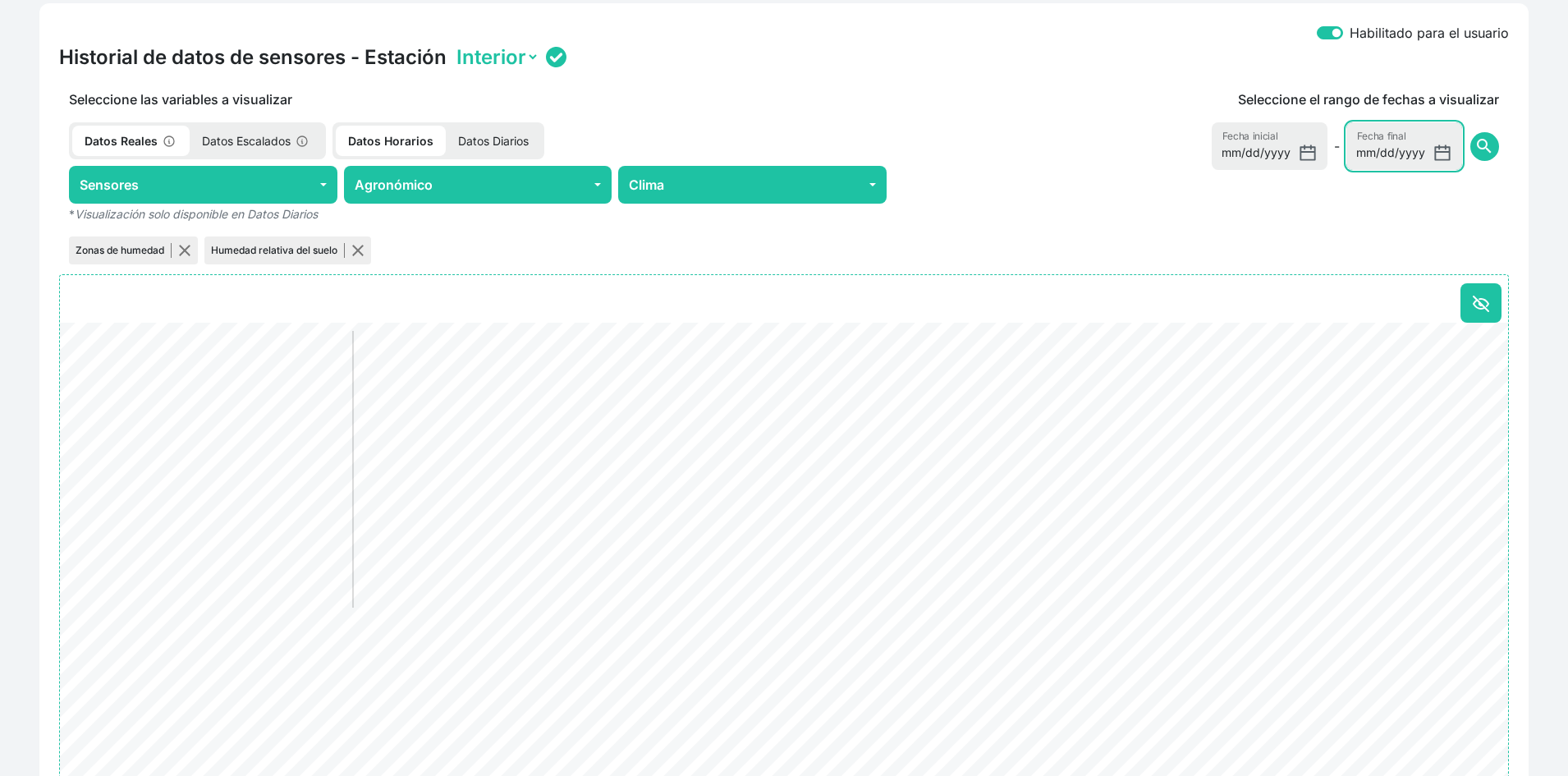
click at [1445, 153] on input "[DATE]" at bounding box center [1405, 146] width 116 height 48
click at [1300, 226] on div "Seleccione el rango de fechas a visualizar [DATE] Fecha inicial - [DATE] Fecha …" at bounding box center [1202, 179] width 613 height 178
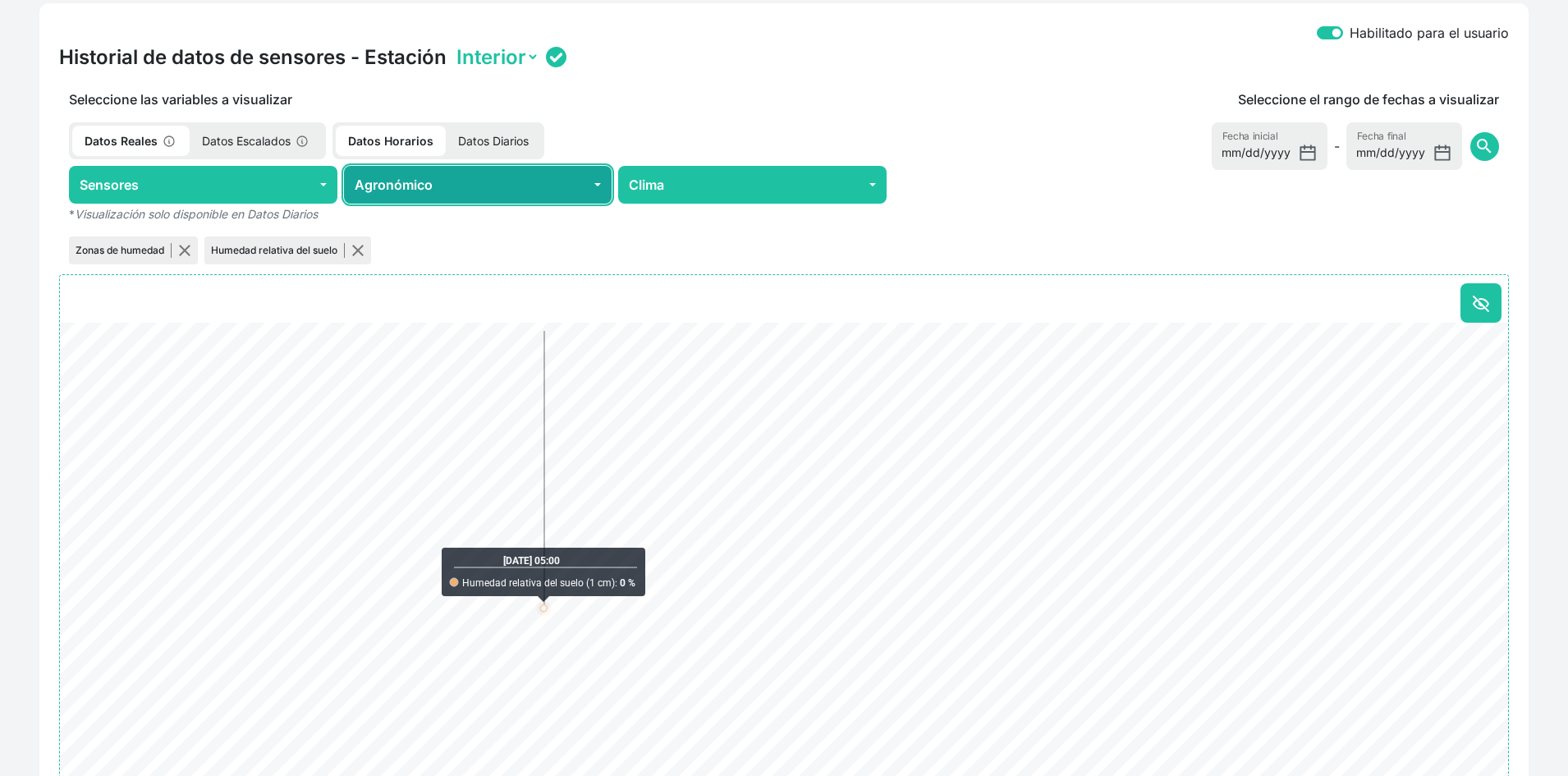
click at [502, 177] on button "Agronómico" at bounding box center [478, 184] width 269 height 38
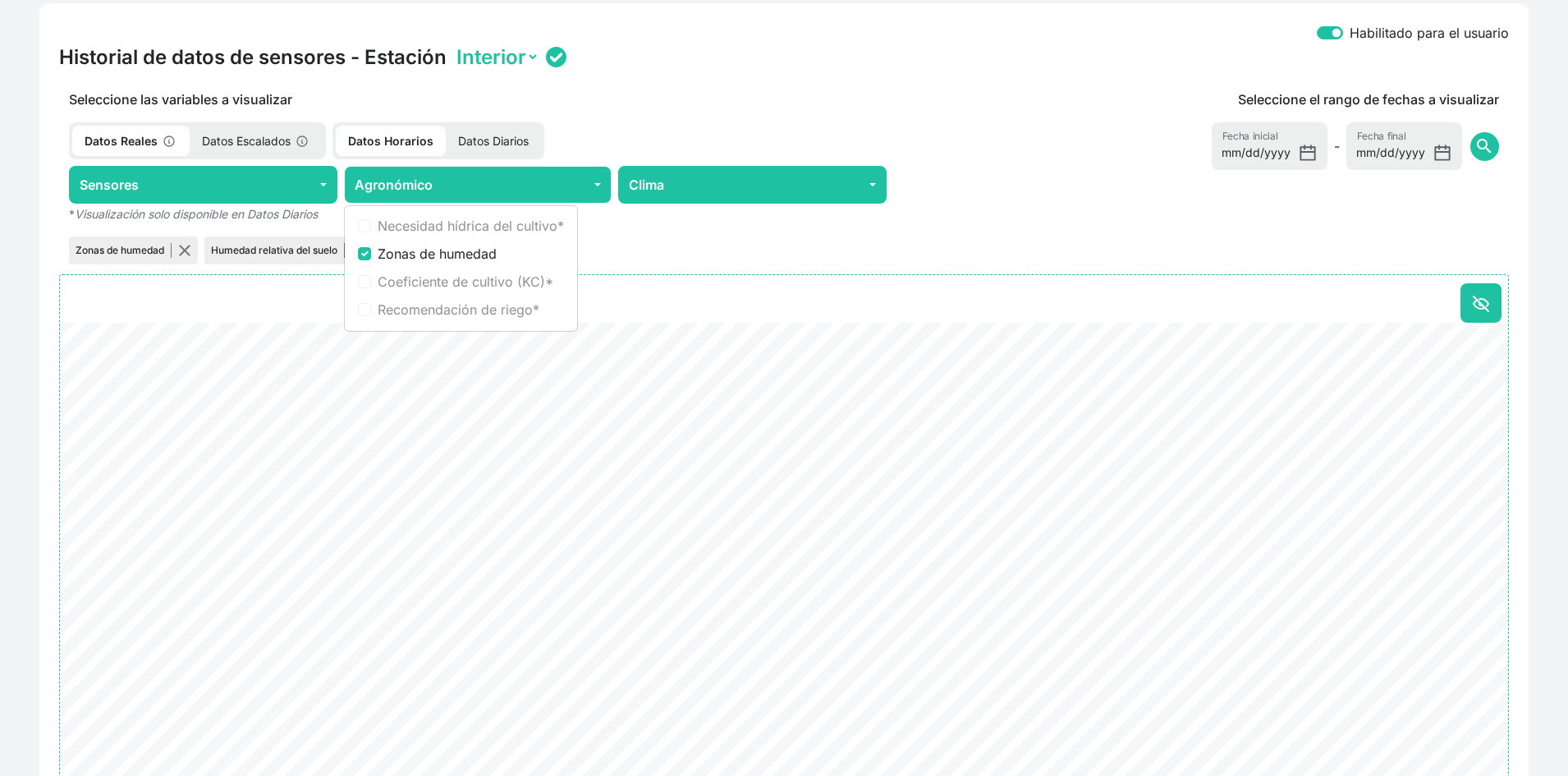
click at [509, 140] on p "Datos Diarios" at bounding box center [493, 141] width 95 height 30
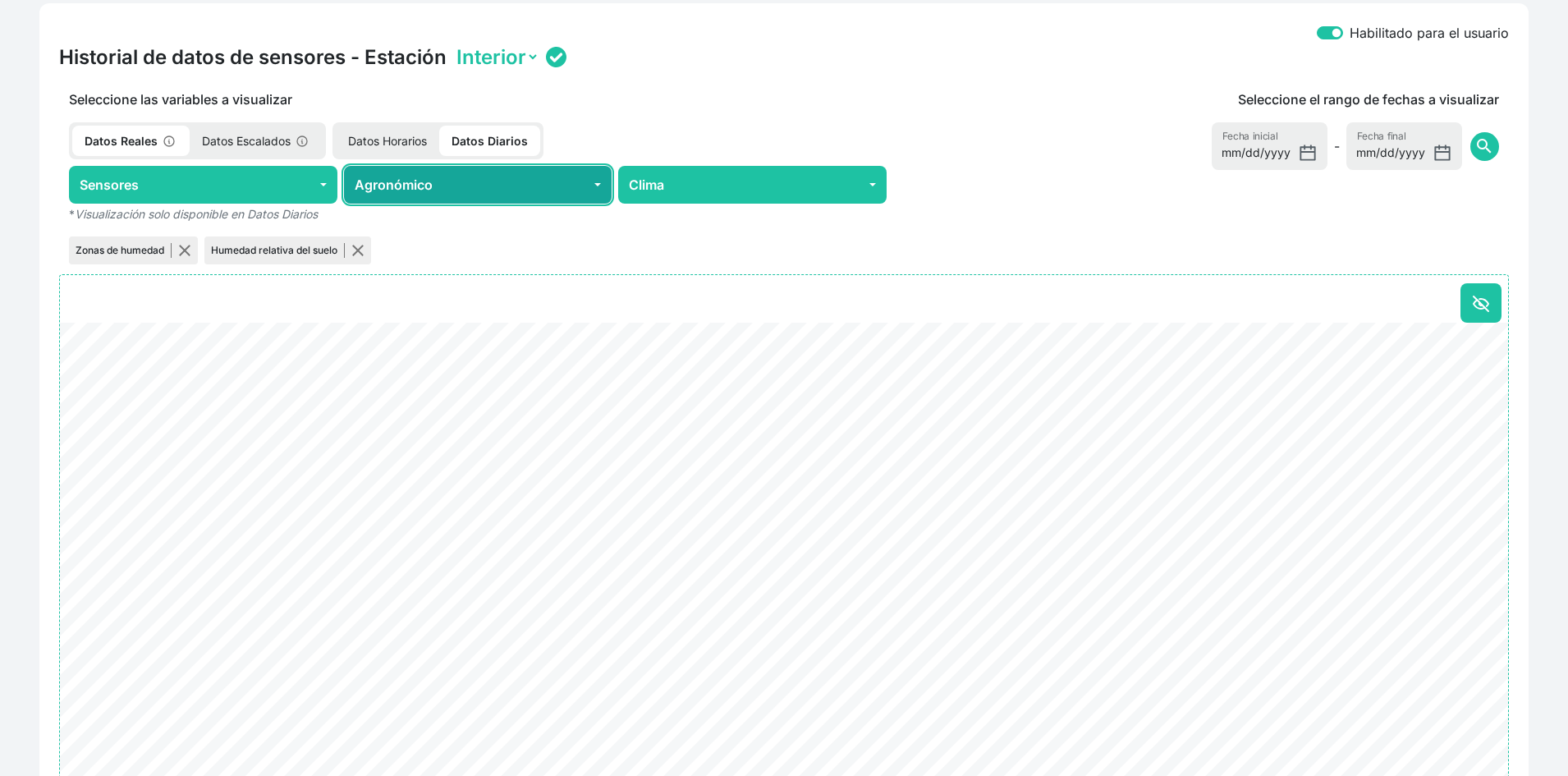
click at [519, 186] on button "Agronómico" at bounding box center [478, 184] width 269 height 38
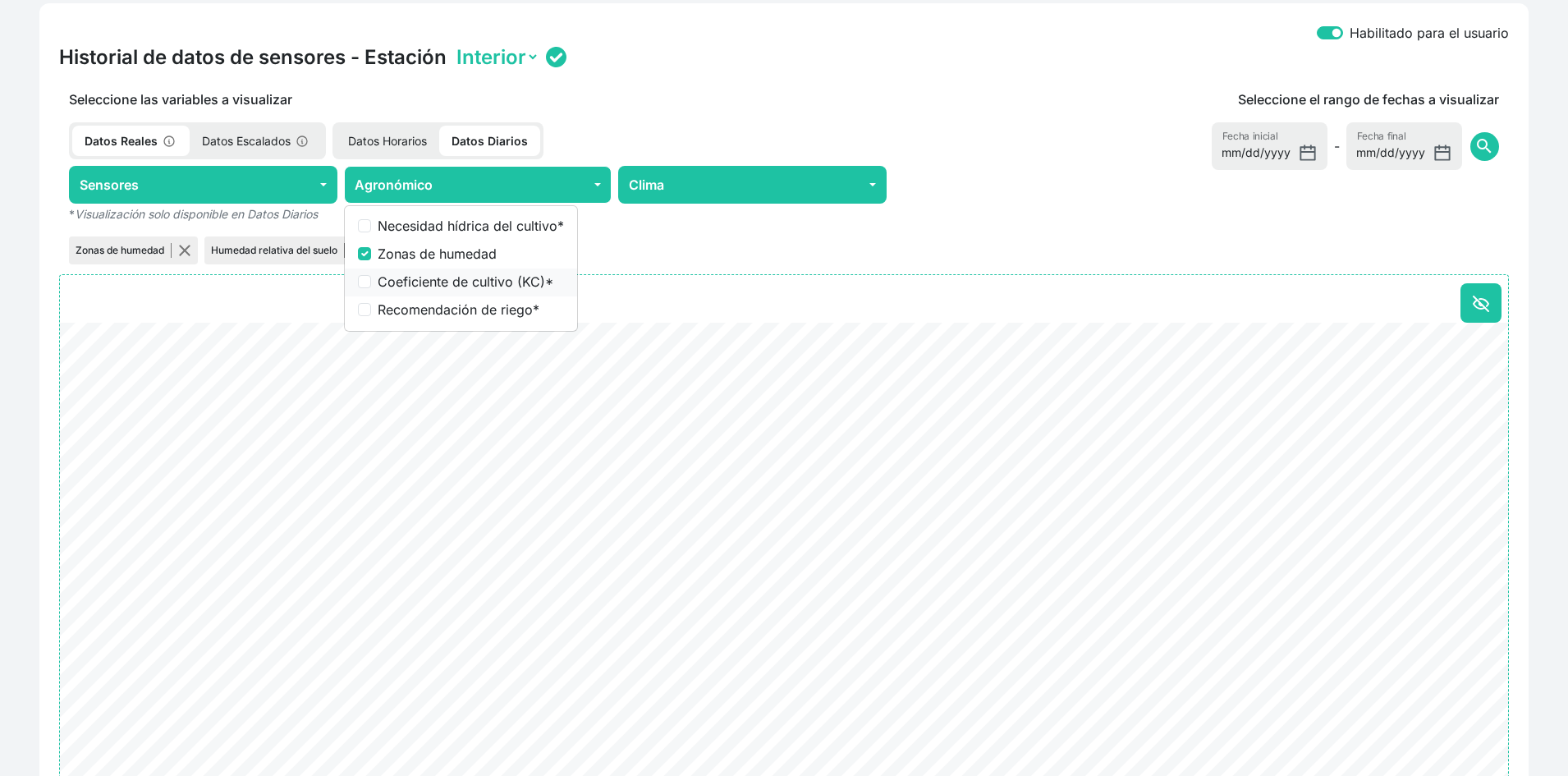
click at [493, 285] on label "Coeficiente de cultivo (KC) *" at bounding box center [471, 281] width 187 height 19
click at [371, 285] on input "Coeficiente de cultivo (KC) *" at bounding box center [365, 282] width 13 height 13
checkbox input "true"
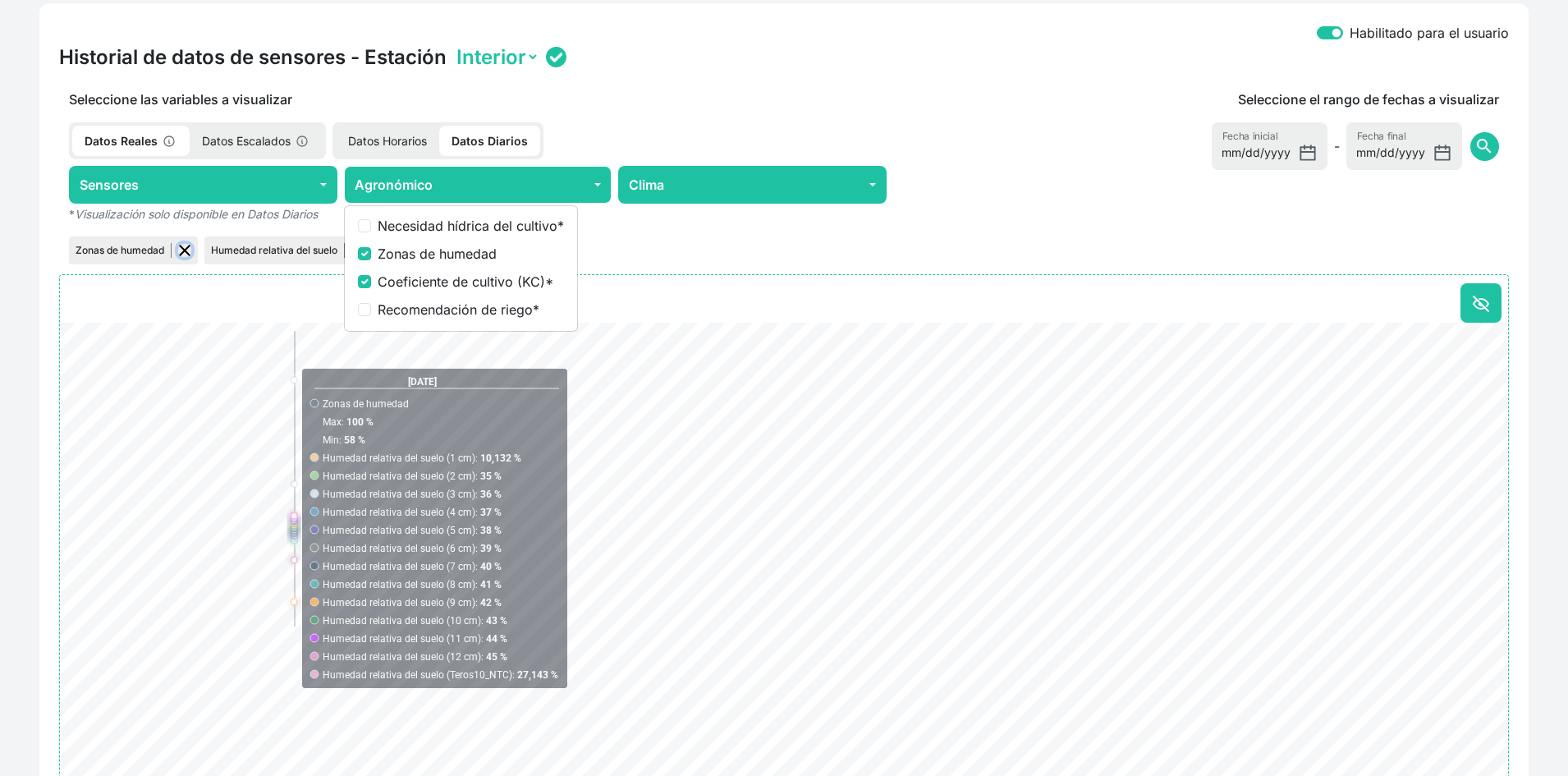
click at [190, 248] on button "button" at bounding box center [185, 251] width 13 height 13
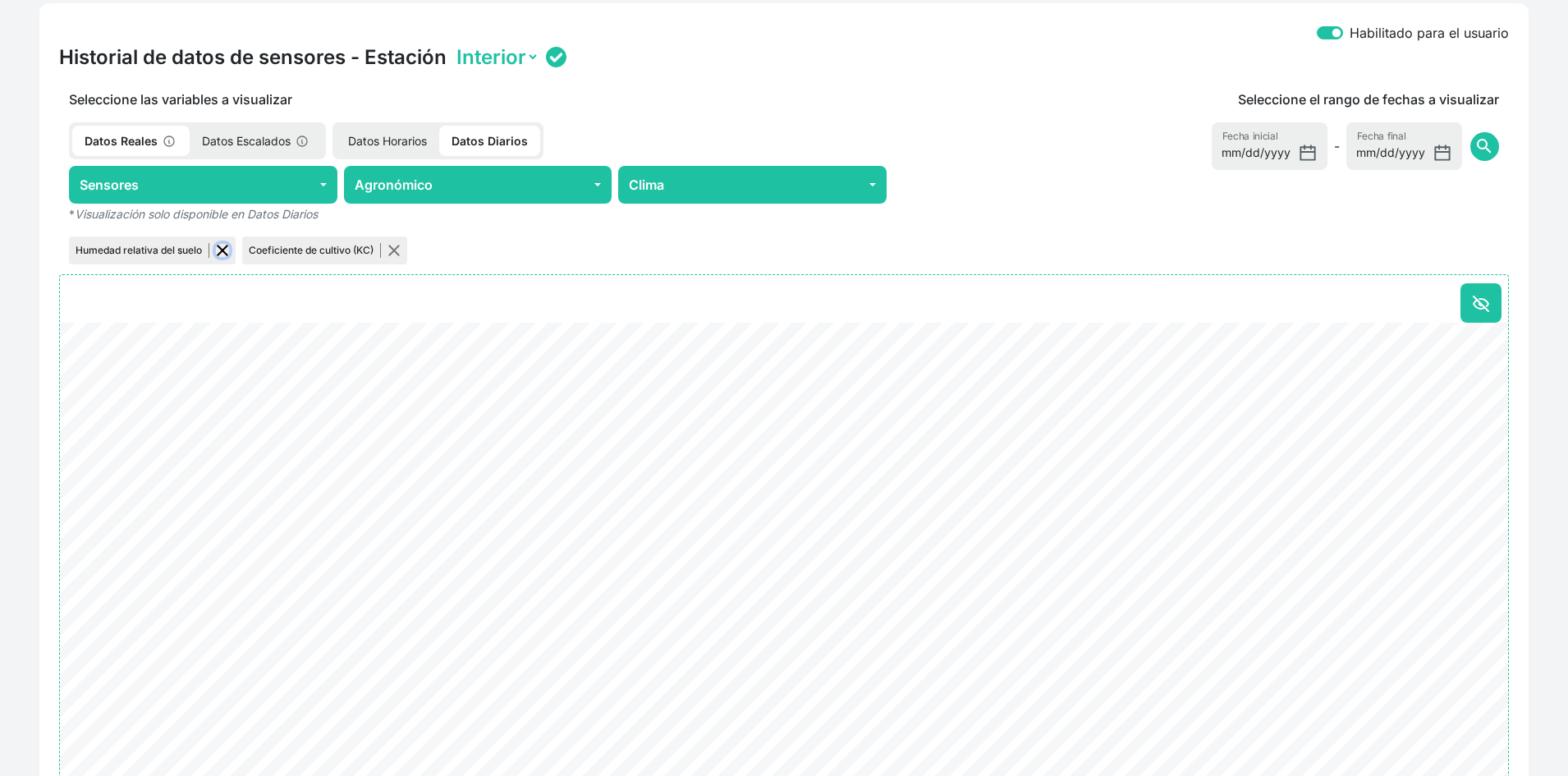
click at [218, 245] on button "button" at bounding box center [223, 251] width 13 height 13
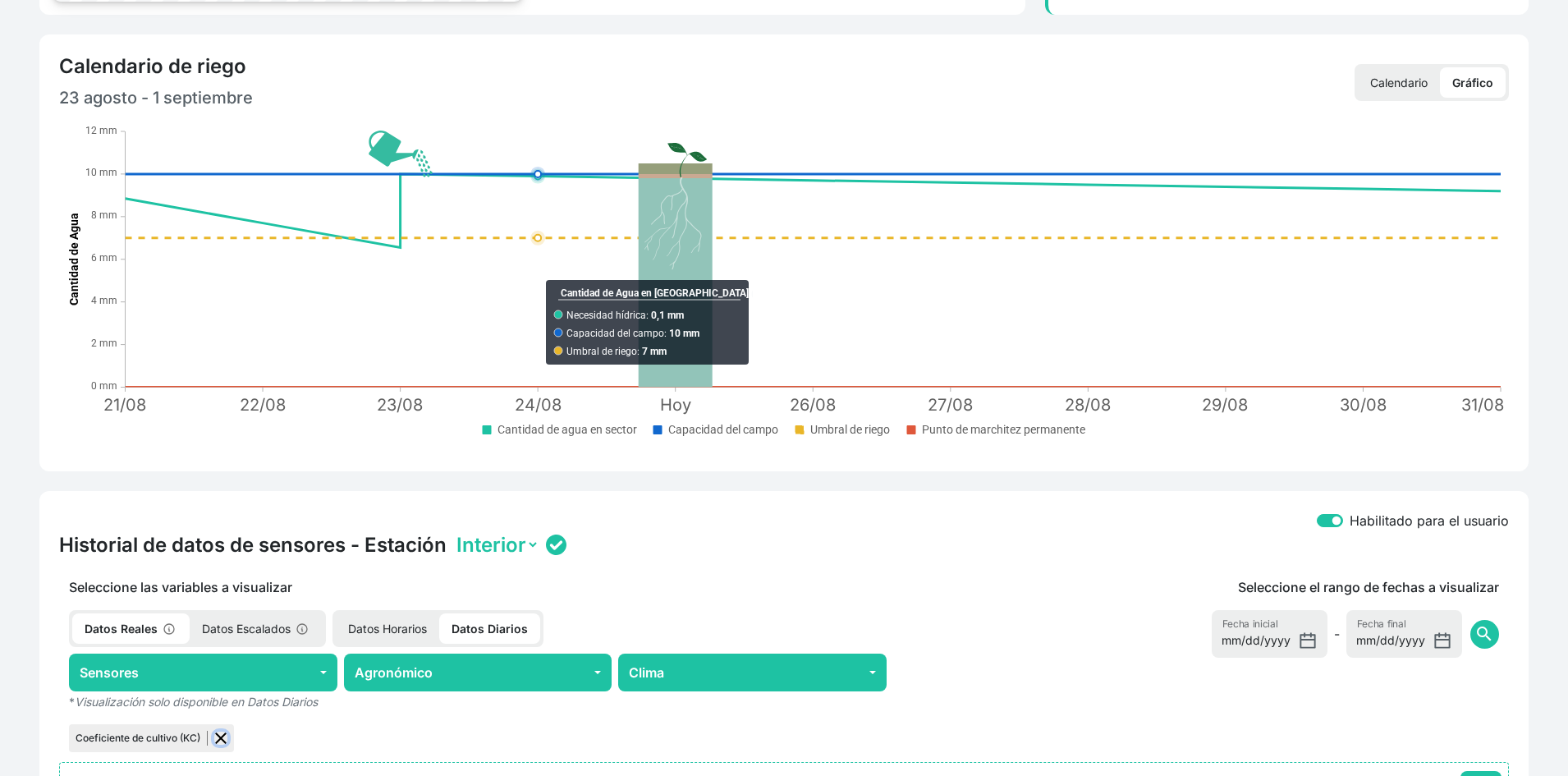
scroll to position [739, 0]
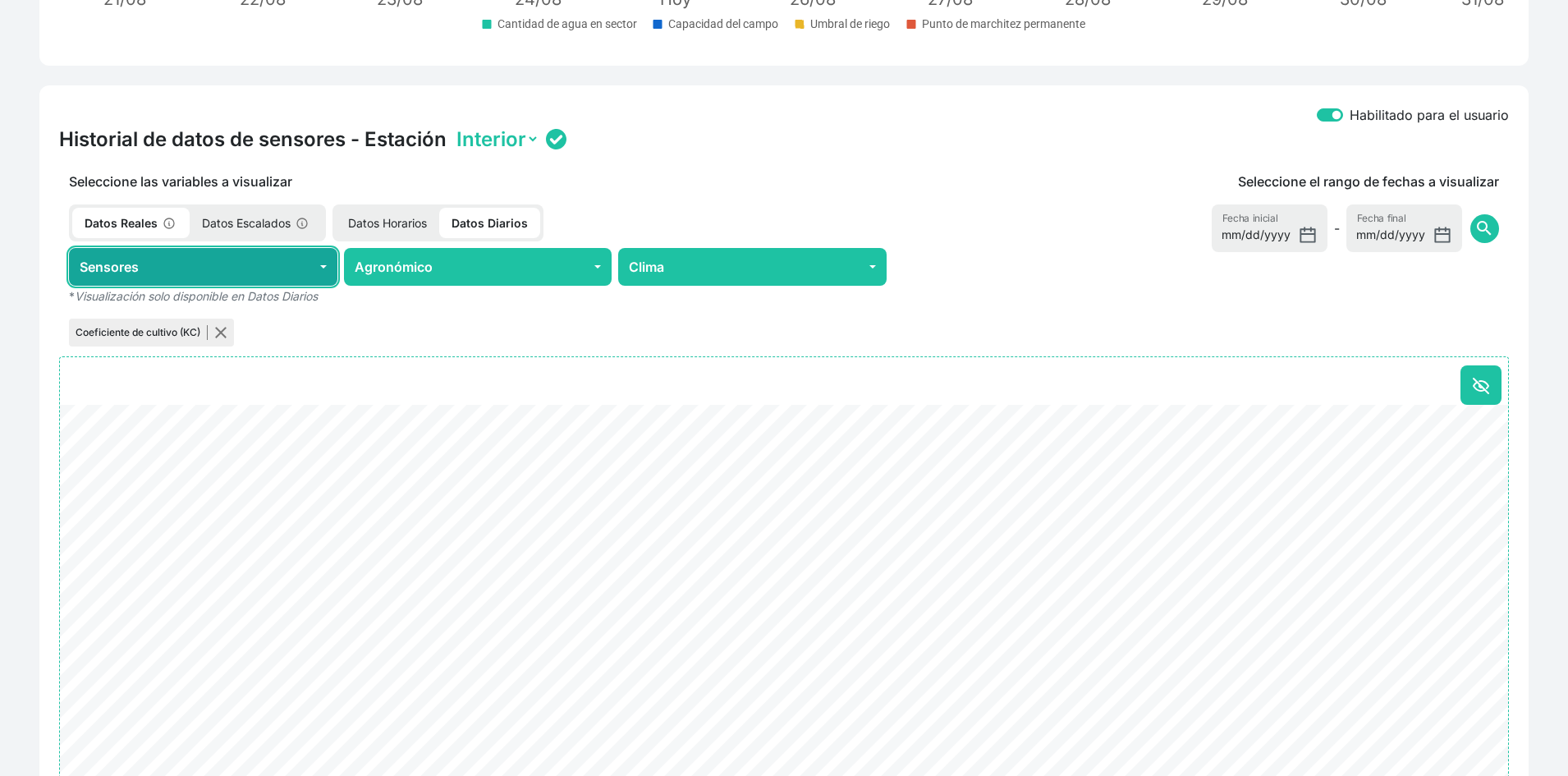
click at [248, 265] on button "Sensores" at bounding box center [203, 267] width 269 height 38
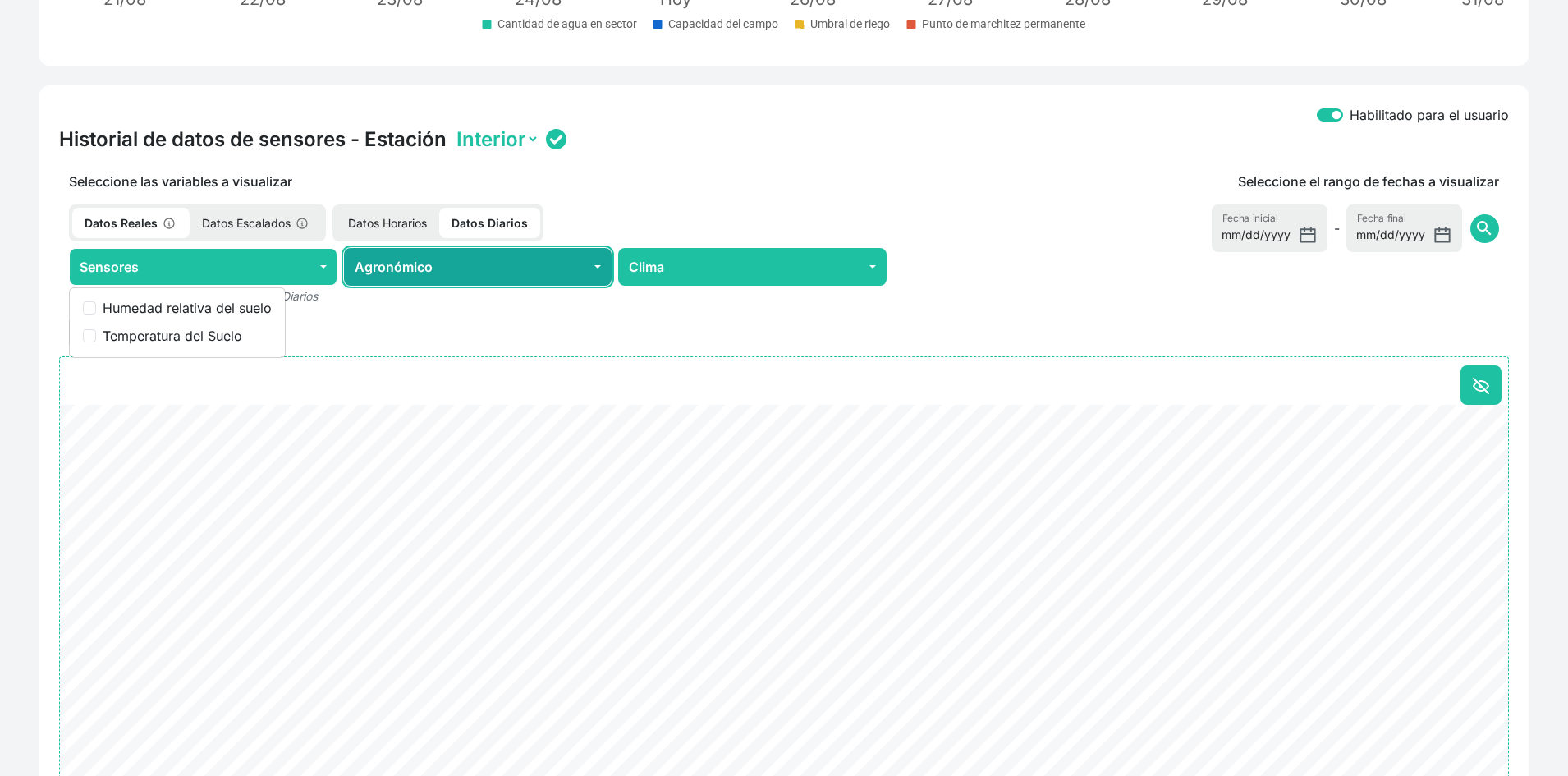
click at [456, 267] on button "Agronómico" at bounding box center [478, 267] width 269 height 38
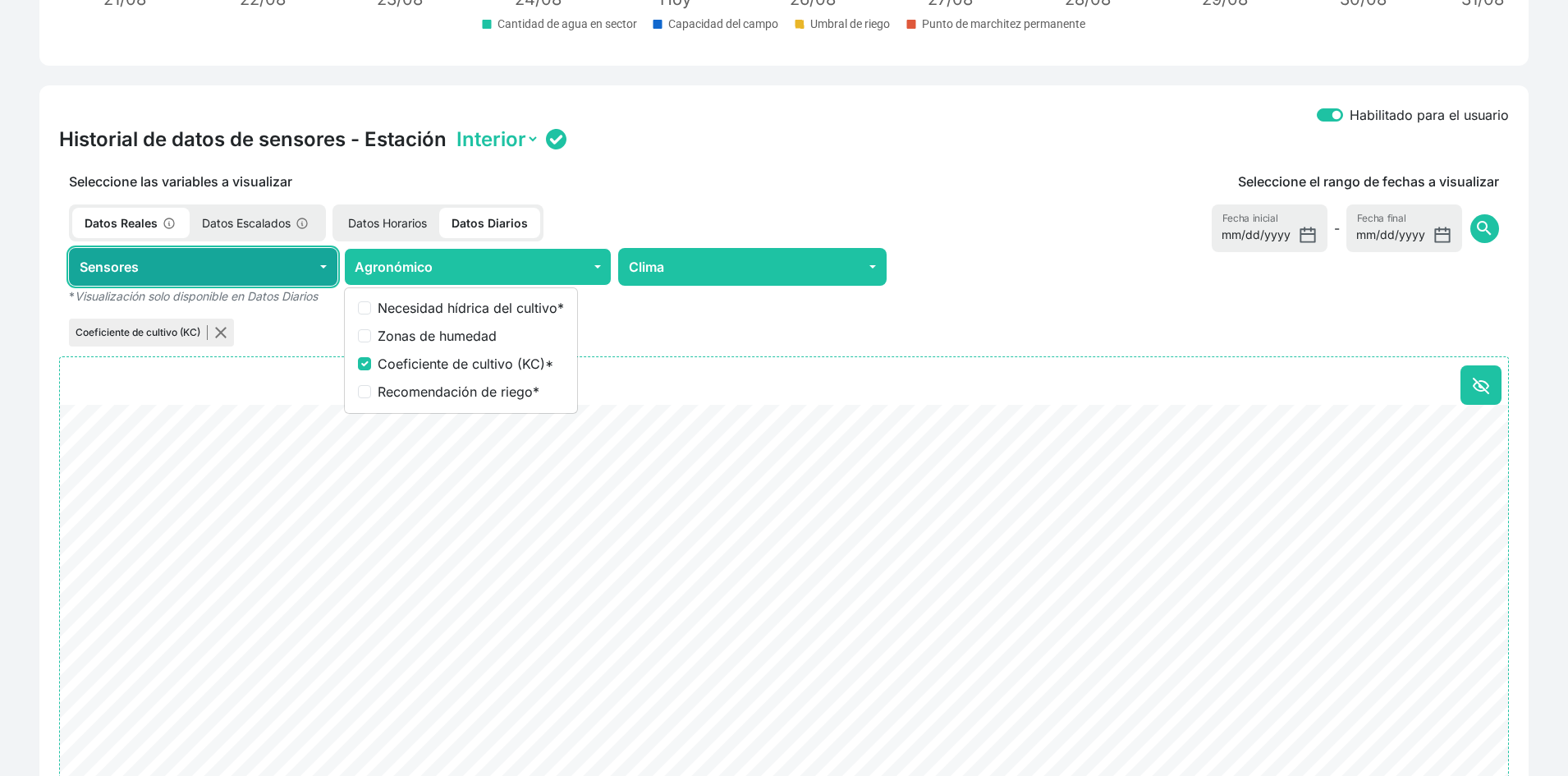
click at [271, 267] on button "Sensores" at bounding box center [203, 267] width 269 height 38
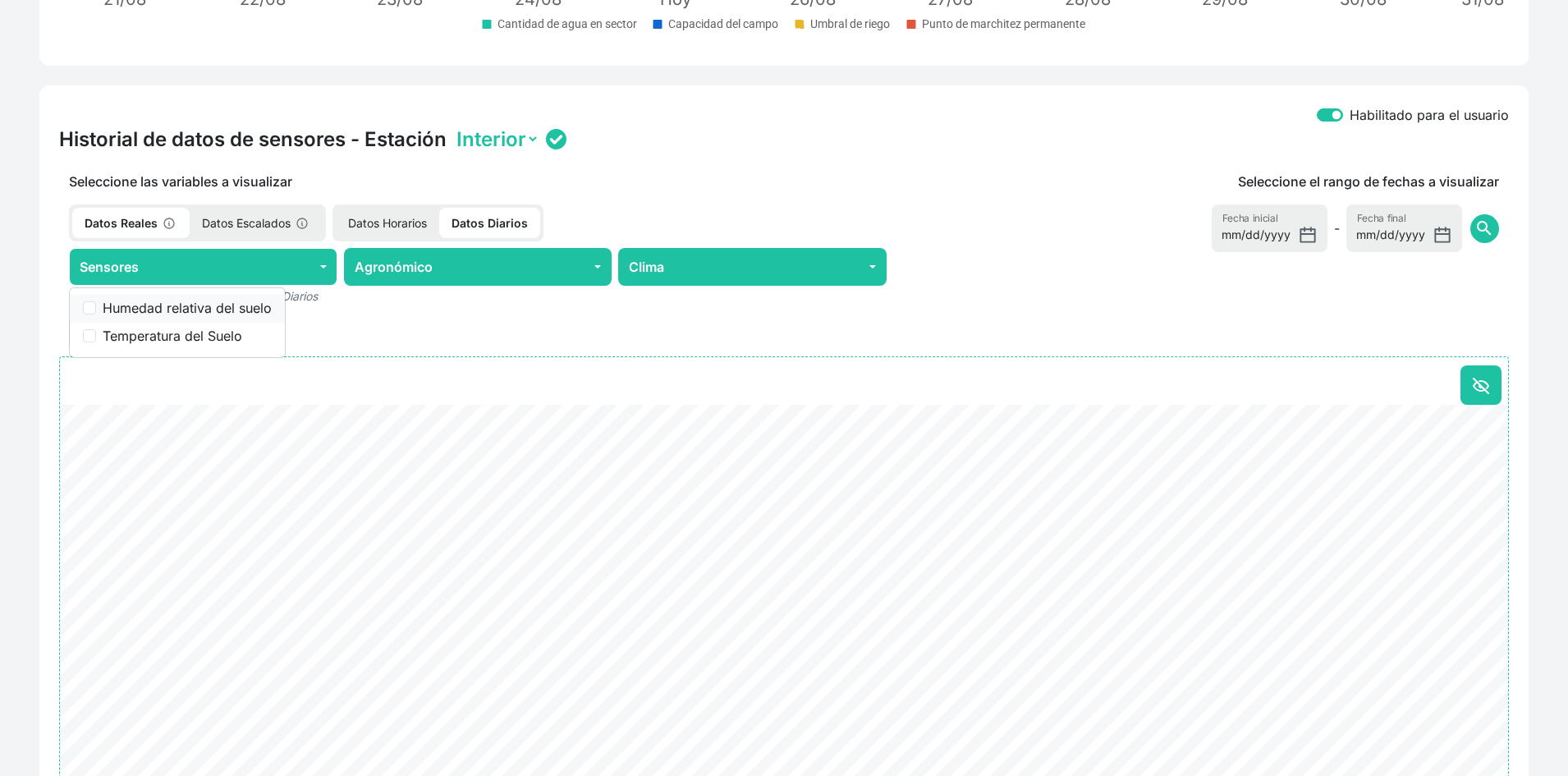
click at [216, 307] on label "Humedad relativa del suelo" at bounding box center [187, 308] width 169 height 19
click at [96, 307] on input "Humedad relativa del suelo" at bounding box center [90, 309] width 13 height 13
checkbox input "true"
